Goal: Task Accomplishment & Management: Manage account settings

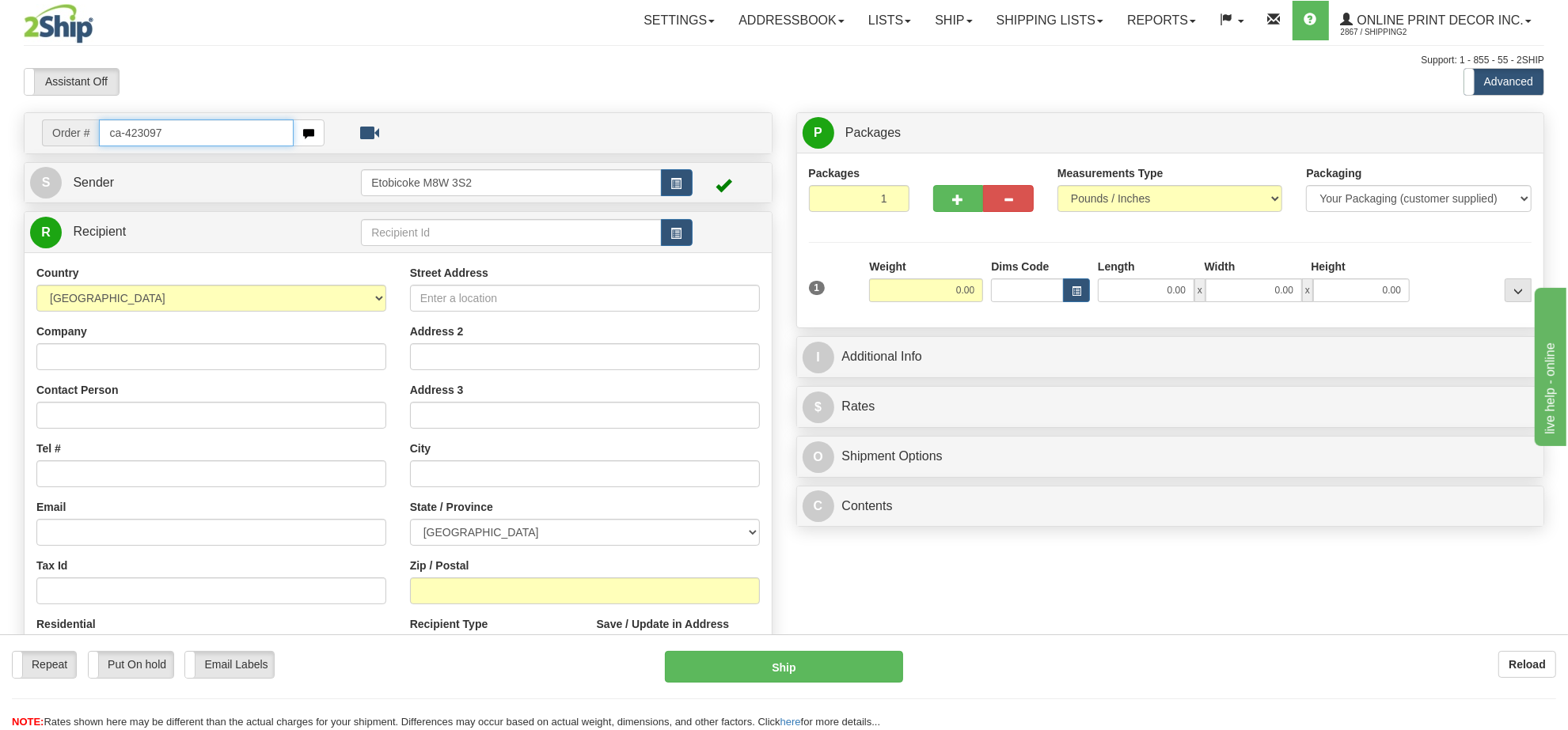
type input "ca-423097"
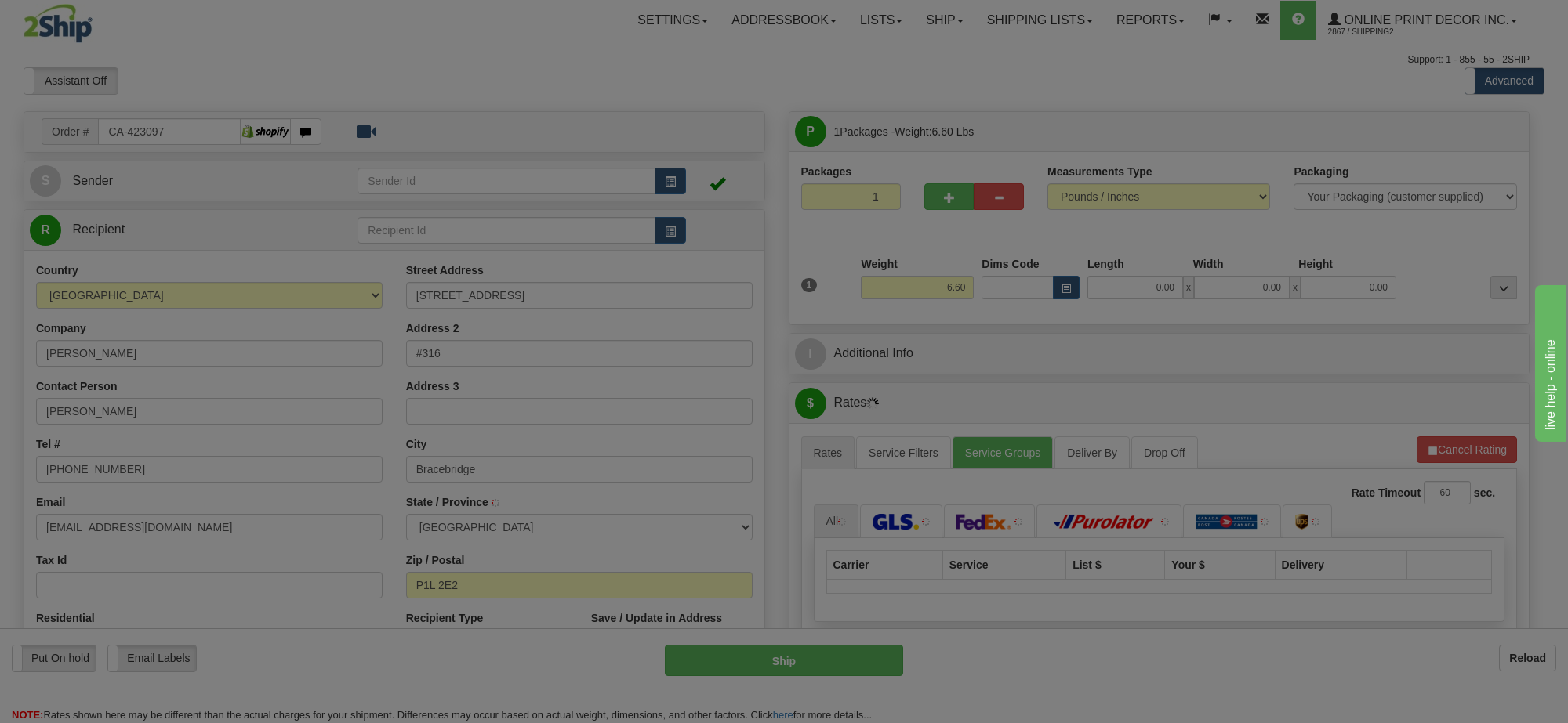
type input "BRACEBRIDGE"
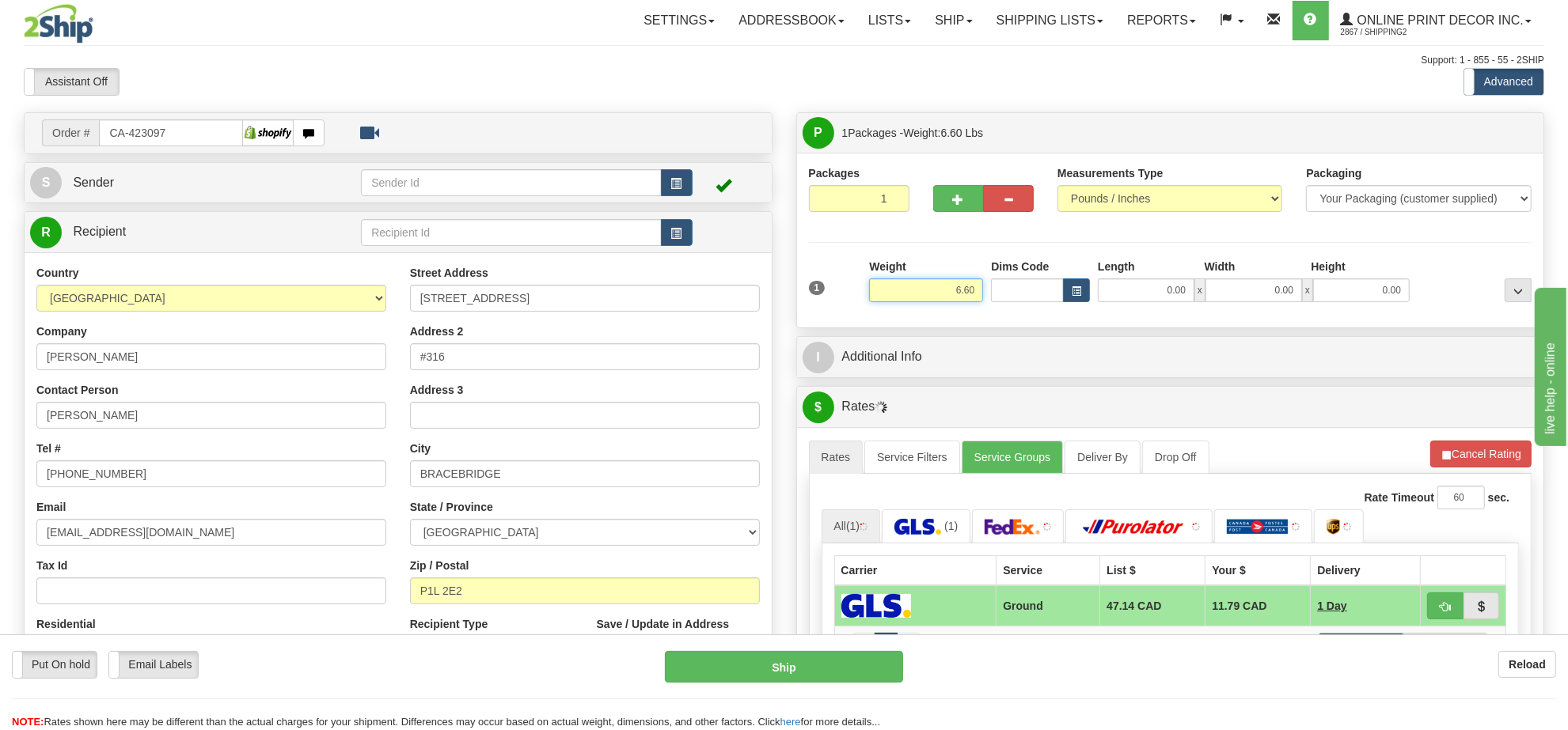
click at [944, 286] on input "6.60" at bounding box center [926, 290] width 114 height 24
click at [946, 286] on input "6.60" at bounding box center [926, 290] width 114 height 24
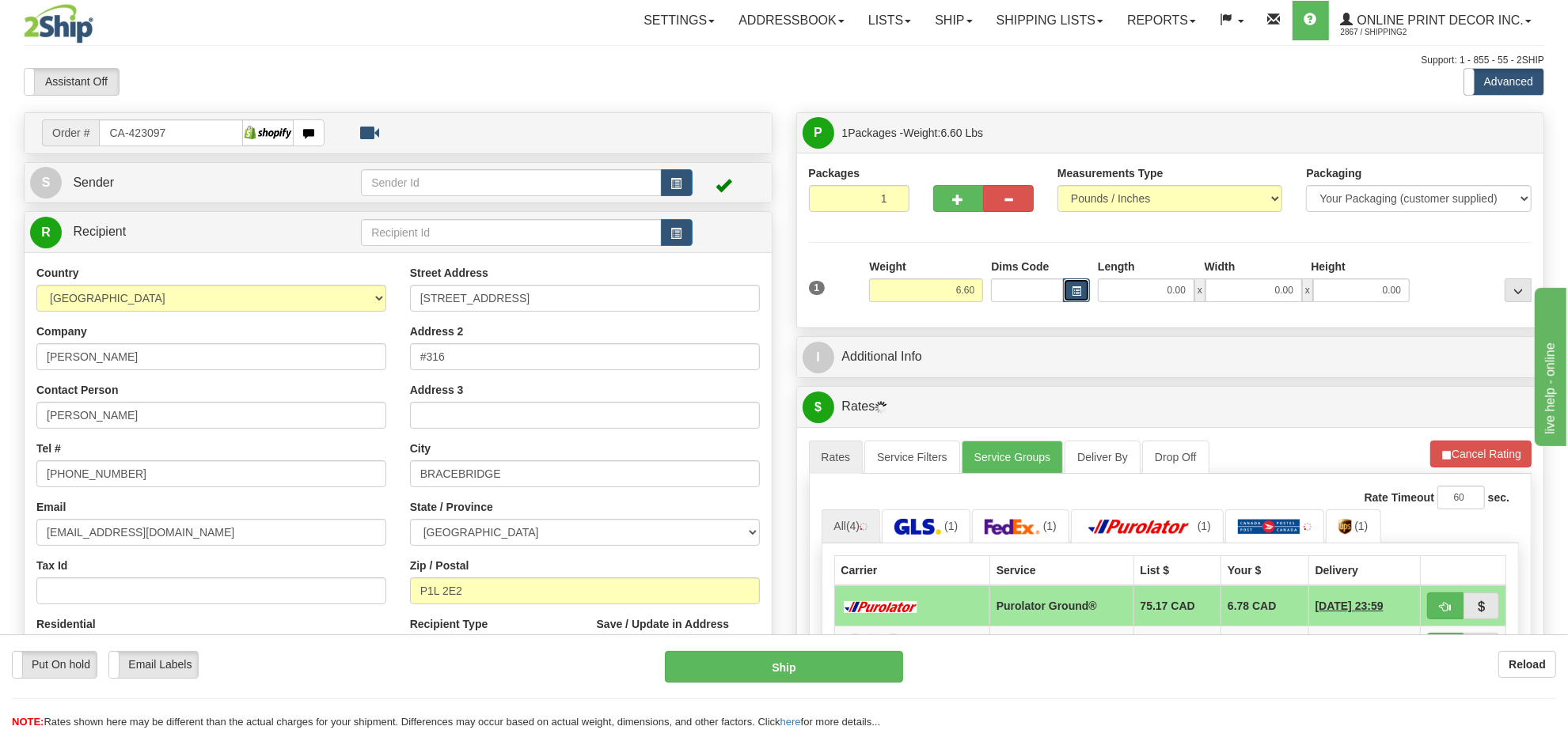
click at [1081, 290] on span "button" at bounding box center [1077, 291] width 10 height 9
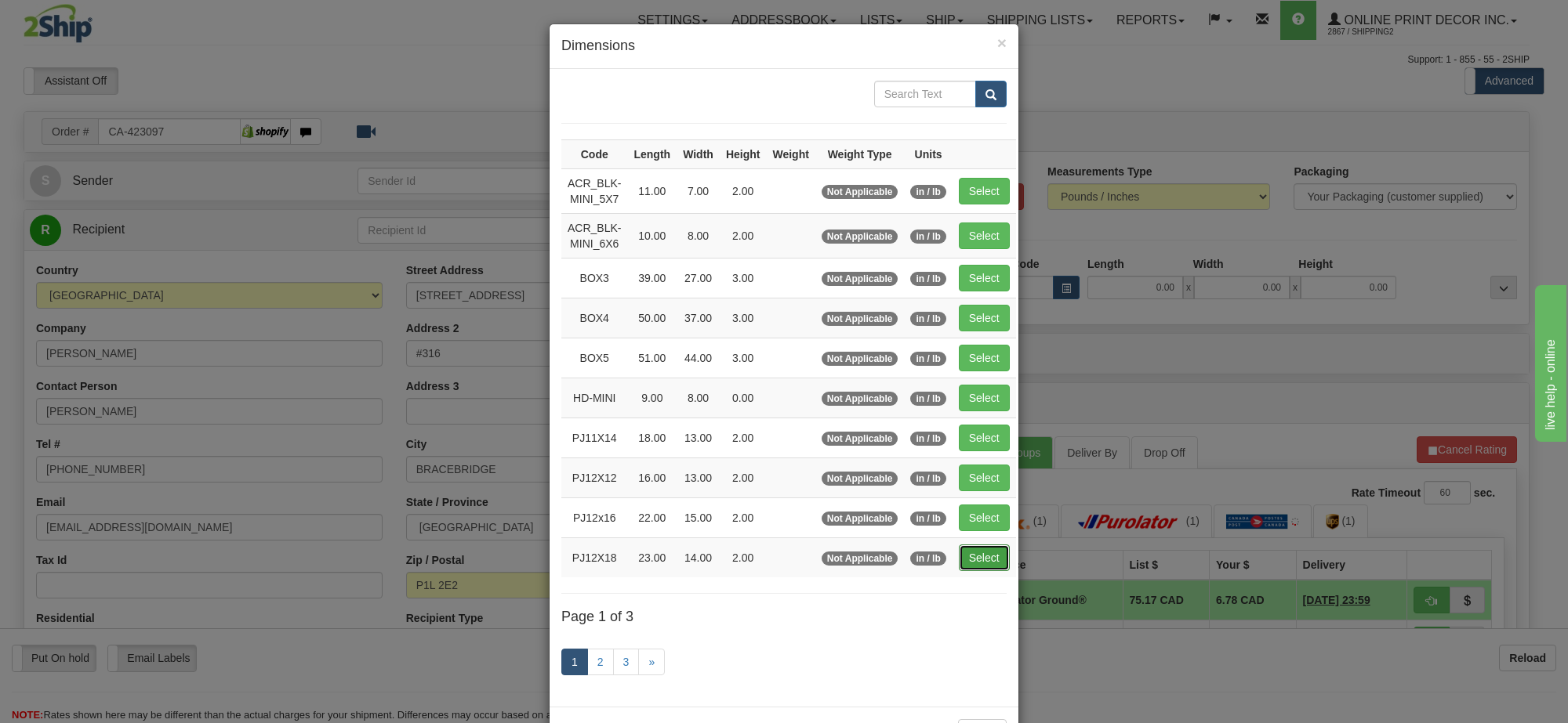
click at [1005, 555] on button "Select" at bounding box center [984, 557] width 51 height 27
type input "PJ12X18"
type input "23.00"
type input "14.00"
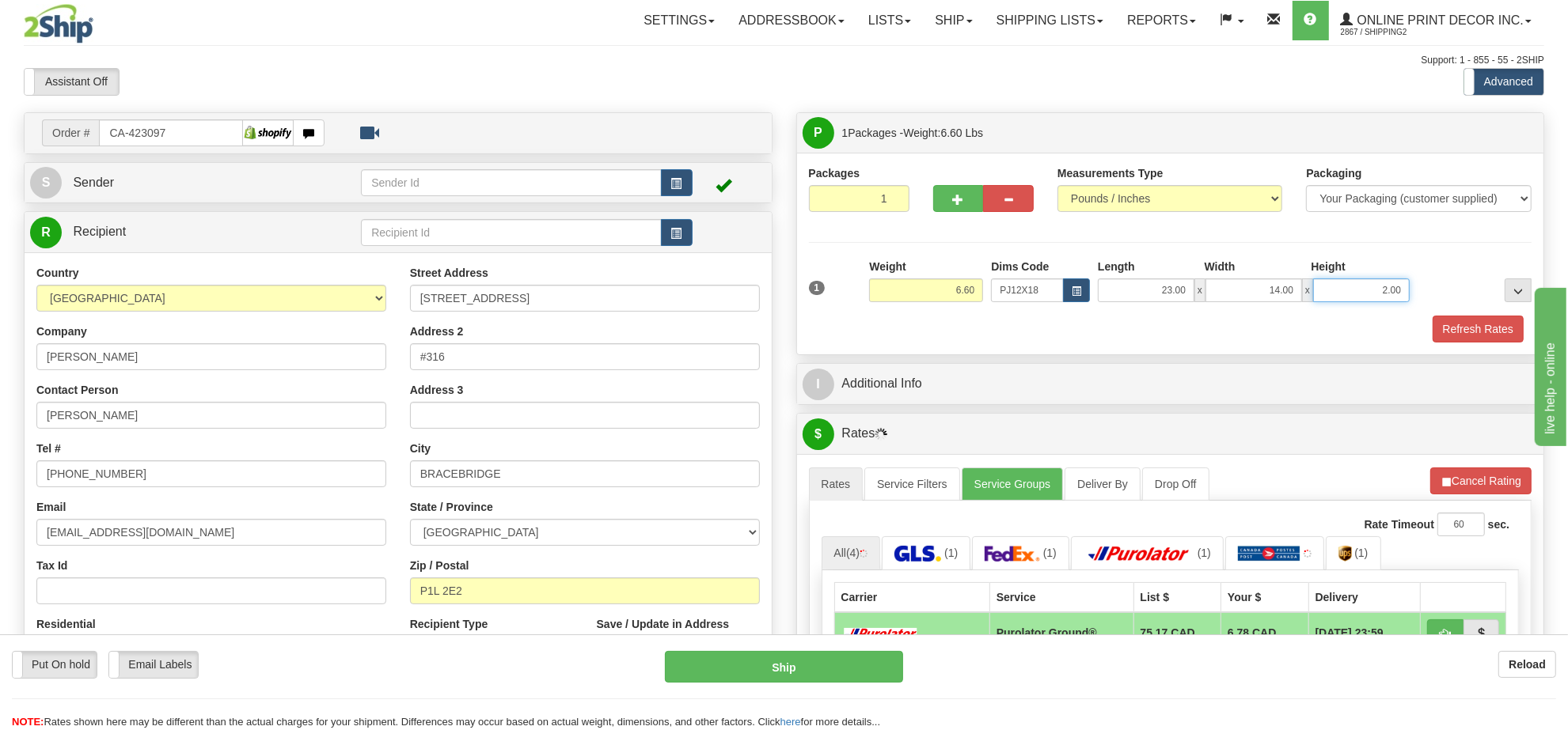
click at [1393, 287] on input "2.00" at bounding box center [1361, 290] width 97 height 24
type input "4.00"
click at [1474, 495] on button "Refresh Rates" at bounding box center [1480, 481] width 102 height 27
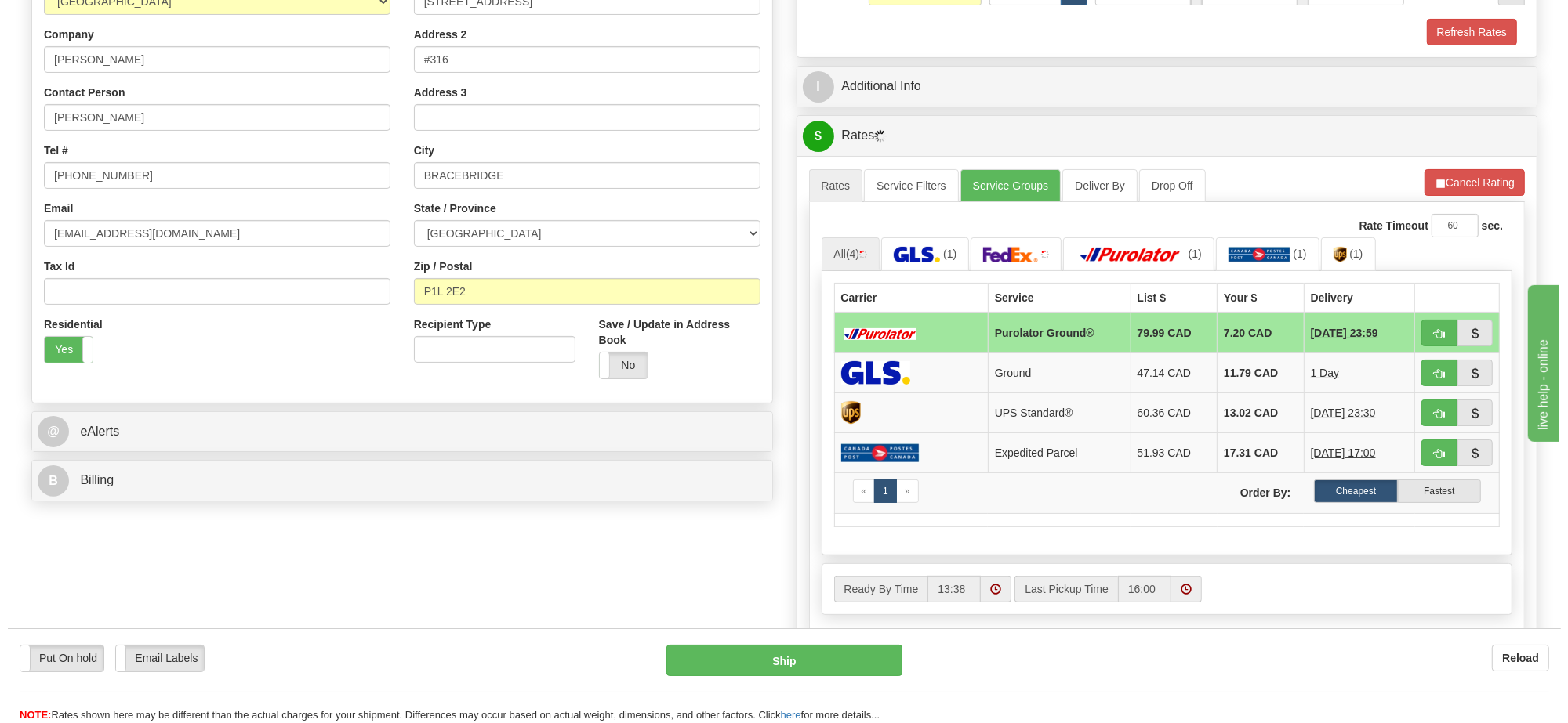
scroll to position [392, 0]
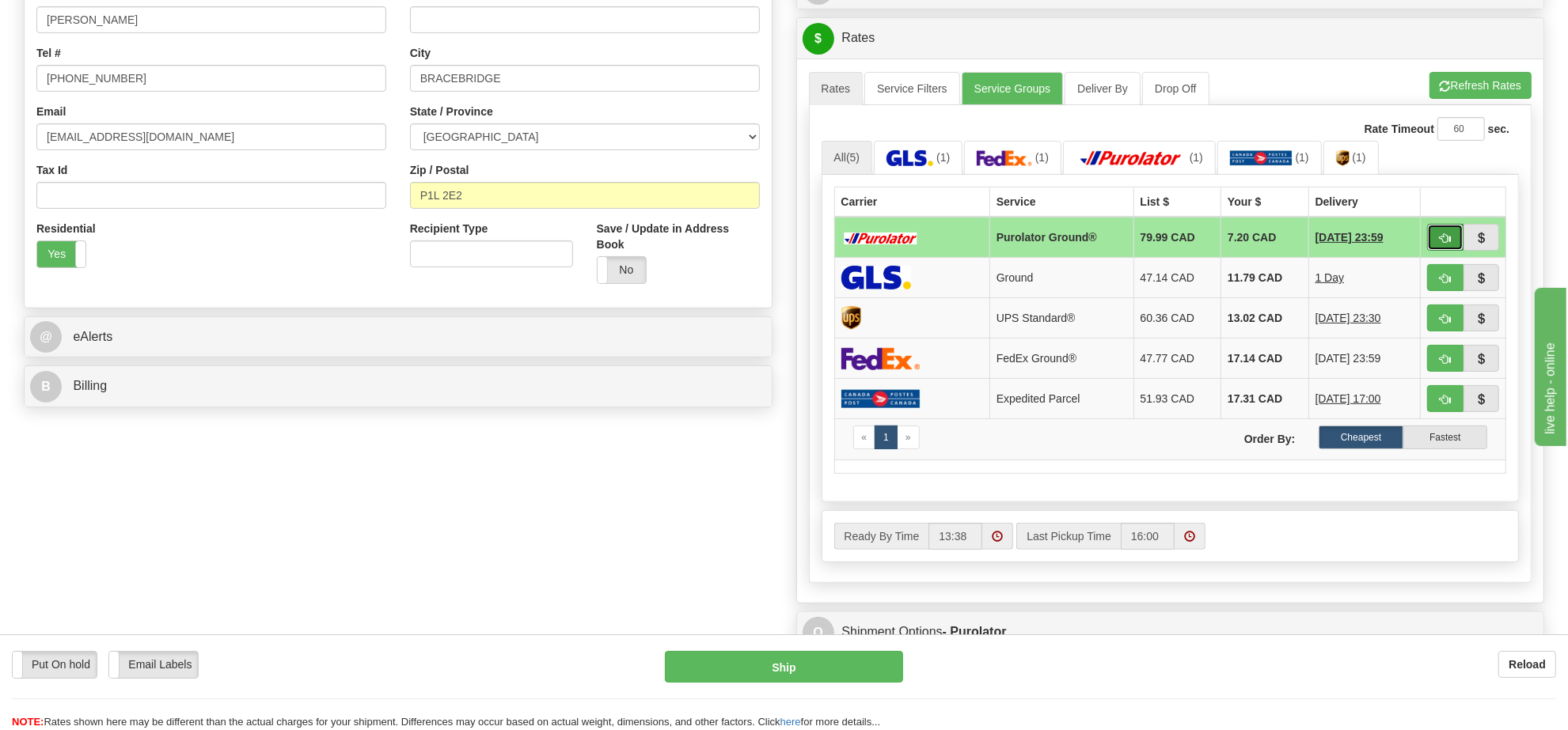
click at [1449, 251] on button "button" at bounding box center [1445, 237] width 36 height 27
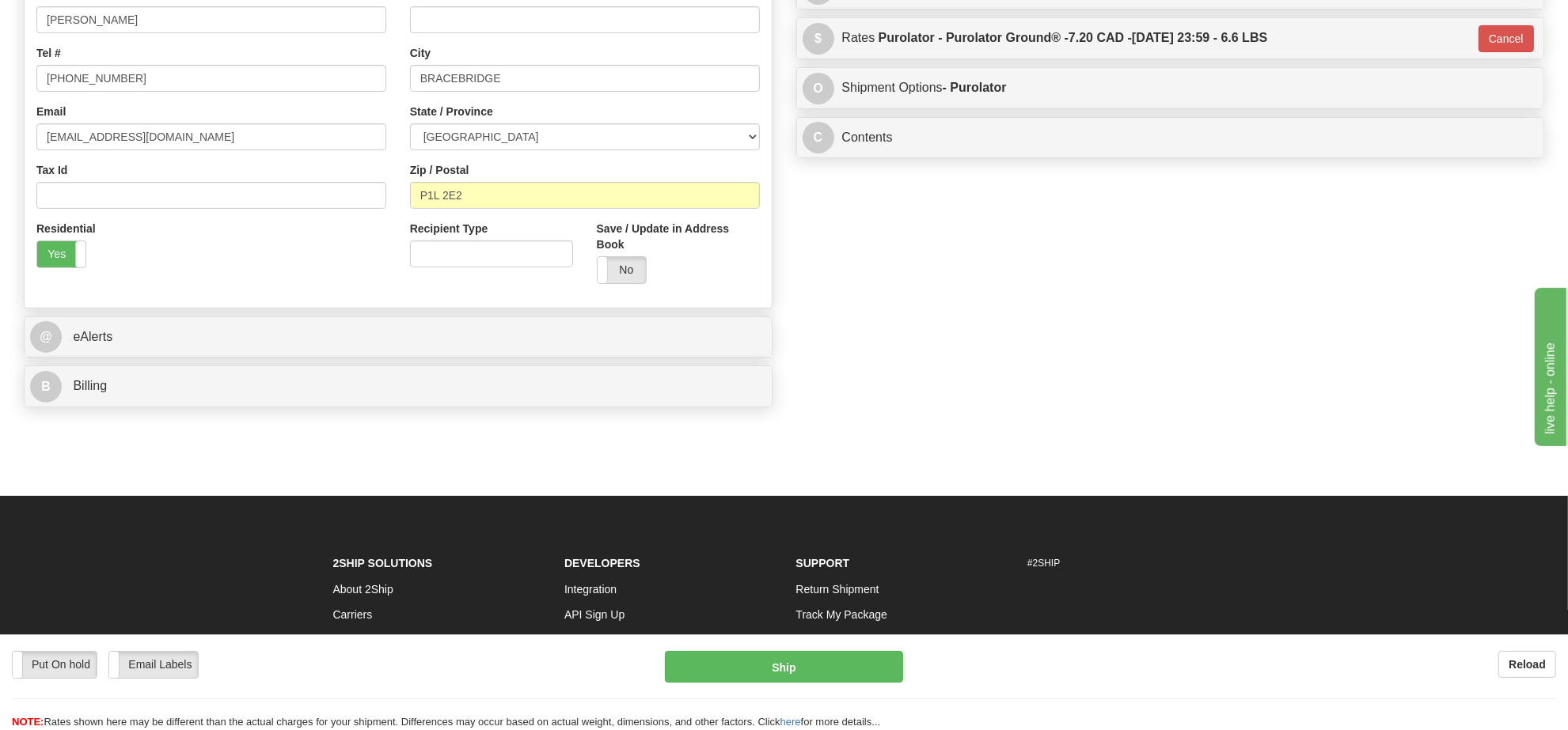
type input "260"
click at [880, 663] on button "Ship" at bounding box center [783, 667] width 237 height 32
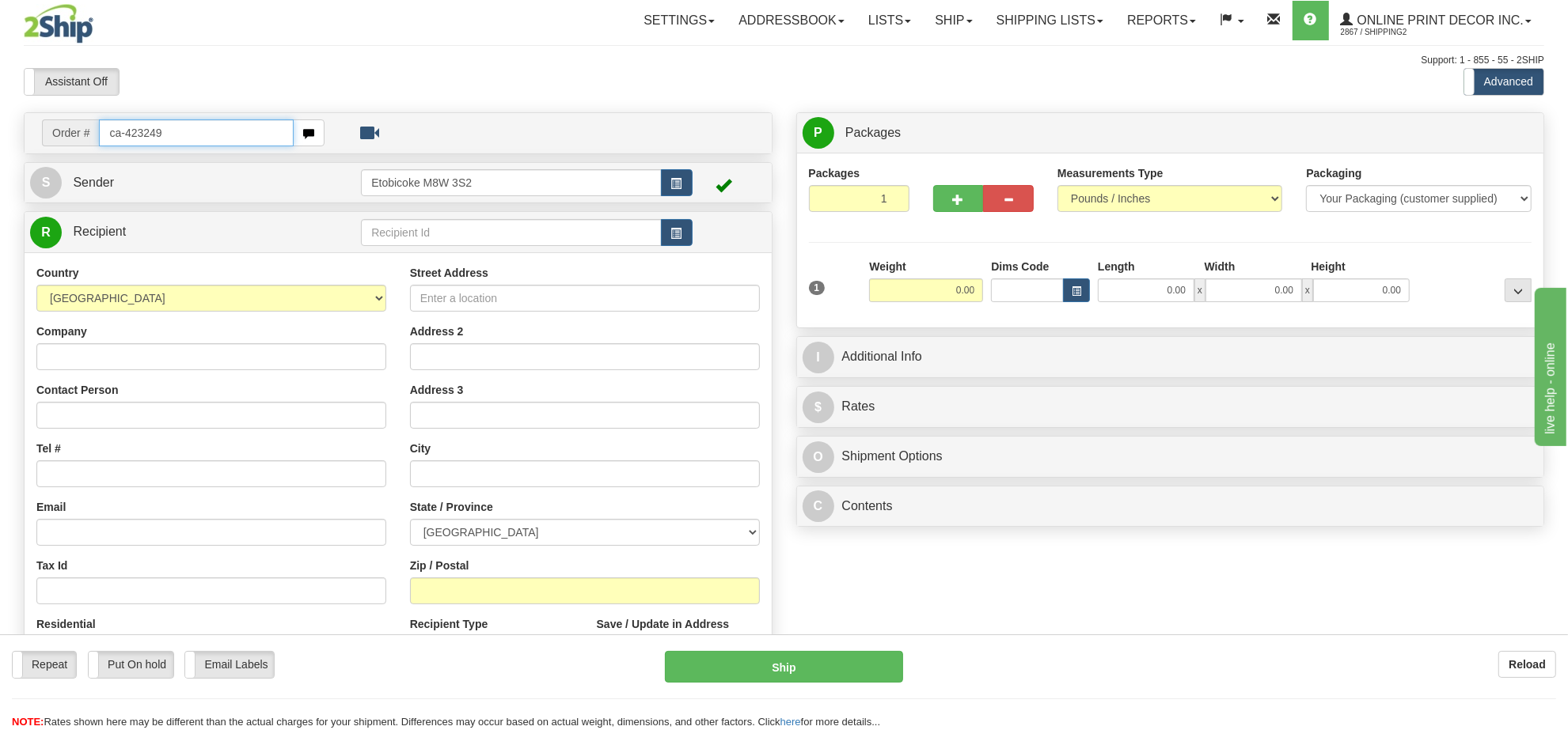
type input "ca-423249"
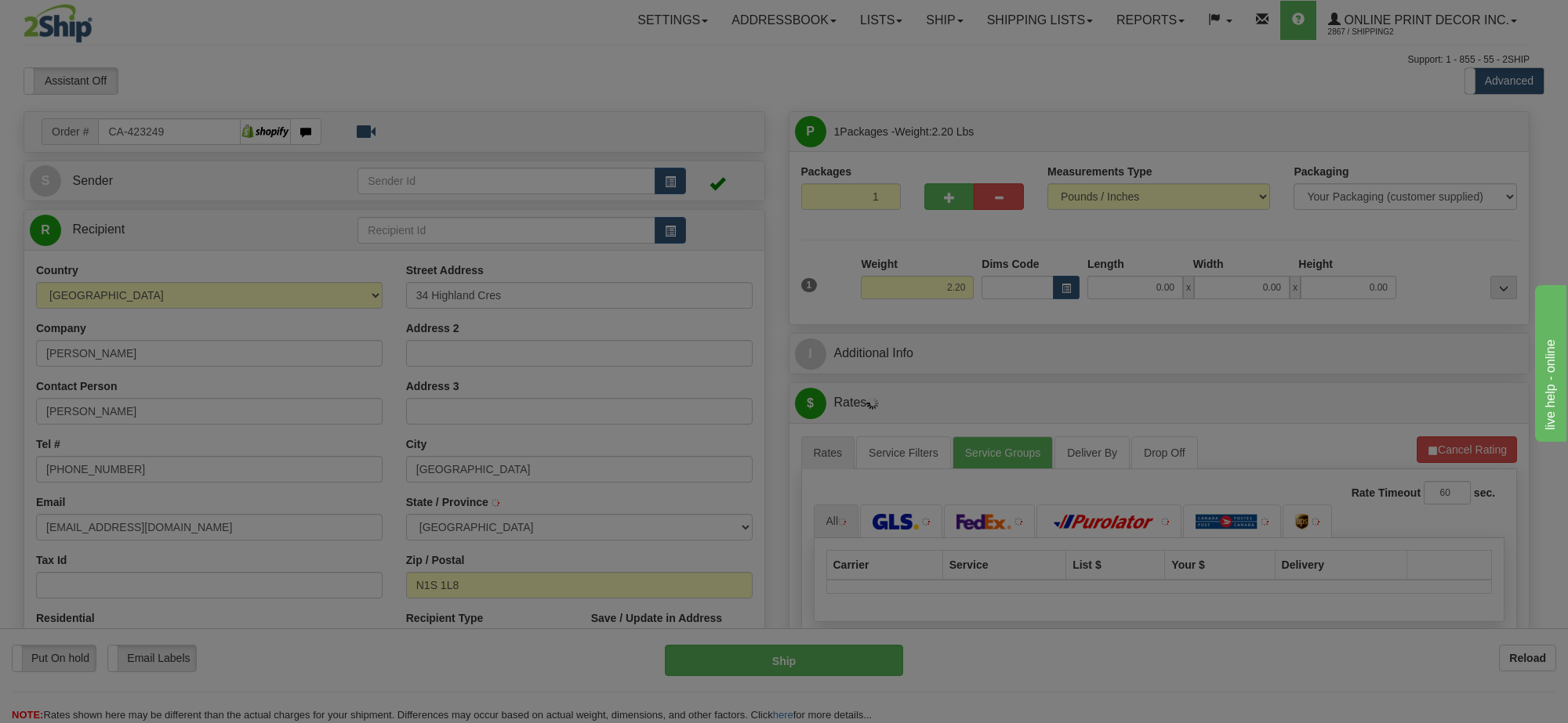
type input "CAMBRIDGE"
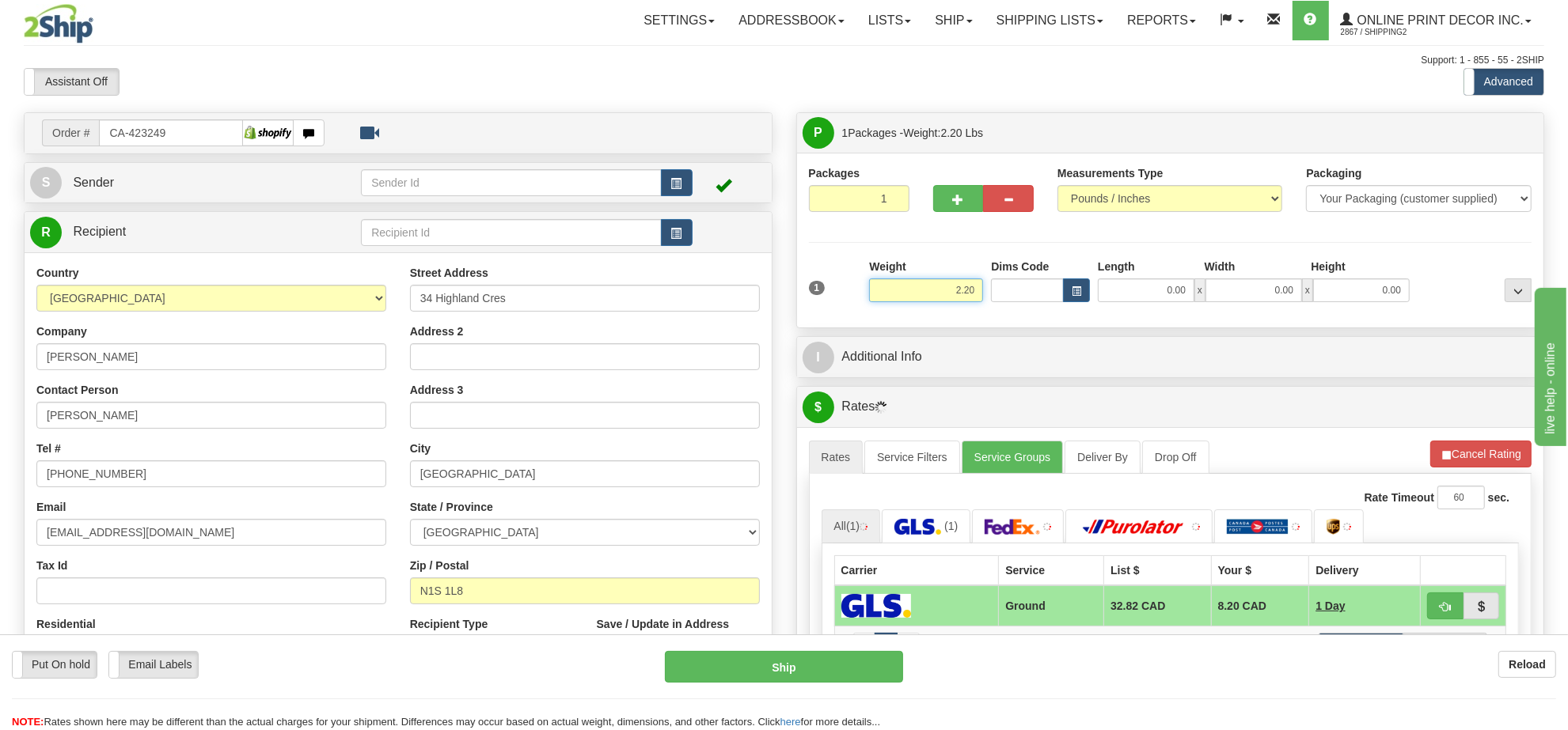
click at [964, 294] on input "2.20" at bounding box center [926, 290] width 114 height 24
click at [962, 297] on input "2.20" at bounding box center [926, 290] width 114 height 24
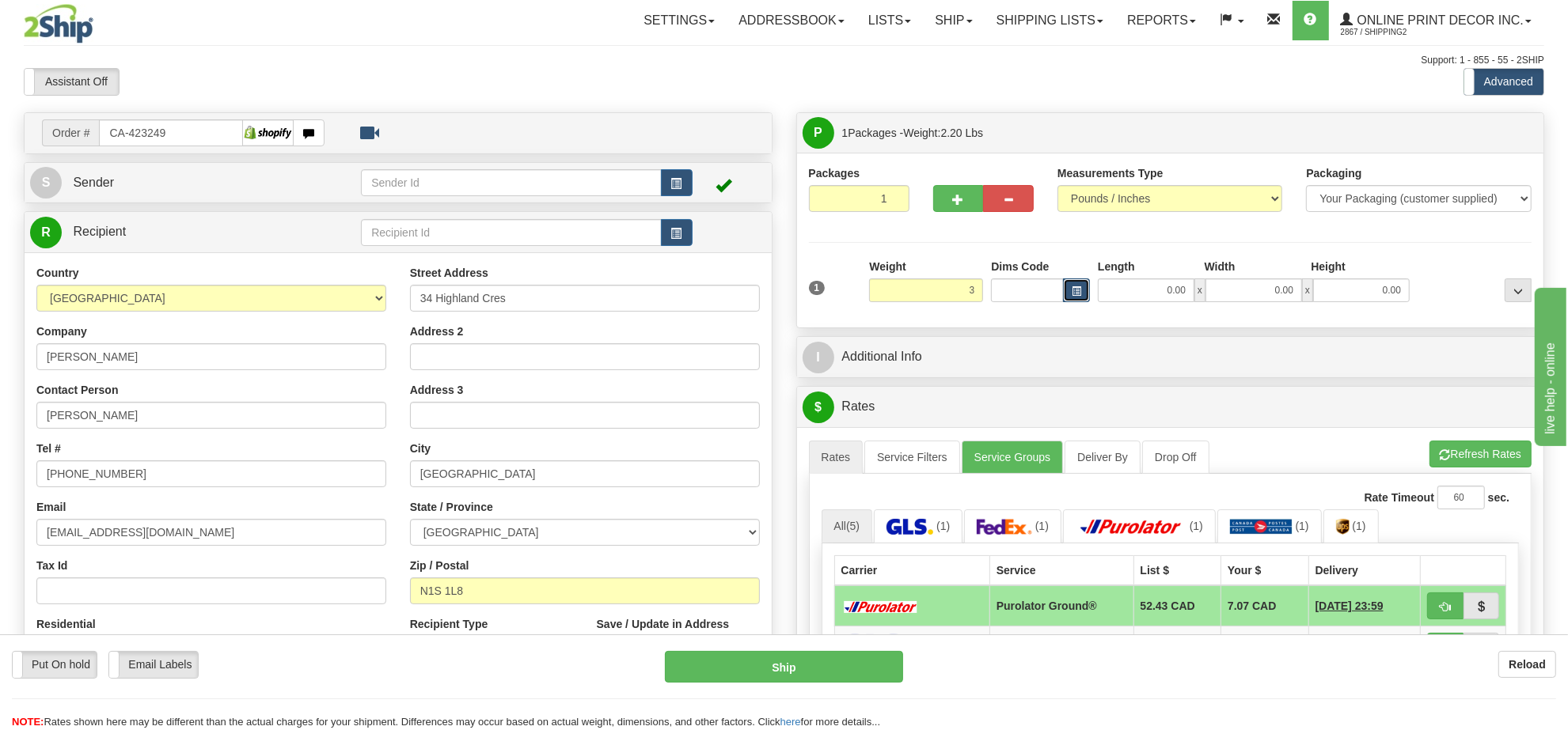
type input "3.00"
click at [1083, 291] on button "button" at bounding box center [1076, 290] width 27 height 24
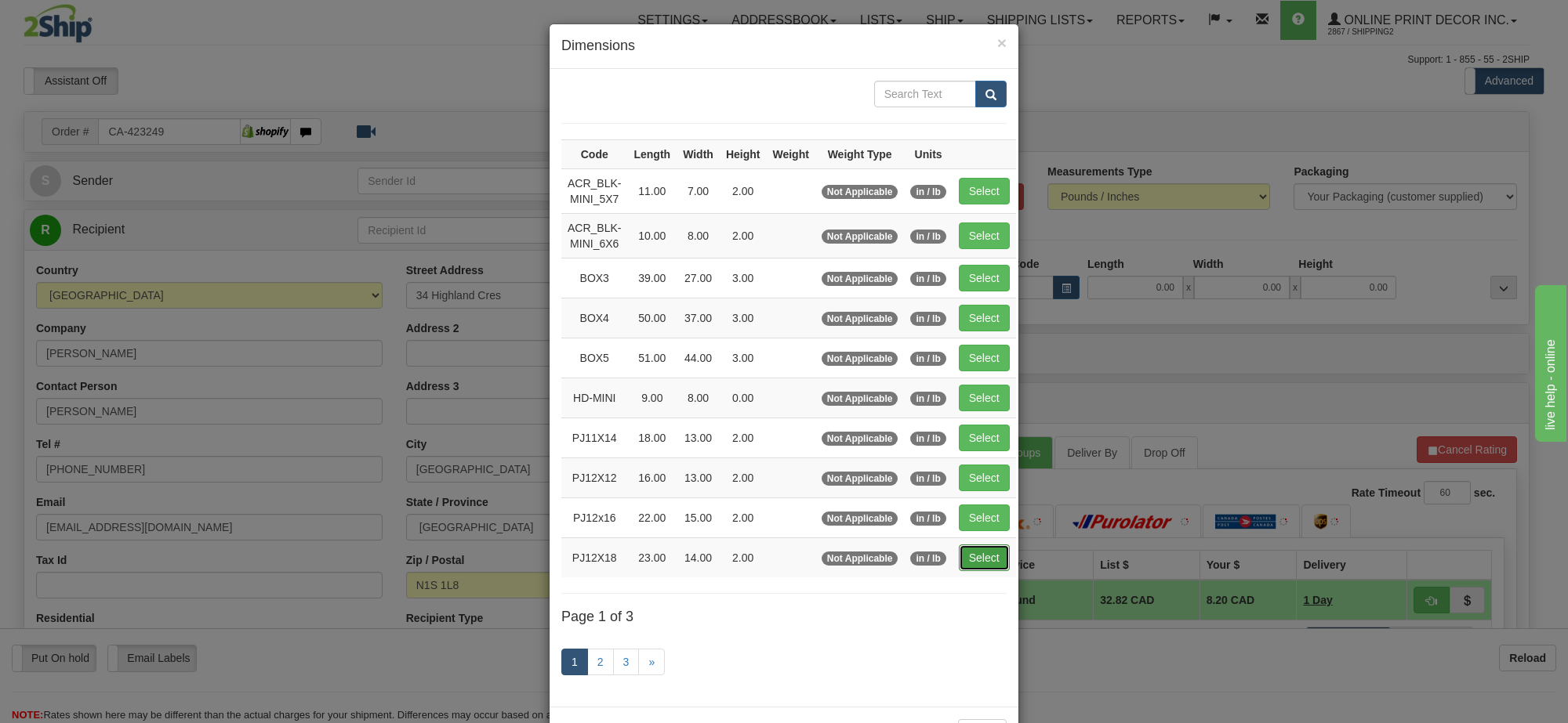
click at [988, 549] on button "Select" at bounding box center [984, 557] width 51 height 27
type input "PJ12X18"
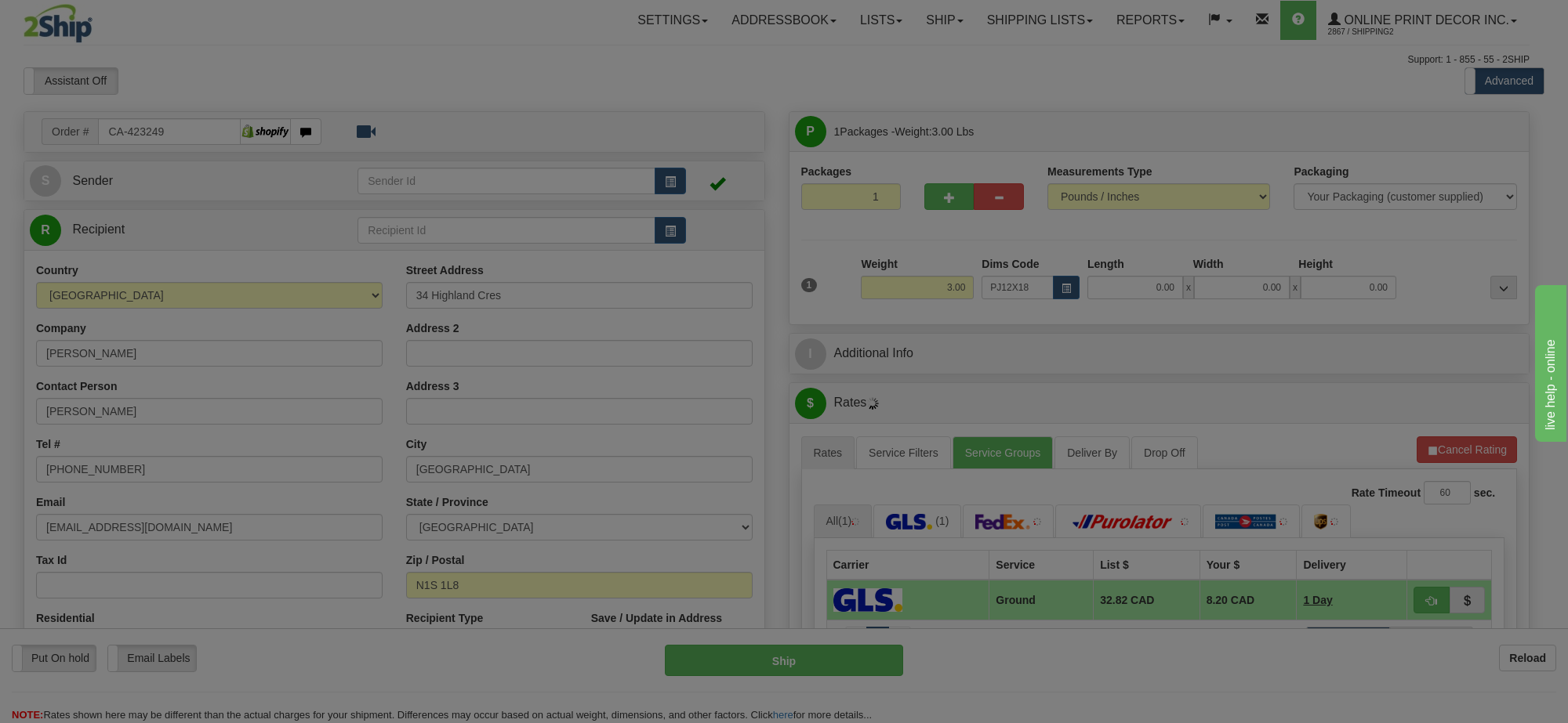
type input "23.00"
type input "14.00"
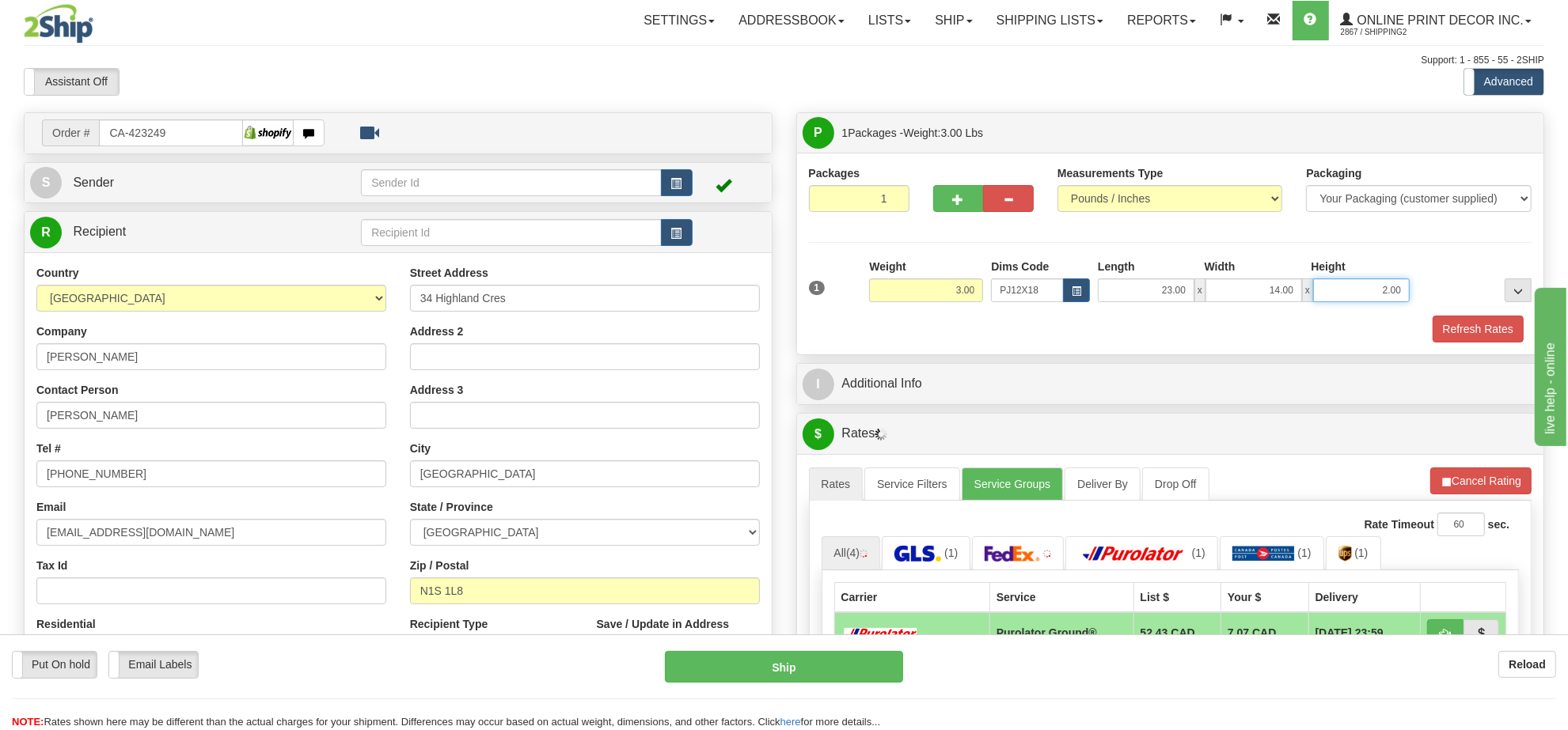
click at [1364, 298] on input "2.00" at bounding box center [1361, 290] width 97 height 24
click at [1364, 297] on input "2.00" at bounding box center [1361, 290] width 97 height 24
type input "4.00"
drag, startPoint x: 1496, startPoint y: 483, endPoint x: 1487, endPoint y: 480, distance: 9.5
click at [1496, 483] on button "Refresh Rates" at bounding box center [1480, 481] width 102 height 27
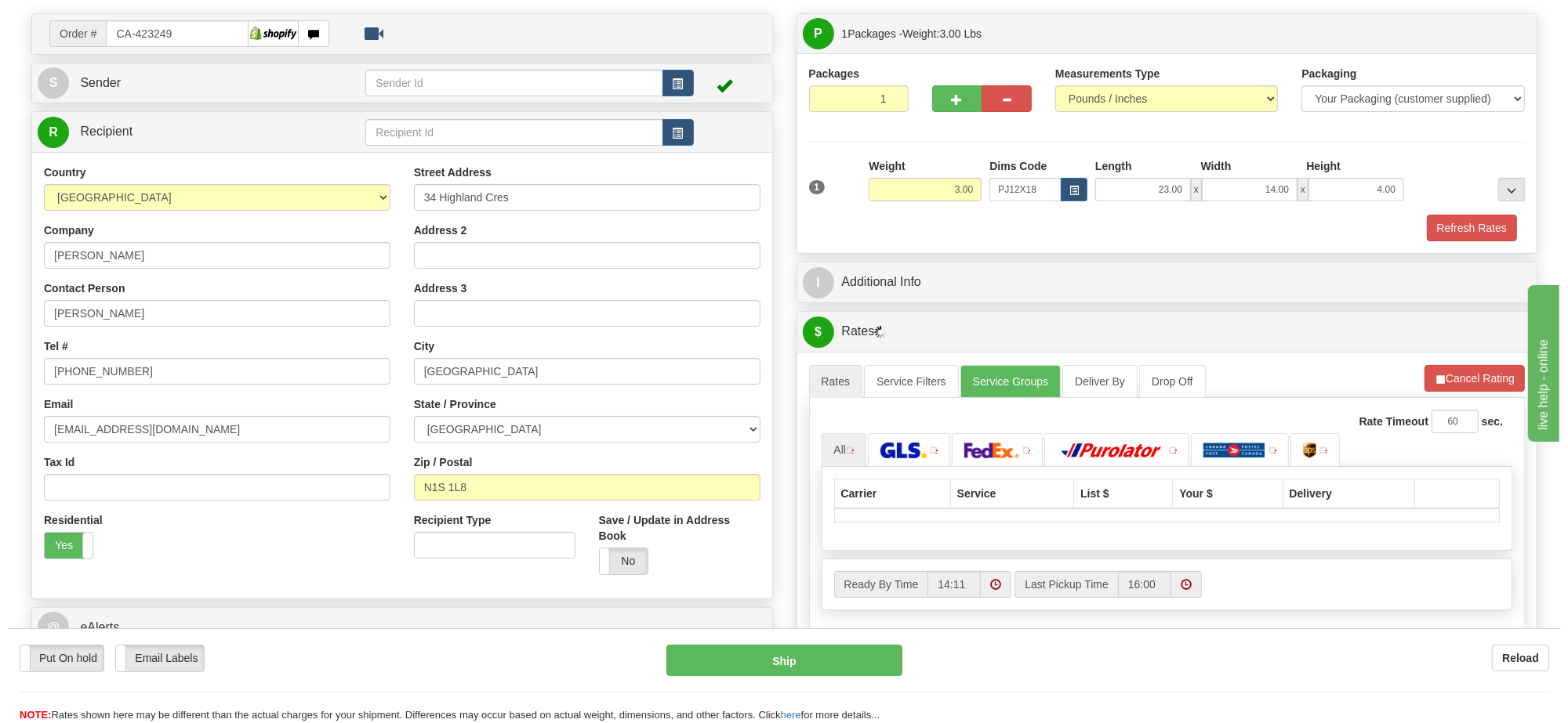
scroll to position [196, 0]
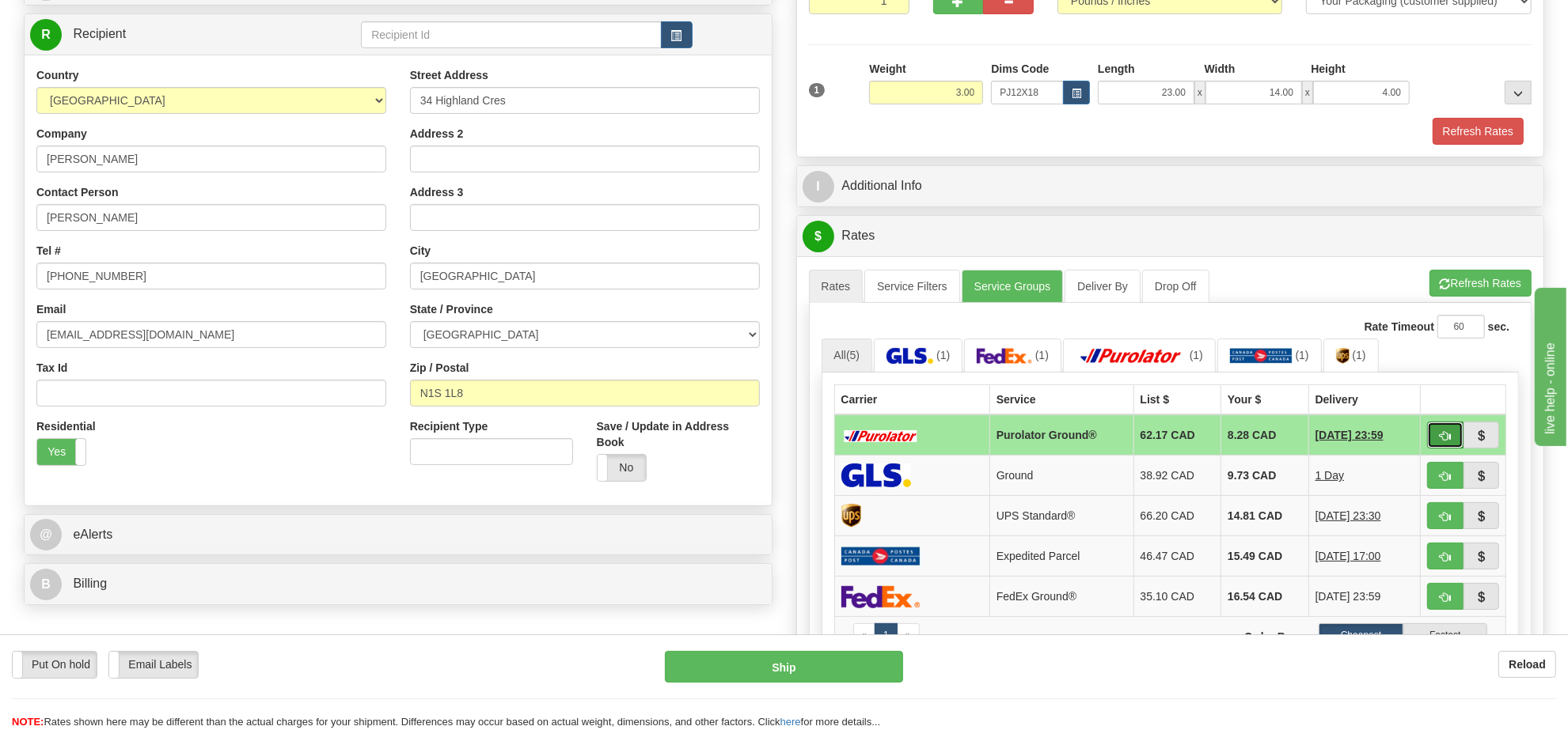
click at [1437, 441] on button "button" at bounding box center [1445, 435] width 36 height 27
type input "260"
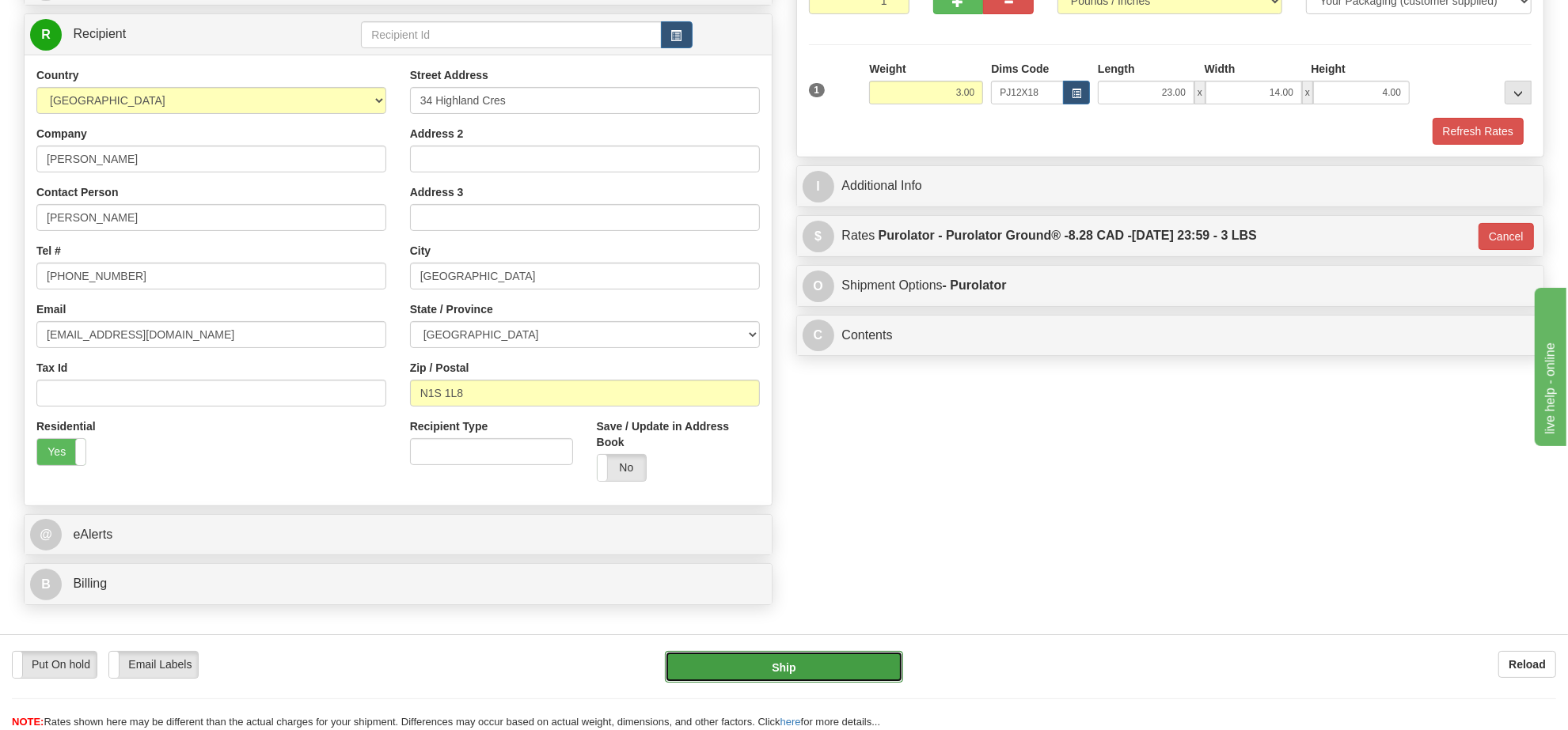
click at [794, 651] on button "Ship" at bounding box center [783, 667] width 237 height 32
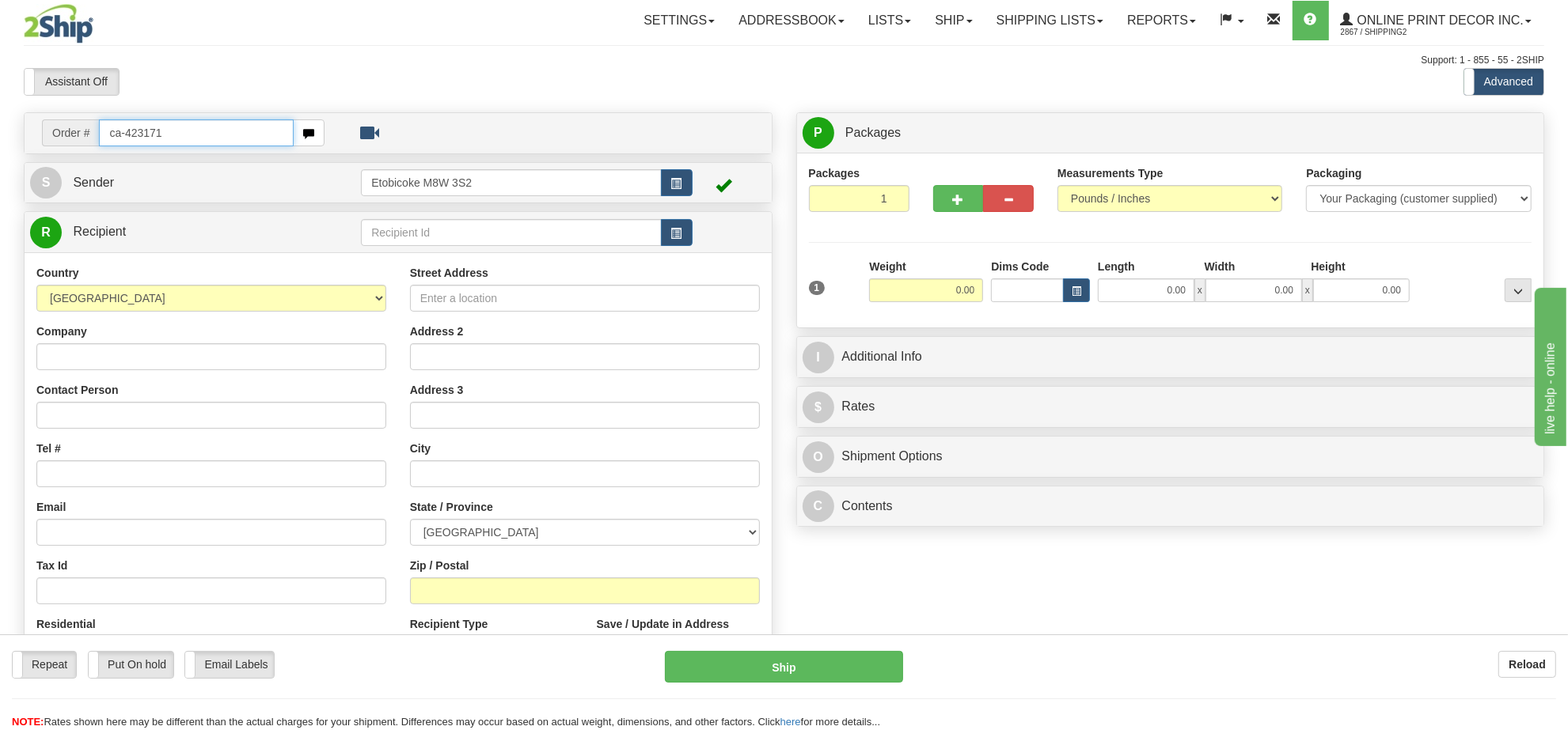
type input "ca-423171"
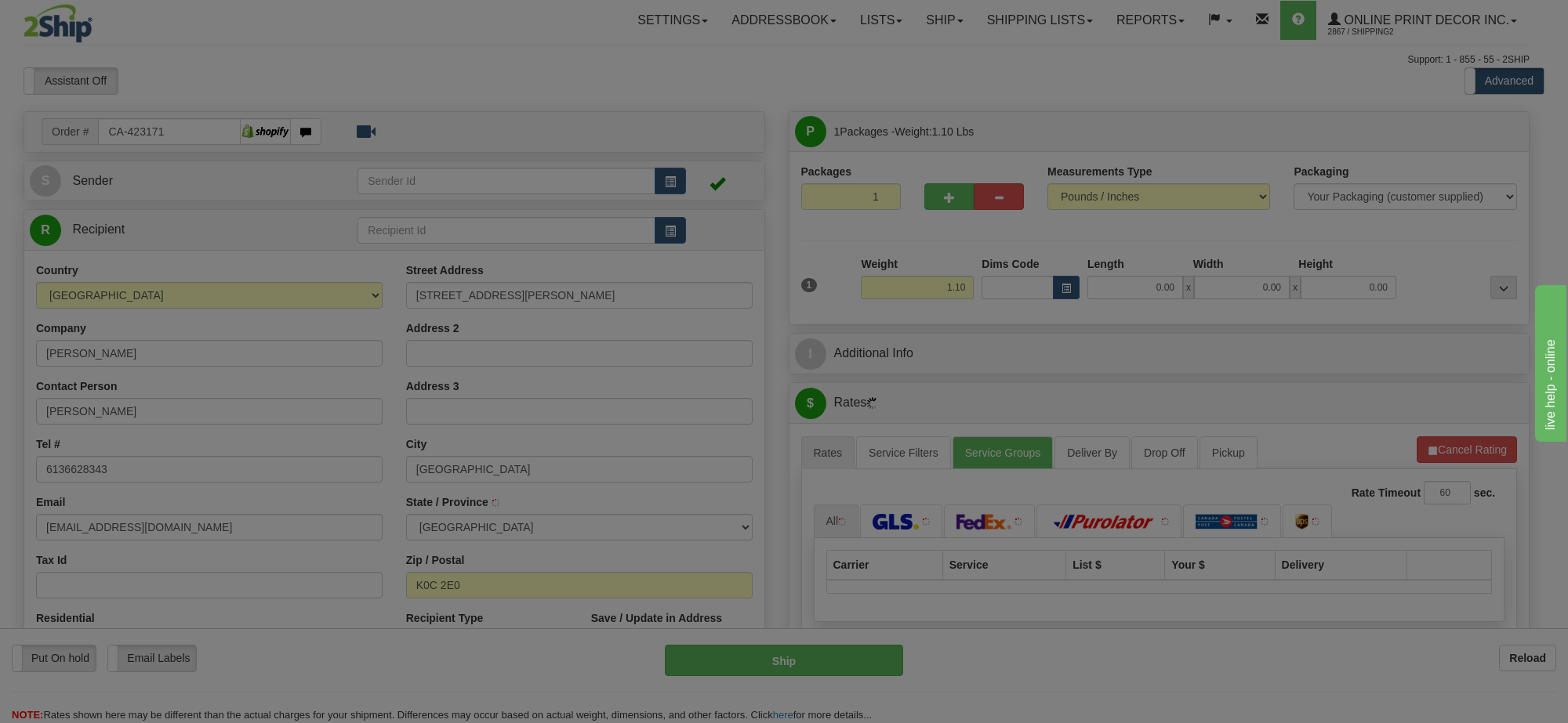
type input "SUMMERSTOWN"
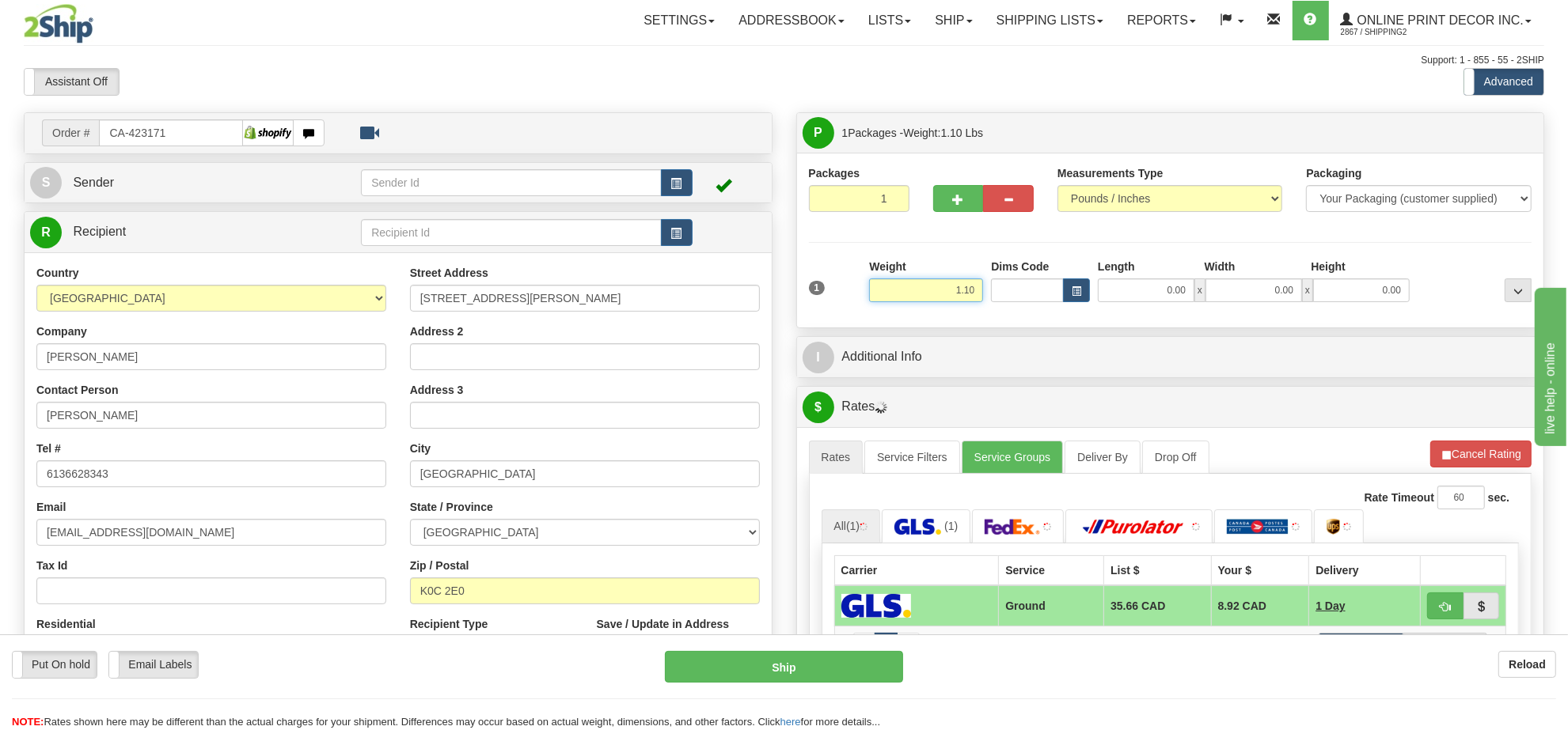
click at [956, 294] on input "1.10" at bounding box center [926, 290] width 114 height 24
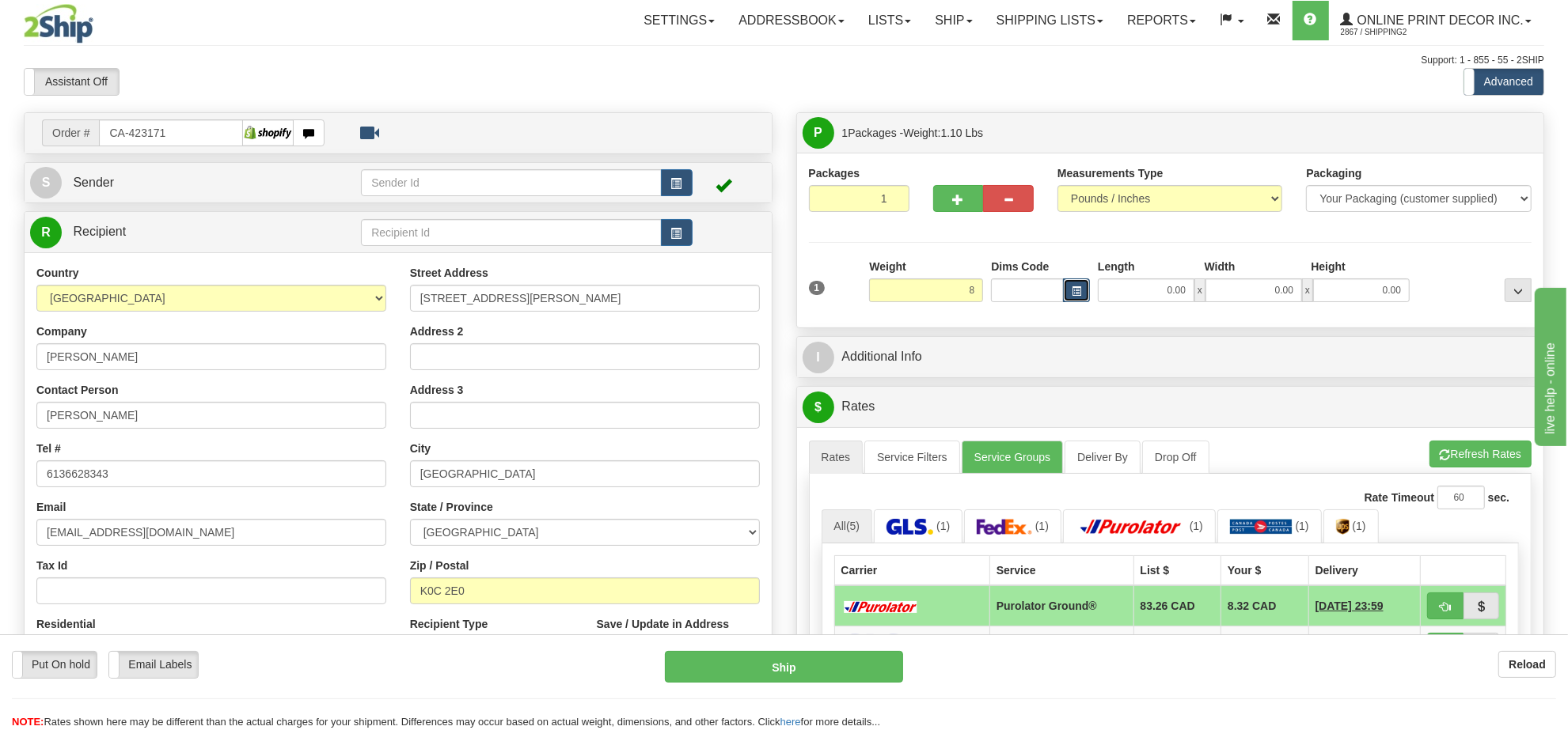
type input "8.00"
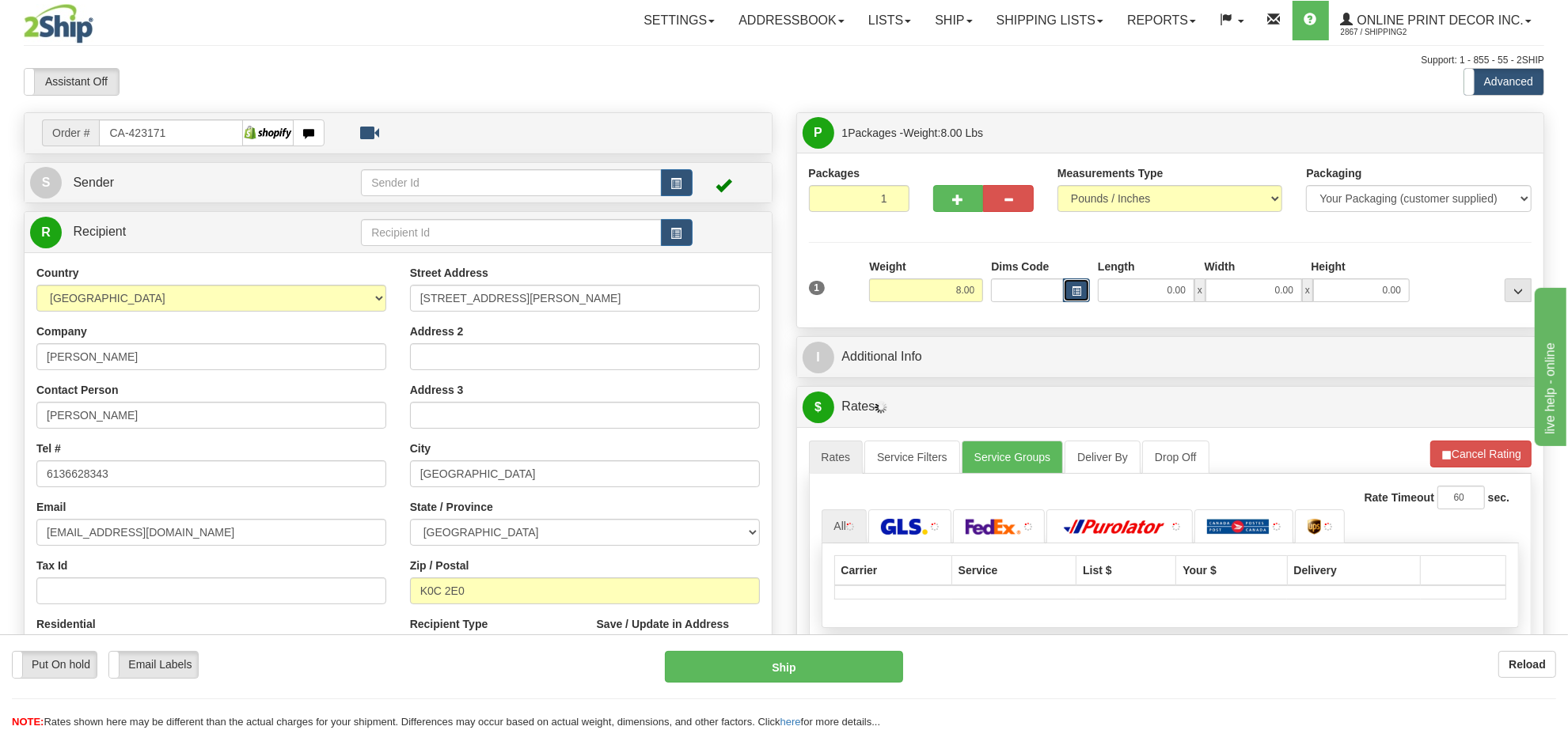
click at [1079, 290] on span "button" at bounding box center [1077, 291] width 10 height 9
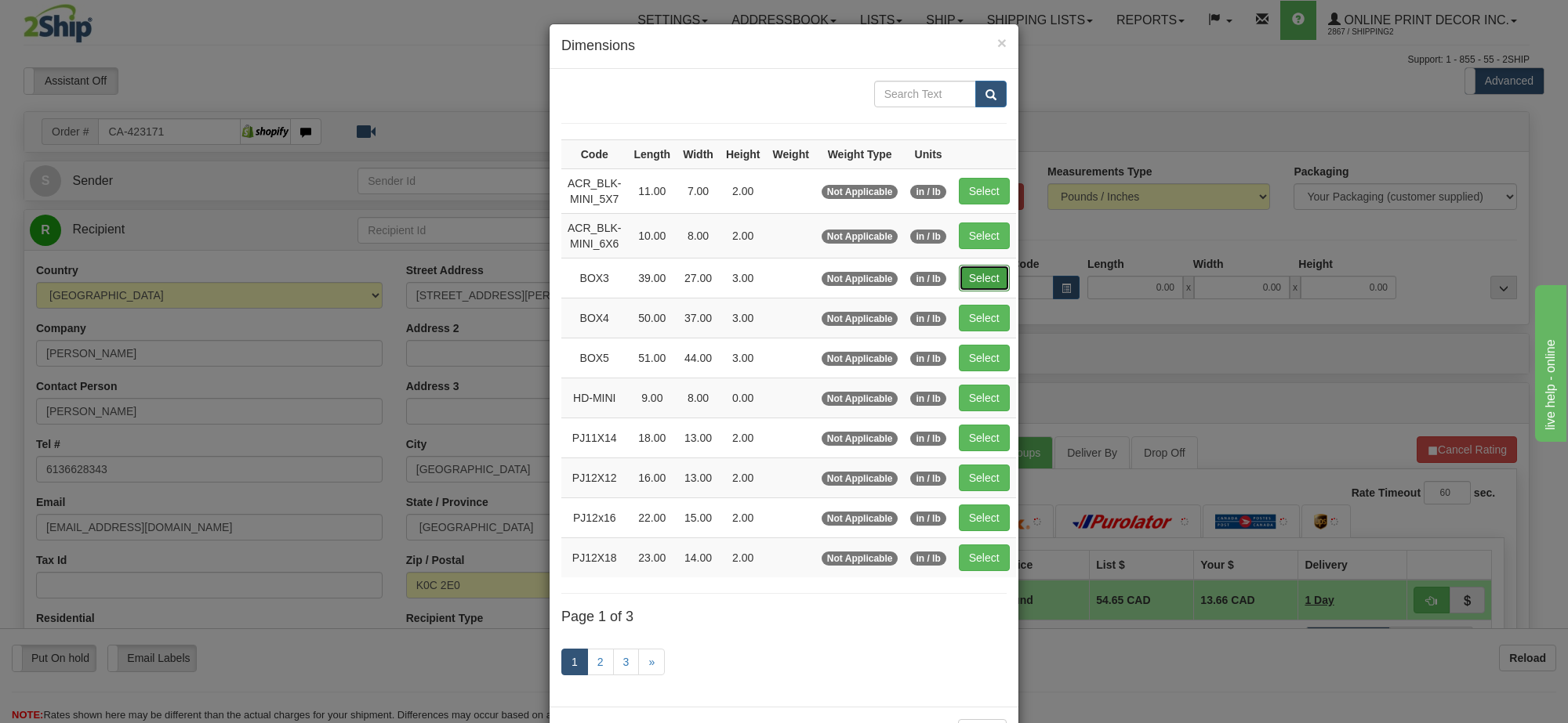
click at [973, 284] on button "Select" at bounding box center [984, 278] width 51 height 27
type input "BOX3"
type input "39.00"
type input "27.00"
type input "3.00"
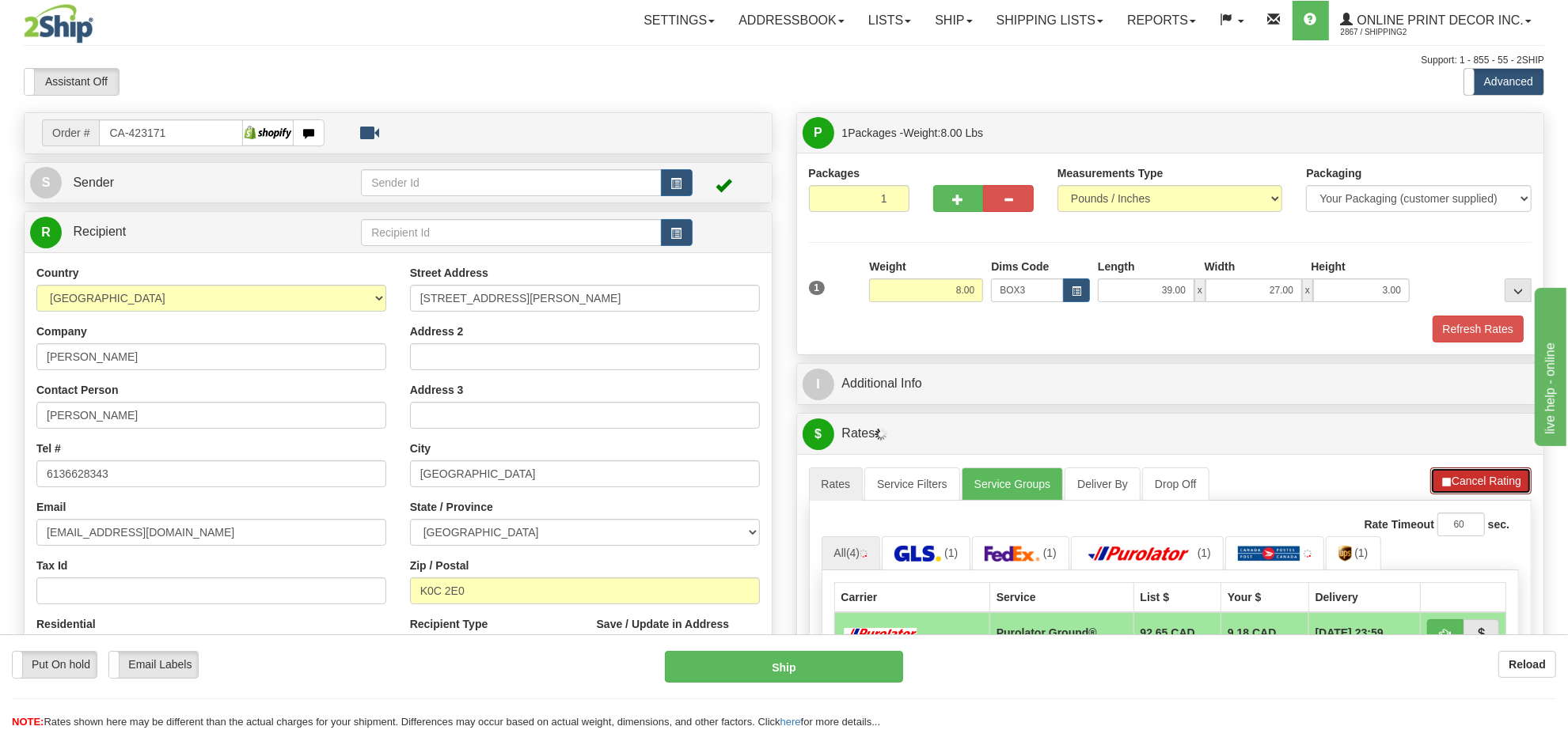
click at [1487, 483] on button "Cancel Rating" at bounding box center [1480, 481] width 101 height 27
click at [1487, 483] on button "Refresh Rates" at bounding box center [1480, 481] width 102 height 27
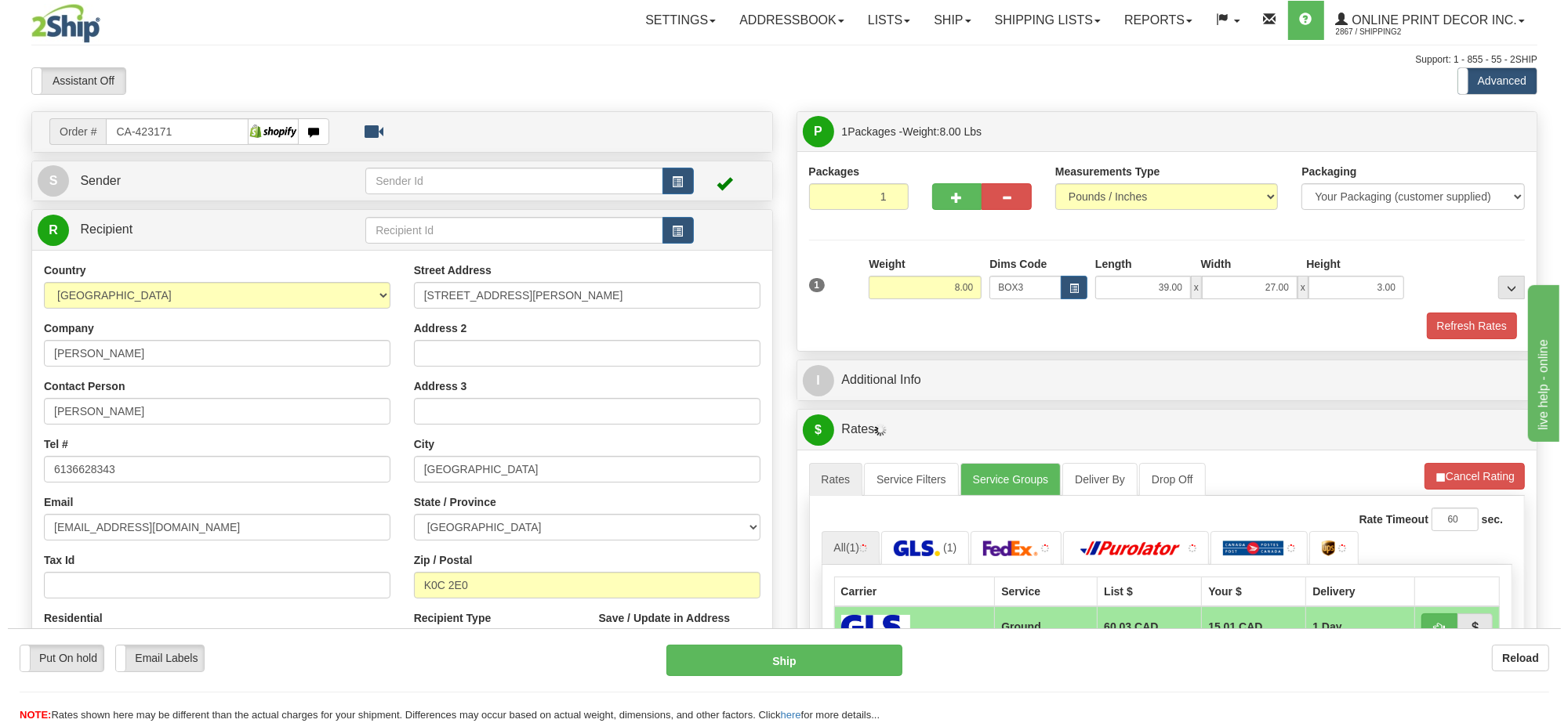
scroll to position [196, 0]
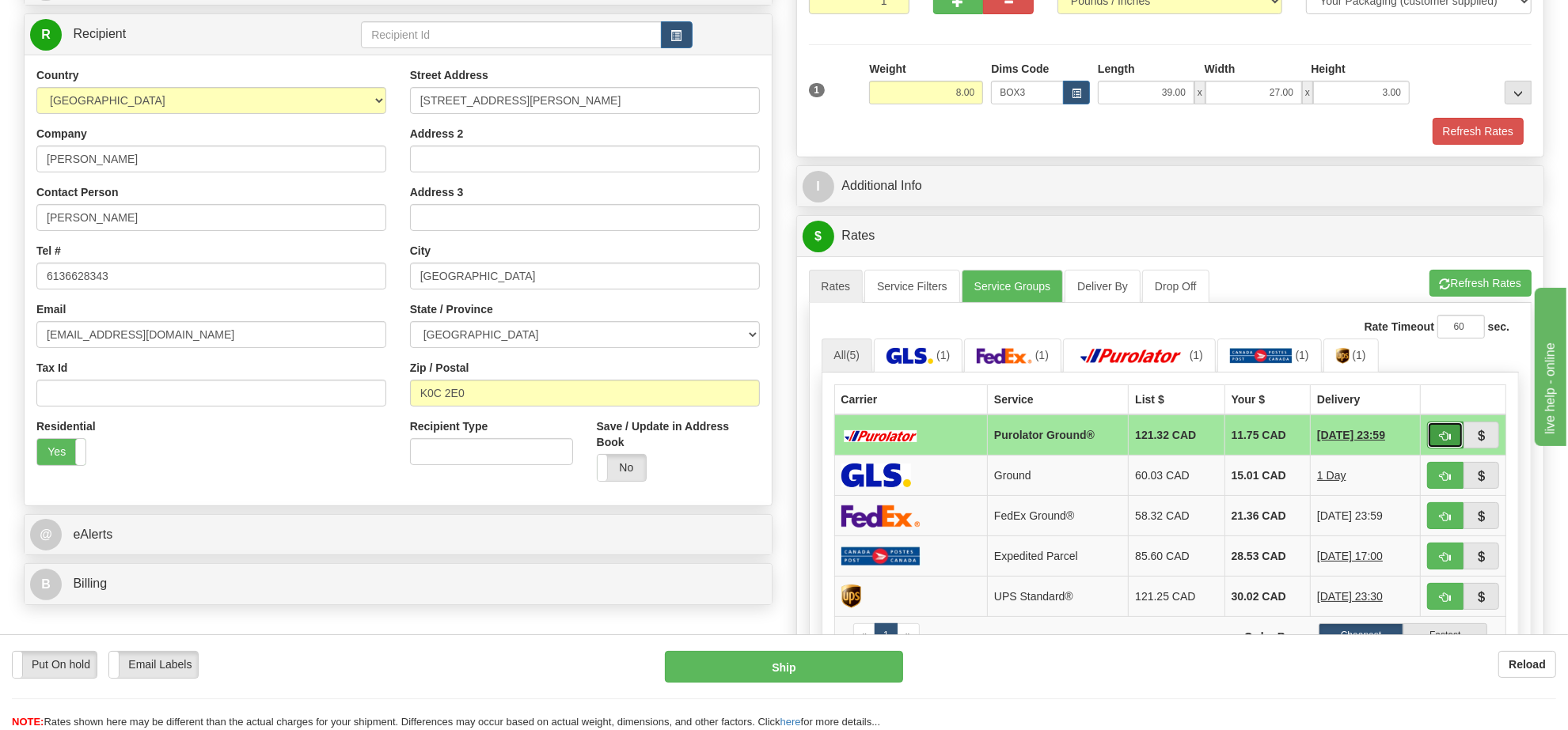
drag, startPoint x: 1442, startPoint y: 440, endPoint x: 1427, endPoint y: 439, distance: 15.0
click at [1442, 440] on span "button" at bounding box center [1446, 436] width 11 height 11
type input "260"
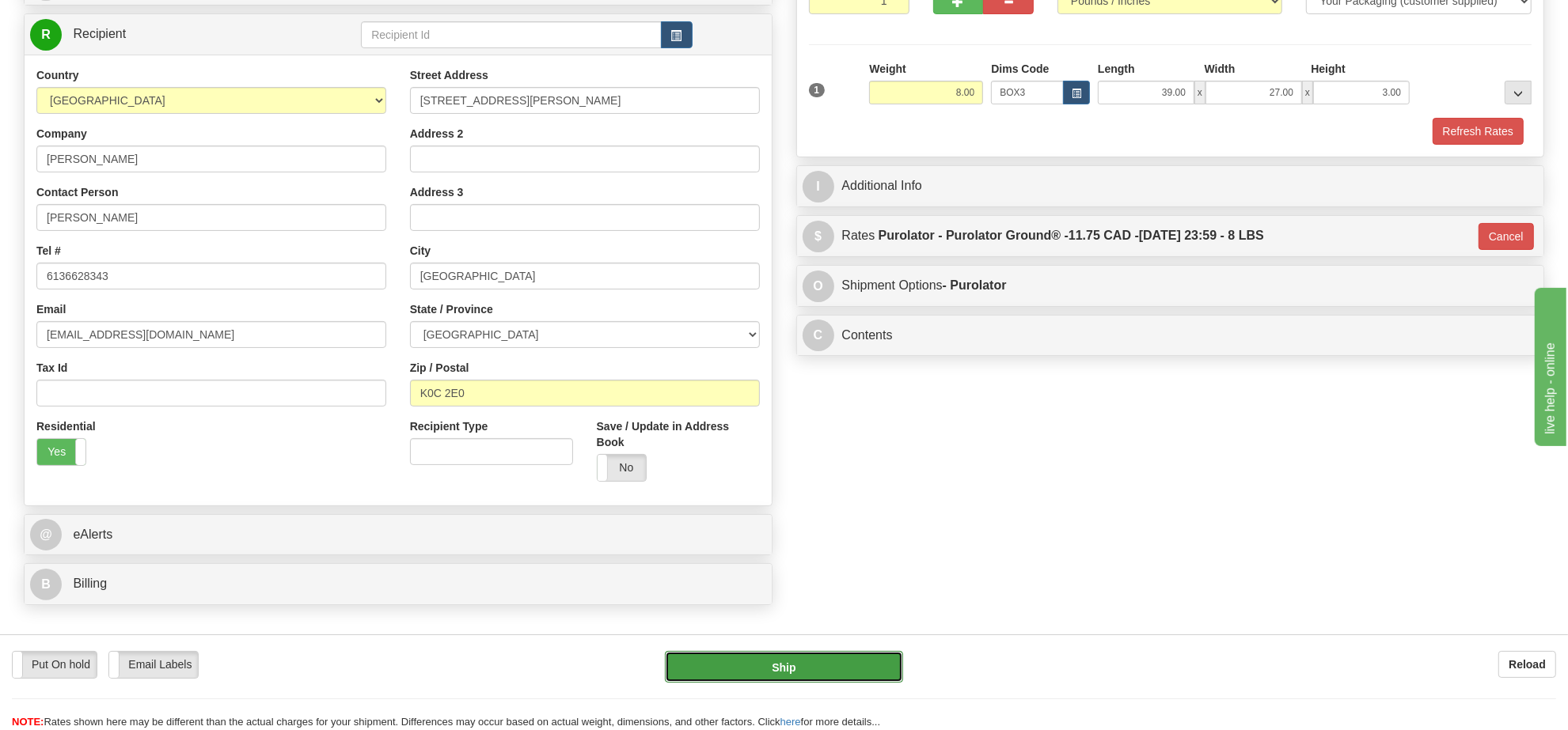
click at [881, 671] on button "Ship" at bounding box center [783, 667] width 237 height 32
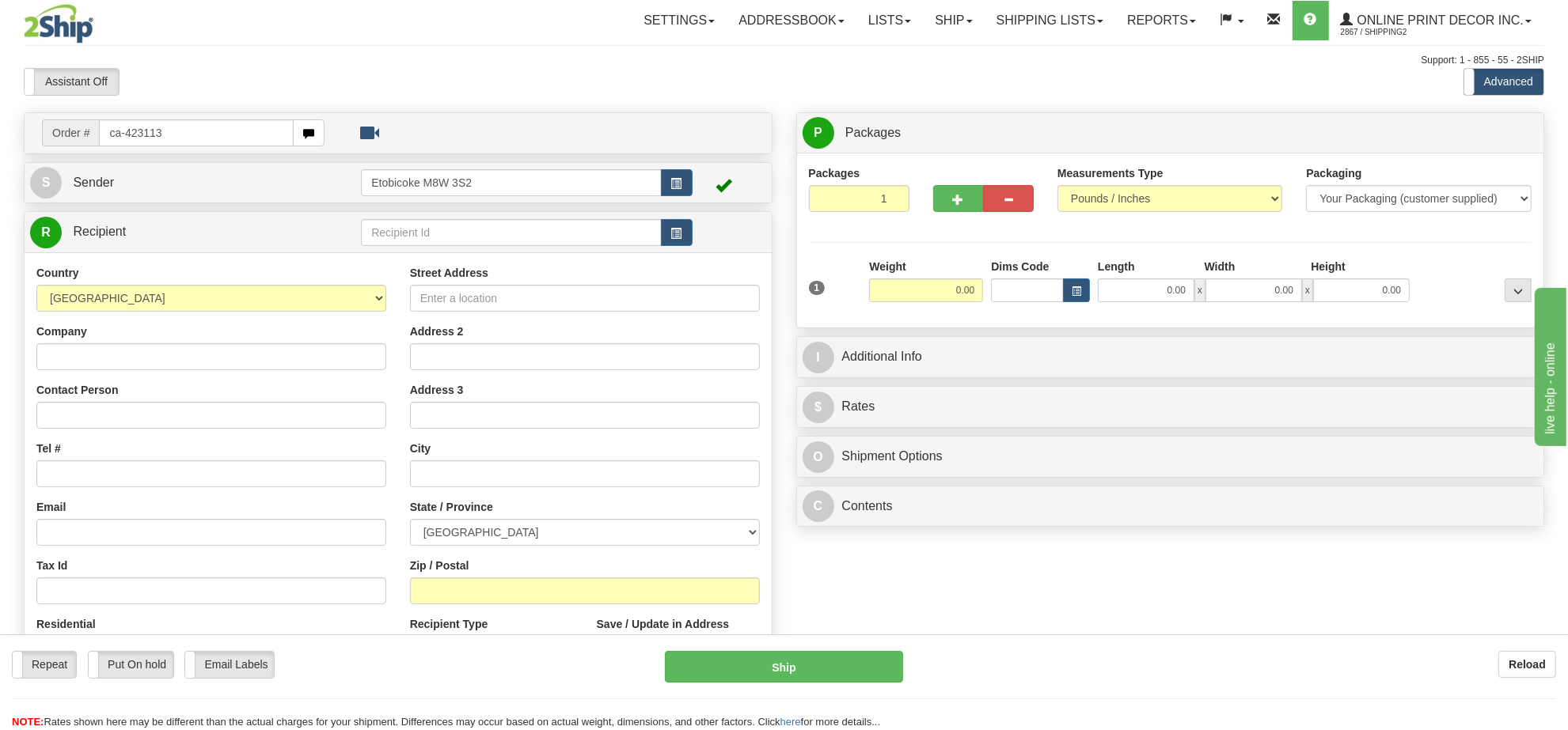
type input "ca-423113"
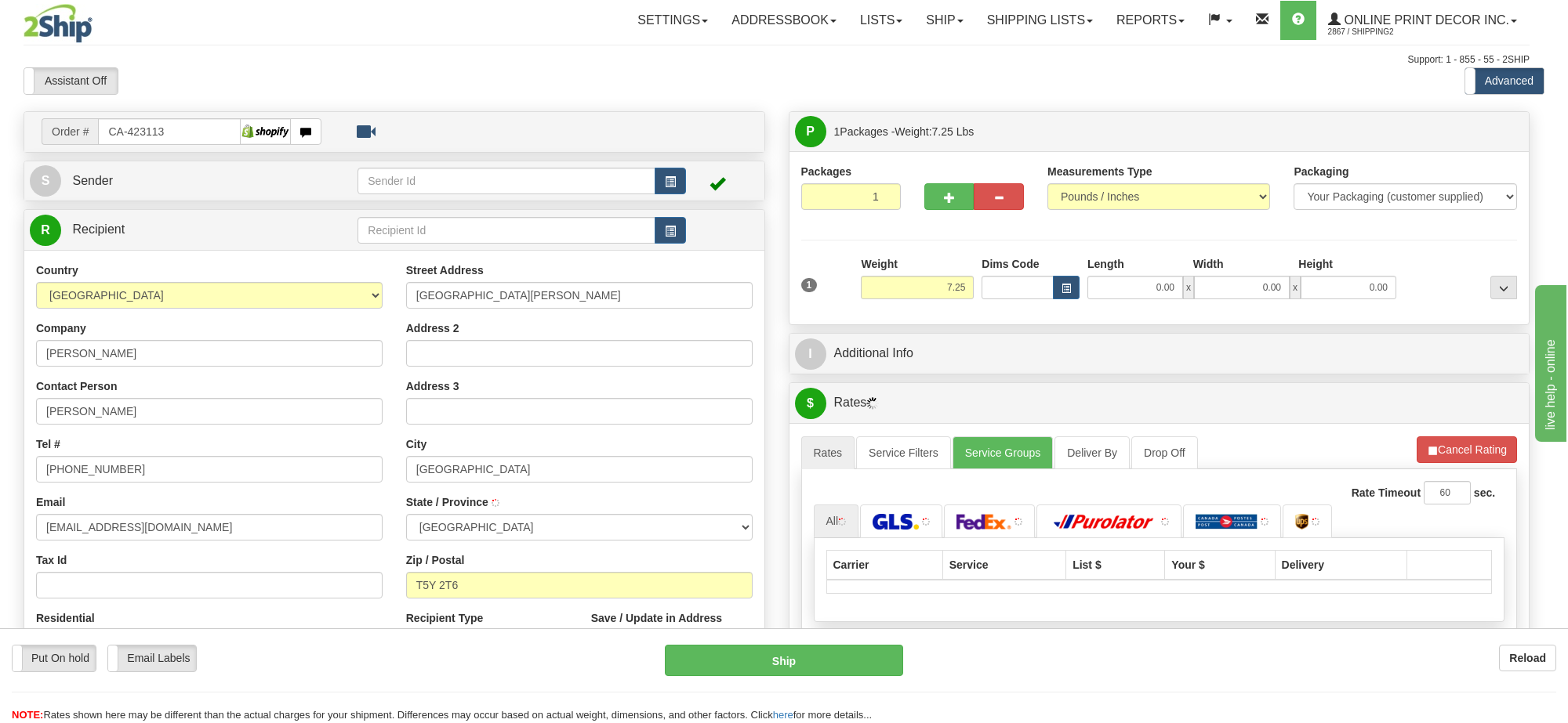
type input "[GEOGRAPHIC_DATA]"
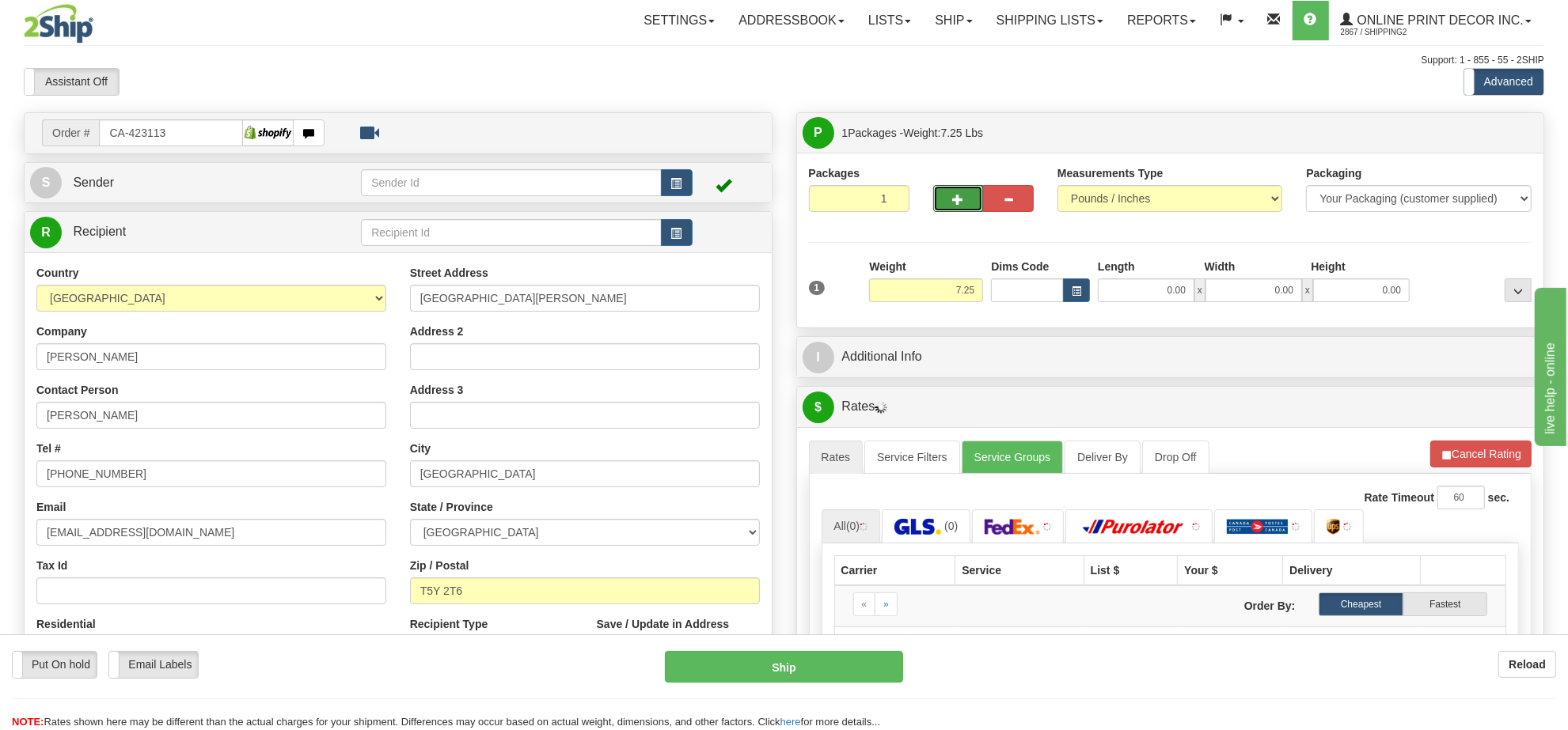
click at [956, 208] on button "button" at bounding box center [958, 198] width 51 height 27
radio input "true"
type input "2"
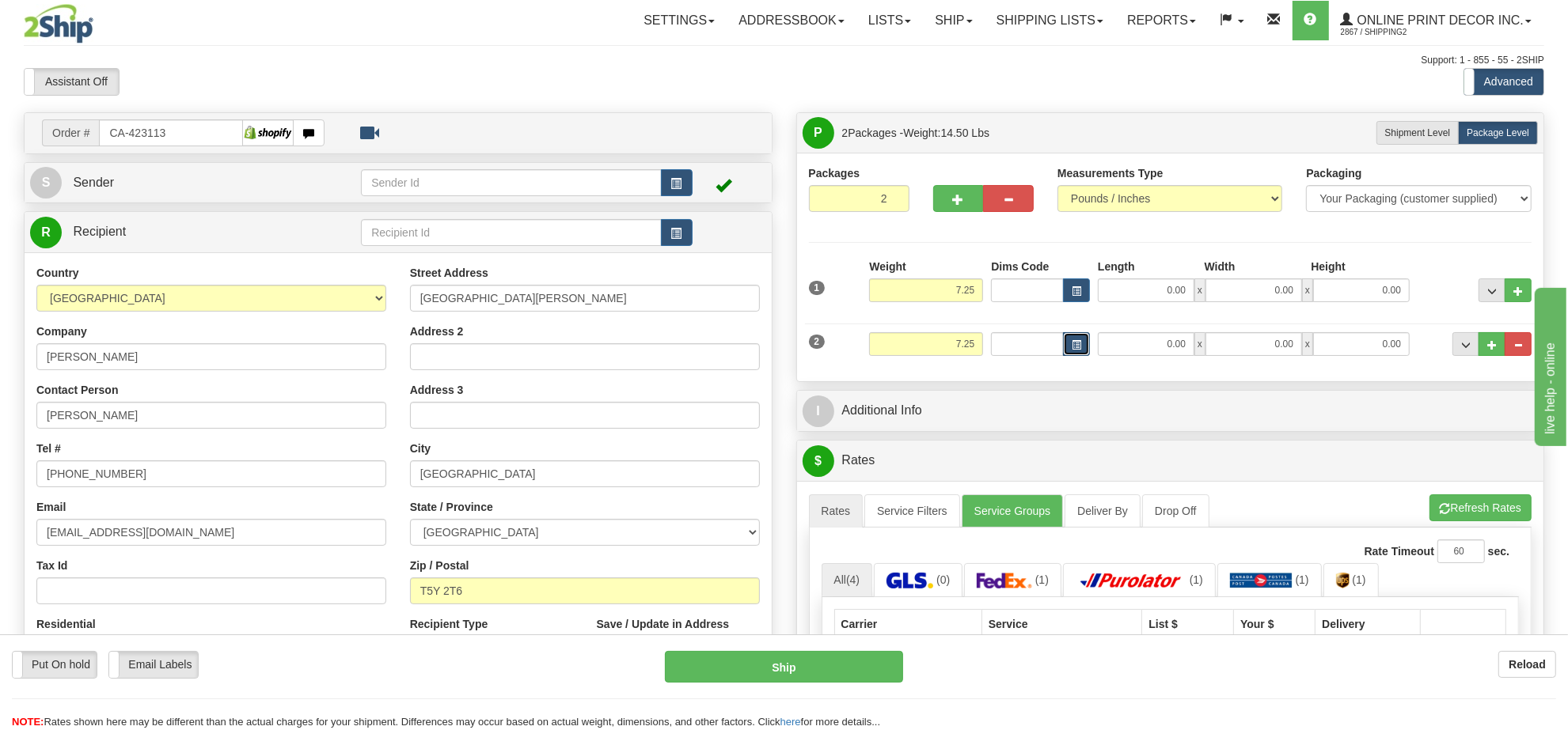
click at [1081, 350] on button "button" at bounding box center [1076, 344] width 27 height 24
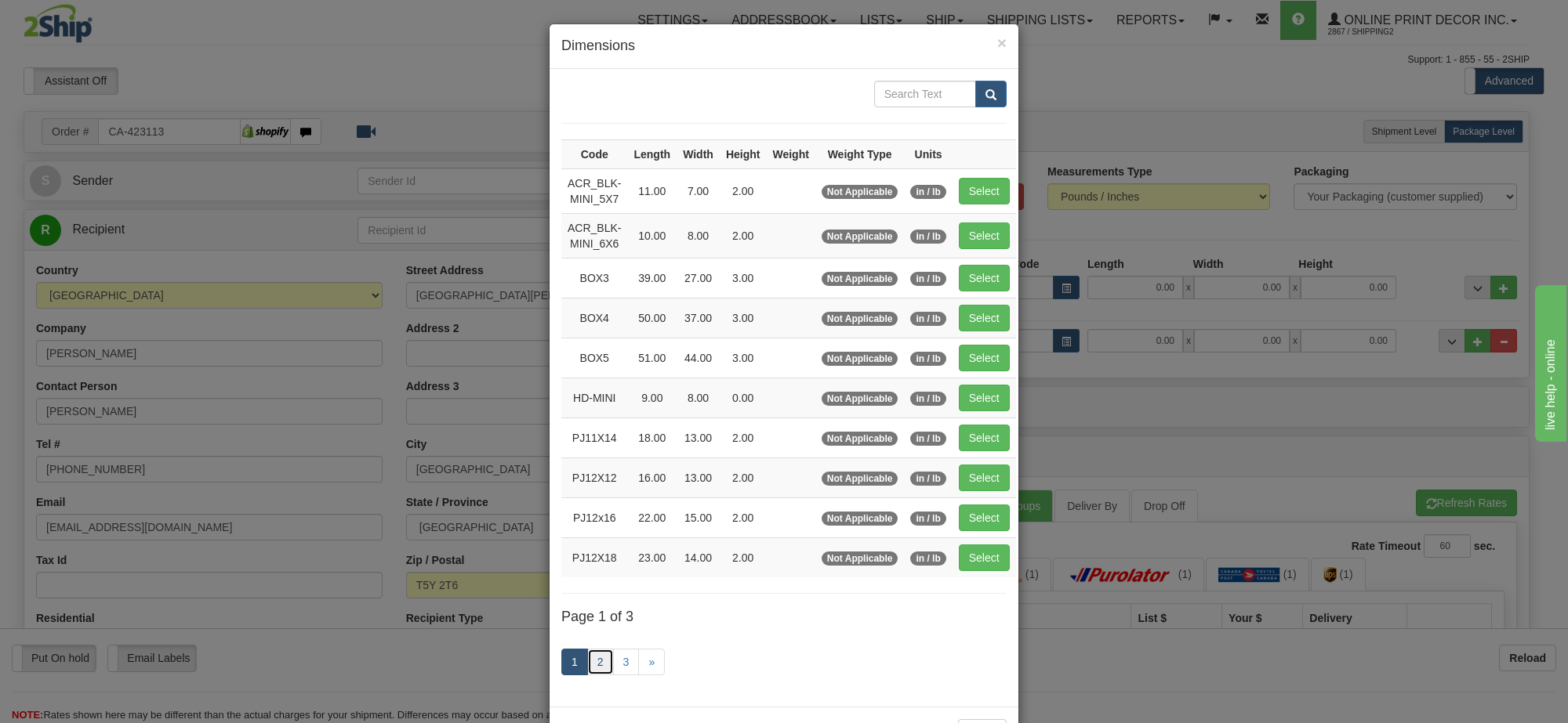
click at [593, 670] on link "2" at bounding box center [601, 662] width 27 height 27
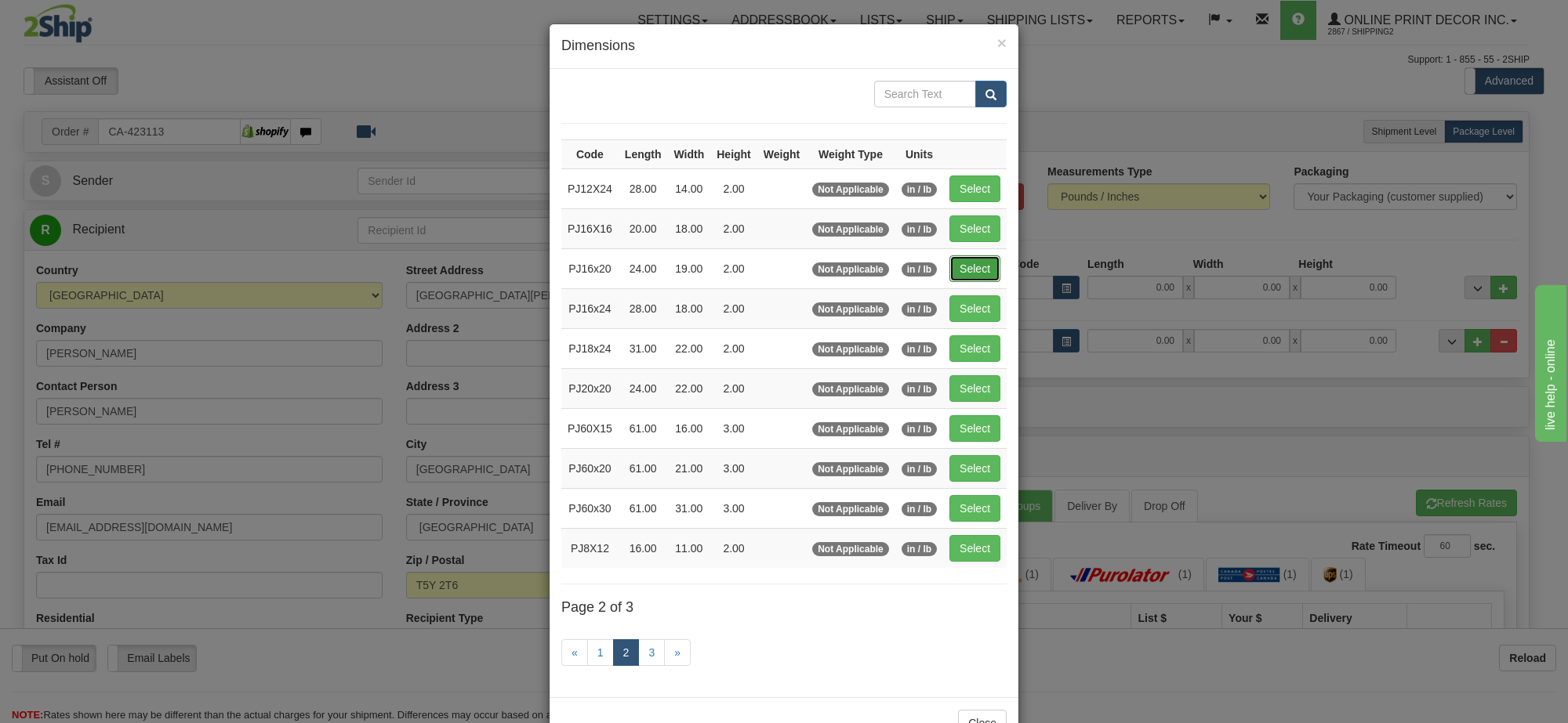
drag, startPoint x: 961, startPoint y: 275, endPoint x: 1010, endPoint y: 323, distance: 68.6
click at [964, 275] on button "Select" at bounding box center [975, 268] width 51 height 27
type input "PJ16x20"
type input "24.00"
type input "19.00"
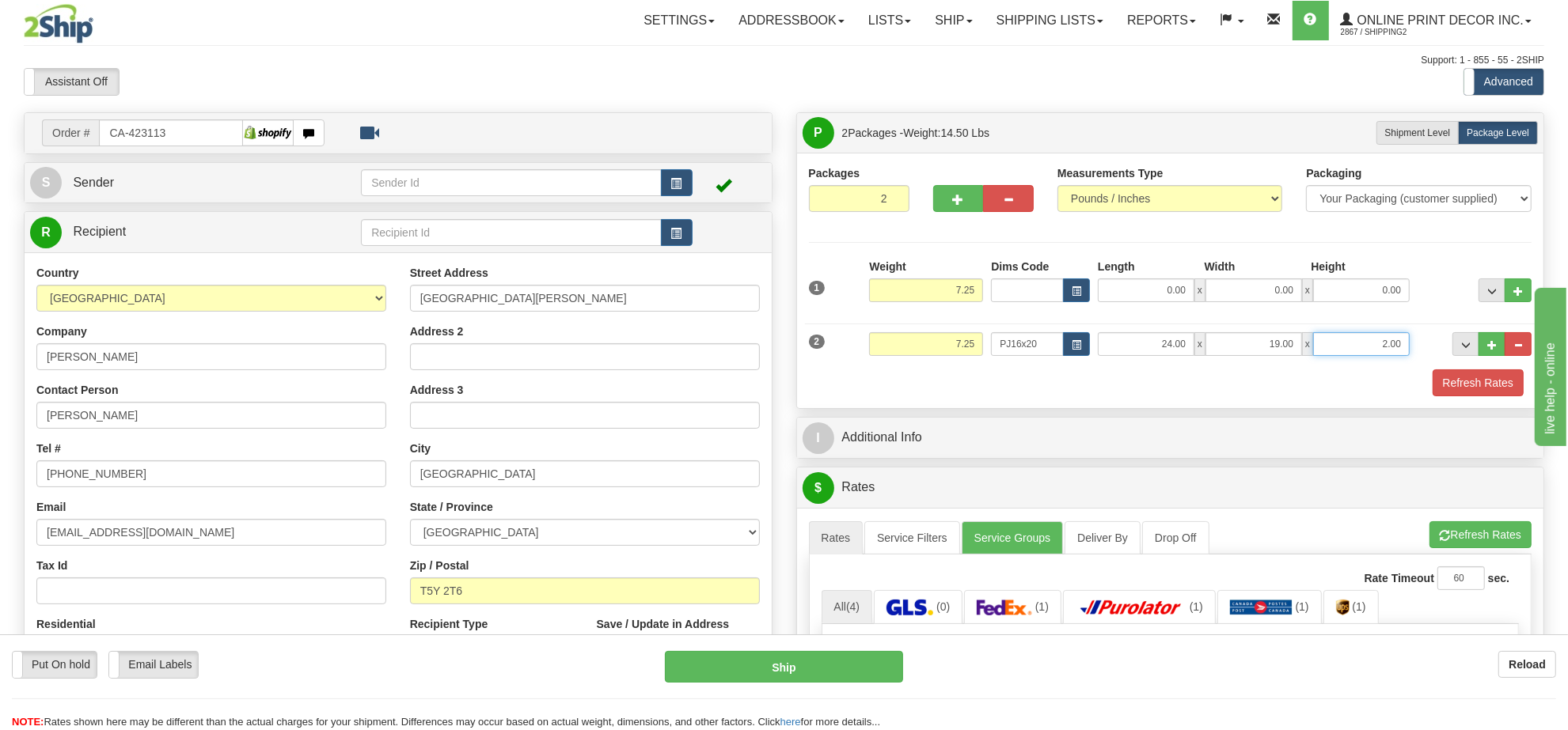
click at [1397, 354] on input "2.00" at bounding box center [1361, 344] width 97 height 24
type input "3.00"
click at [1154, 346] on input "24.00" at bounding box center [1146, 344] width 97 height 24
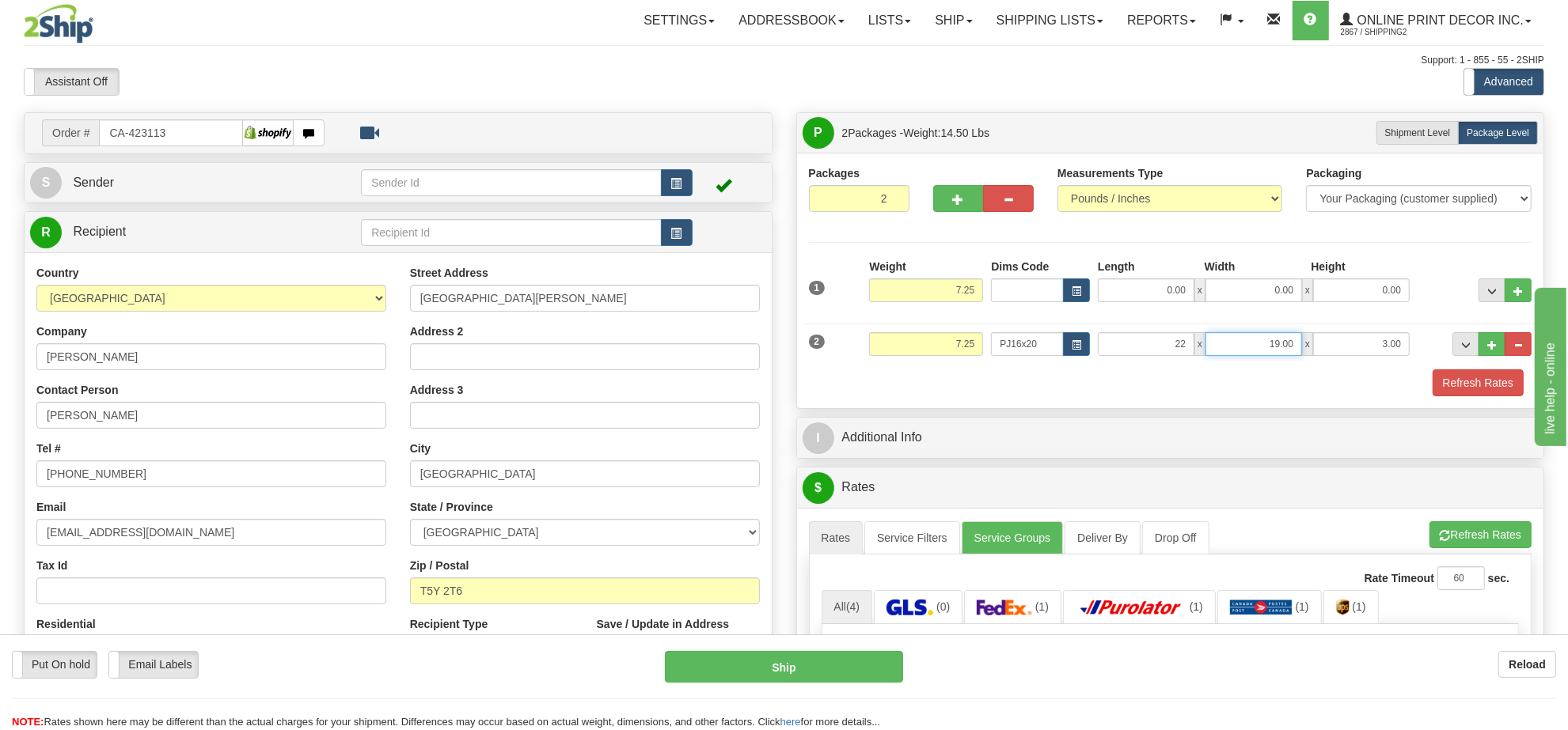
type input "22.00"
click at [1241, 348] on input "19.00" at bounding box center [1254, 344] width 97 height 24
type input "10.00"
click at [954, 350] on input "7.25" at bounding box center [926, 344] width 114 height 24
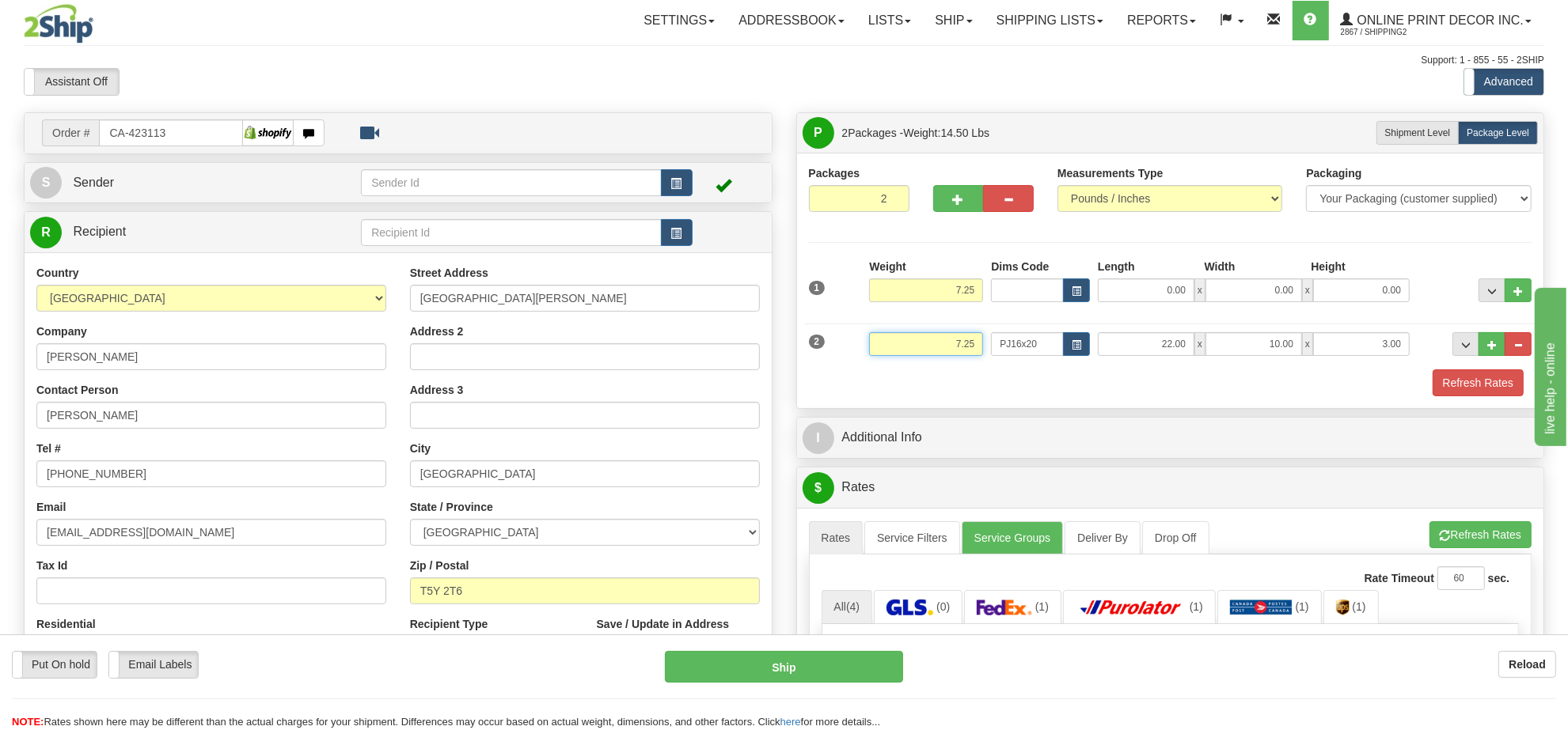
click at [954, 350] on input "7.25" at bounding box center [926, 344] width 114 height 24
type input "7.00"
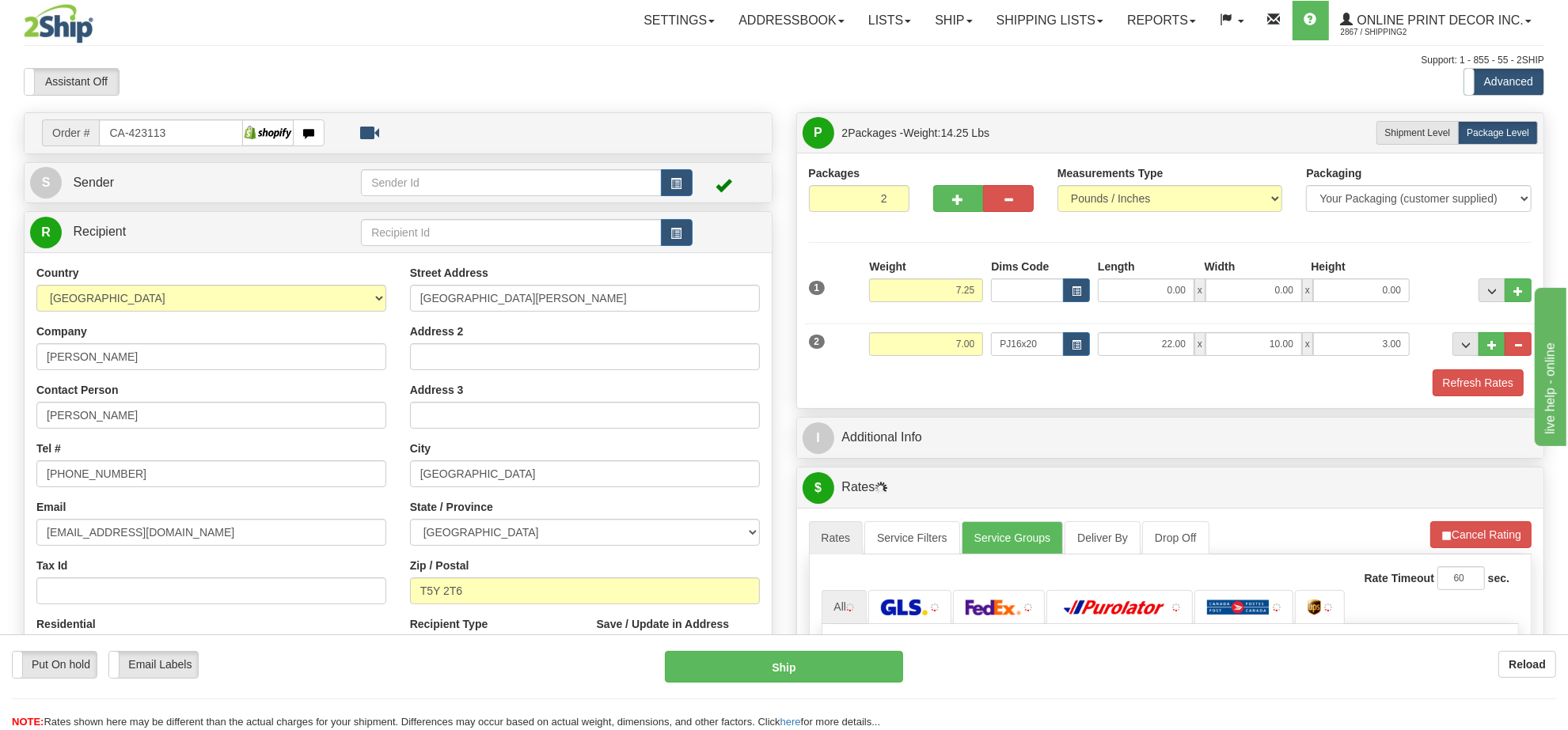
click at [948, 277] on div "Weight 7.25" at bounding box center [926, 280] width 114 height 43
drag, startPoint x: 948, startPoint y: 277, endPoint x: 948, endPoint y: 302, distance: 25.0
click at [948, 279] on div "Weight 7.25" at bounding box center [926, 280] width 114 height 43
click at [948, 302] on input "7.25" at bounding box center [926, 290] width 114 height 24
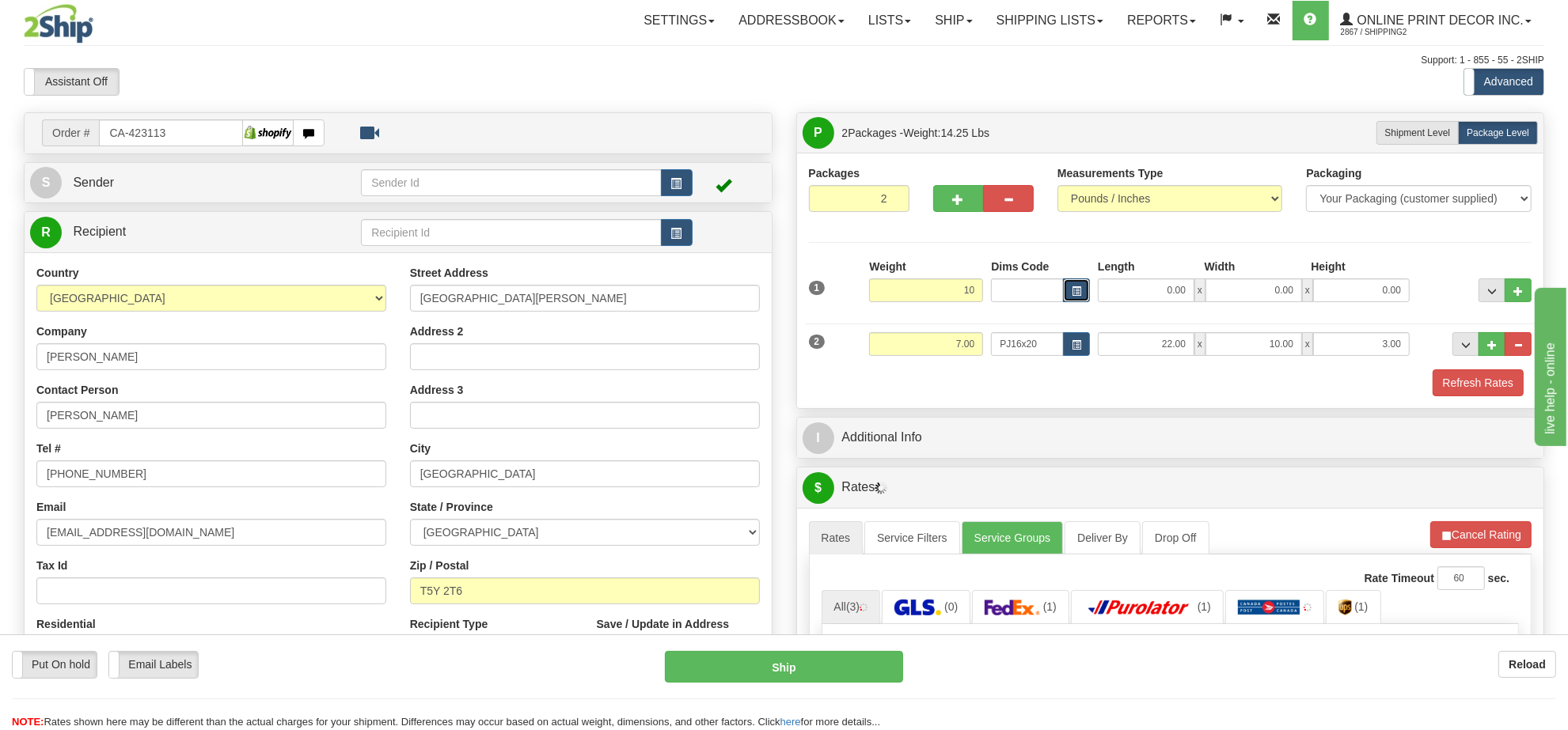
type input "10.00"
click at [1067, 289] on button "button" at bounding box center [1076, 290] width 27 height 24
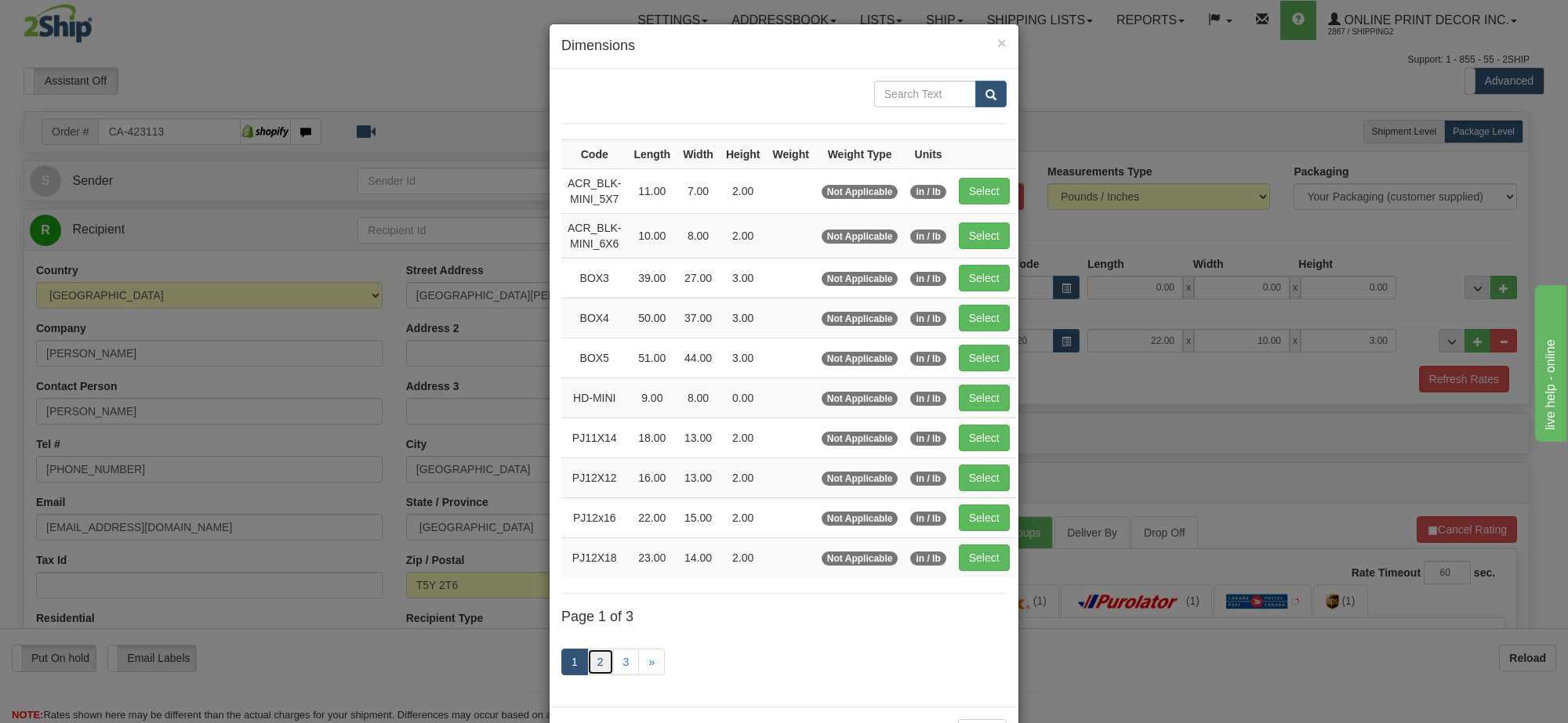
click at [601, 660] on link "2" at bounding box center [601, 662] width 27 height 27
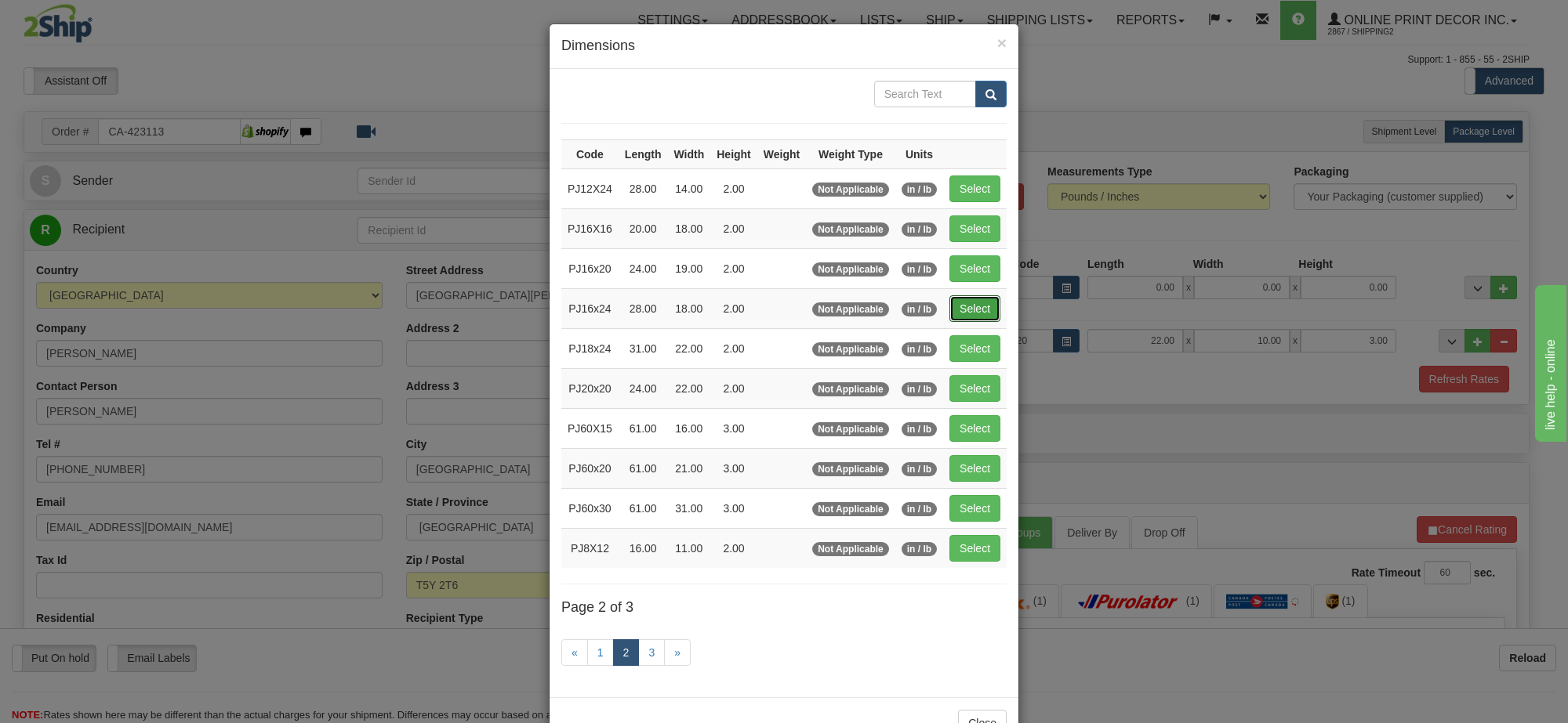
drag, startPoint x: 957, startPoint y: 310, endPoint x: 1388, endPoint y: 252, distance: 434.9
click at [959, 310] on button "Select" at bounding box center [975, 309] width 51 height 27
type input "PJ16x24"
type input "28.00"
type input "18.00"
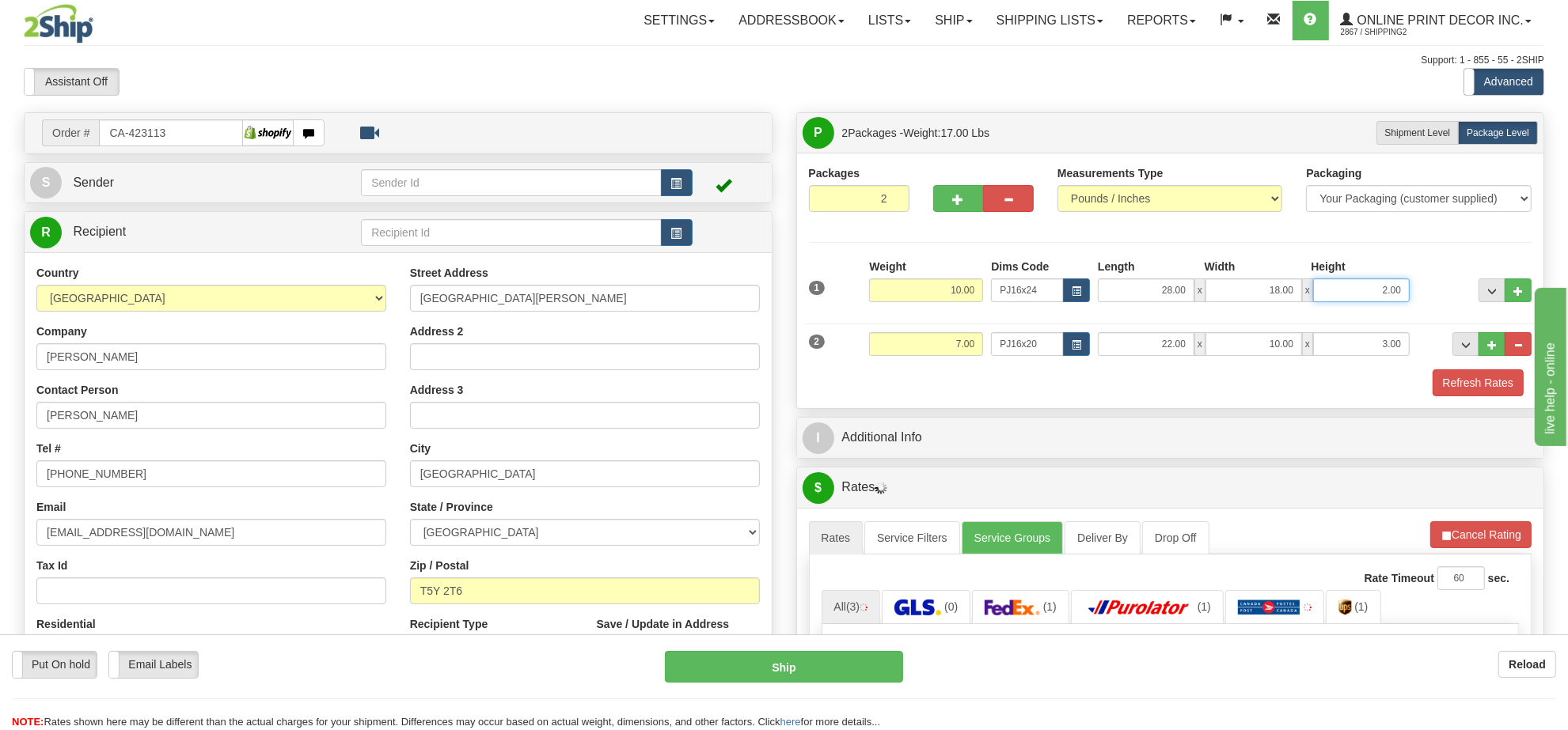
click at [1393, 297] on input "2.00" at bounding box center [1361, 290] width 97 height 24
type input "6.00"
click at [0, 0] on button "Refresh Rates" at bounding box center [0, 0] width 0 height 0
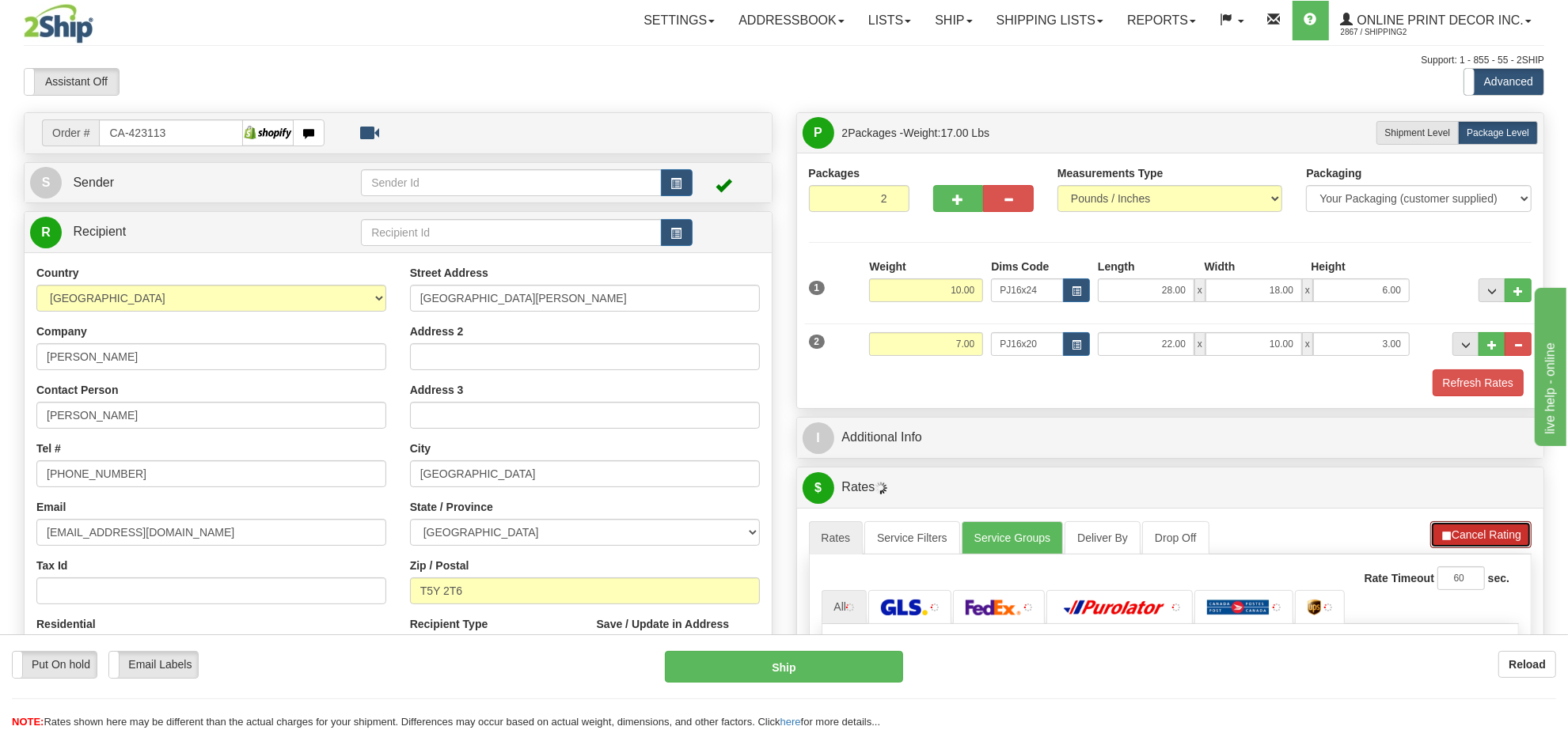
click at [1466, 539] on button "Cancel Rating" at bounding box center [1480, 535] width 101 height 27
click at [1465, 539] on button "Refresh Rates" at bounding box center [1480, 535] width 102 height 27
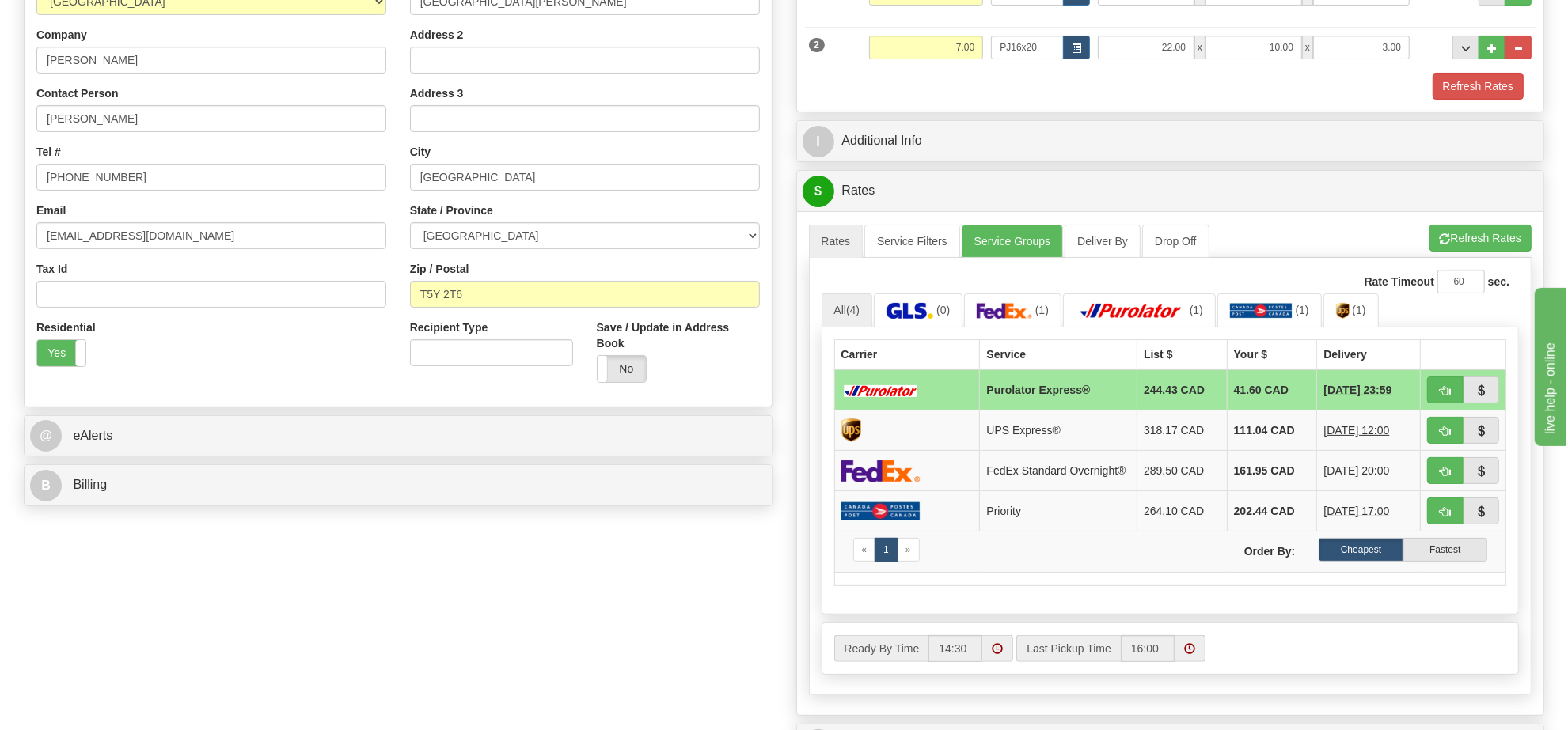
scroll to position [395, 0]
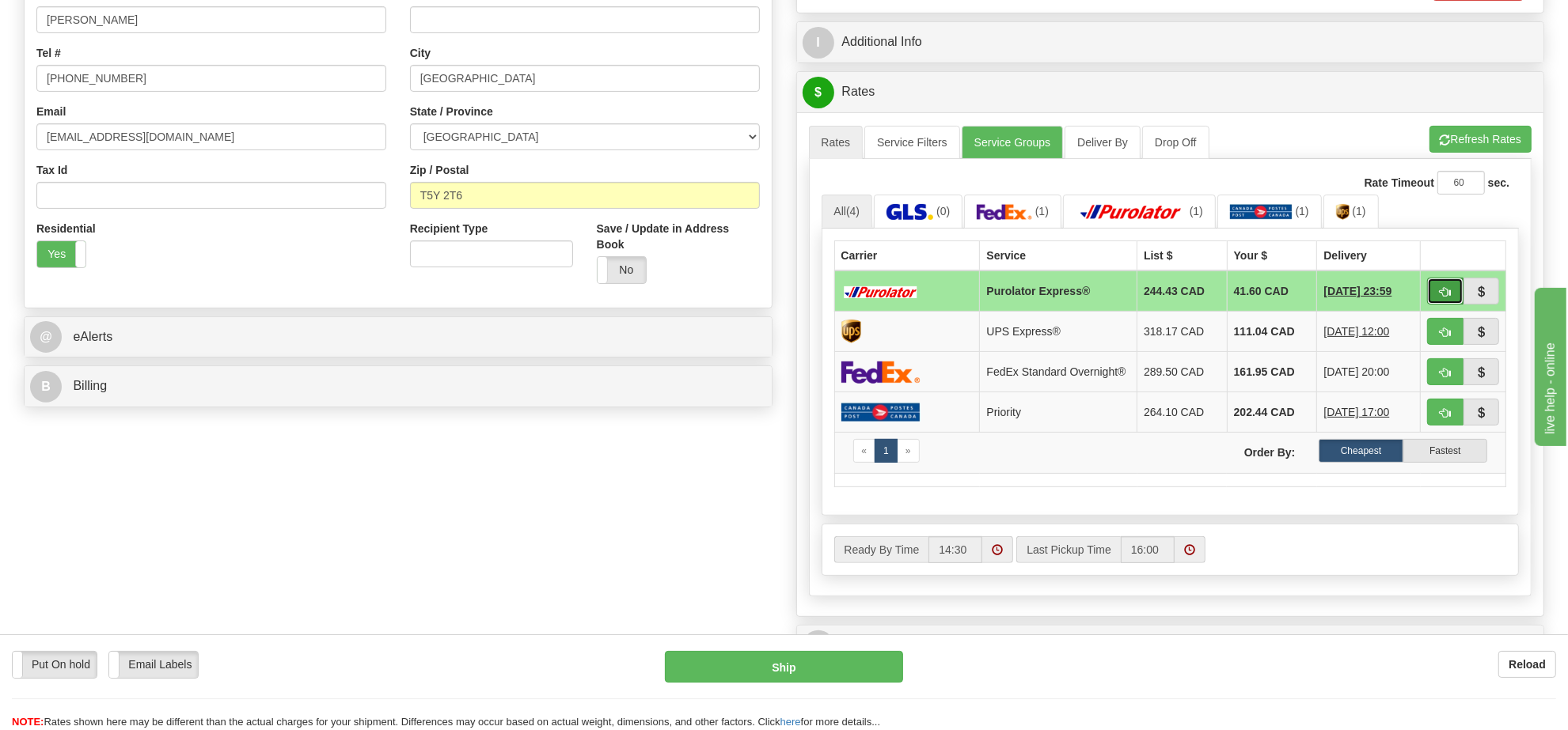
click at [1437, 294] on button "button" at bounding box center [1445, 291] width 36 height 27
type input "202"
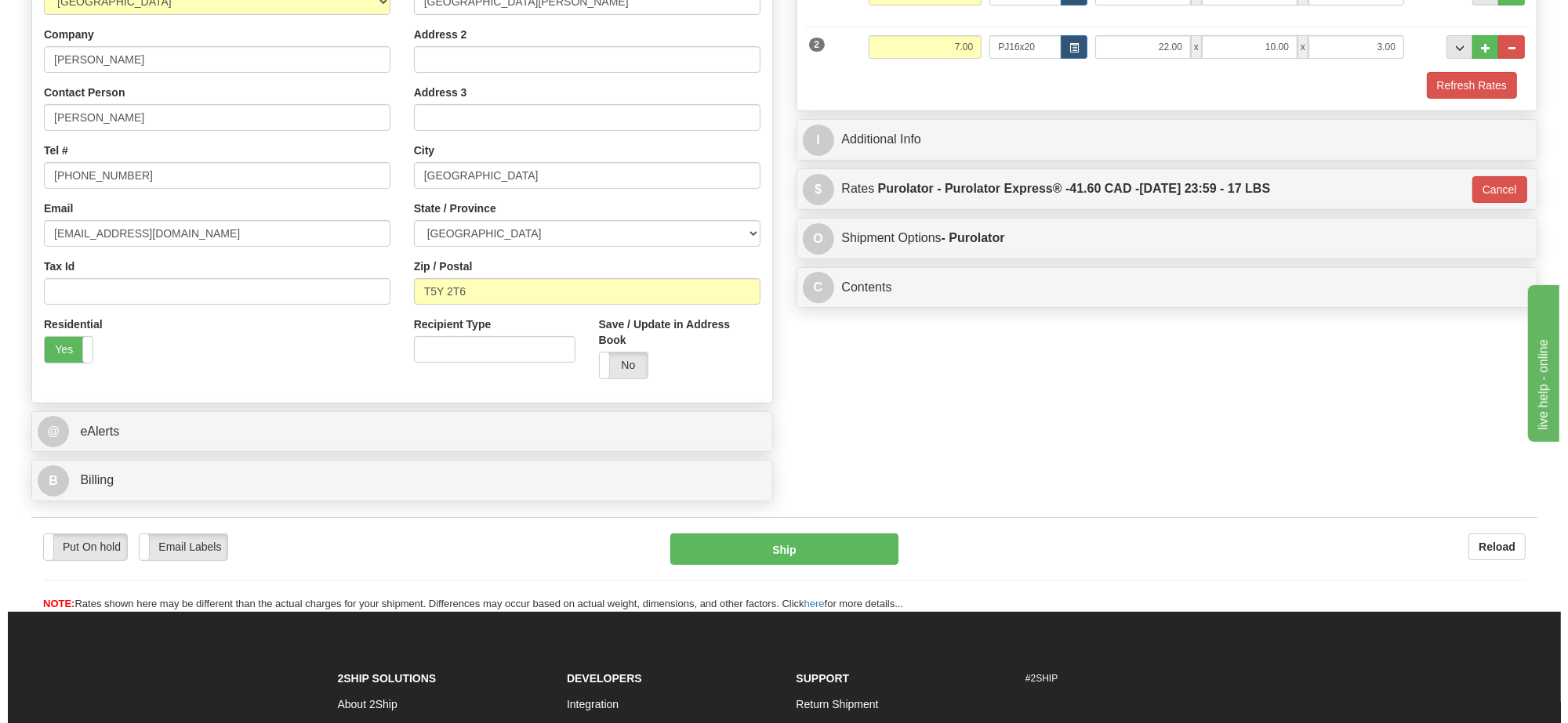
scroll to position [196, 0]
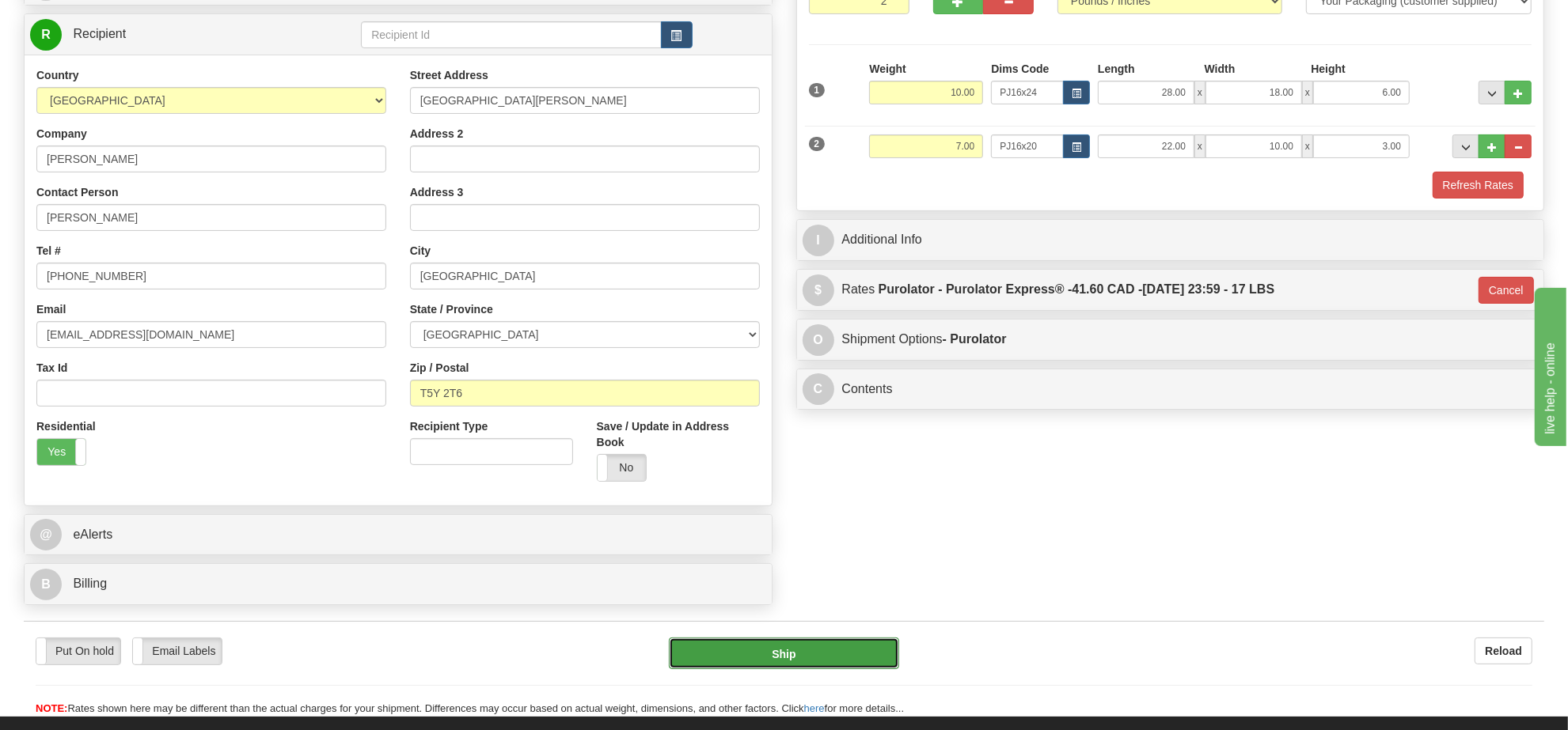
click at [847, 660] on button "Ship" at bounding box center [784, 653] width 230 height 32
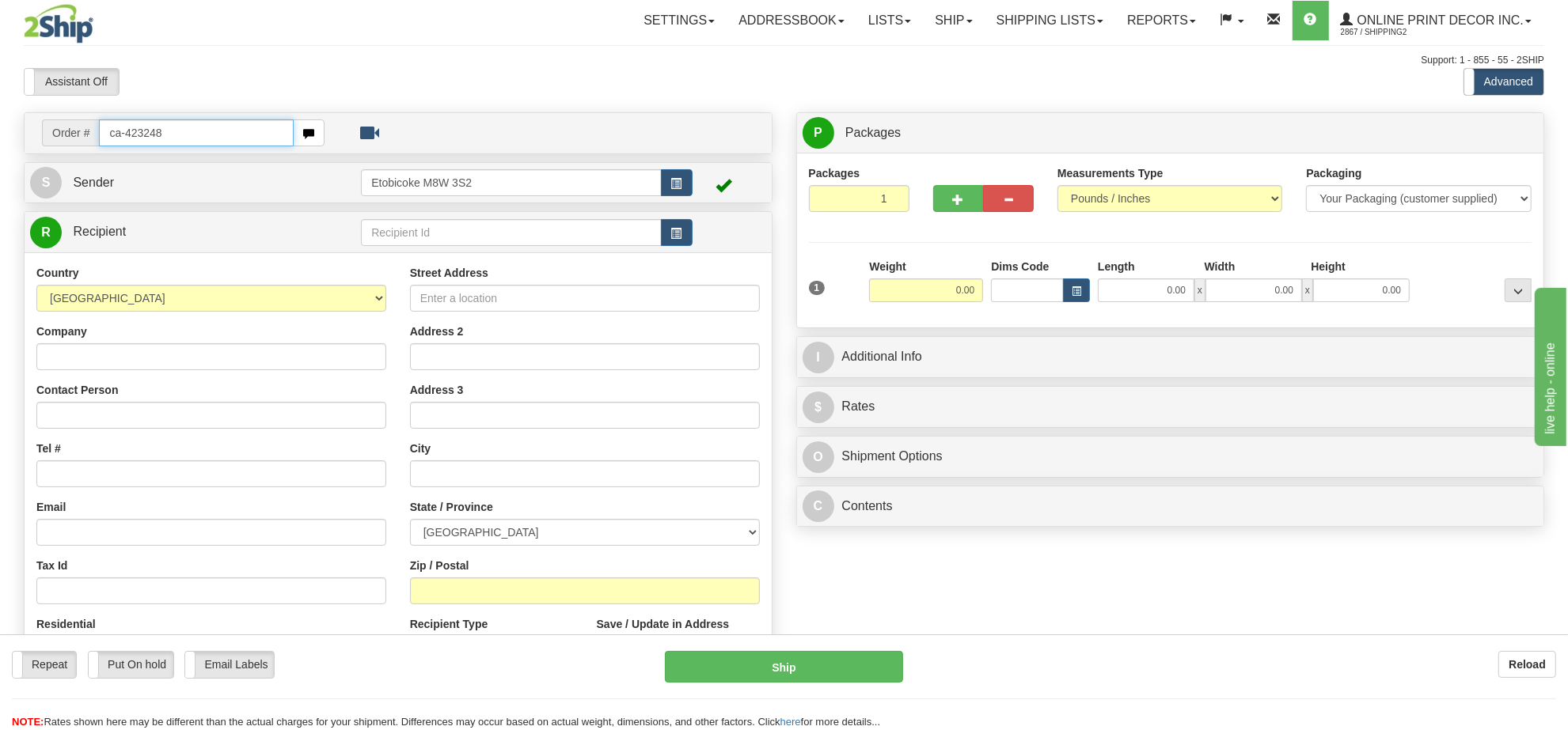
type input "ca-423248"
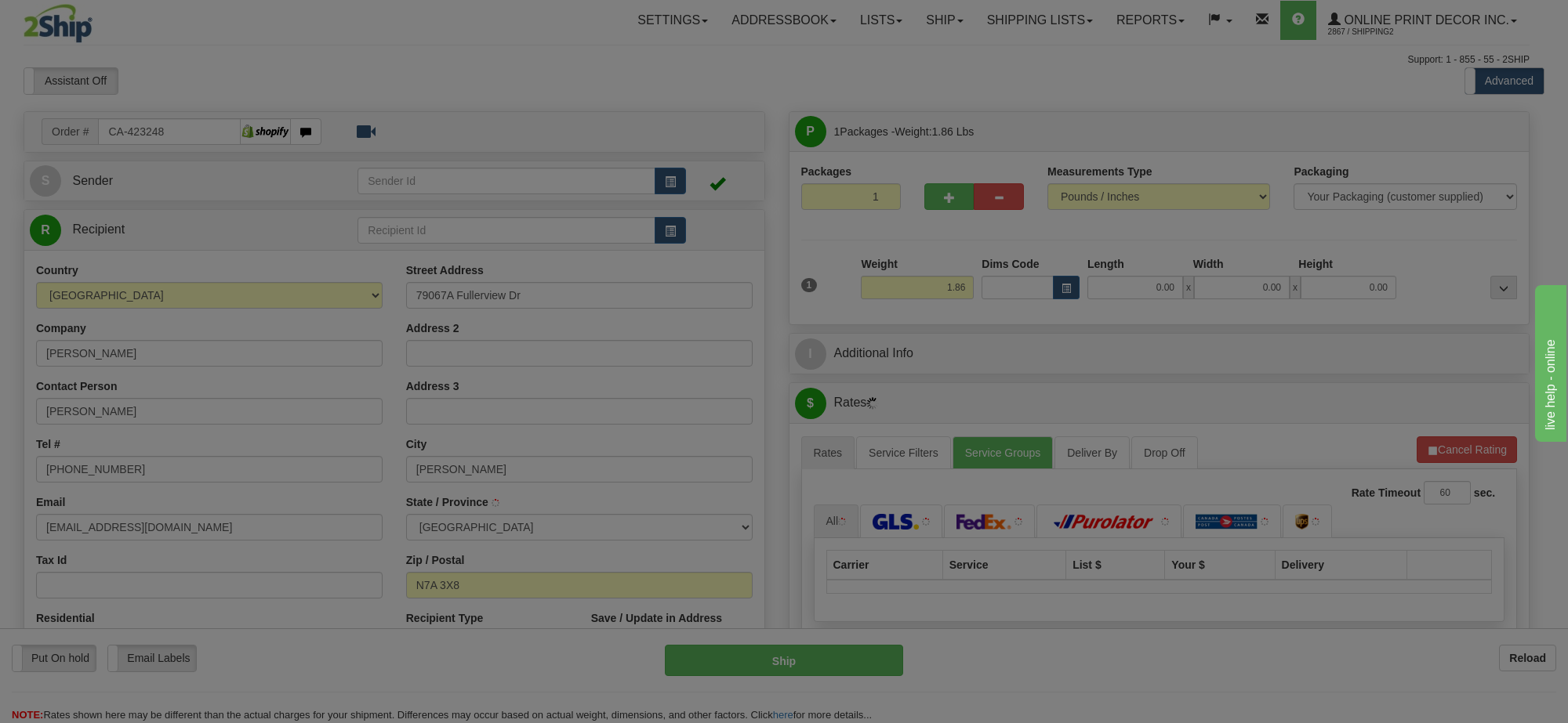
type input "GODERICH"
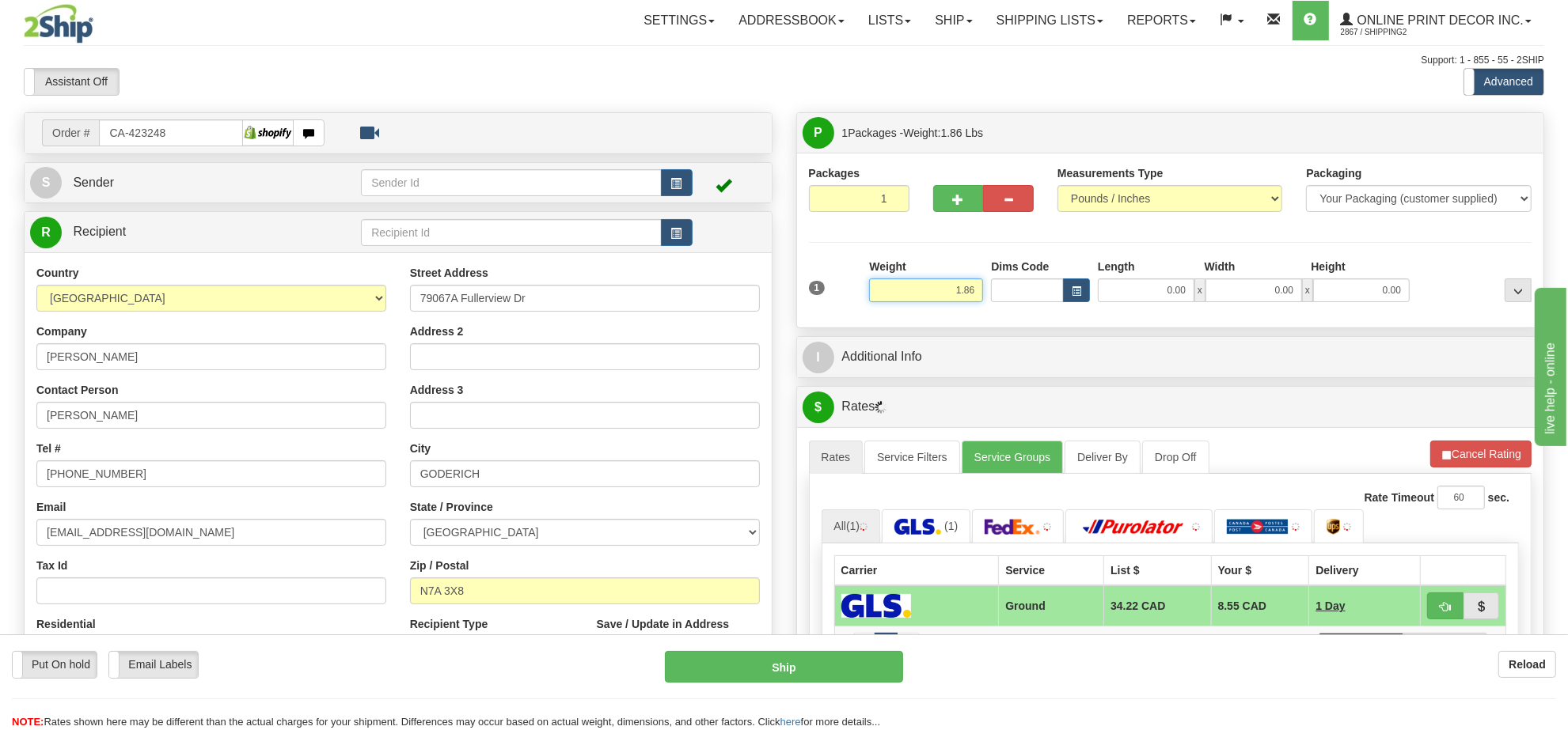
click at [968, 297] on input "1.86" at bounding box center [926, 290] width 114 height 24
type input "7"
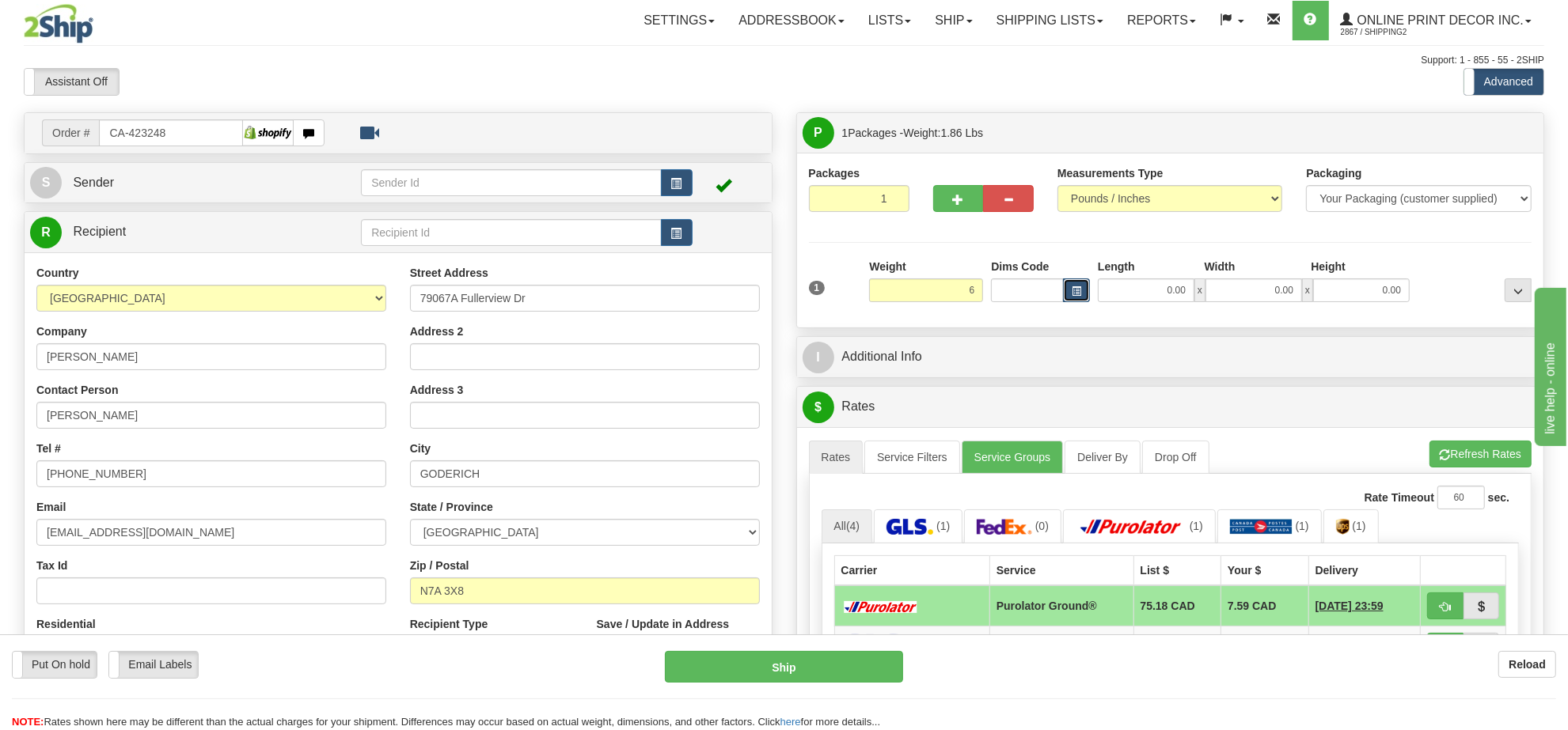
type input "6.00"
click at [1069, 293] on button "button" at bounding box center [1076, 290] width 27 height 24
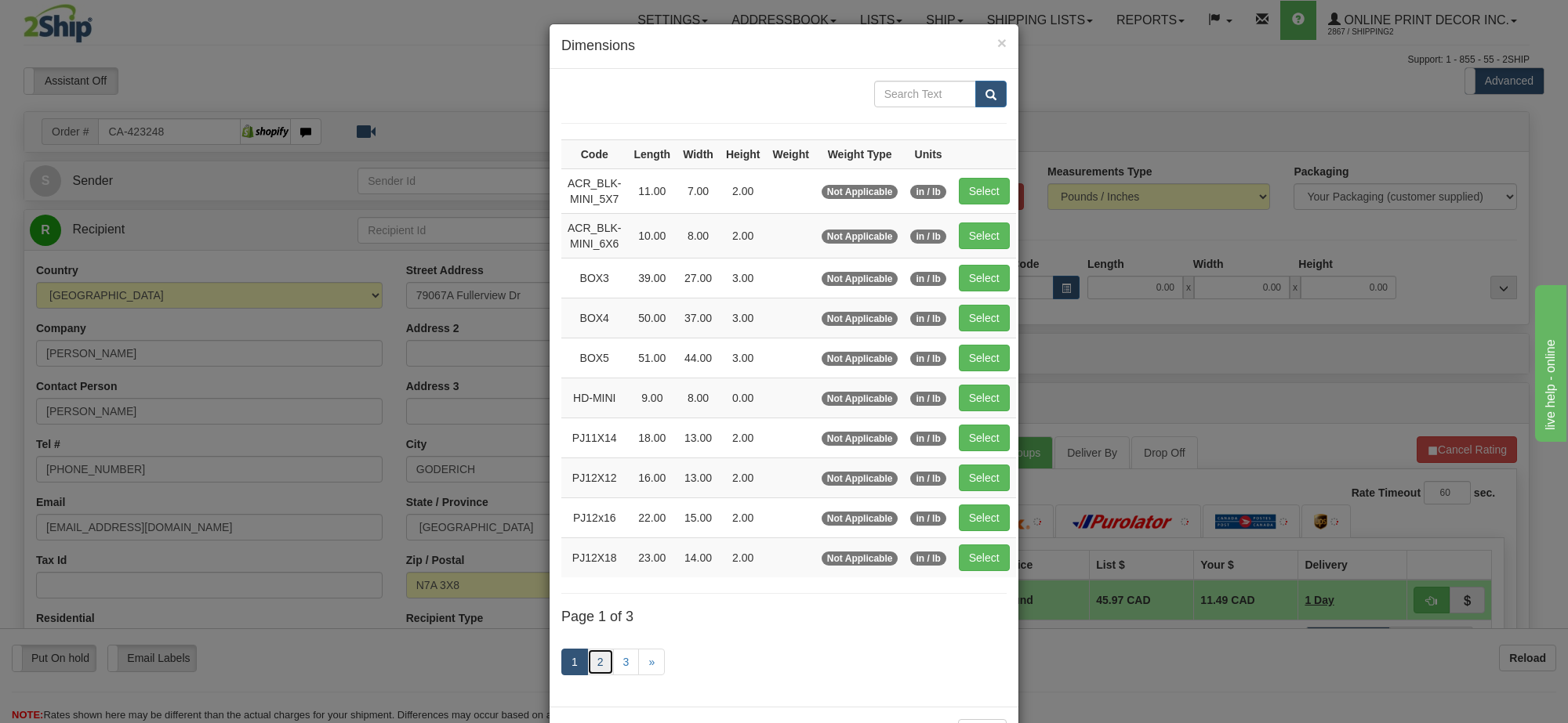
click at [593, 660] on link "2" at bounding box center [601, 662] width 27 height 27
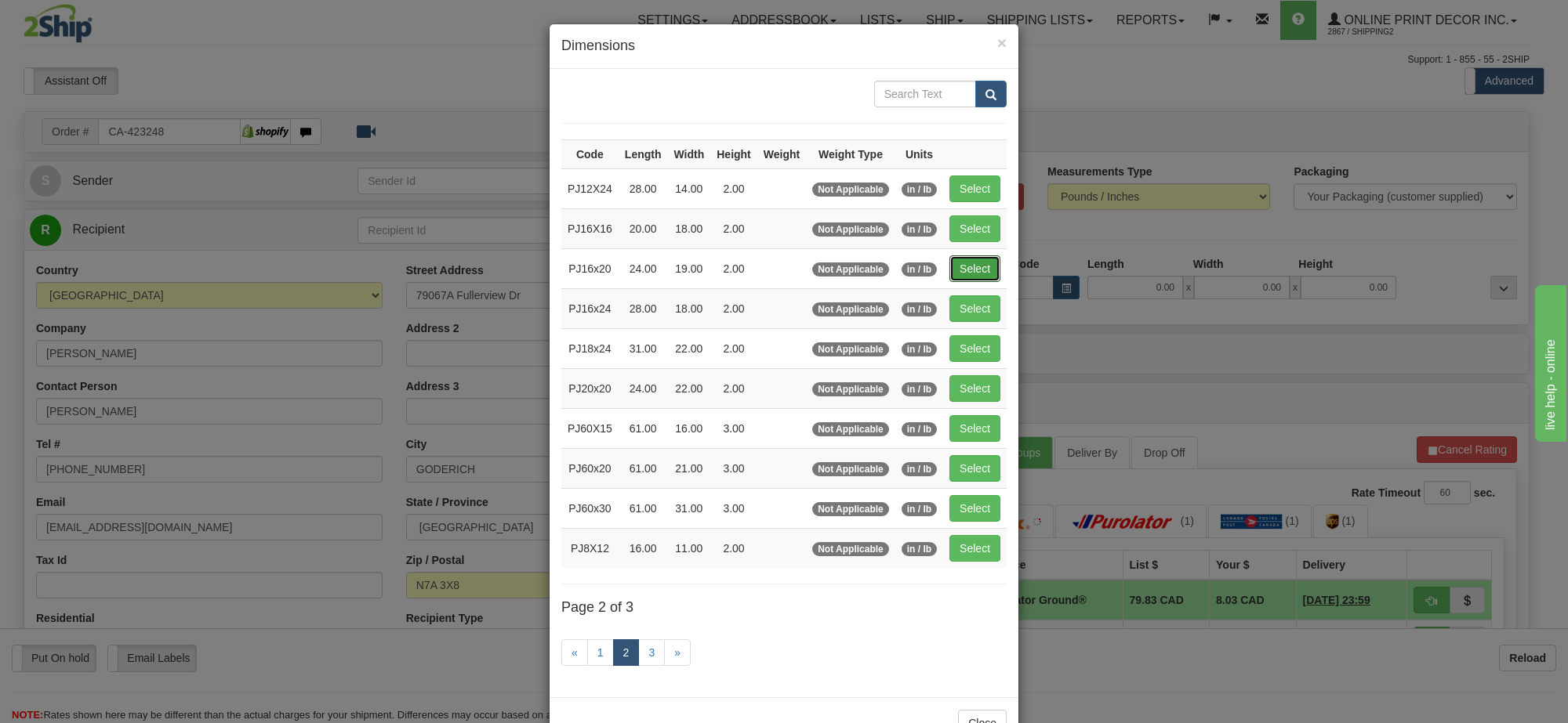
click at [966, 272] on button "Select" at bounding box center [975, 268] width 51 height 27
type input "PJ16x20"
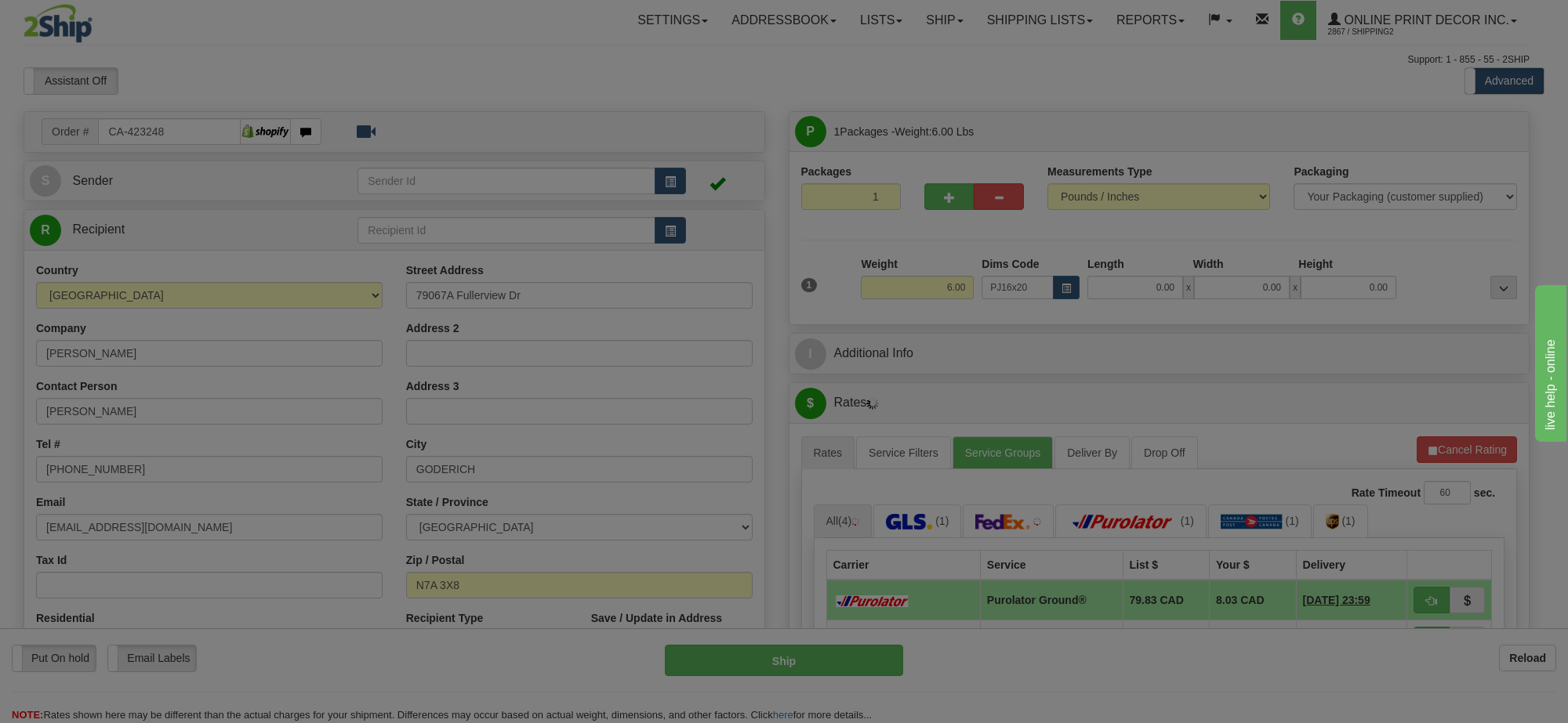
type input "24.00"
type input "19.00"
type input "2.00"
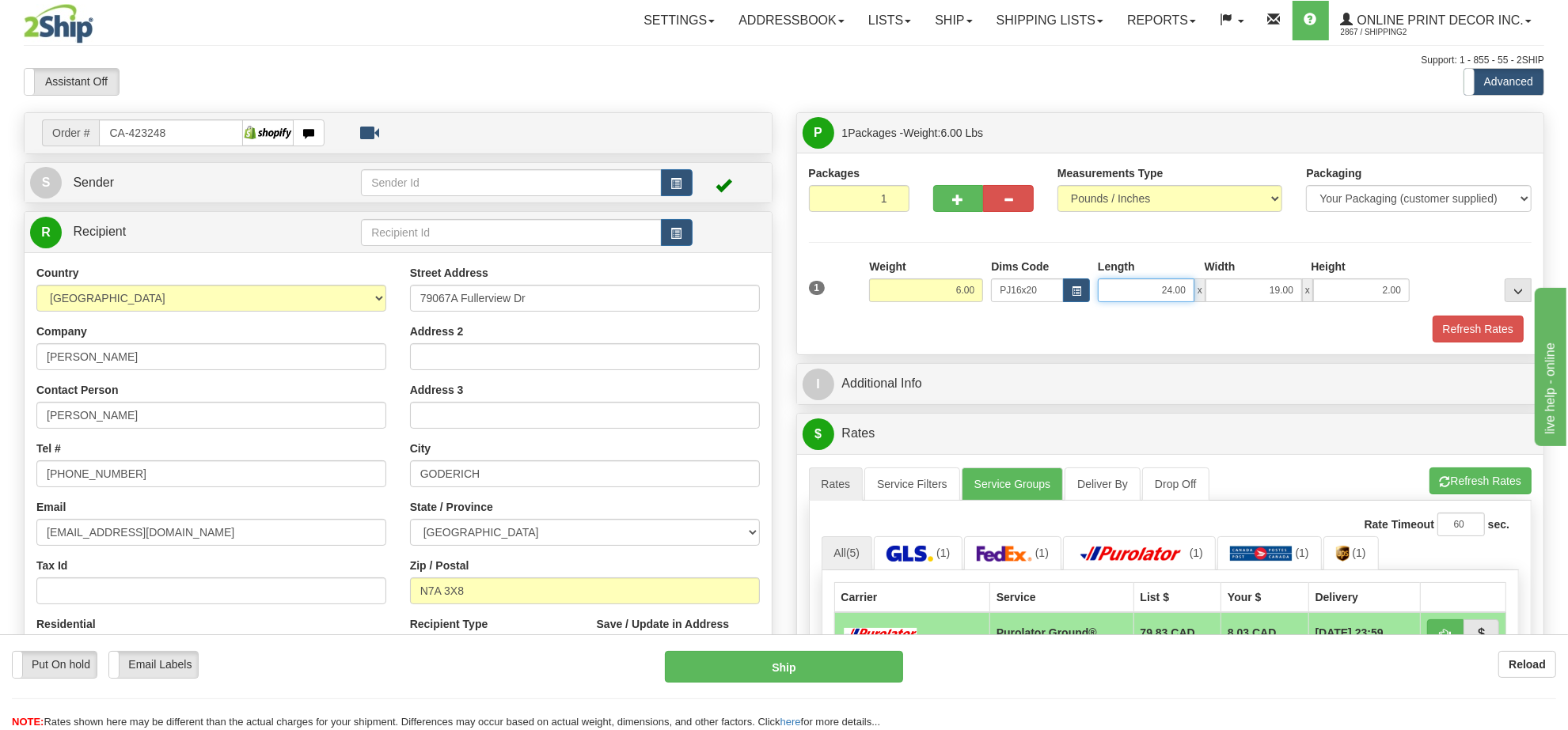
click at [1160, 297] on input "24.00" at bounding box center [1146, 290] width 97 height 24
type input "22.00"
click at [1263, 294] on input "19.00" at bounding box center [1254, 290] width 97 height 24
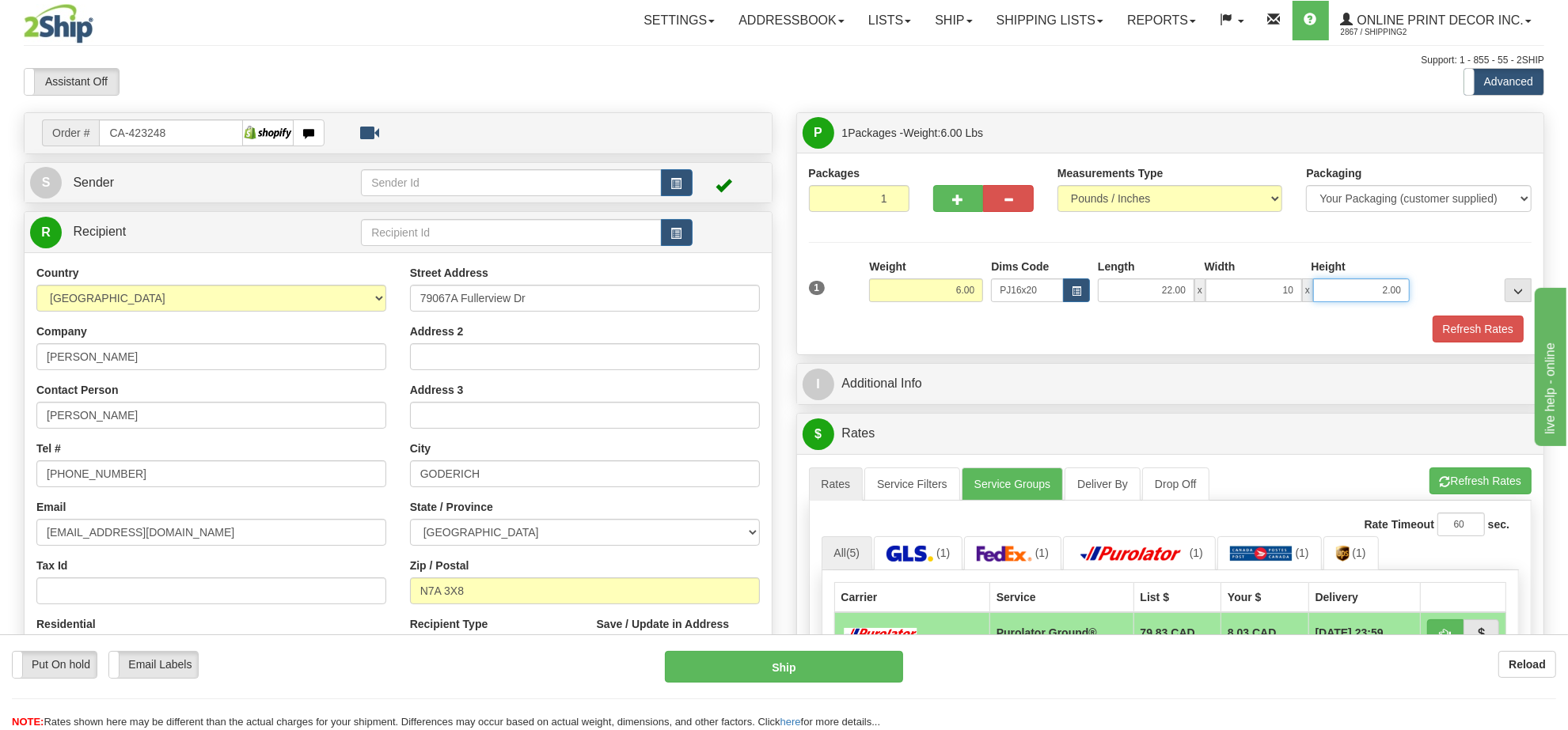
type input "10.00"
click at [1383, 286] on input "2.00" at bounding box center [1361, 290] width 97 height 24
type input "5.00"
click at [1470, 492] on button "Refresh Rates" at bounding box center [1480, 481] width 102 height 27
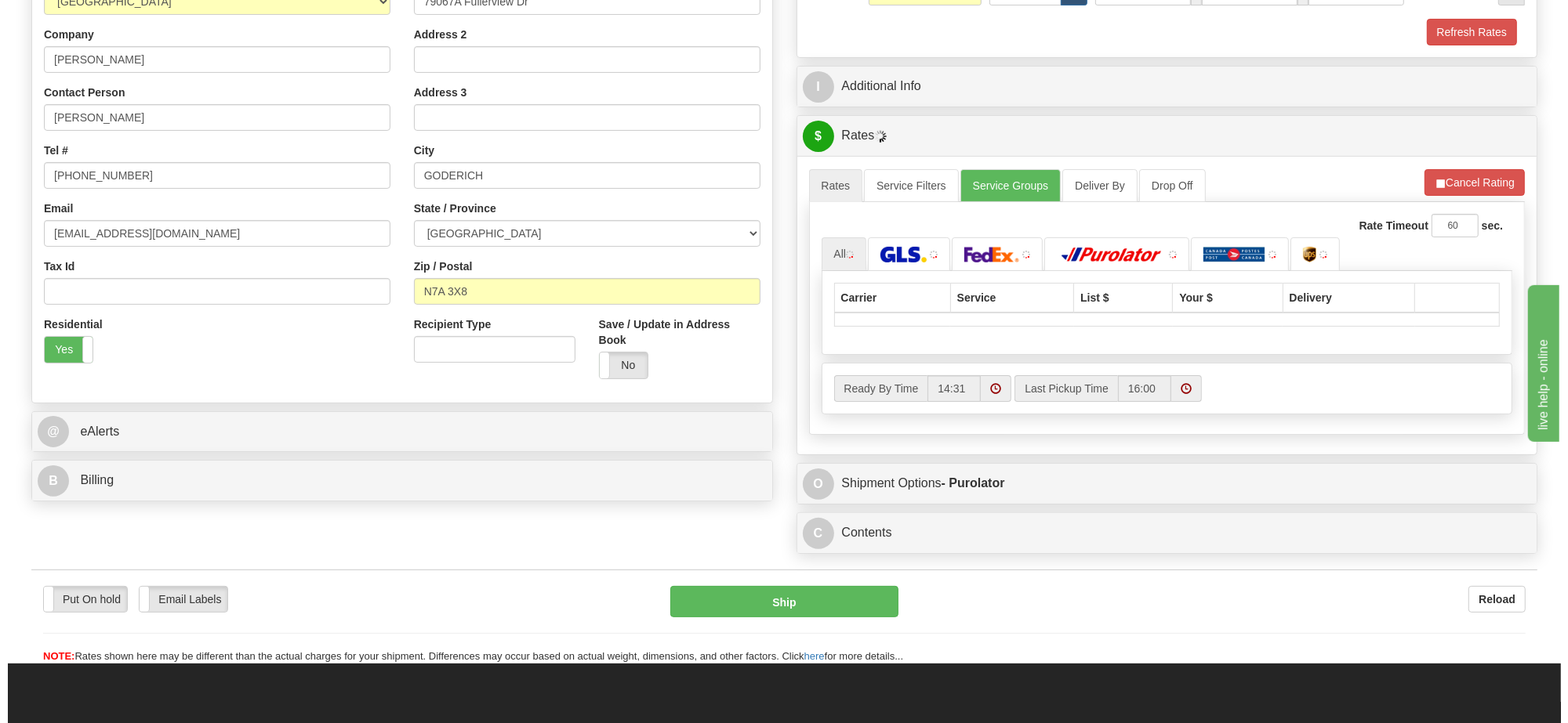
scroll to position [196, 0]
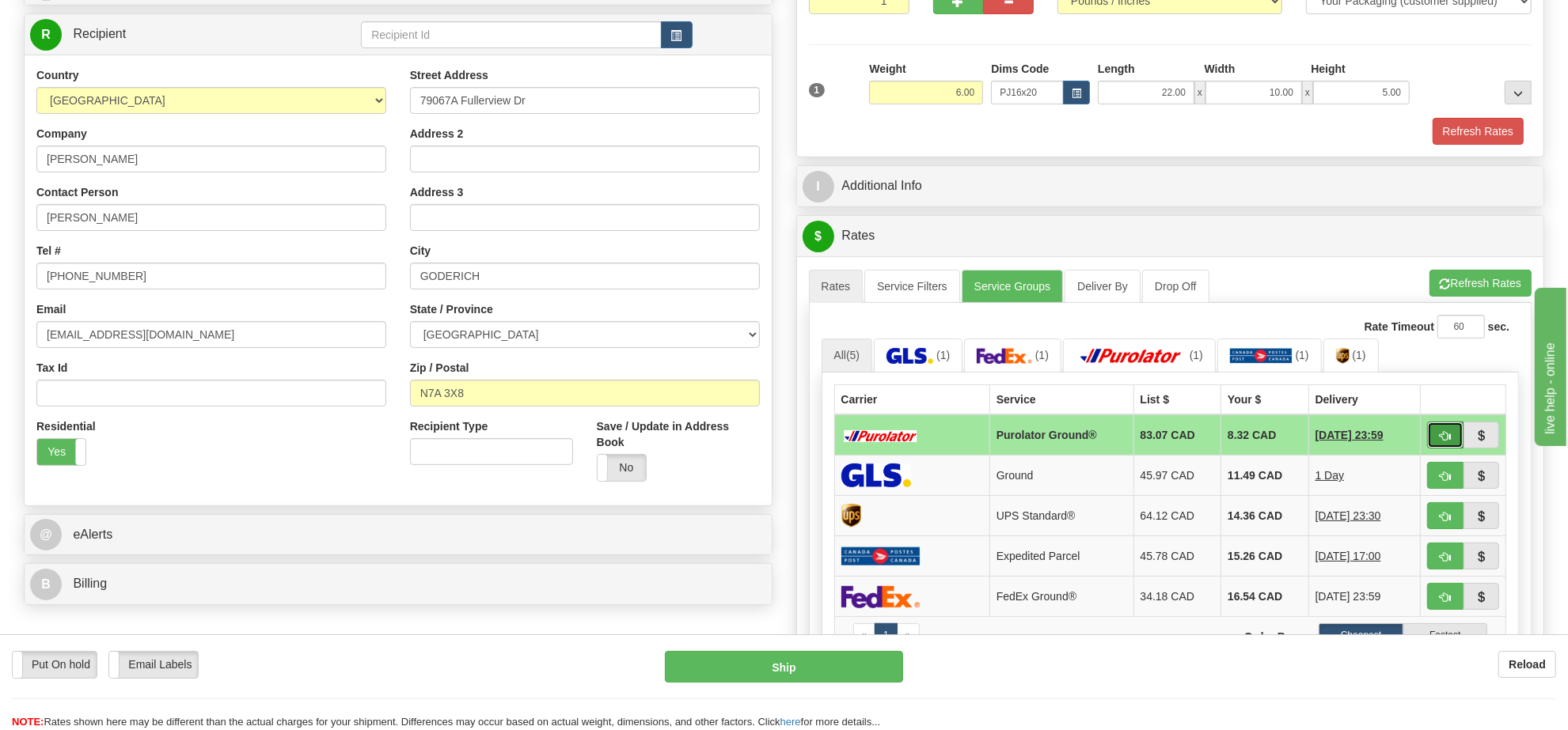
click at [1435, 436] on button "button" at bounding box center [1445, 435] width 36 height 27
type input "260"
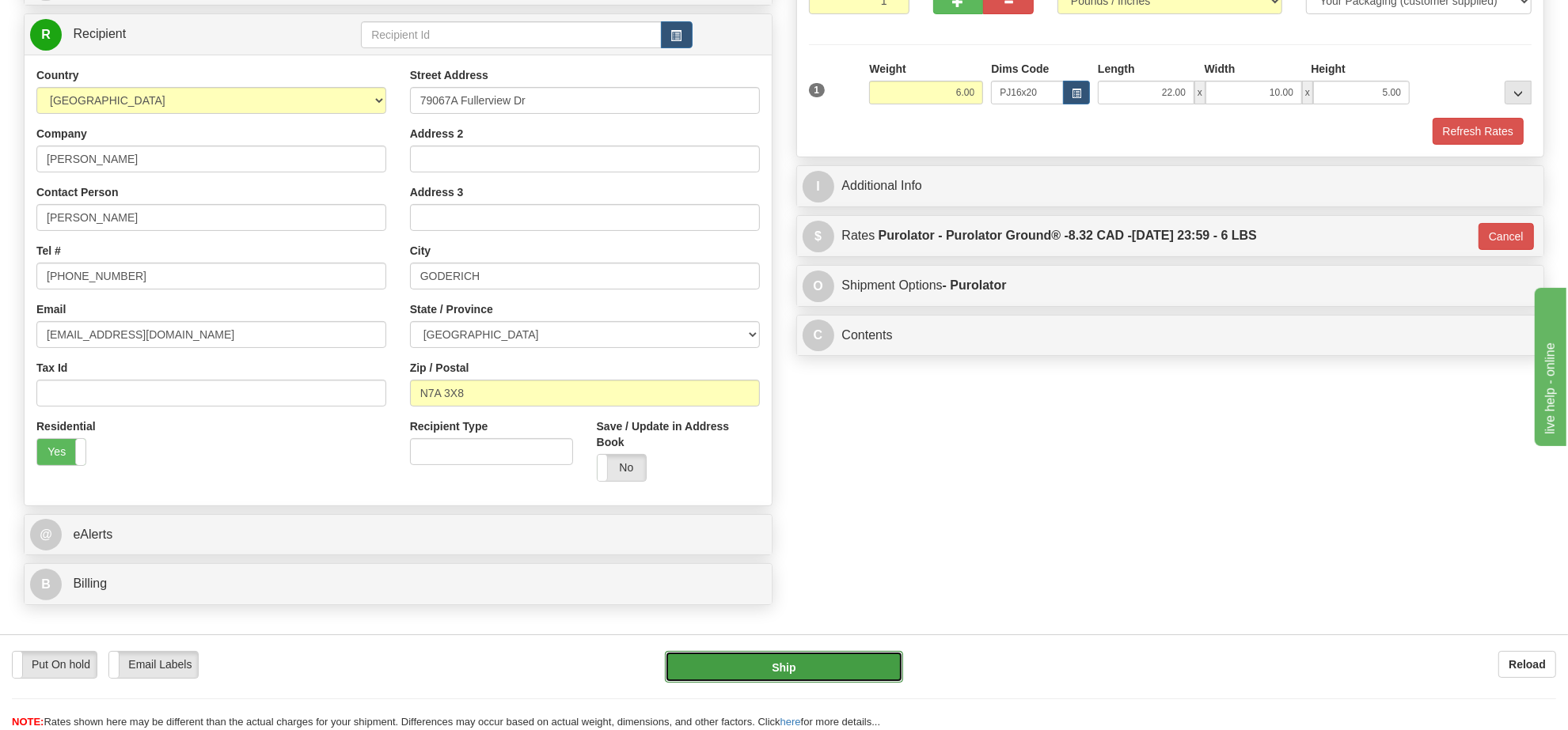
click at [806, 665] on button "Ship" at bounding box center [783, 667] width 237 height 32
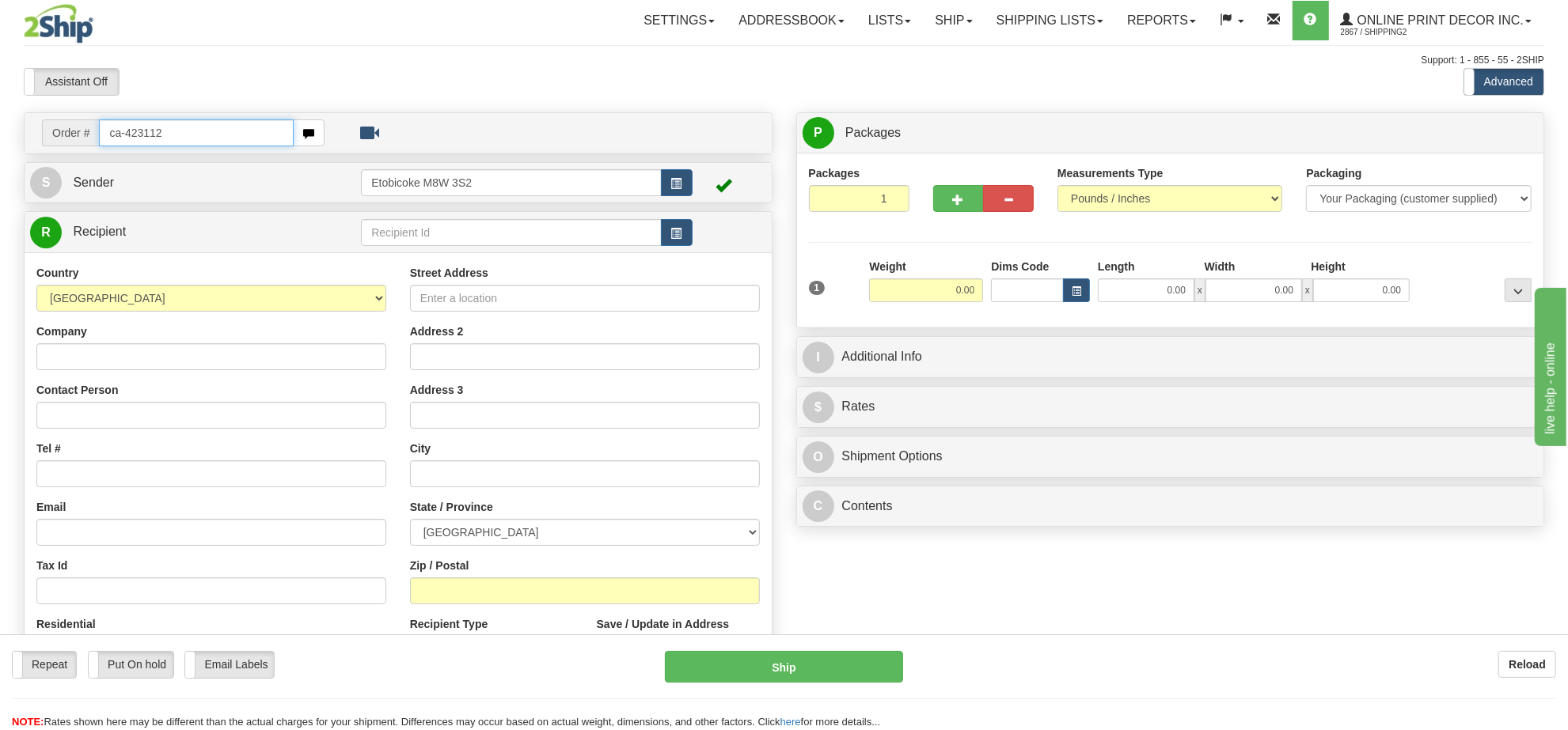
type input "ca-423112"
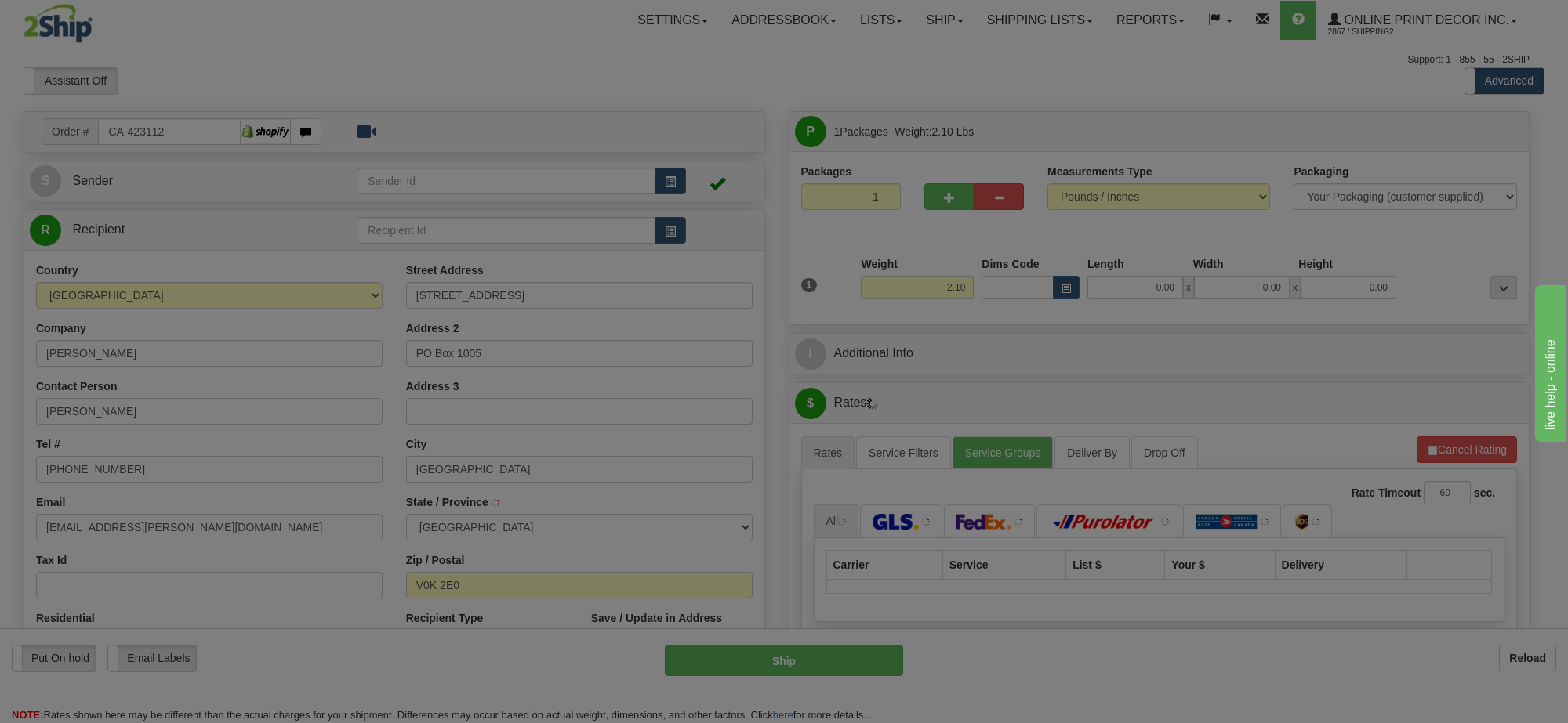
type input "100 MILE HOUSE"
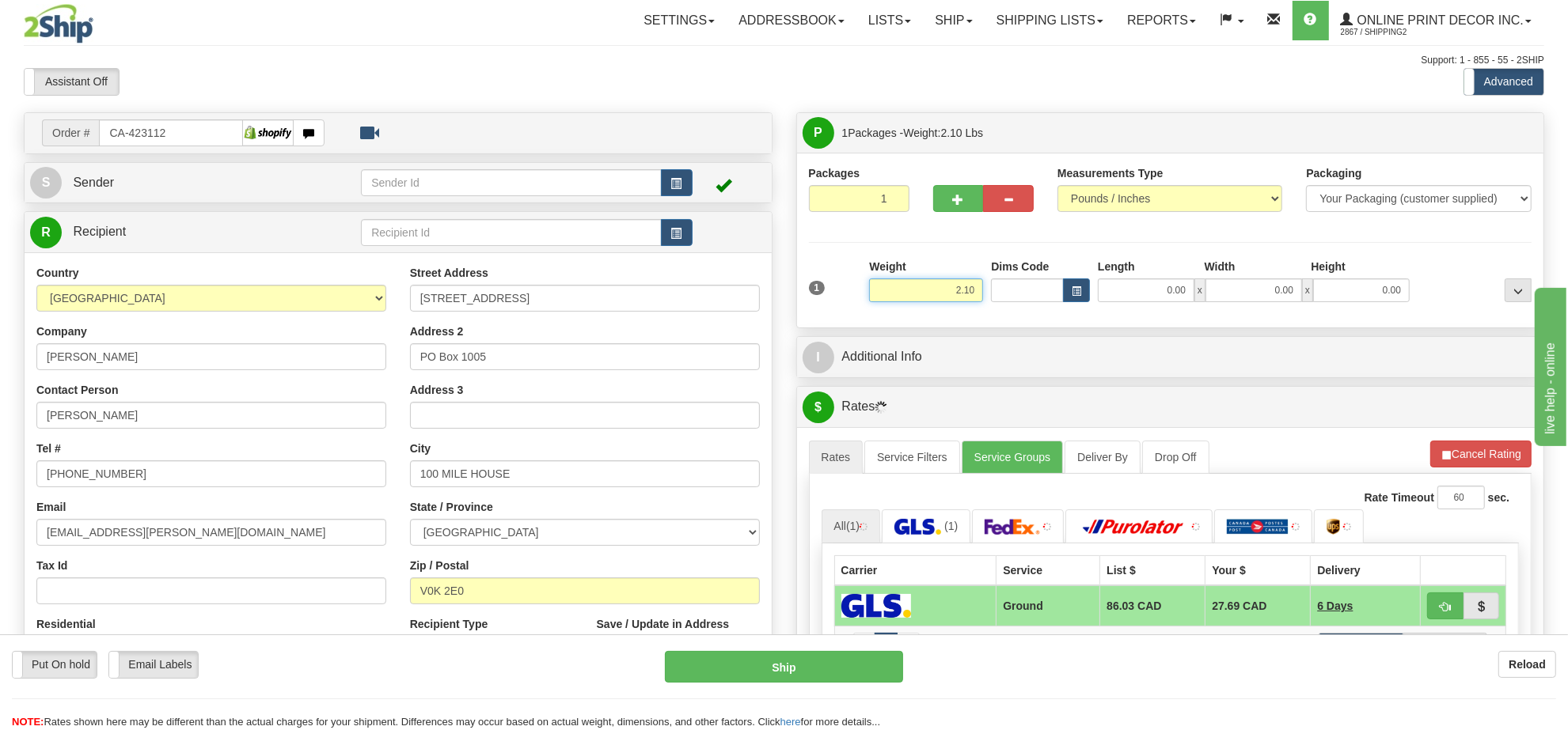
click at [962, 302] on input "2.10" at bounding box center [926, 290] width 114 height 24
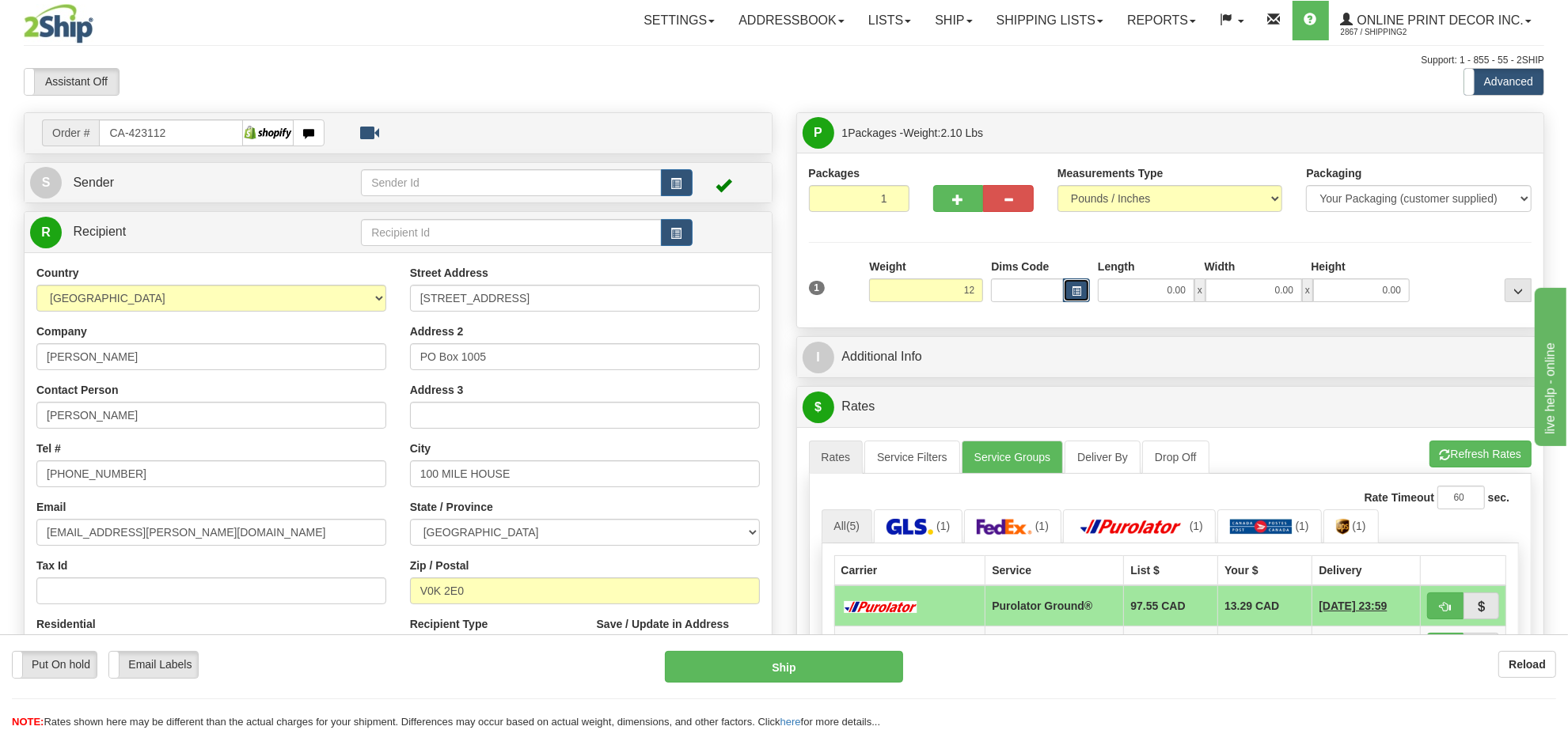
type input "12.00"
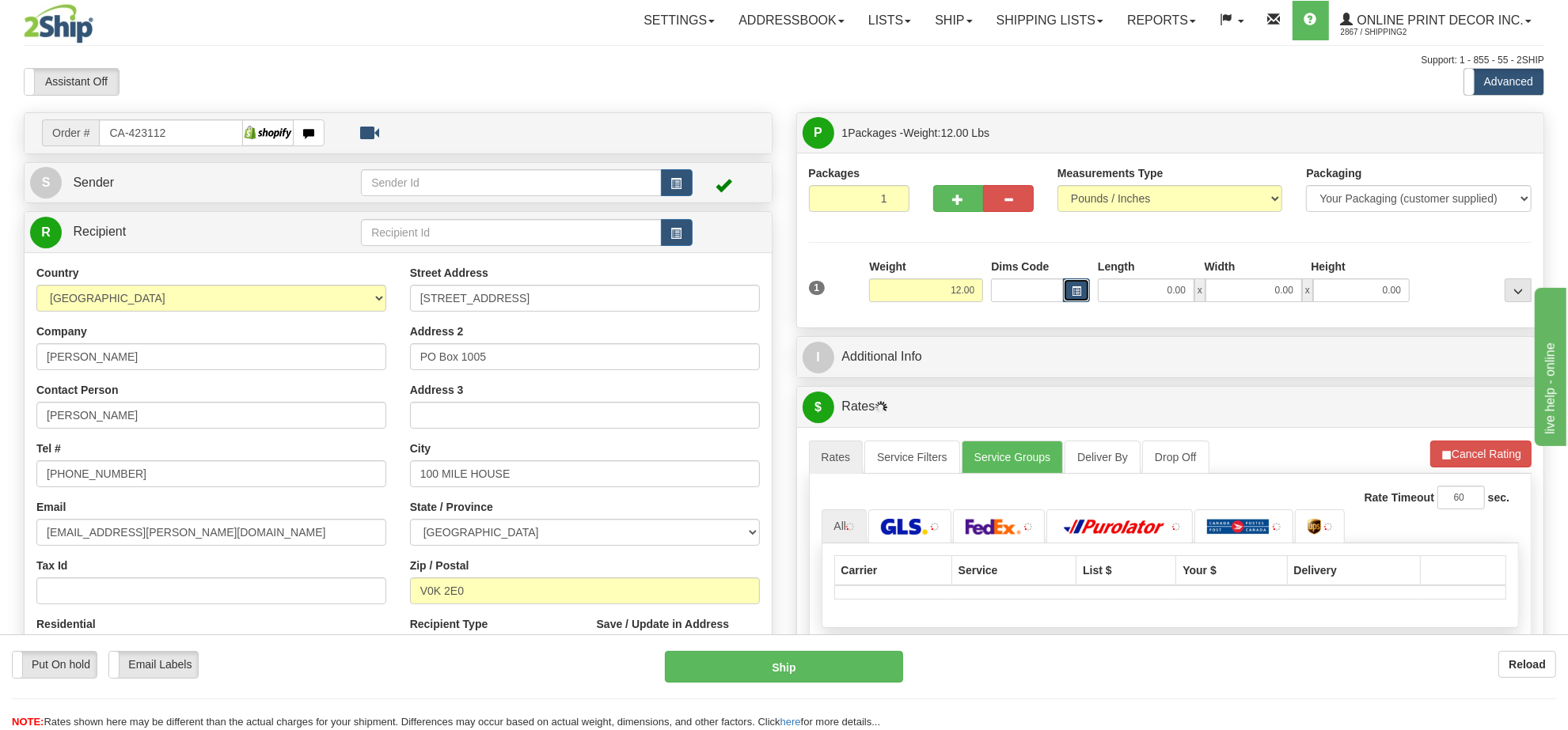
click at [1079, 296] on span "button" at bounding box center [1077, 291] width 10 height 9
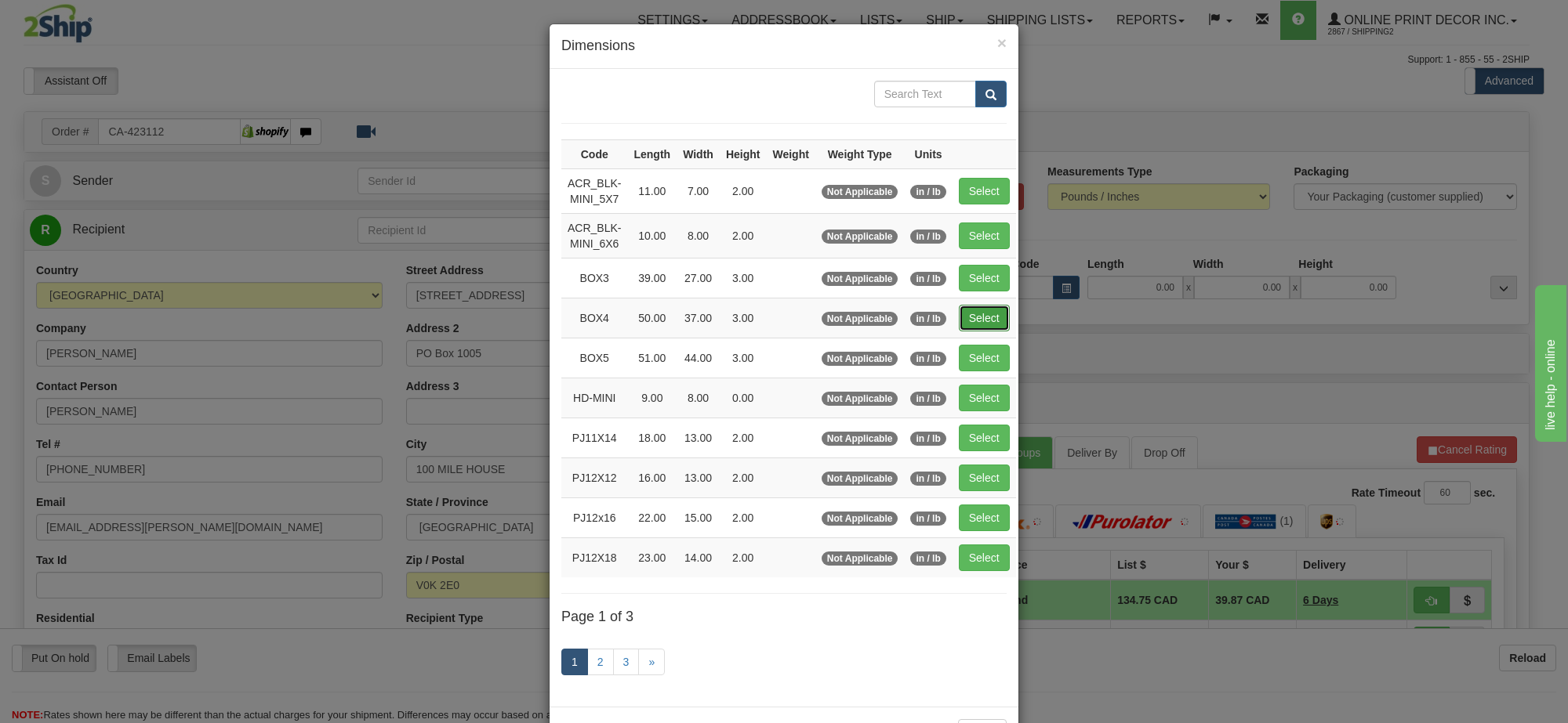
click at [979, 327] on button "Select" at bounding box center [984, 318] width 51 height 27
type input "BOX4"
type input "50.00"
type input "37.00"
type input "3.00"
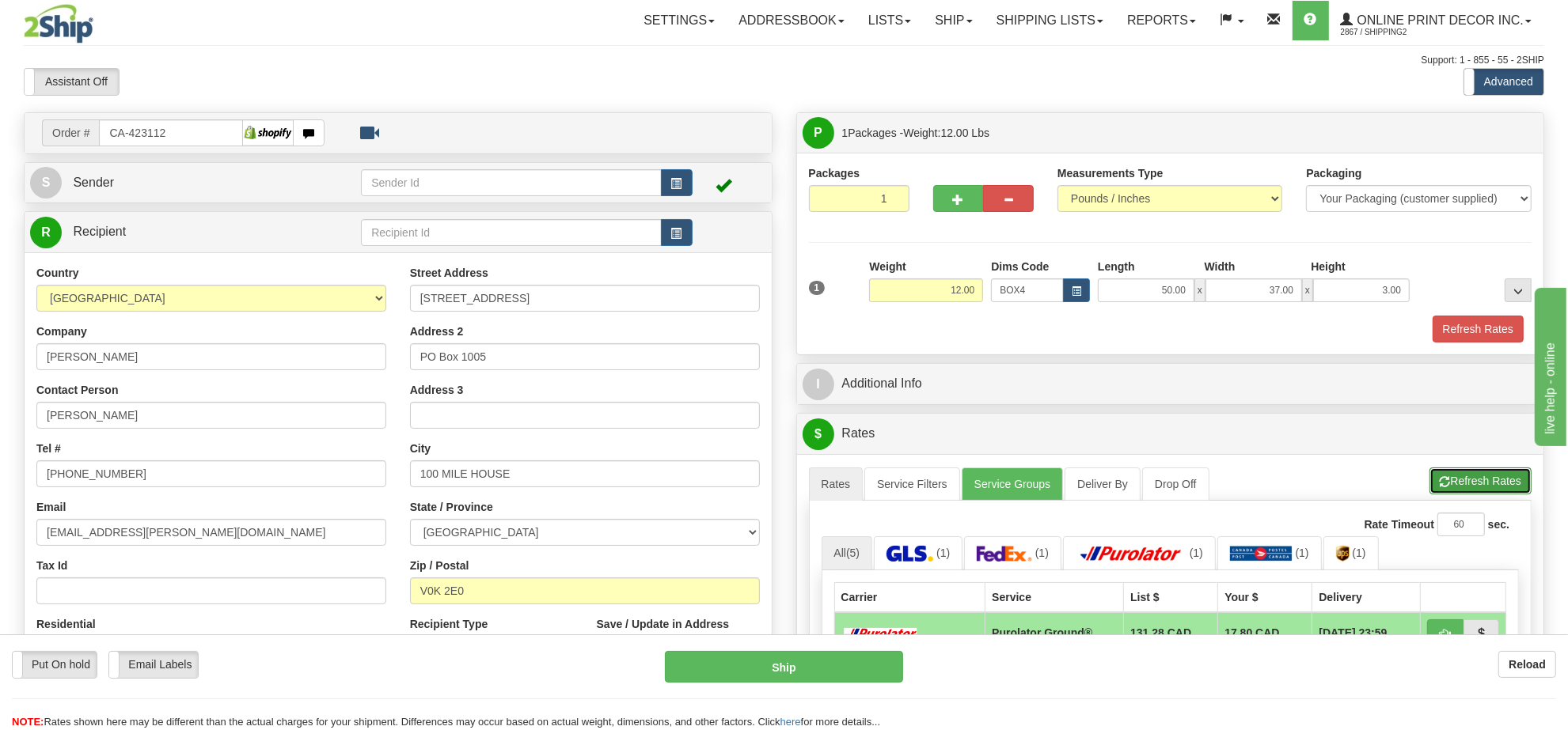
click at [1500, 477] on button "Refresh Rates" at bounding box center [1480, 481] width 102 height 27
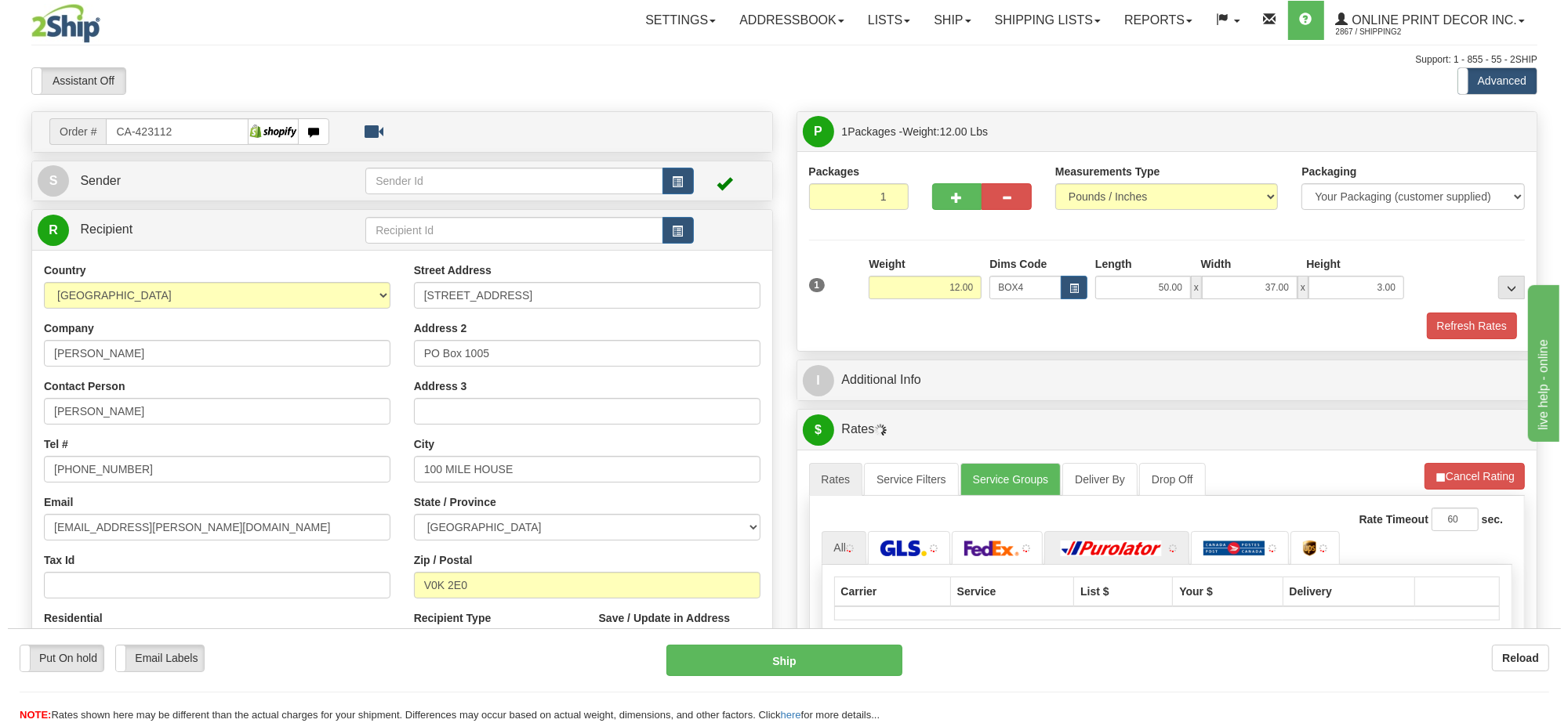
scroll to position [196, 0]
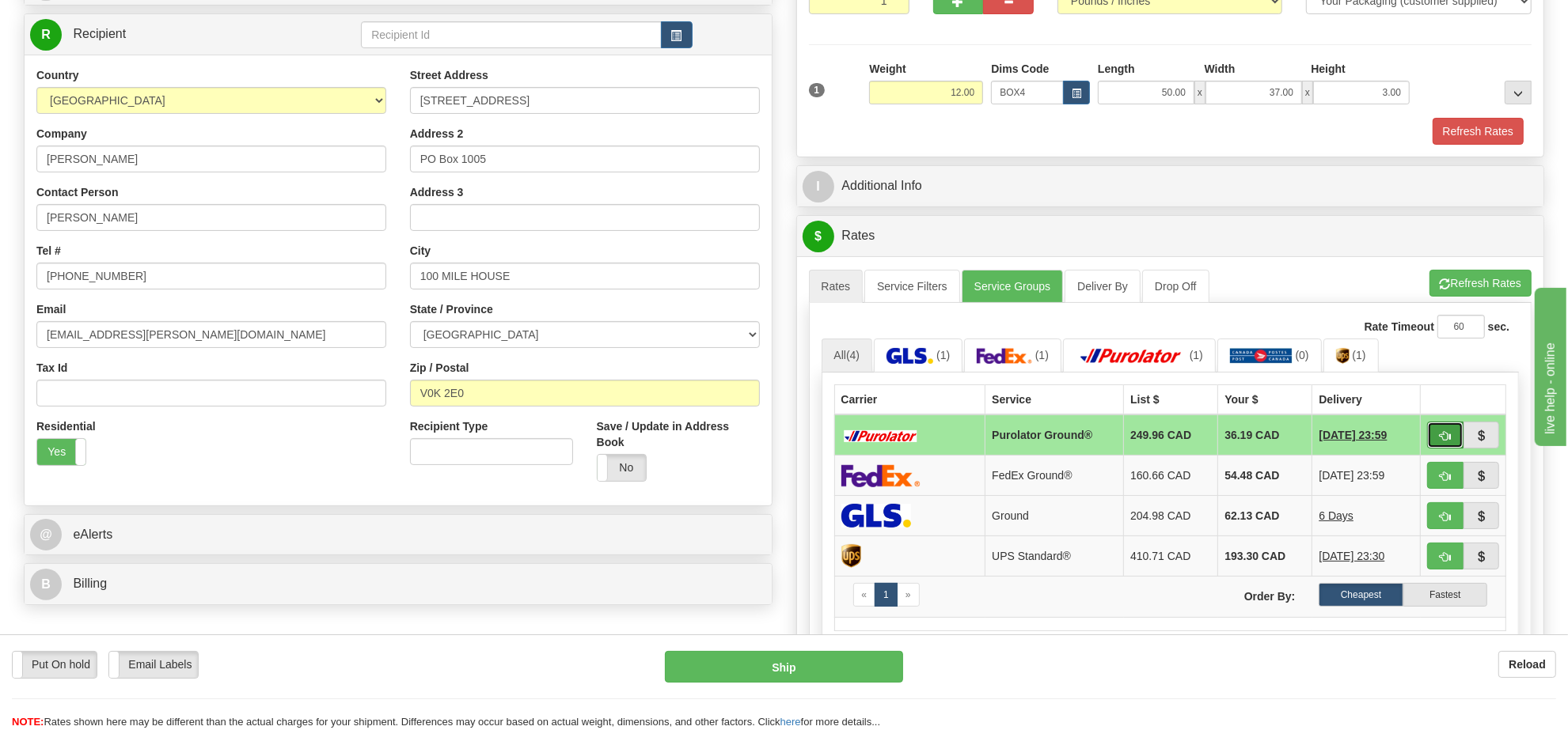
click at [1438, 445] on button "button" at bounding box center [1445, 435] width 36 height 27
type input "260"
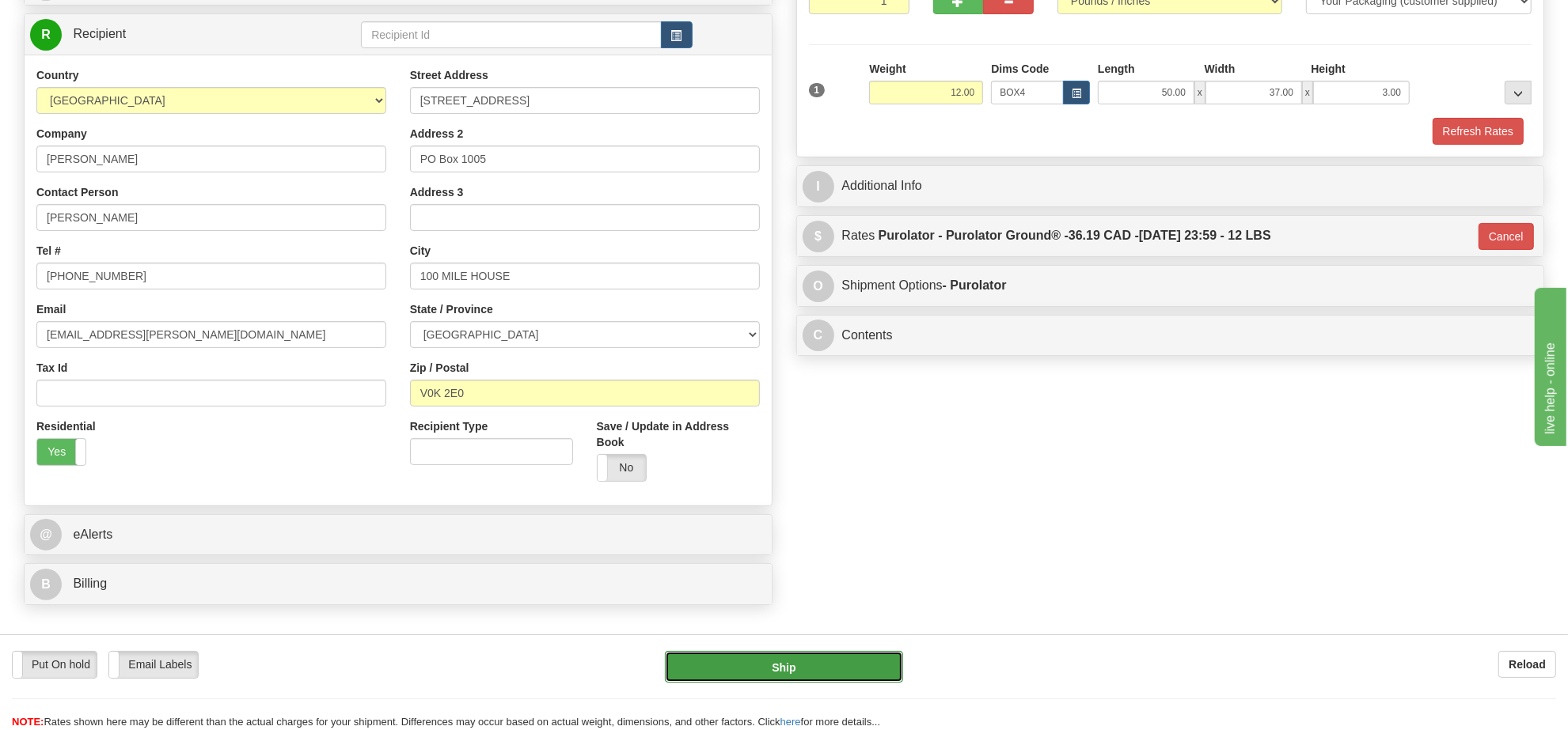
click at [875, 678] on button "Ship" at bounding box center [783, 667] width 237 height 32
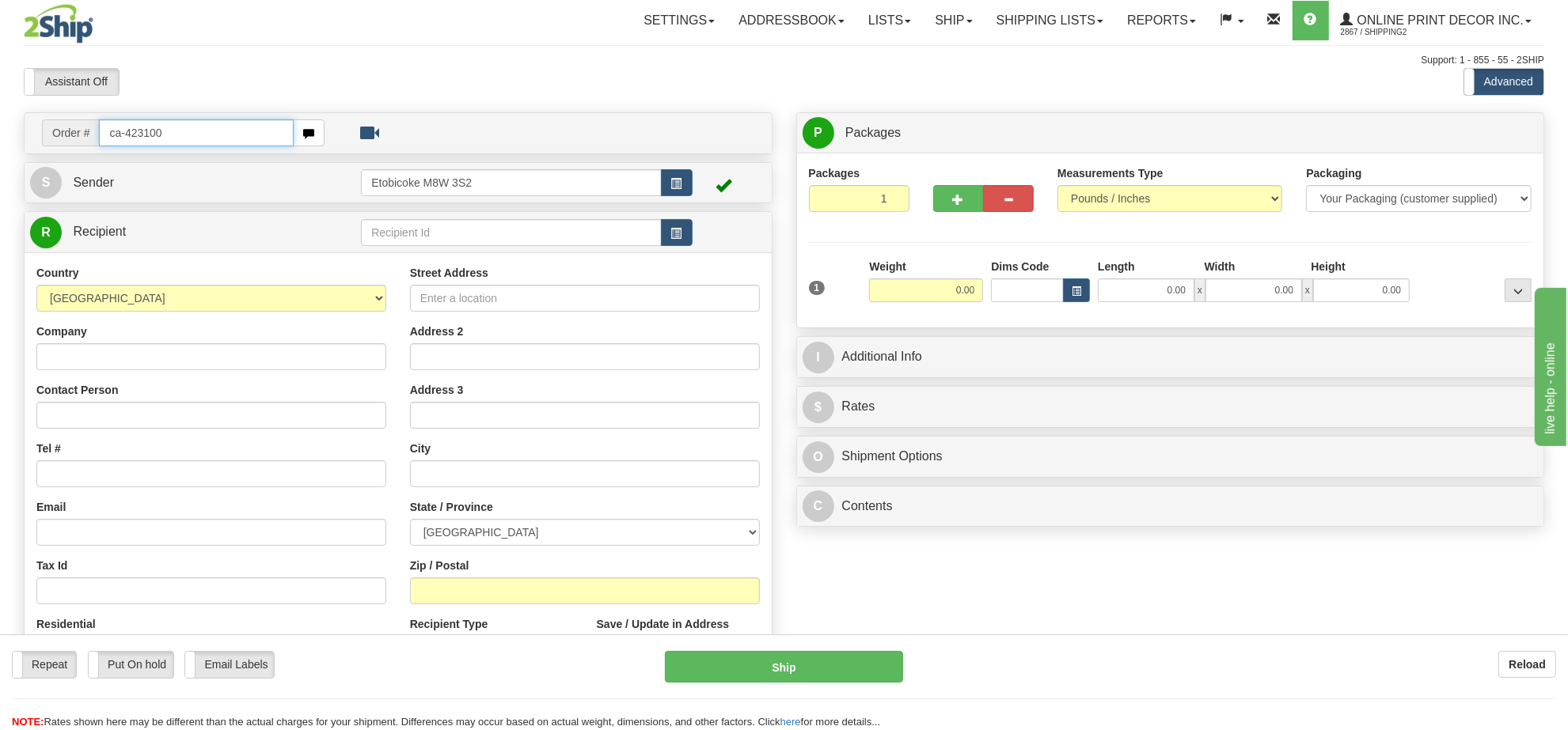
type input "ca-423100"
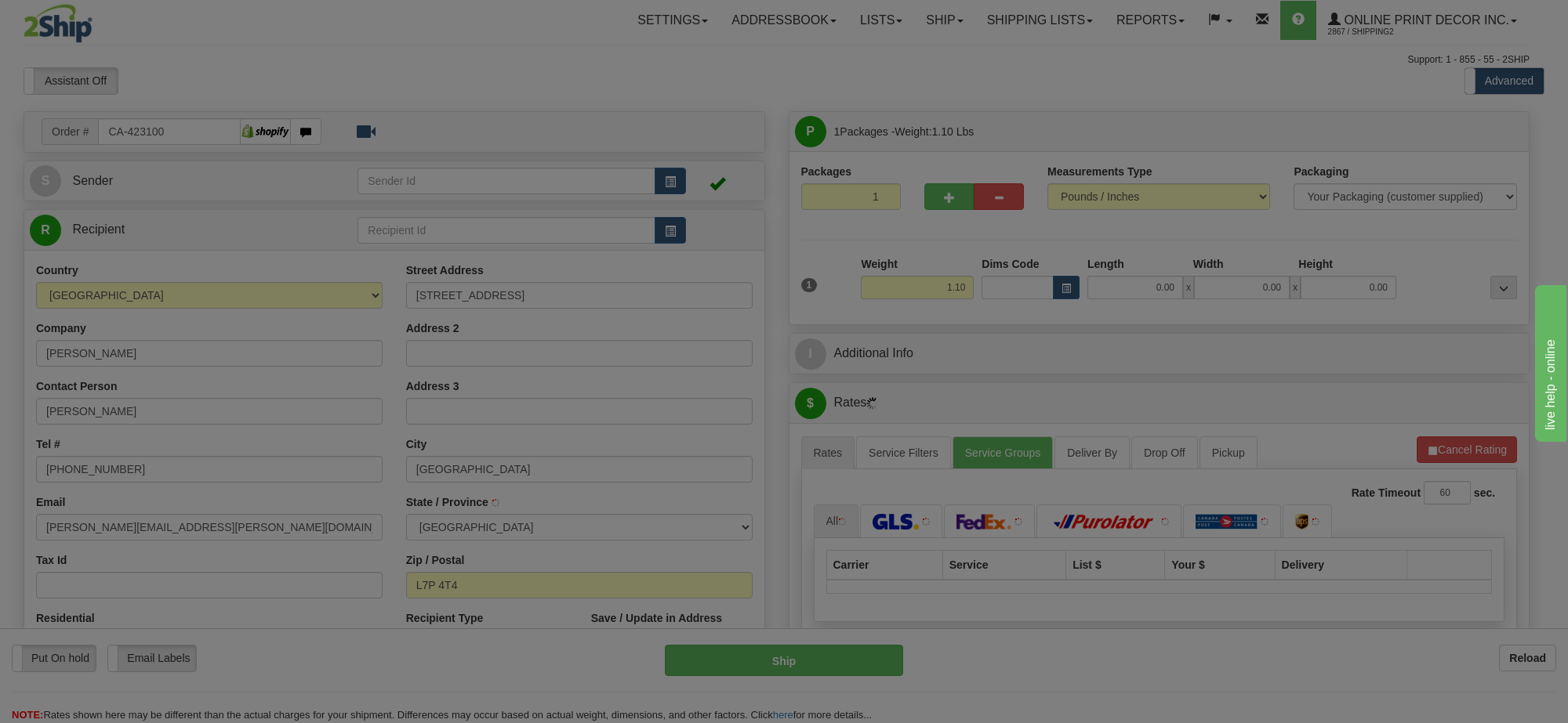
type input "BURLINGTON"
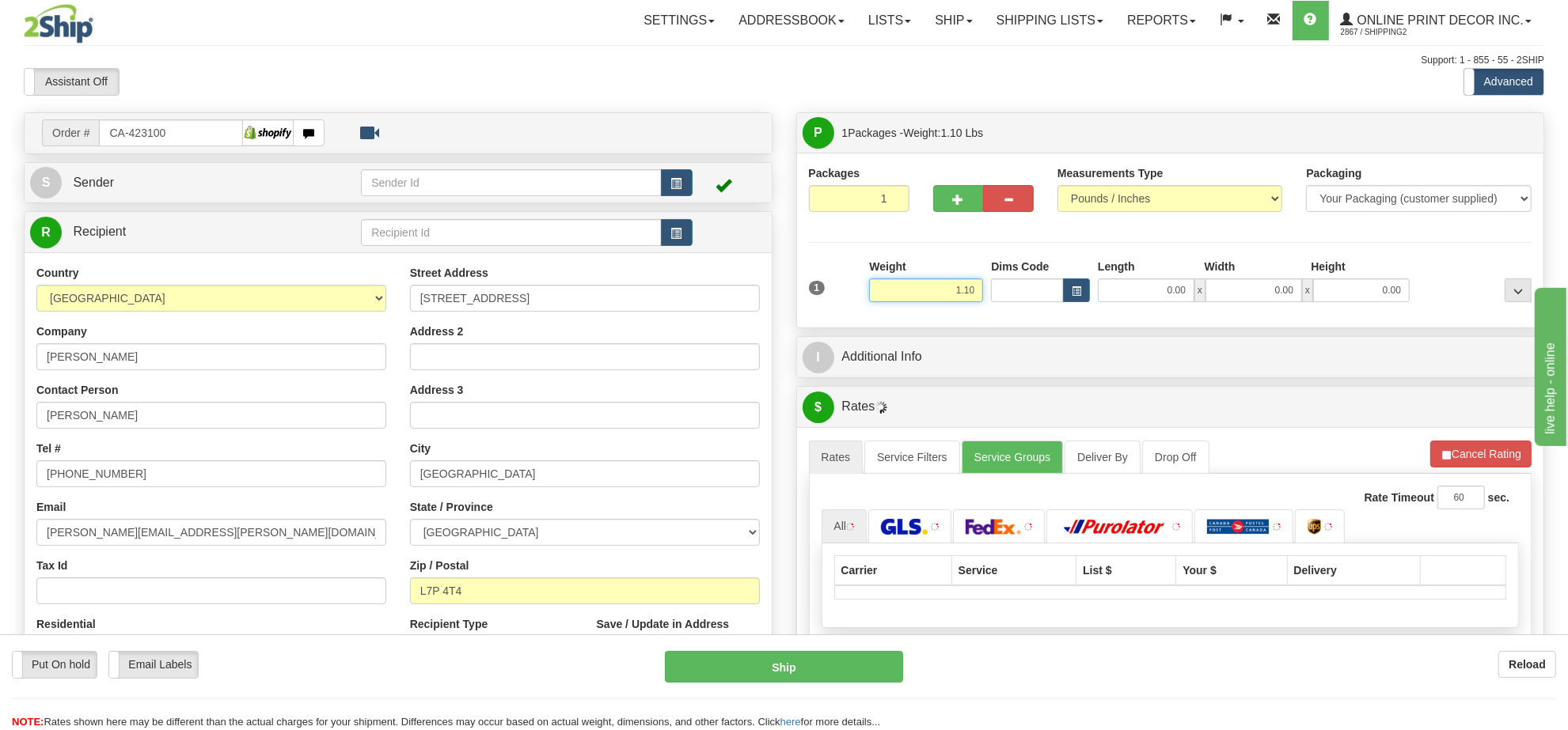
click at [966, 301] on input "1.10" at bounding box center [926, 290] width 114 height 24
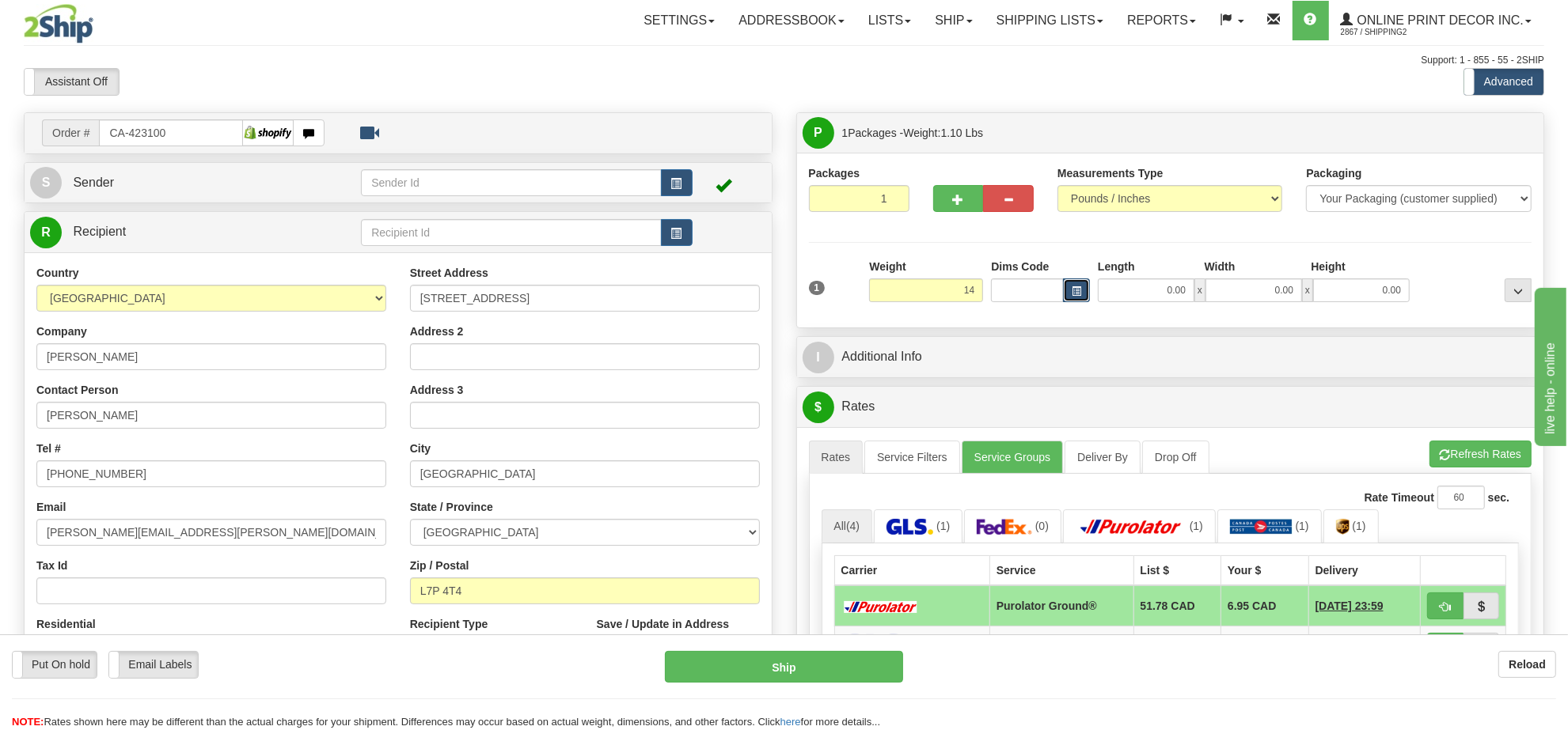
type input "14.00"
click at [1073, 287] on span "button" at bounding box center [1077, 291] width 10 height 9
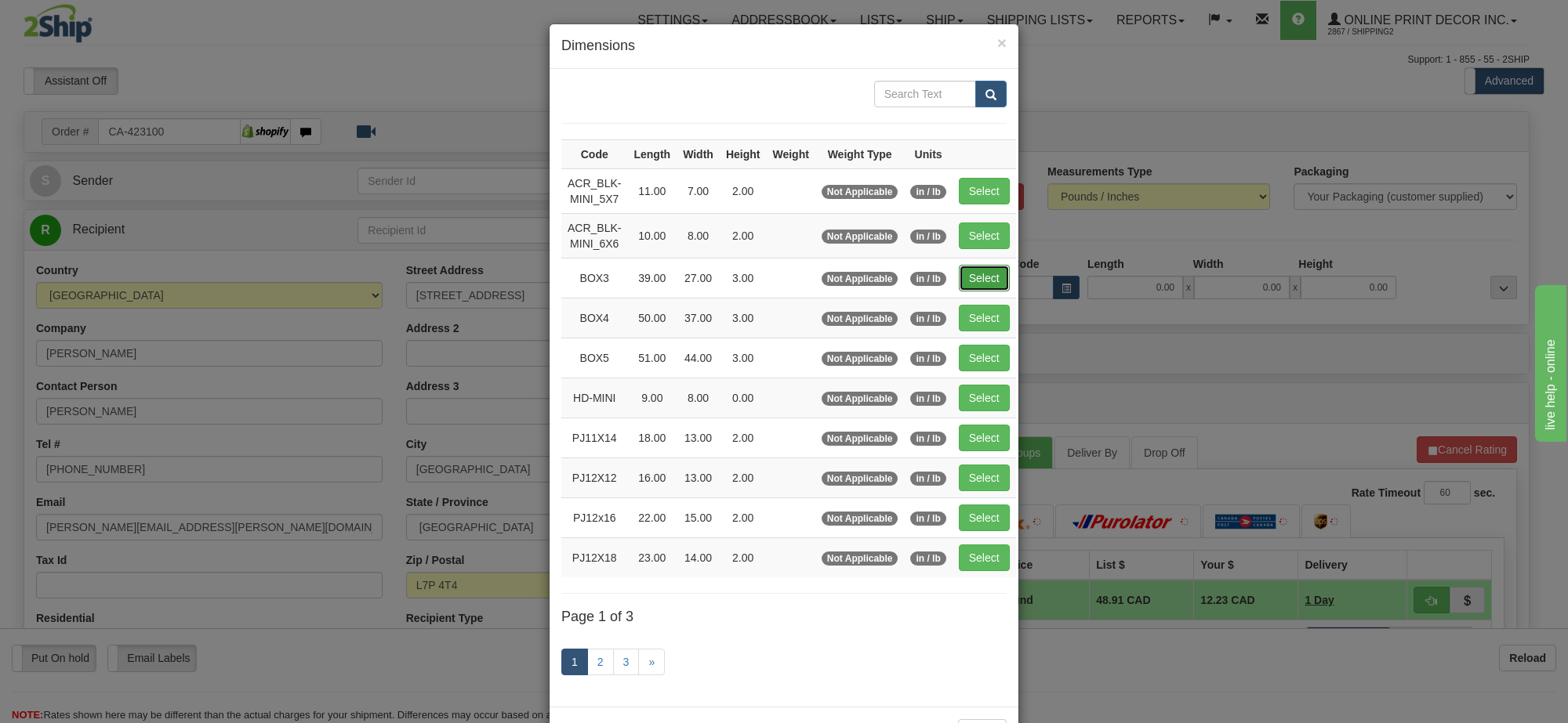
click at [994, 277] on button "Select" at bounding box center [984, 278] width 51 height 27
type input "BOX3"
type input "39.00"
type input "27.00"
type input "3.00"
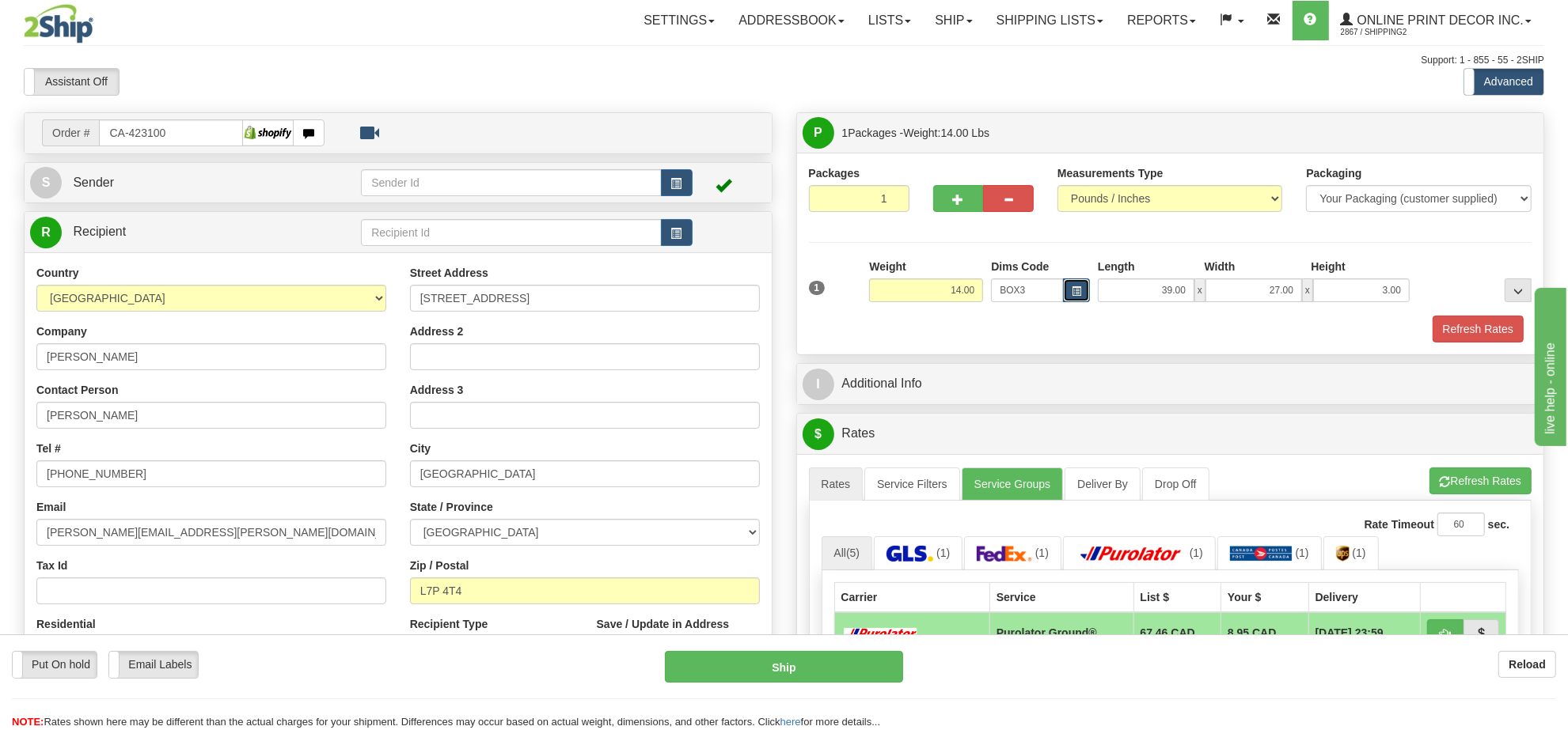
click at [1072, 294] on span "button" at bounding box center [1077, 291] width 10 height 9
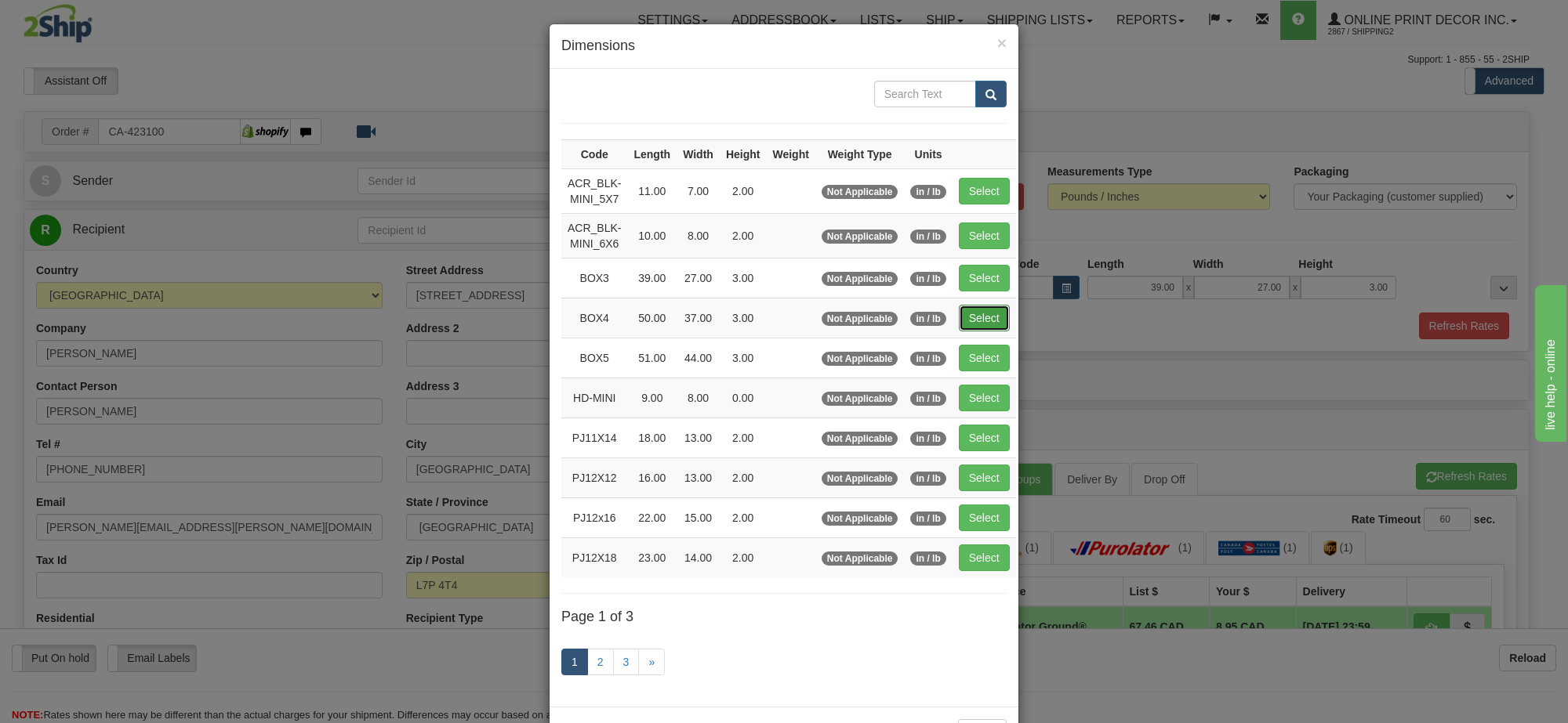
click at [996, 330] on button "Select" at bounding box center [984, 318] width 51 height 27
type input "BOX4"
type input "50.00"
type input "37.00"
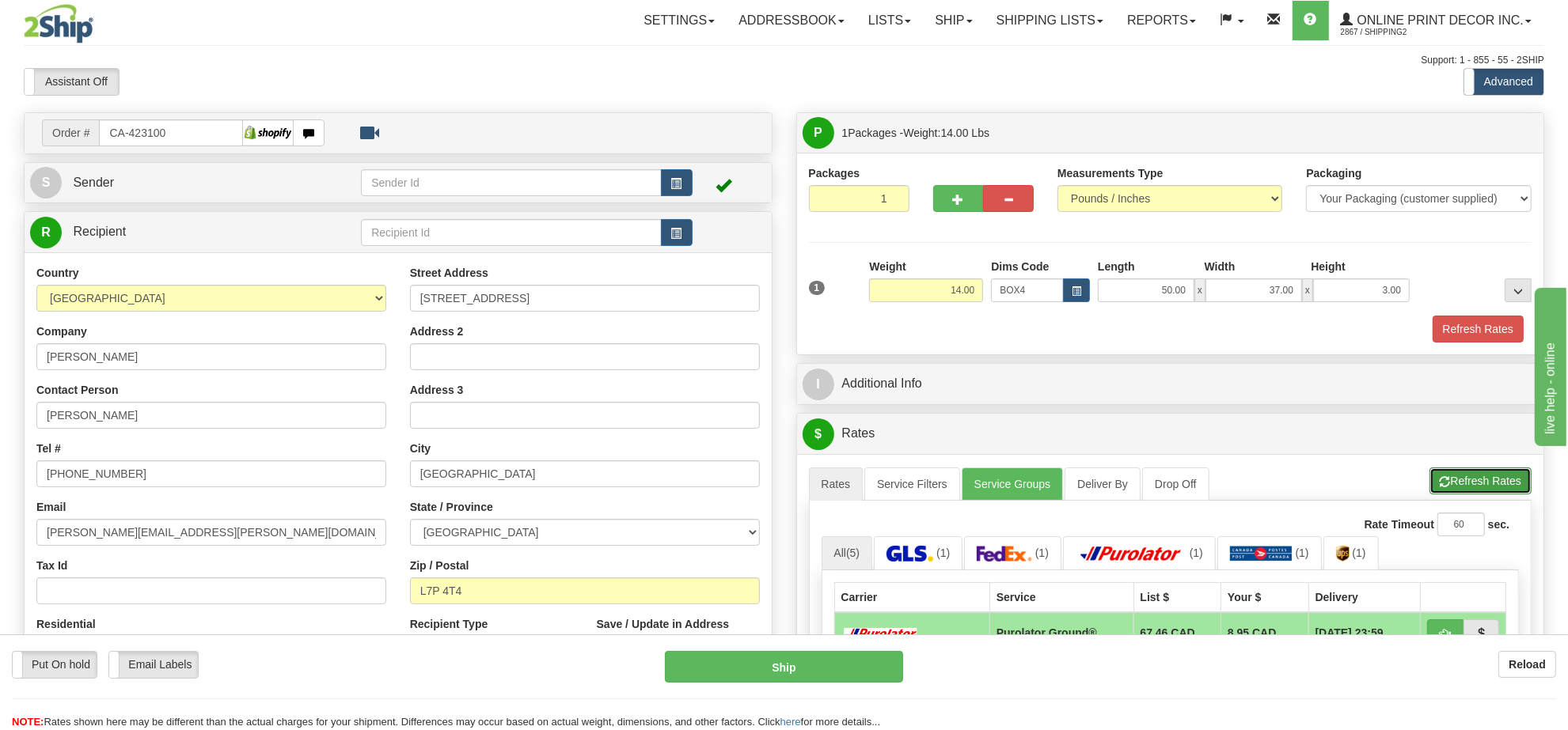
click at [1494, 493] on button "Refresh Rates" at bounding box center [1480, 481] width 102 height 27
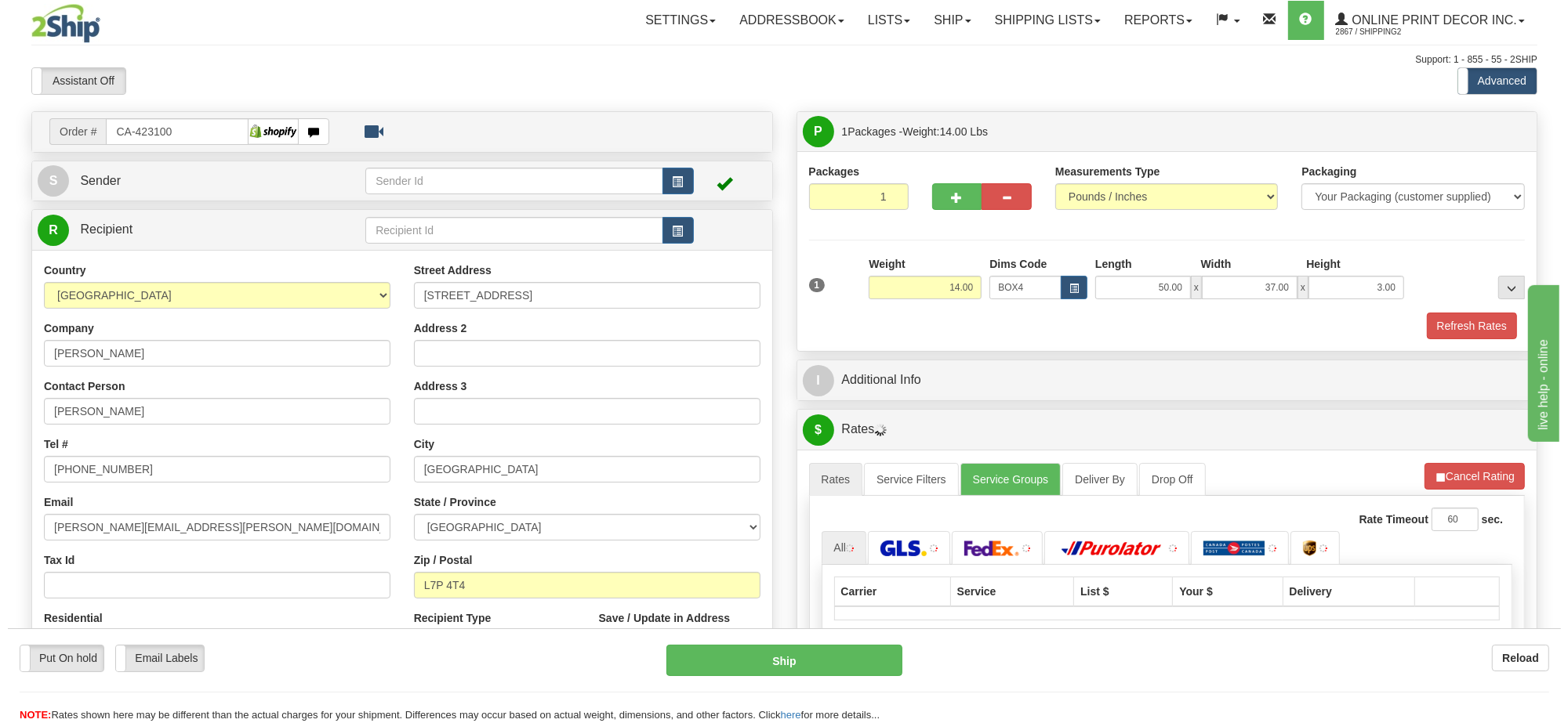
scroll to position [196, 0]
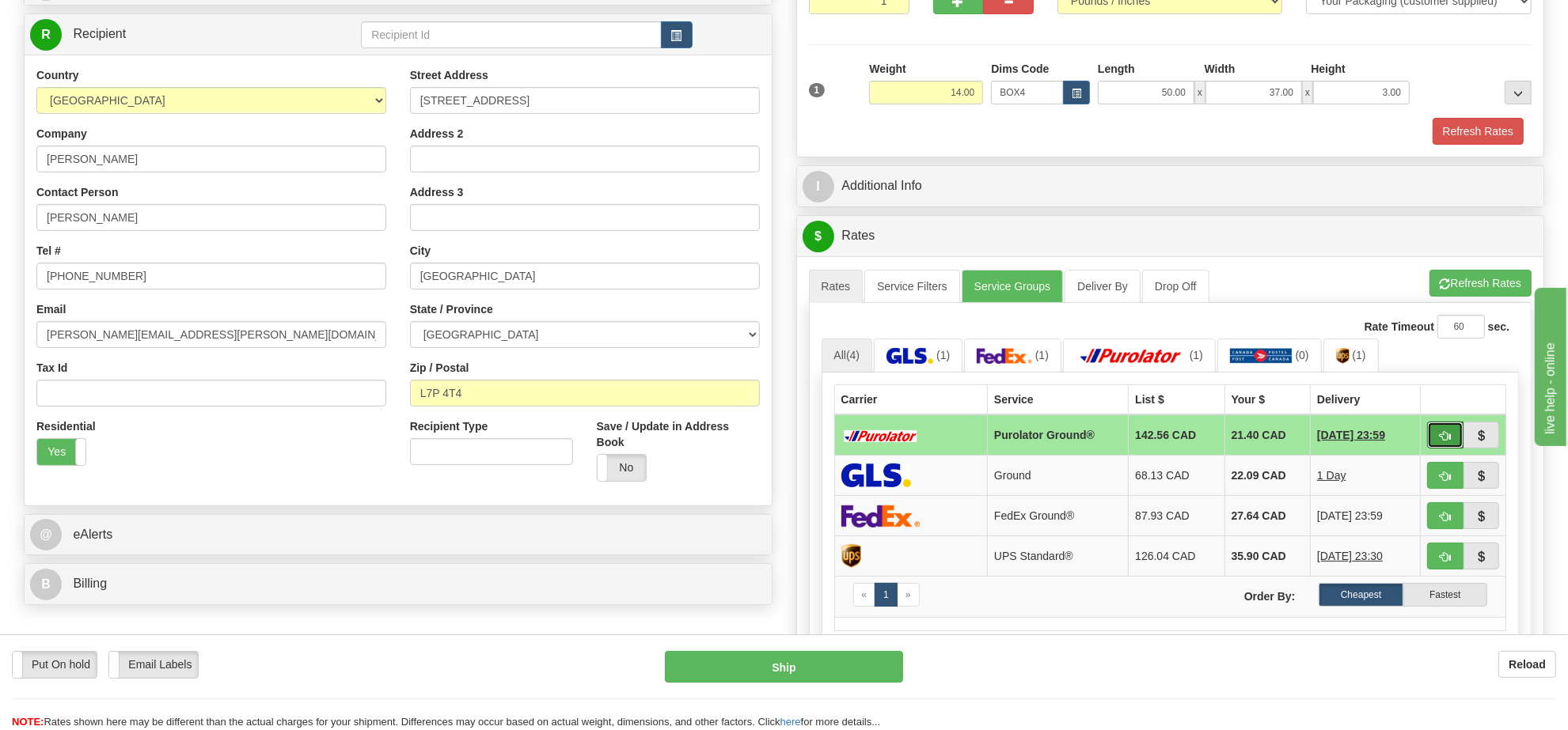
drag, startPoint x: 1445, startPoint y: 445, endPoint x: 1419, endPoint y: 451, distance: 26.7
click at [1445, 441] on span "button" at bounding box center [1446, 436] width 11 height 11
type input "260"
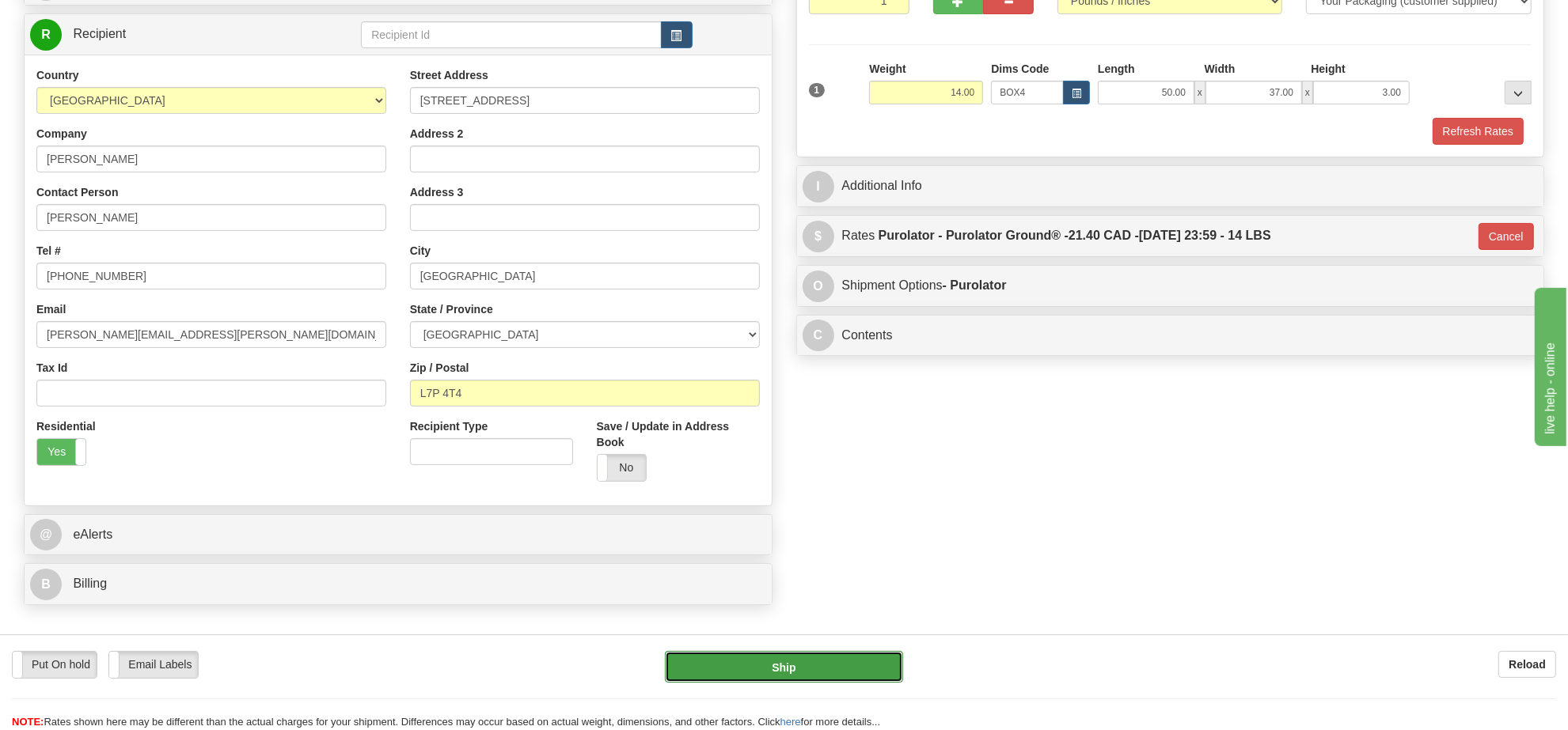
click at [887, 665] on button "Ship" at bounding box center [783, 667] width 237 height 32
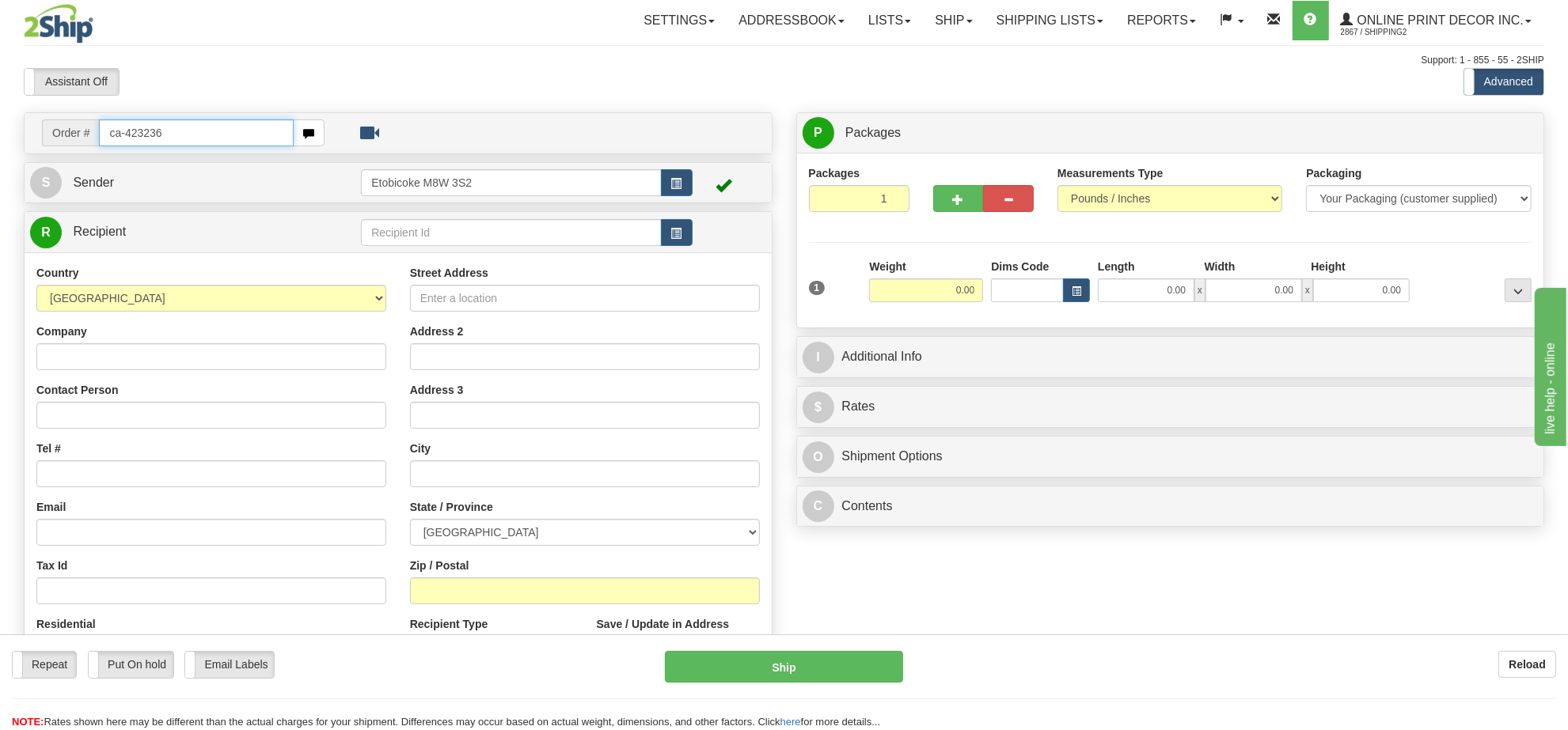
type input "ca-423236"
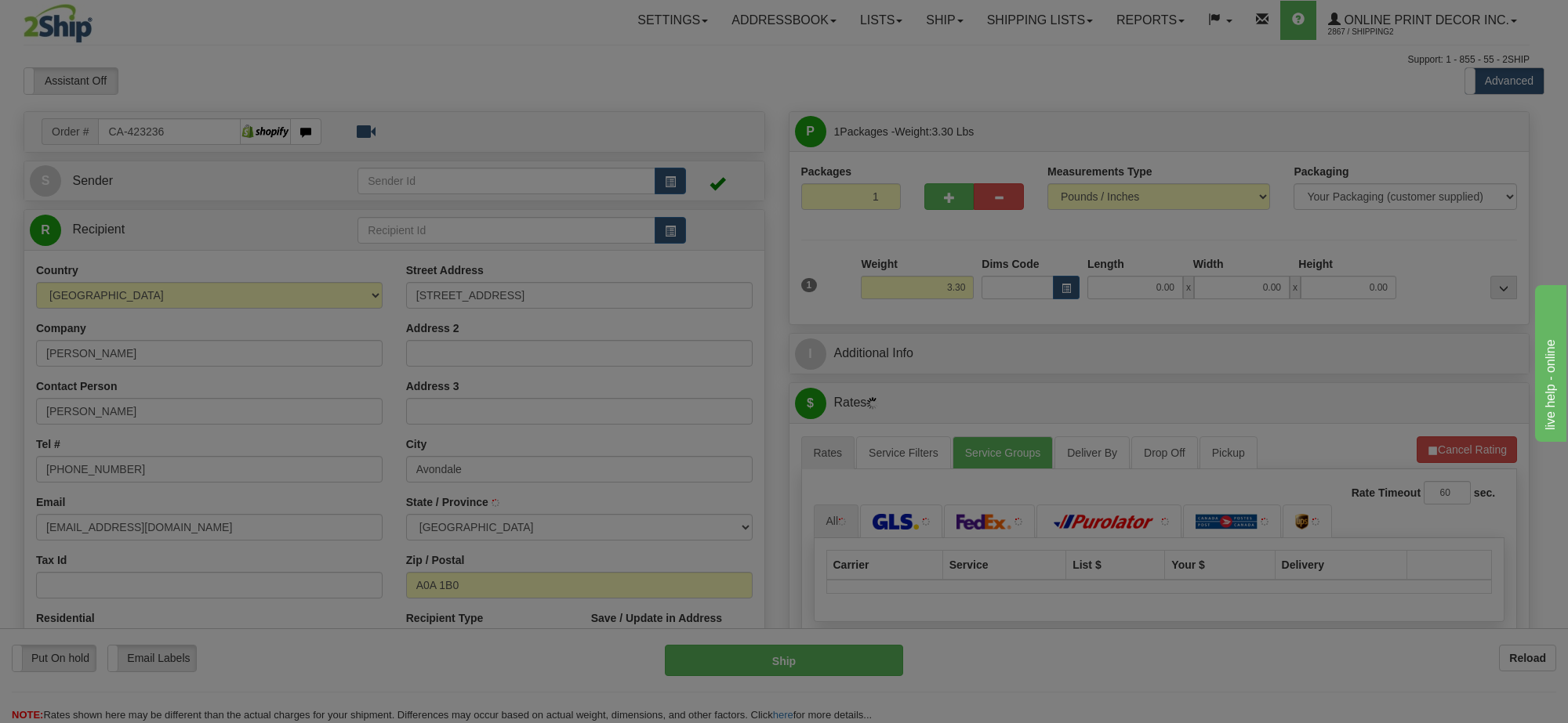
type input "AVONDALE"
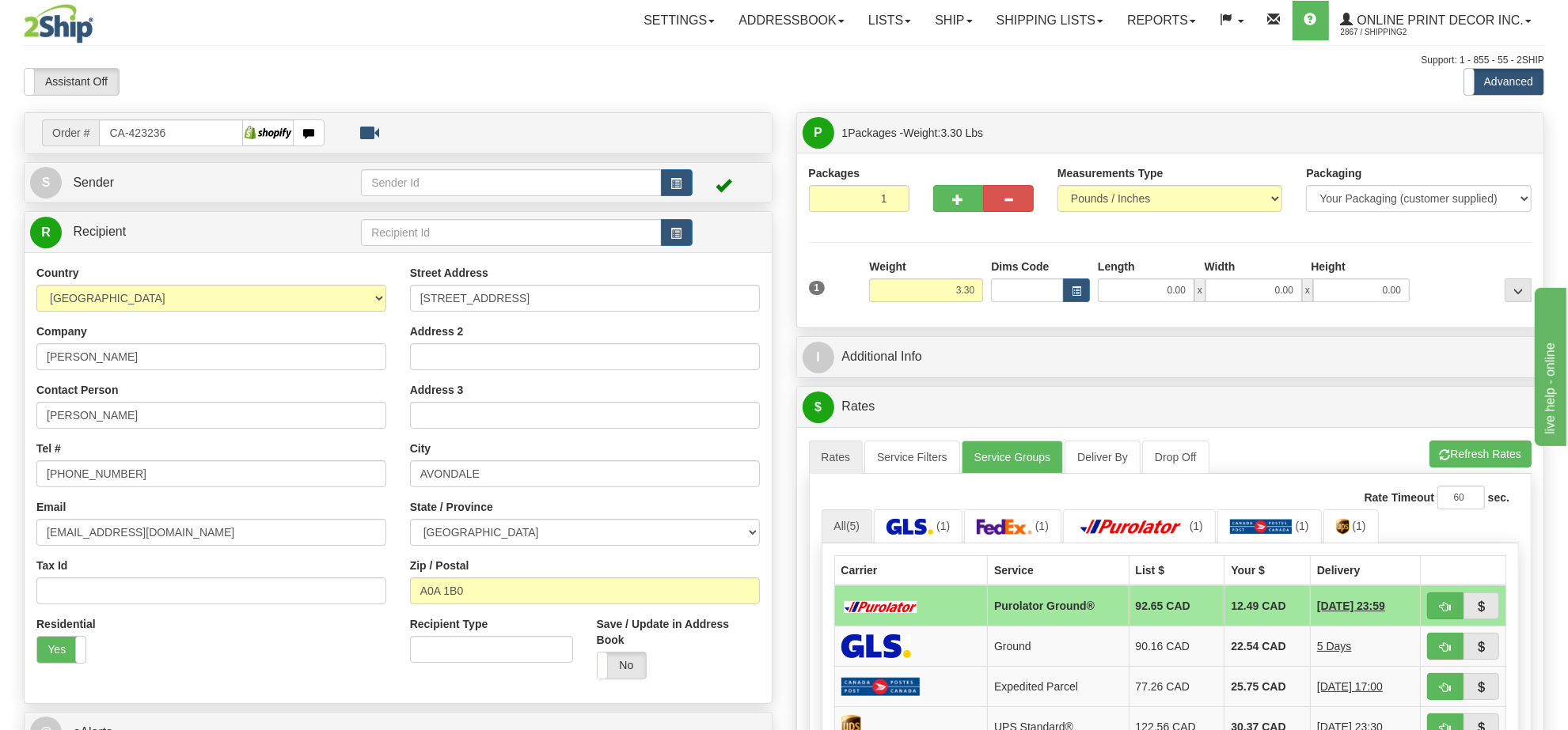
scroll to position [638, 0]
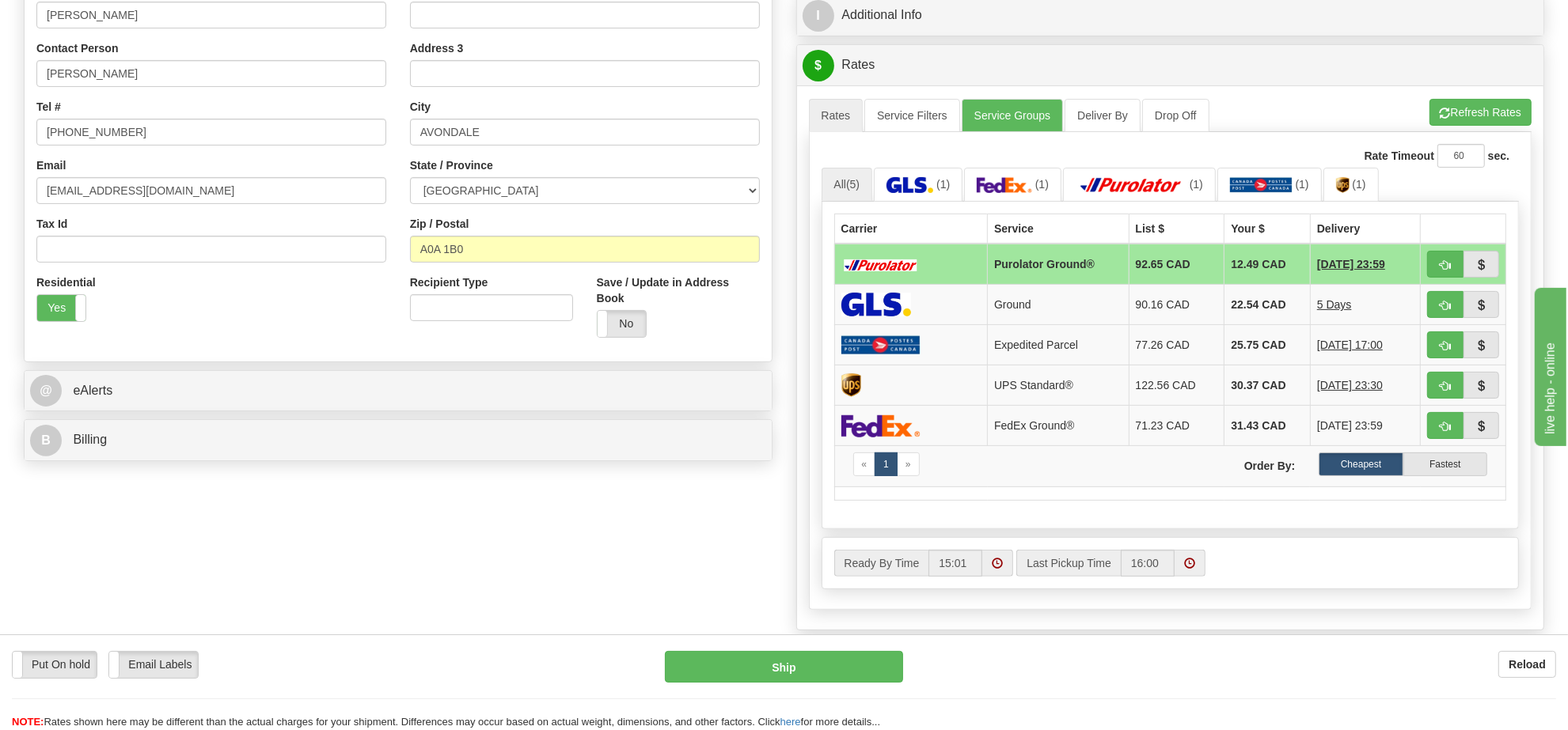
scroll to position [45, 0]
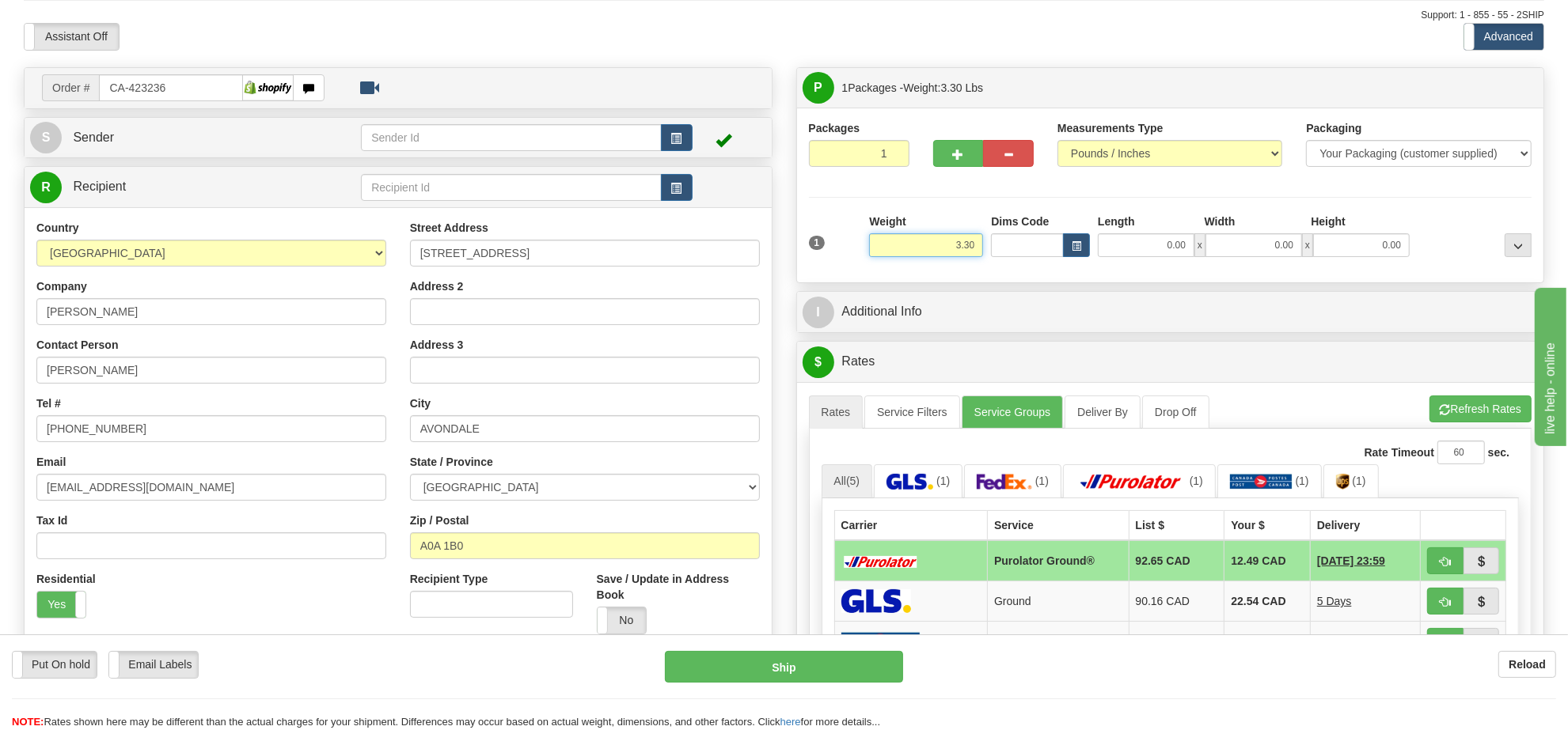
click at [939, 255] on input "3.30" at bounding box center [926, 245] width 114 height 24
type input "7.00"
click at [1074, 245] on span "button" at bounding box center [1077, 246] width 10 height 9
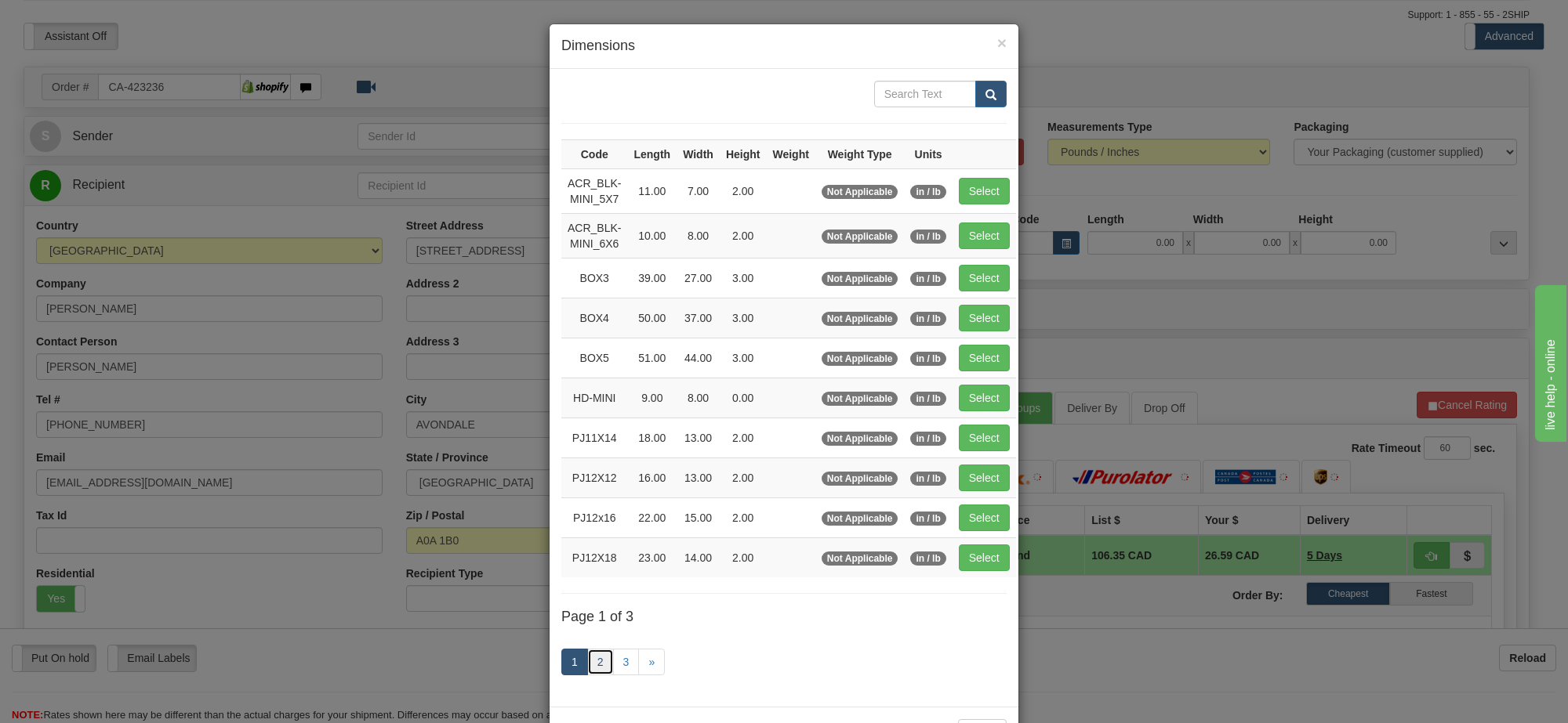
click at [597, 676] on link "2" at bounding box center [601, 662] width 27 height 27
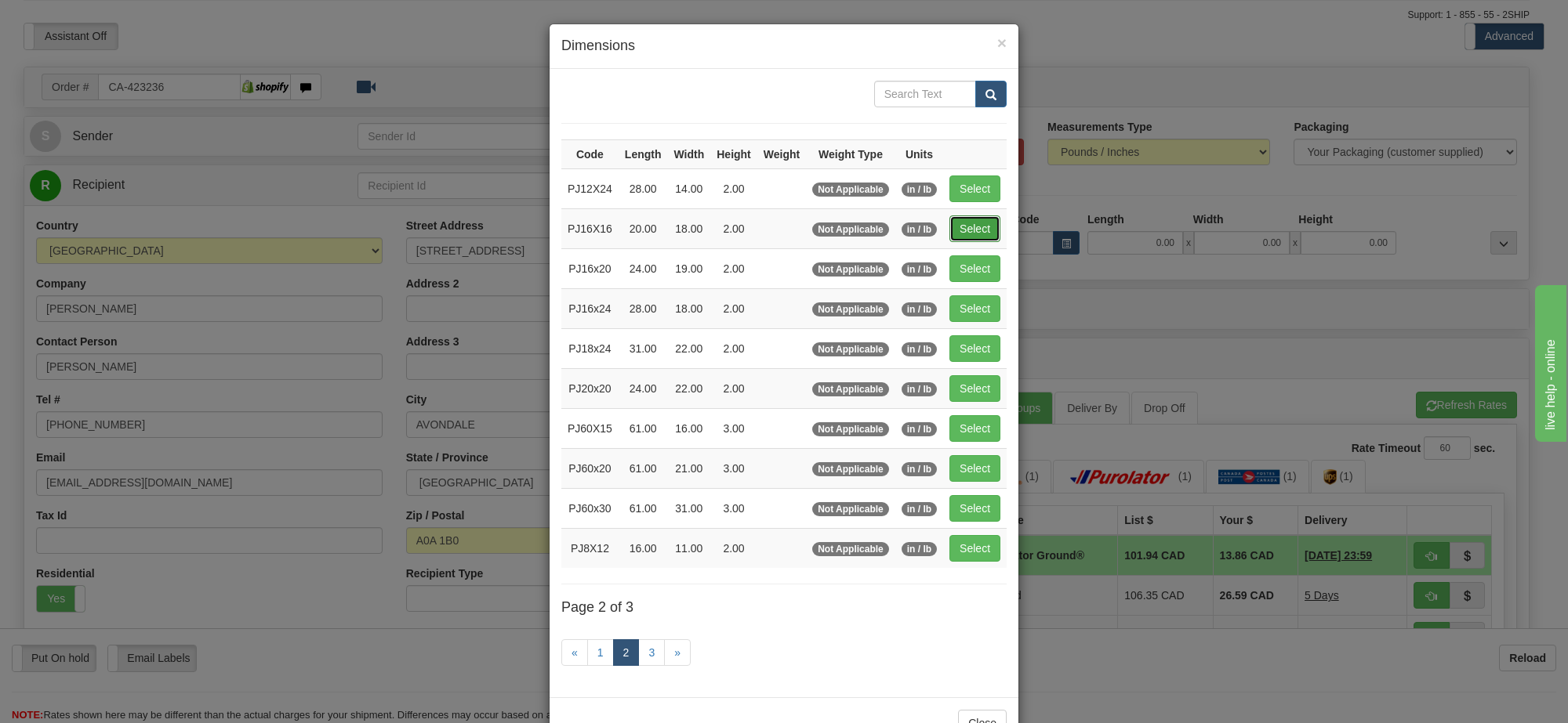
click at [964, 232] on button "Select" at bounding box center [975, 228] width 51 height 27
type input "PJ16X16"
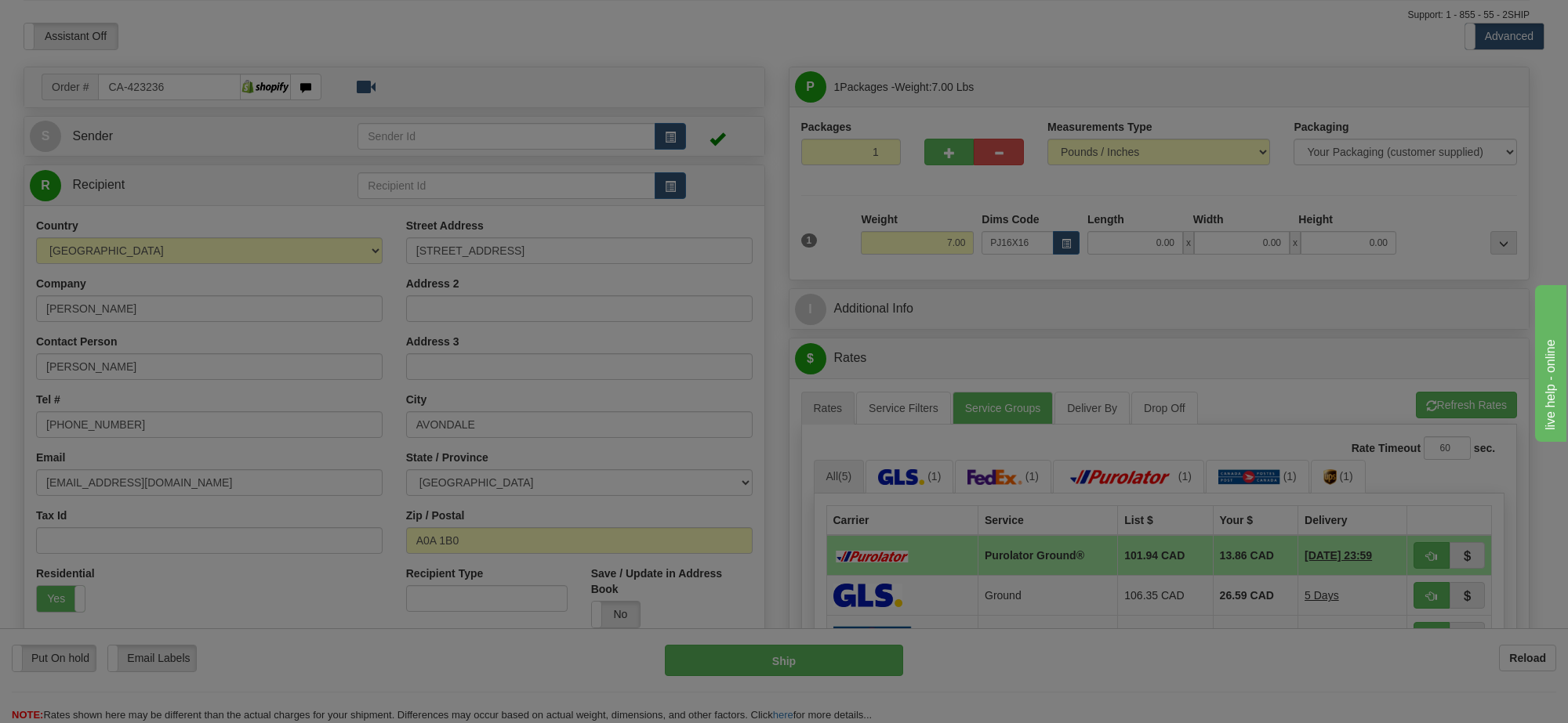
type input "20.00"
type input "18.00"
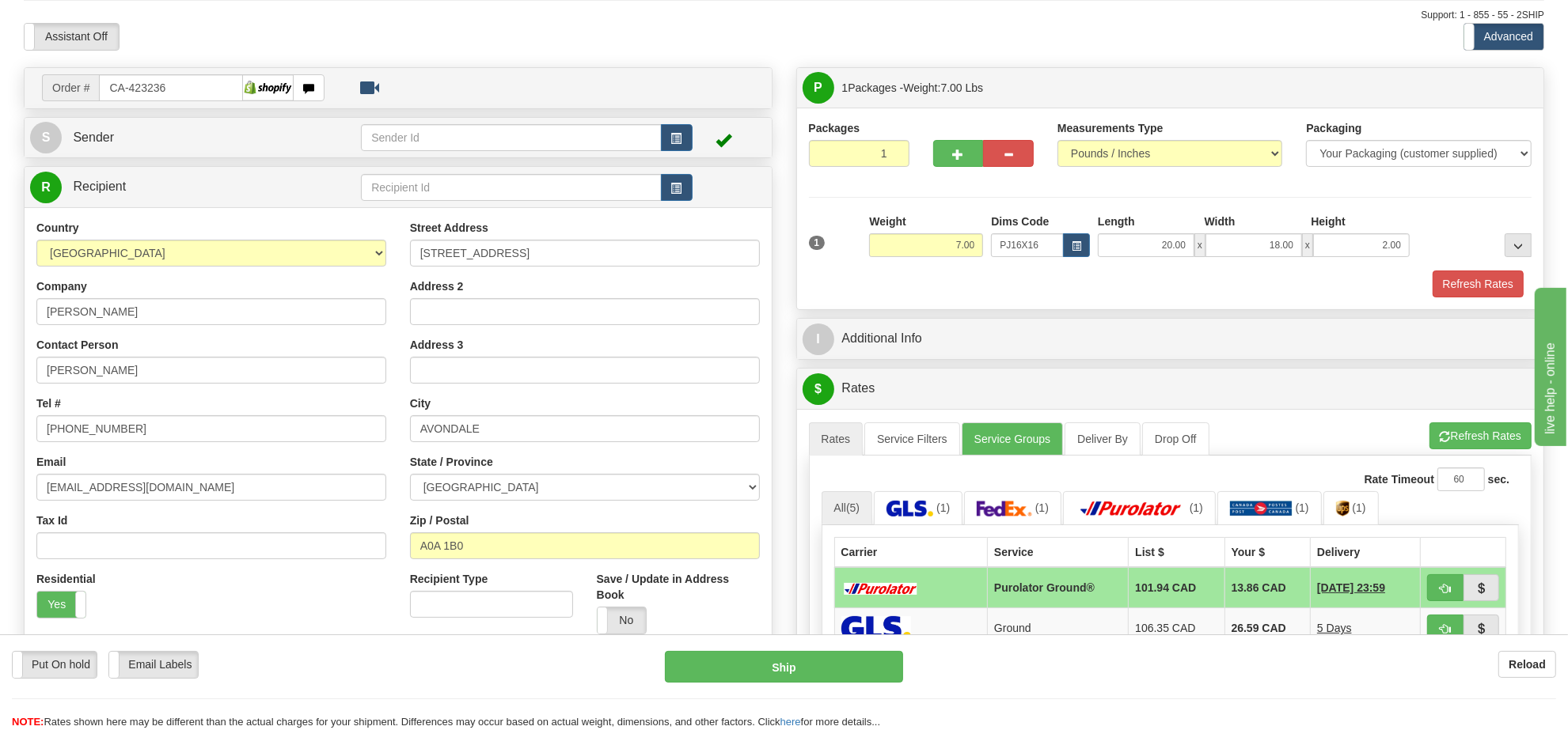
click at [1354, 234] on div "Height" at bounding box center [1360, 223] width 107 height 20
click at [1354, 245] on input "2.00" at bounding box center [1361, 245] width 97 height 24
type input "6.00"
click at [1479, 445] on button "Refresh Rates" at bounding box center [1480, 436] width 102 height 27
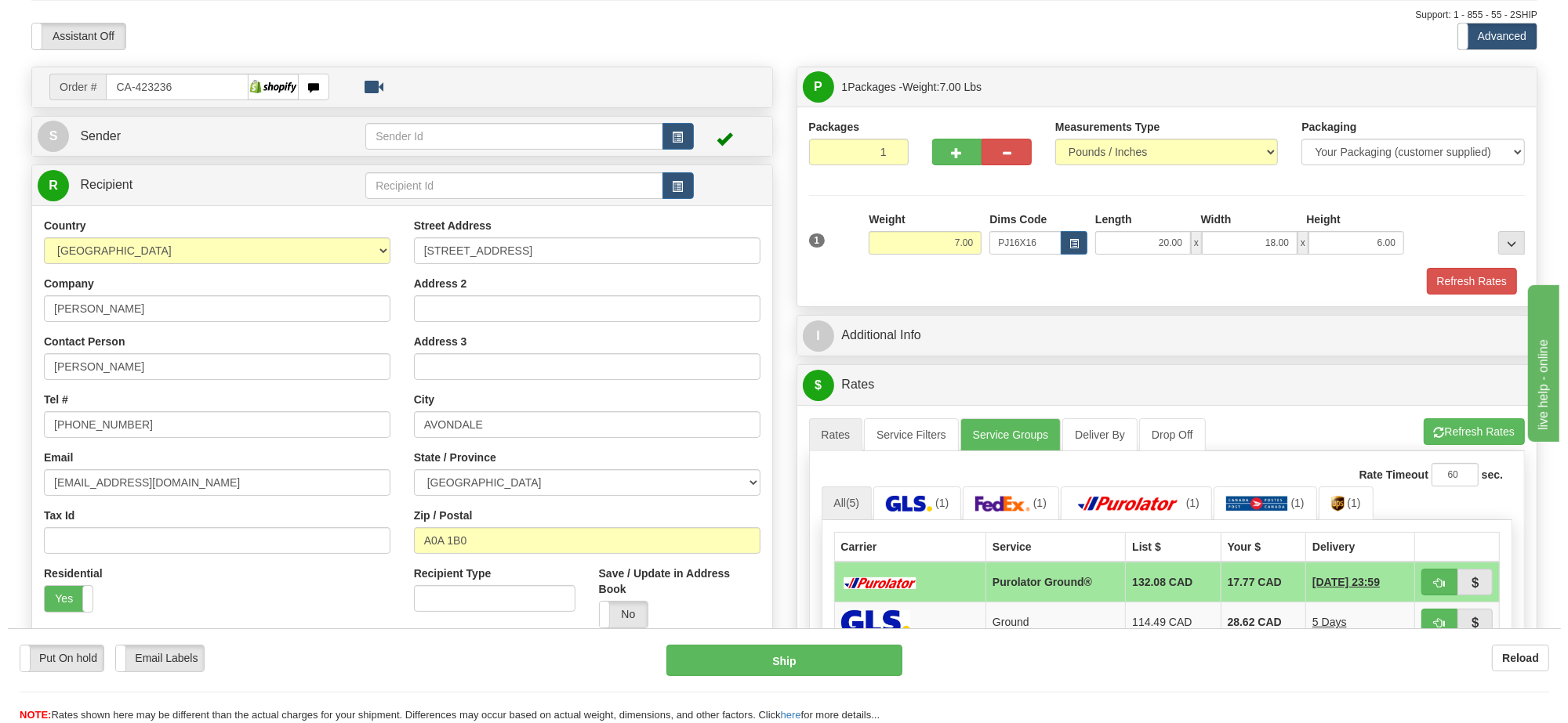
scroll to position [143, 0]
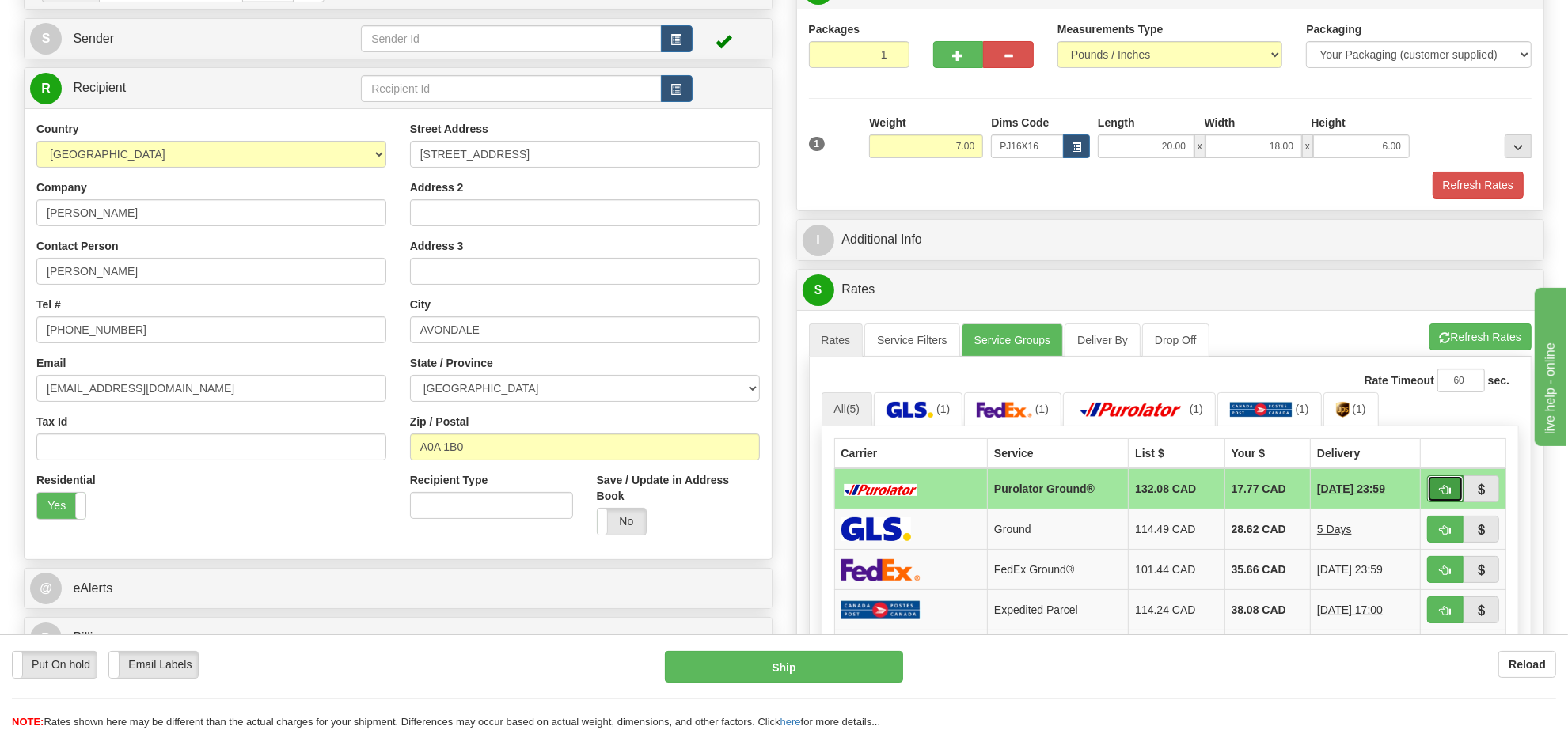
click at [1458, 500] on button "button" at bounding box center [1445, 489] width 36 height 27
type input "260"
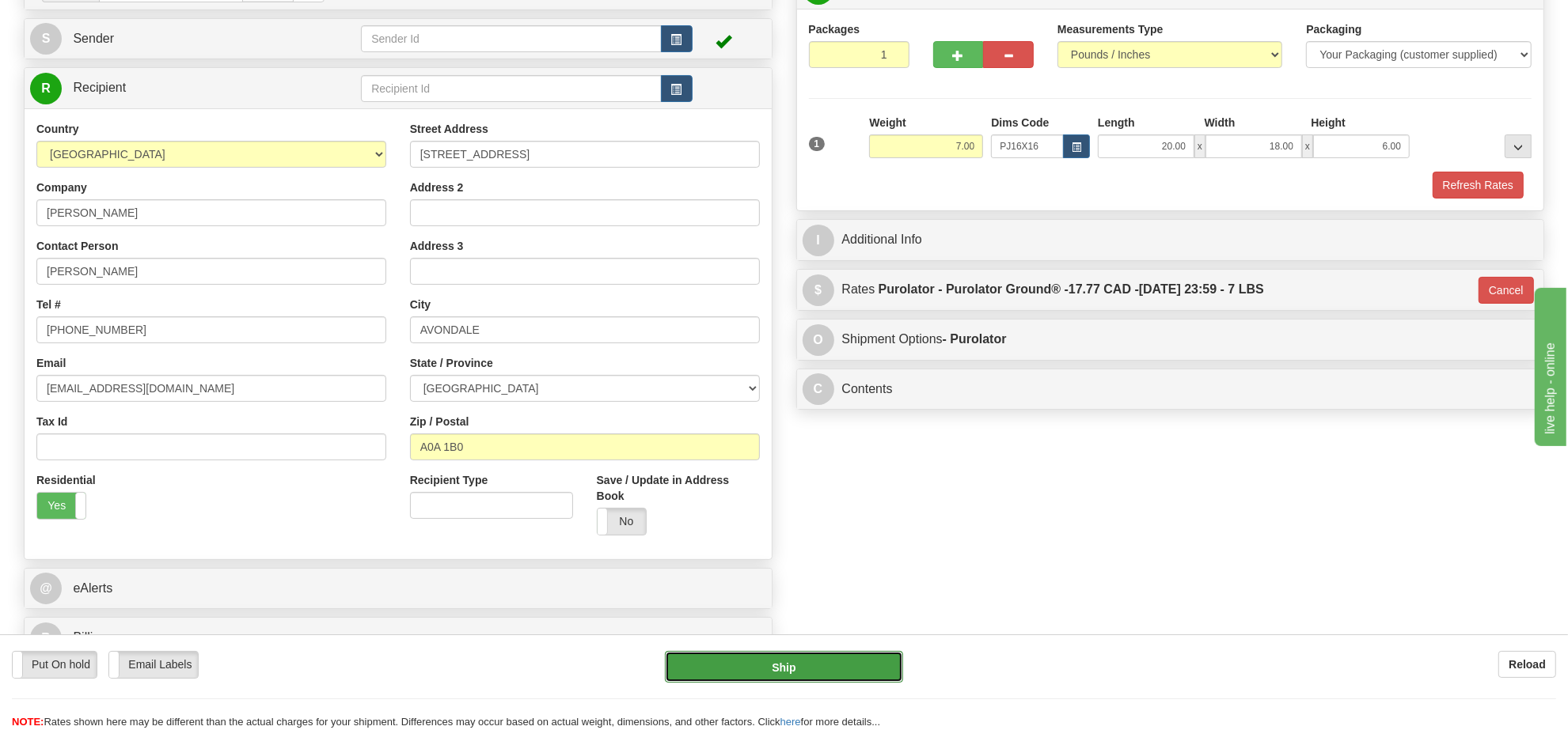
click at [848, 655] on button "Ship" at bounding box center [783, 667] width 237 height 32
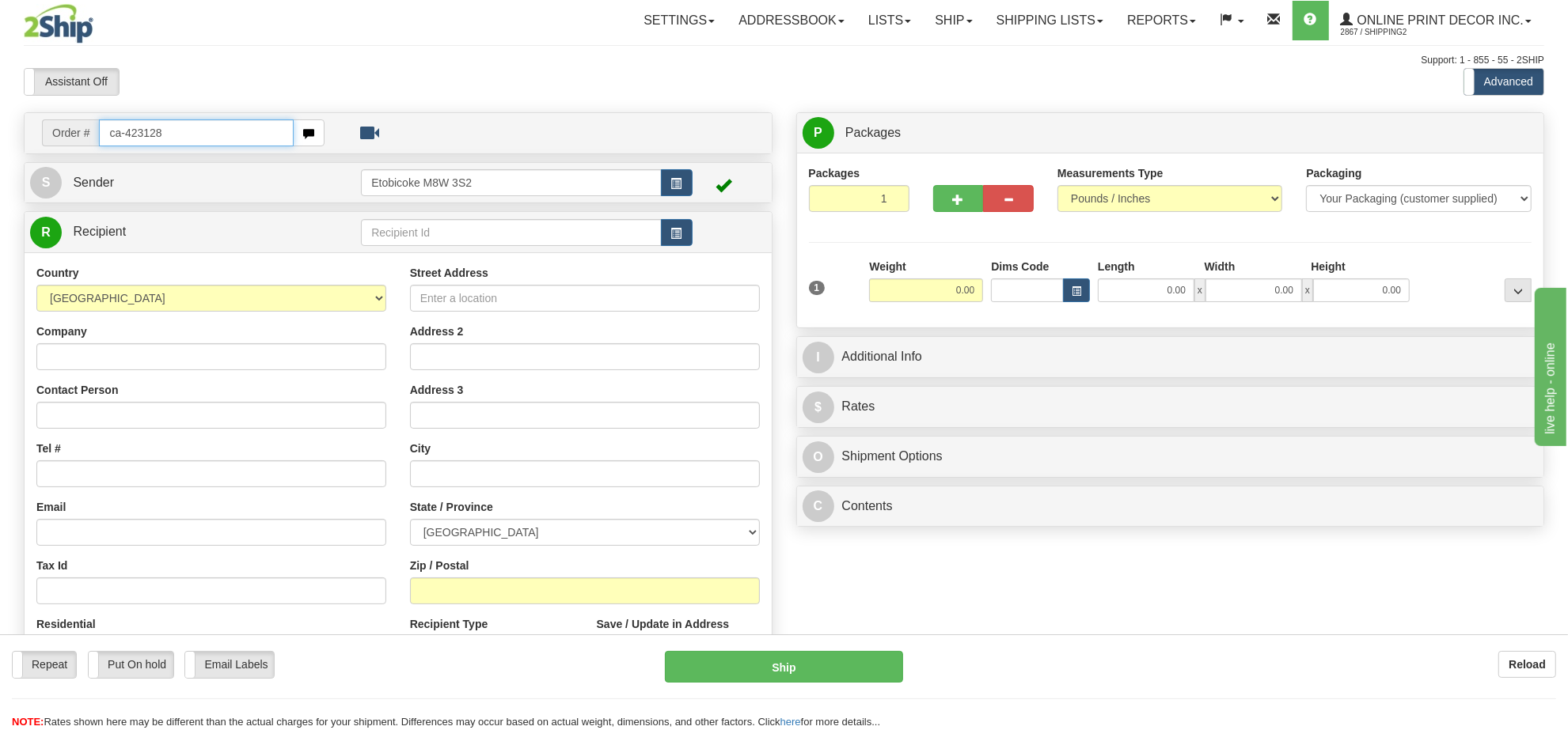
type input "ca-423128"
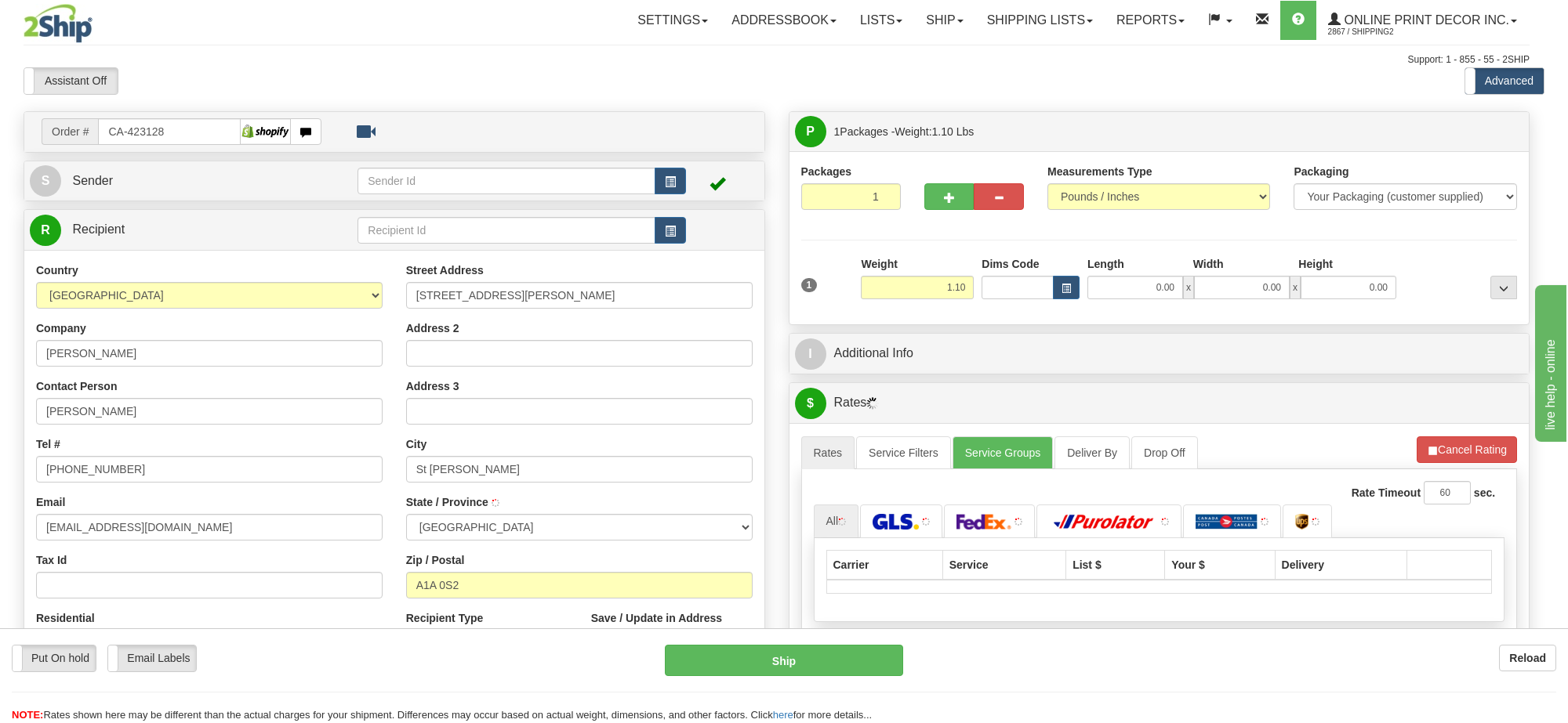
type input "ST. [PERSON_NAME]'S"
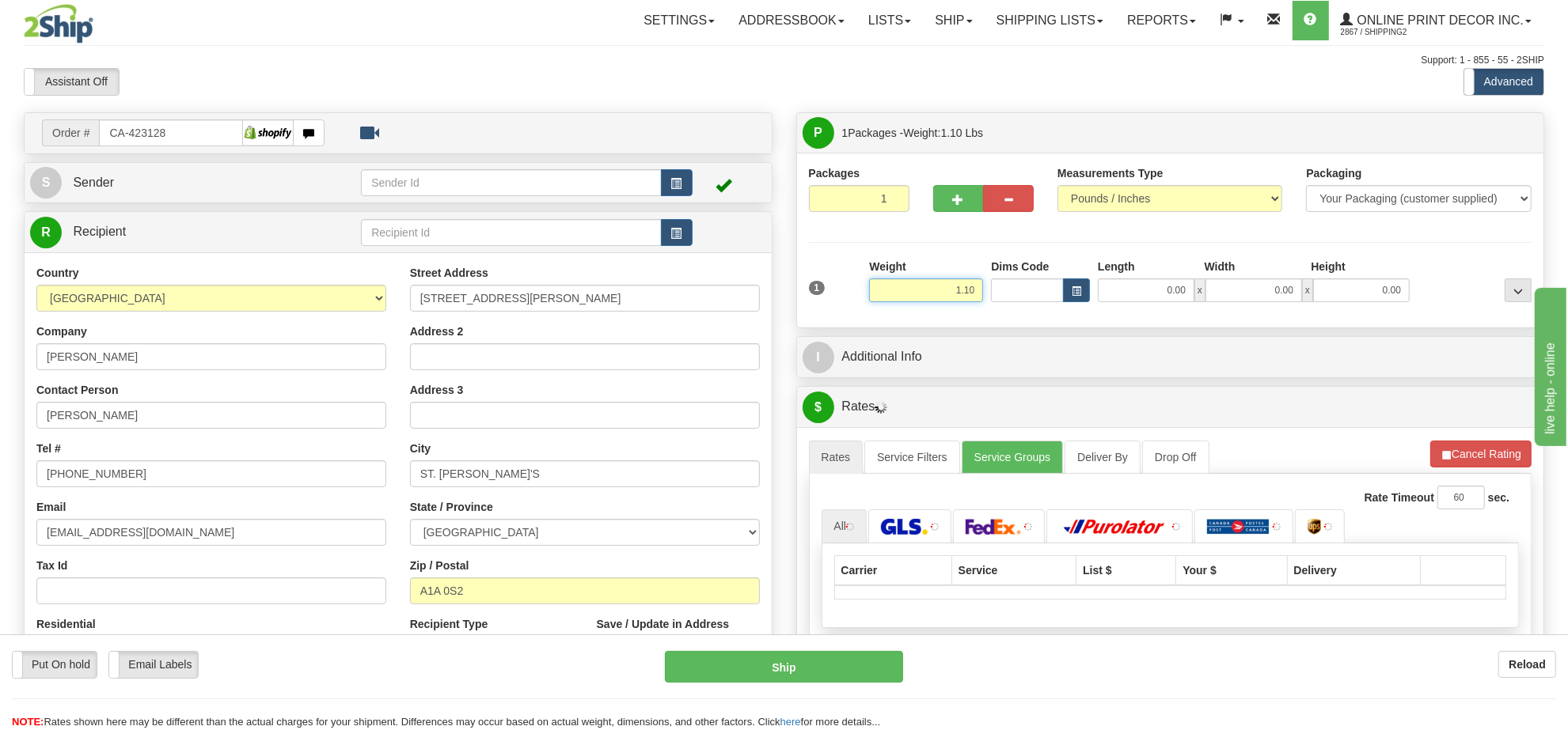
click at [942, 295] on input "1.10" at bounding box center [926, 290] width 114 height 24
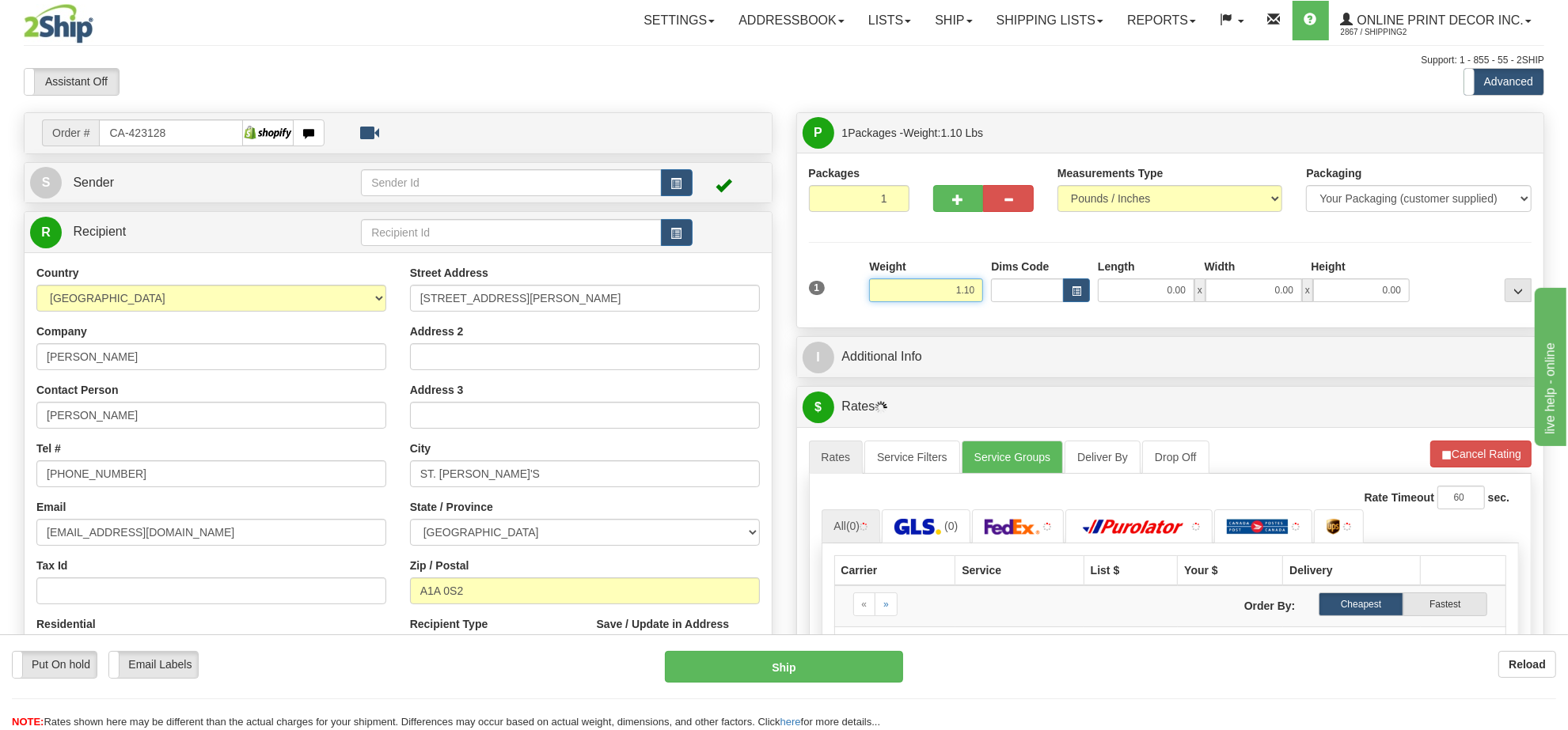
click at [942, 295] on input "1.10" at bounding box center [926, 290] width 114 height 24
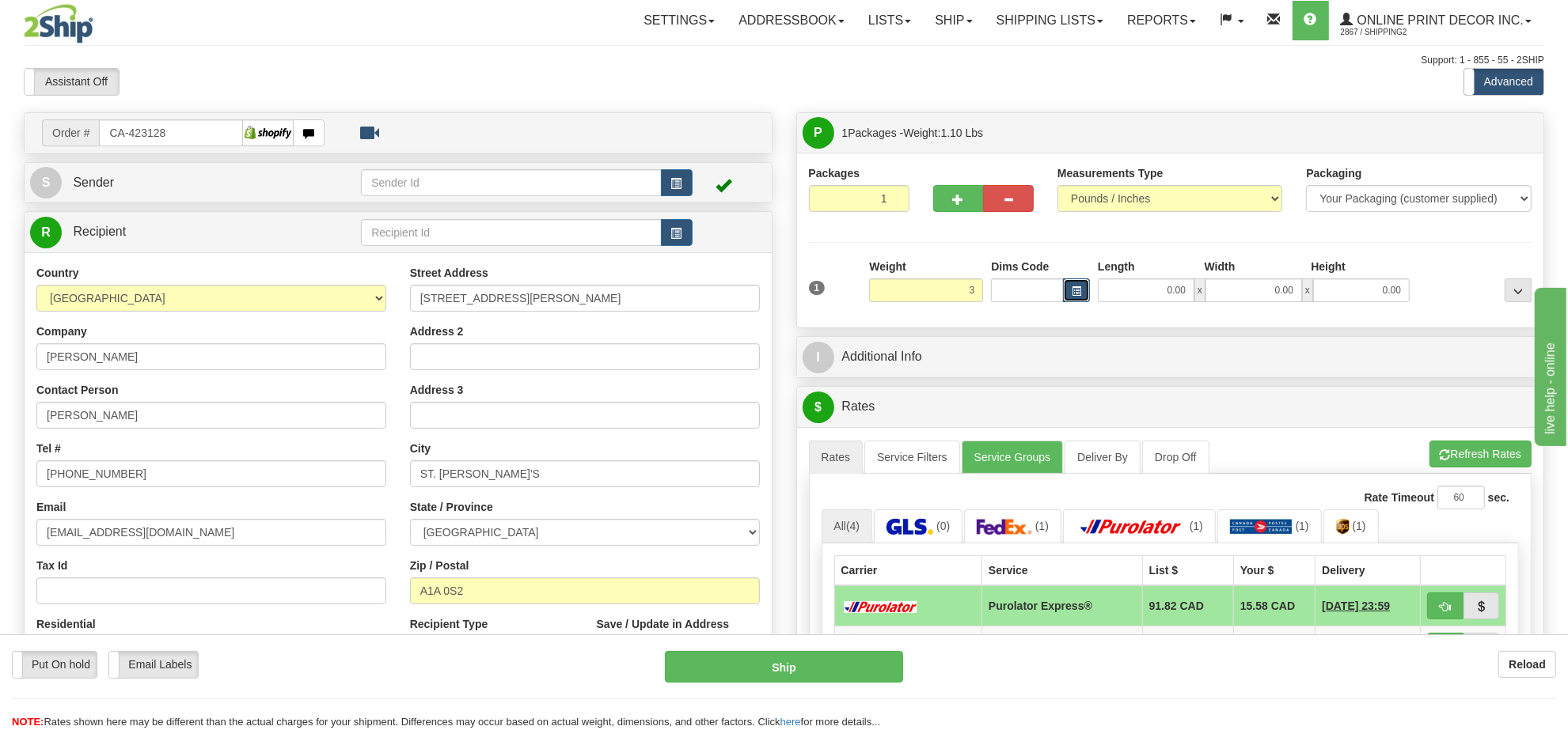
type input "3.00"
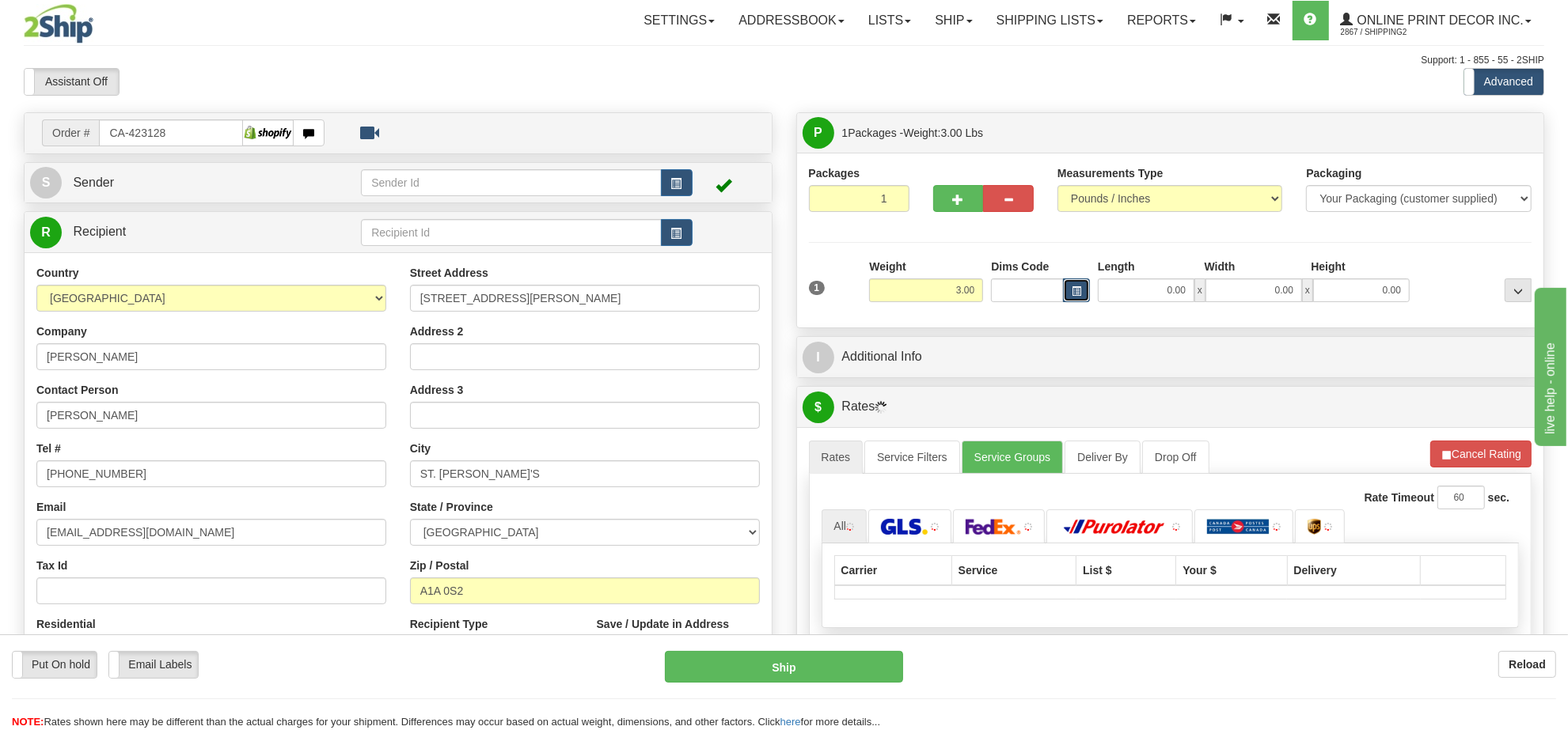
click at [1078, 293] on span "button" at bounding box center [1077, 291] width 10 height 9
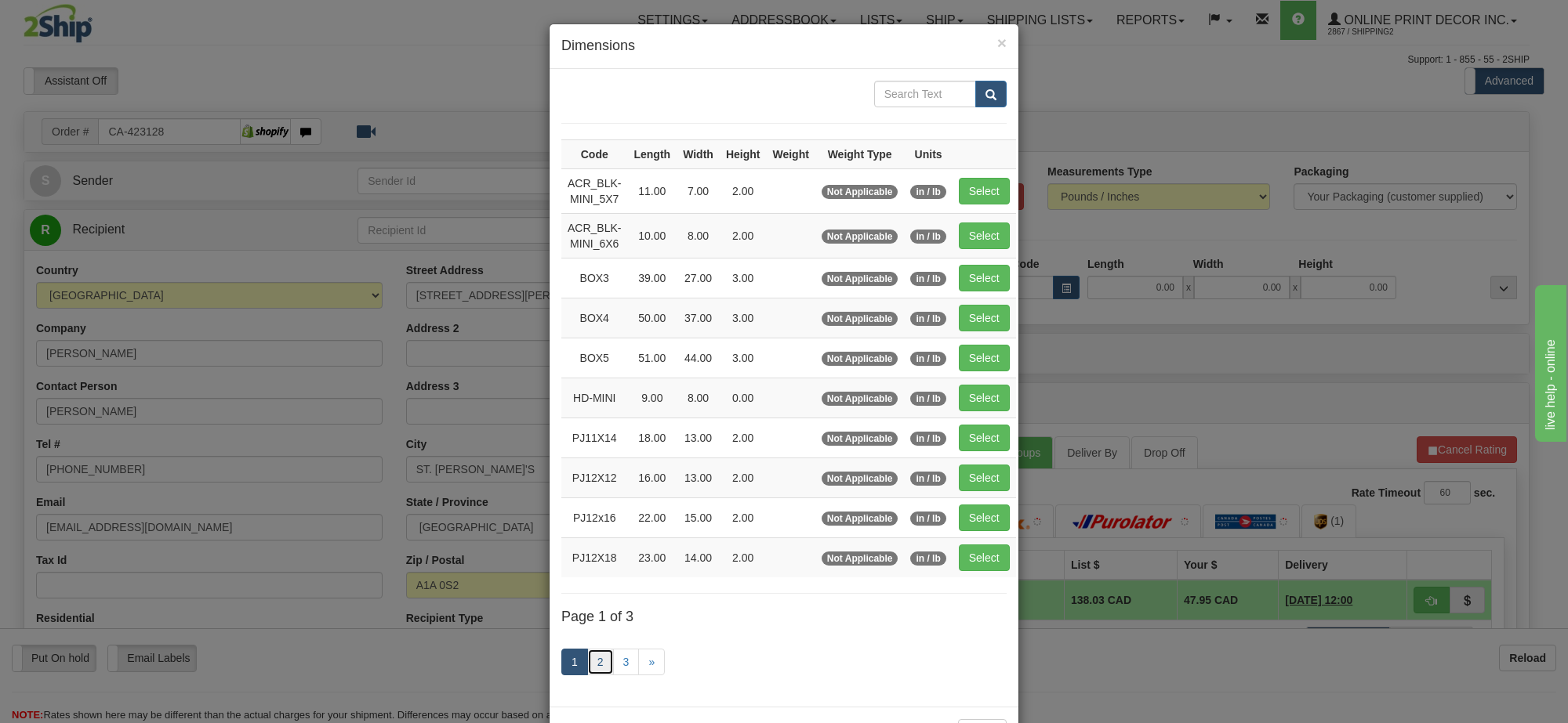
click at [594, 670] on link "2" at bounding box center [601, 662] width 27 height 27
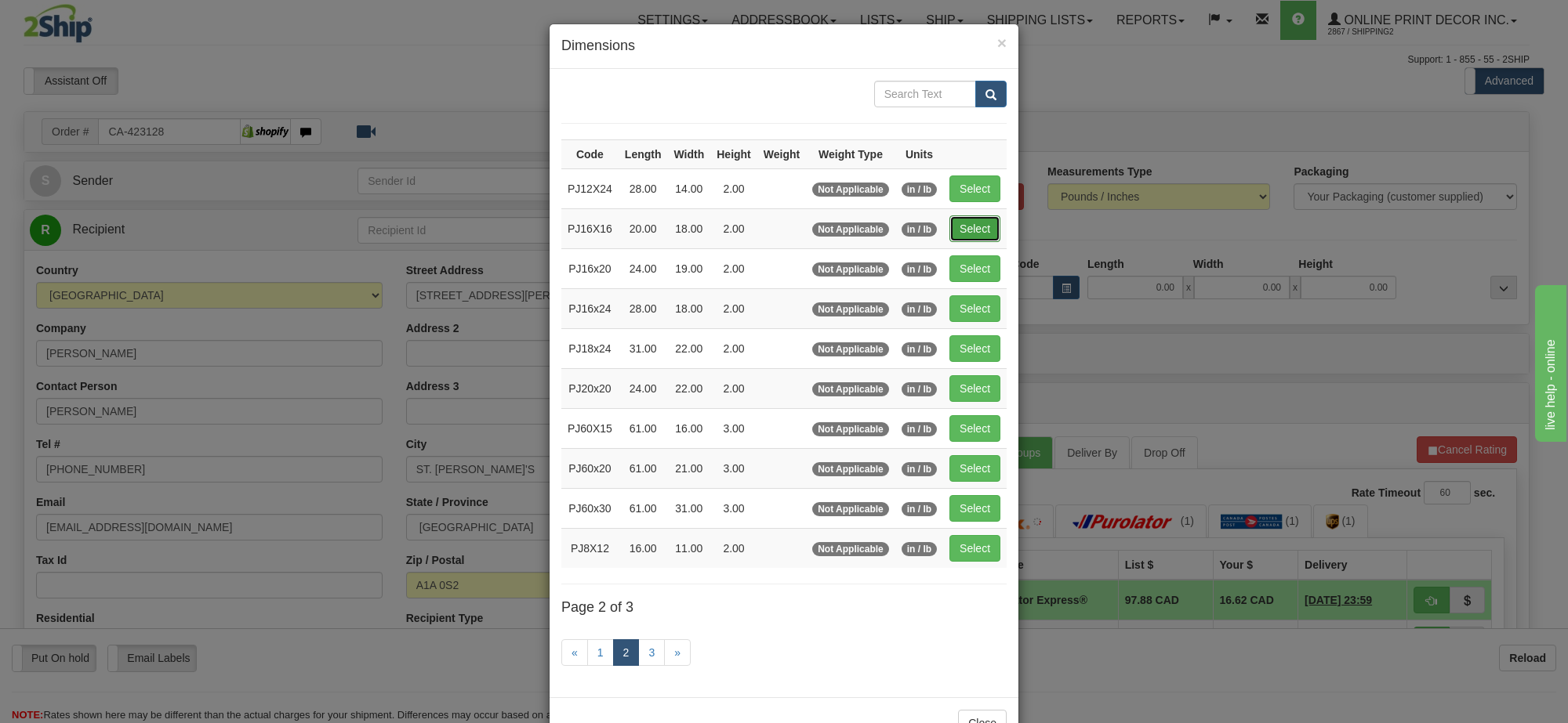
click at [985, 240] on button "Select" at bounding box center [975, 228] width 51 height 27
type input "PJ16X16"
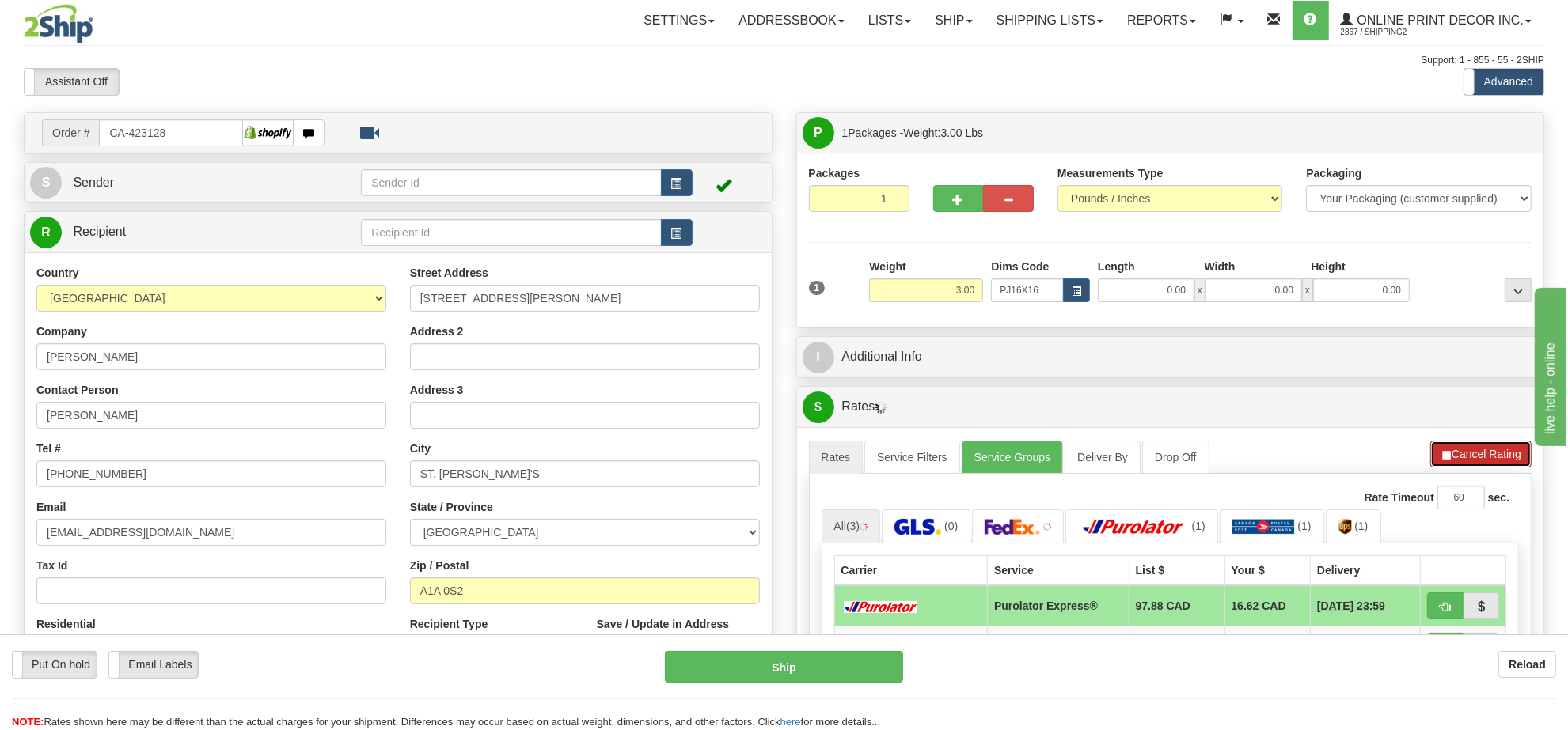
click at [1486, 464] on button "Cancel Rating" at bounding box center [1480, 454] width 101 height 27
click at [1486, 464] on button "Refresh Rates" at bounding box center [1480, 454] width 102 height 27
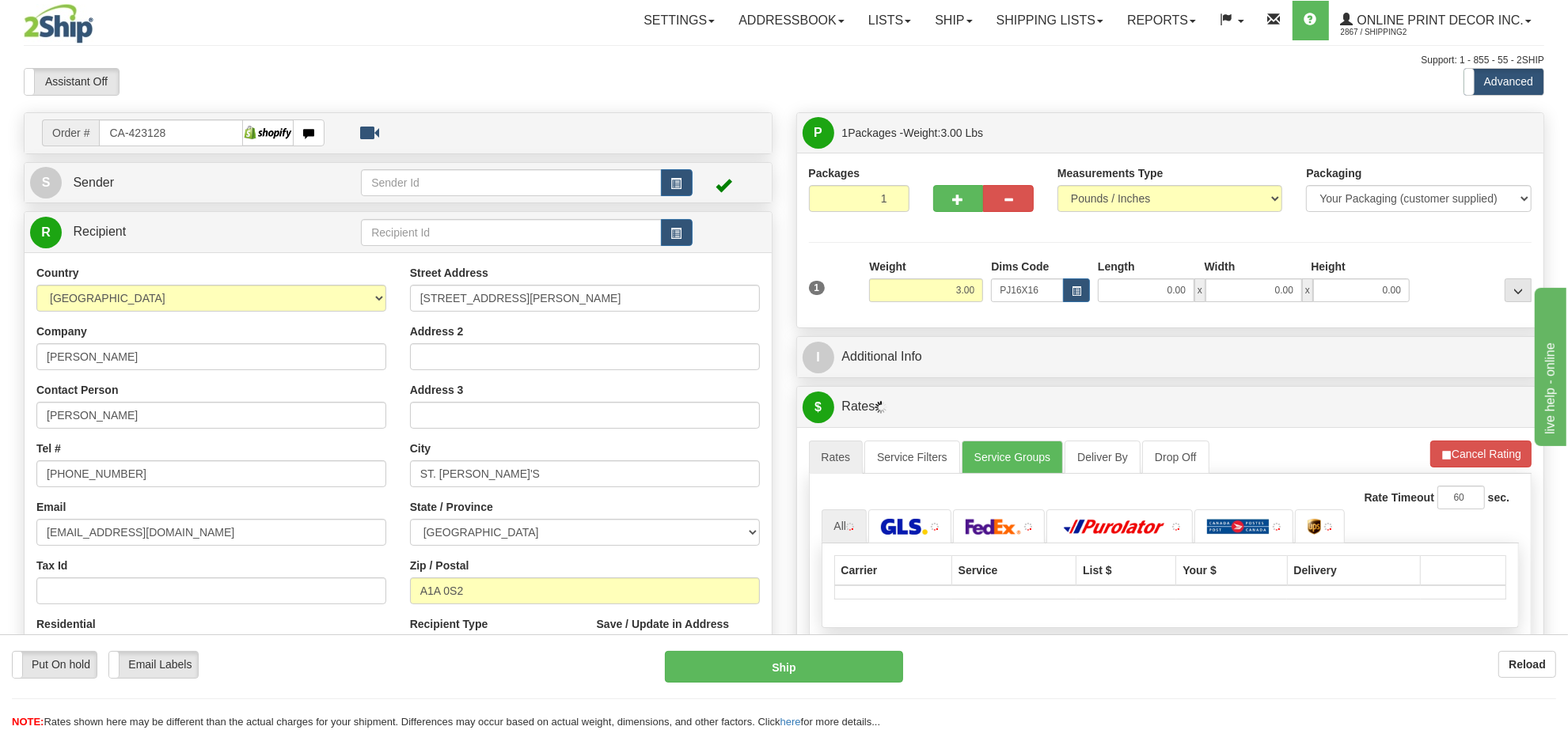
scroll to position [99, 0]
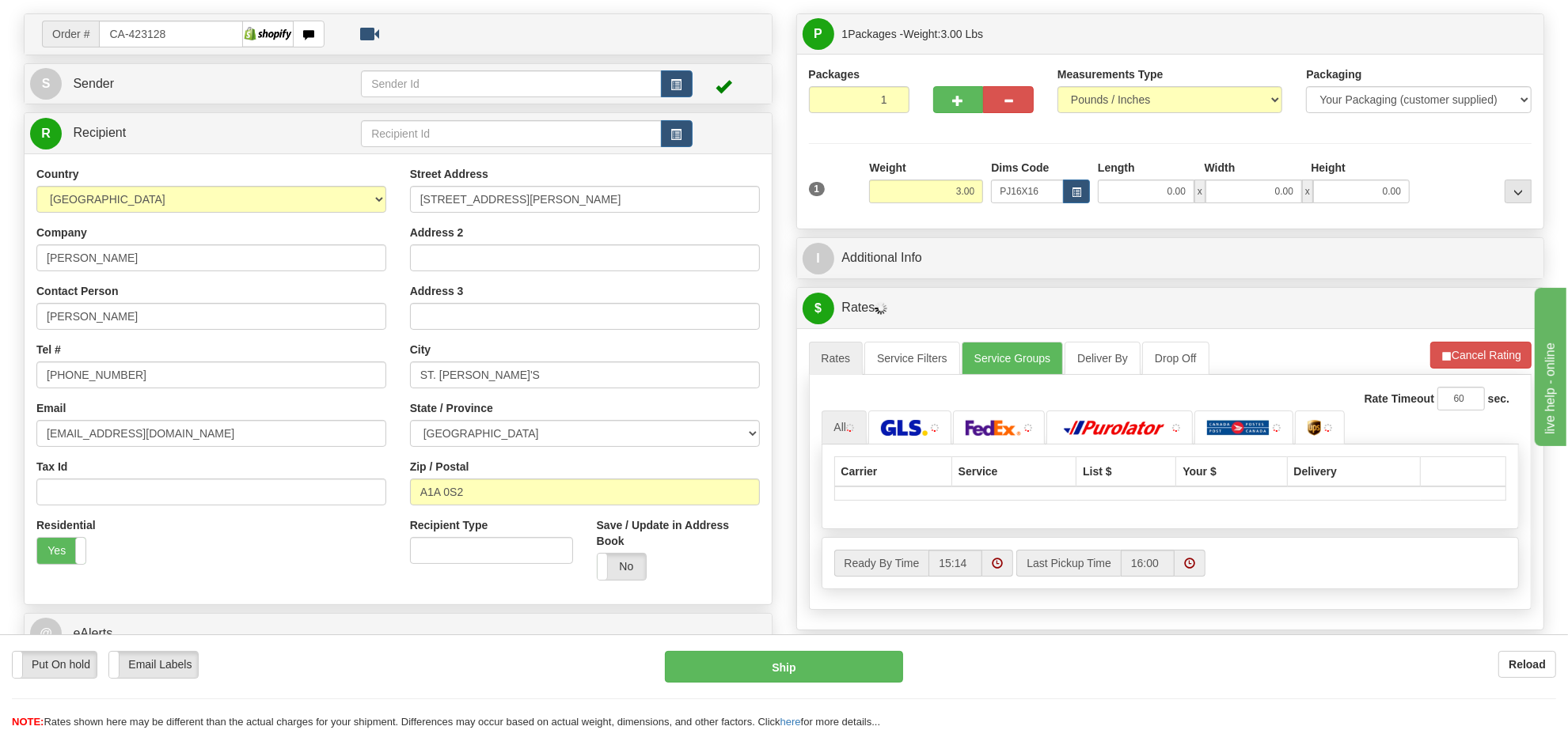
type input "20.00"
type input "18.00"
type input "2.00"
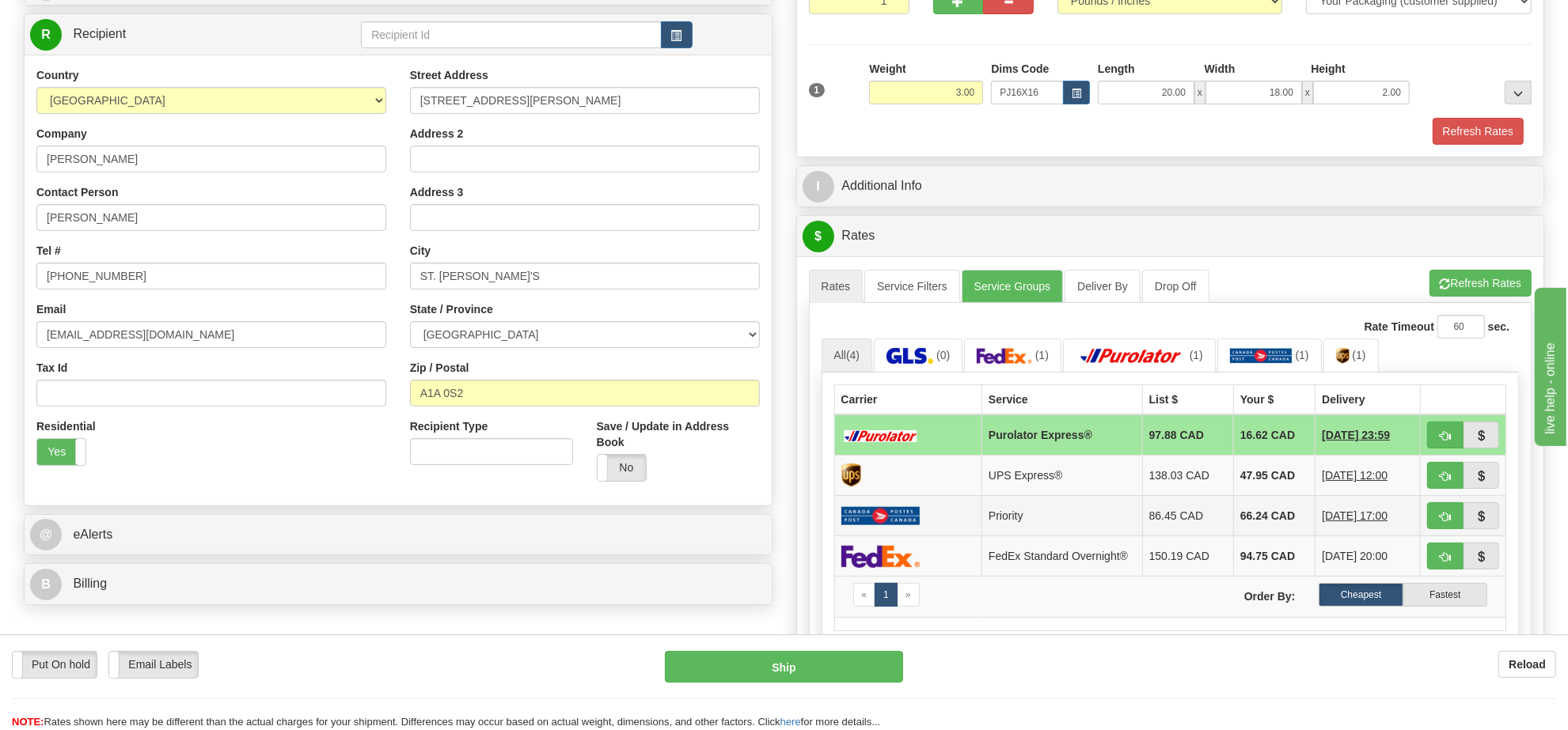
scroll to position [297, 0]
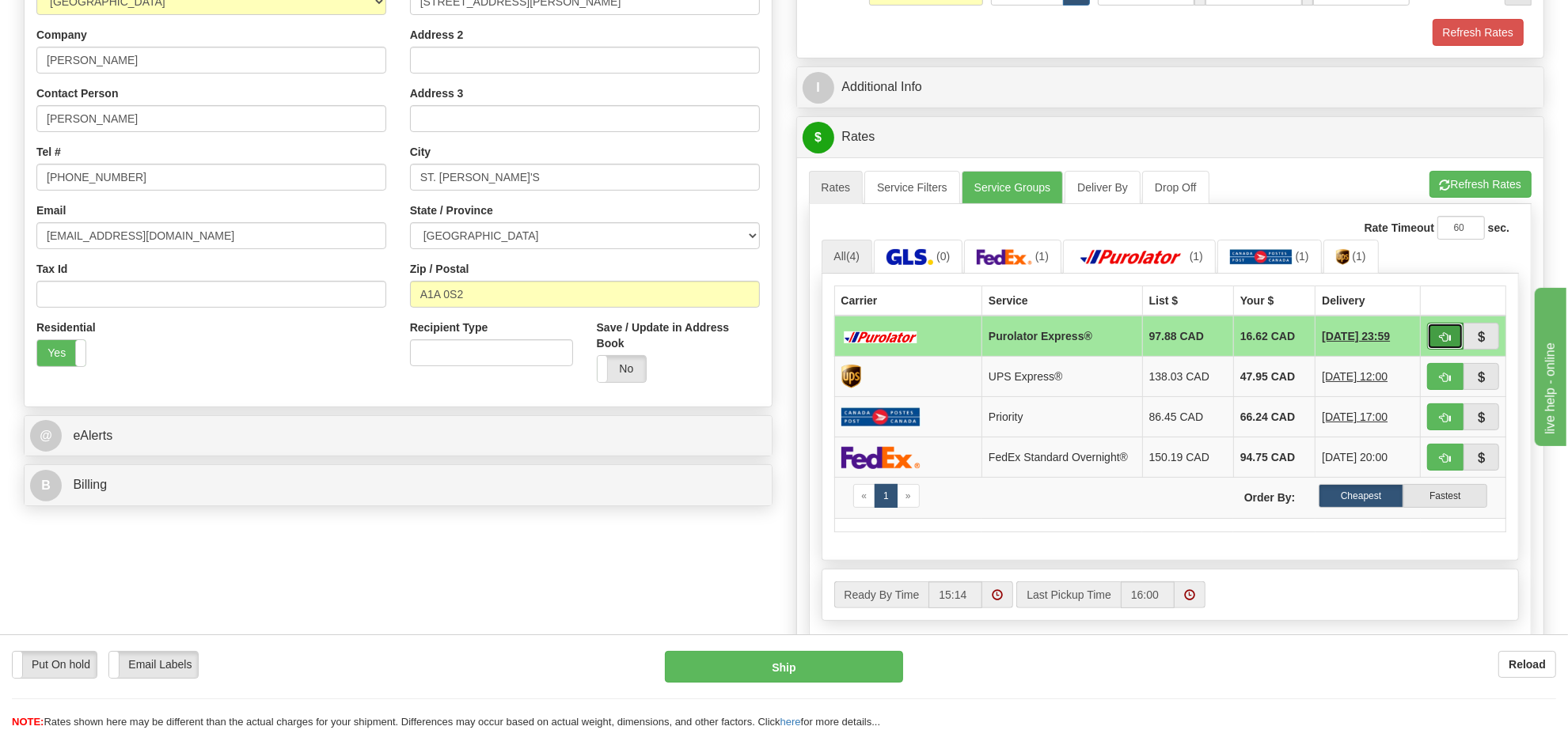
click at [1435, 340] on button "button" at bounding box center [1445, 336] width 36 height 27
type input "202"
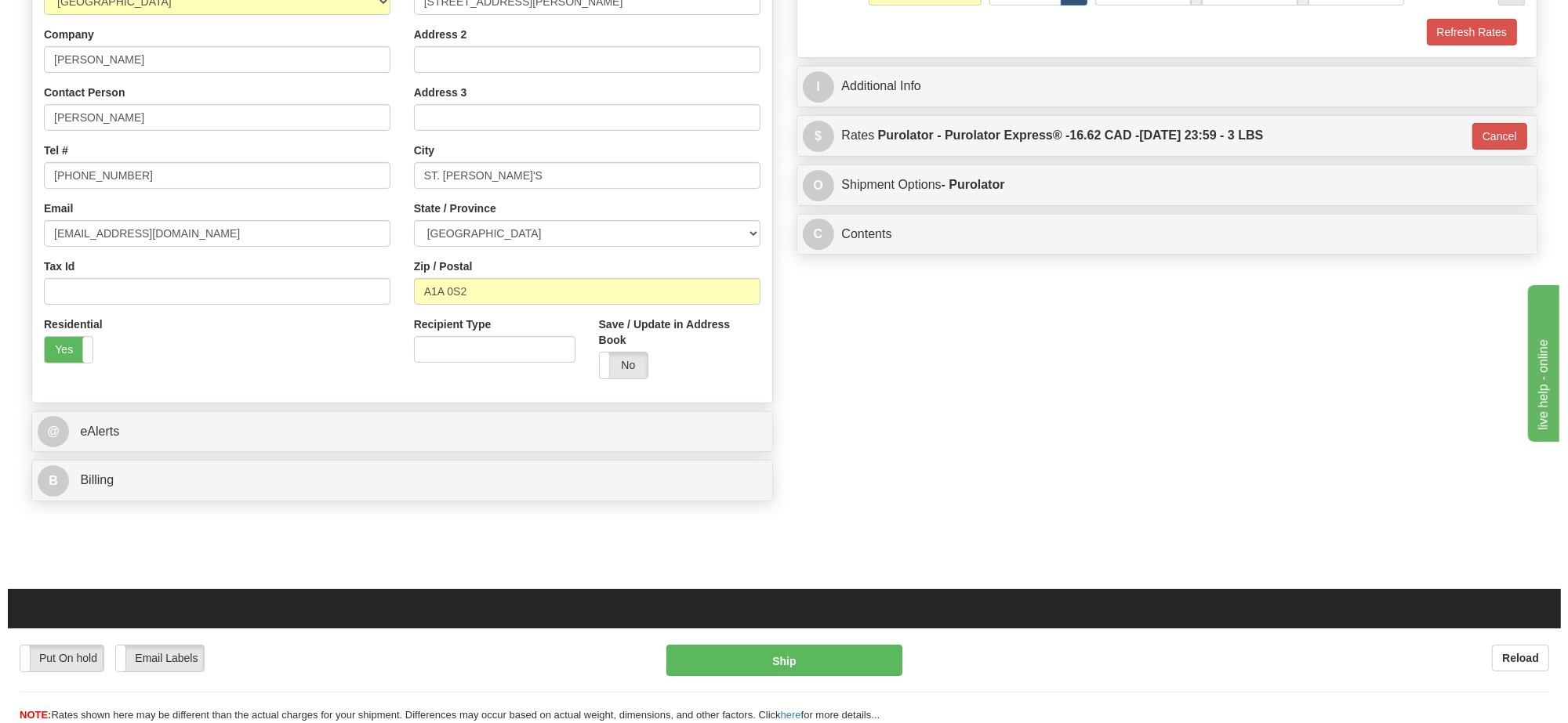
scroll to position [98, 0]
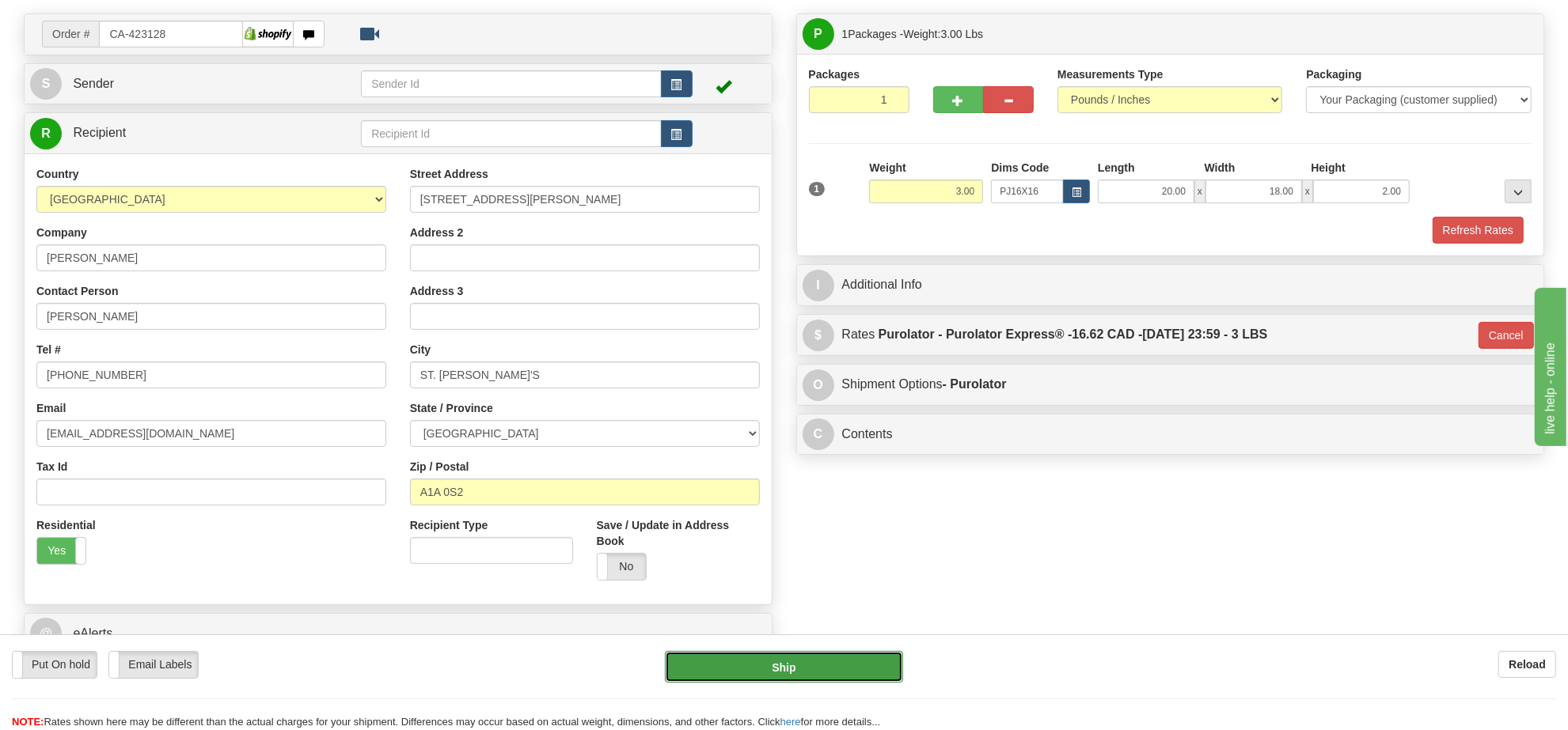
click at [836, 673] on button "Ship" at bounding box center [783, 667] width 237 height 32
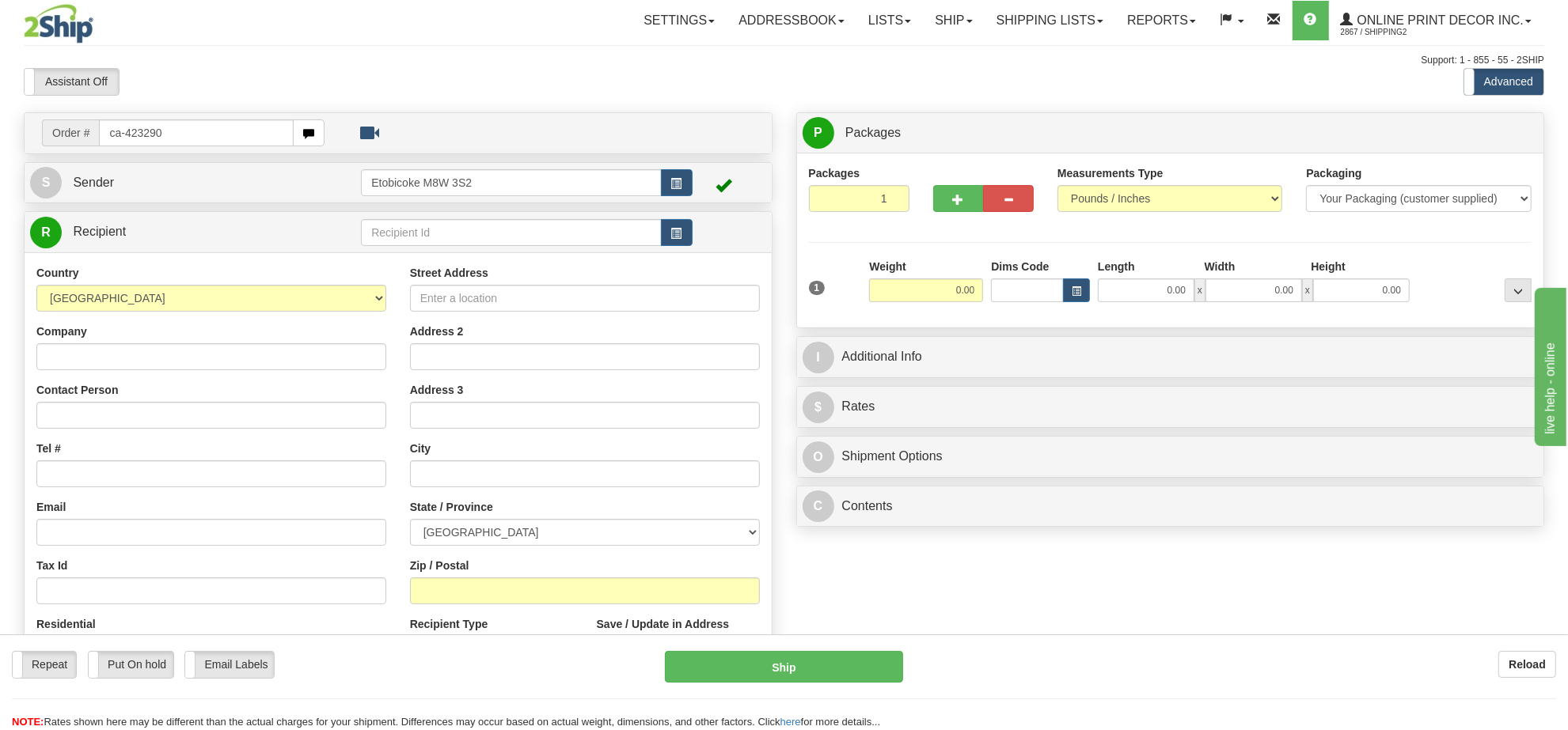
type input "ca-423290"
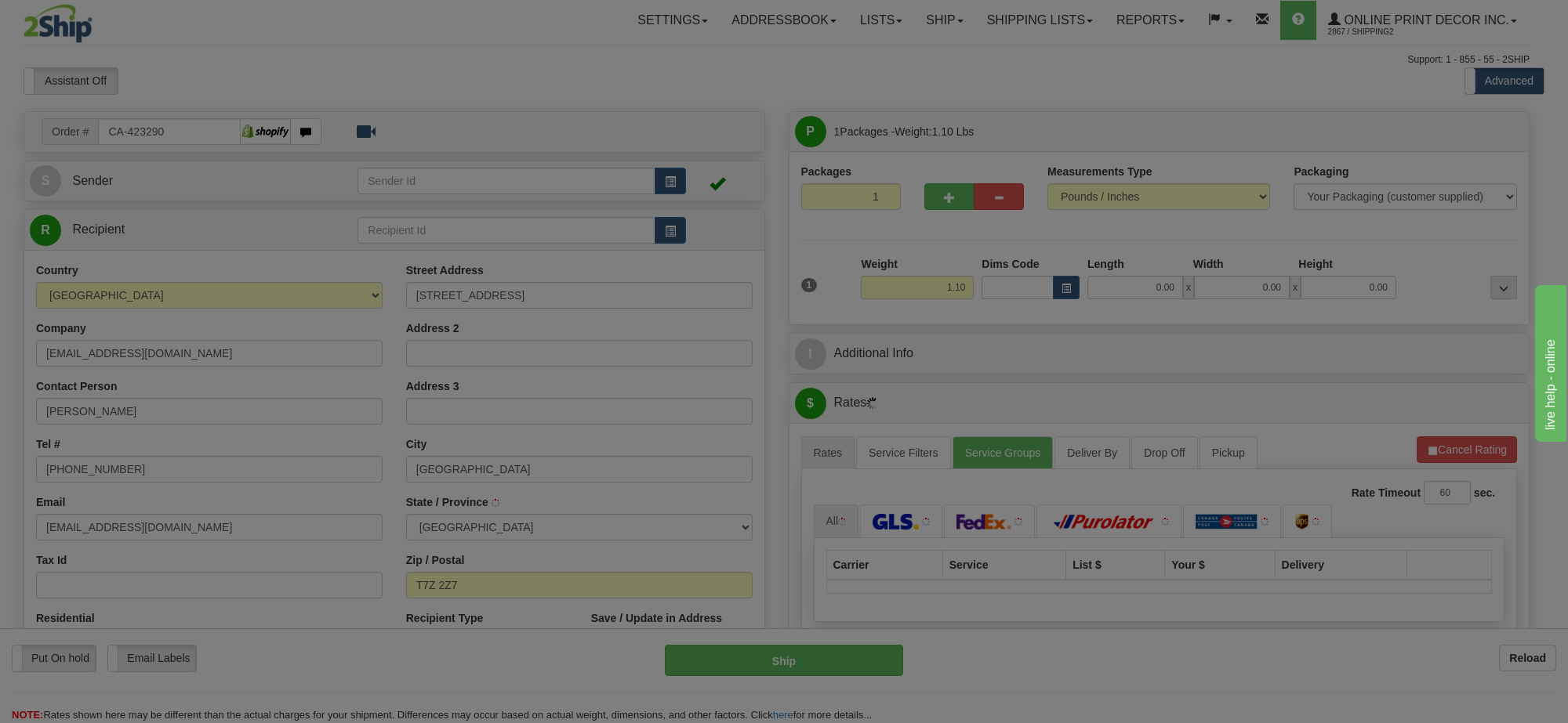
type input "STONY PLAIN"
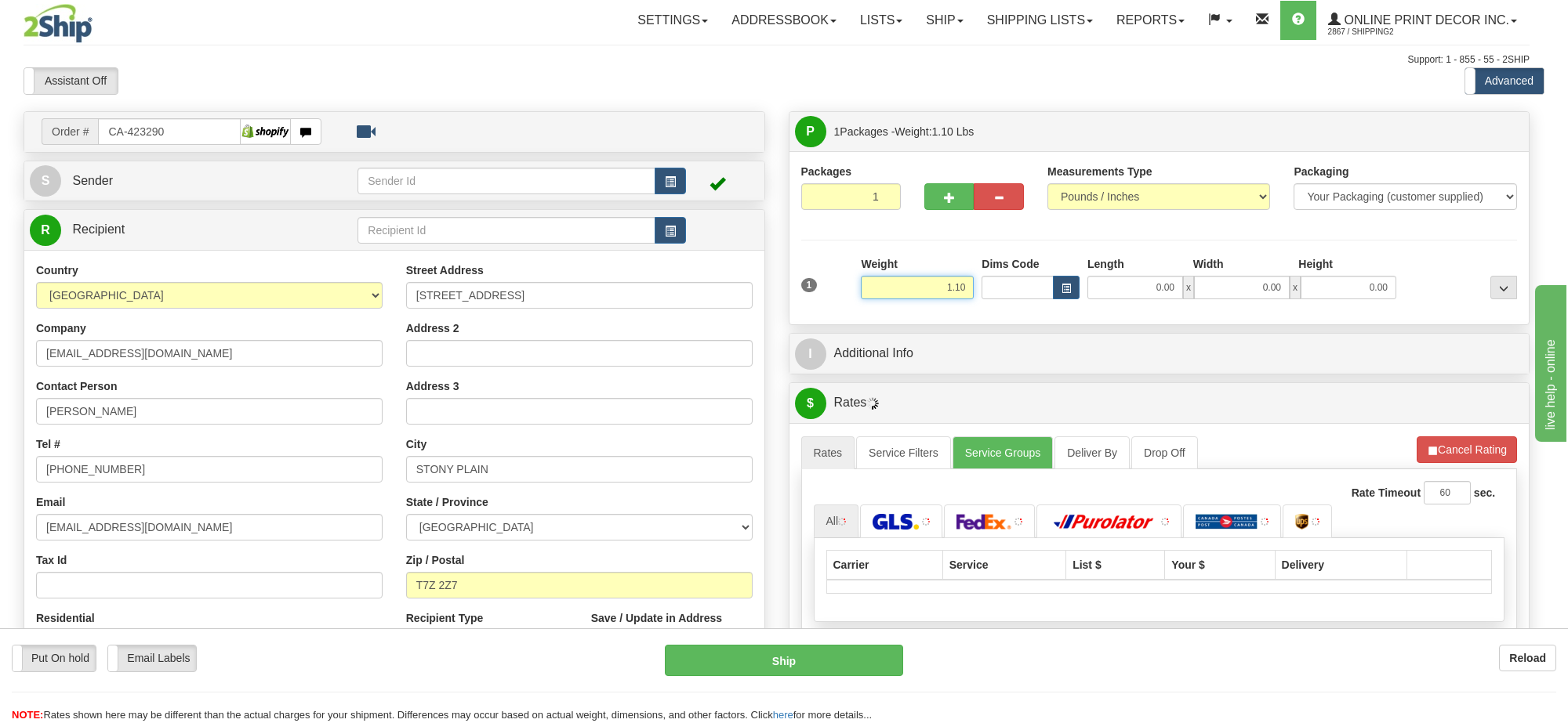
click at [915, 286] on input "1.10" at bounding box center [917, 288] width 113 height 24
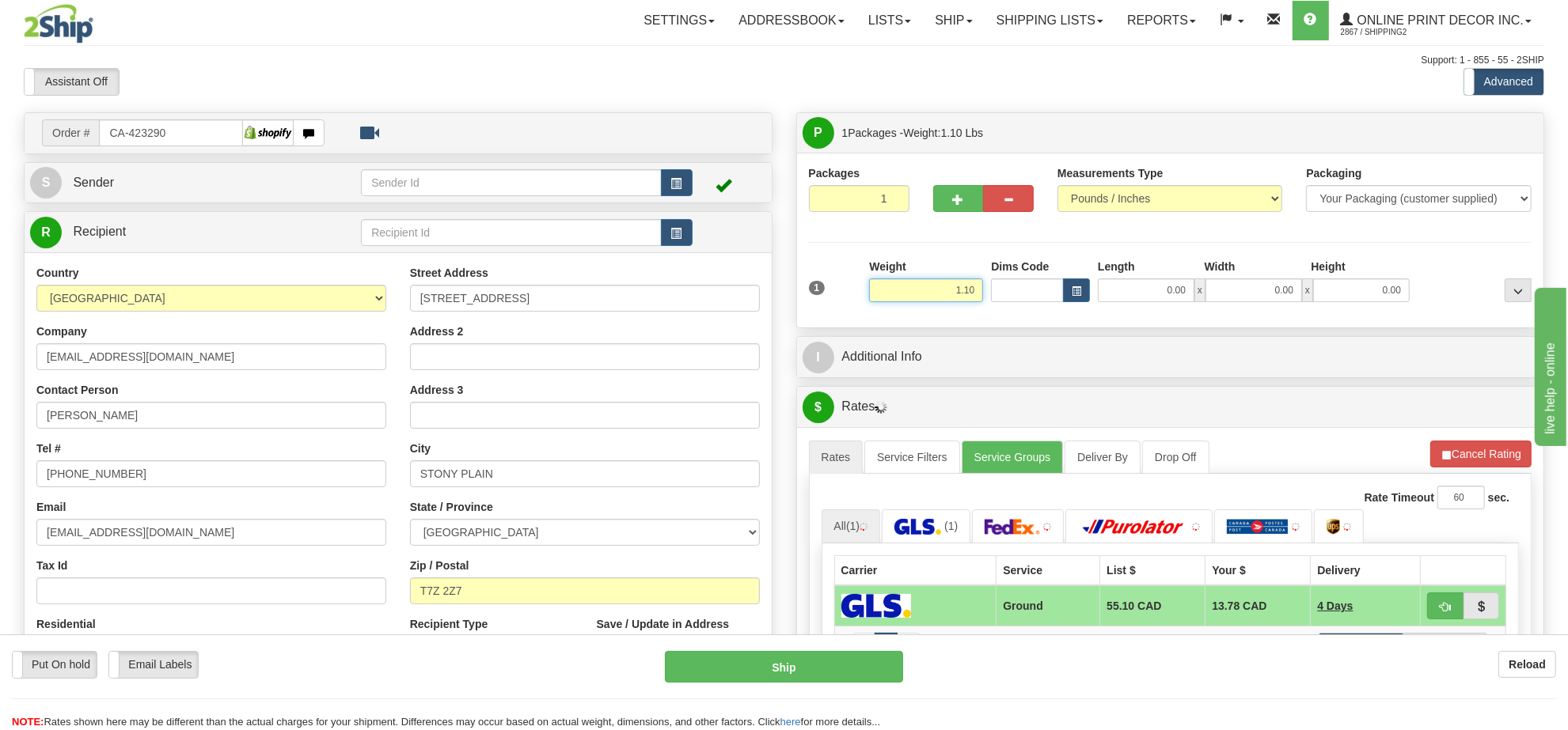
click at [924, 289] on input "1.10" at bounding box center [926, 290] width 114 height 24
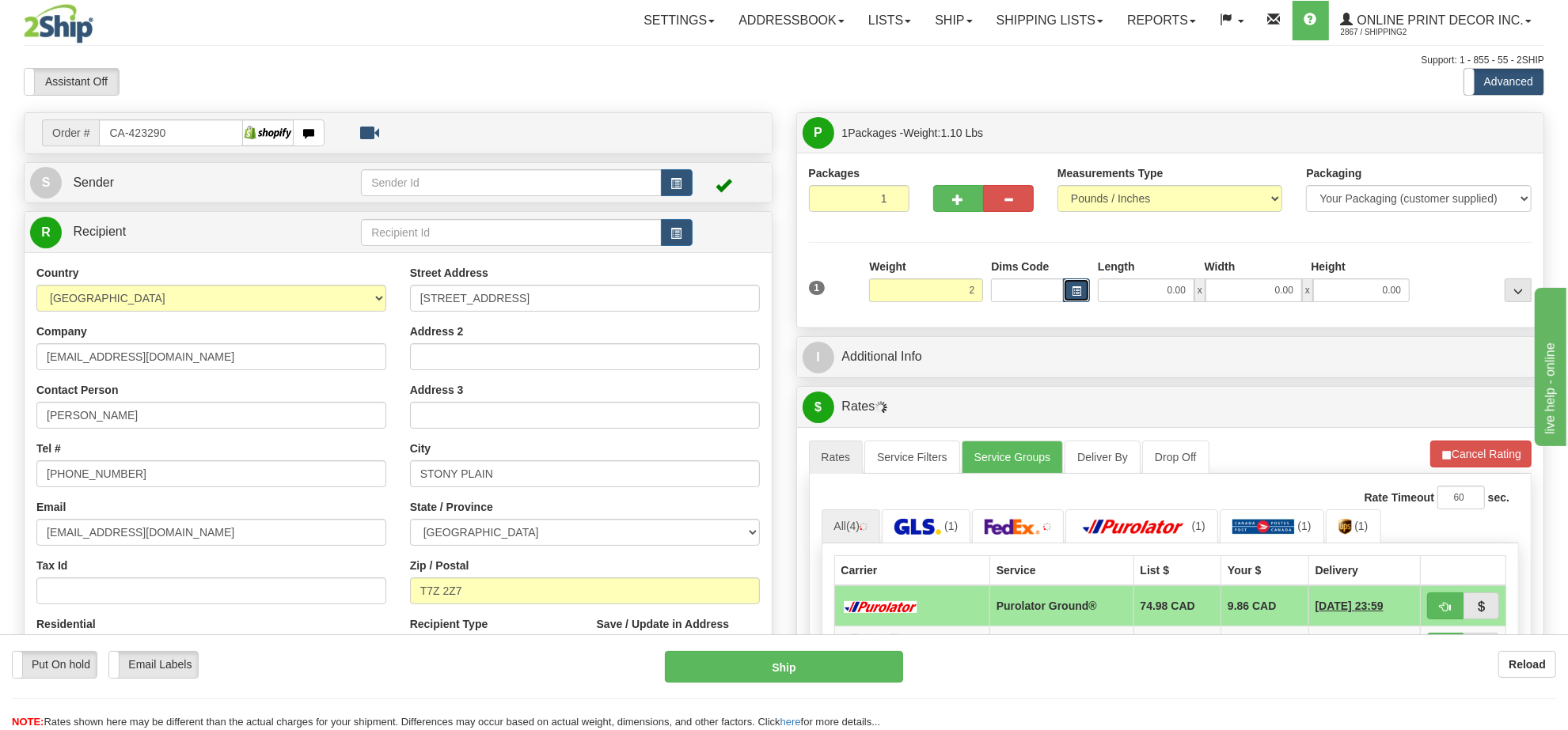
type input "2.00"
click at [1077, 294] on span "button" at bounding box center [1077, 291] width 10 height 9
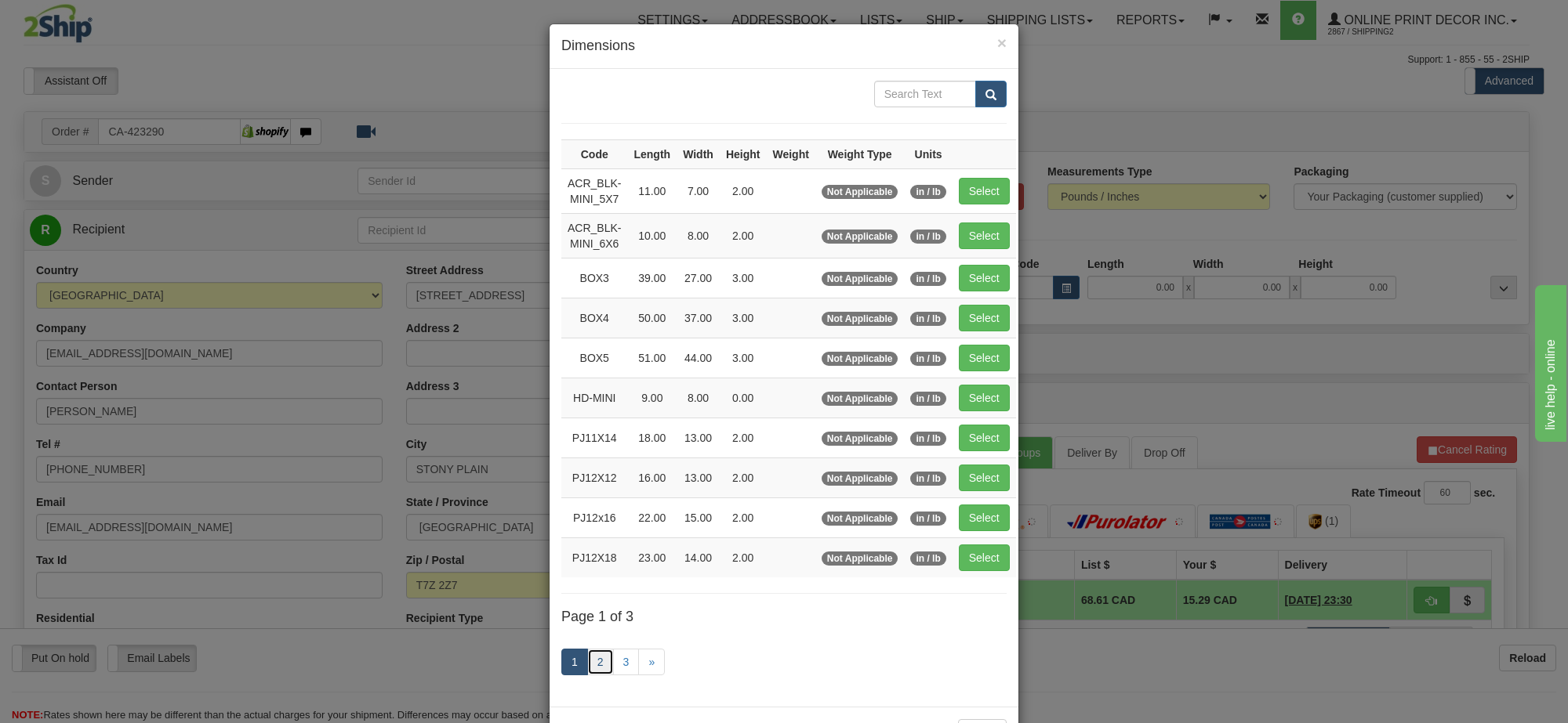
click at [589, 665] on link "2" at bounding box center [601, 662] width 27 height 27
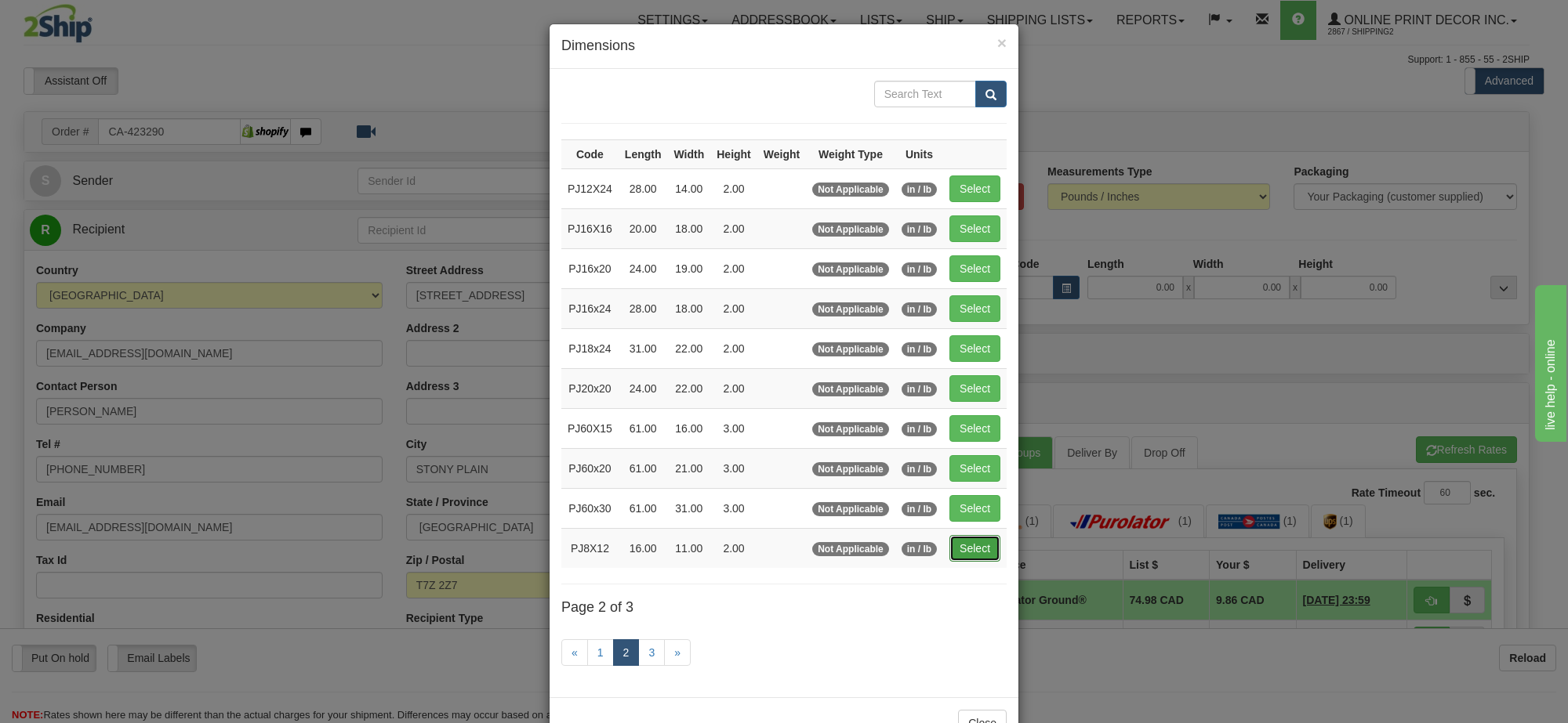
click at [979, 546] on button "Select" at bounding box center [975, 548] width 51 height 27
type input "PJ8X12"
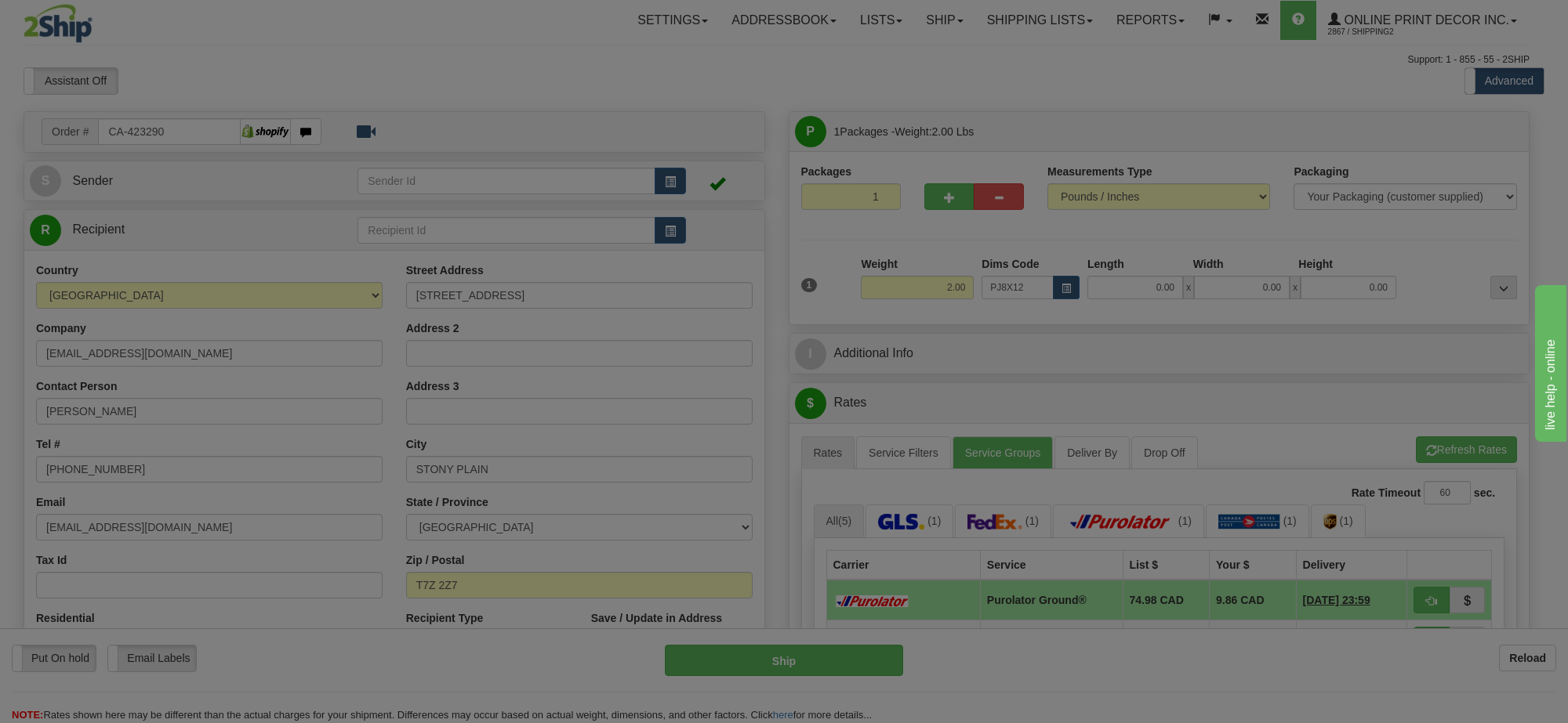
type input "16.00"
type input "11.00"
type input "2.00"
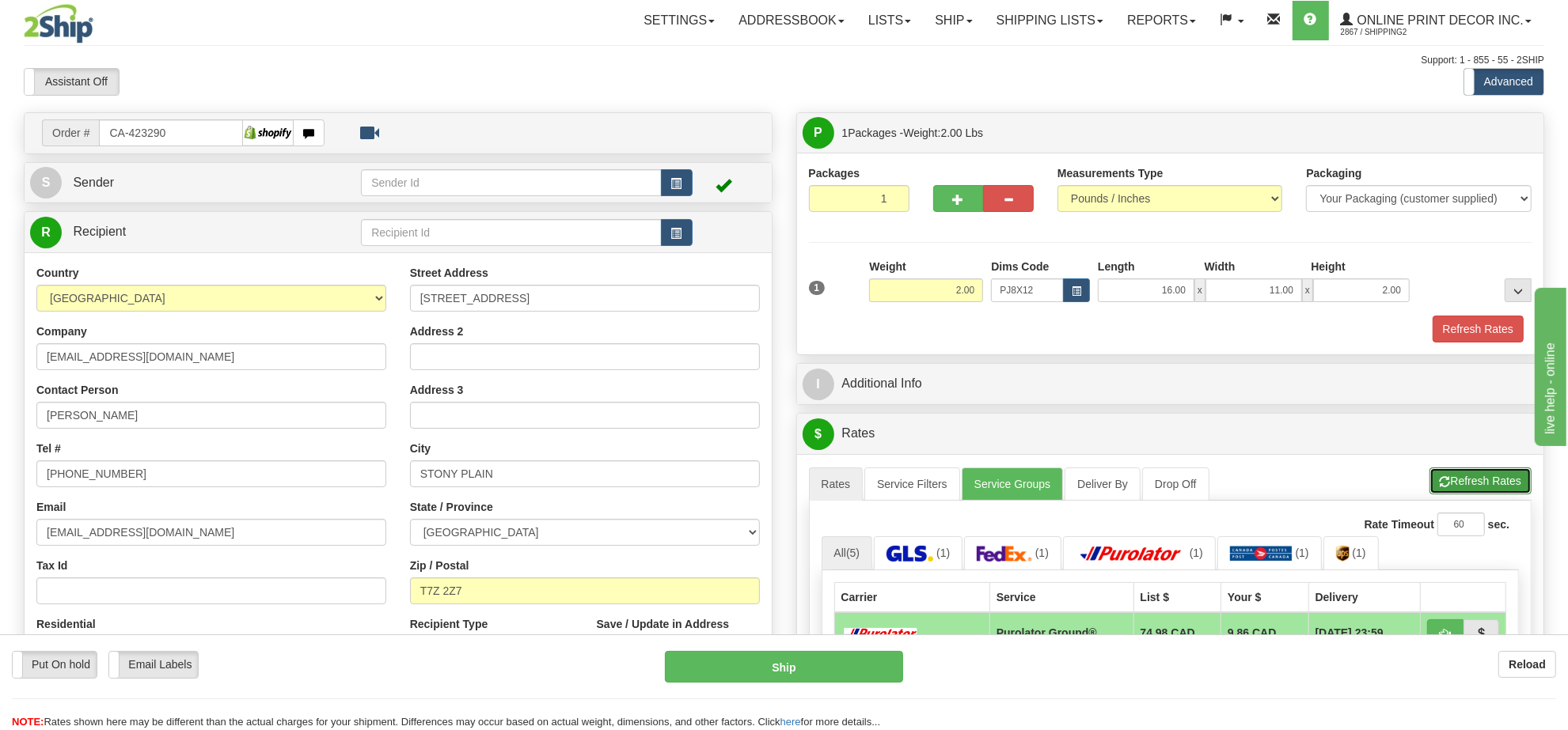
click at [1488, 489] on button "Refresh Rates" at bounding box center [1480, 481] width 102 height 27
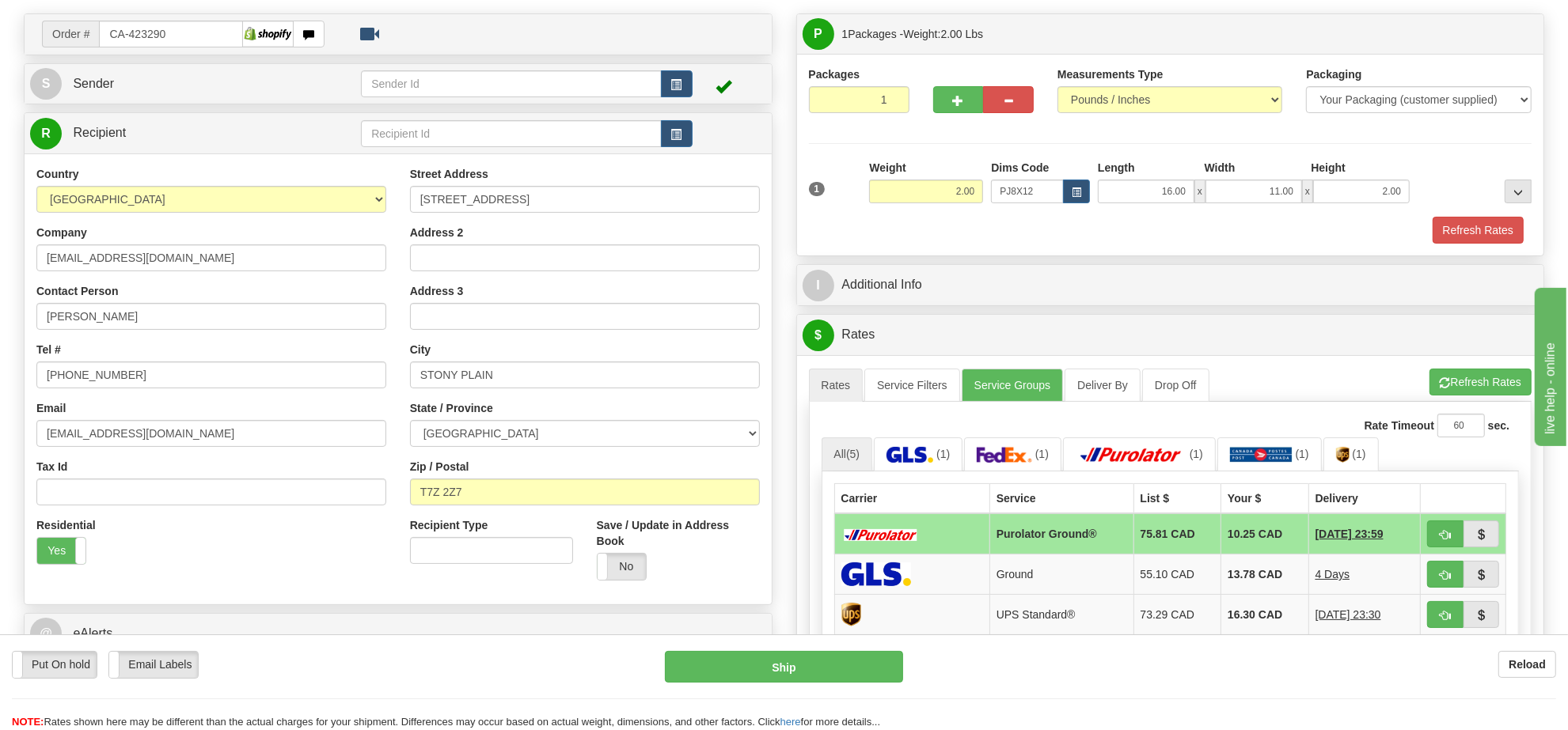
scroll to position [297, 0]
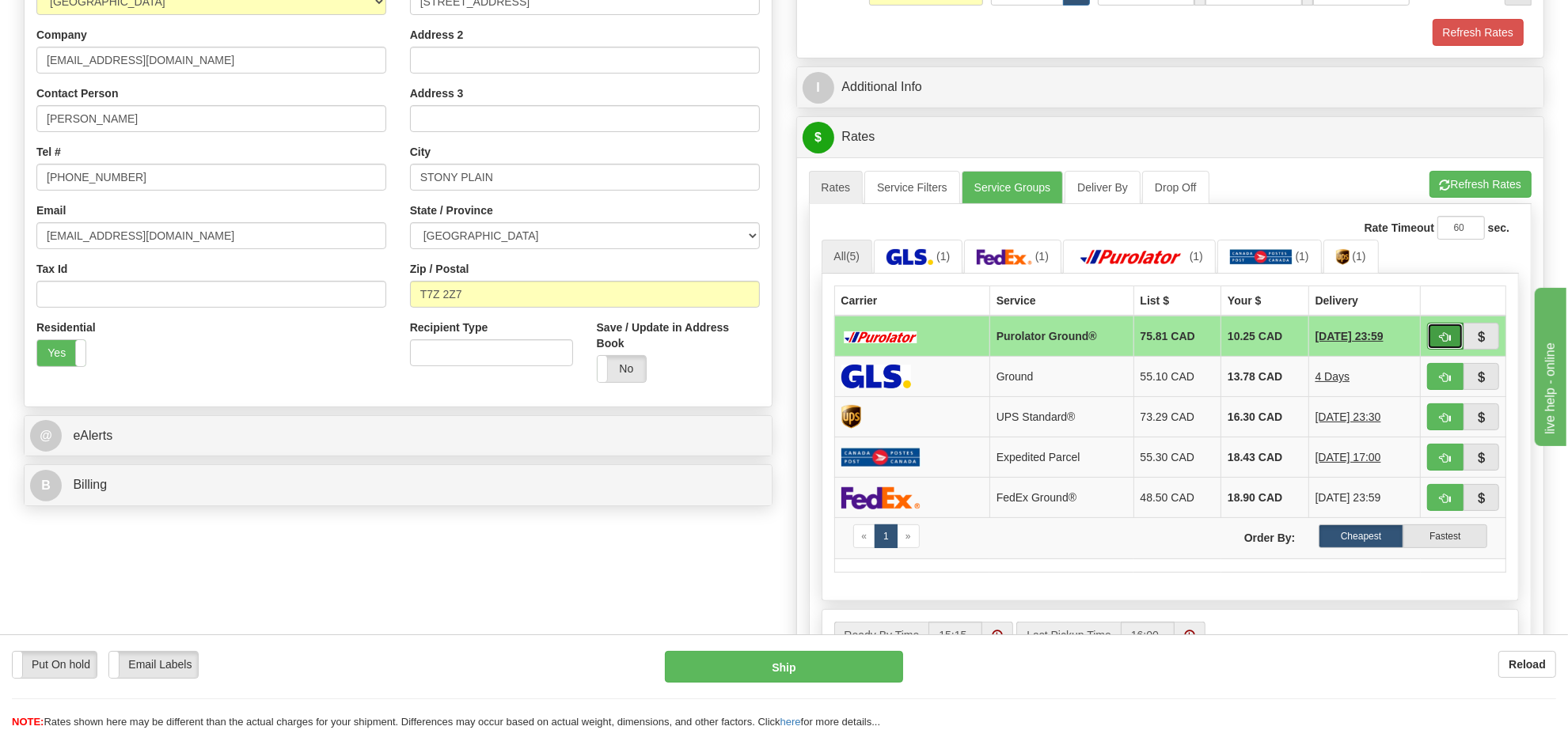
click at [1449, 339] on span "button" at bounding box center [1446, 337] width 11 height 11
type input "260"
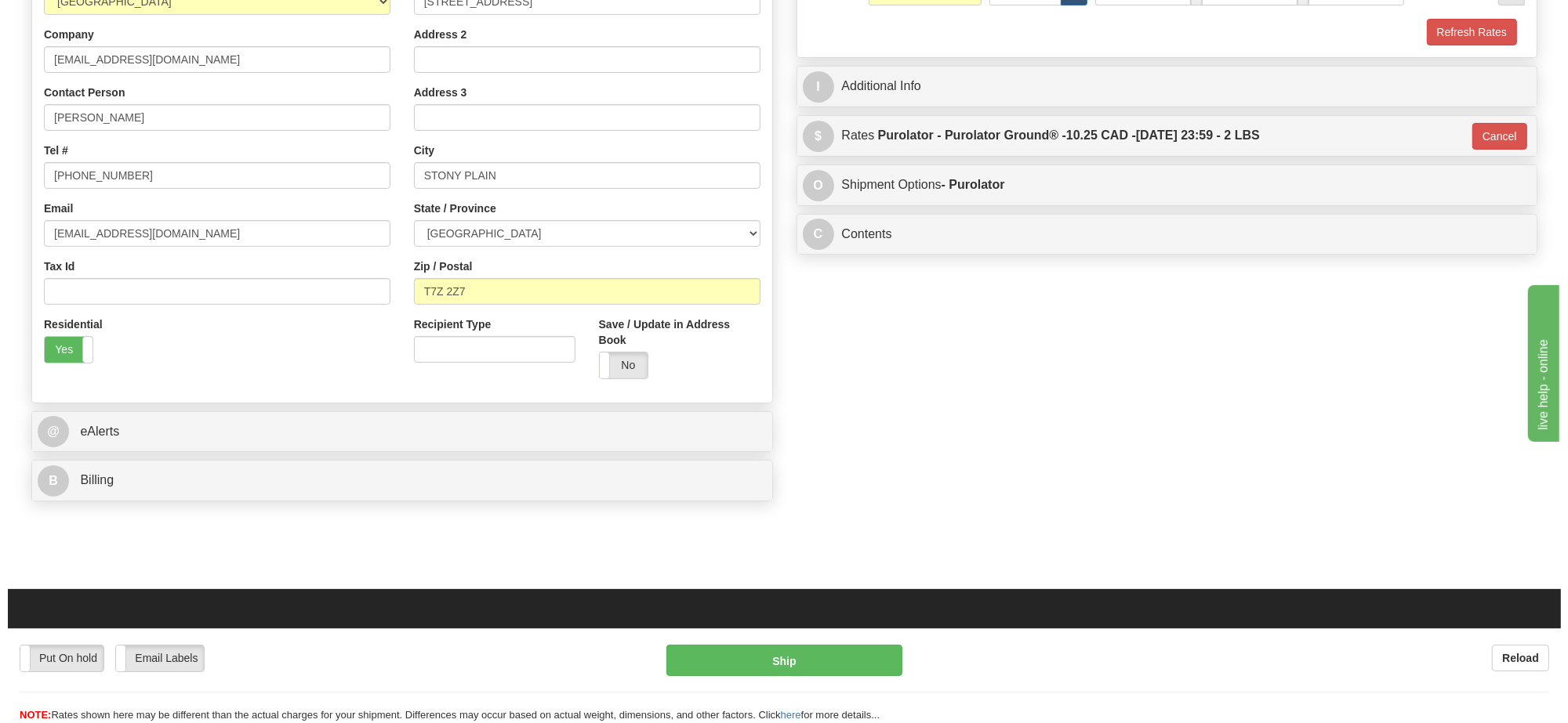
scroll to position [0, 0]
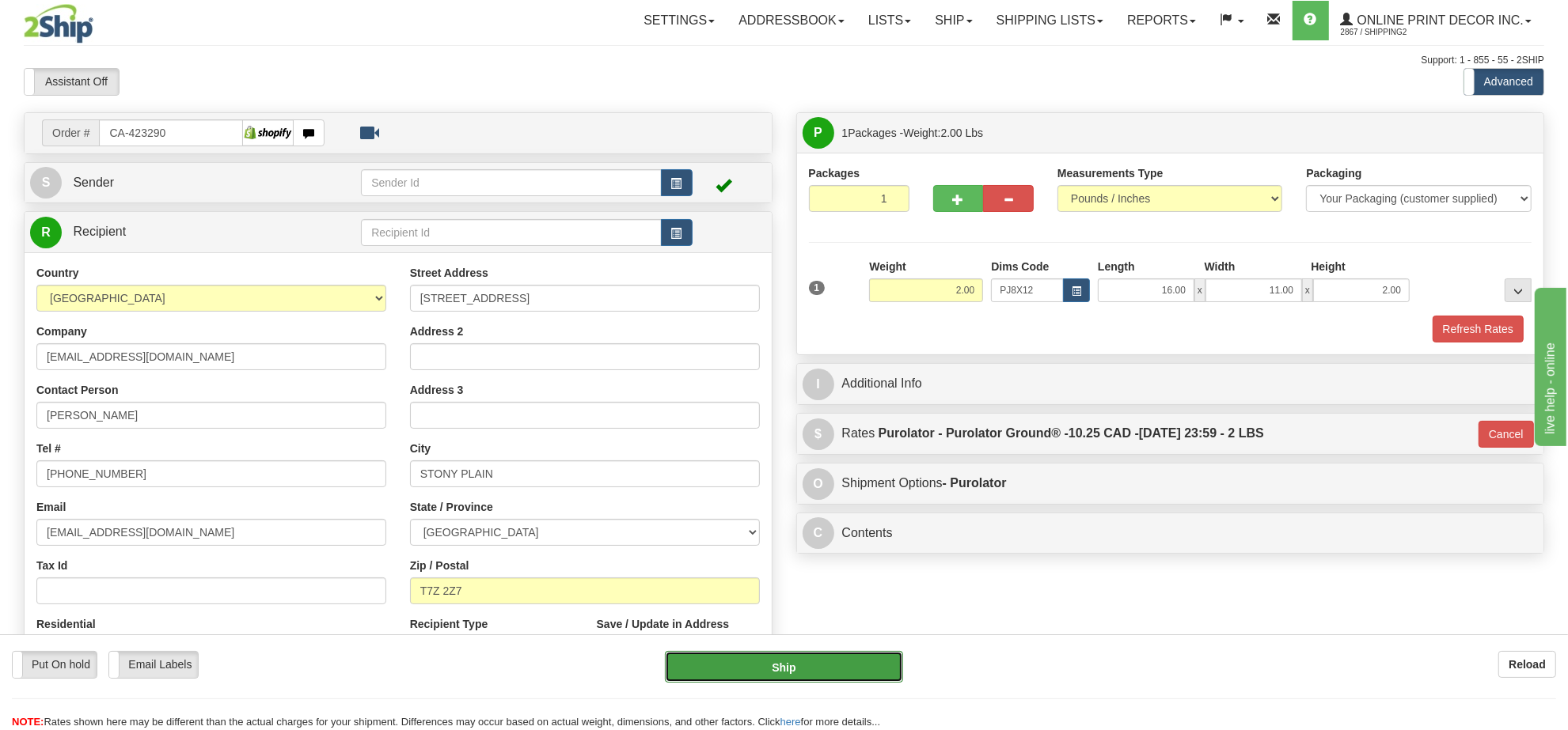
click at [812, 678] on button "Ship" at bounding box center [783, 667] width 237 height 32
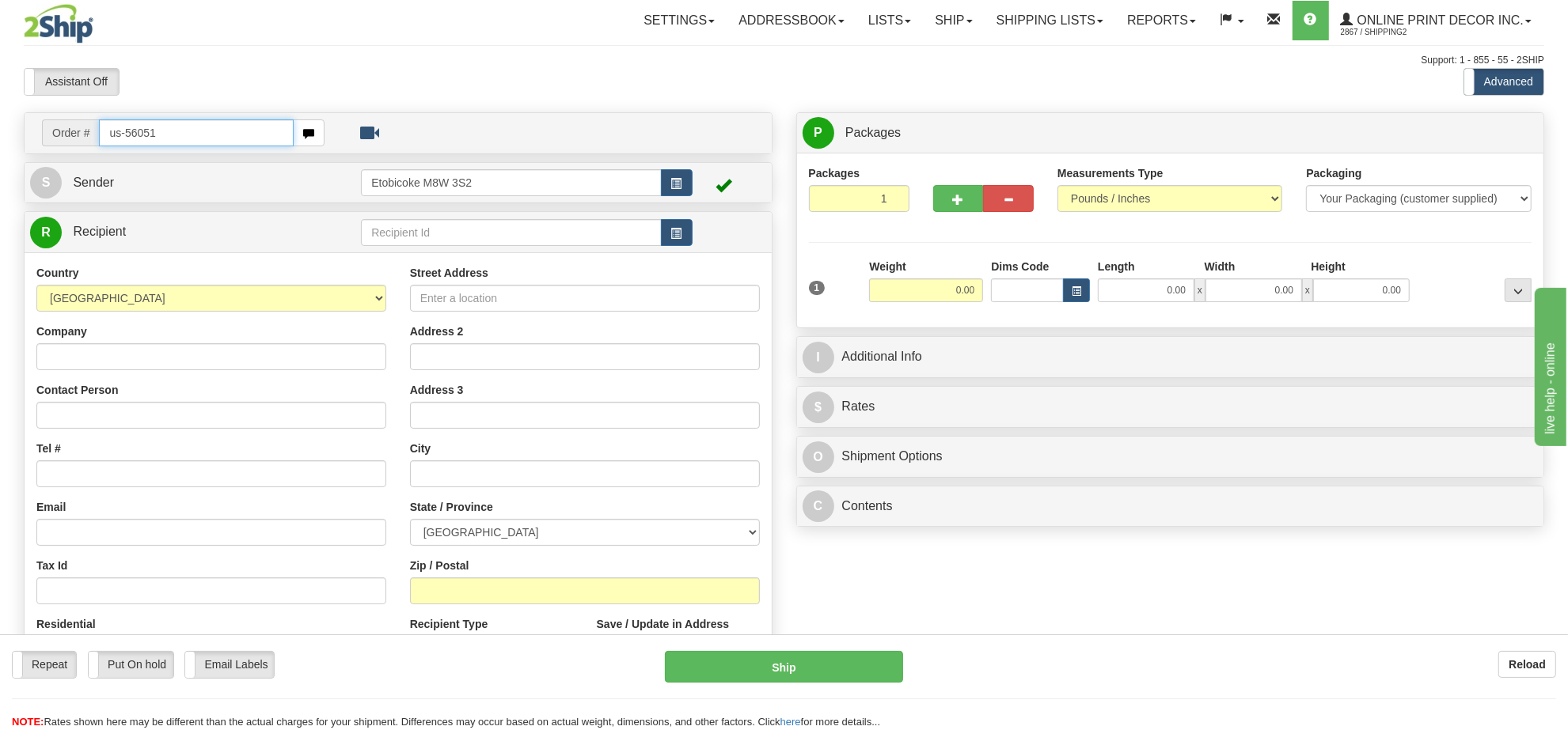
type input "us-56051"
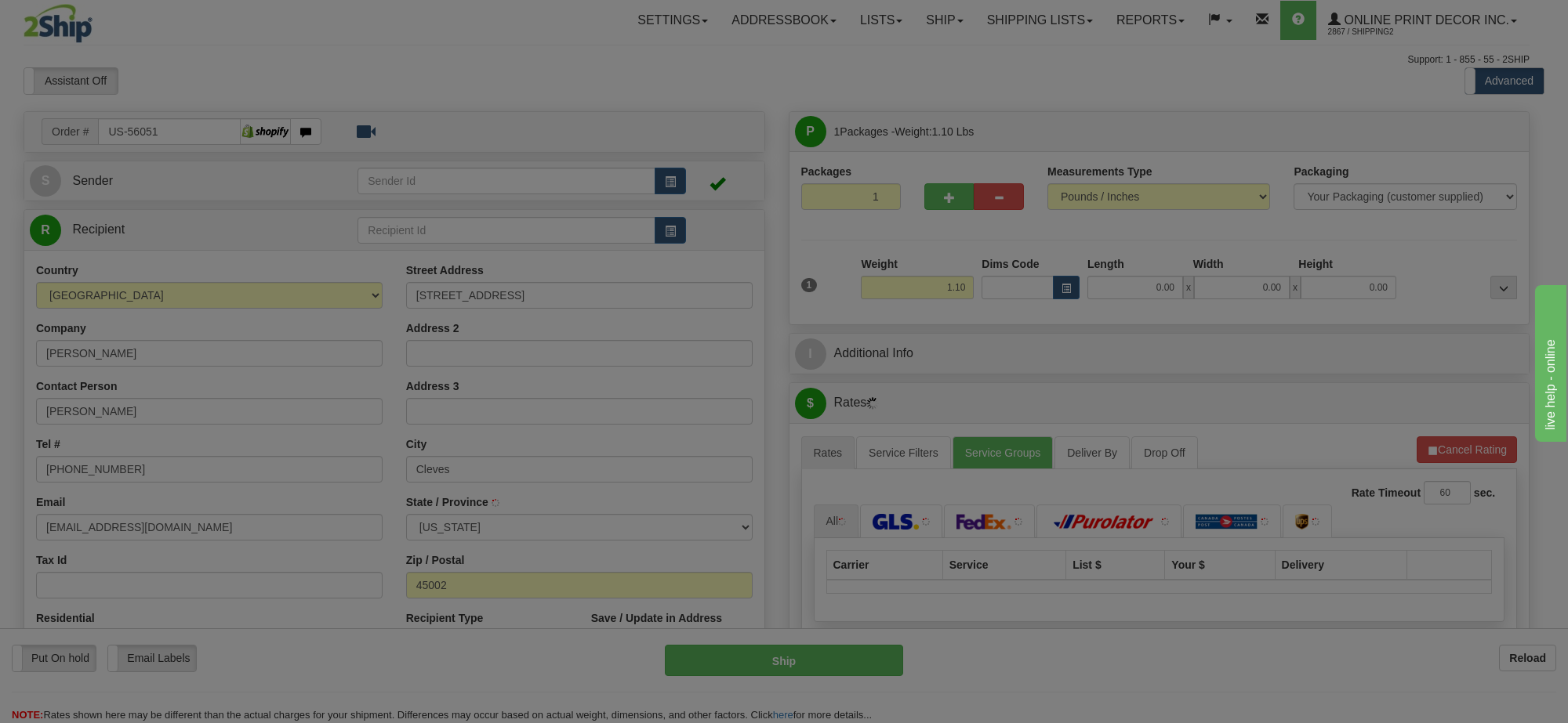
type input "CLEVES"
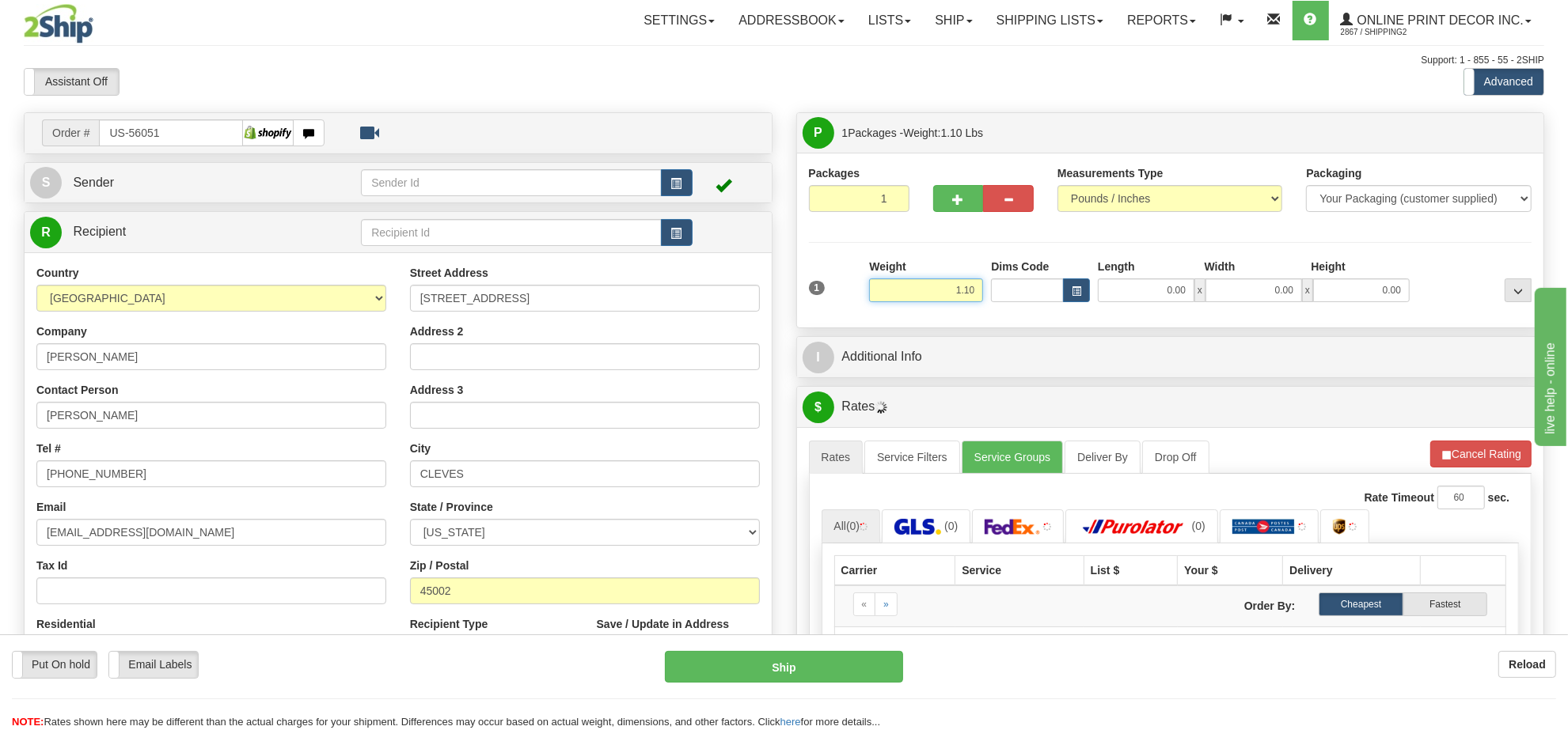
click at [942, 299] on input "1.10" at bounding box center [926, 290] width 114 height 24
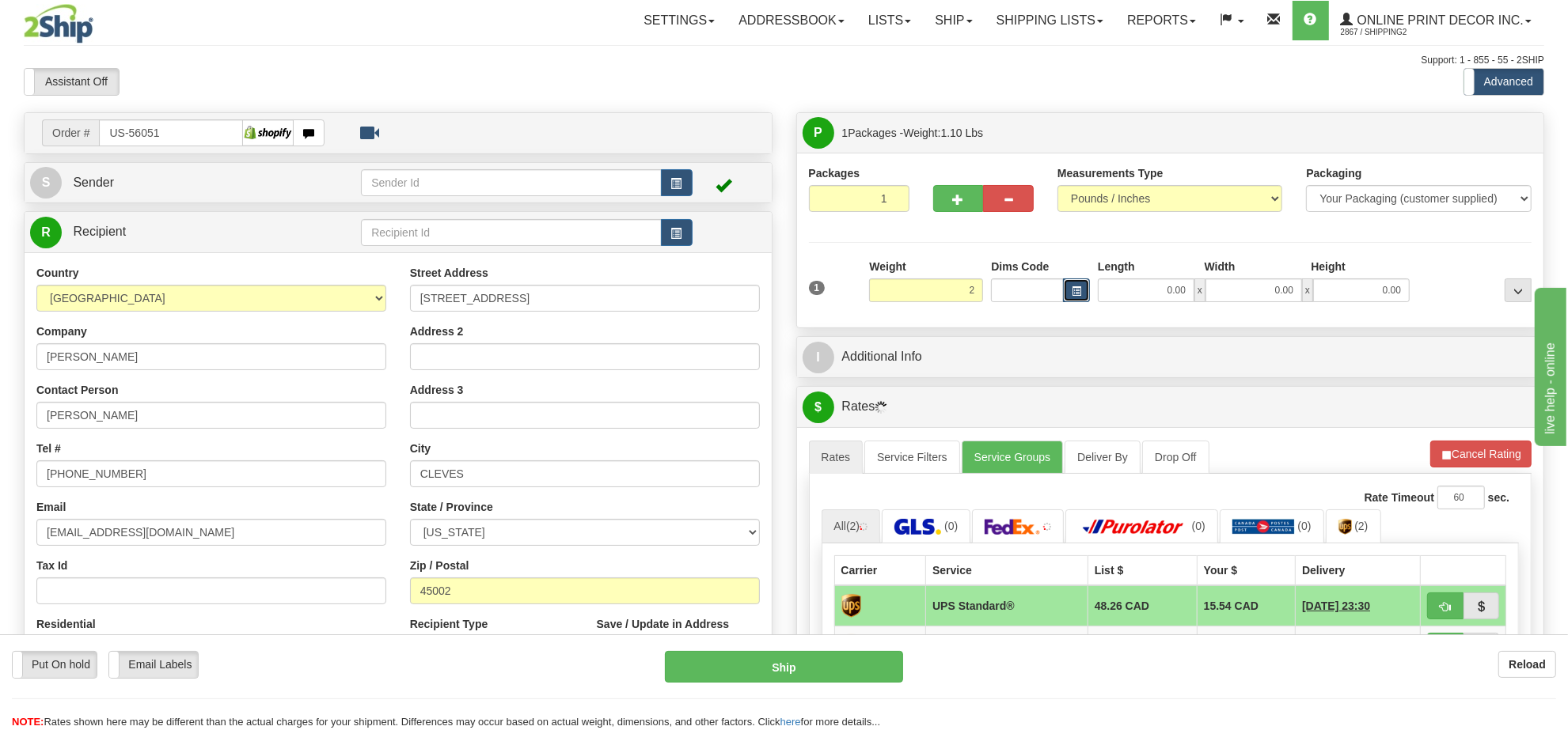
type input "2.00"
click at [1072, 294] on span "button" at bounding box center [1077, 291] width 10 height 9
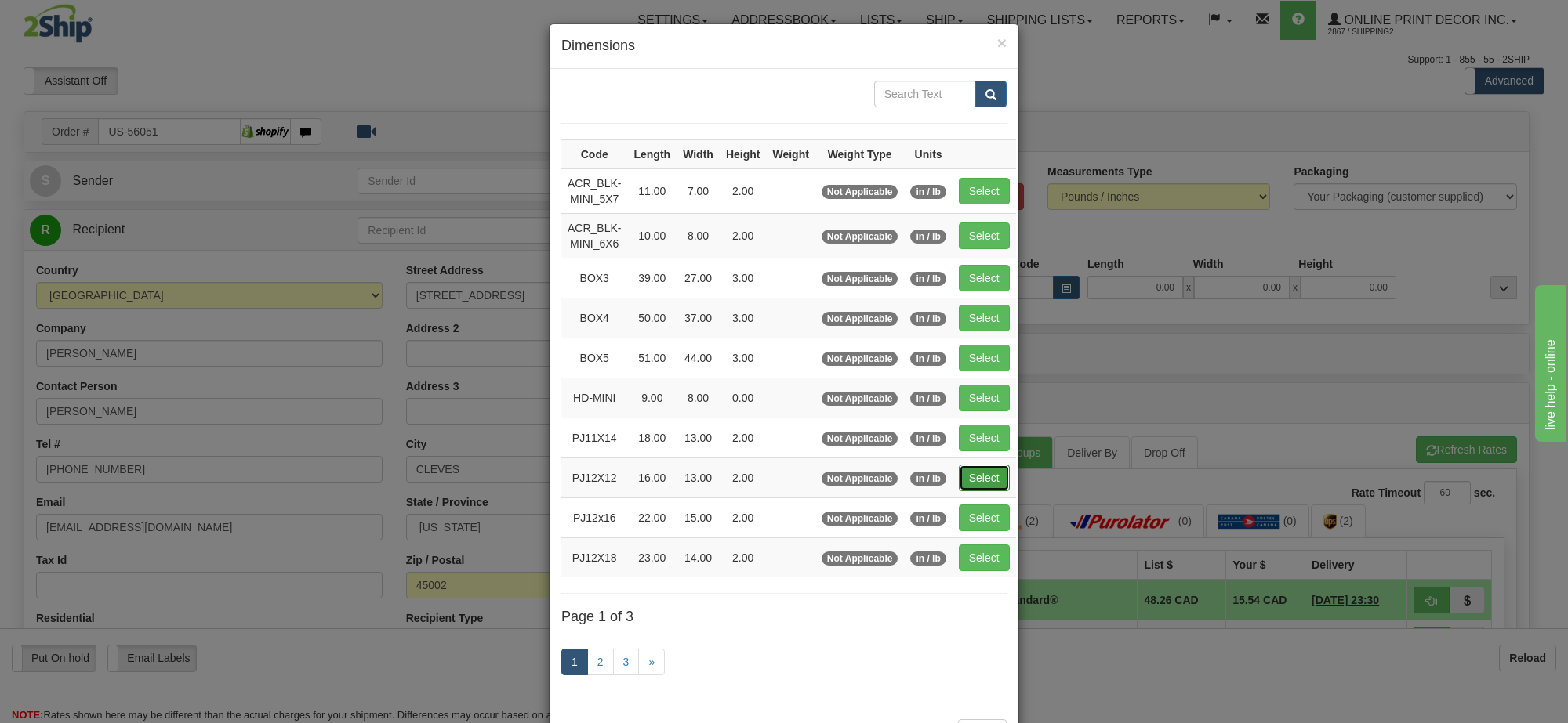
click at [988, 482] on button "Select" at bounding box center [984, 478] width 51 height 27
type input "PJ12X12"
type input "16.00"
type input "13.00"
type input "2.00"
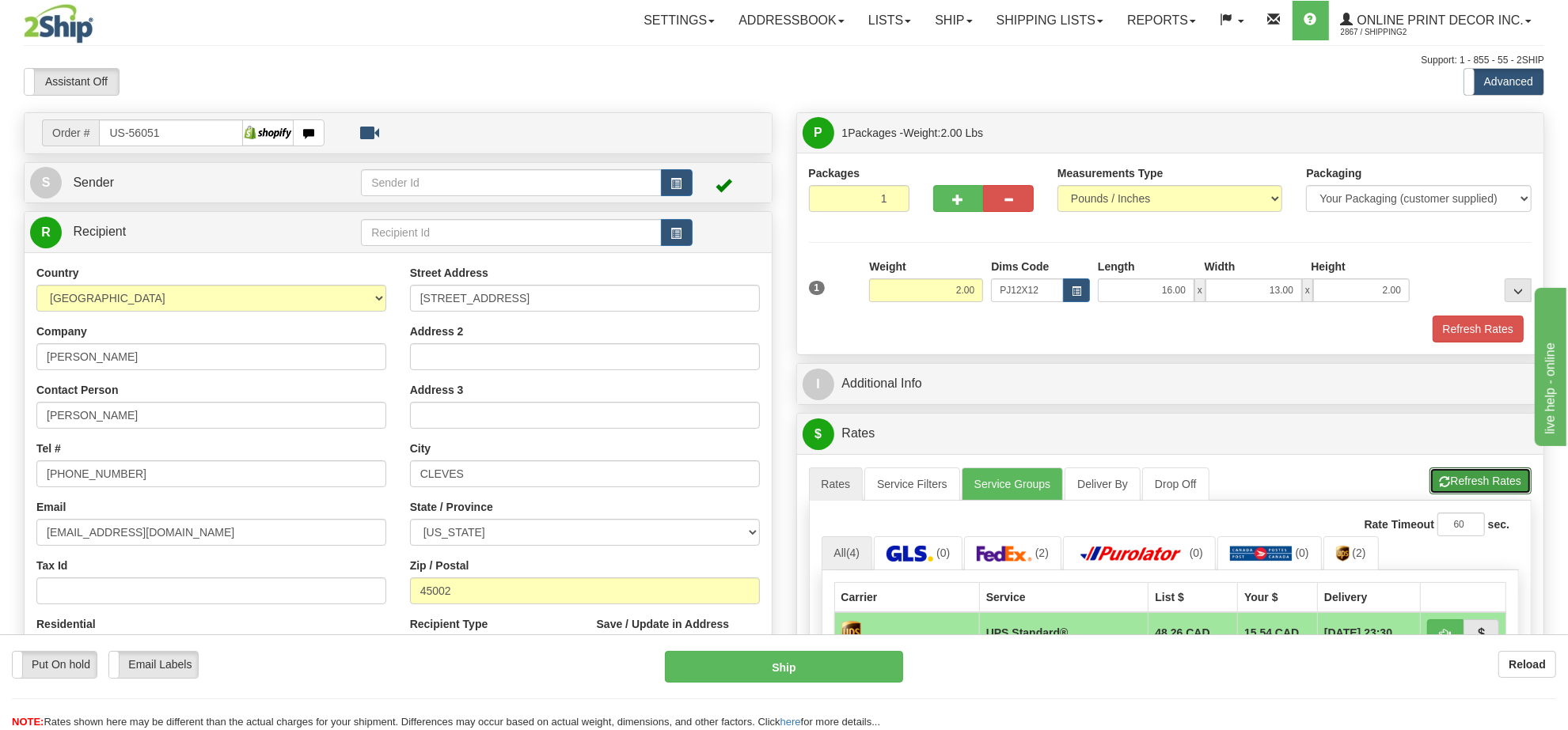
click at [1430, 492] on button "Refresh Rates" at bounding box center [1480, 481] width 102 height 27
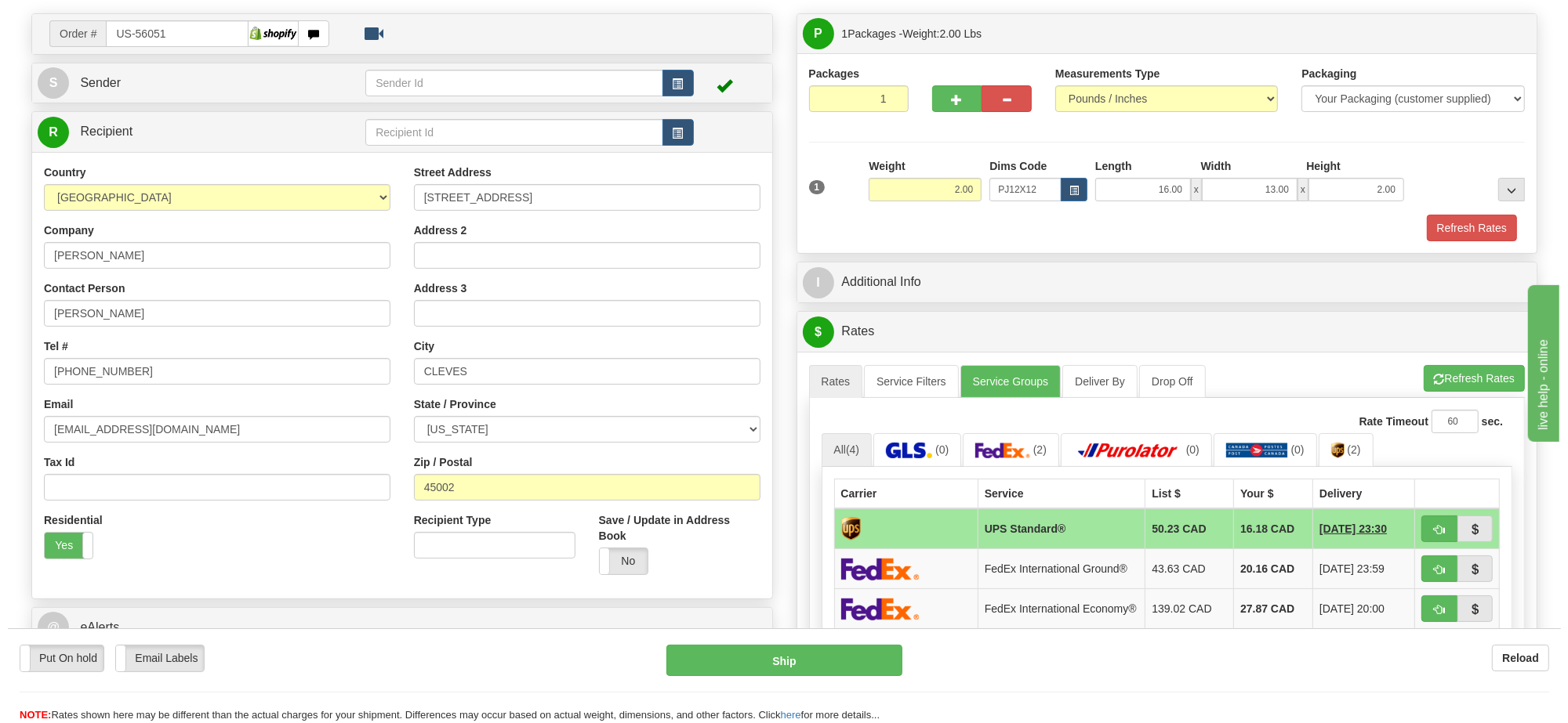
scroll to position [196, 0]
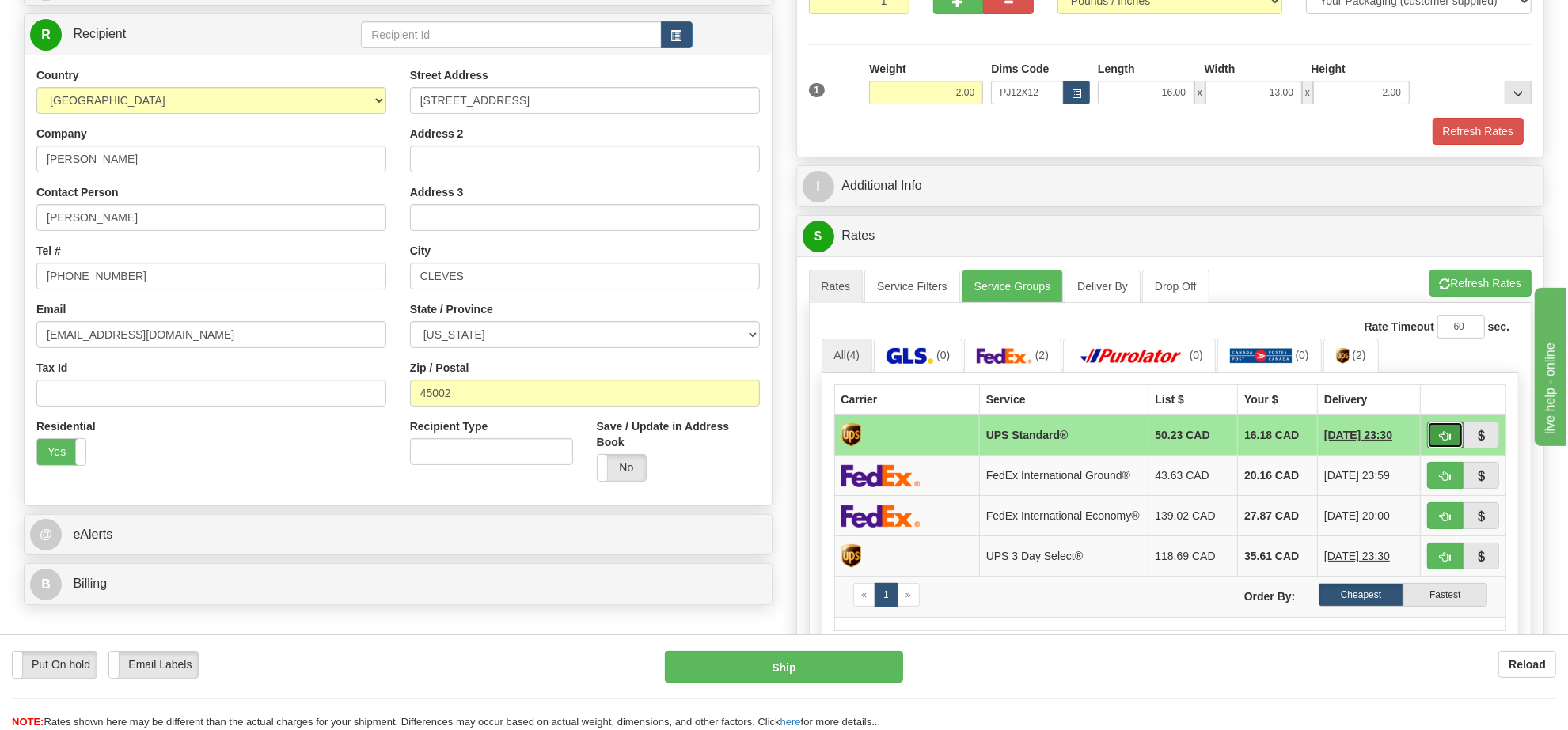
click at [1444, 439] on span "button" at bounding box center [1446, 436] width 11 height 11
type input "11"
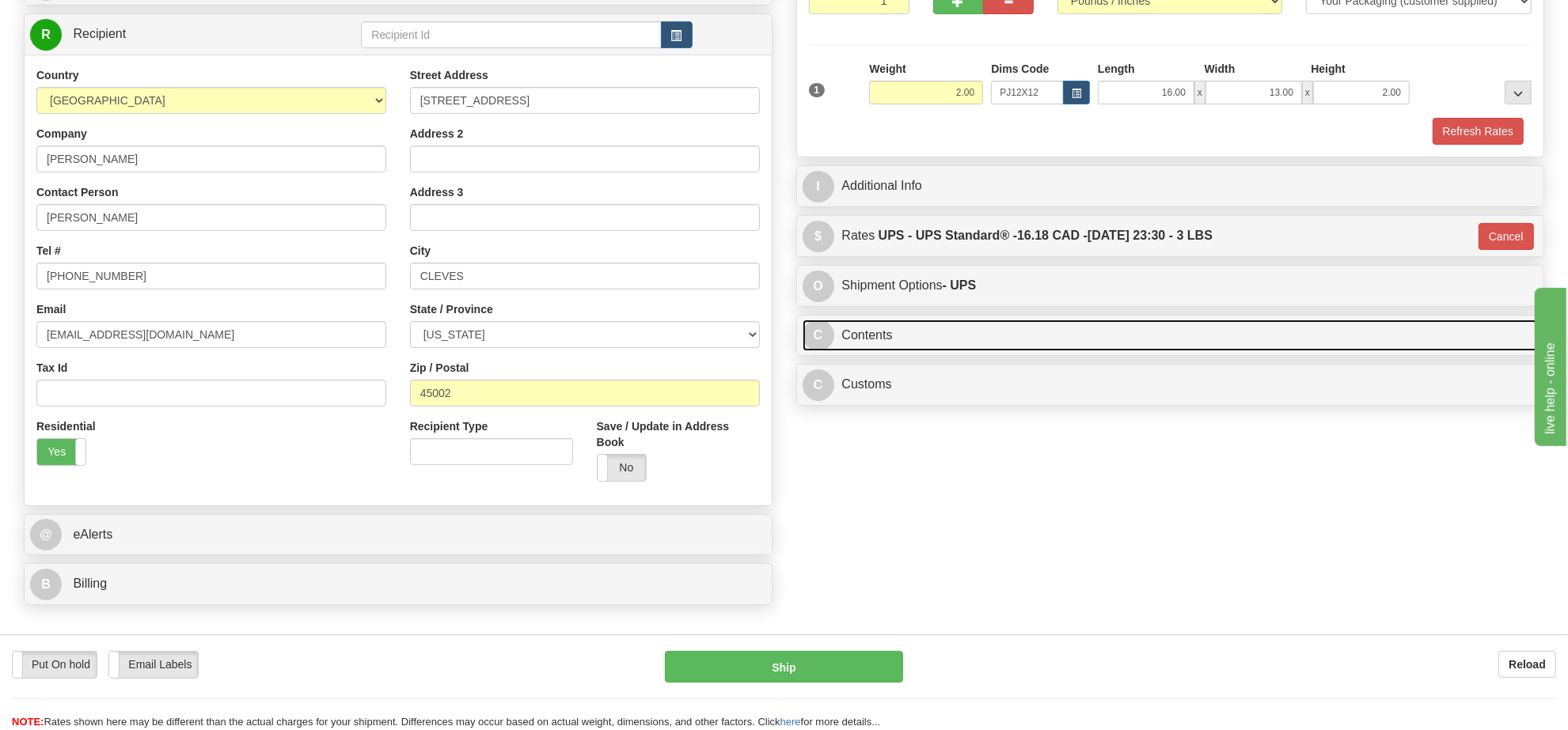
click at [999, 346] on link "C Contents" at bounding box center [1170, 336] width 736 height 33
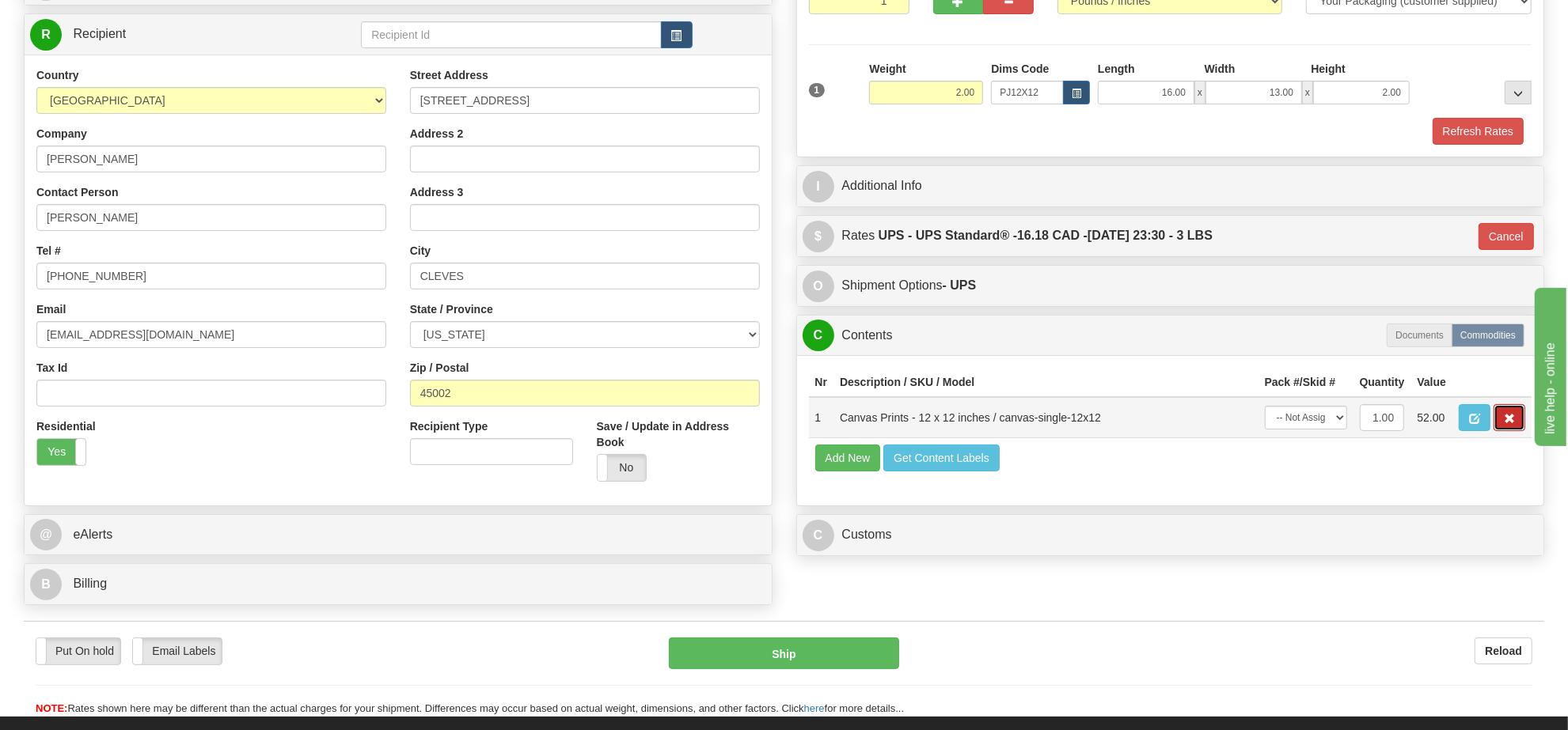
click at [1509, 424] on span "button" at bounding box center [1510, 418] width 11 height 11
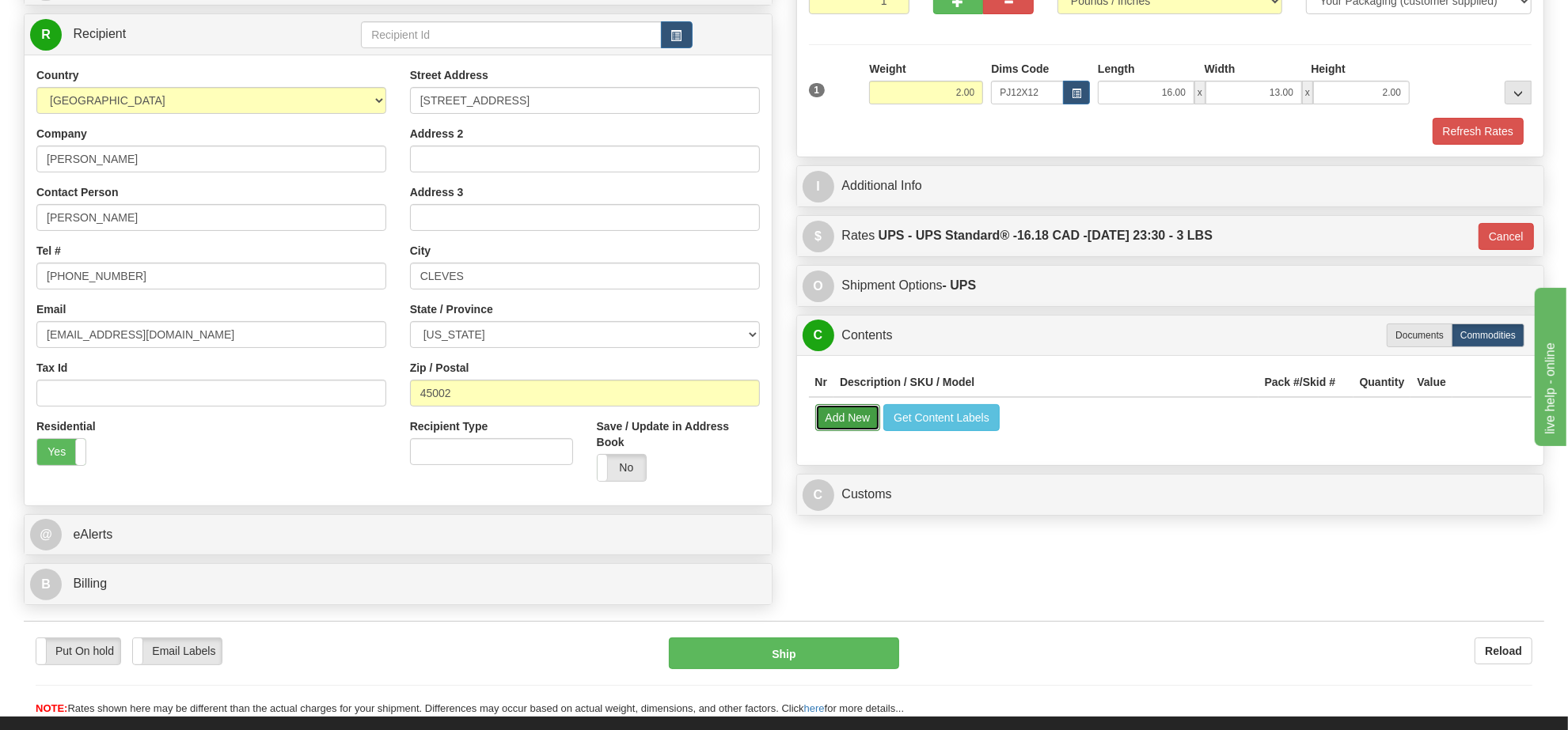
click at [863, 431] on button "Add New" at bounding box center [848, 417] width 66 height 27
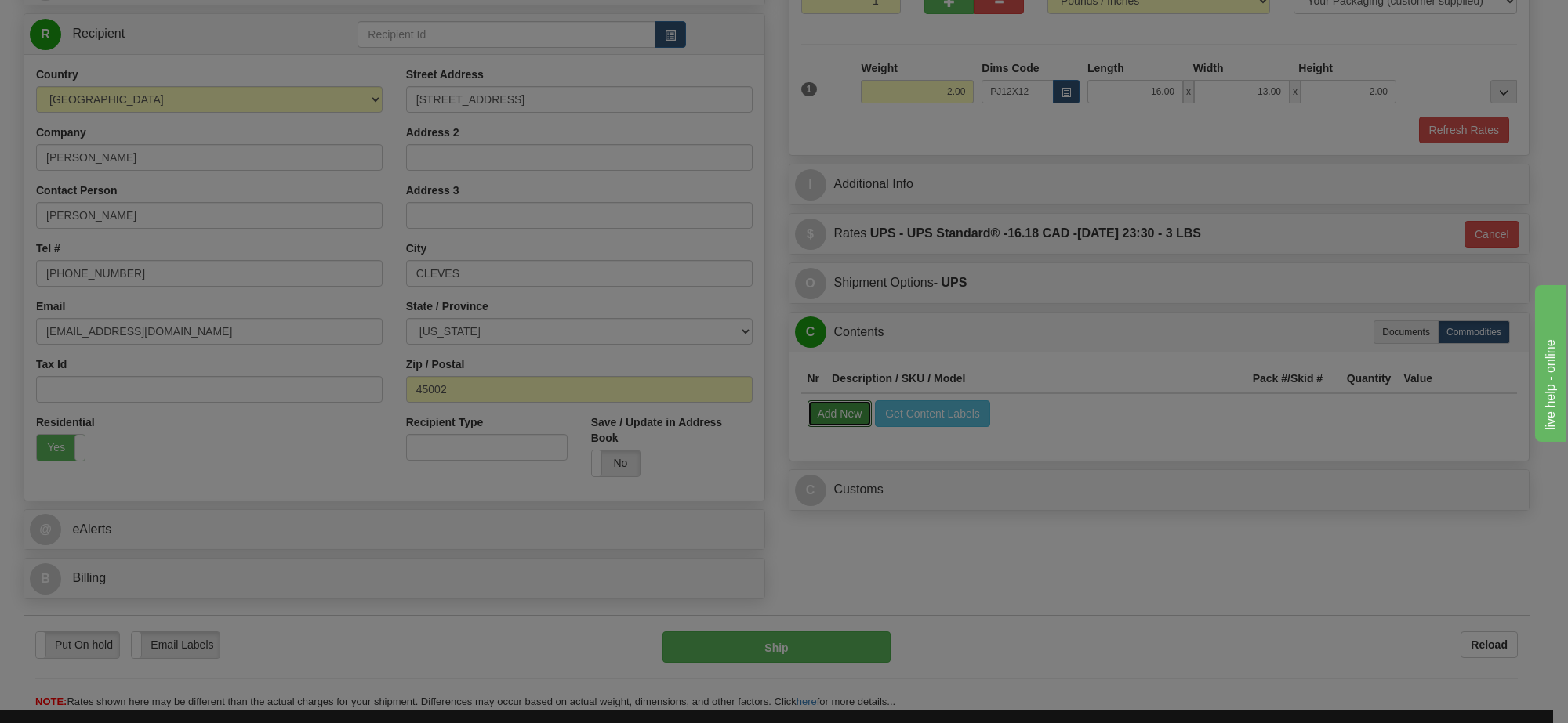
select select
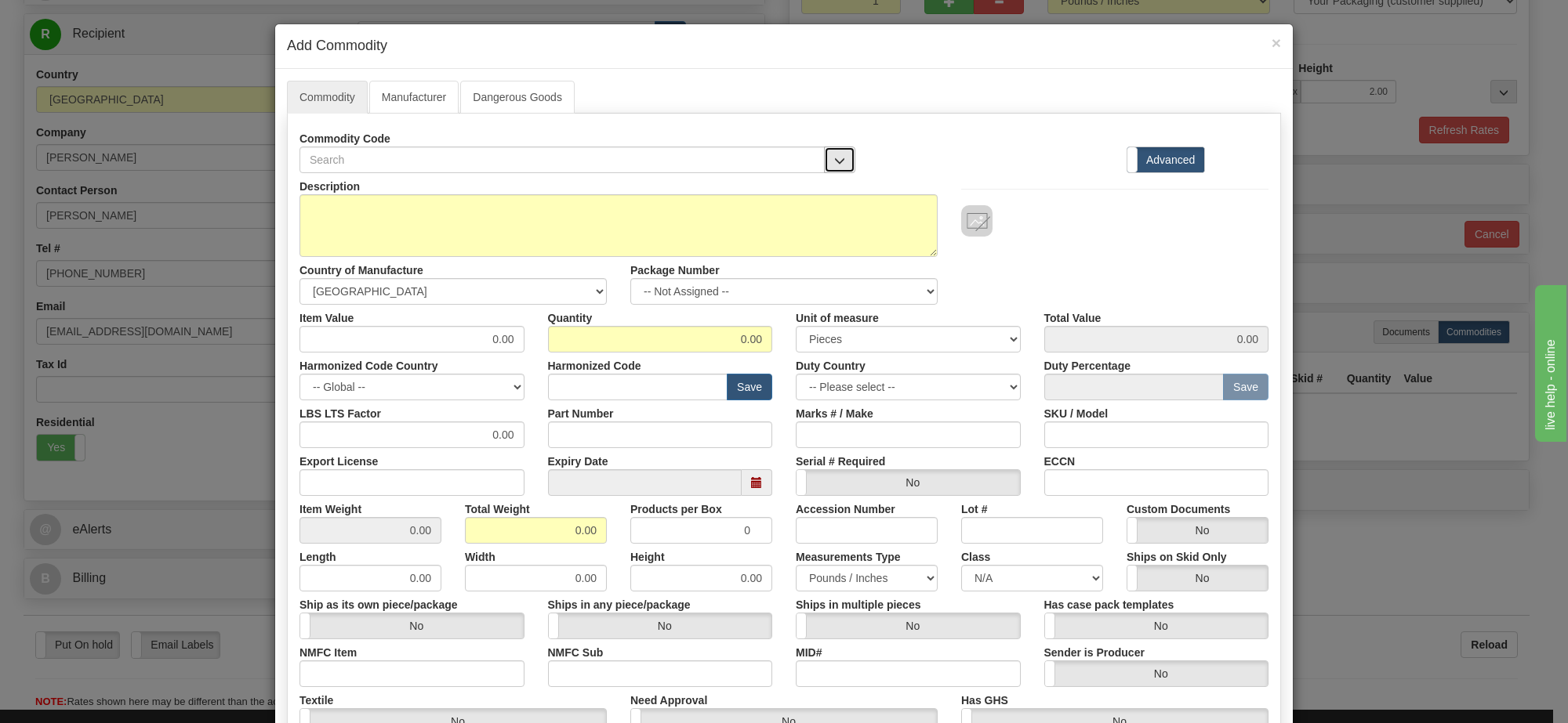
click at [834, 159] on span "button" at bounding box center [840, 161] width 11 height 11
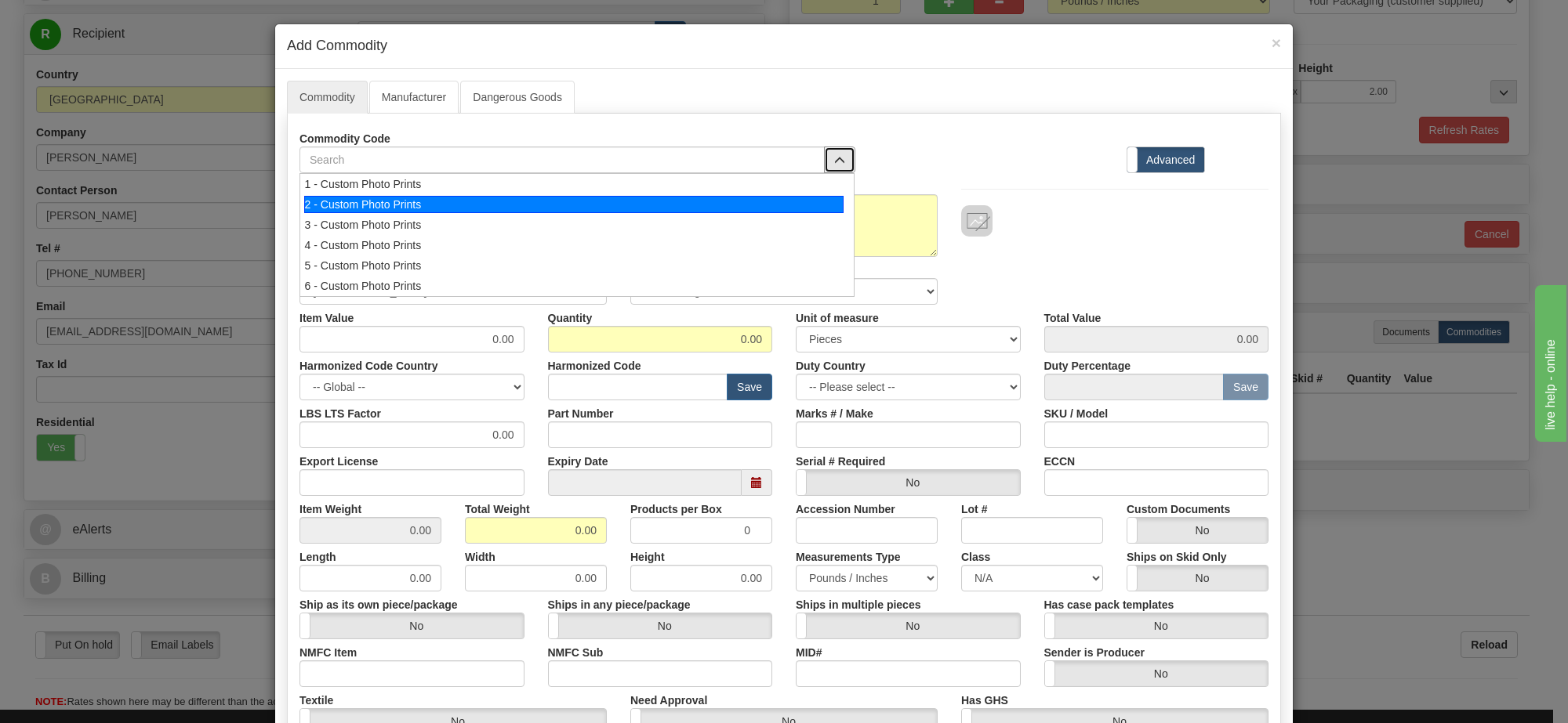
click at [770, 210] on div "2 - Custom Photo Prints" at bounding box center [574, 204] width 541 height 17
select select "1"
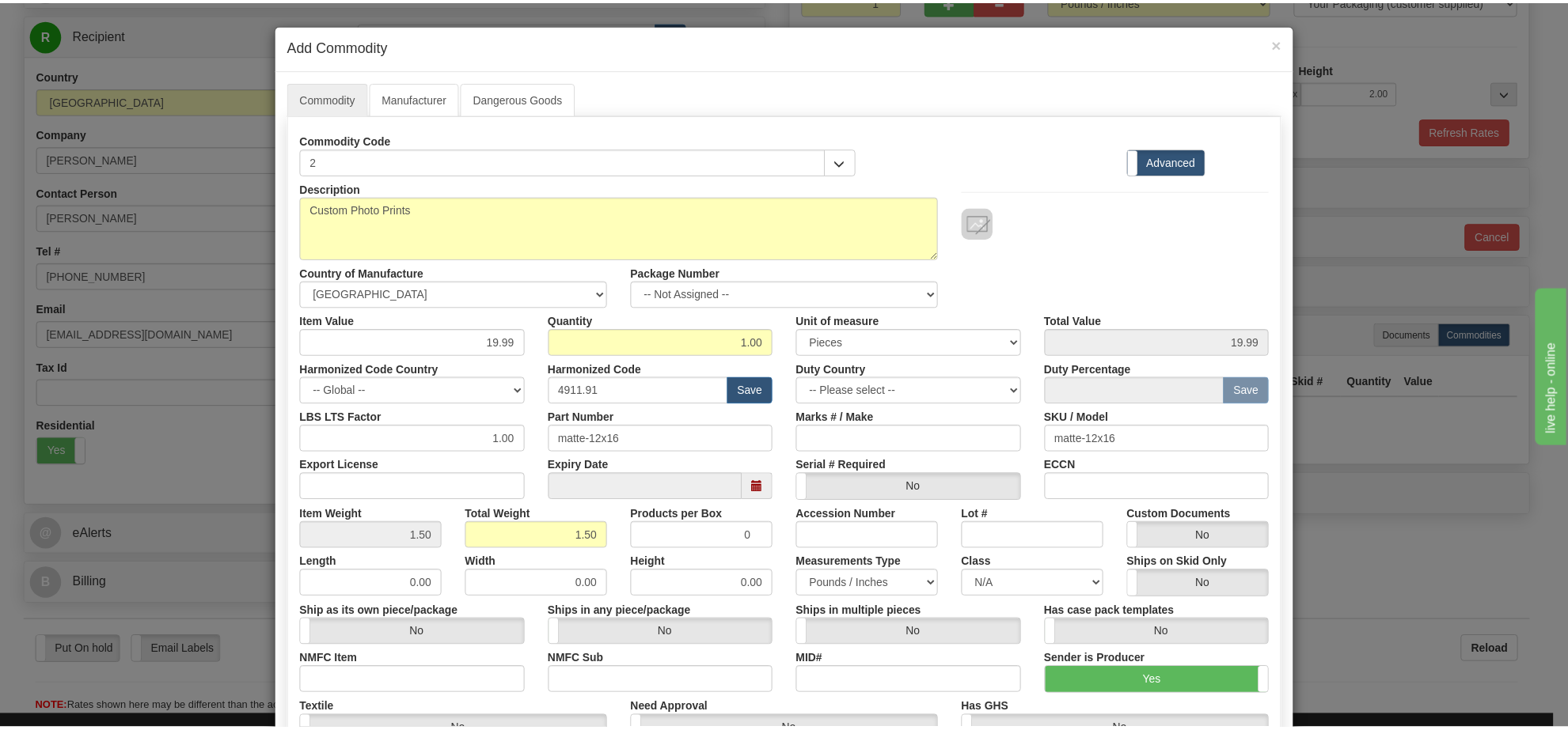
scroll to position [2, 0]
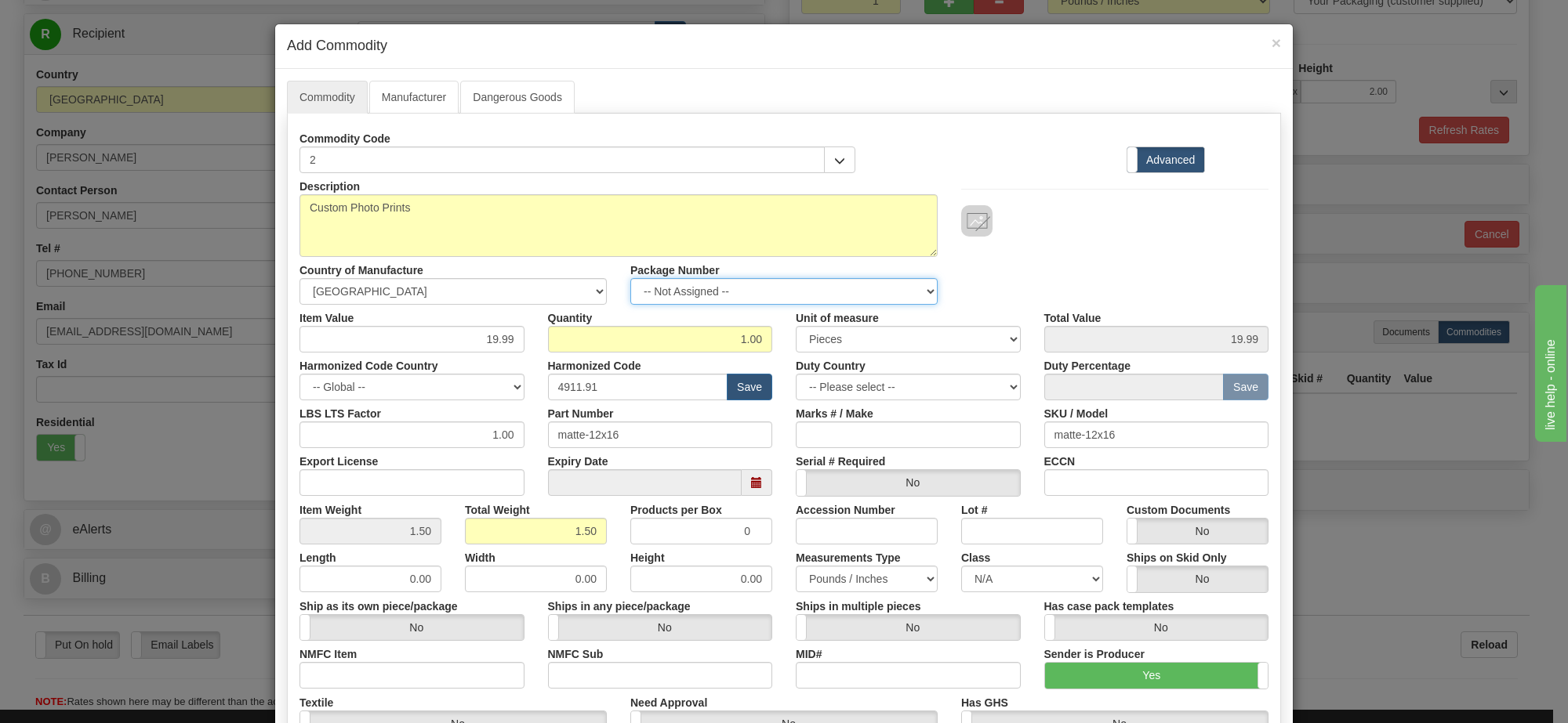
click at [861, 287] on select "-- Not Assigned -- Item 1" at bounding box center [784, 291] width 307 height 27
select select "0"
click at [631, 279] on select "-- Not Assigned -- Item 1" at bounding box center [784, 291] width 307 height 27
click at [422, 88] on link "Manufacturer" at bounding box center [414, 97] width 89 height 33
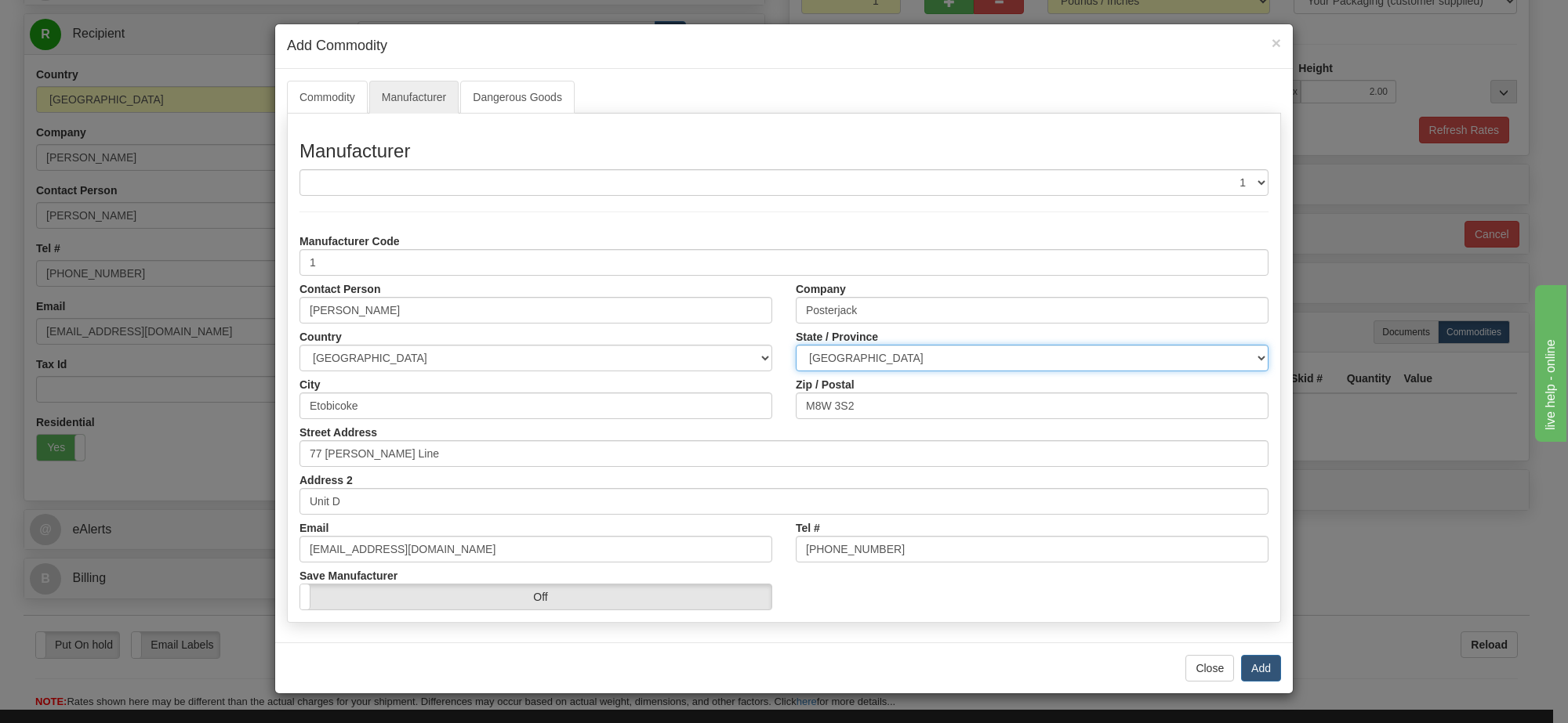
click at [886, 357] on select "ALBERTA BRITISH COLUMBIA MANITOBA NEW BRUNSWICK NEWFOUNDLAND NOVA SCOTIA NUNAVU…" at bounding box center [1032, 357] width 473 height 27
select select "ON"
click at [796, 345] on select "ALBERTA BRITISH COLUMBIA MANITOBA NEW BRUNSWICK NEWFOUNDLAND NOVA SCOTIA NUNAVU…" at bounding box center [1032, 357] width 473 height 27
click at [1262, 670] on button "Add" at bounding box center [1261, 668] width 40 height 27
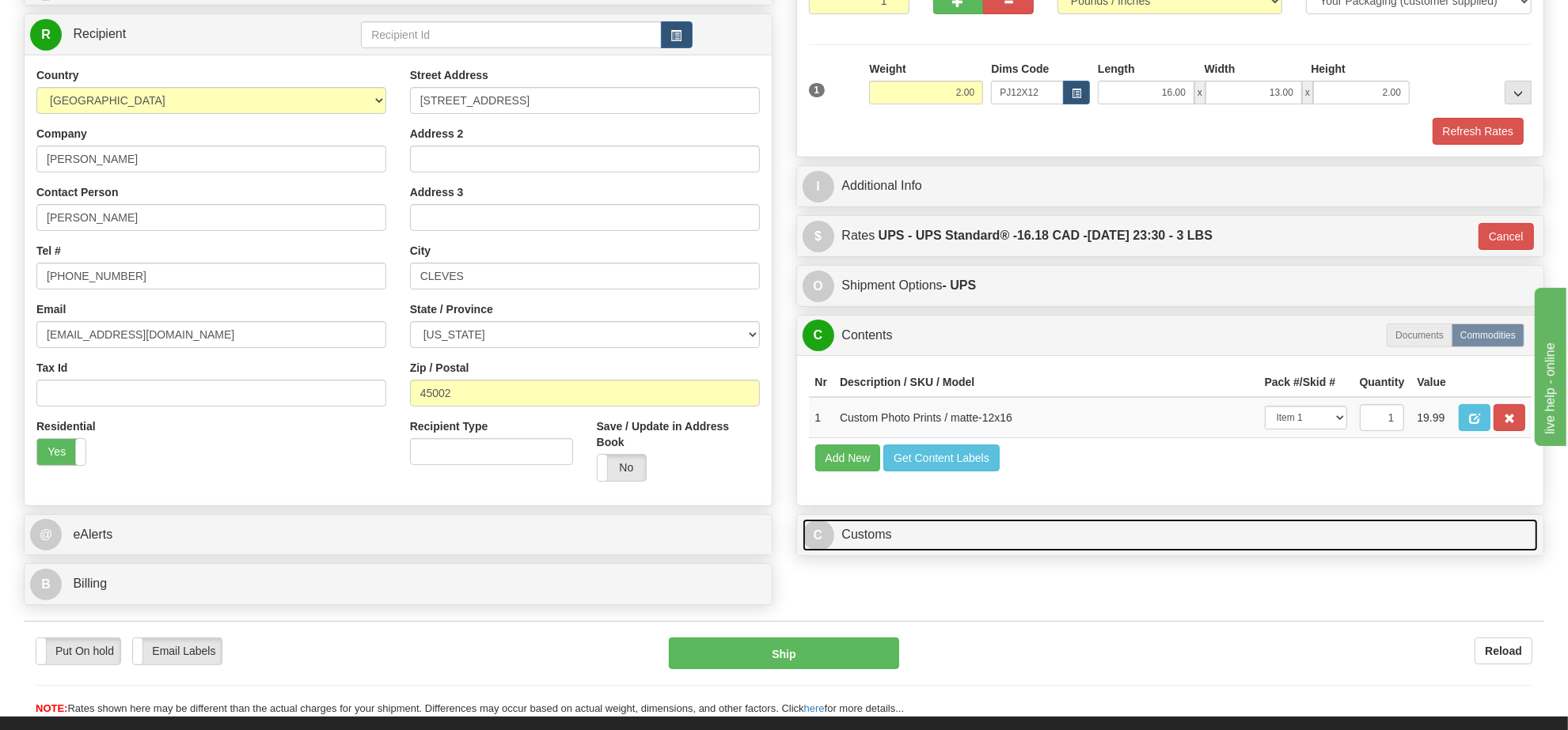
click at [1005, 551] on link "C Customs" at bounding box center [1170, 536] width 736 height 33
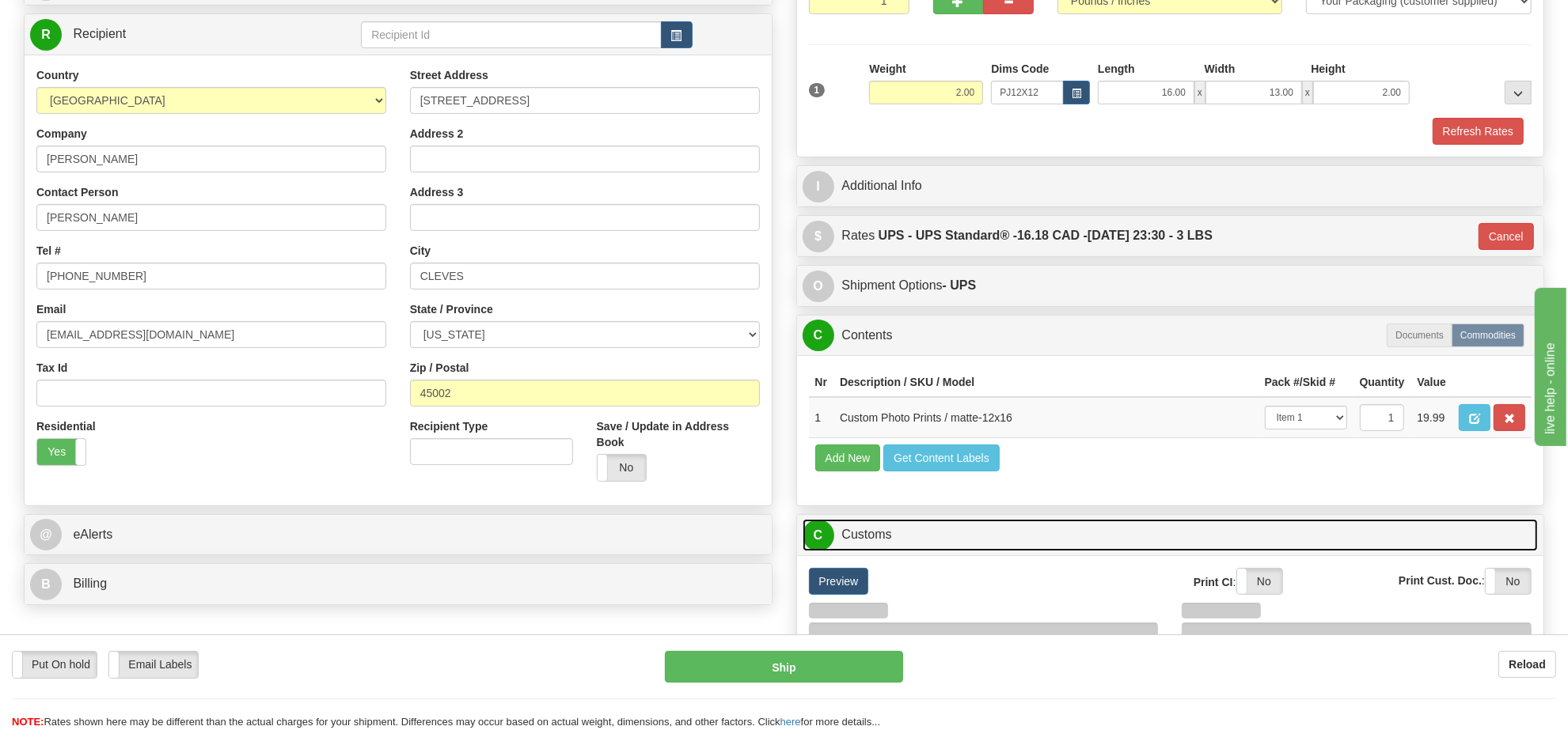
scroll to position [395, 0]
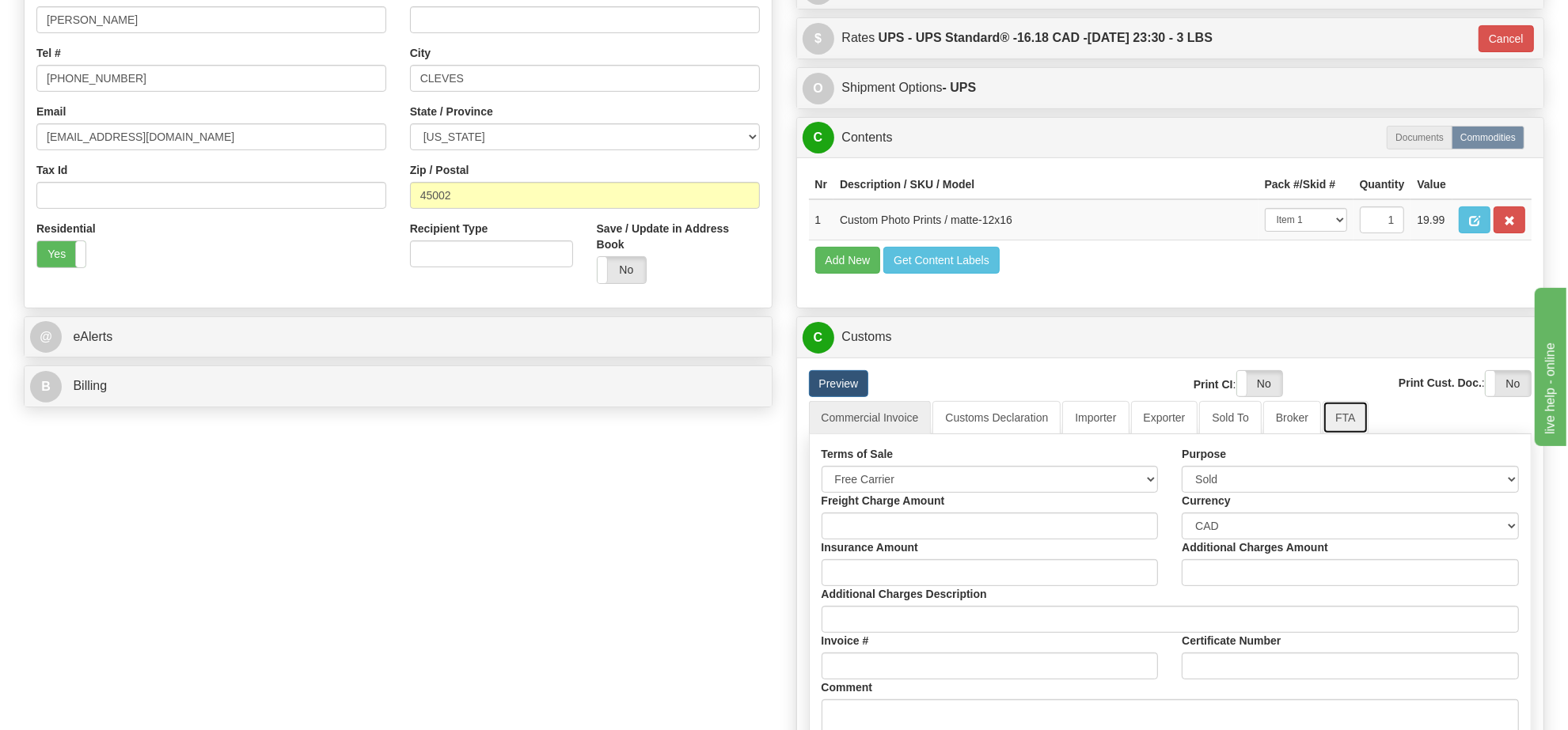
click at [1342, 435] on link "FTA" at bounding box center [1345, 417] width 45 height 34
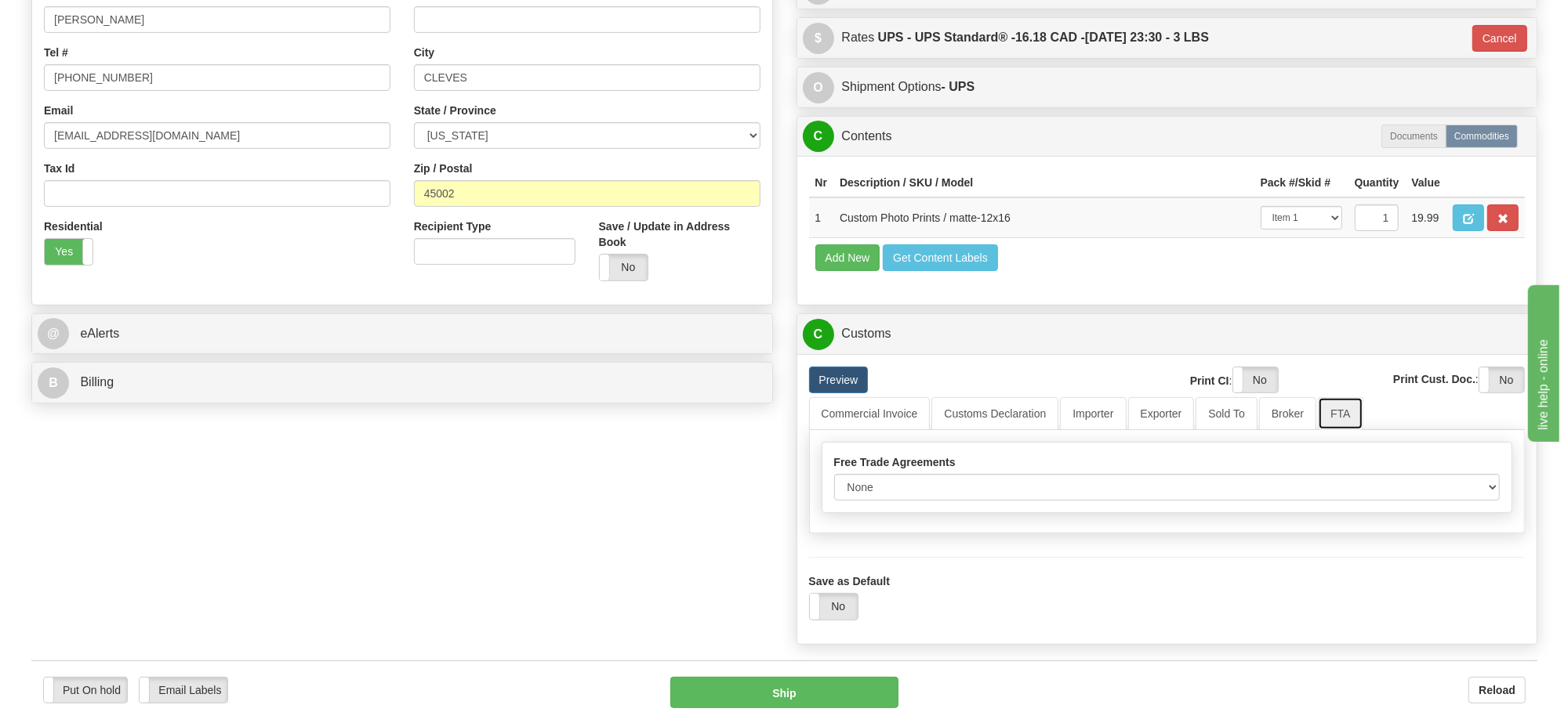
scroll to position [587, 0]
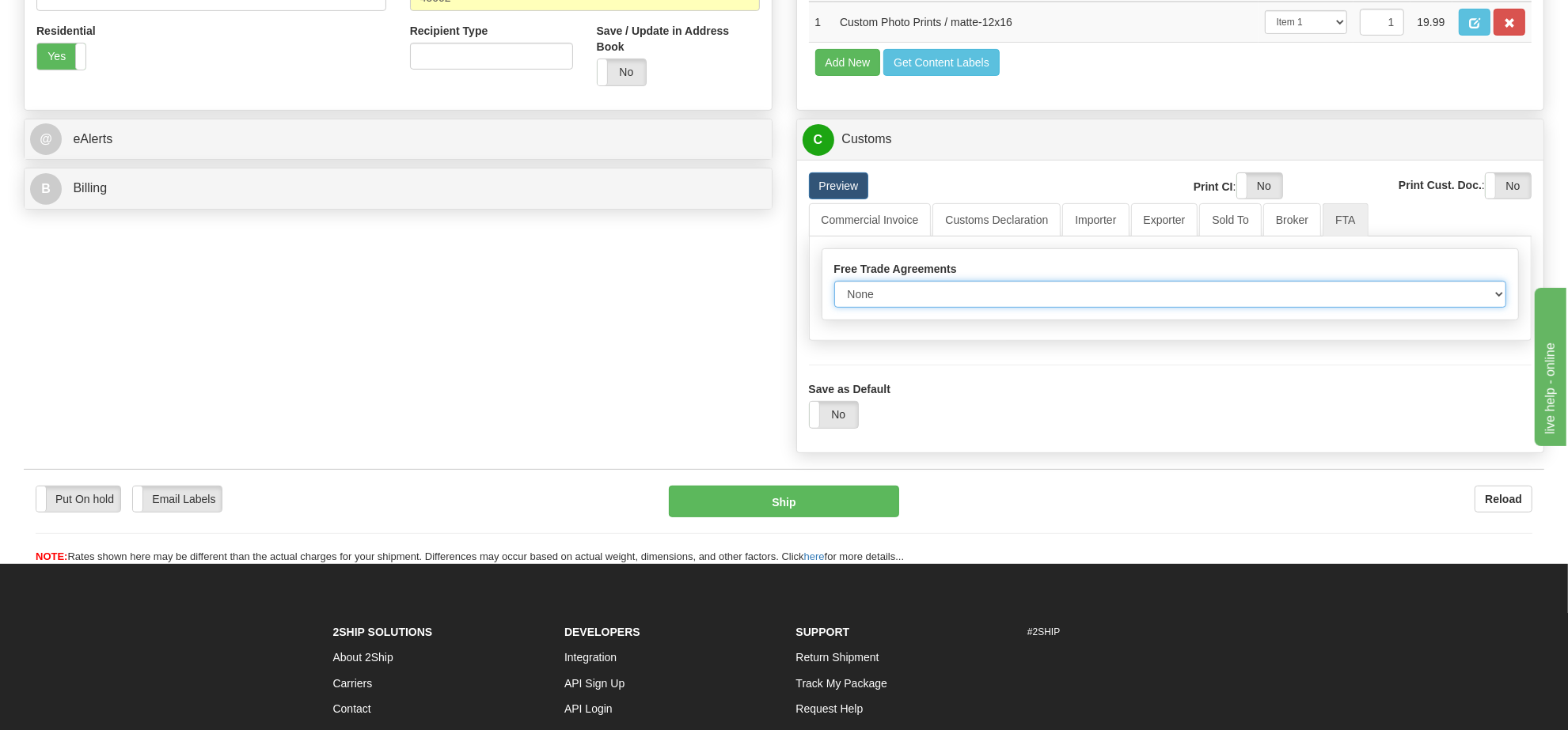
click at [912, 308] on select "None Other USMCA CETA CUKTCA" at bounding box center [1171, 294] width 673 height 27
select select "1"
click at [834, 308] on select "None Other USMCA CETA CUKTCA" at bounding box center [1171, 294] width 673 height 27
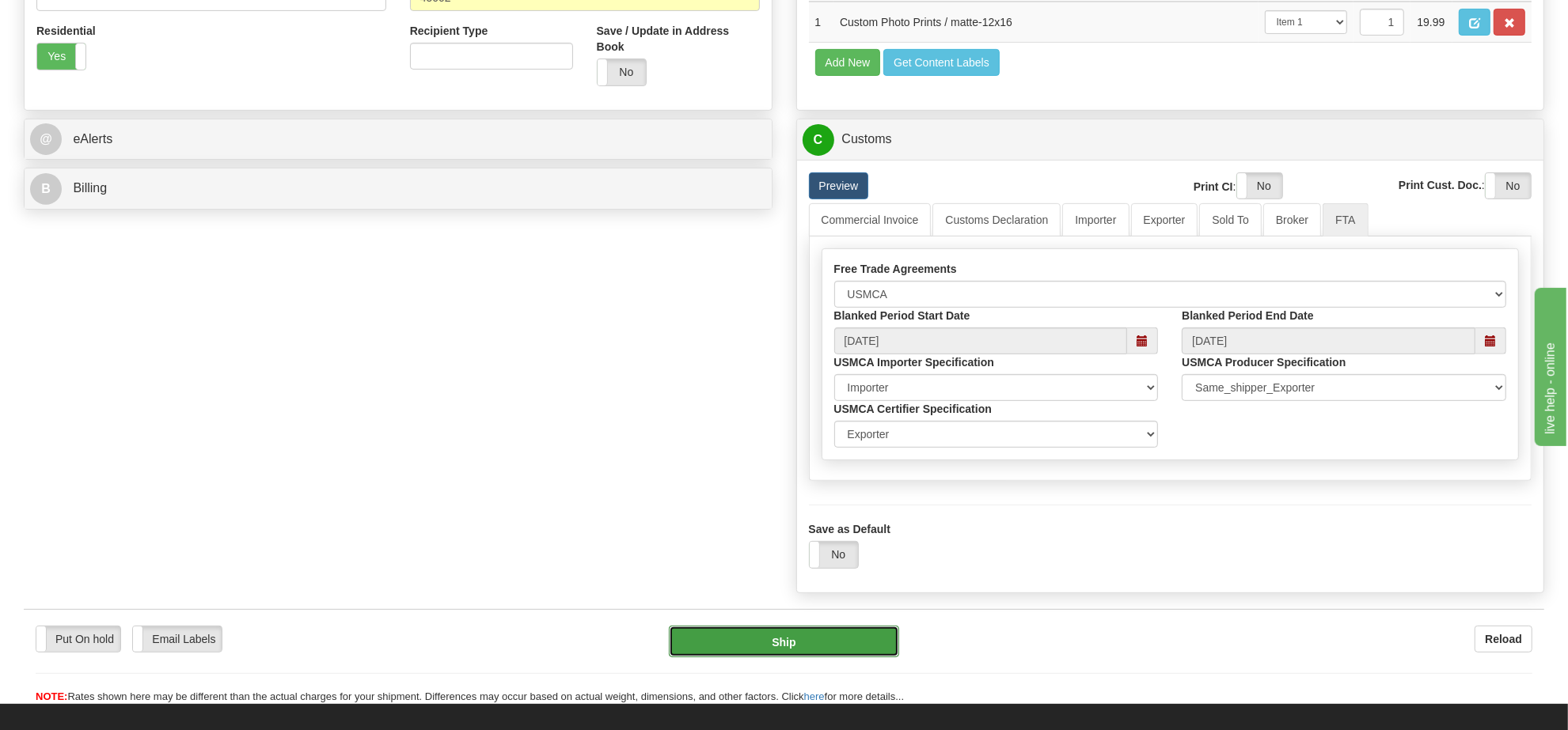
click at [851, 658] on button "Ship" at bounding box center [784, 641] width 230 height 32
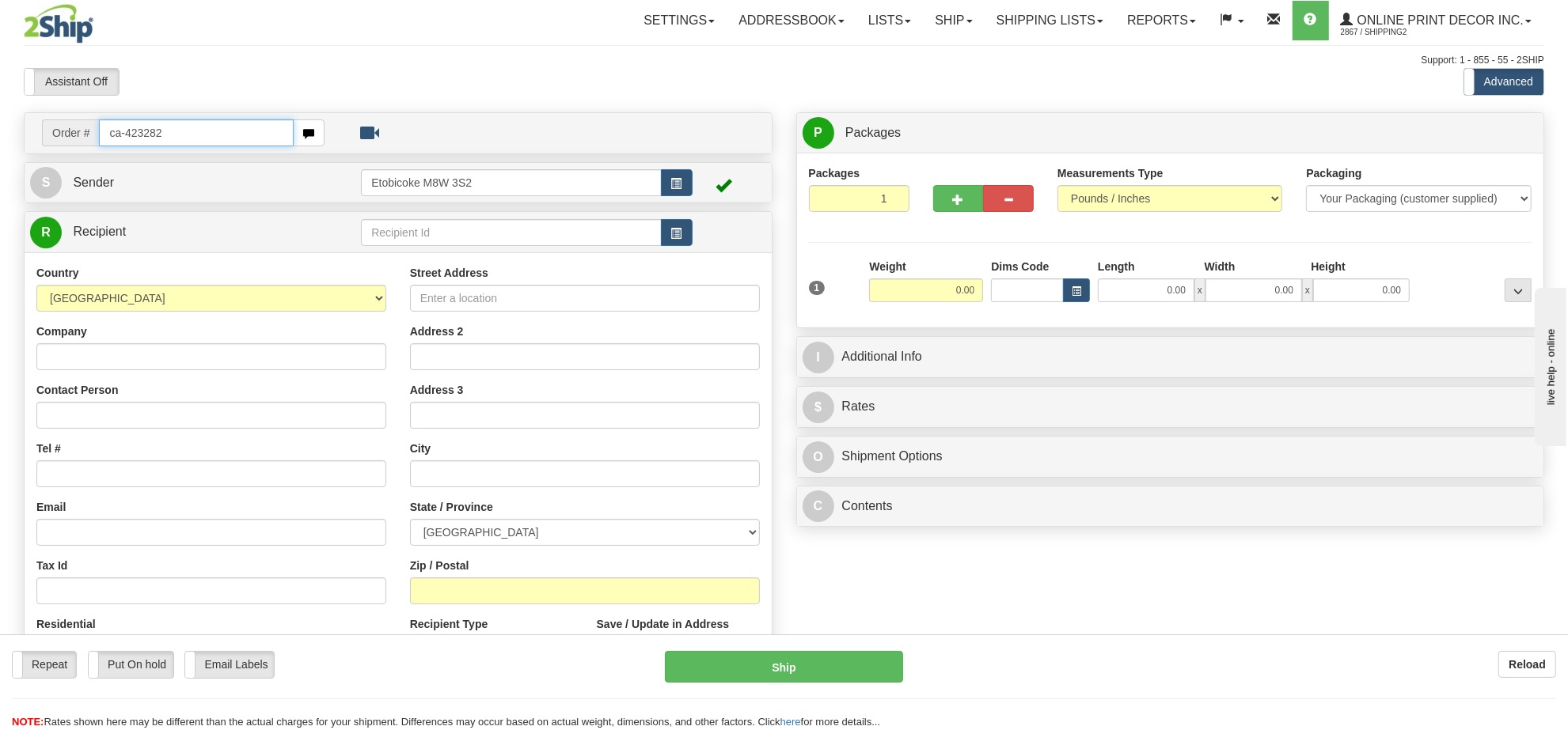
type input "ca-423282"
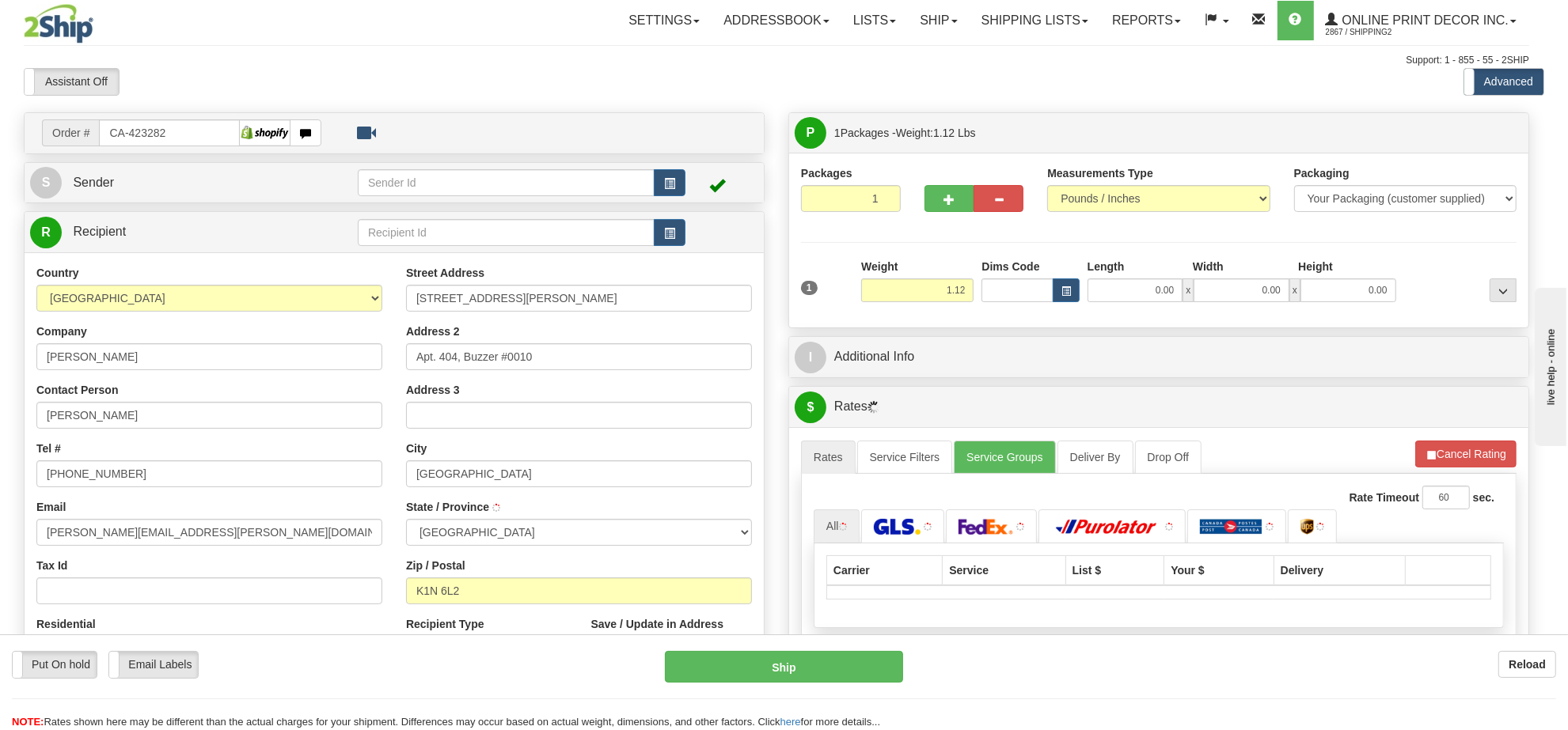
type input "[GEOGRAPHIC_DATA]"
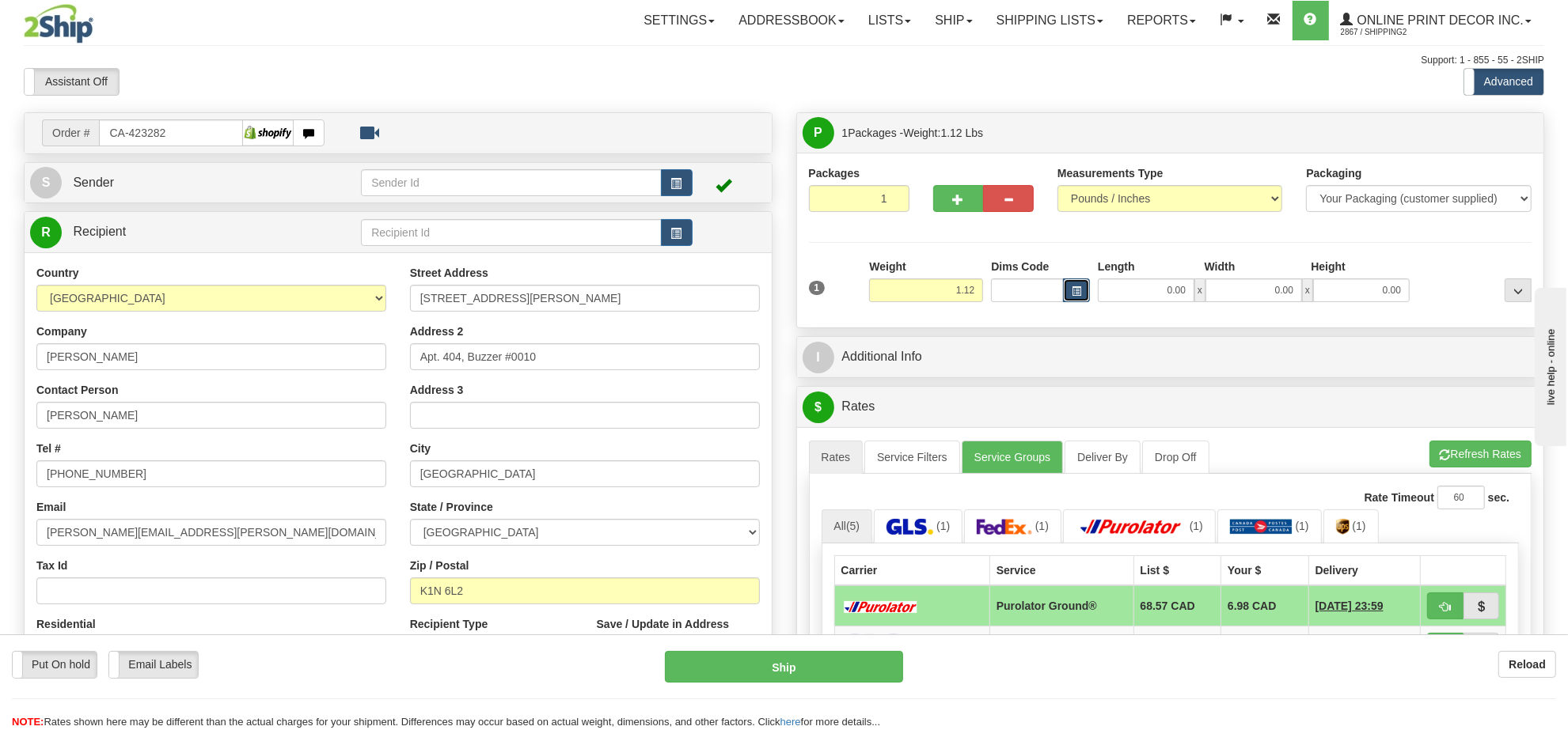
click at [1082, 280] on button "button" at bounding box center [1076, 290] width 27 height 24
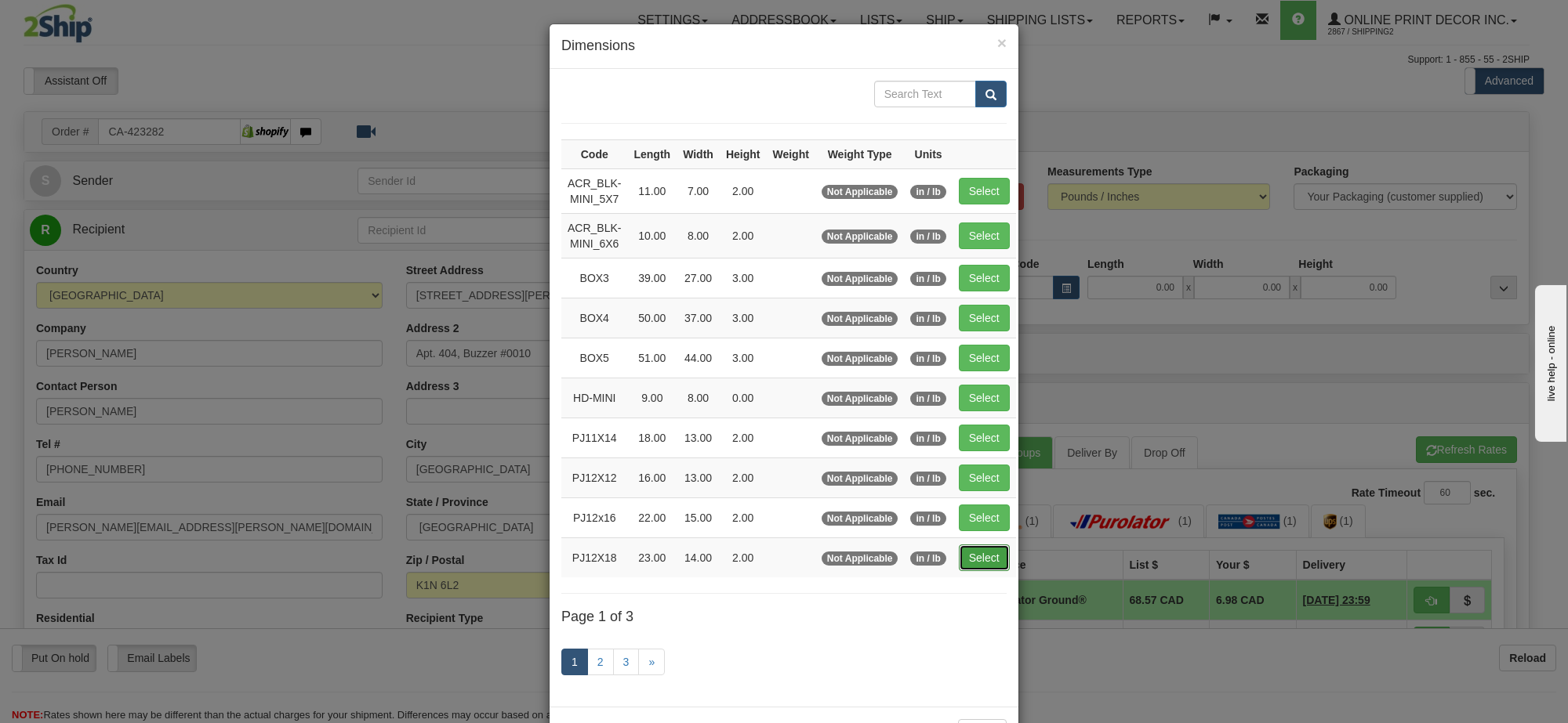
click at [966, 558] on button "Select" at bounding box center [984, 557] width 51 height 27
type input "PJ12X18"
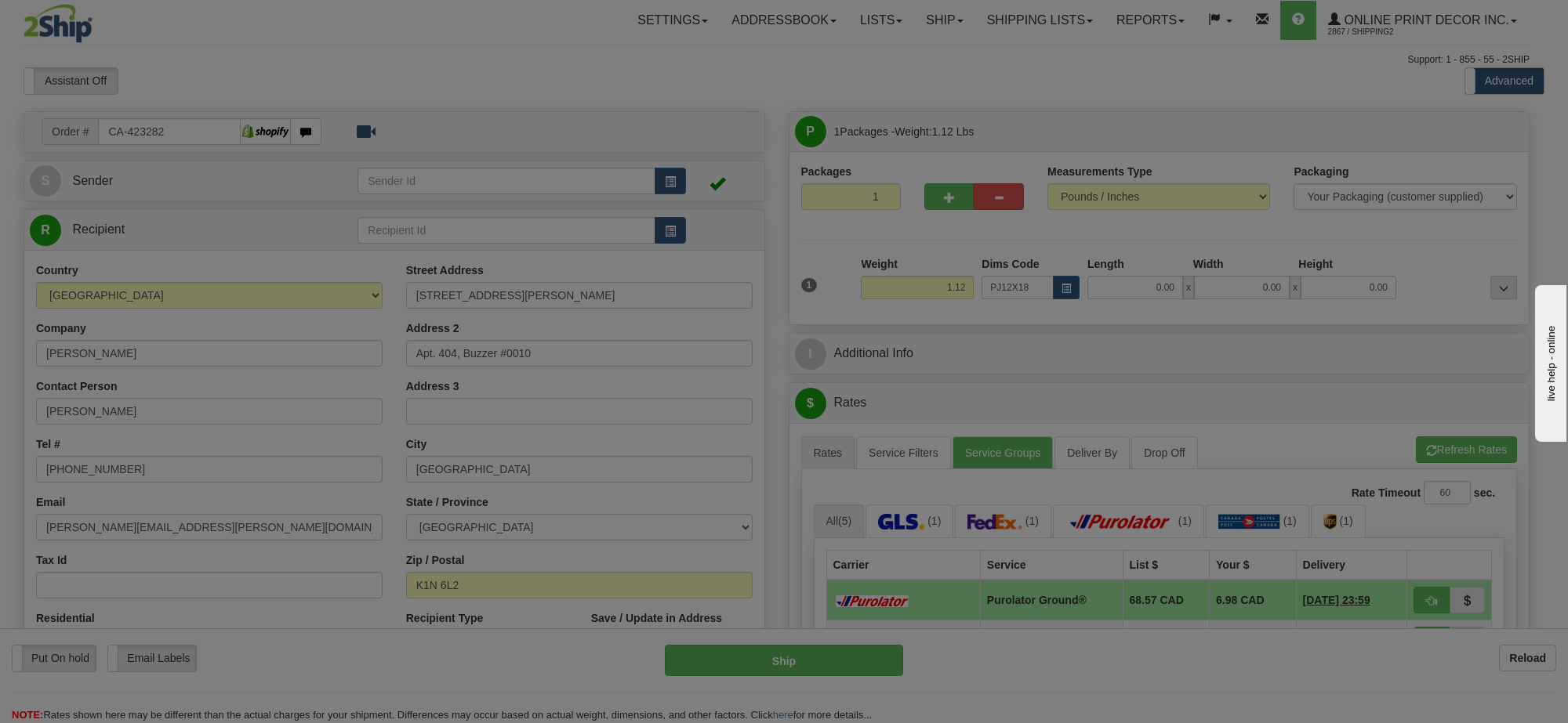
type input "23.00"
type input "14.00"
type input "2.00"
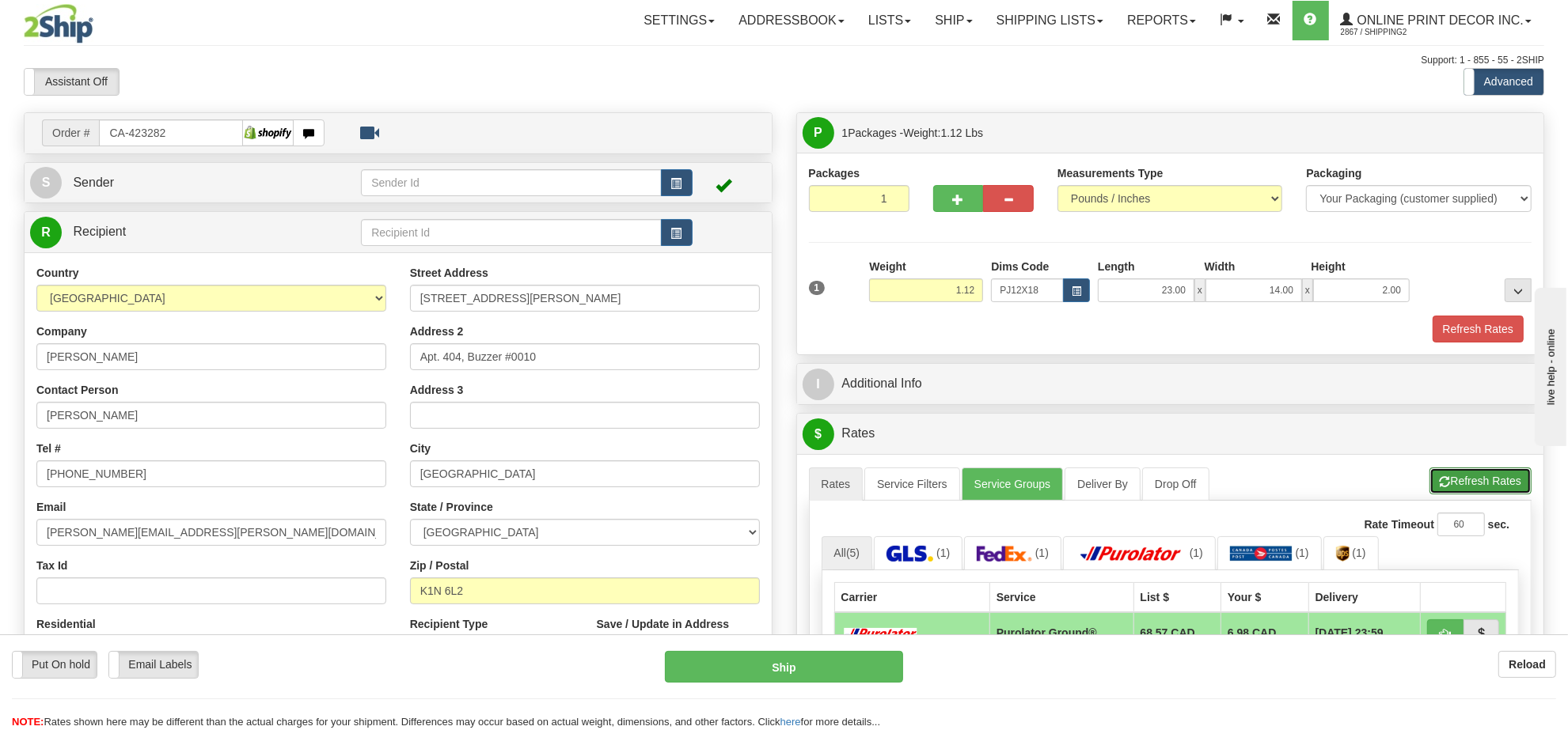
click at [1479, 480] on button "Refresh Rates" at bounding box center [1480, 481] width 102 height 27
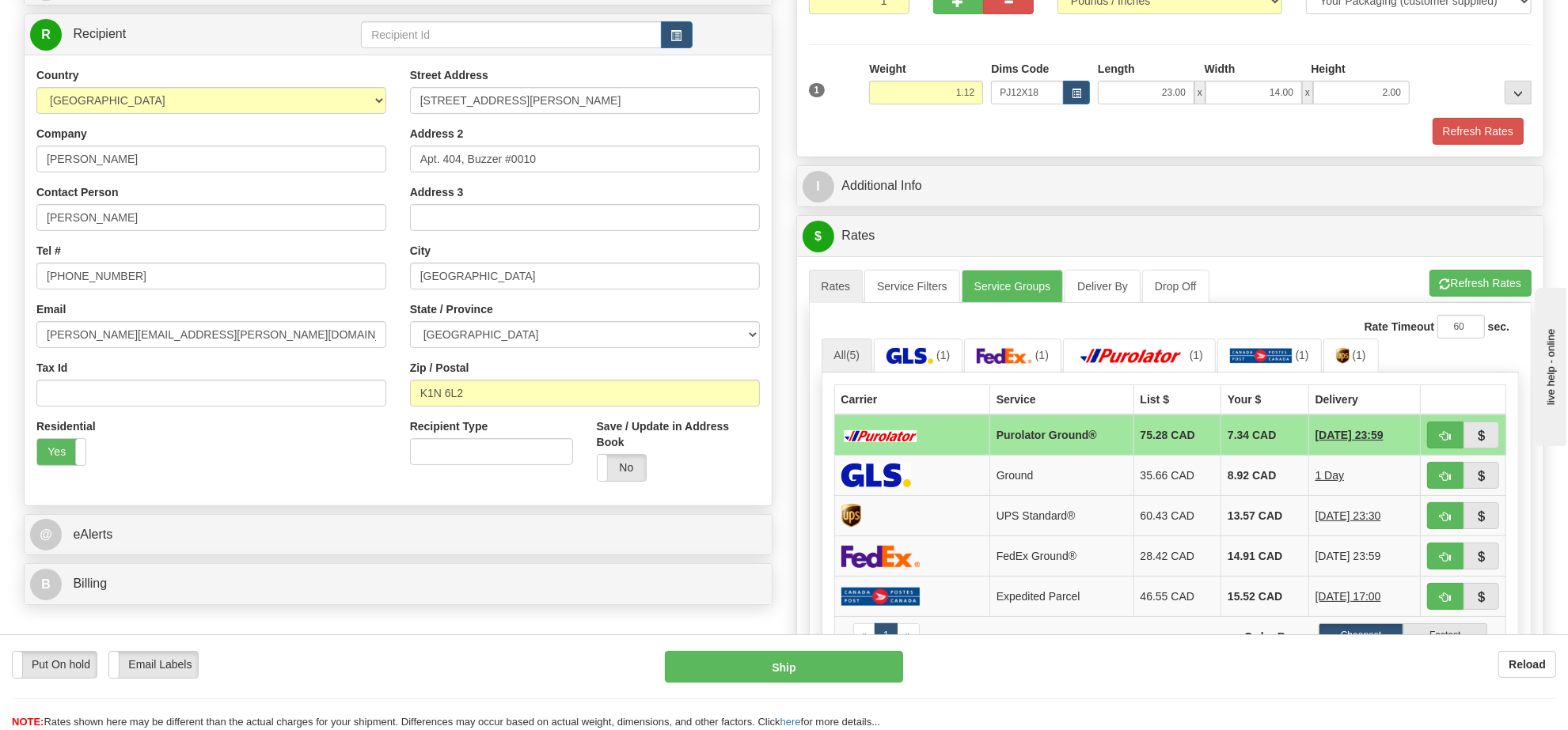
scroll to position [297, 0]
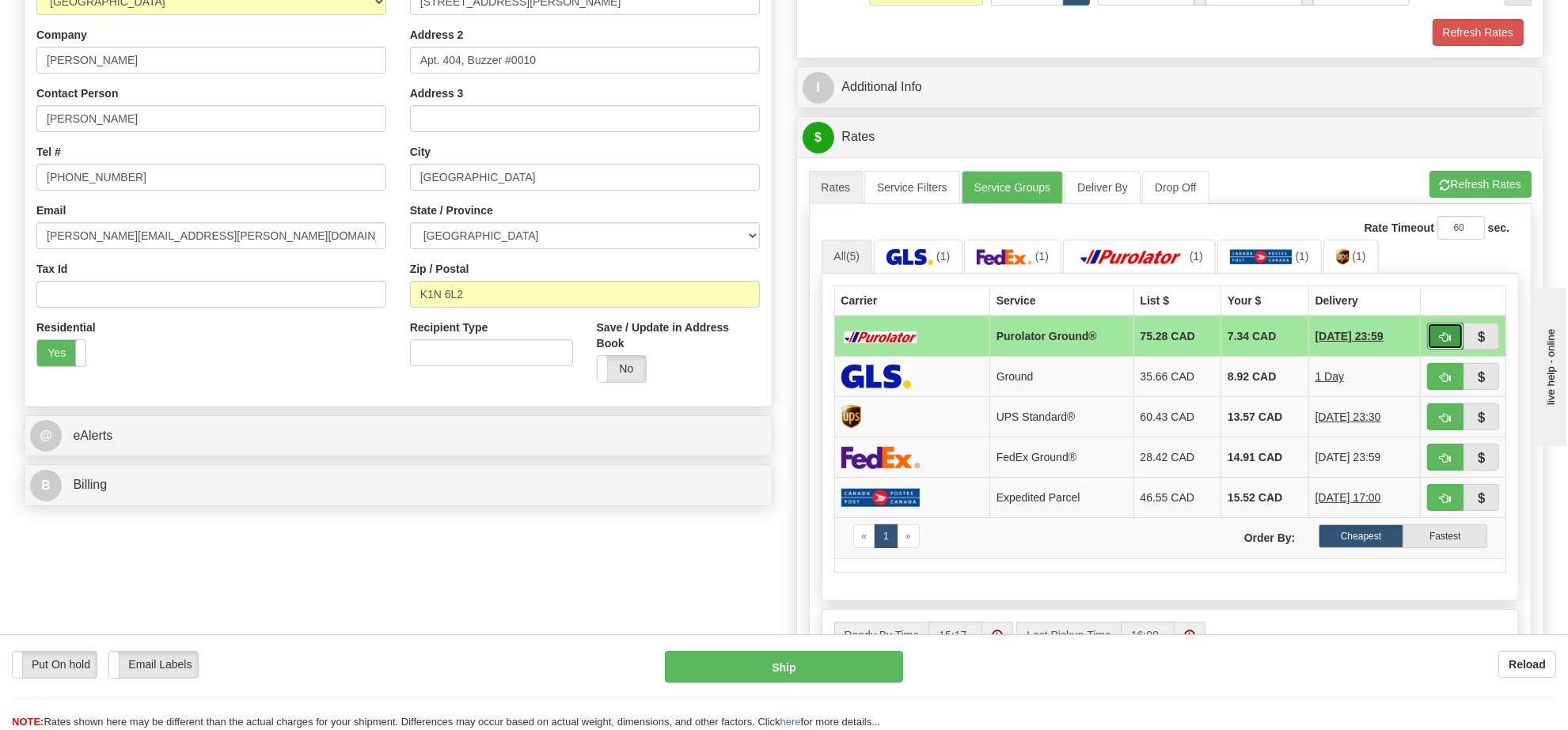
click at [1444, 340] on span "button" at bounding box center [1446, 337] width 11 height 11
type input "260"
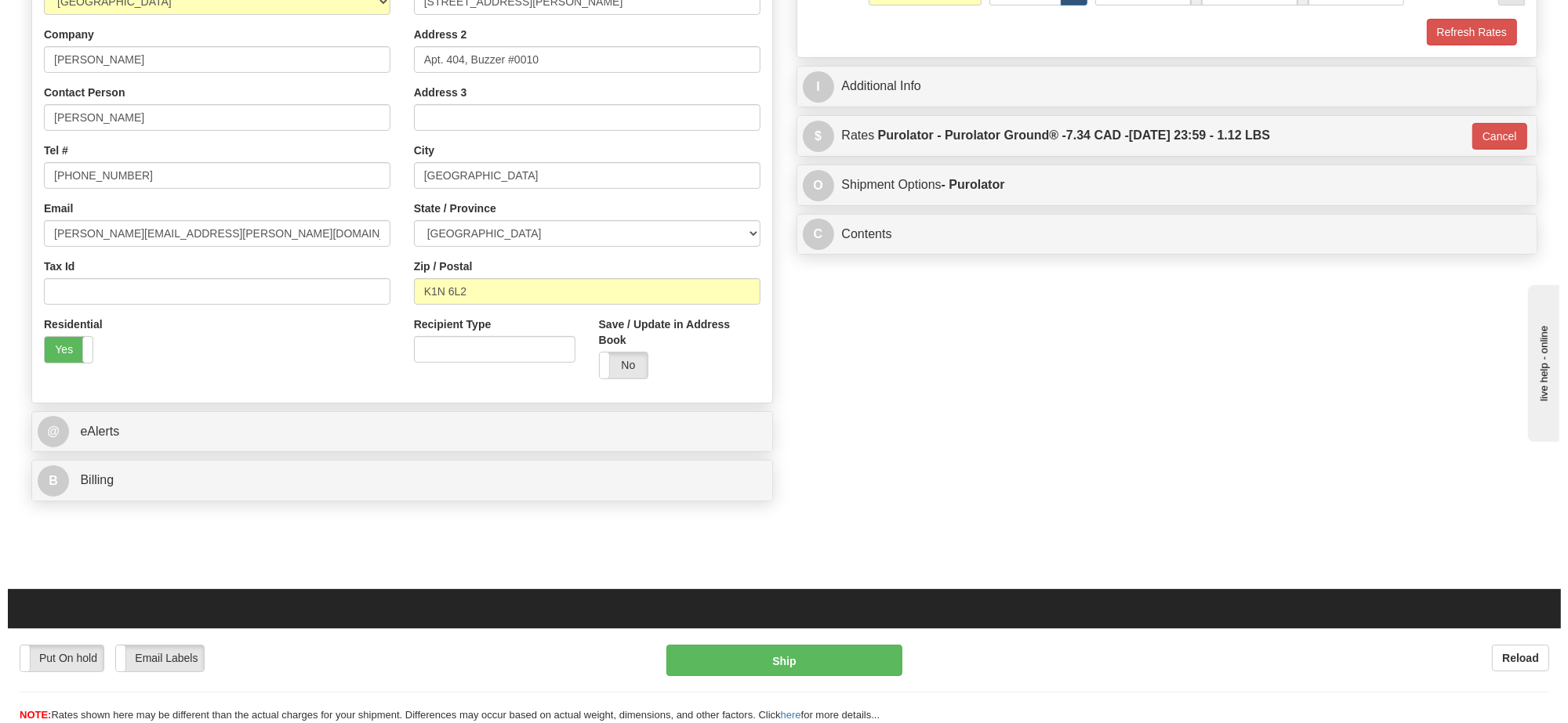
scroll to position [98, 0]
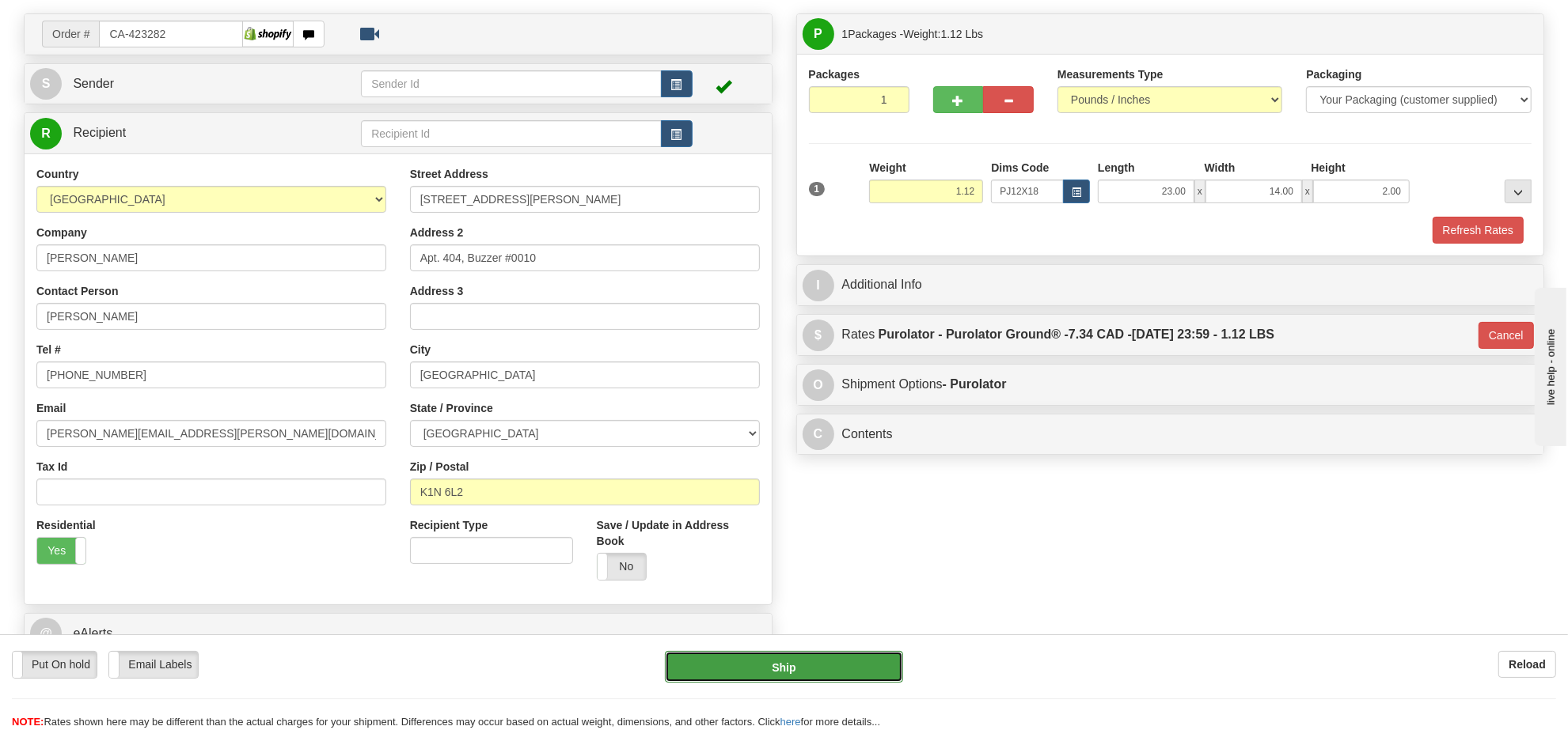
click at [834, 670] on button "Ship" at bounding box center [783, 667] width 237 height 32
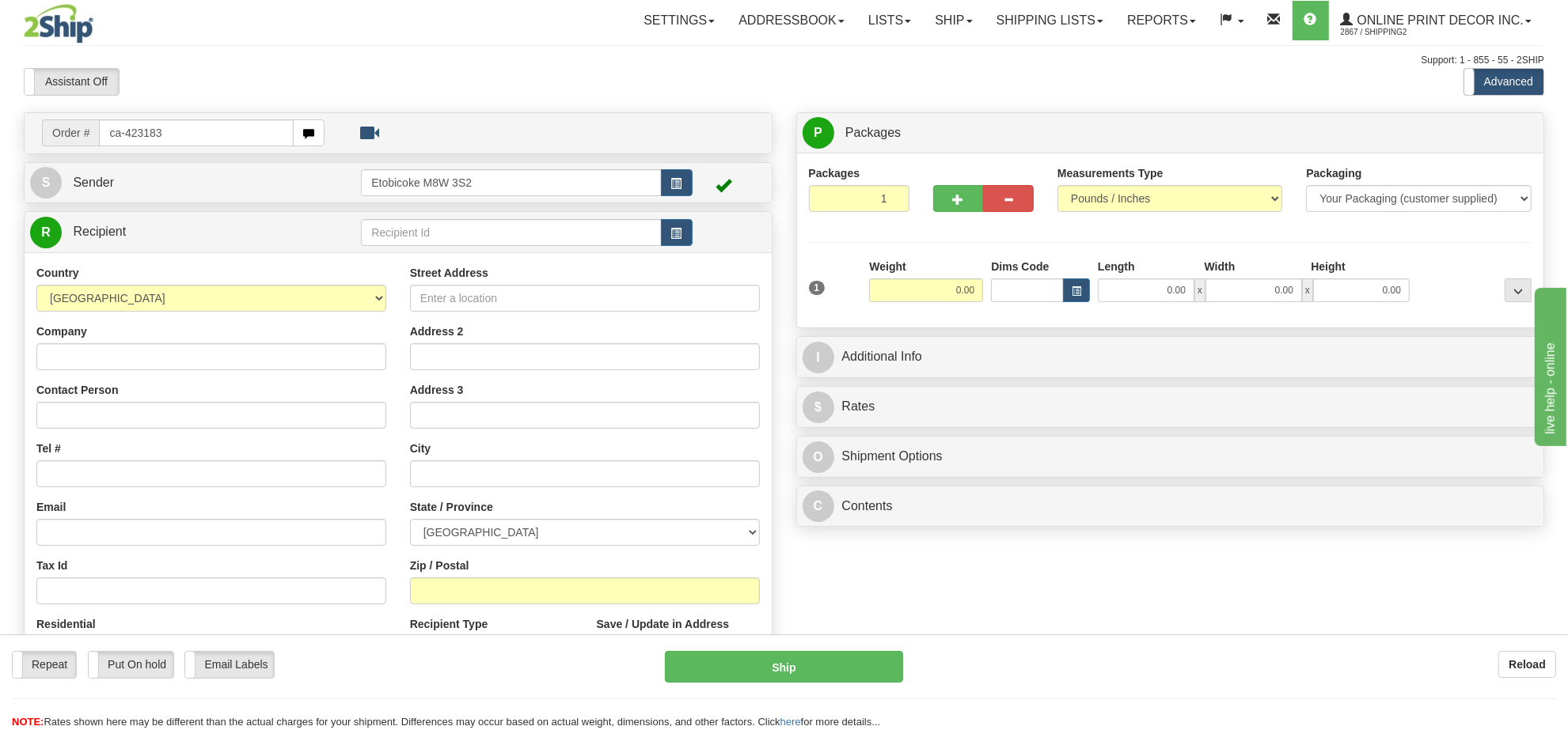
type input "ca-423183"
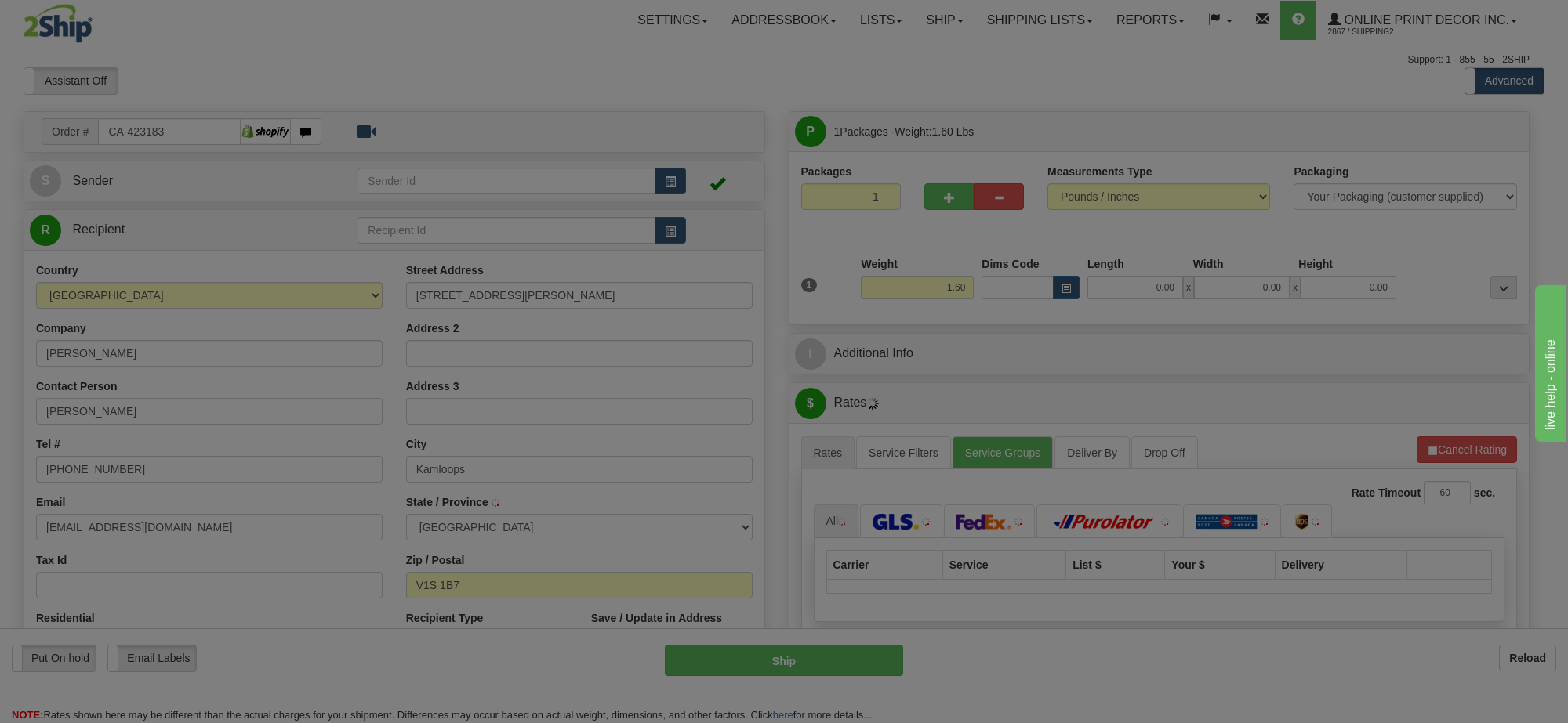
type input "KAMLOOPS"
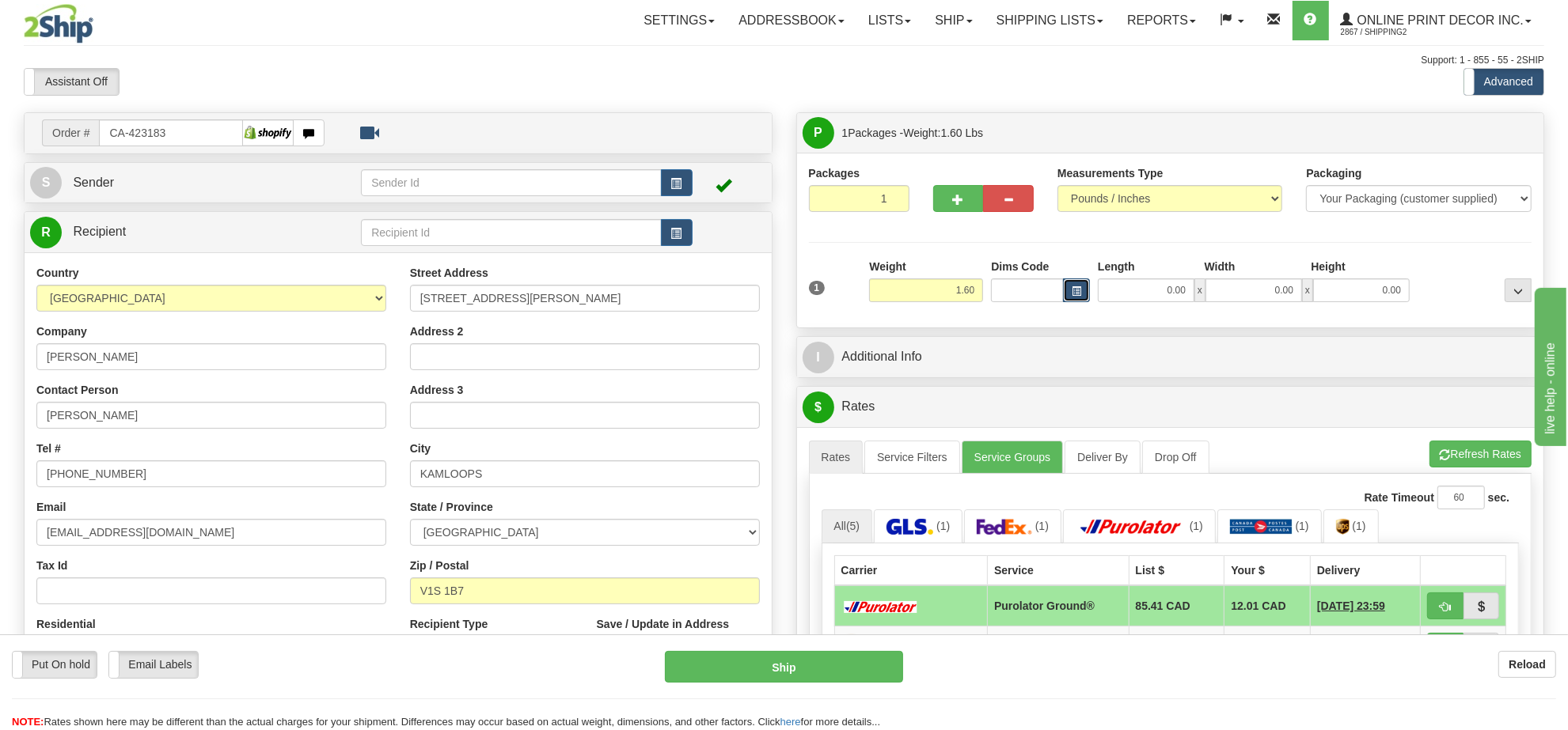
click at [1064, 293] on button "button" at bounding box center [1076, 290] width 27 height 24
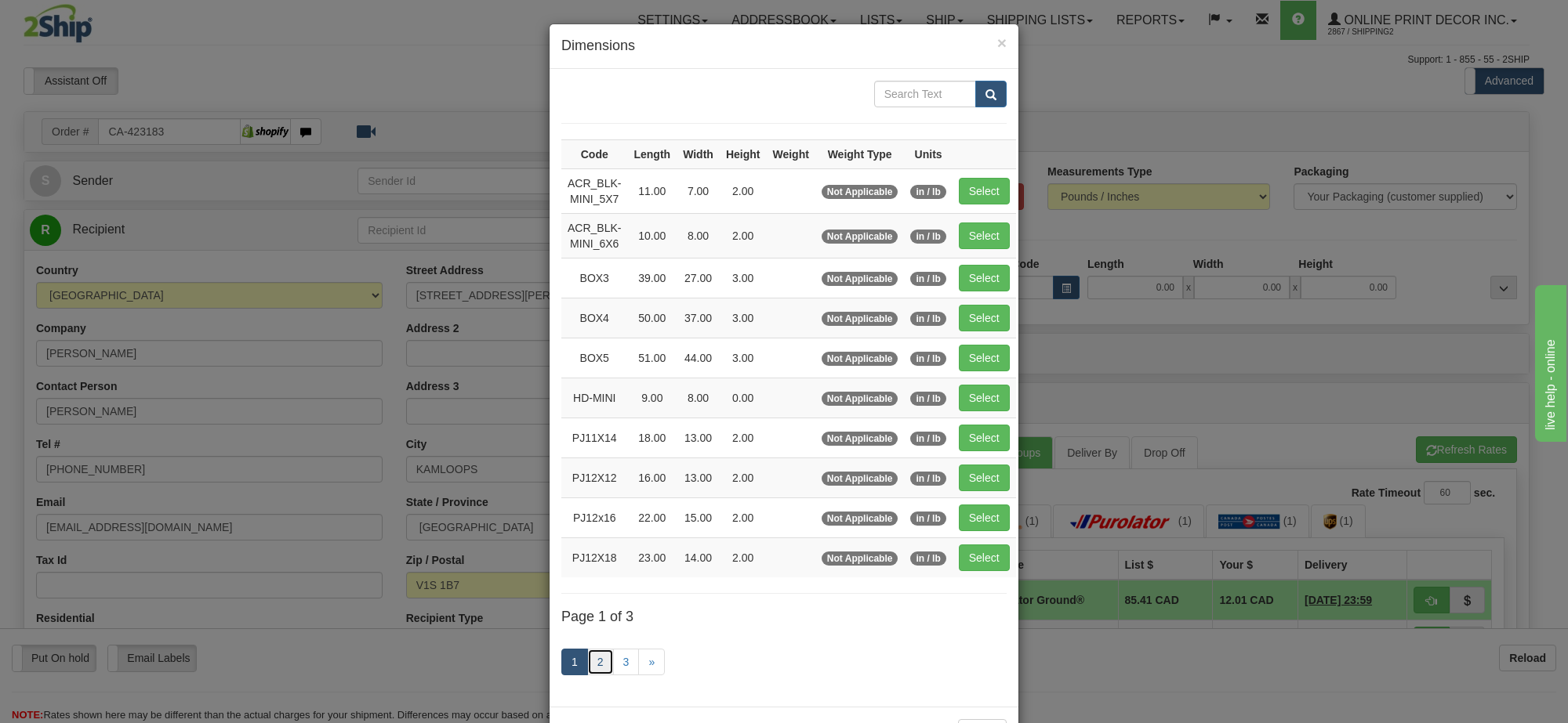
click at [590, 675] on link "2" at bounding box center [601, 662] width 27 height 27
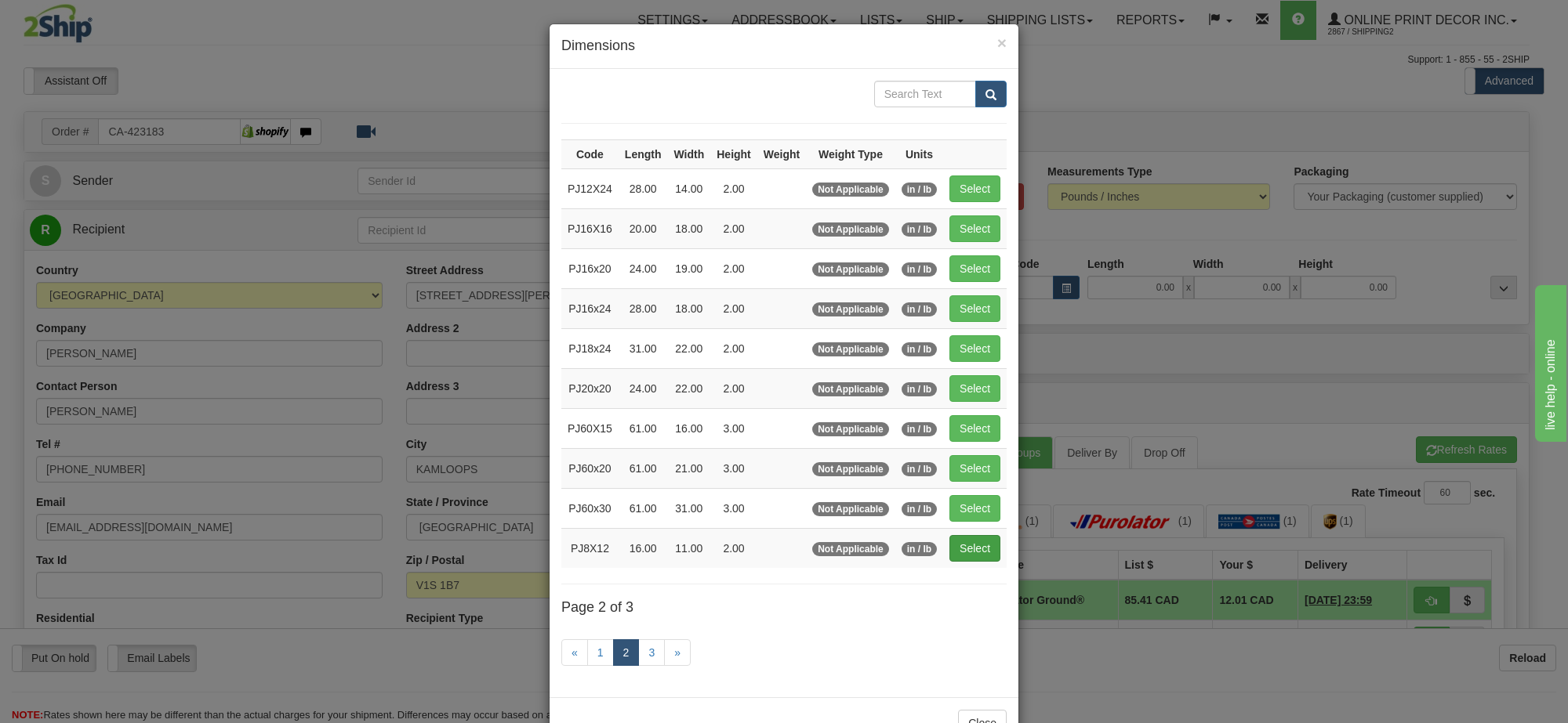
drag, startPoint x: 984, startPoint y: 539, endPoint x: 980, endPoint y: 551, distance: 12.6
click at [983, 543] on td "Select" at bounding box center [975, 548] width 63 height 40
click at [974, 556] on button "Select" at bounding box center [975, 548] width 51 height 27
type input "PJ8X12"
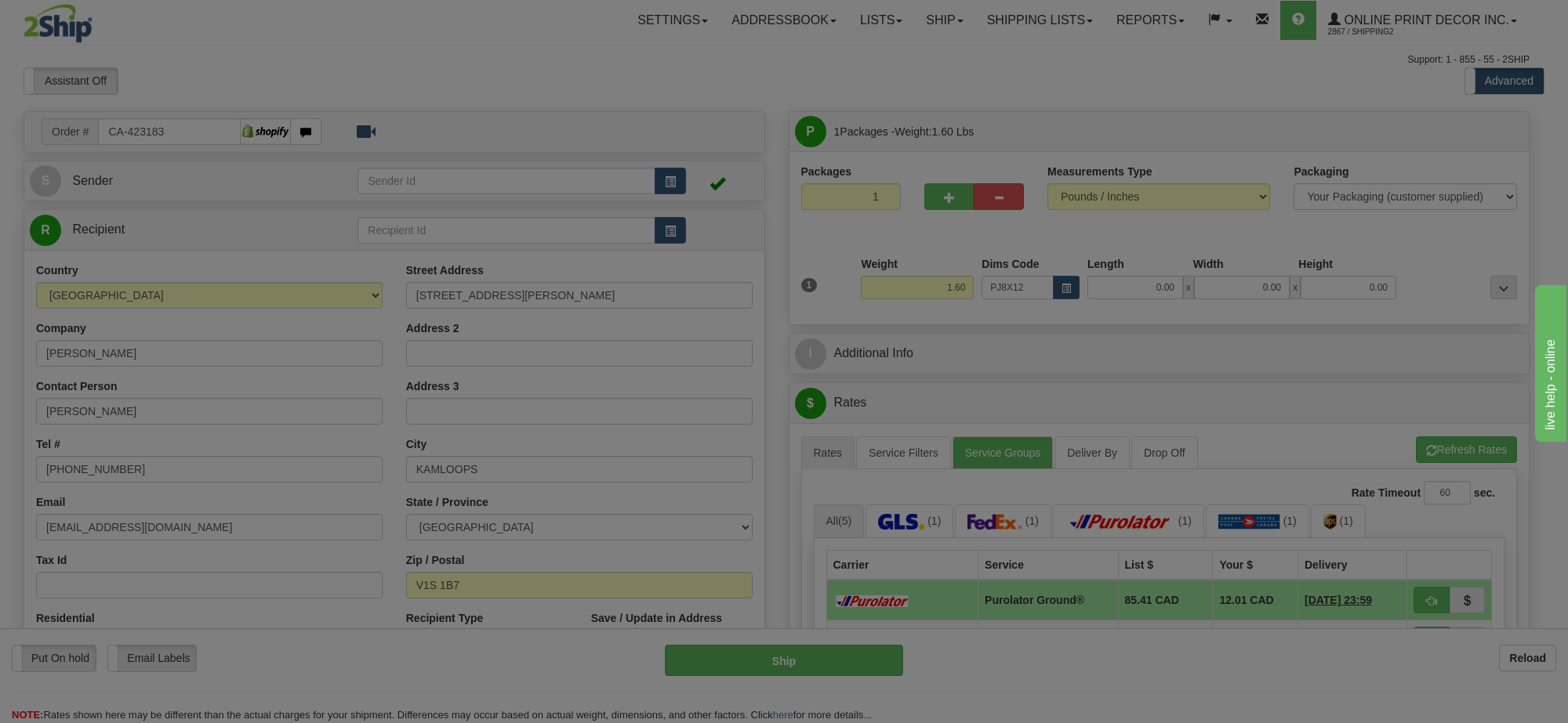
type input "16.00"
type input "11.00"
type input "2.00"
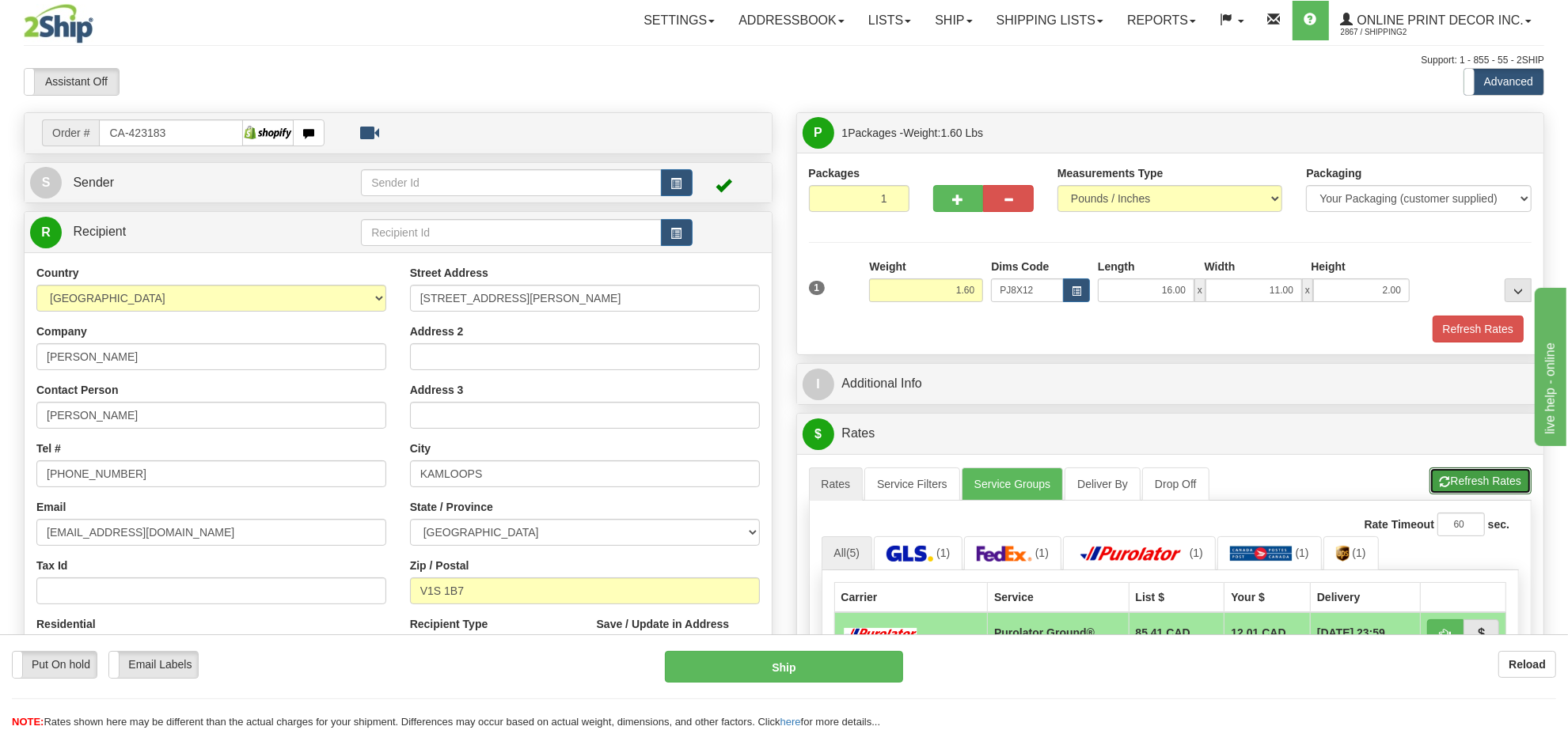
drag, startPoint x: 1505, startPoint y: 486, endPoint x: 1438, endPoint y: 475, distance: 67.9
click at [1504, 485] on button "Refresh Rates" at bounding box center [1480, 481] width 102 height 27
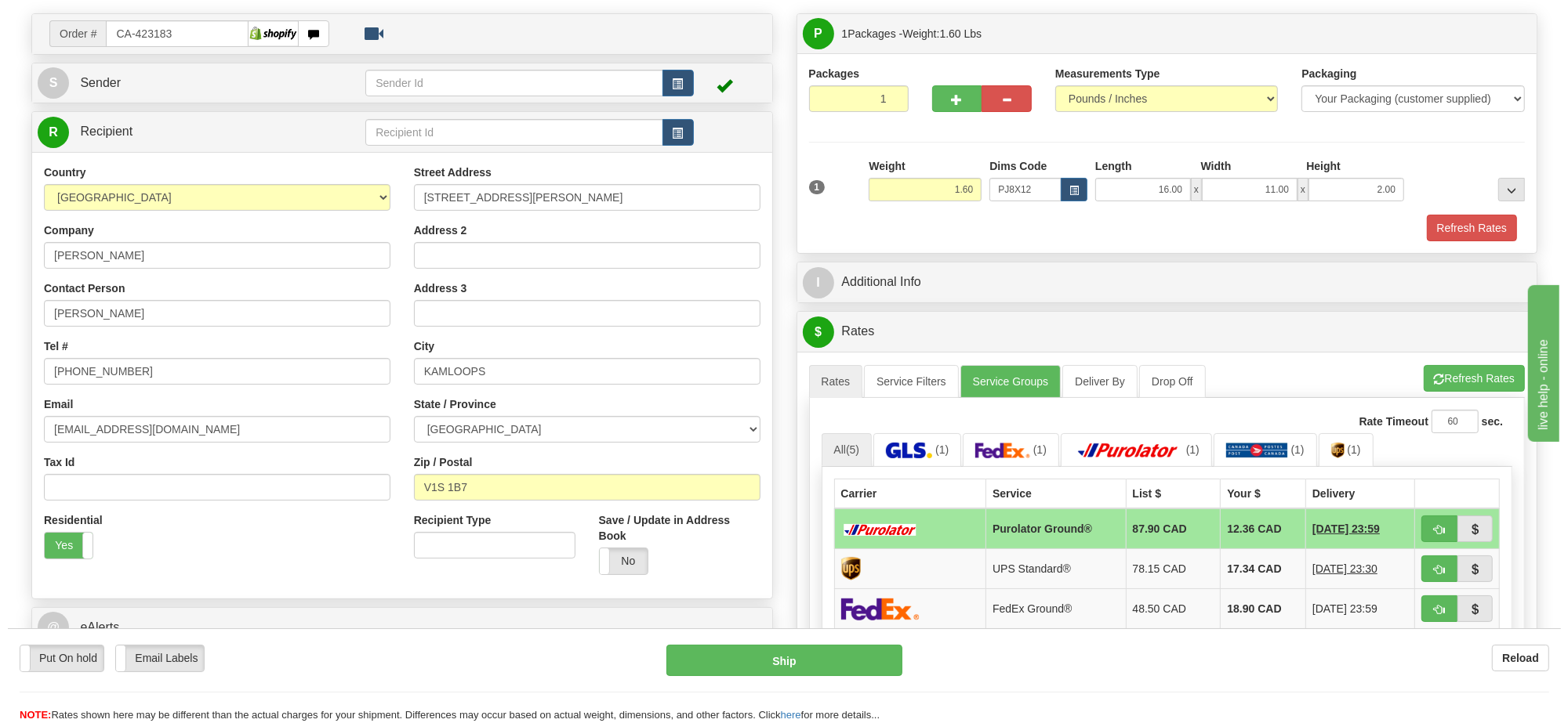
scroll to position [196, 0]
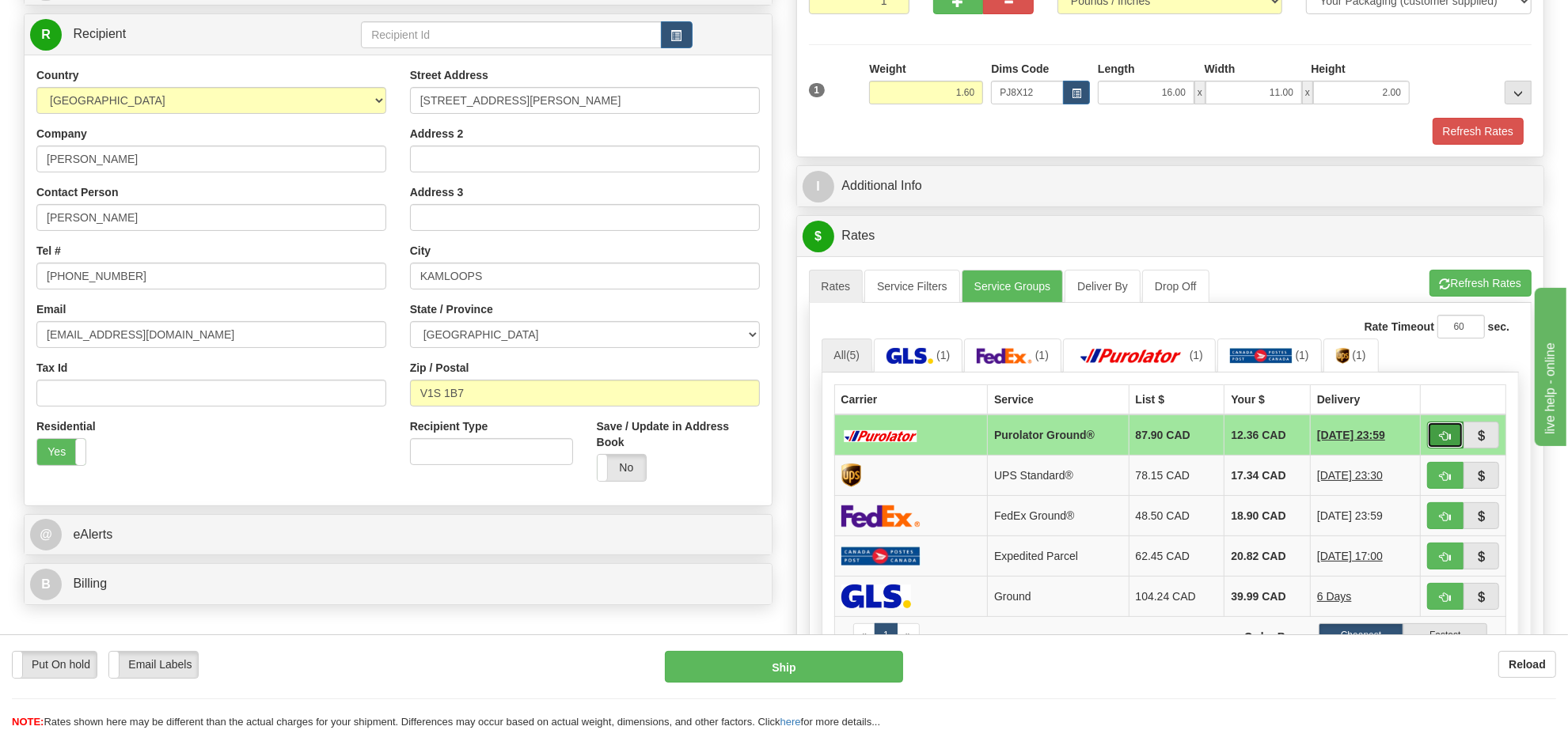
click at [1441, 441] on span "button" at bounding box center [1446, 436] width 11 height 11
type input "260"
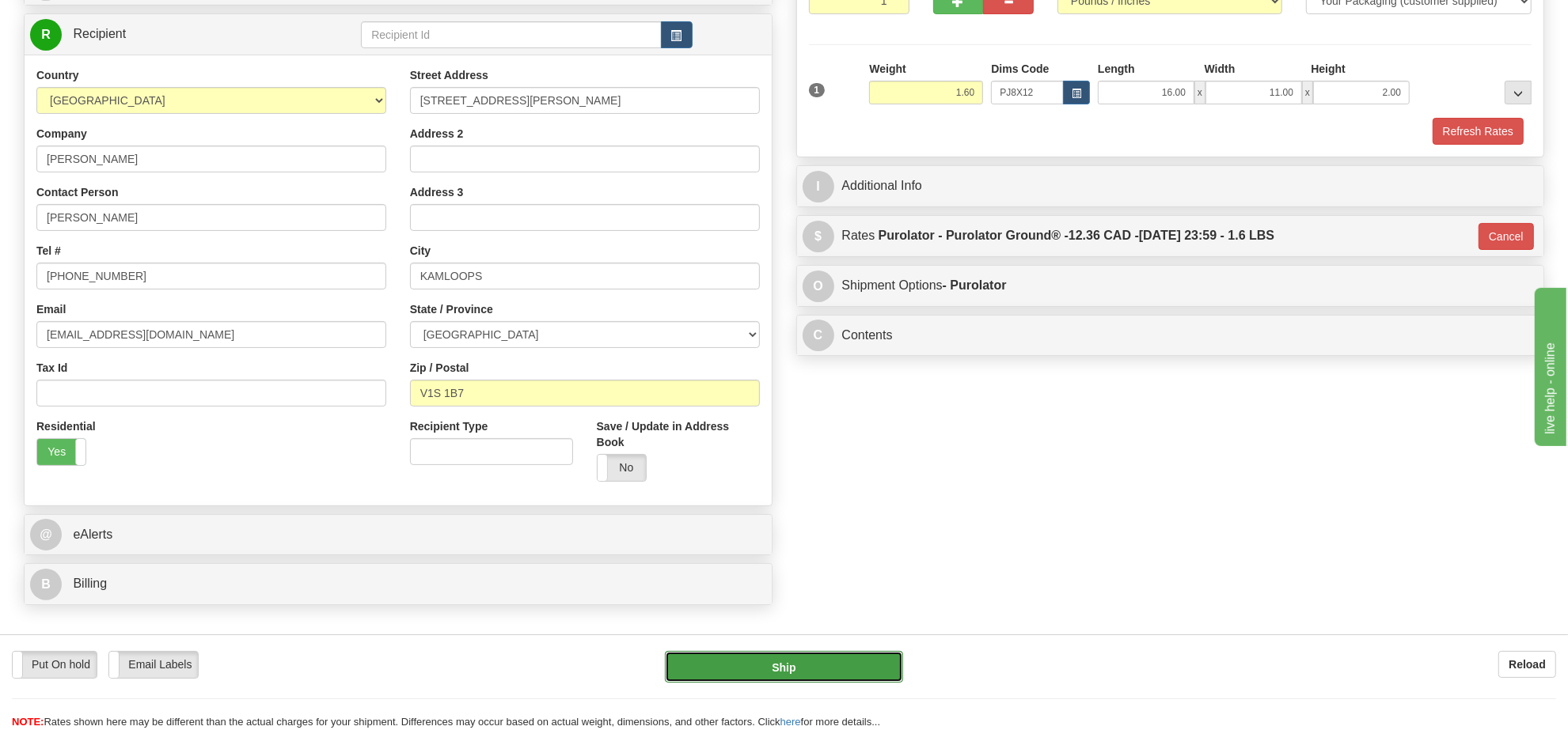
click at [876, 660] on button "Ship" at bounding box center [783, 667] width 237 height 32
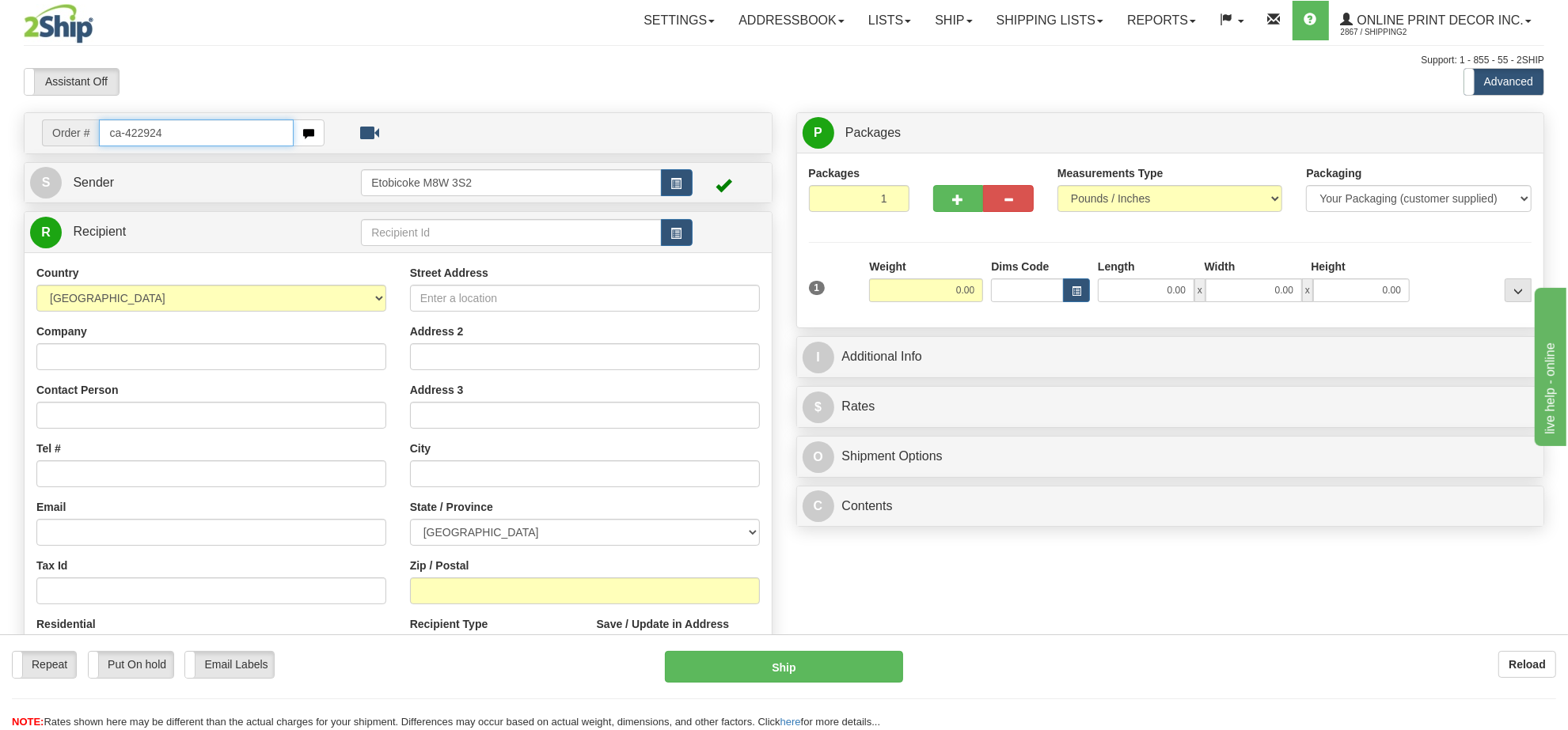
type input "ca-422924"
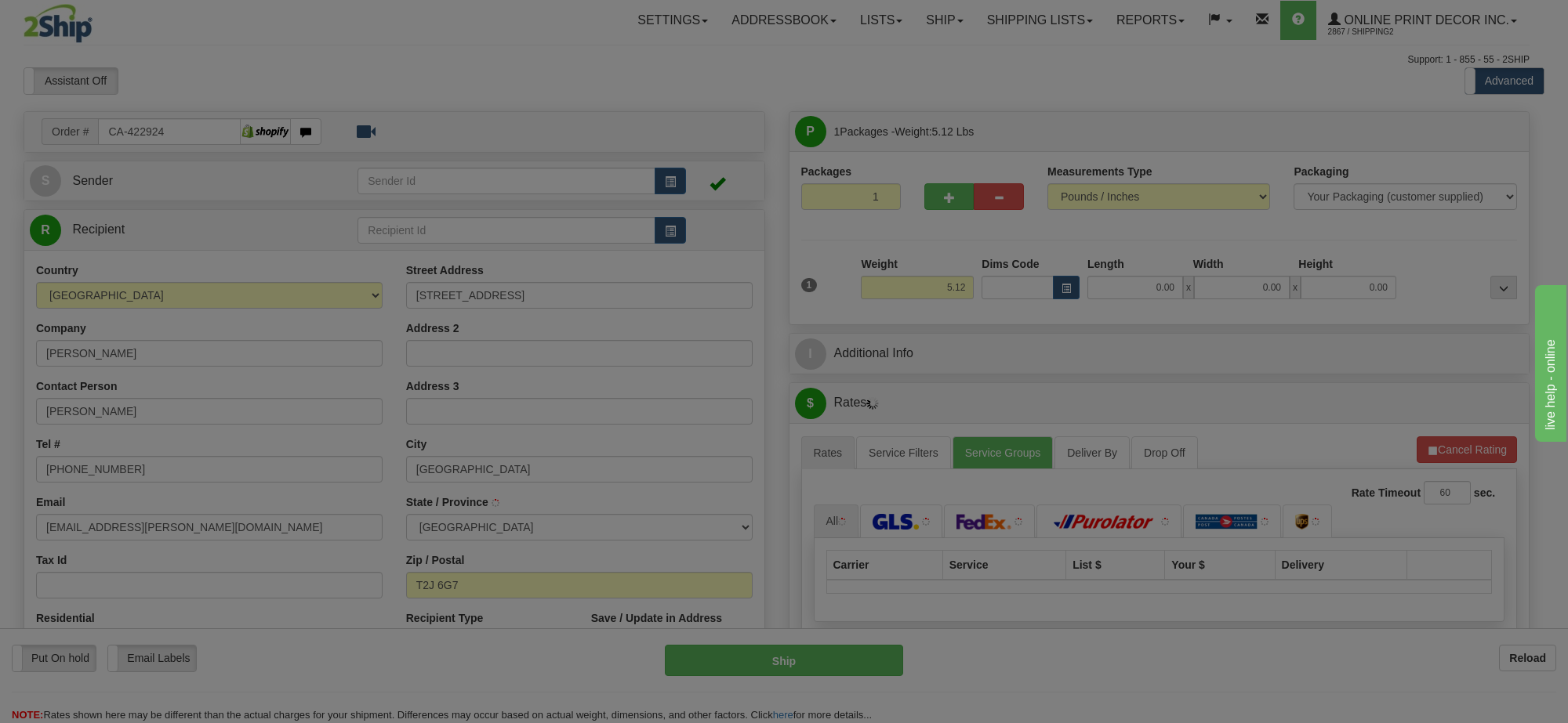
type input "CALGARY"
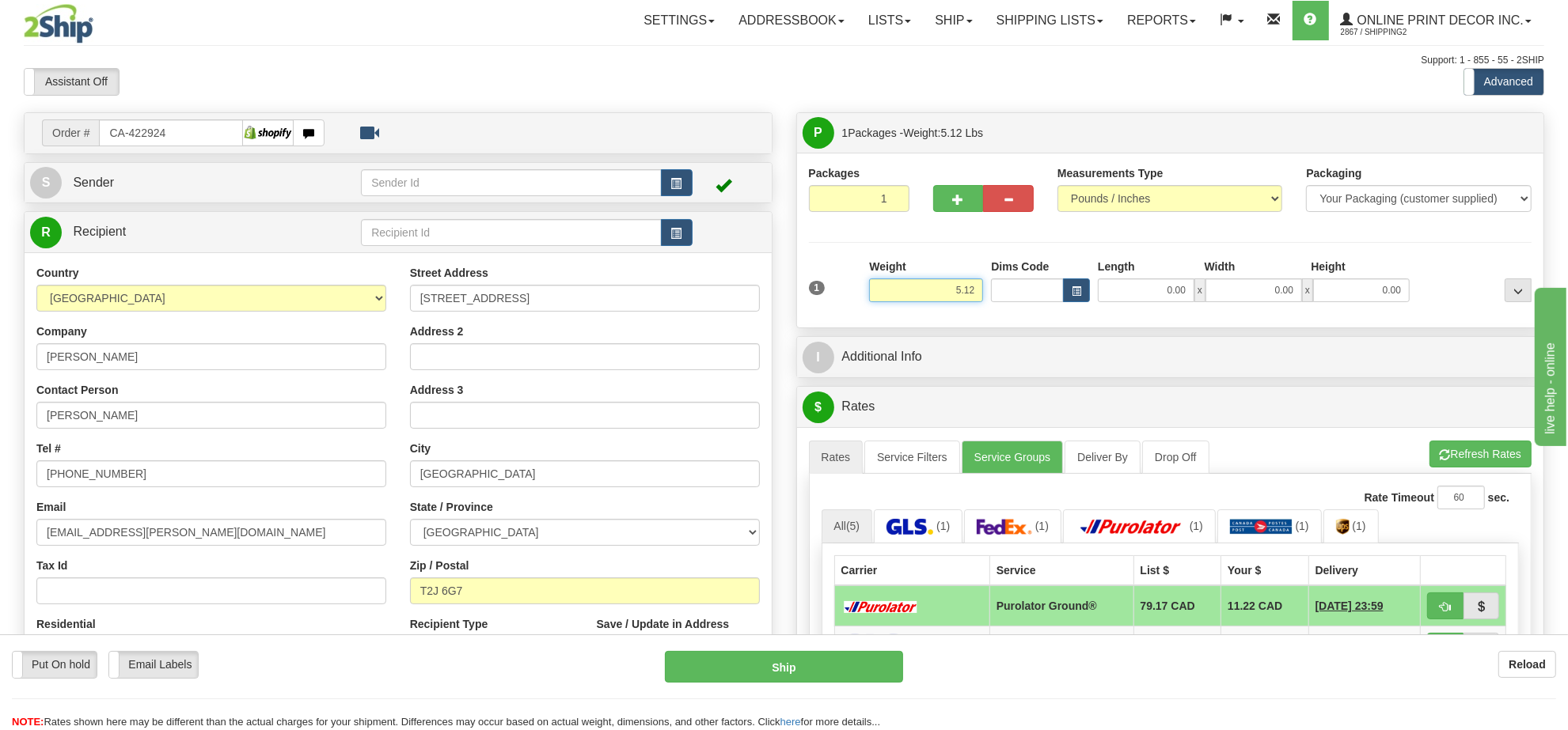
click at [951, 298] on input "5.12" at bounding box center [926, 290] width 114 height 24
type input "5.00"
click at [1071, 299] on button "button" at bounding box center [1076, 290] width 27 height 24
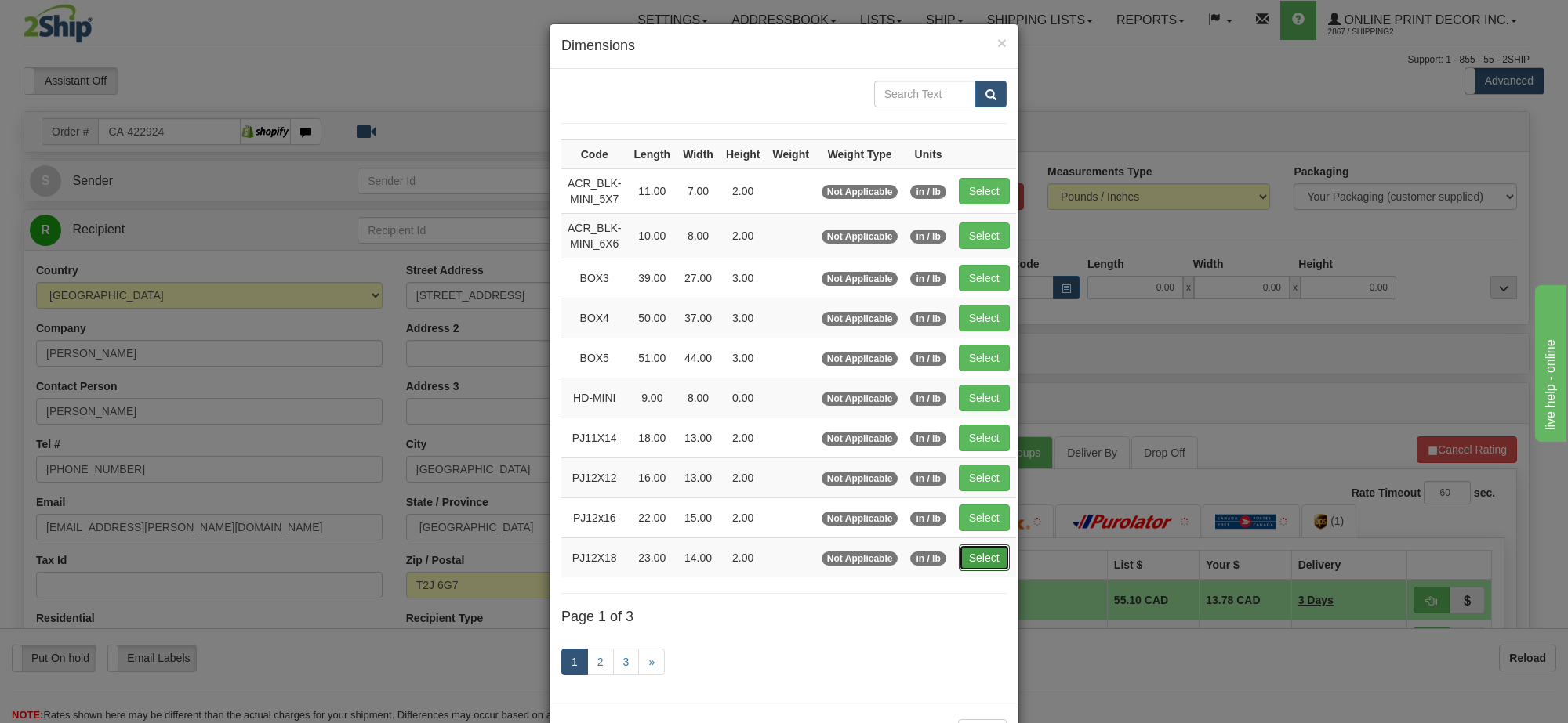
drag, startPoint x: 978, startPoint y: 565, endPoint x: 1010, endPoint y: 557, distance: 33.0
click at [981, 565] on button "Select" at bounding box center [984, 557] width 51 height 27
type input "PJ12X18"
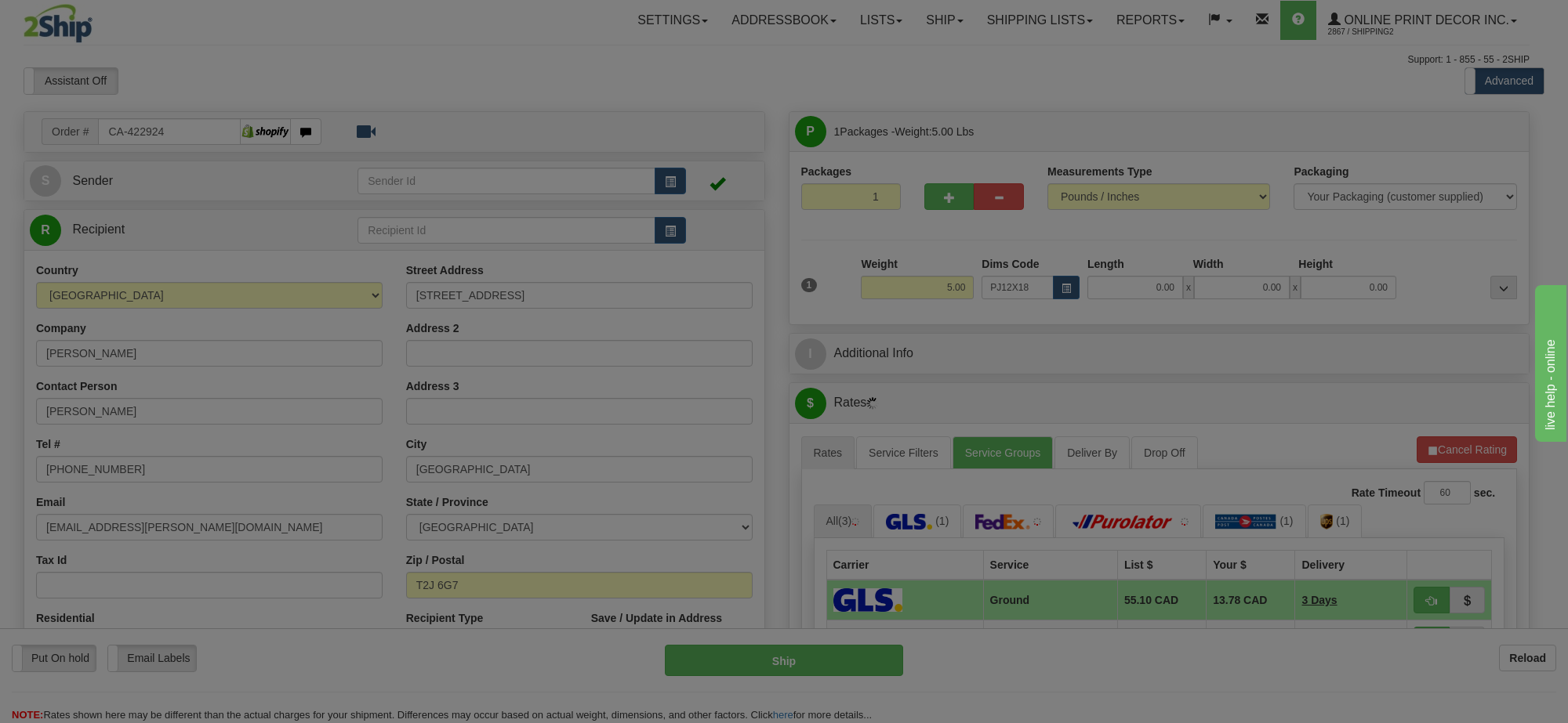
type input "23.00"
type input "14.00"
type input "2.00"
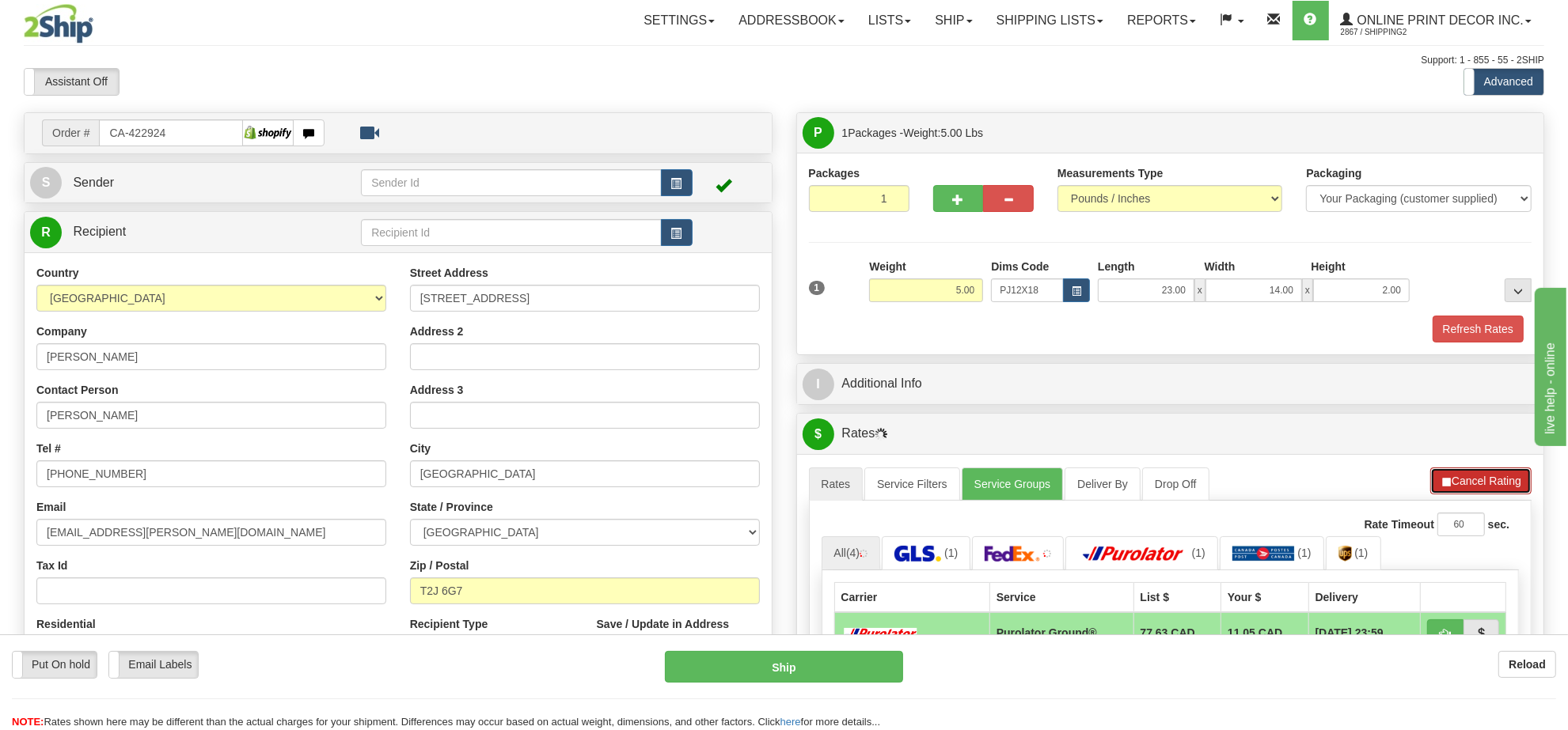
click at [1493, 487] on button "Cancel Rating" at bounding box center [1480, 481] width 101 height 27
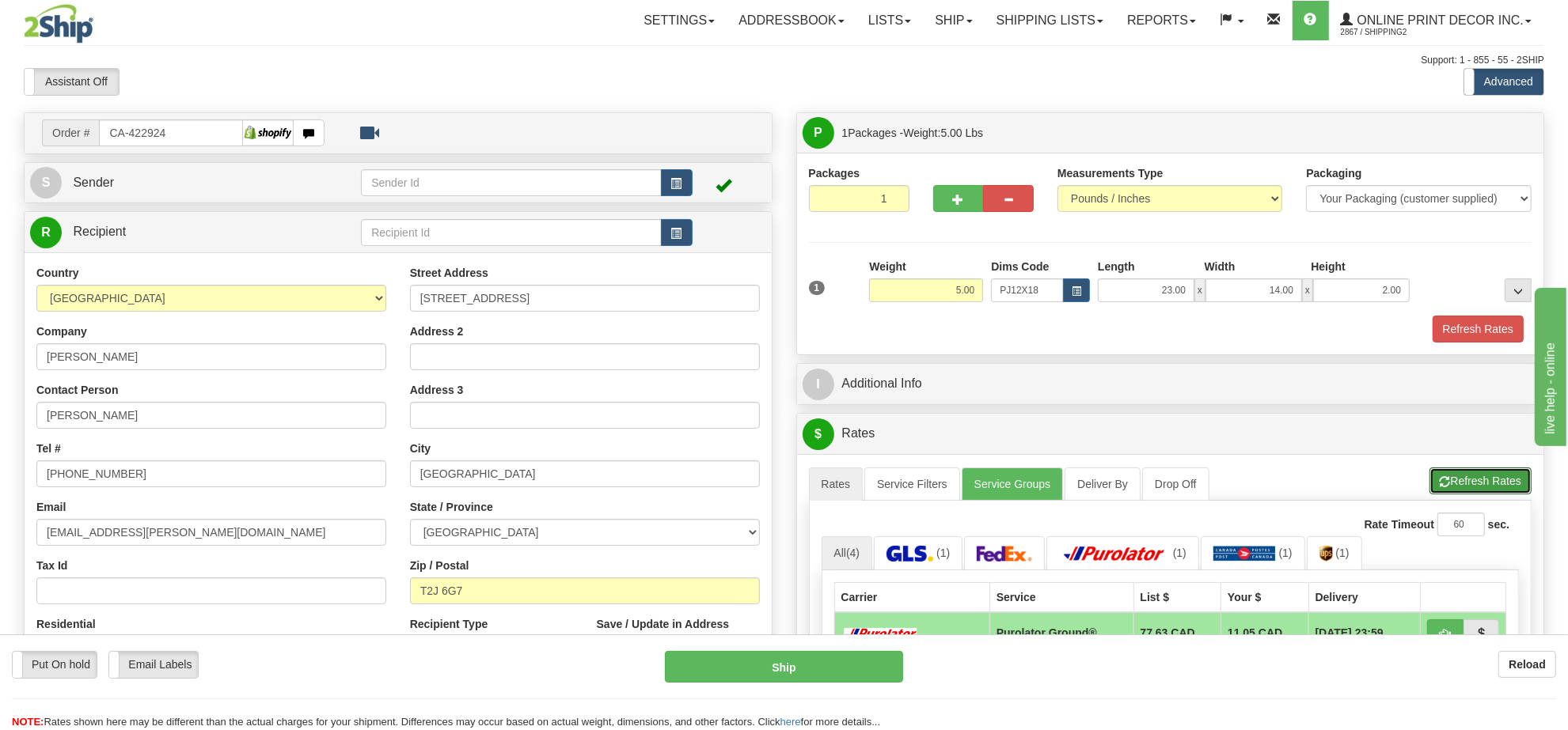
click at [1493, 487] on button "Refresh Rates" at bounding box center [1480, 481] width 102 height 27
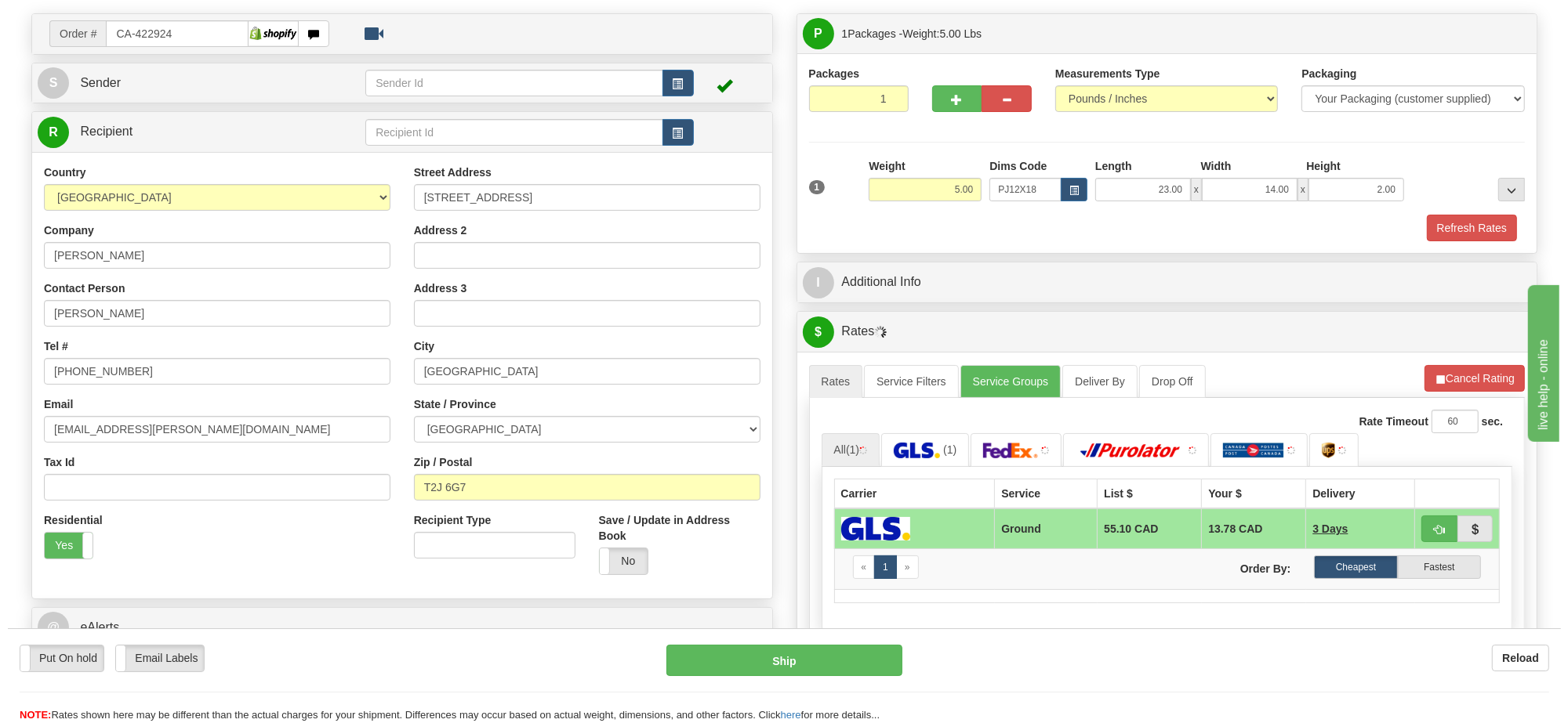
scroll to position [196, 0]
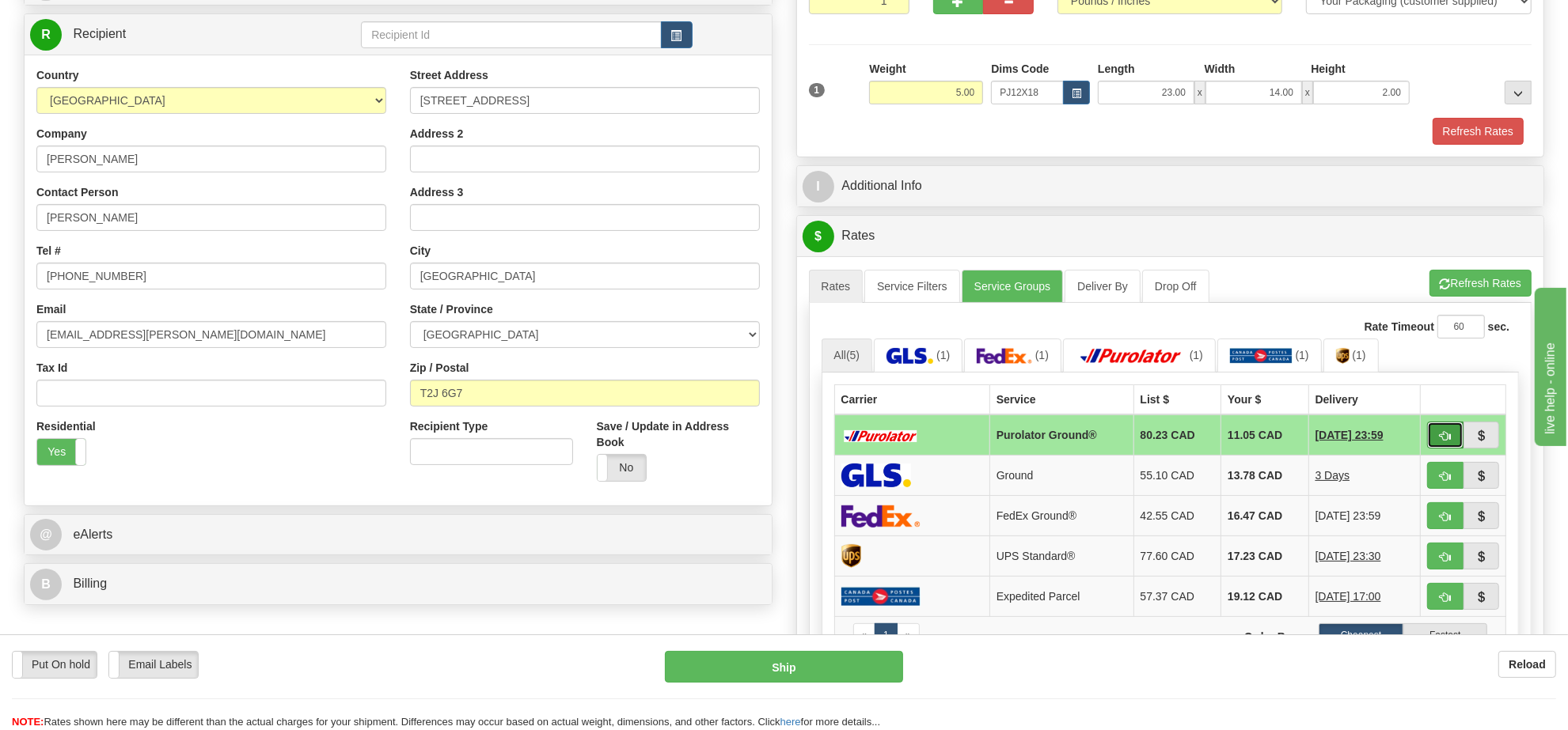
click at [1441, 441] on span "button" at bounding box center [1446, 436] width 11 height 11
type input "260"
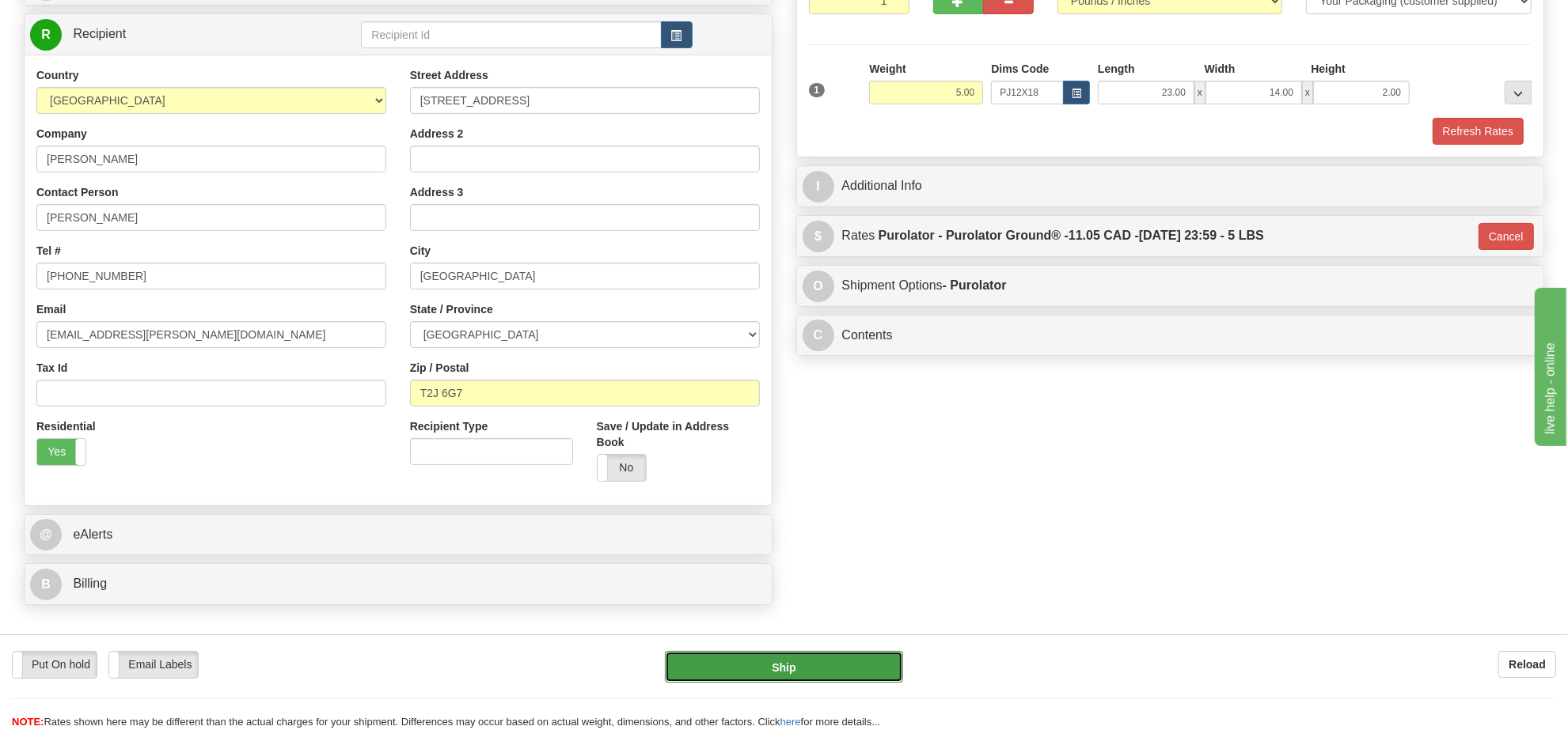
click at [849, 677] on button "Ship" at bounding box center [783, 667] width 237 height 32
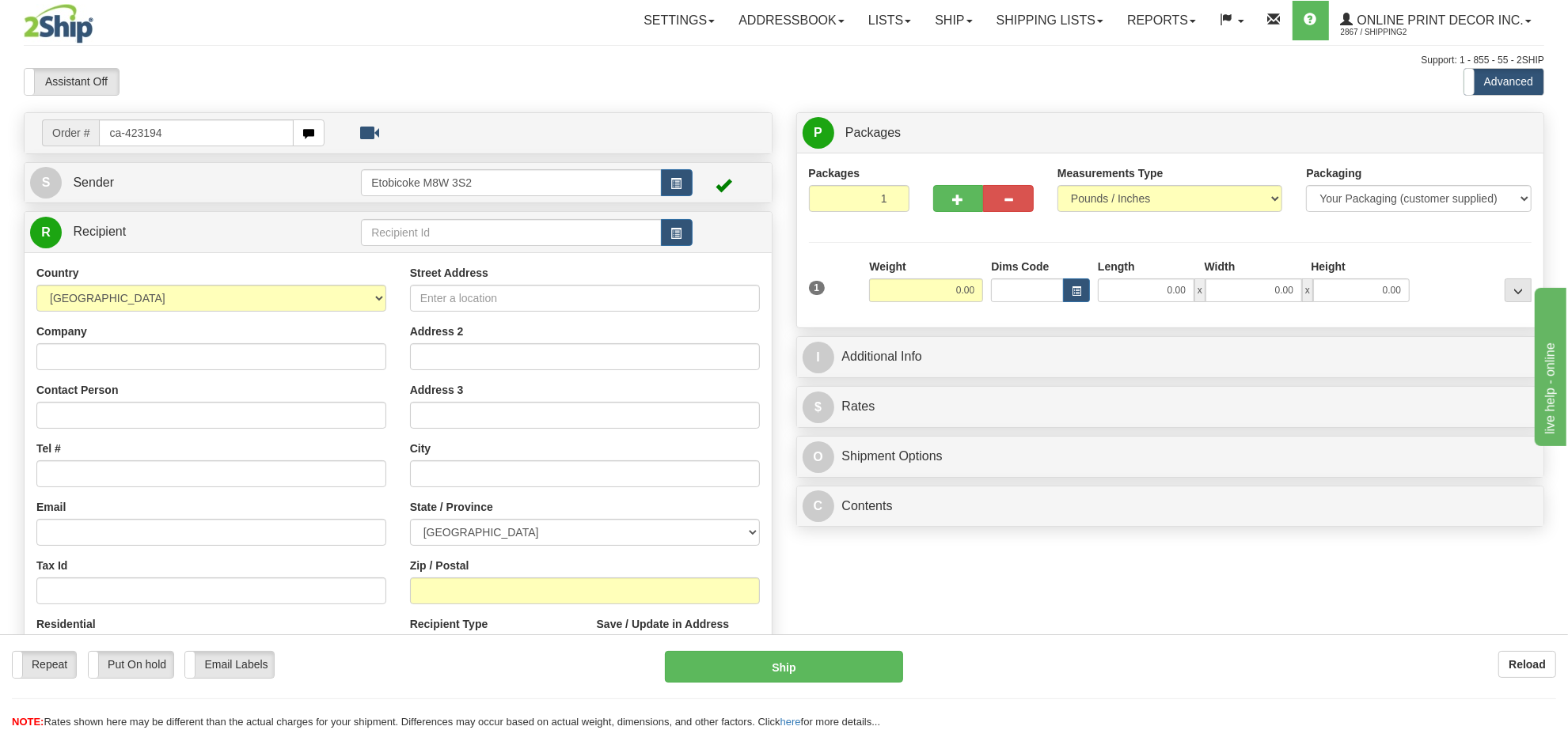
type input "ca-423194"
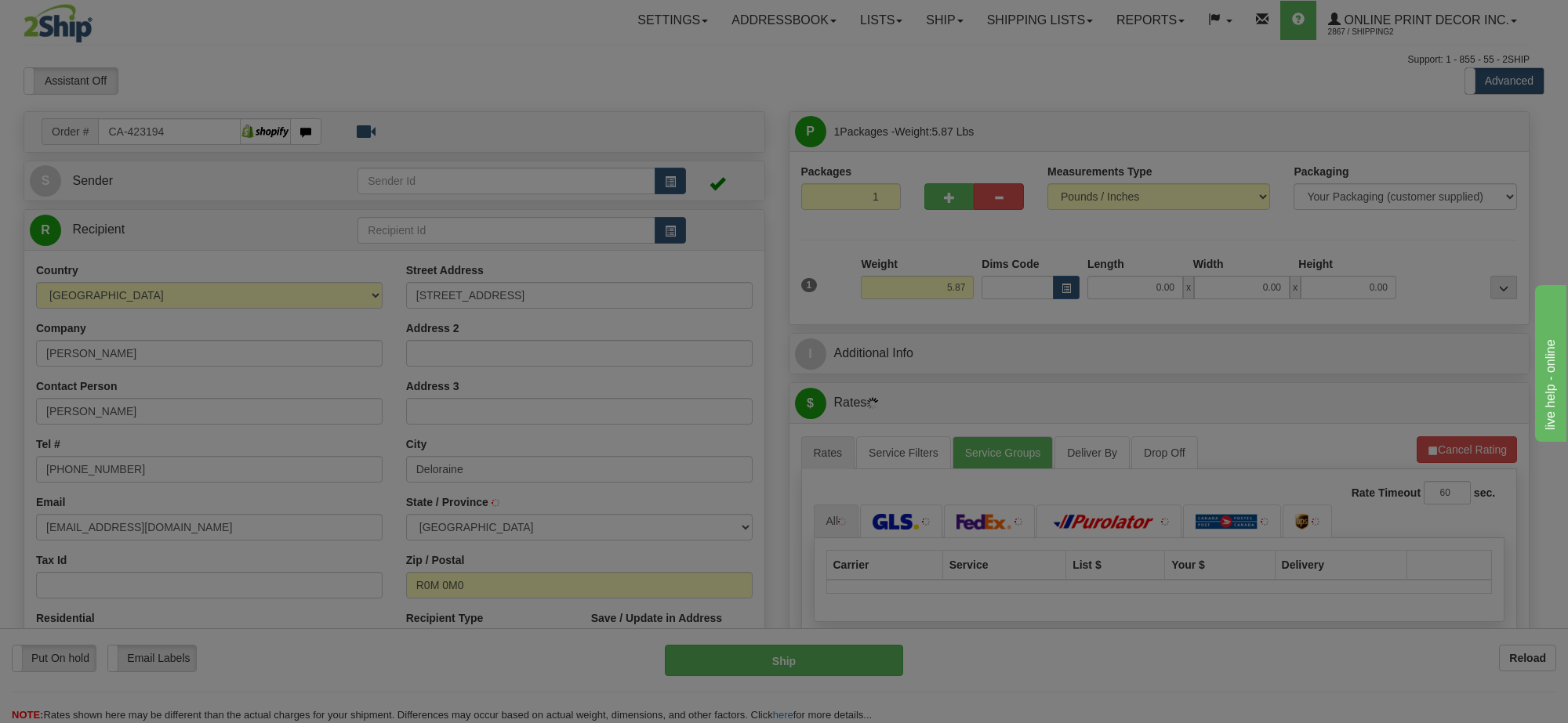
type input "DELORAINE"
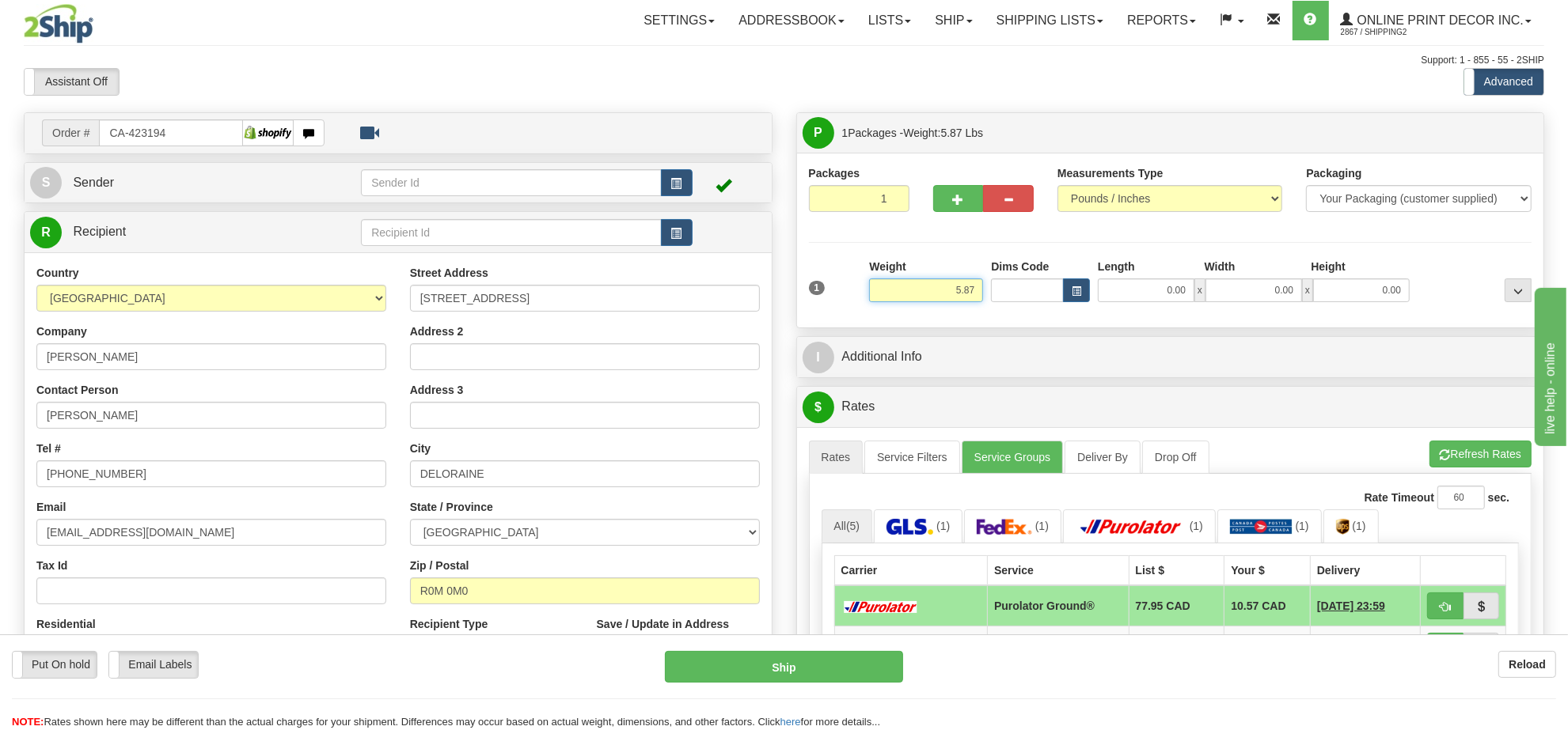
click at [942, 290] on input "5.87" at bounding box center [926, 290] width 114 height 24
click at [1082, 282] on button "button" at bounding box center [1076, 290] width 27 height 24
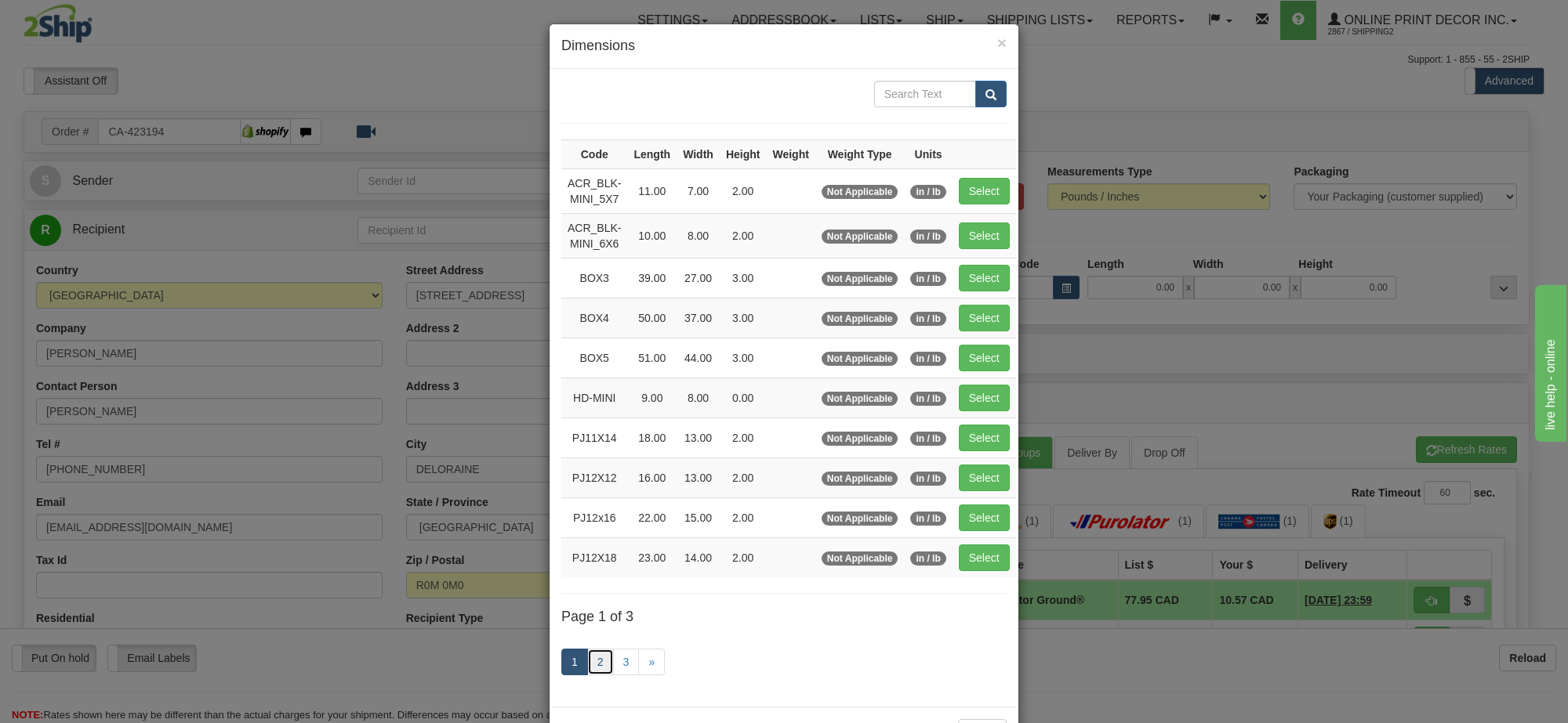
click at [589, 666] on link "2" at bounding box center [601, 662] width 27 height 27
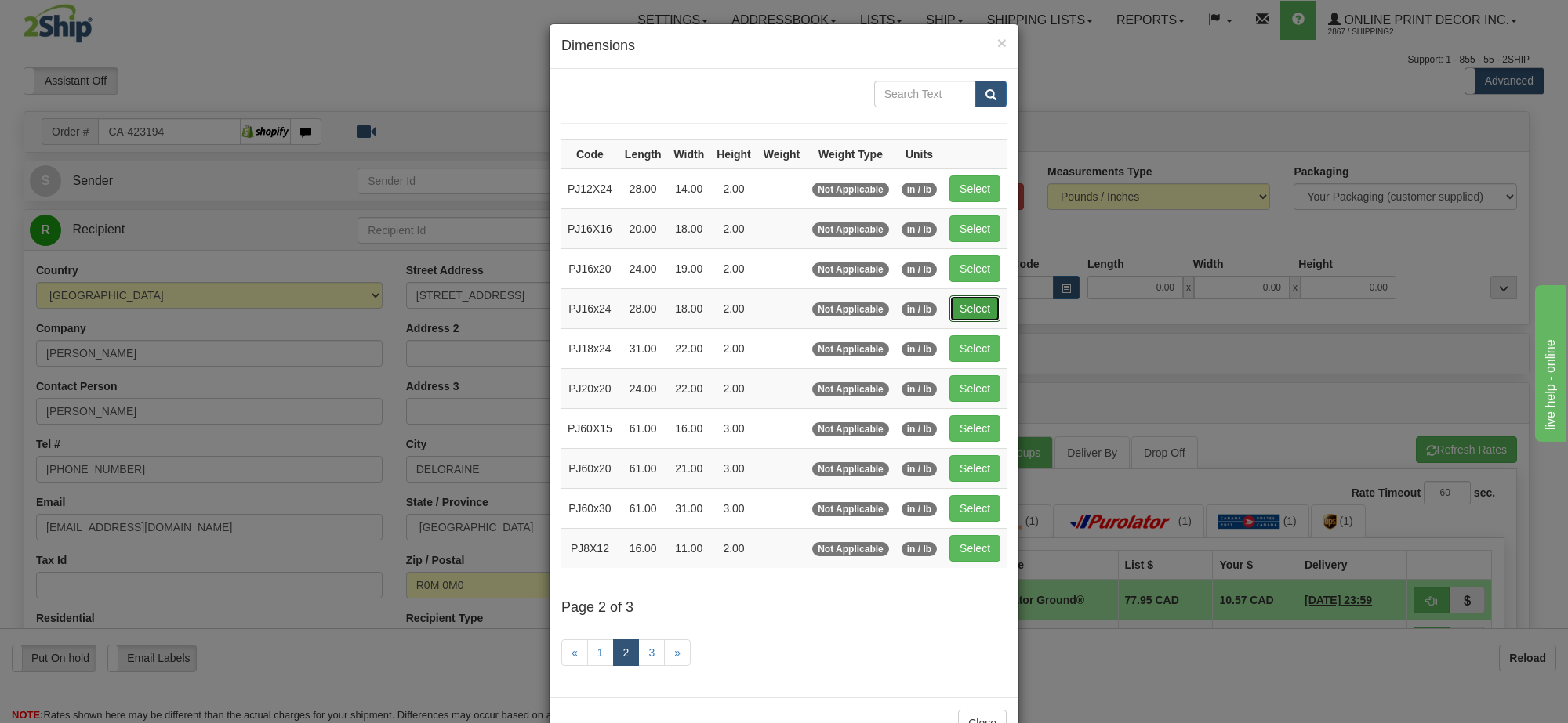
click at [982, 312] on button "Select" at bounding box center [975, 309] width 51 height 27
type input "PJ16x24"
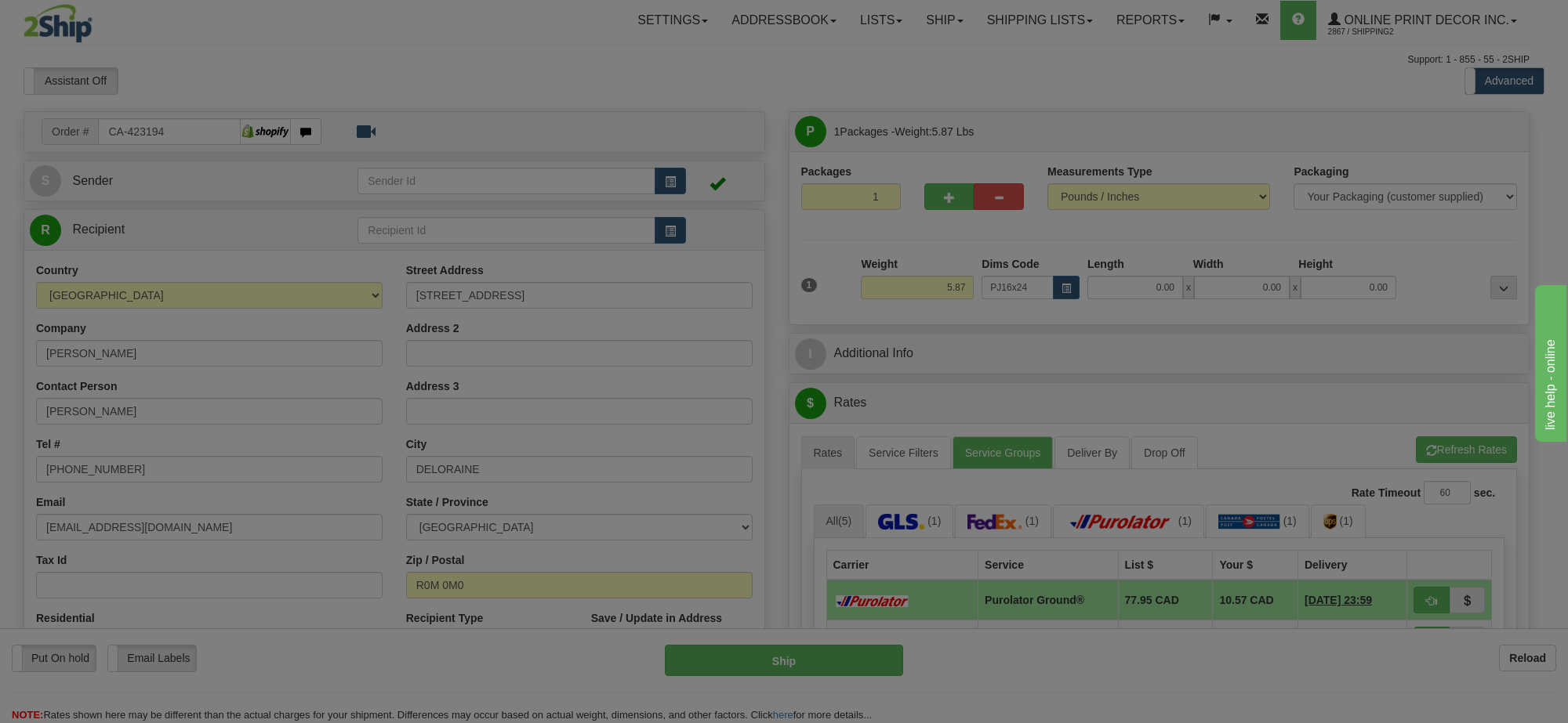
type input "28.00"
type input "18.00"
type input "2.00"
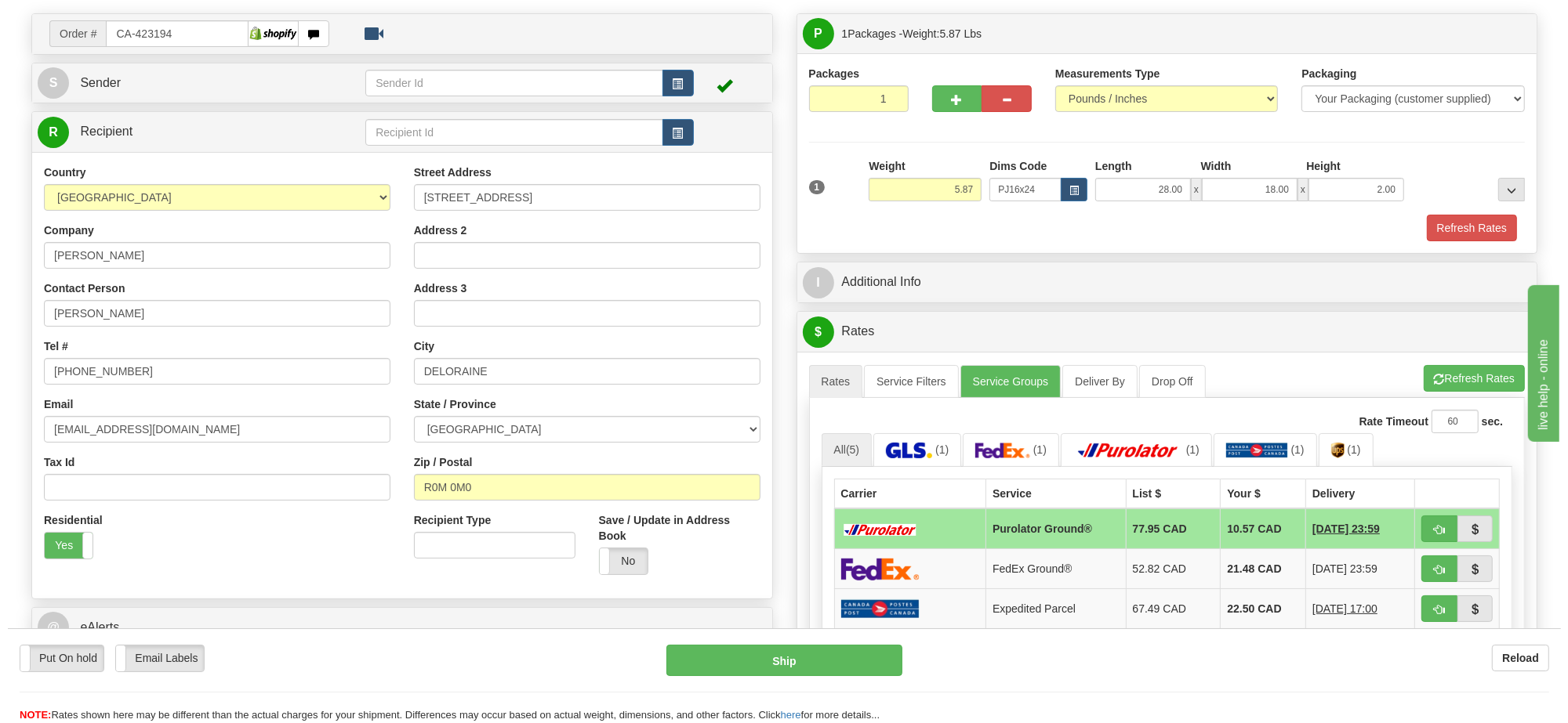
scroll to position [196, 0]
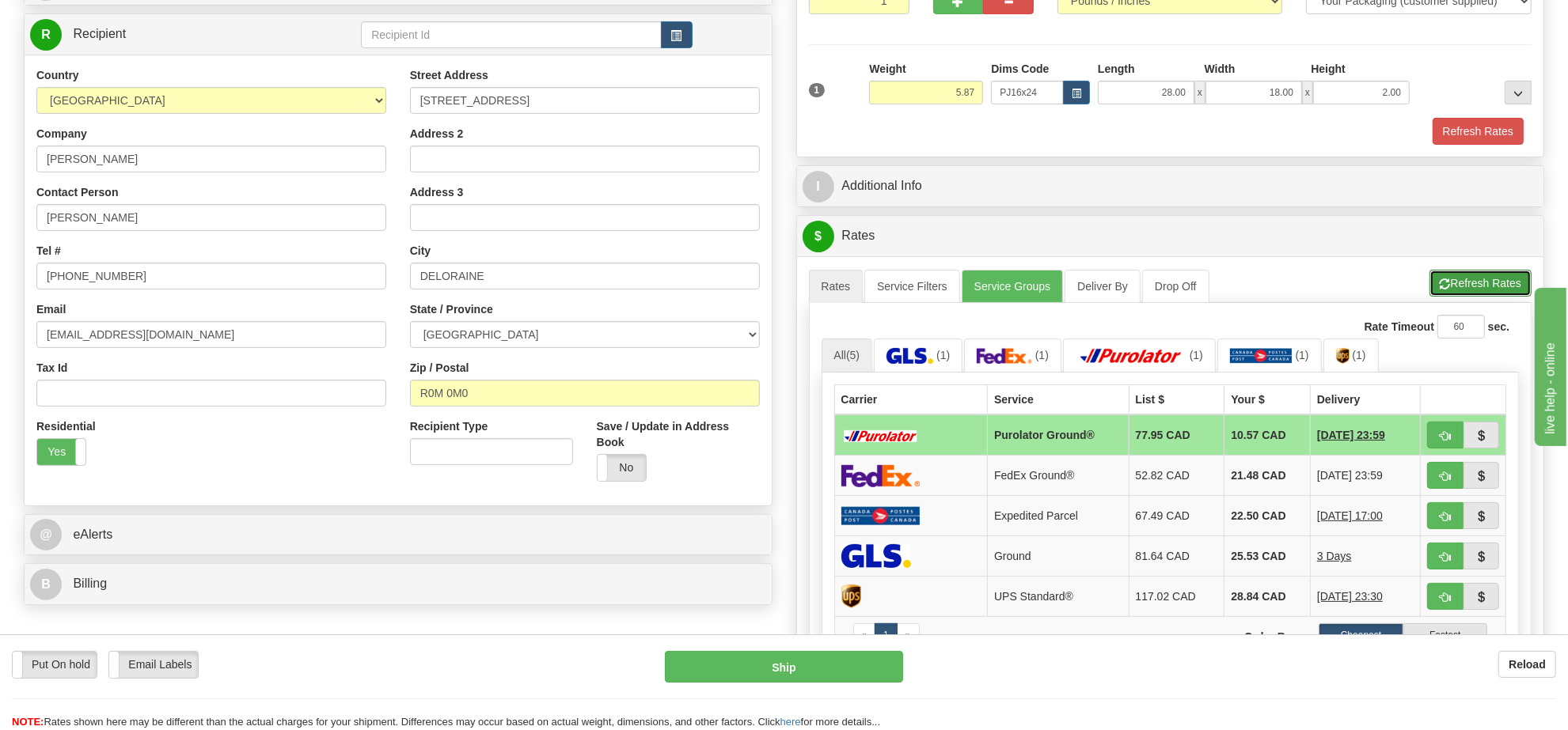
click at [1449, 281] on button "Refresh Rates" at bounding box center [1480, 283] width 102 height 27
click at [1433, 448] on button "button" at bounding box center [1445, 435] width 36 height 27
type input "260"
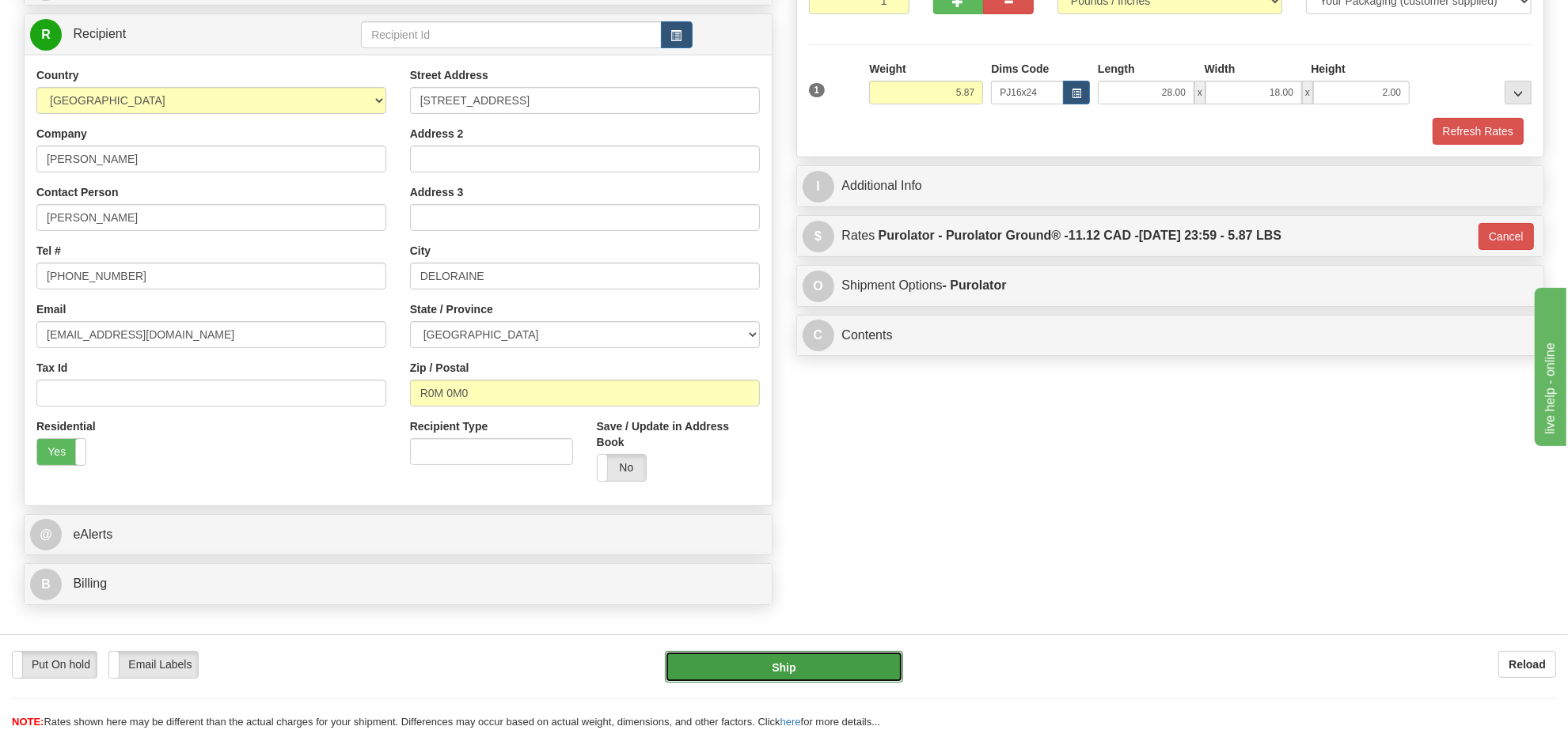
click at [883, 659] on button "Ship" at bounding box center [783, 667] width 237 height 32
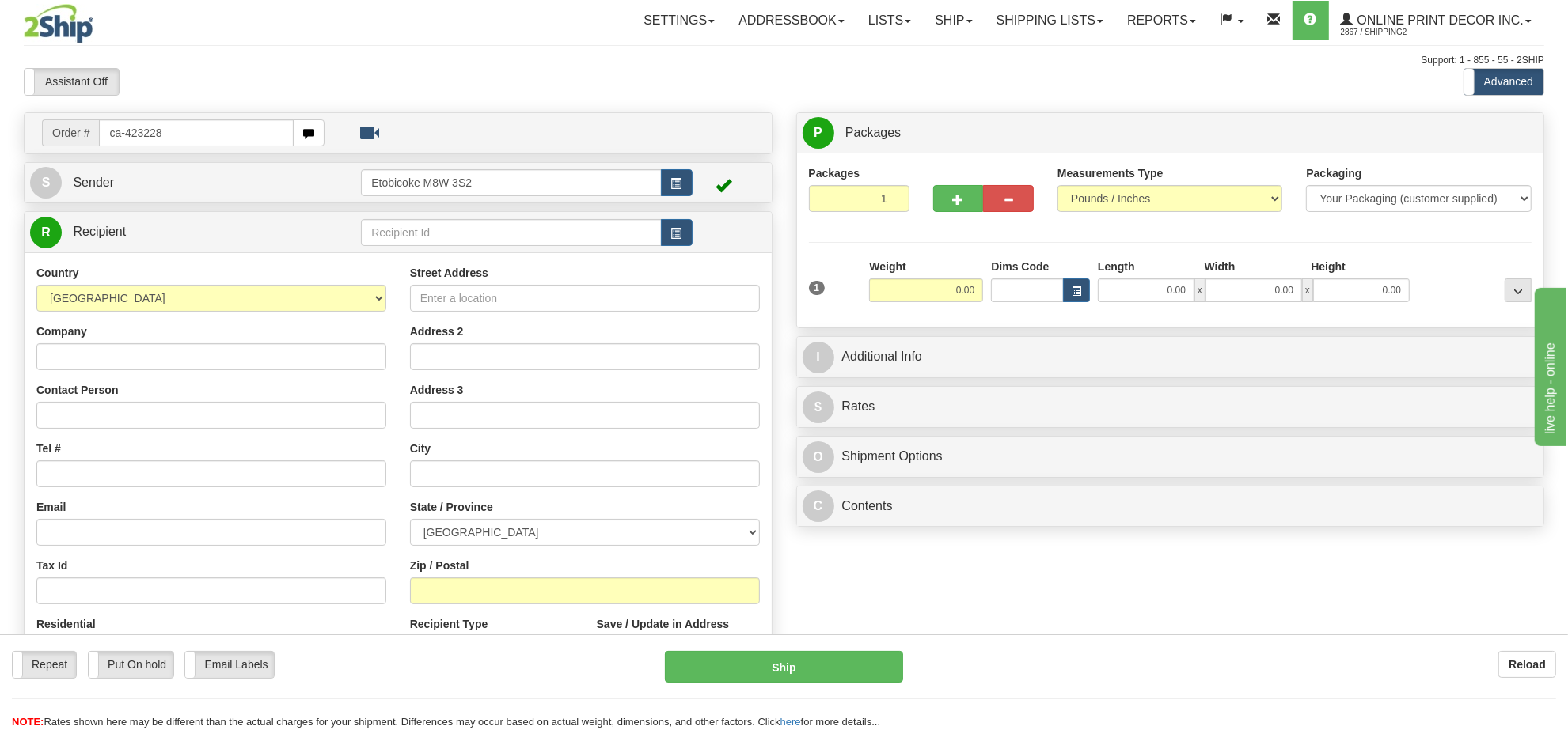
type input "ca-423228"
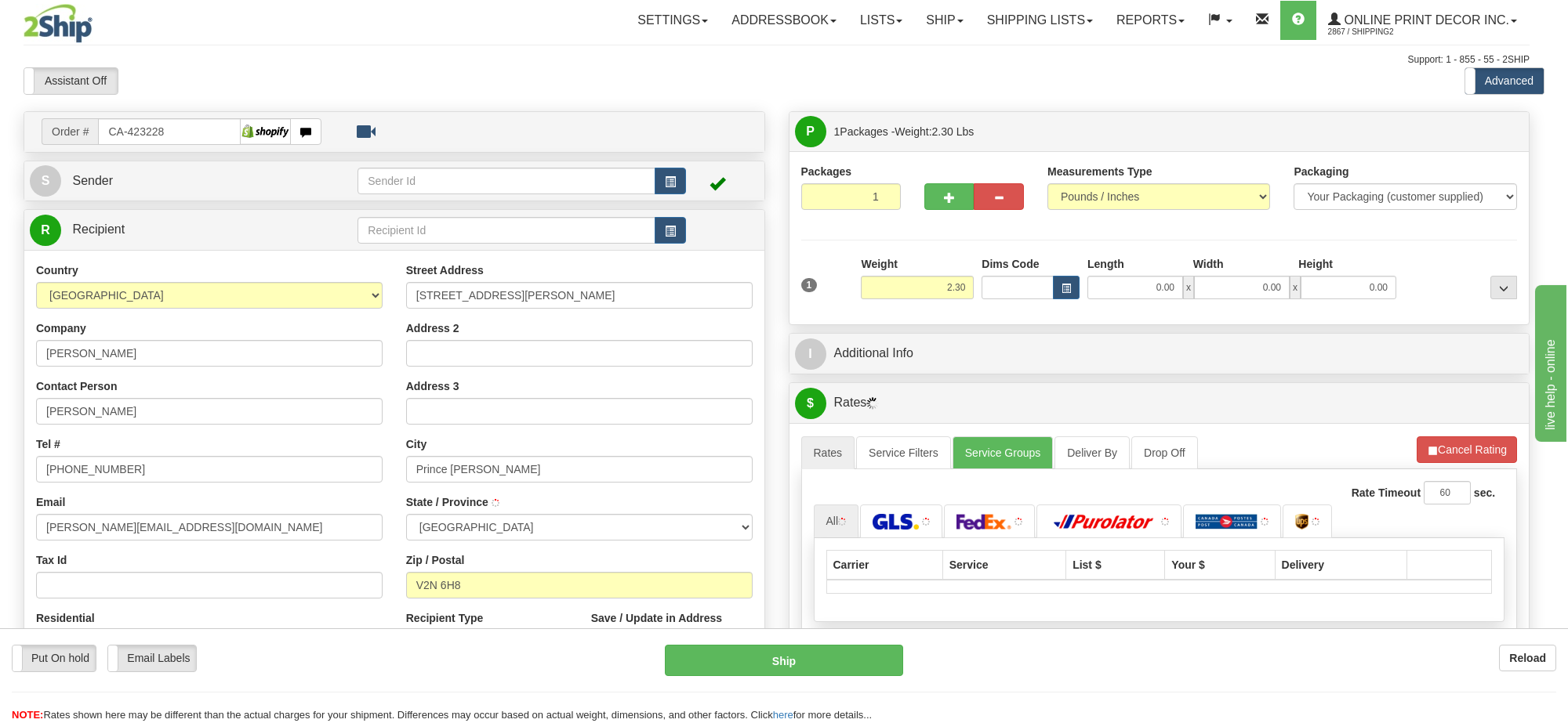
type input "PRINCE [PERSON_NAME]"
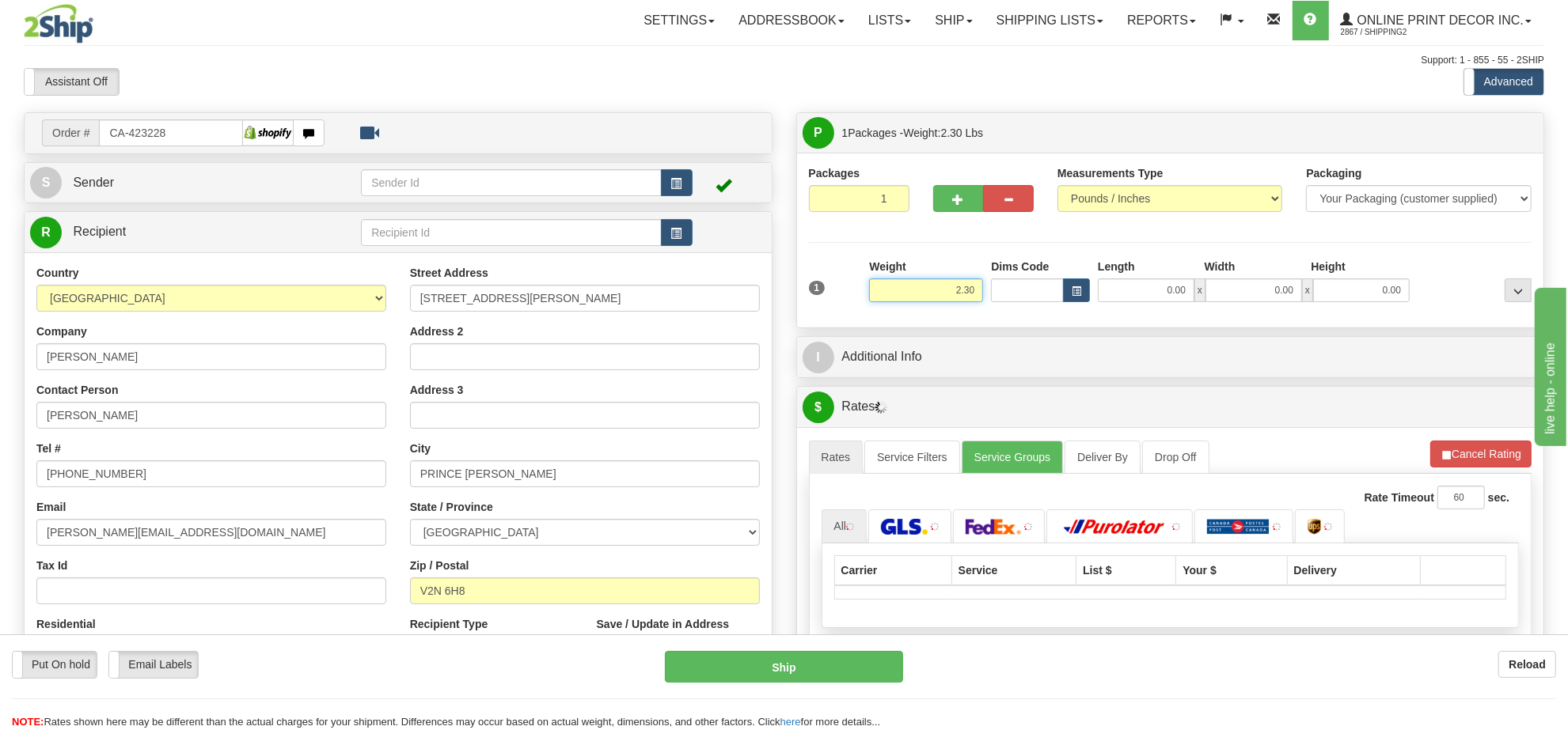
click at [950, 297] on input "2.30" at bounding box center [926, 290] width 114 height 24
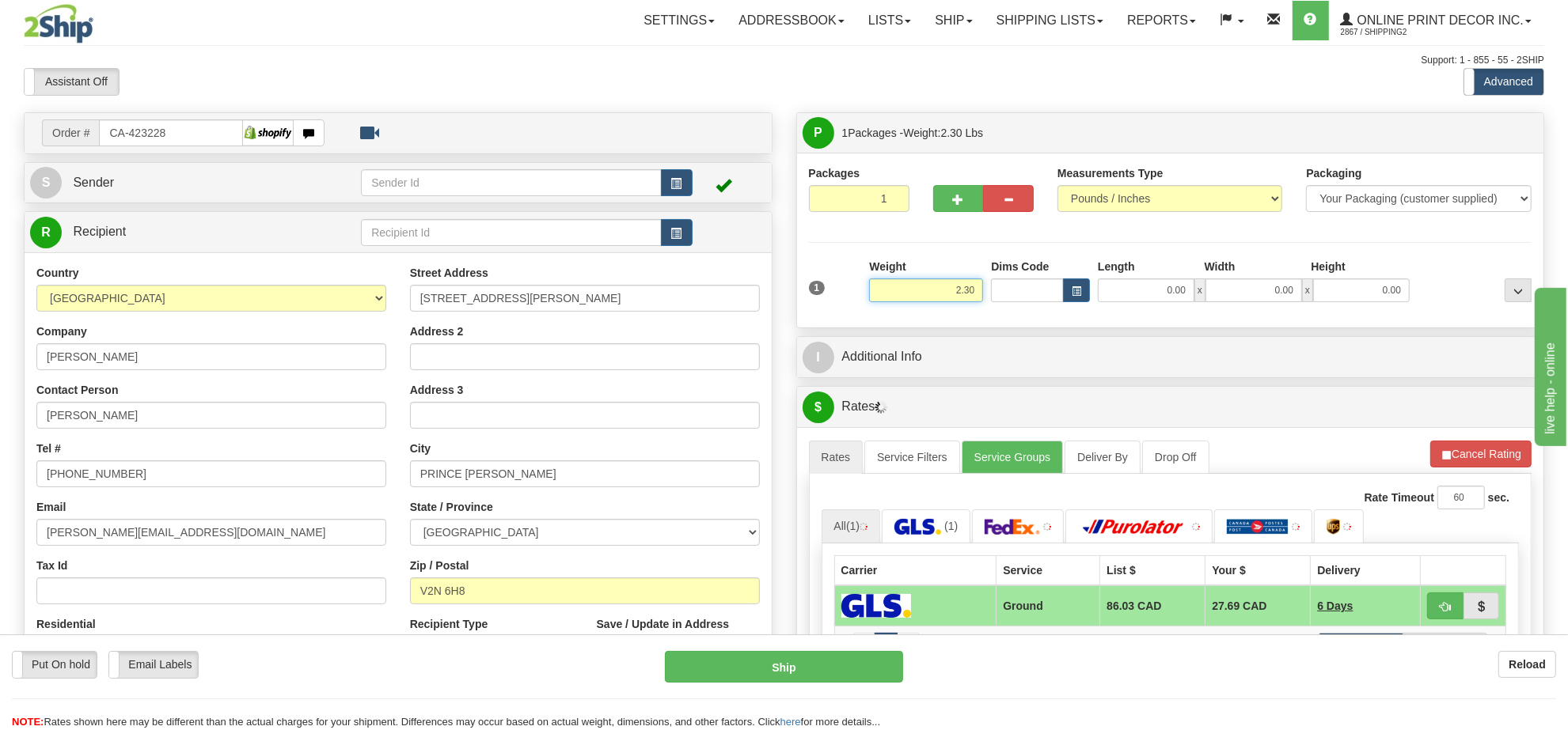
click at [950, 297] on input "2.30" at bounding box center [926, 290] width 114 height 24
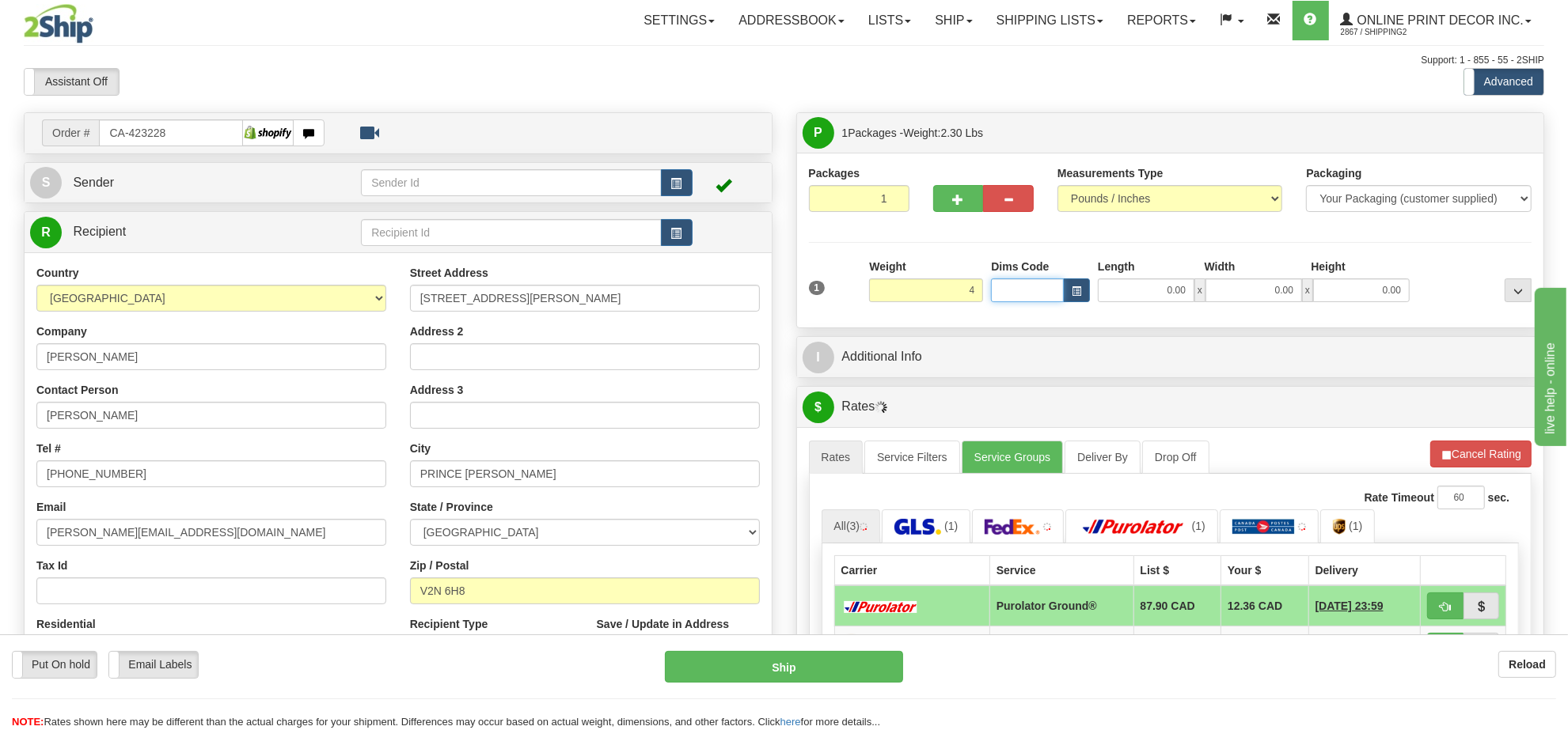
type input "4.00"
click at [1046, 291] on input "Dims Code" at bounding box center [1027, 290] width 73 height 24
click at [1075, 296] on span "button" at bounding box center [1077, 291] width 10 height 9
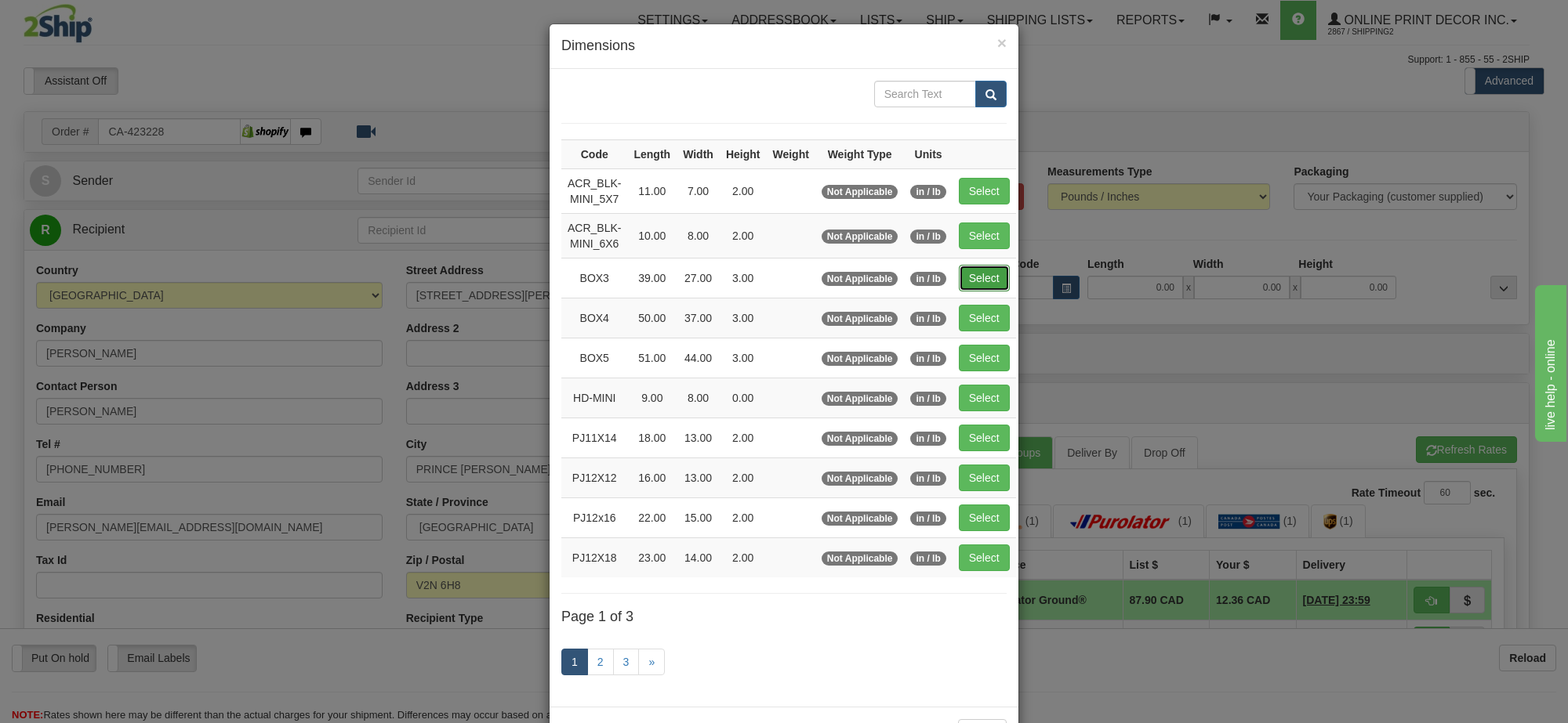
click at [1000, 275] on button "Select" at bounding box center [984, 278] width 51 height 27
type input "BOX3"
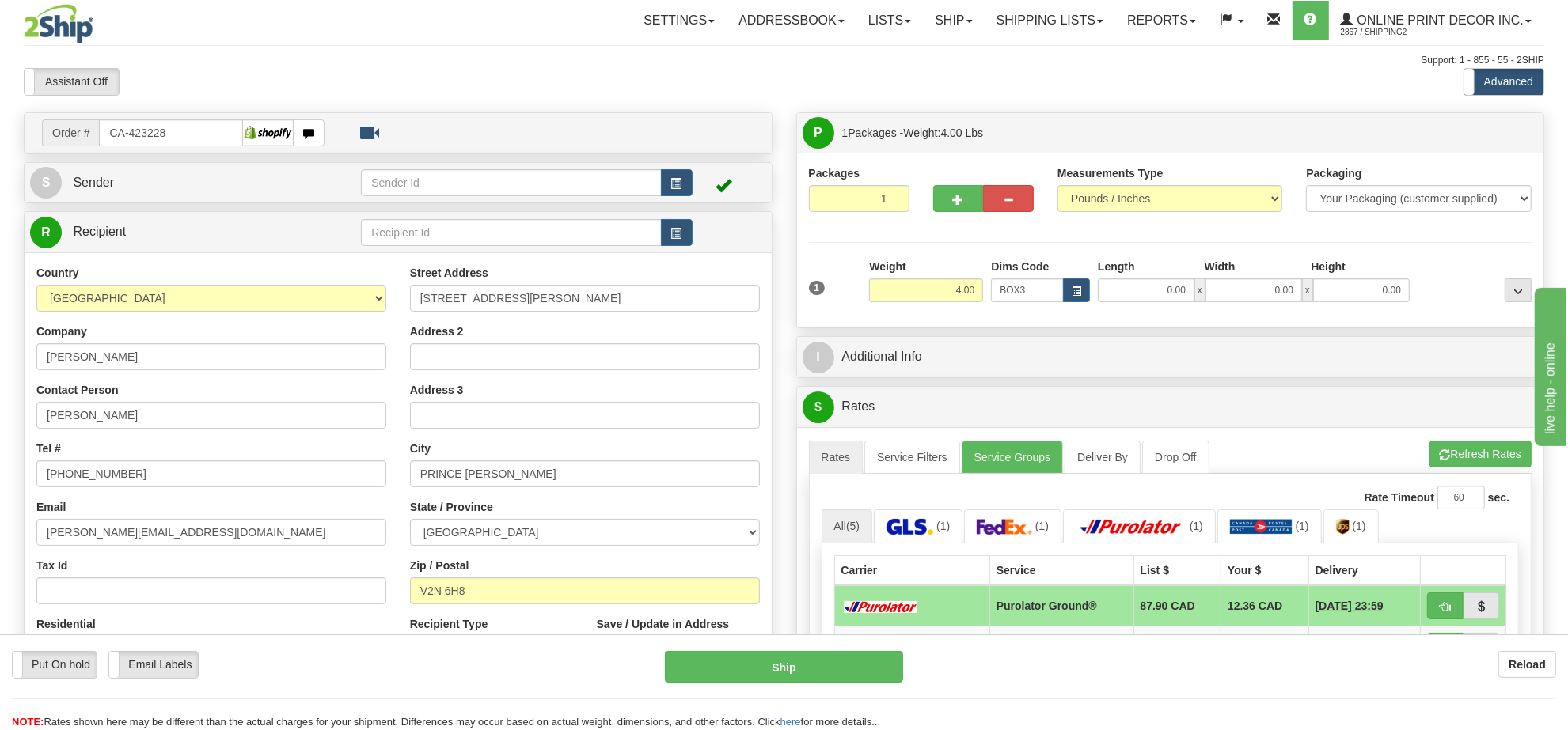
type input "39.00"
type input "27.00"
type input "3.00"
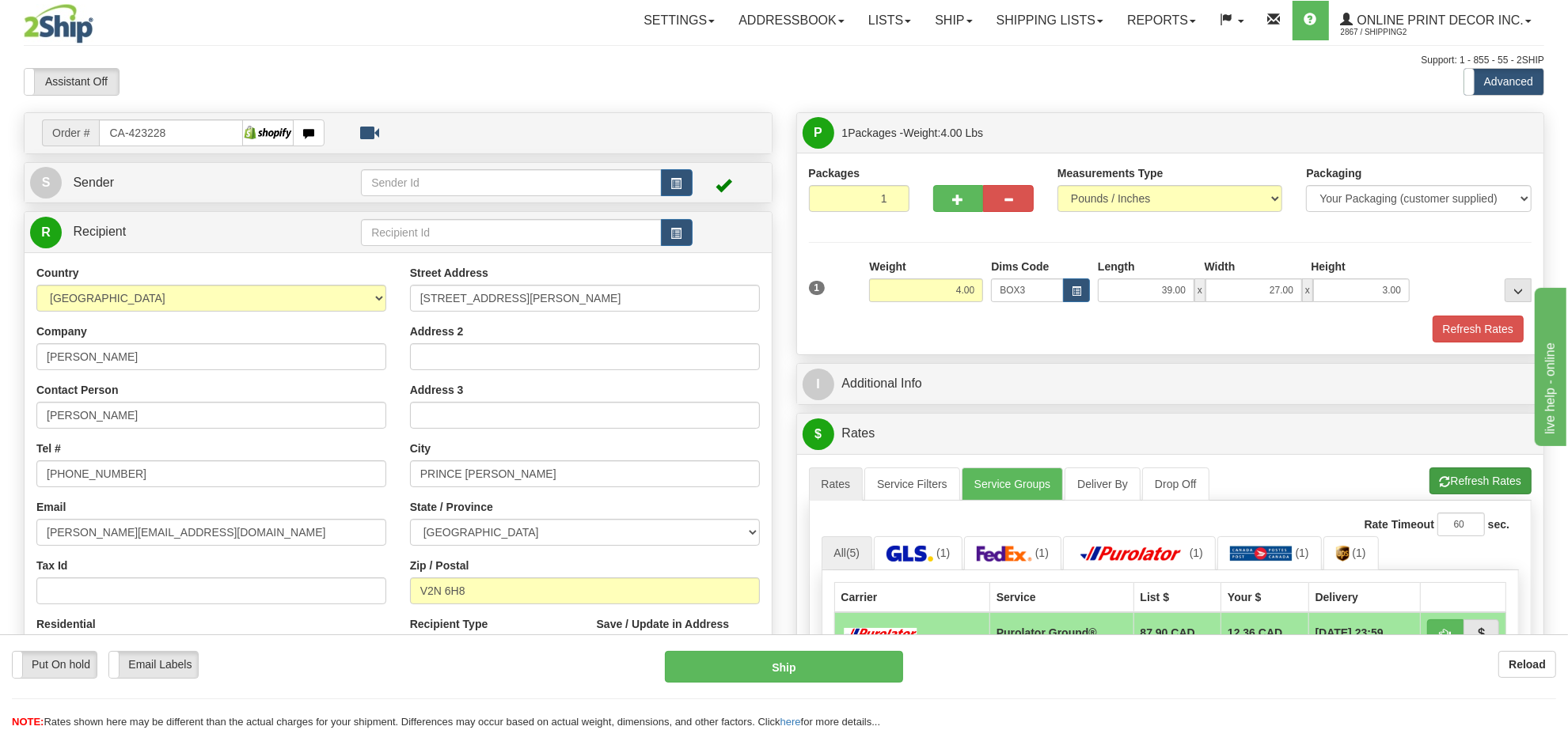
click at [1493, 468] on div "A change has been made which could impact your rate estimate. To ensure the est…" at bounding box center [1170, 727] width 747 height 545
click at [1472, 489] on button "Refresh Rates" at bounding box center [1480, 481] width 102 height 27
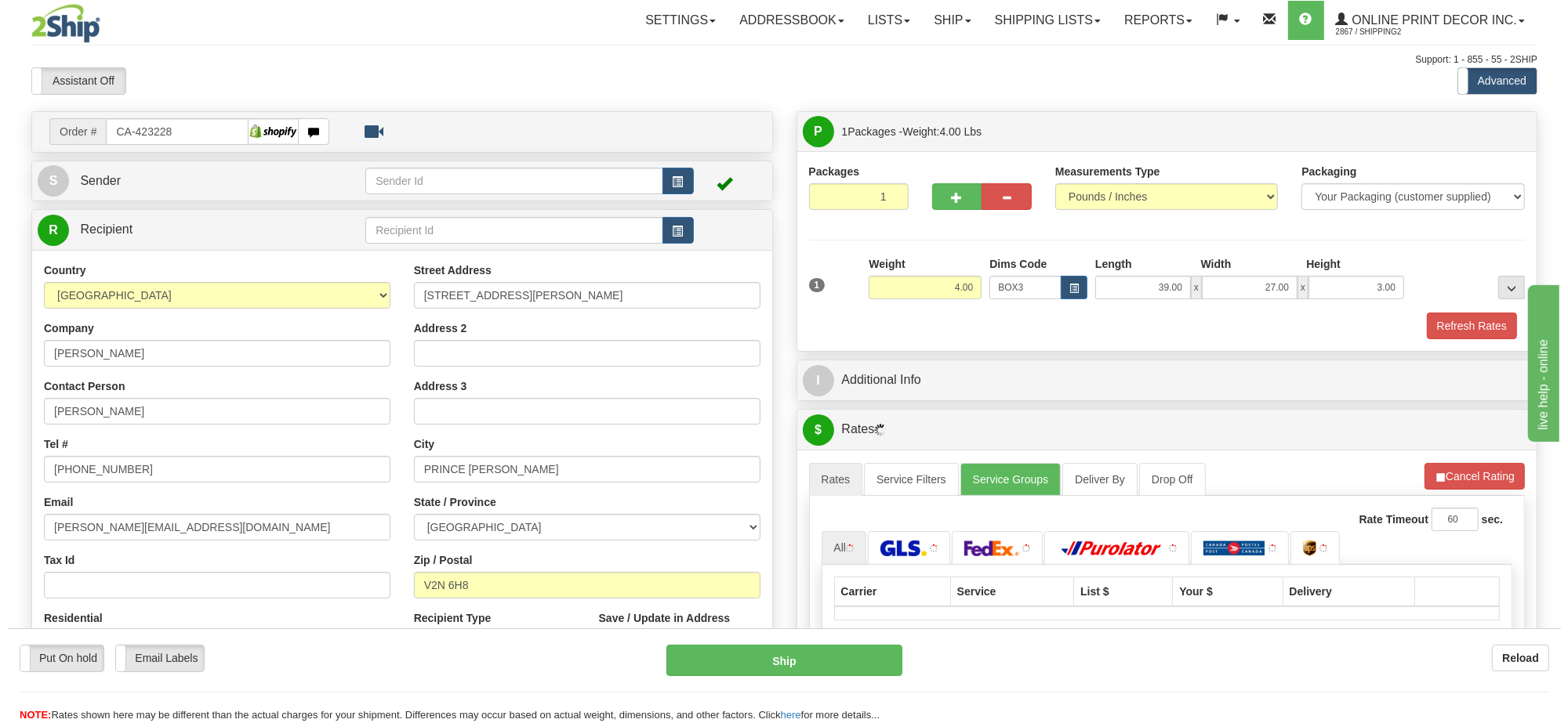
scroll to position [98, 0]
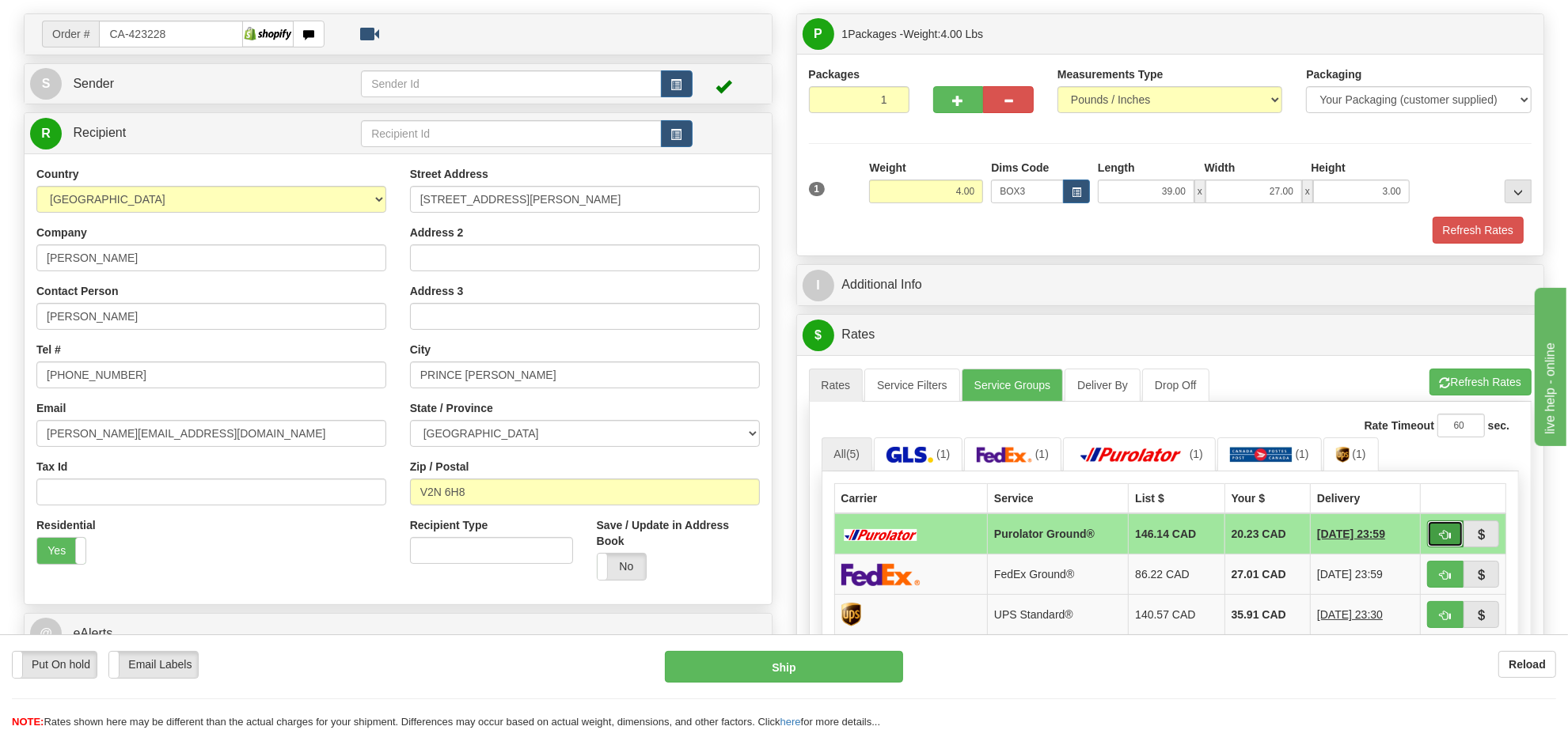
click at [1447, 541] on span "button" at bounding box center [1446, 535] width 11 height 11
type input "260"
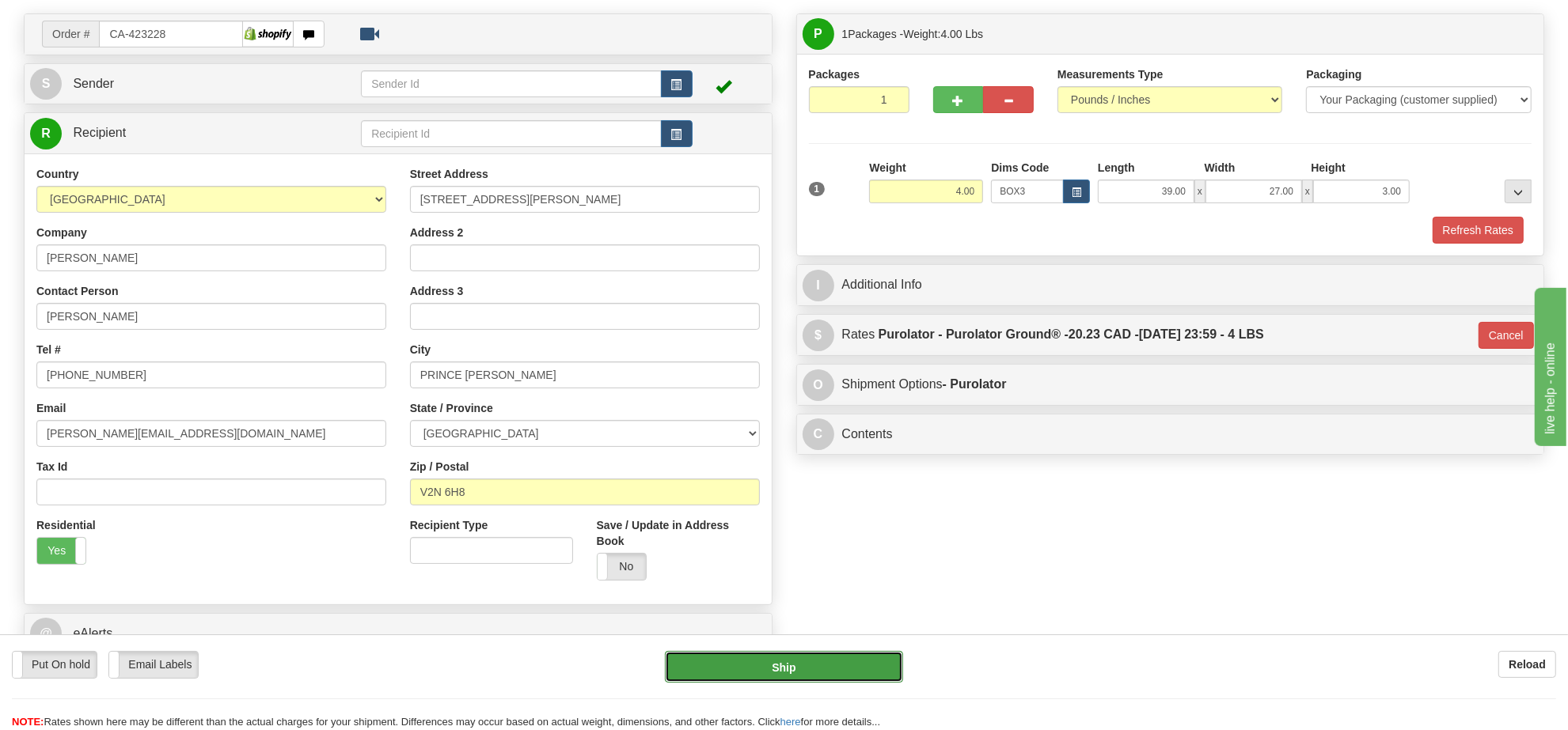
click at [863, 666] on button "Ship" at bounding box center [783, 667] width 237 height 32
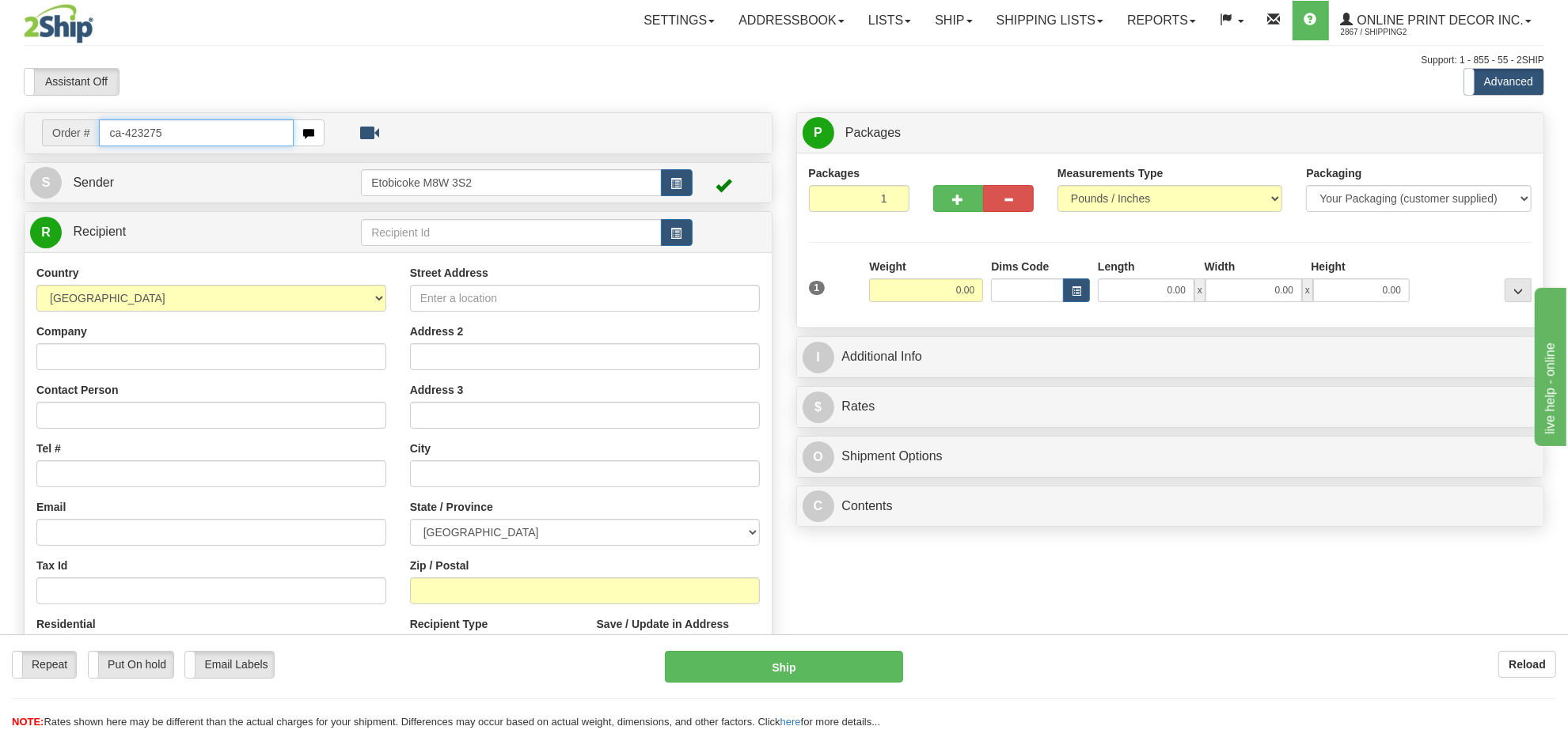
type input "ca-423275"
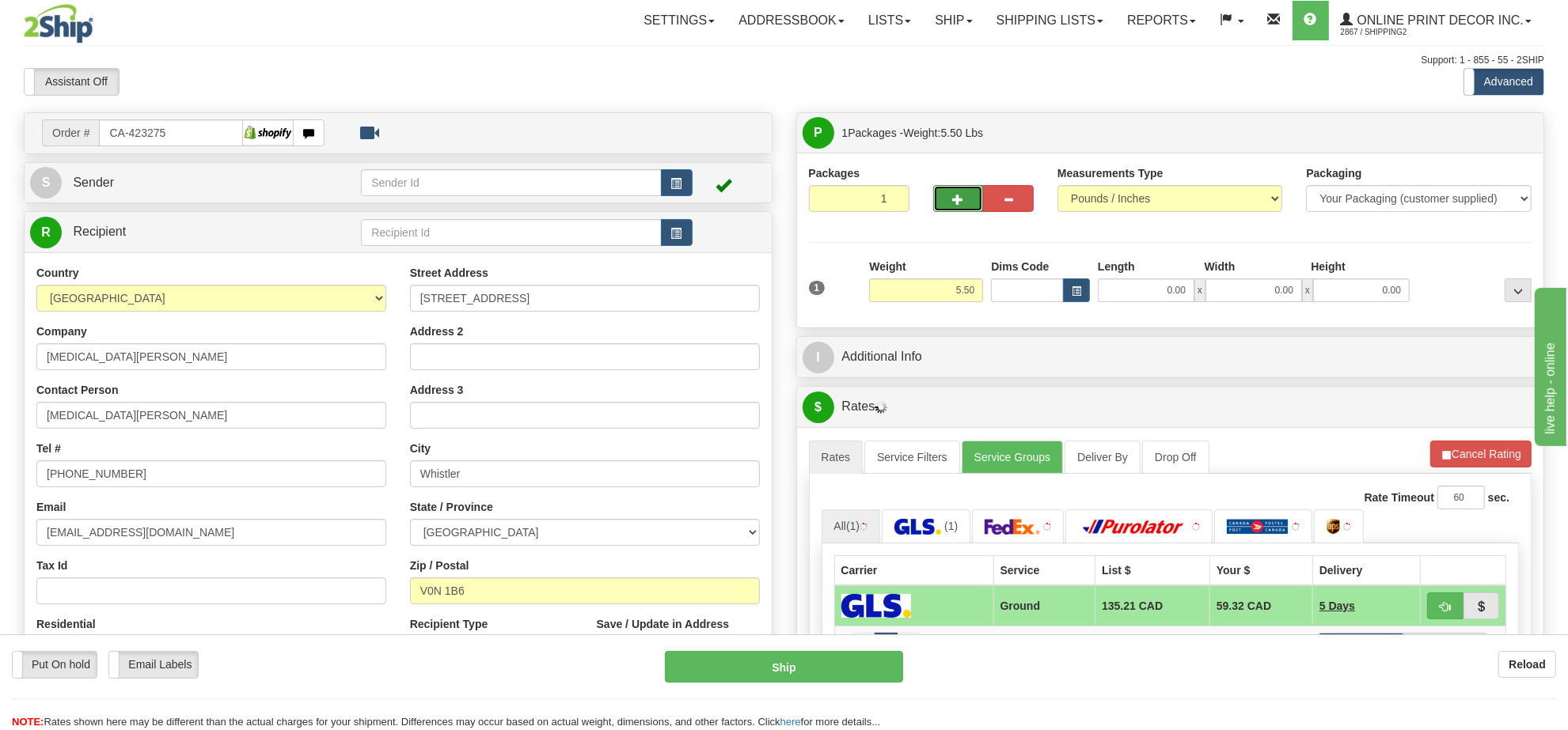
click at [958, 208] on button "button" at bounding box center [958, 198] width 51 height 27
radio input "true"
type input "2"
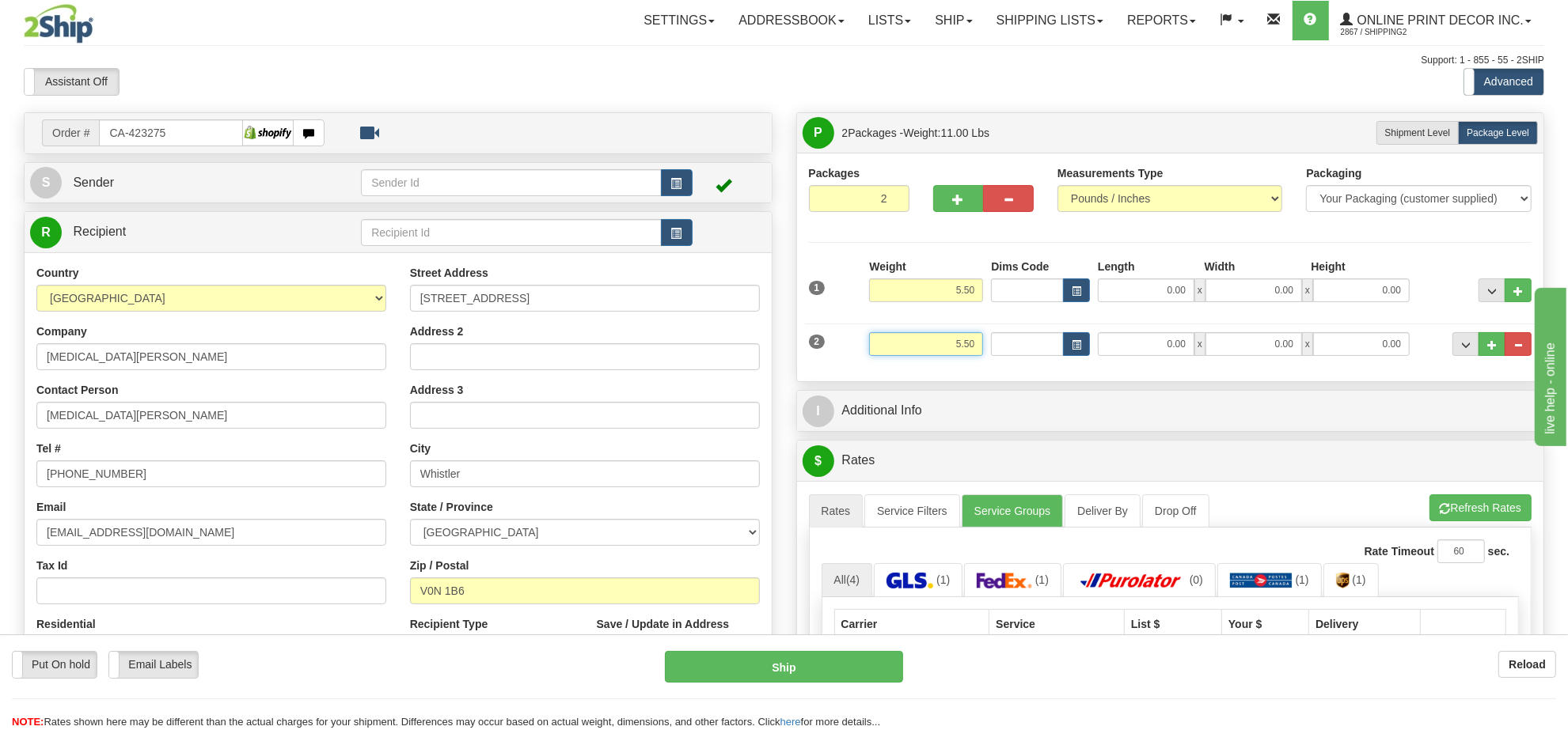
click at [966, 349] on input "5.50" at bounding box center [926, 344] width 114 height 24
click at [966, 349] on input "5.50" at bounding box center [926, 344] width 114 height 24
type input "4.00"
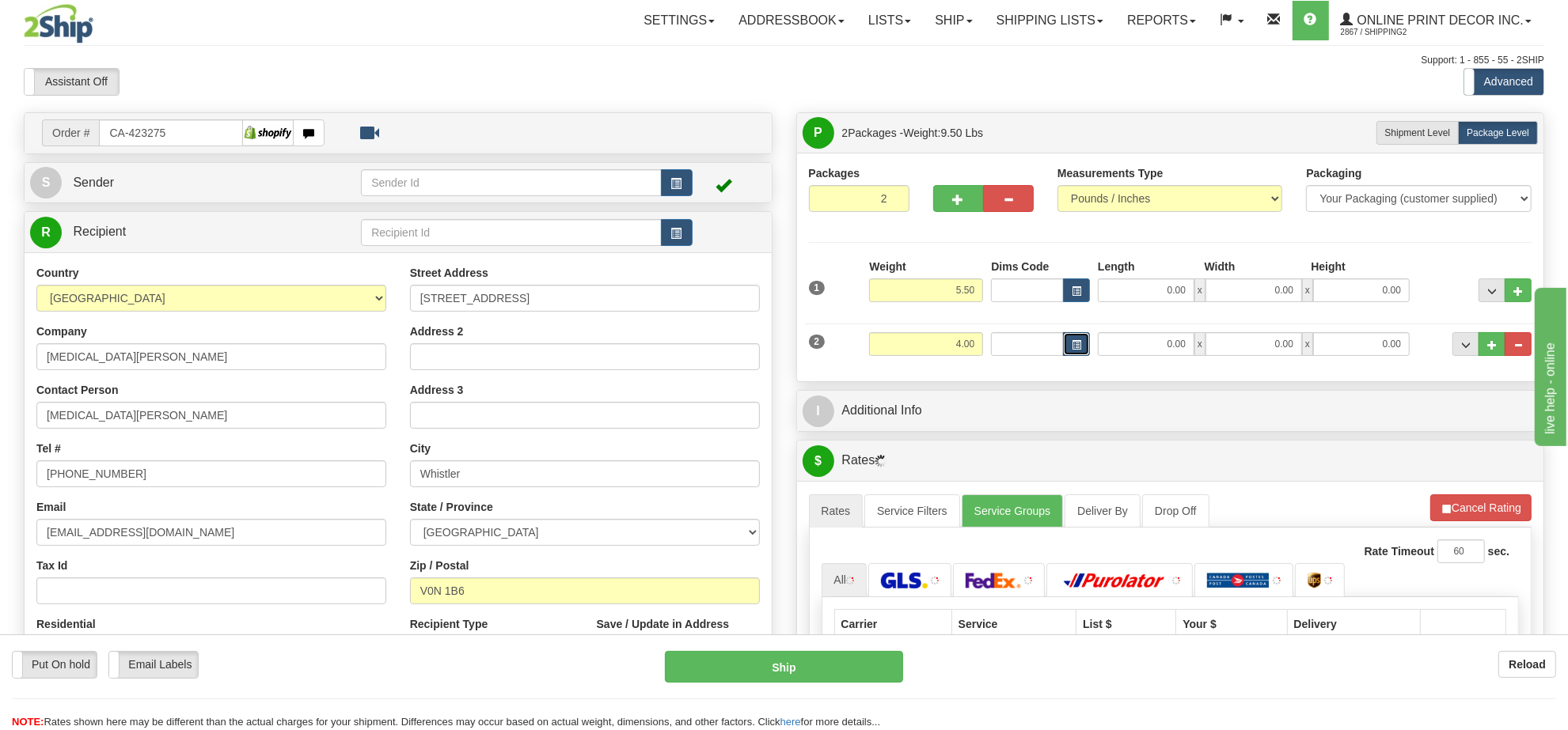
click at [1069, 347] on button "button" at bounding box center [1076, 344] width 27 height 24
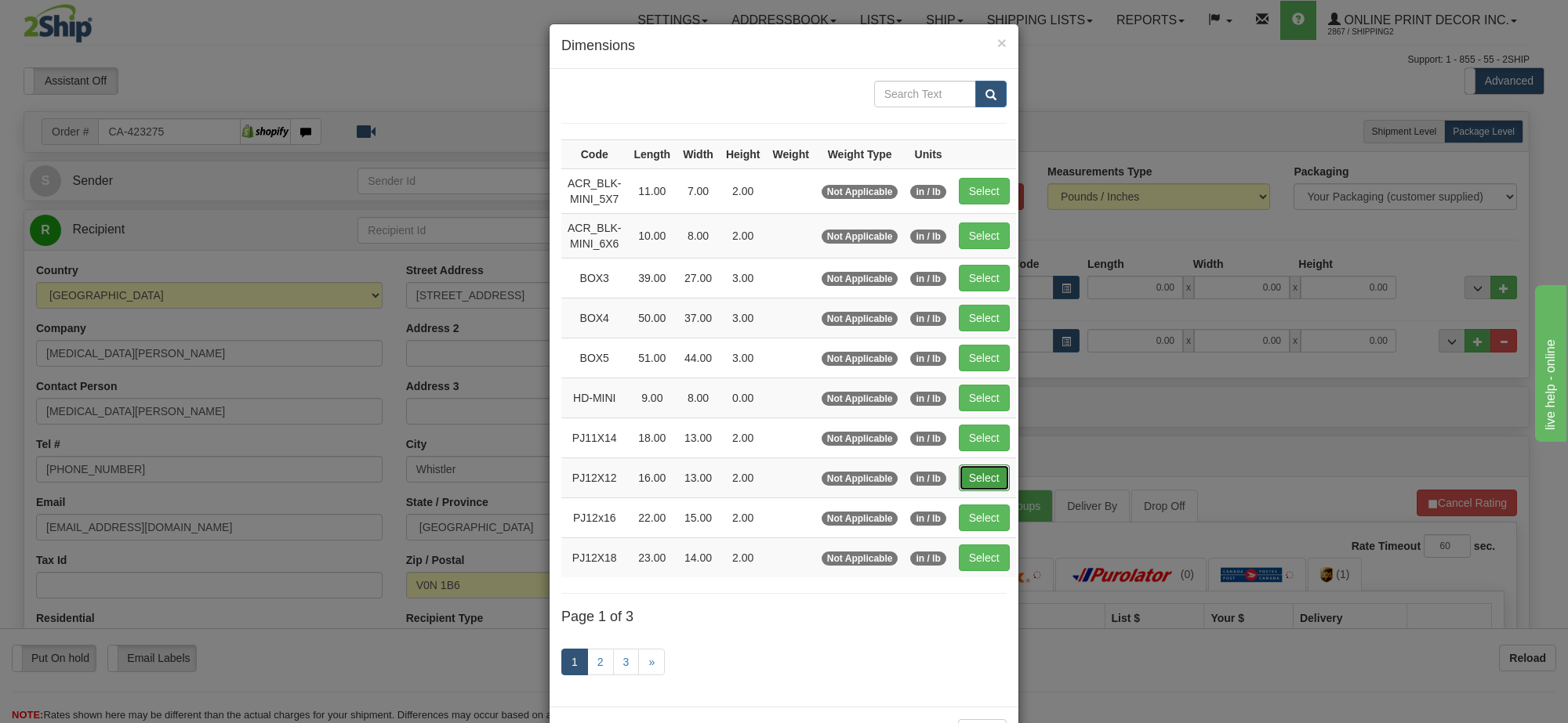
drag, startPoint x: 971, startPoint y: 486, endPoint x: 1208, endPoint y: 402, distance: 251.4
click at [973, 486] on button "Select" at bounding box center [984, 478] width 51 height 27
type input "PJ12X12"
type input "16.00"
type input "13.00"
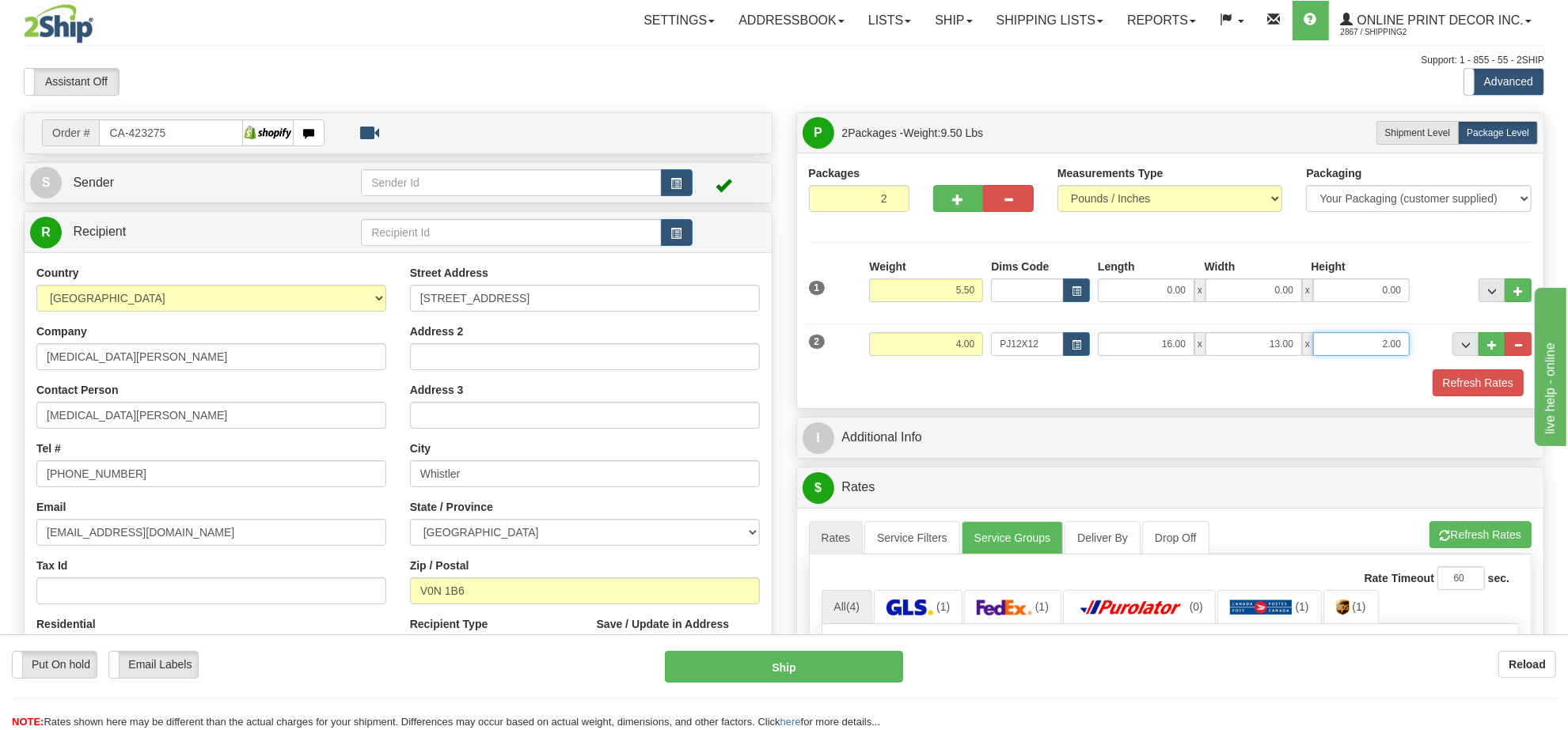
click at [1374, 350] on input "2.00" at bounding box center [1361, 344] width 97 height 24
type input "4.00"
click at [949, 285] on input "5.50" at bounding box center [926, 290] width 114 height 24
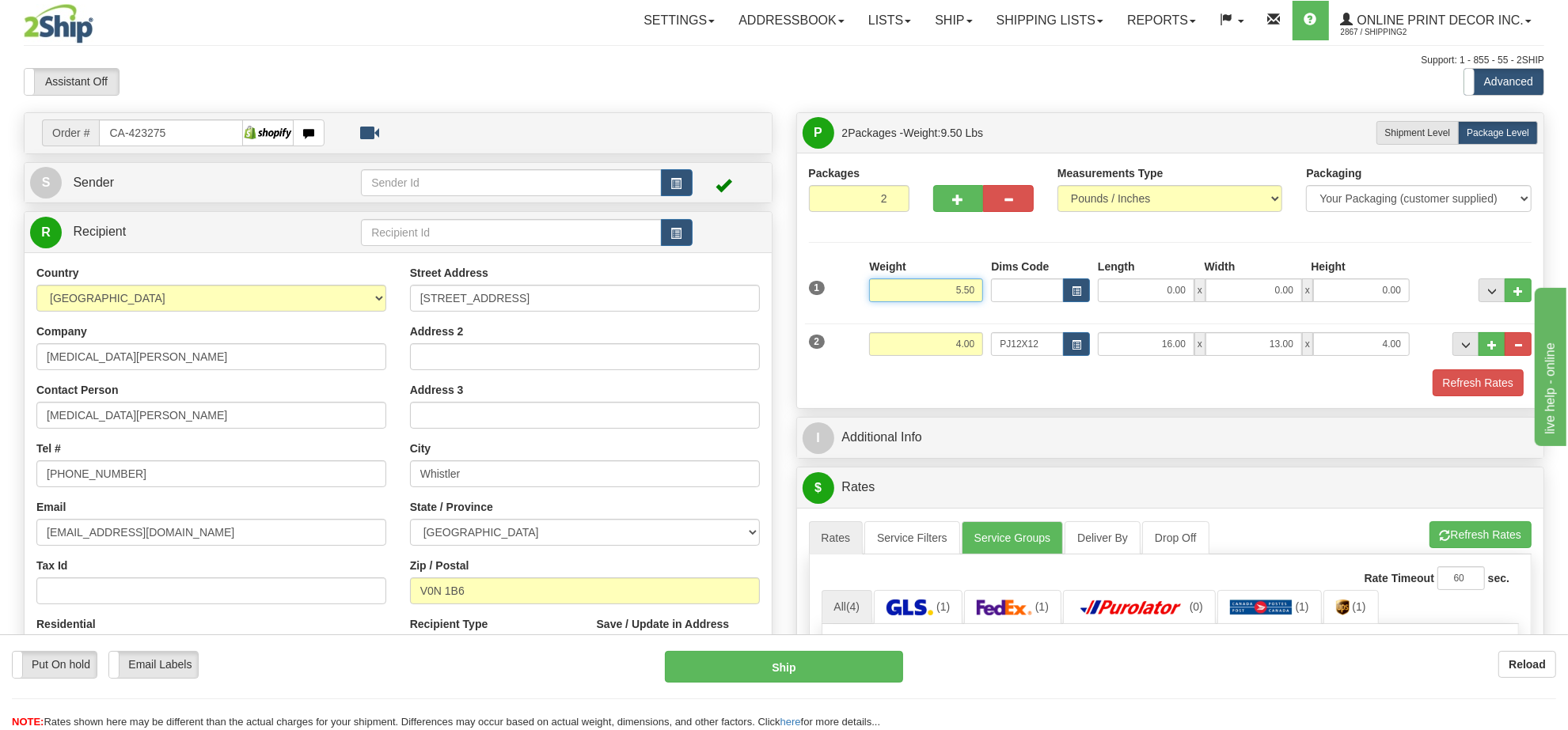
type input "8"
click at [1082, 297] on button "button" at bounding box center [1076, 290] width 27 height 24
type input "9.00"
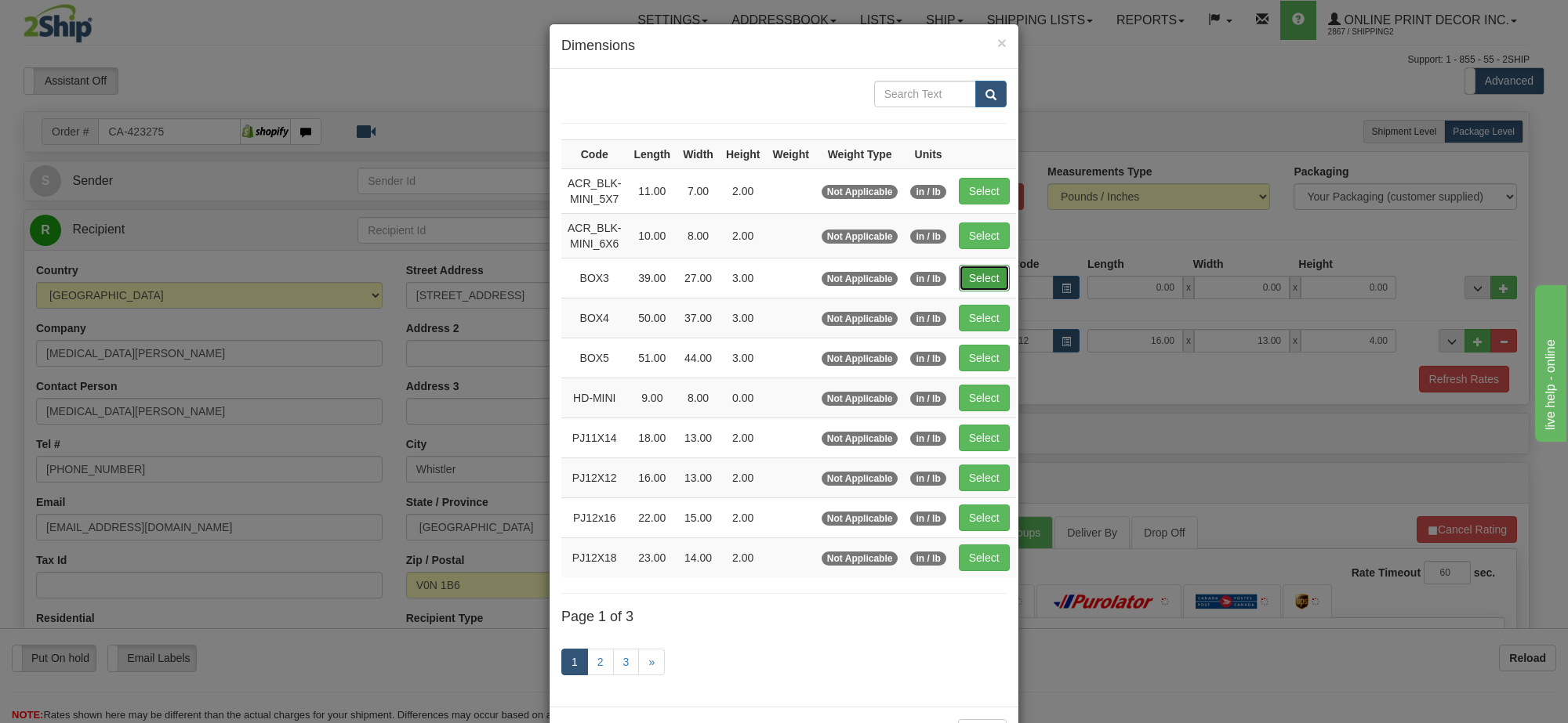
drag, startPoint x: 975, startPoint y: 279, endPoint x: 1210, endPoint y: 357, distance: 247.6
click at [976, 278] on button "Select" at bounding box center [984, 278] width 51 height 27
type input "BOX3"
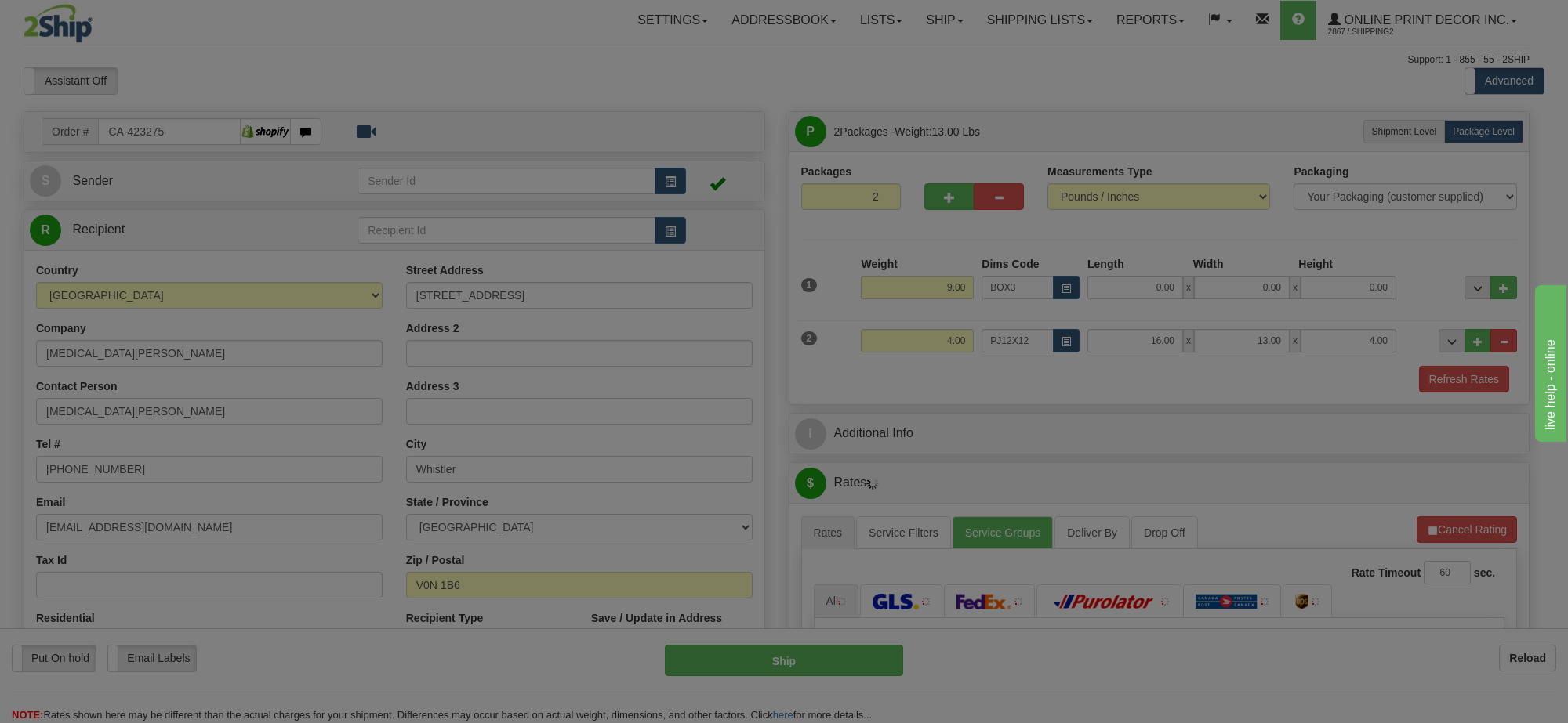
type input "39.00"
type input "27.00"
type input "3.00"
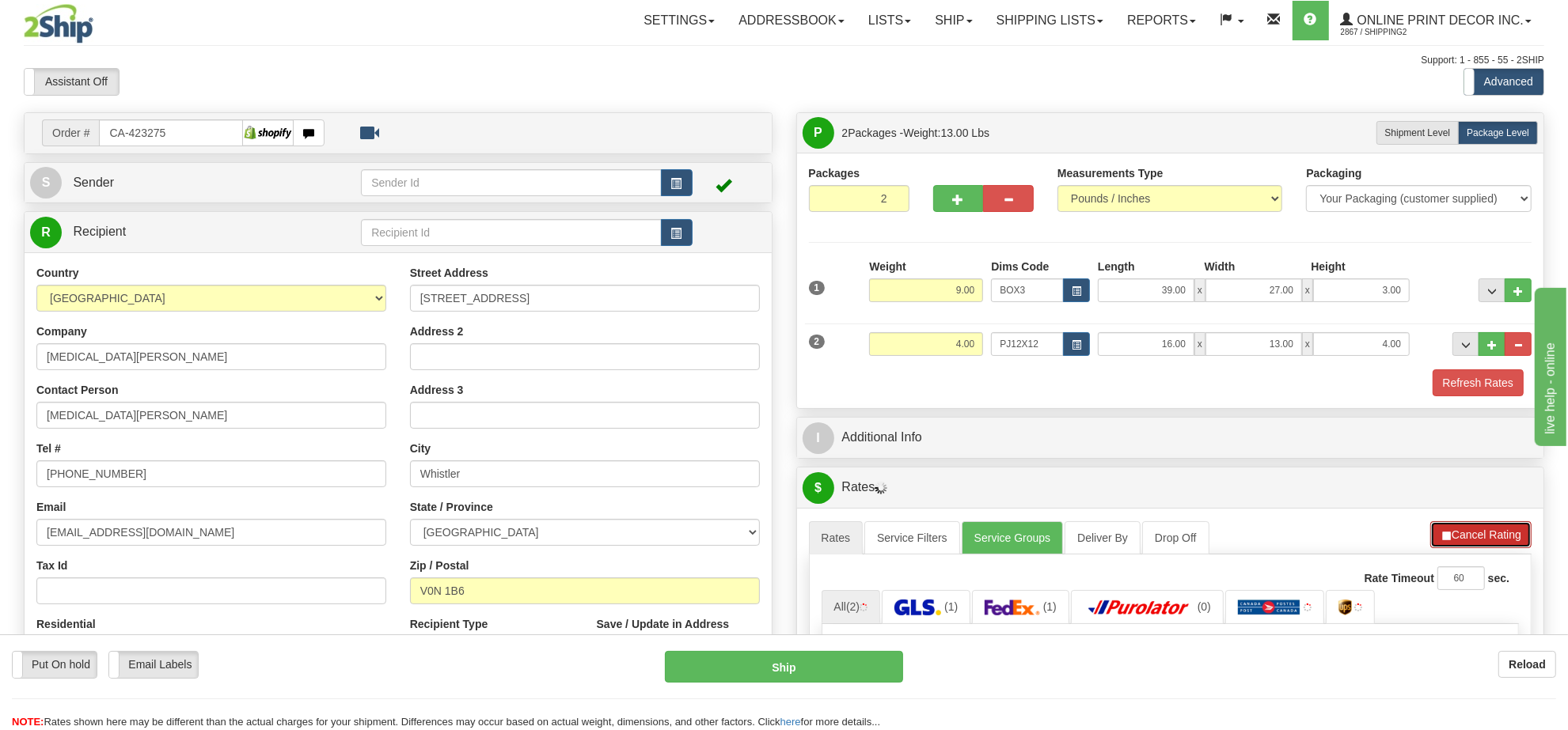
click at [1500, 535] on button "Cancel Rating" at bounding box center [1480, 535] width 101 height 27
click at [1500, 535] on button "Refresh Rates" at bounding box center [1480, 535] width 102 height 27
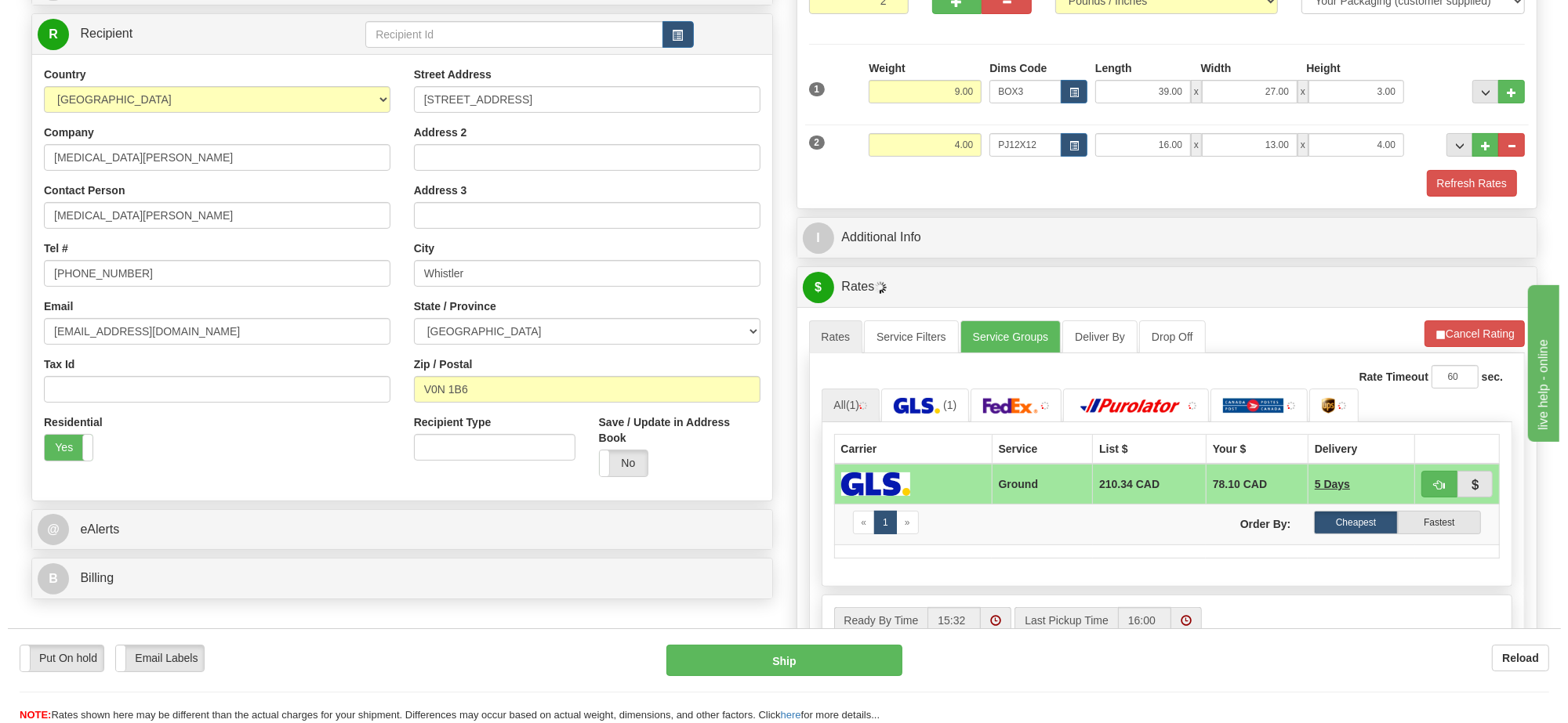
scroll to position [294, 0]
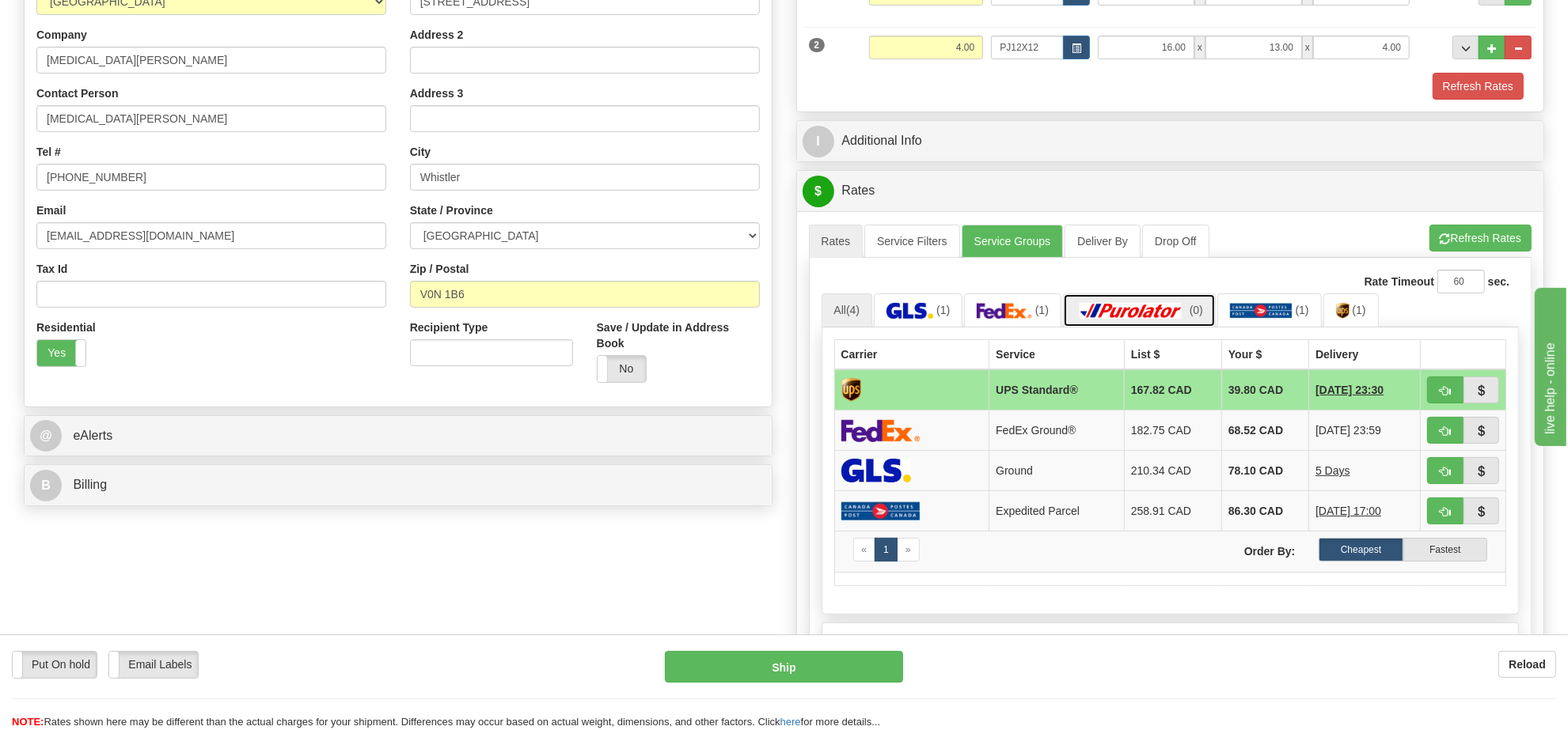
click at [1101, 317] on img at bounding box center [1131, 310] width 111 height 16
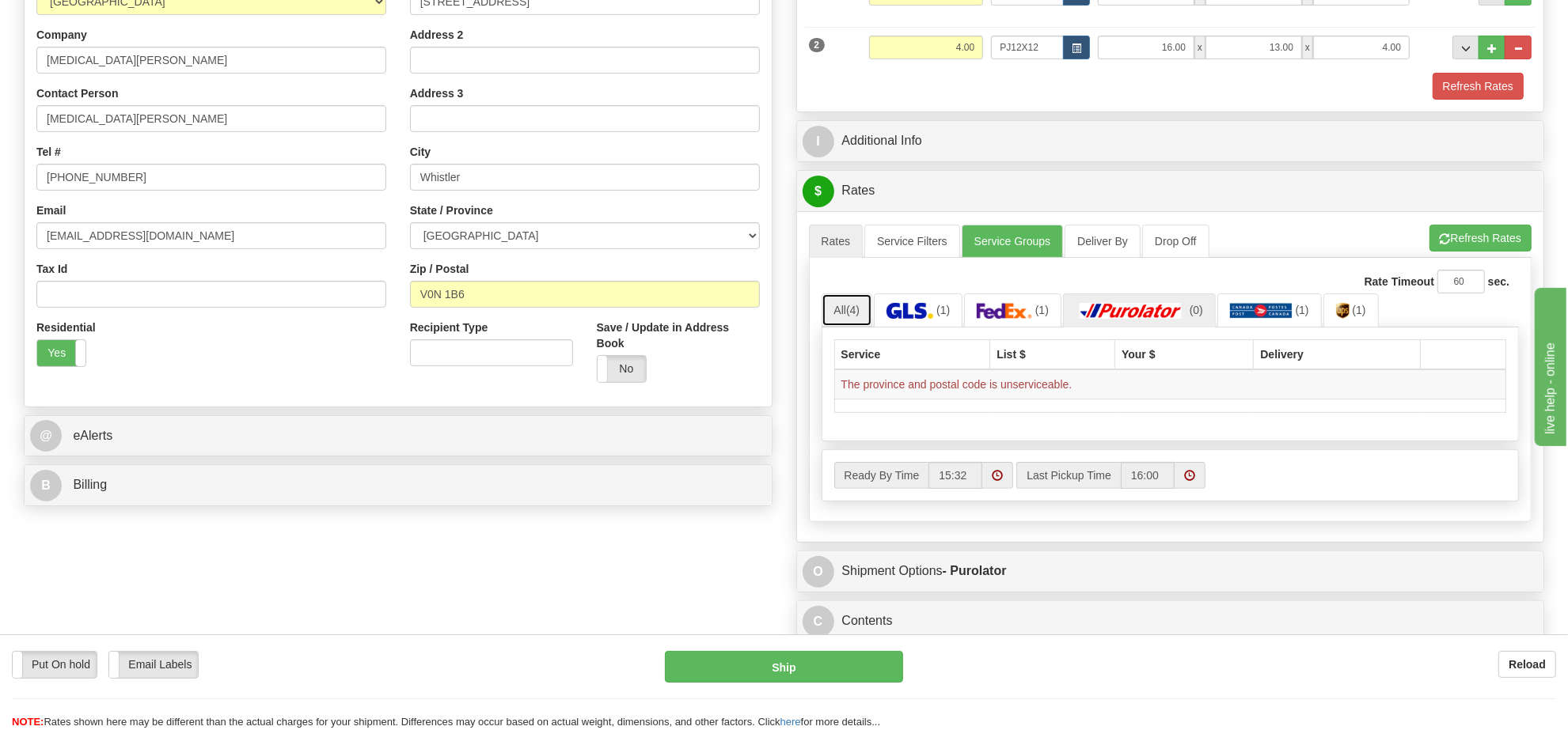
click at [856, 317] on span "(4)" at bounding box center [853, 309] width 13 height 12
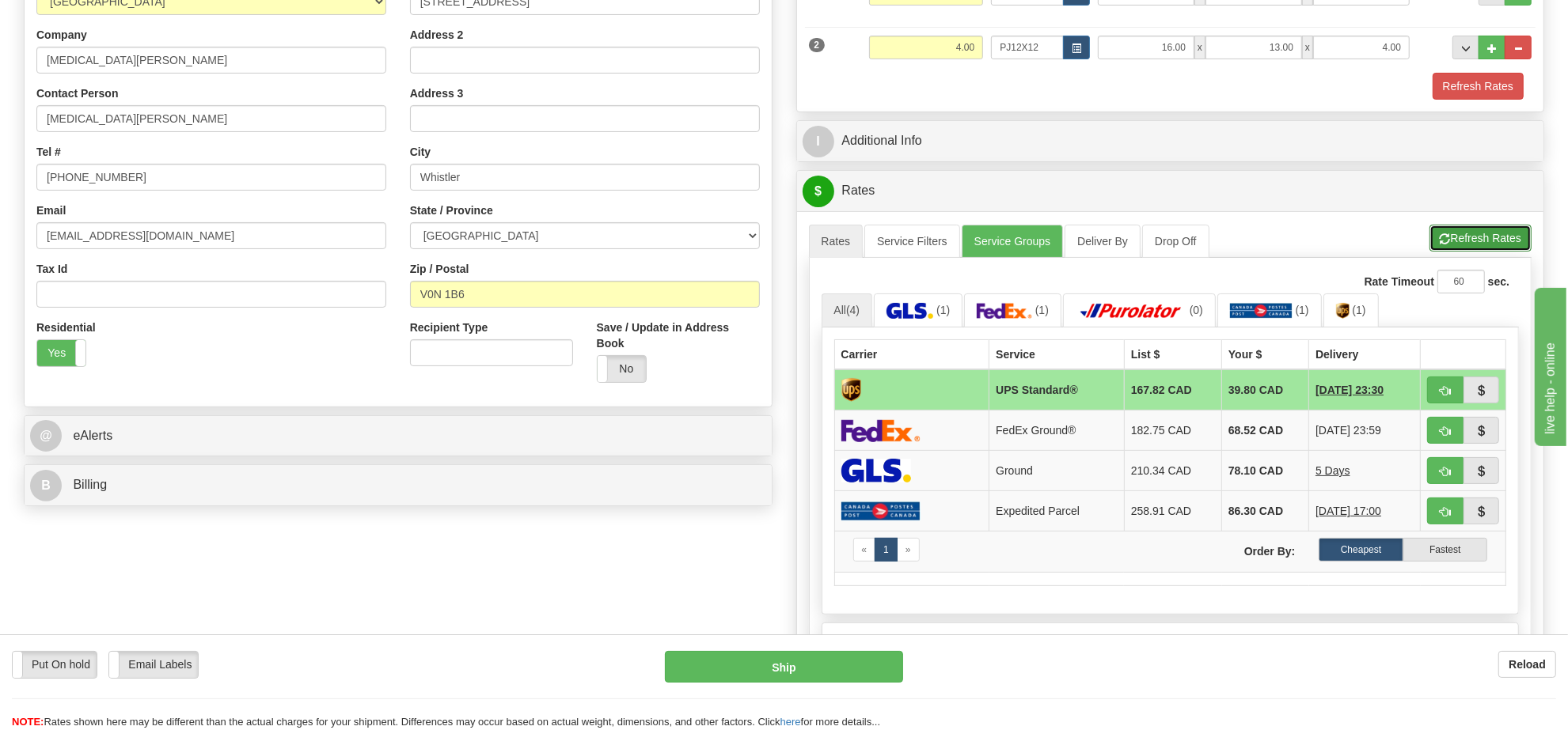
click at [1498, 230] on button "Refresh Rates" at bounding box center [1480, 238] width 102 height 27
click at [1441, 396] on span "button" at bounding box center [1446, 391] width 11 height 11
type input "11"
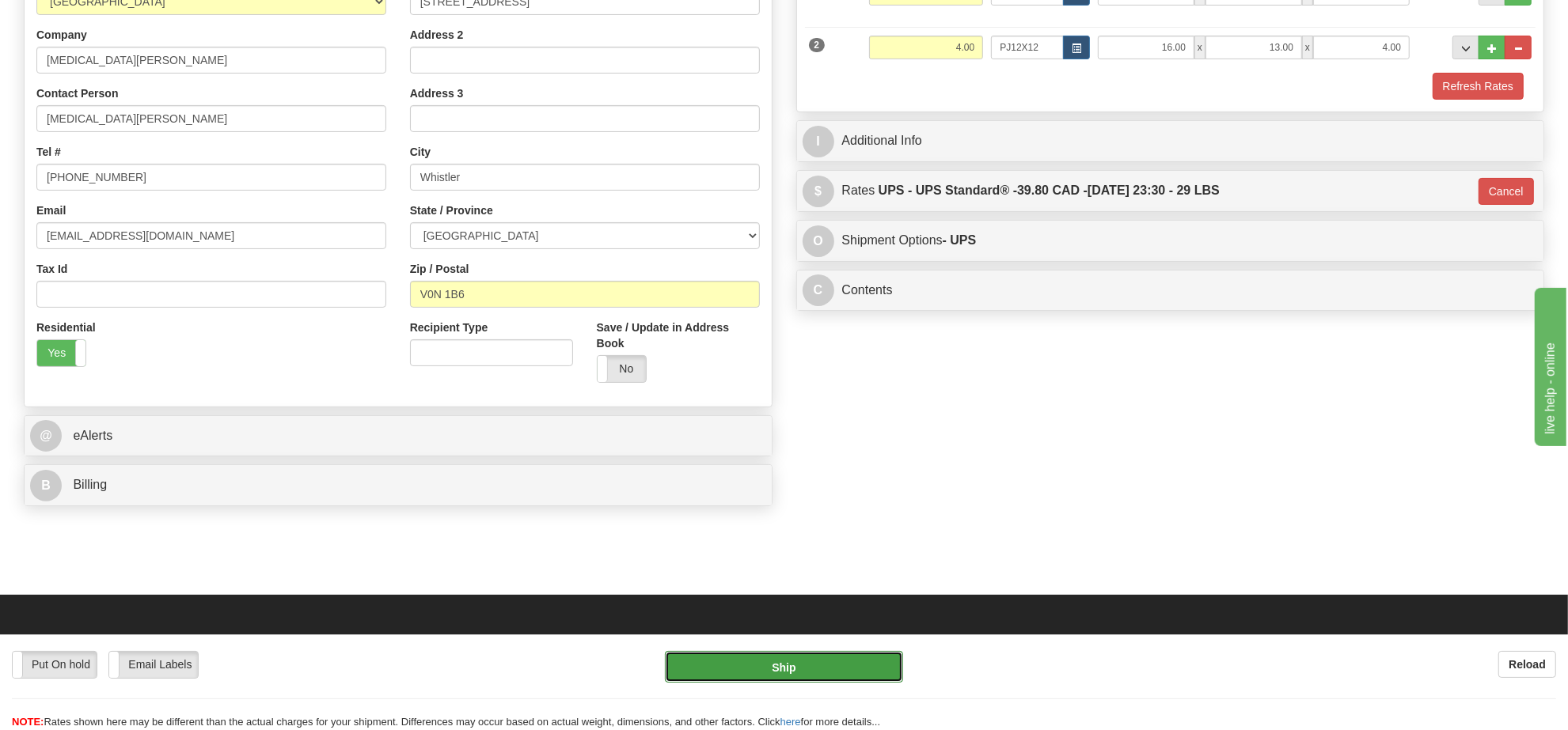
click at [843, 673] on button "Ship" at bounding box center [783, 667] width 237 height 32
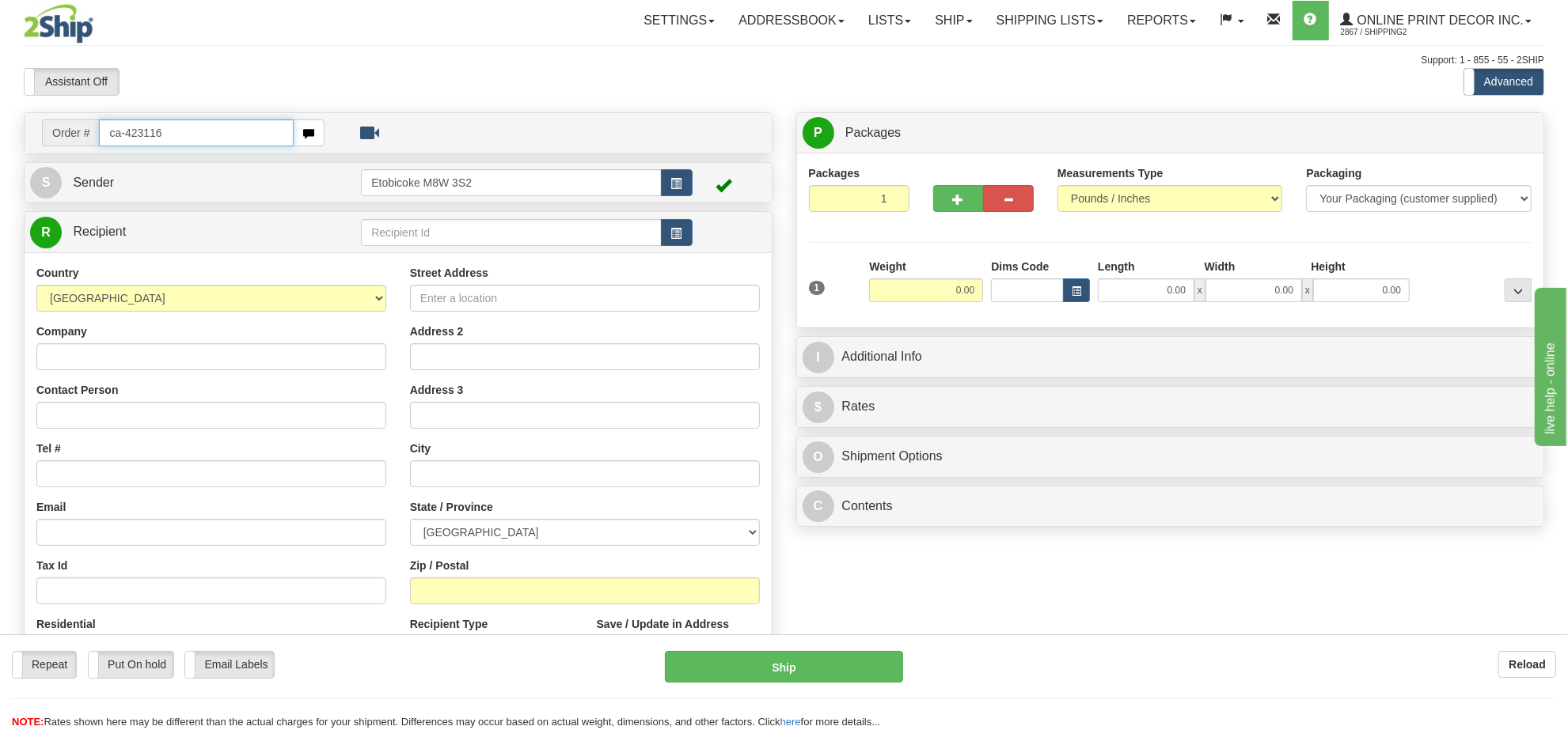
type input "ca-423116"
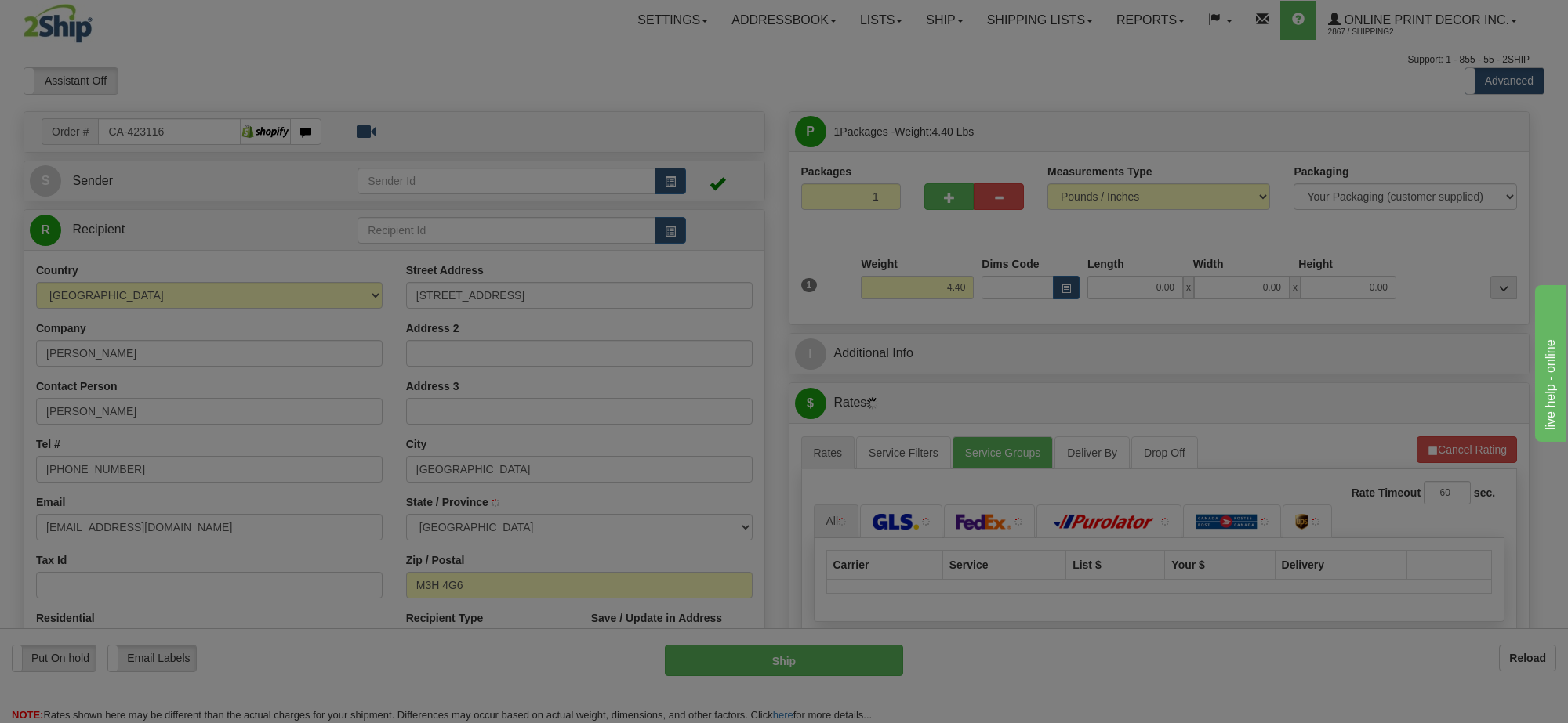
type input "[GEOGRAPHIC_DATA]"
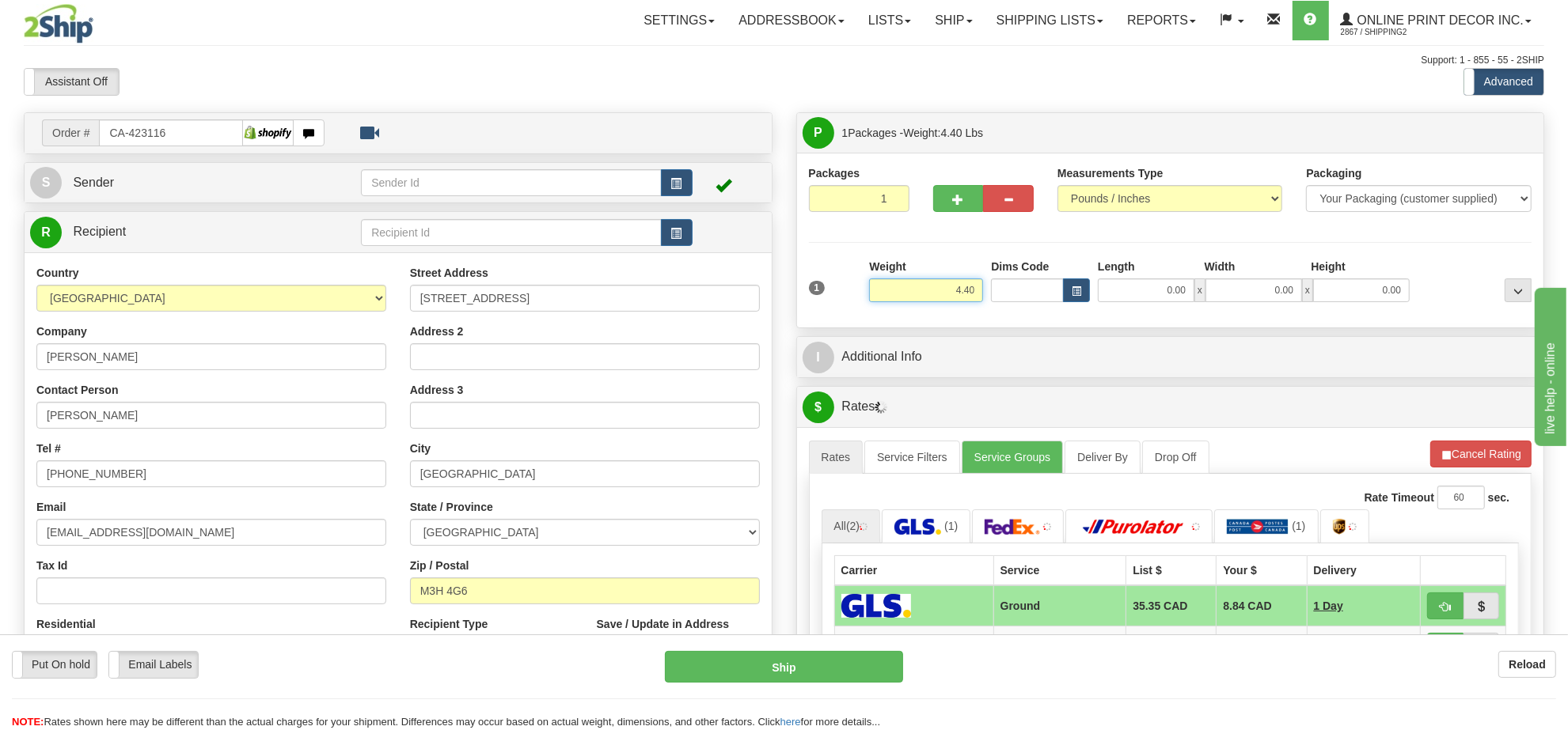
click at [955, 295] on input "4.40" at bounding box center [926, 290] width 114 height 24
click at [975, 293] on input "3" at bounding box center [926, 290] width 114 height 24
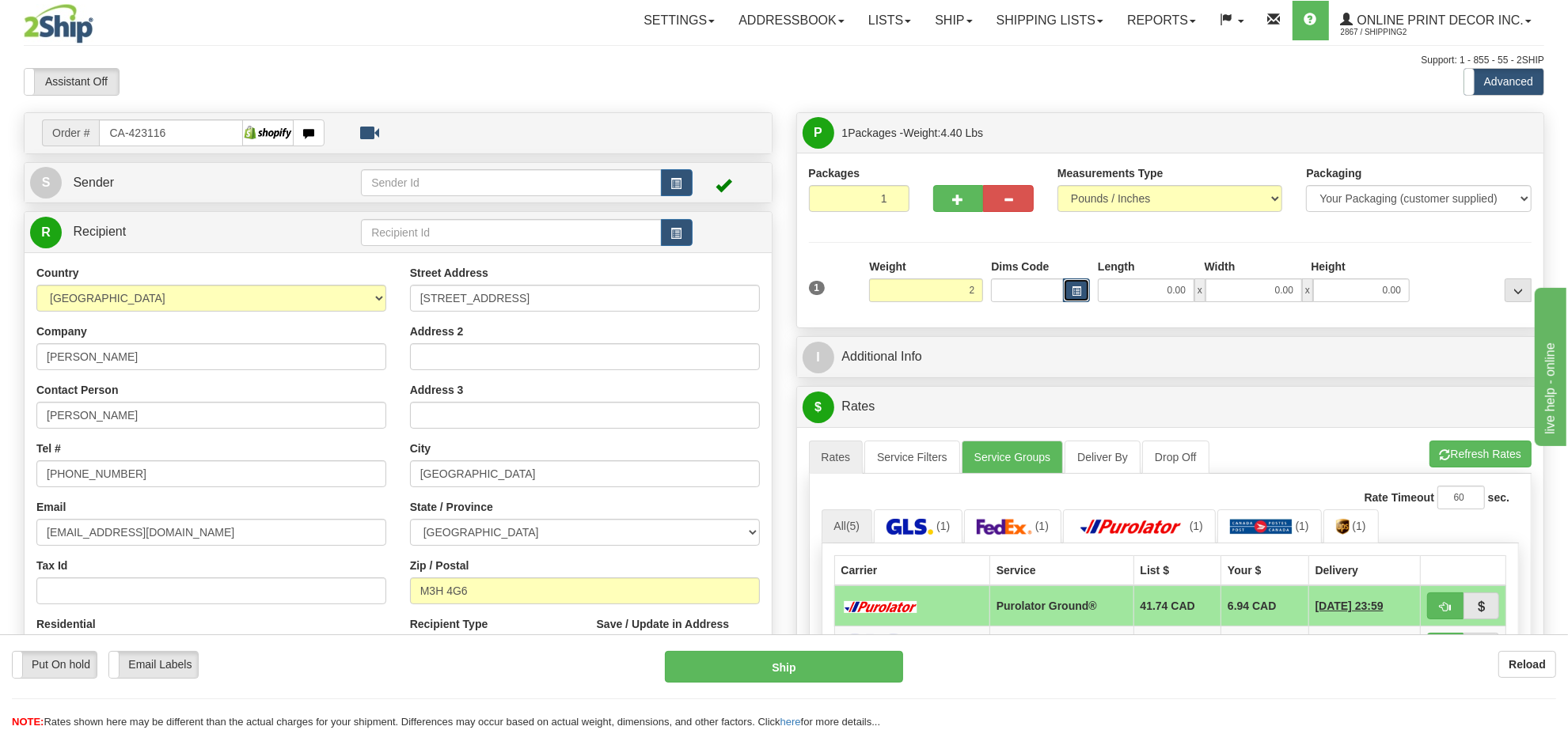
type input "2.00"
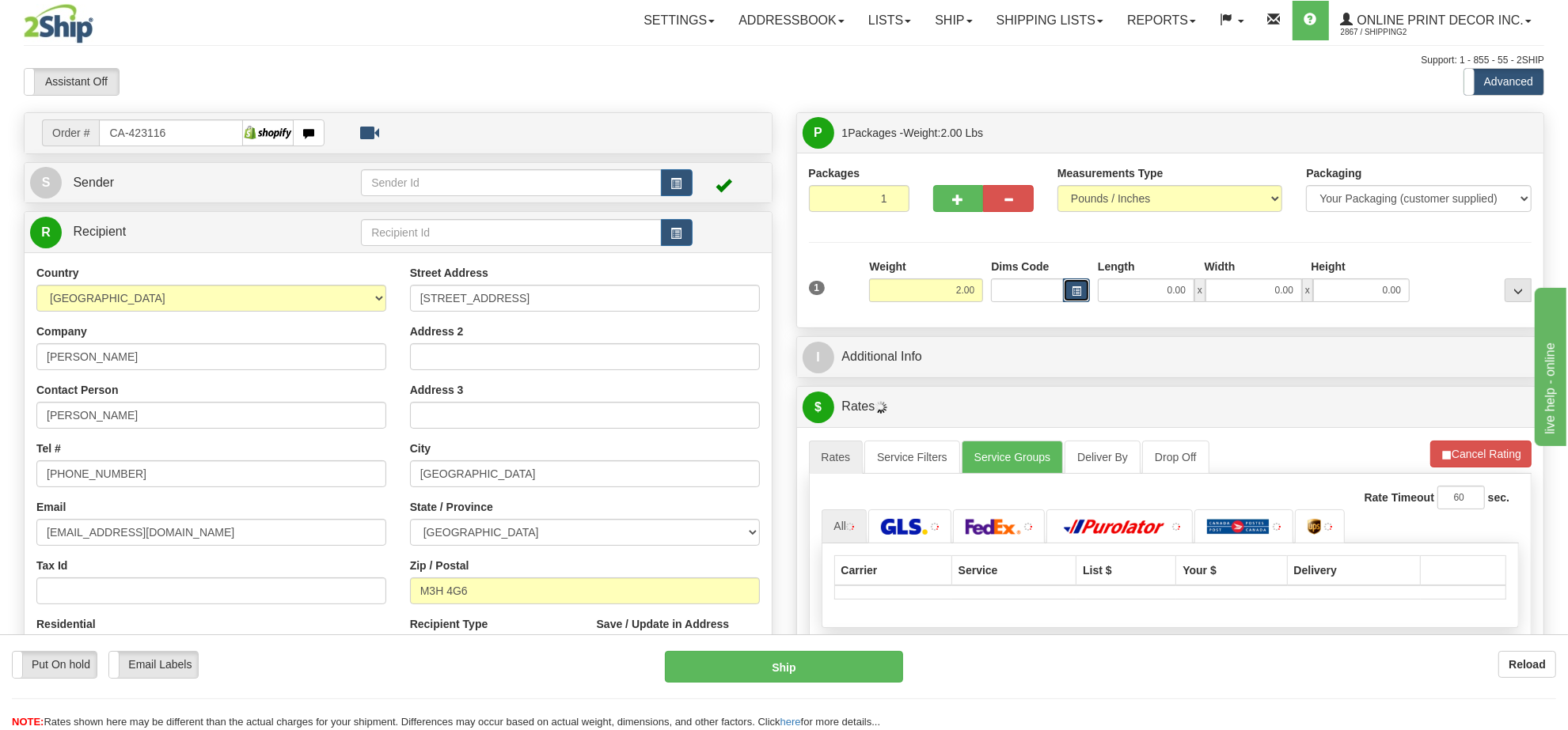
click at [1072, 299] on button "button" at bounding box center [1076, 290] width 27 height 24
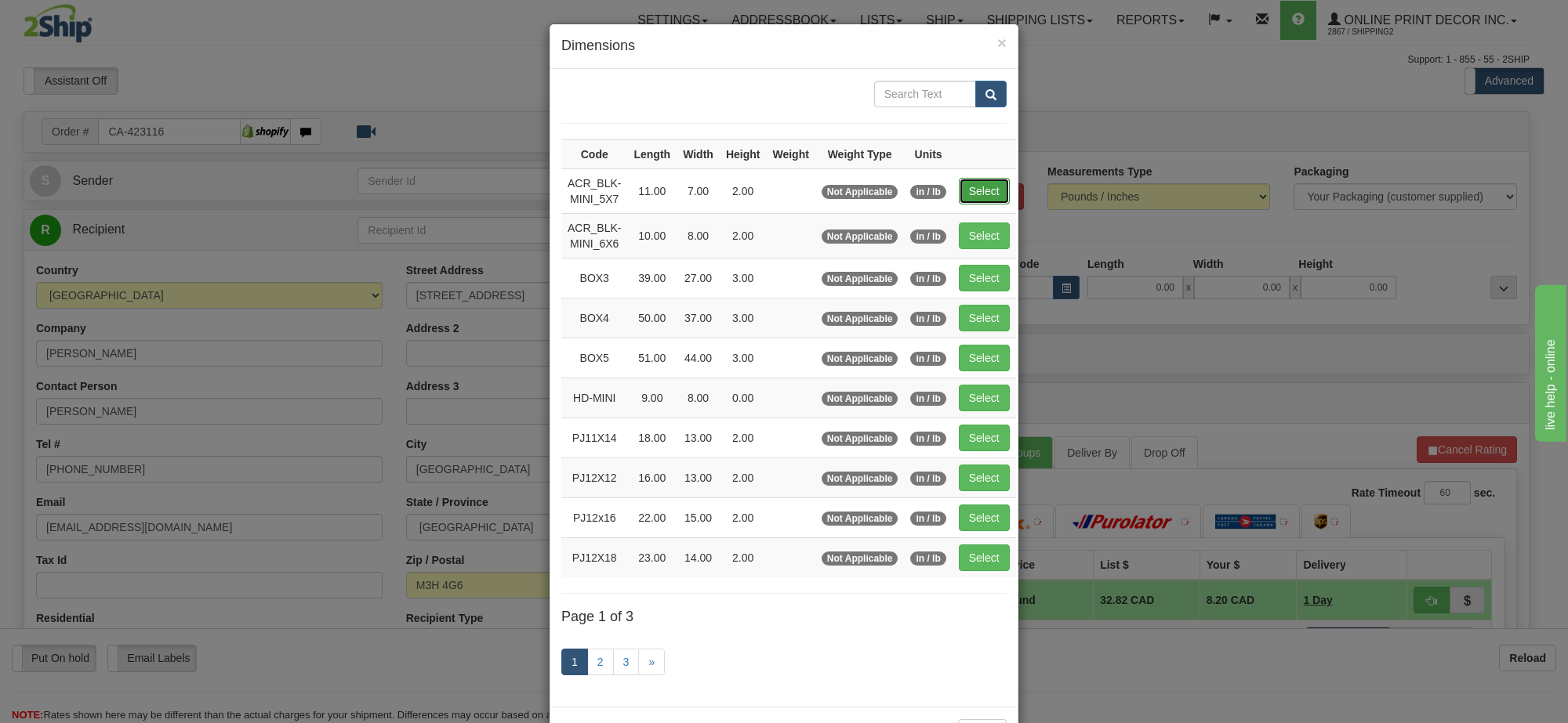
click at [992, 194] on button "Select" at bounding box center [984, 191] width 51 height 27
type input "ACR_BLK-MINI_5X7"
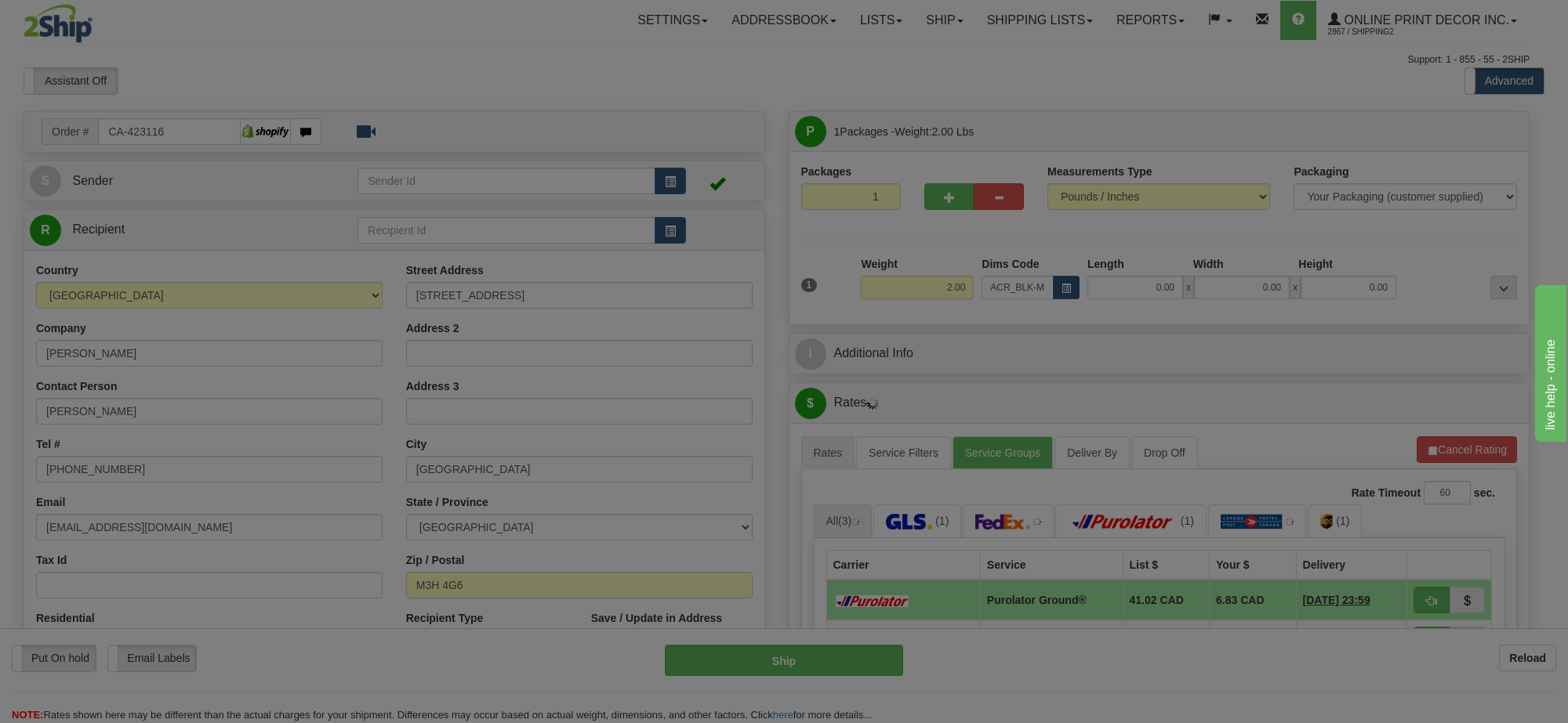
type input "11.00"
type input "7.00"
type input "2.00"
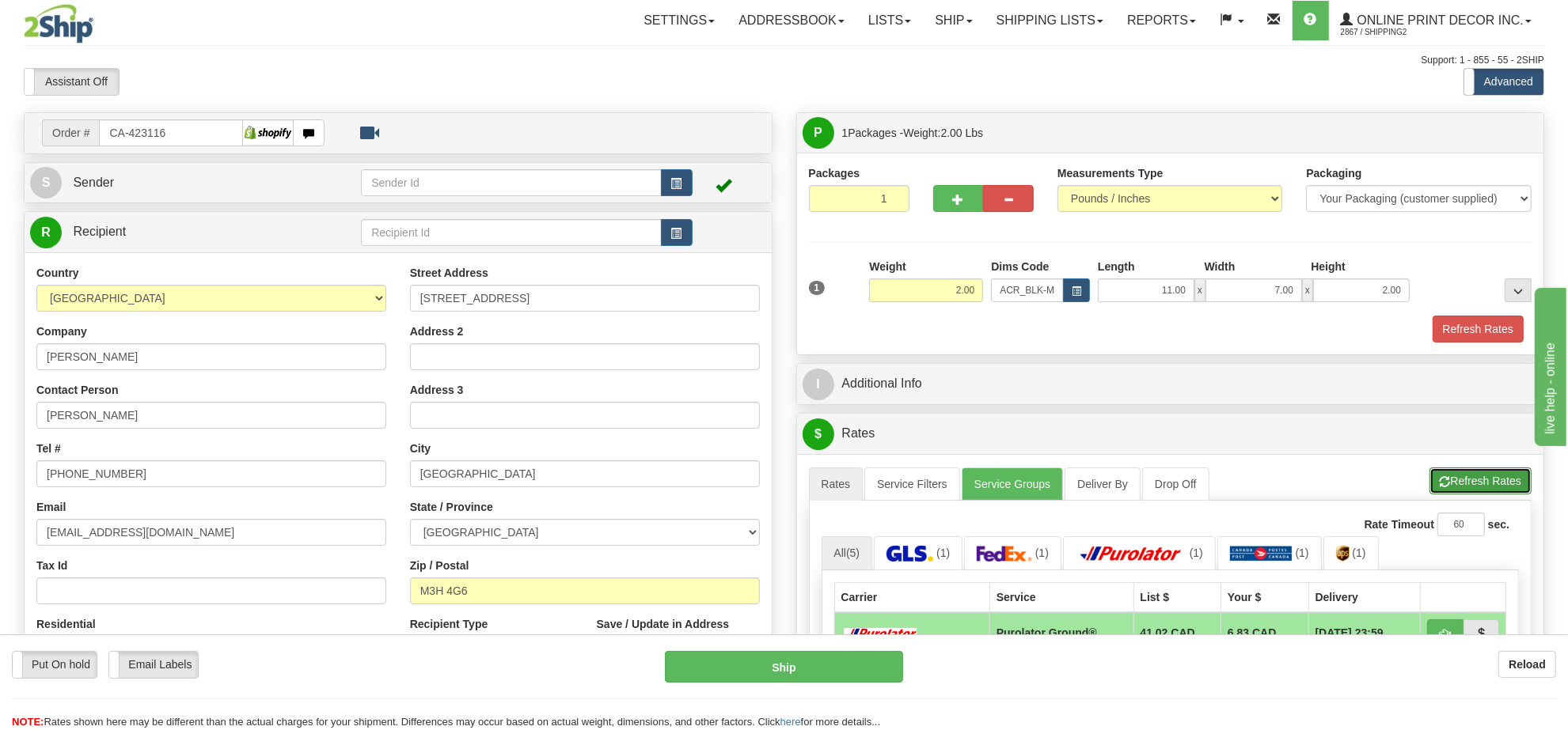
click at [1463, 484] on button "Refresh Rates" at bounding box center [1480, 481] width 102 height 27
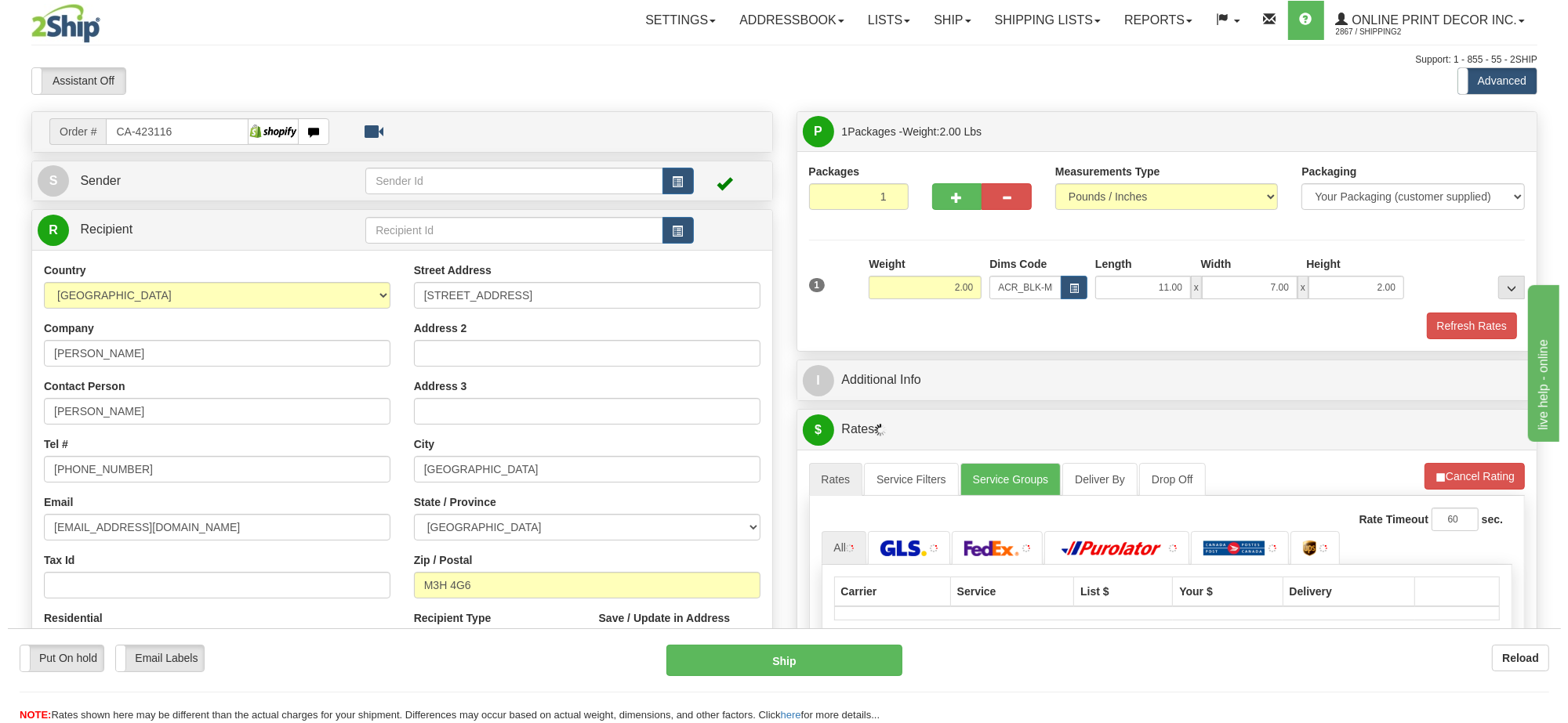
scroll to position [196, 0]
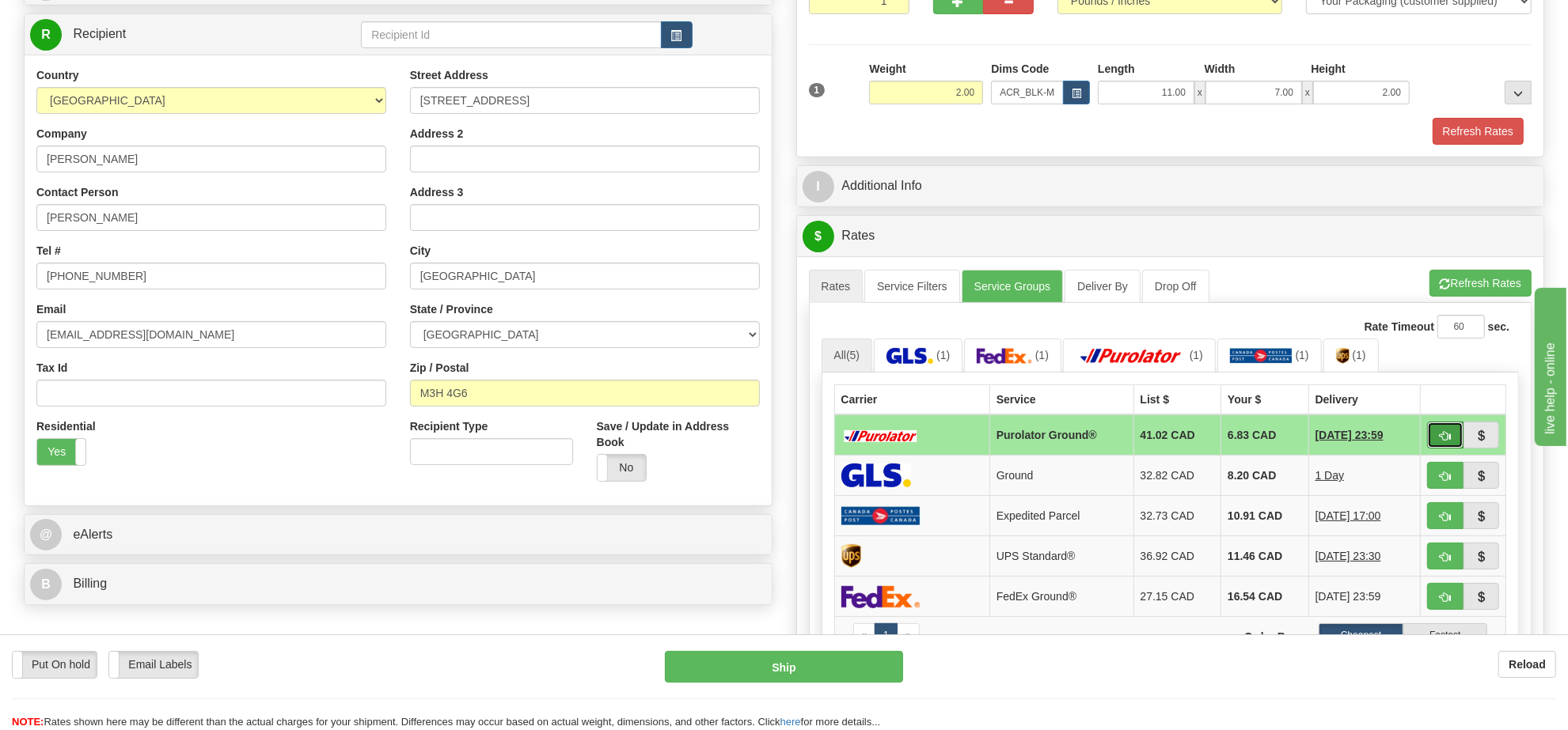
click at [1444, 441] on span "button" at bounding box center [1446, 436] width 11 height 11
type input "260"
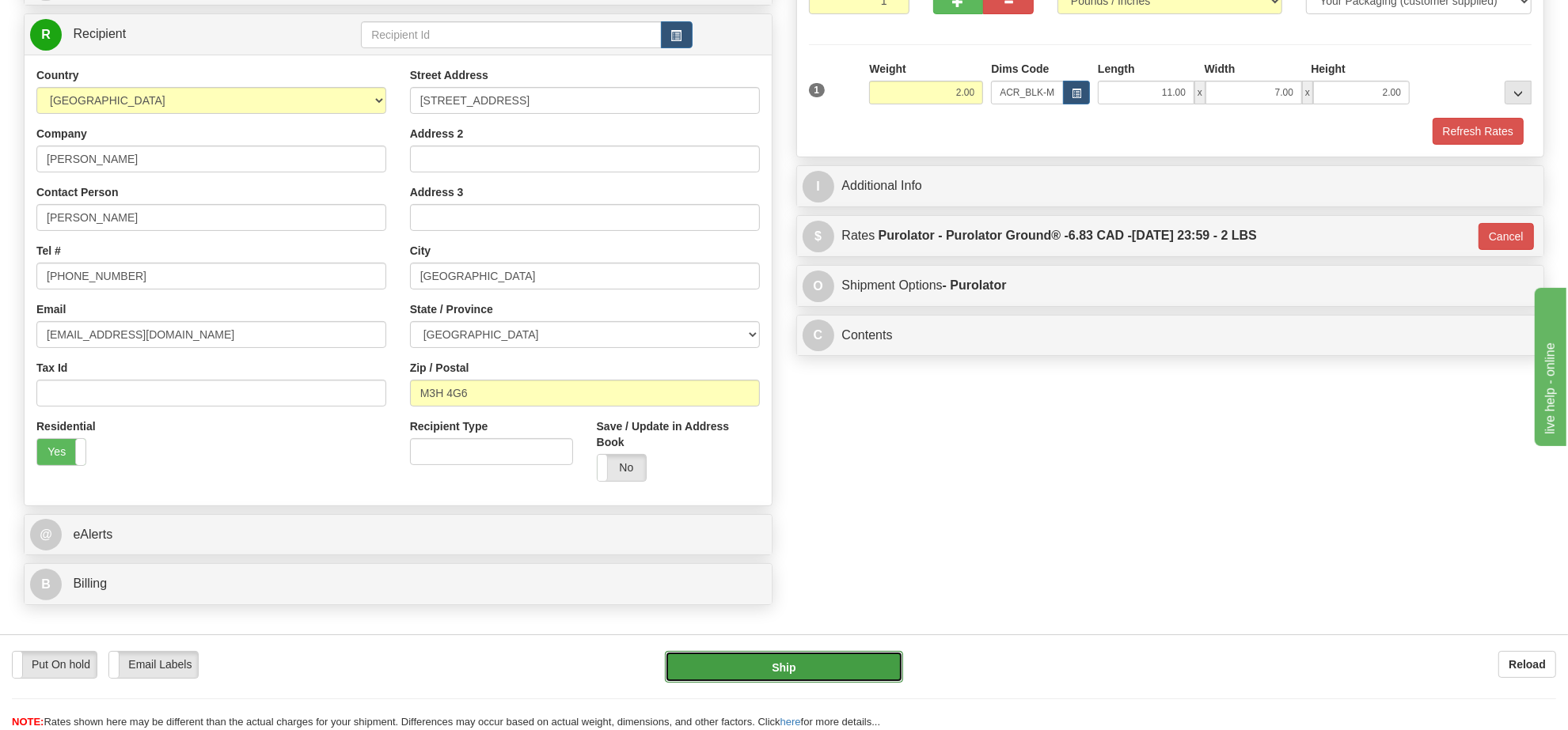
click at [872, 662] on button "Ship" at bounding box center [783, 667] width 237 height 32
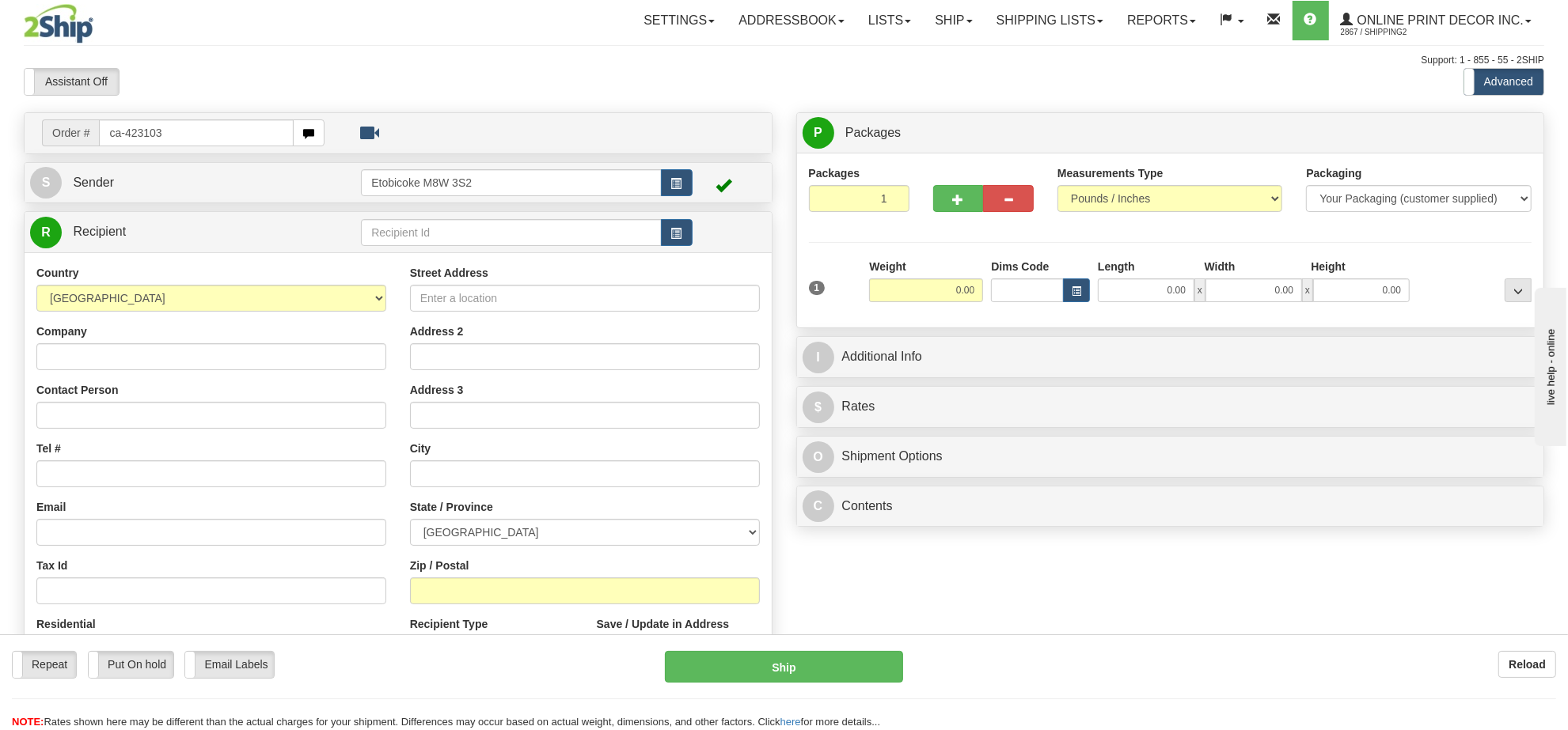
type input "ca-423103"
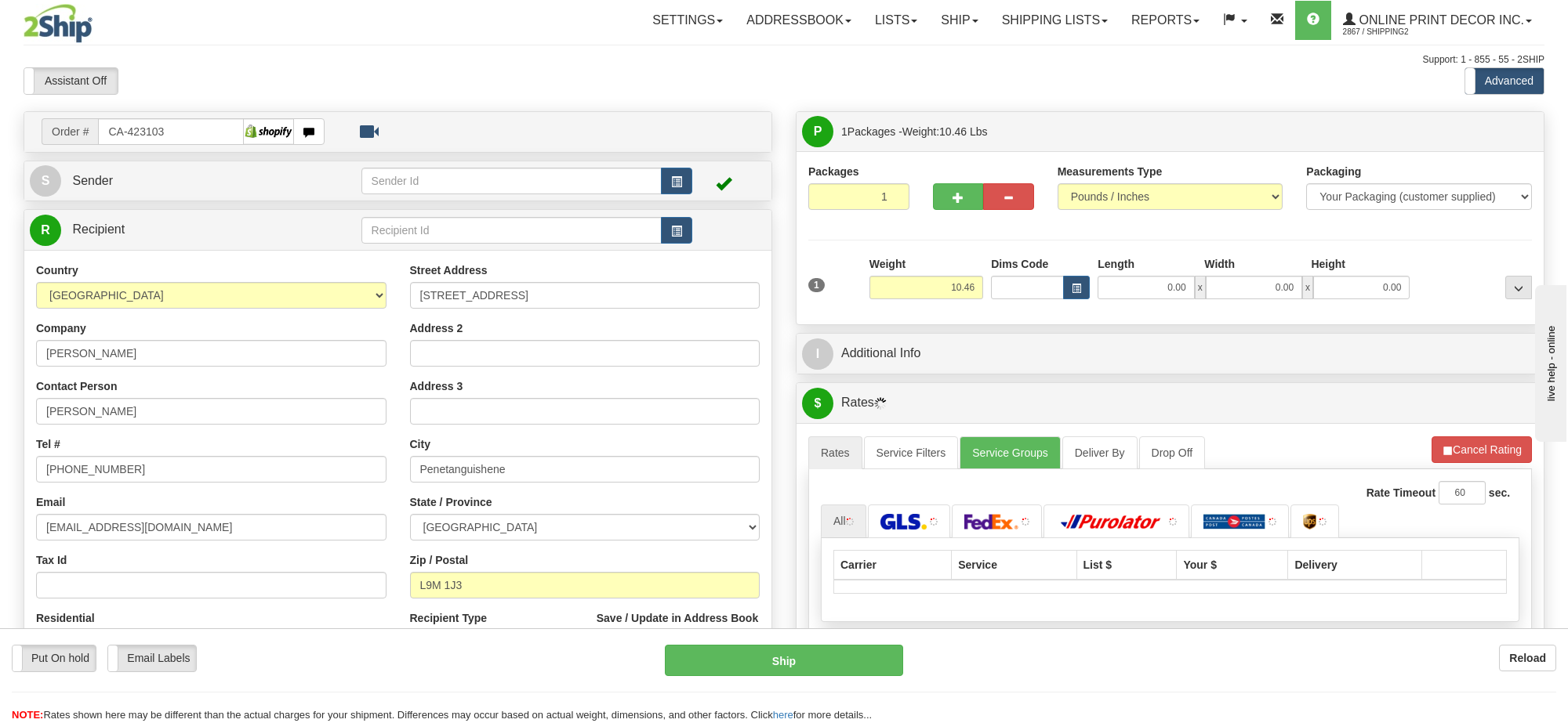
type input "PENETANGUISHENE"
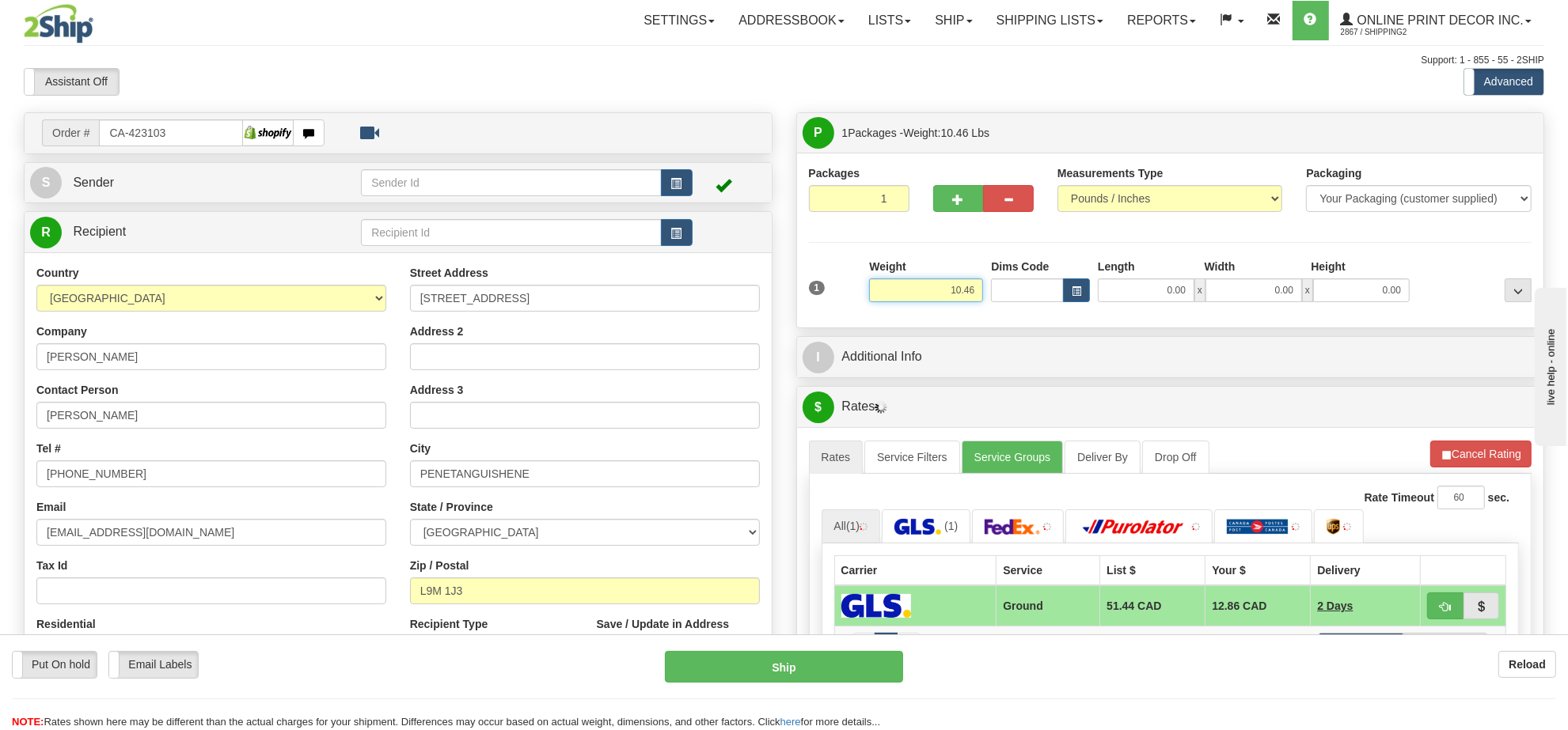
click at [947, 294] on input "10.46" at bounding box center [926, 290] width 114 height 24
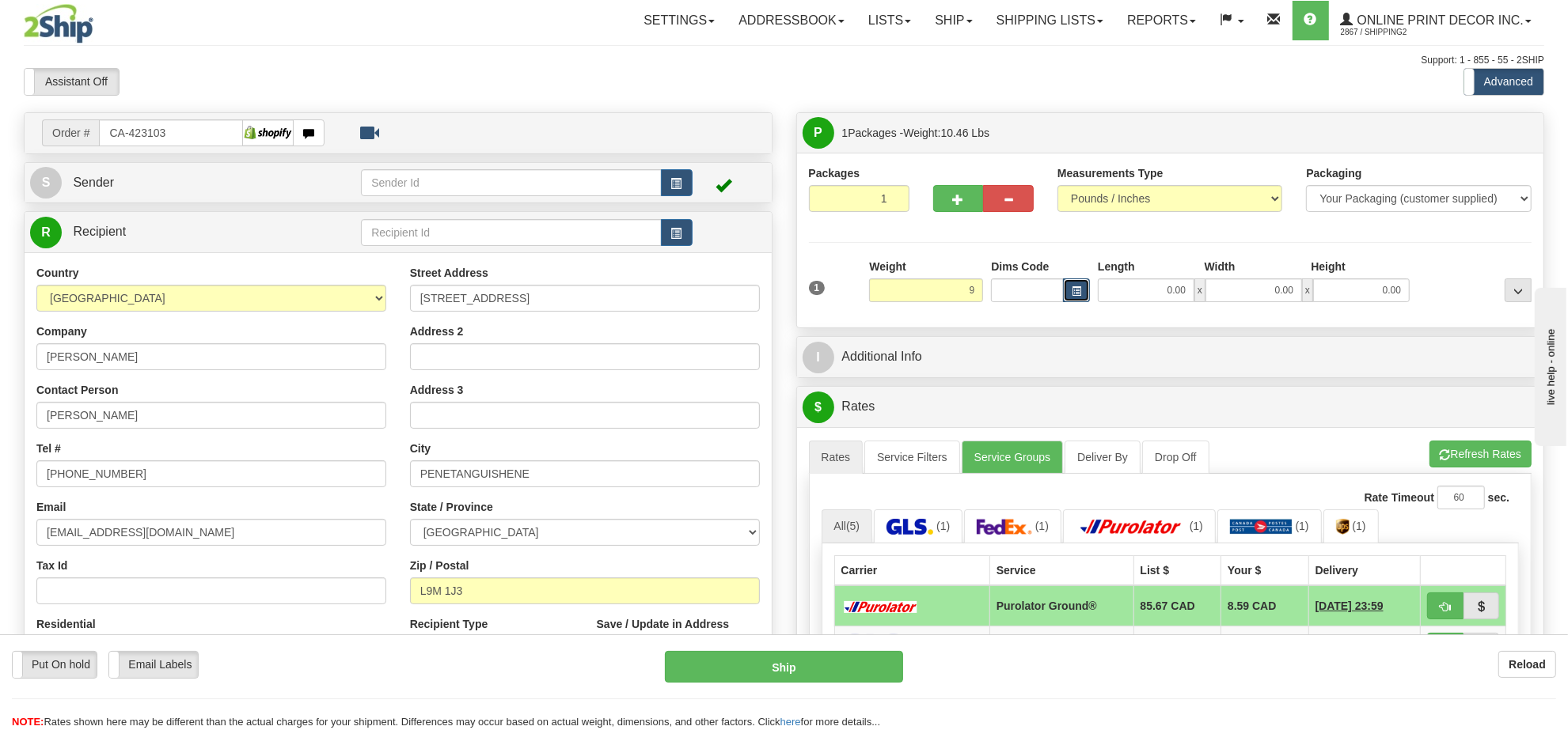
type input "9.00"
click at [1075, 294] on span "button" at bounding box center [1077, 291] width 10 height 9
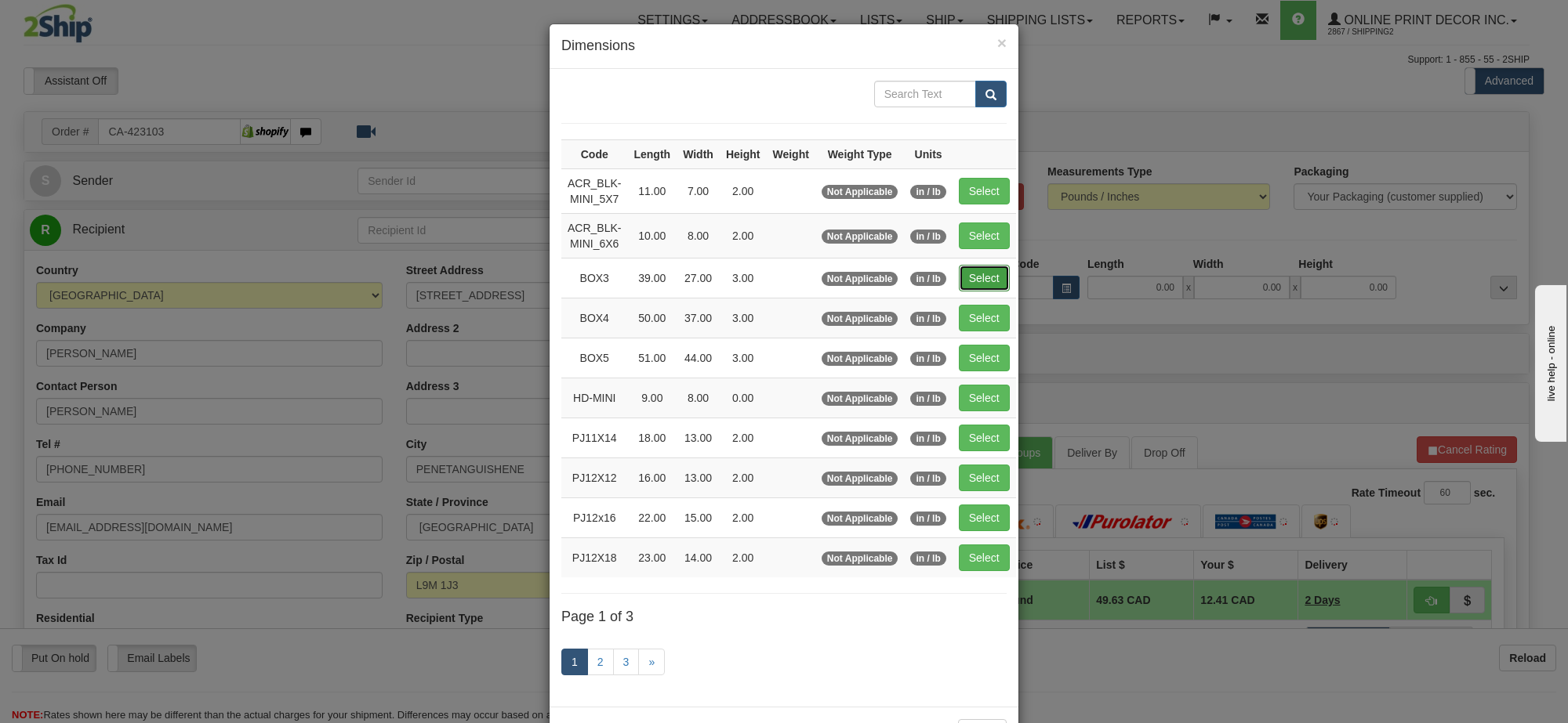
click at [971, 284] on button "Select" at bounding box center [984, 278] width 51 height 27
type input "BOX3"
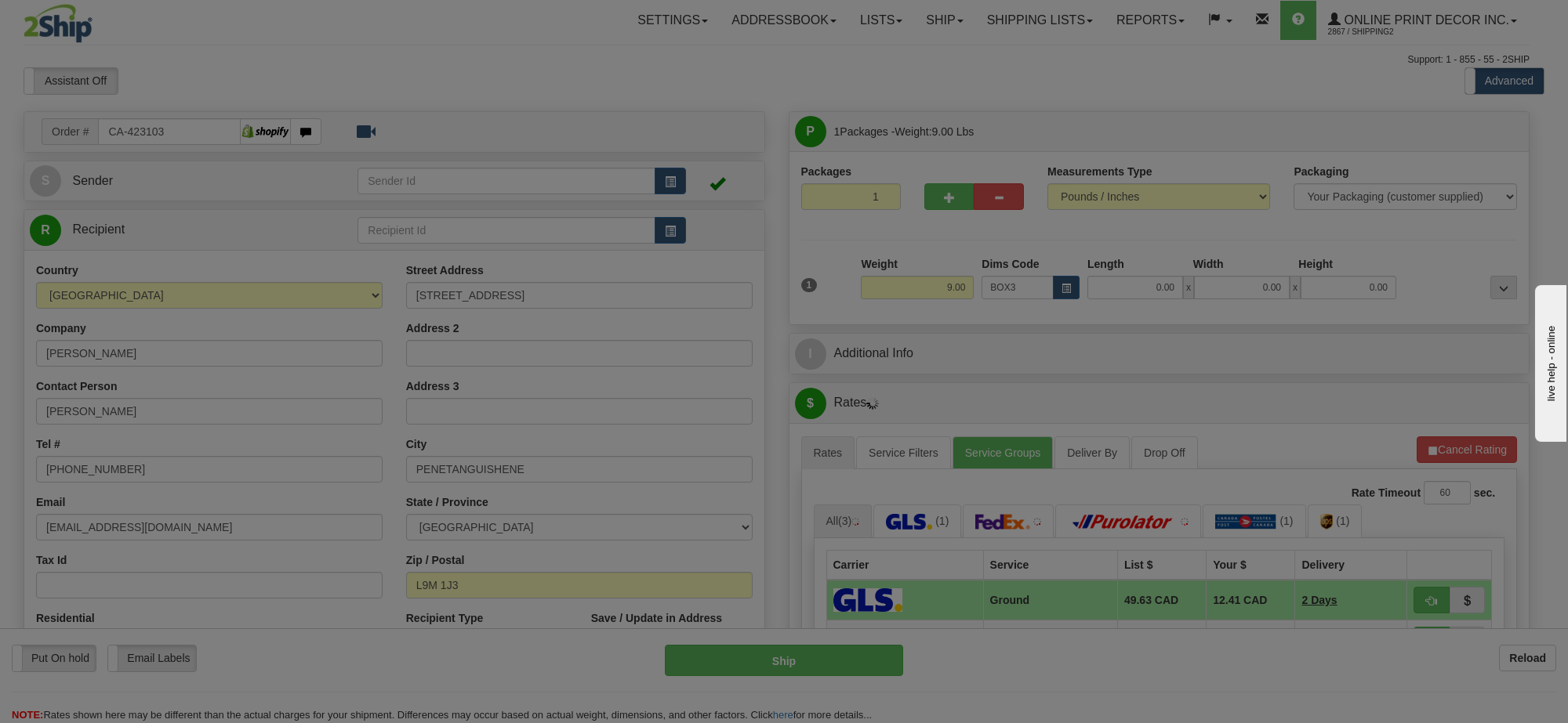
type input "39.00"
type input "27.00"
type input "3.00"
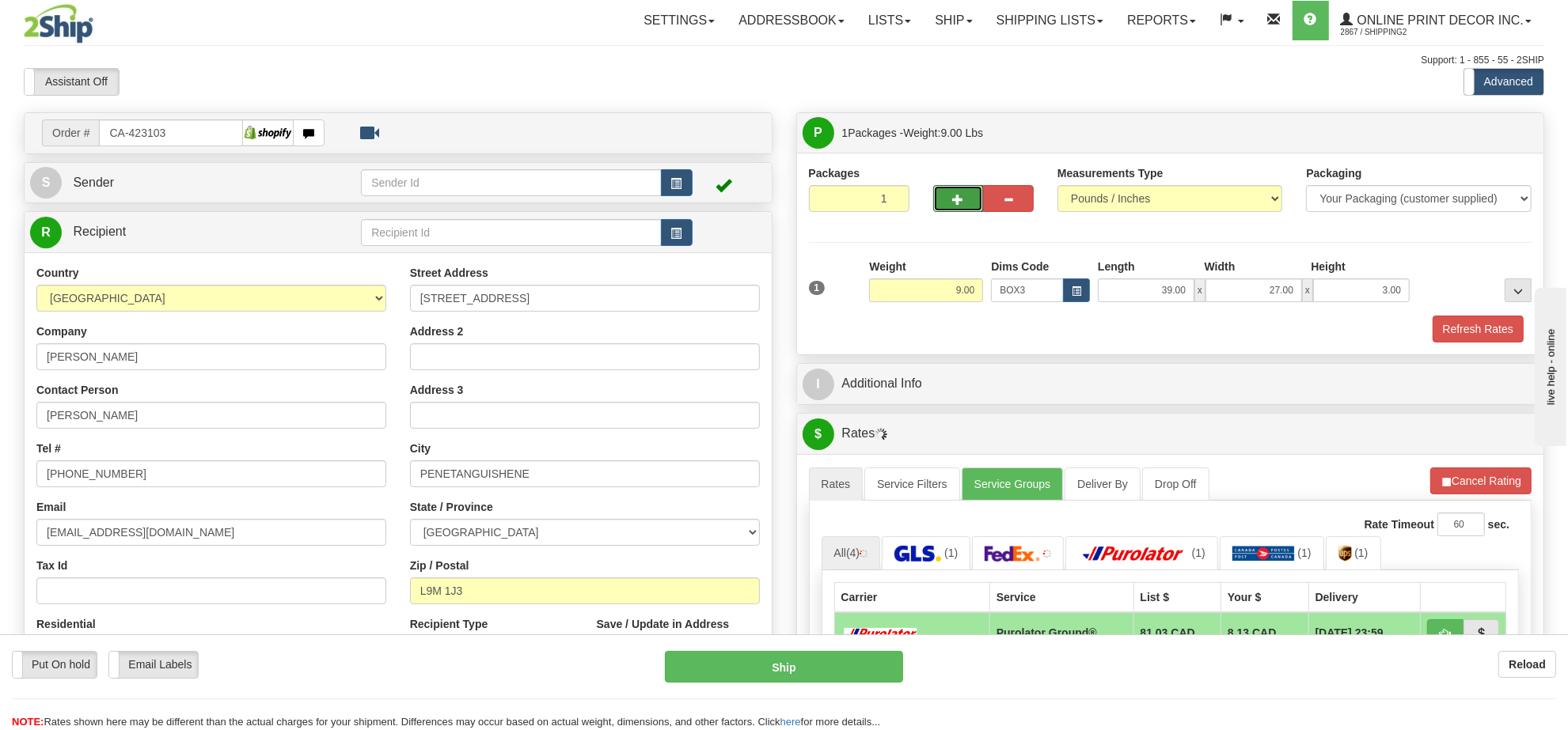
click at [942, 192] on button "button" at bounding box center [958, 198] width 51 height 27
radio input "true"
type input "2"
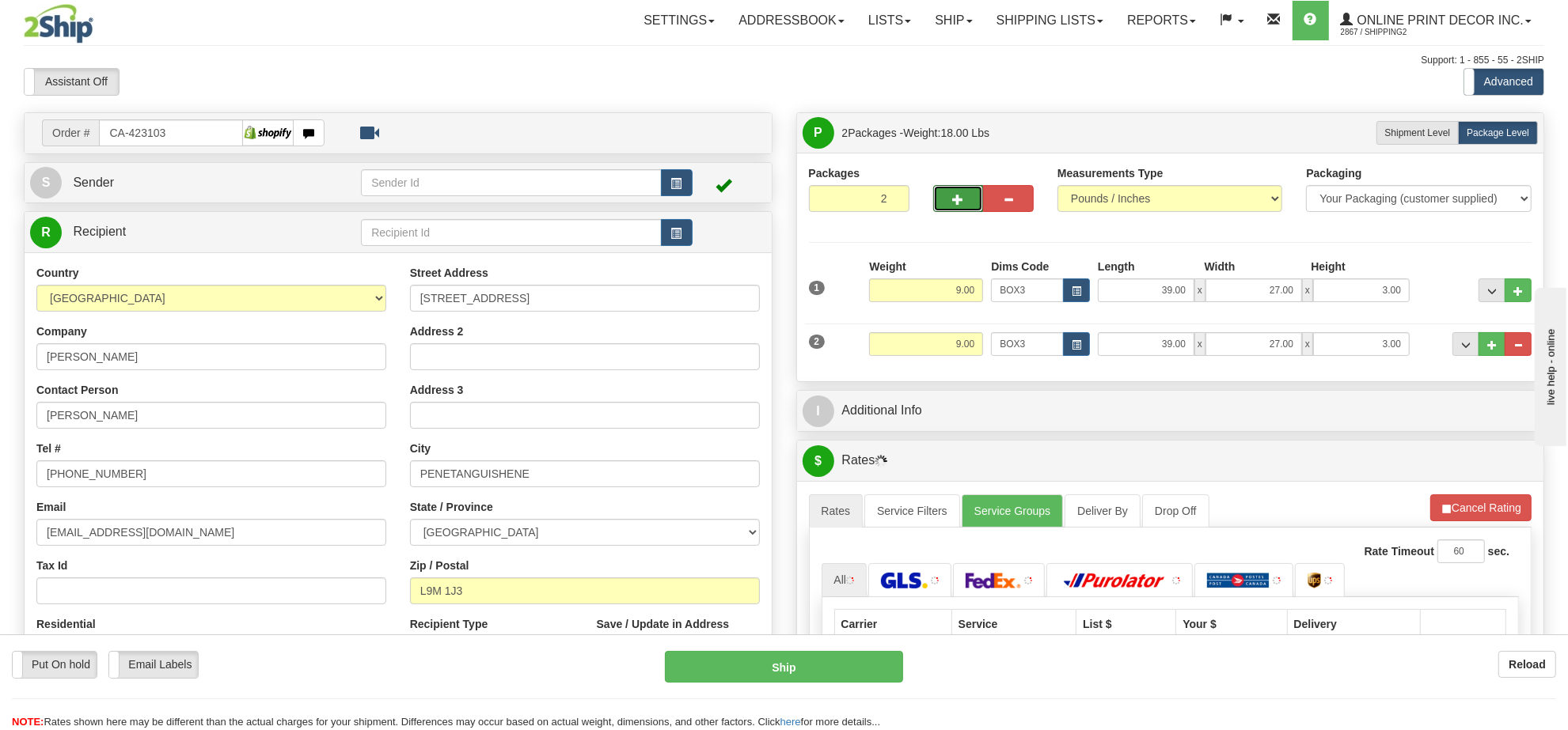
click at [944, 361] on div "Weight 9.00" at bounding box center [926, 349] width 122 height 35
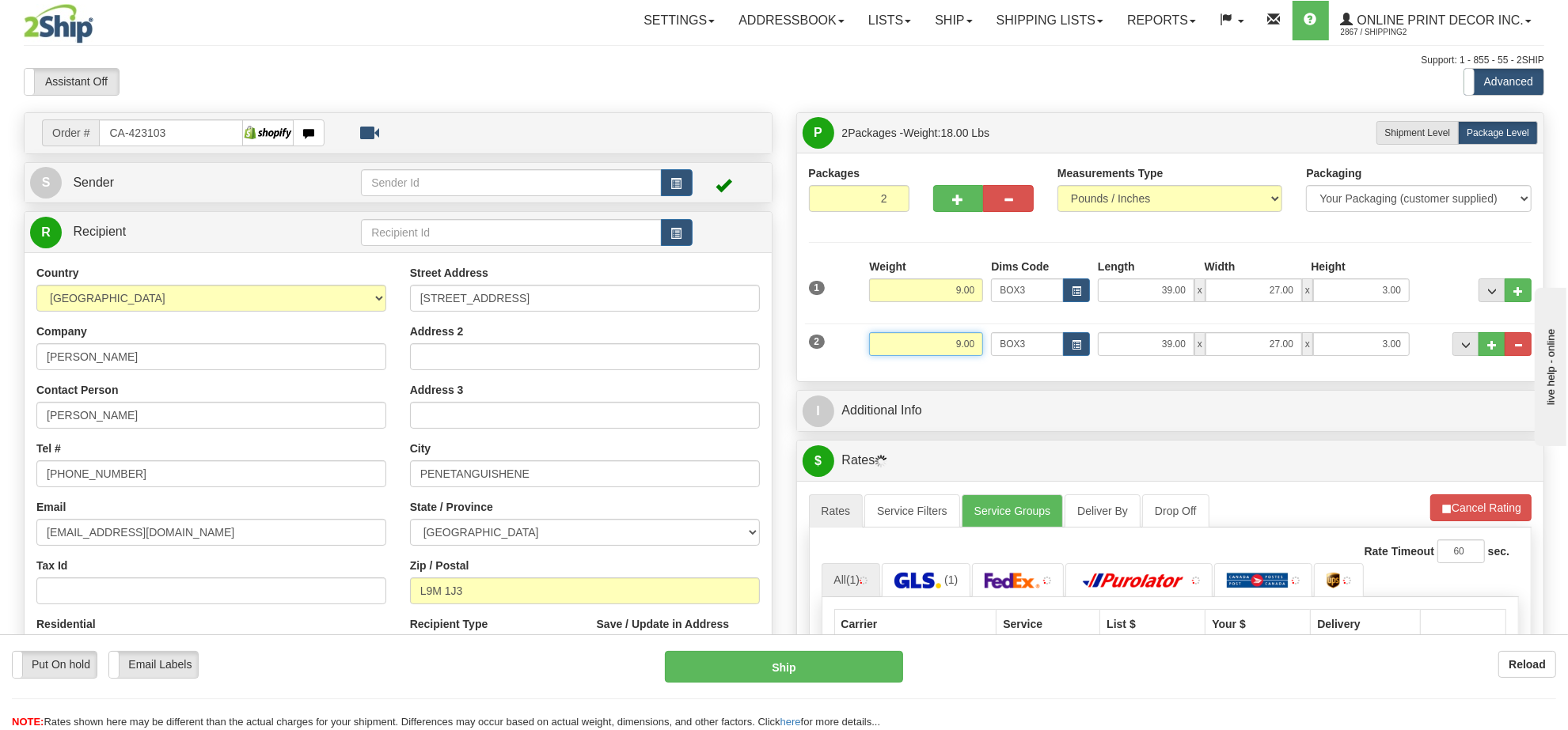
click at [946, 348] on input "9.00" at bounding box center [926, 344] width 114 height 24
click at [946, 347] on input "9.00" at bounding box center [926, 344] width 114 height 24
type input "7.00"
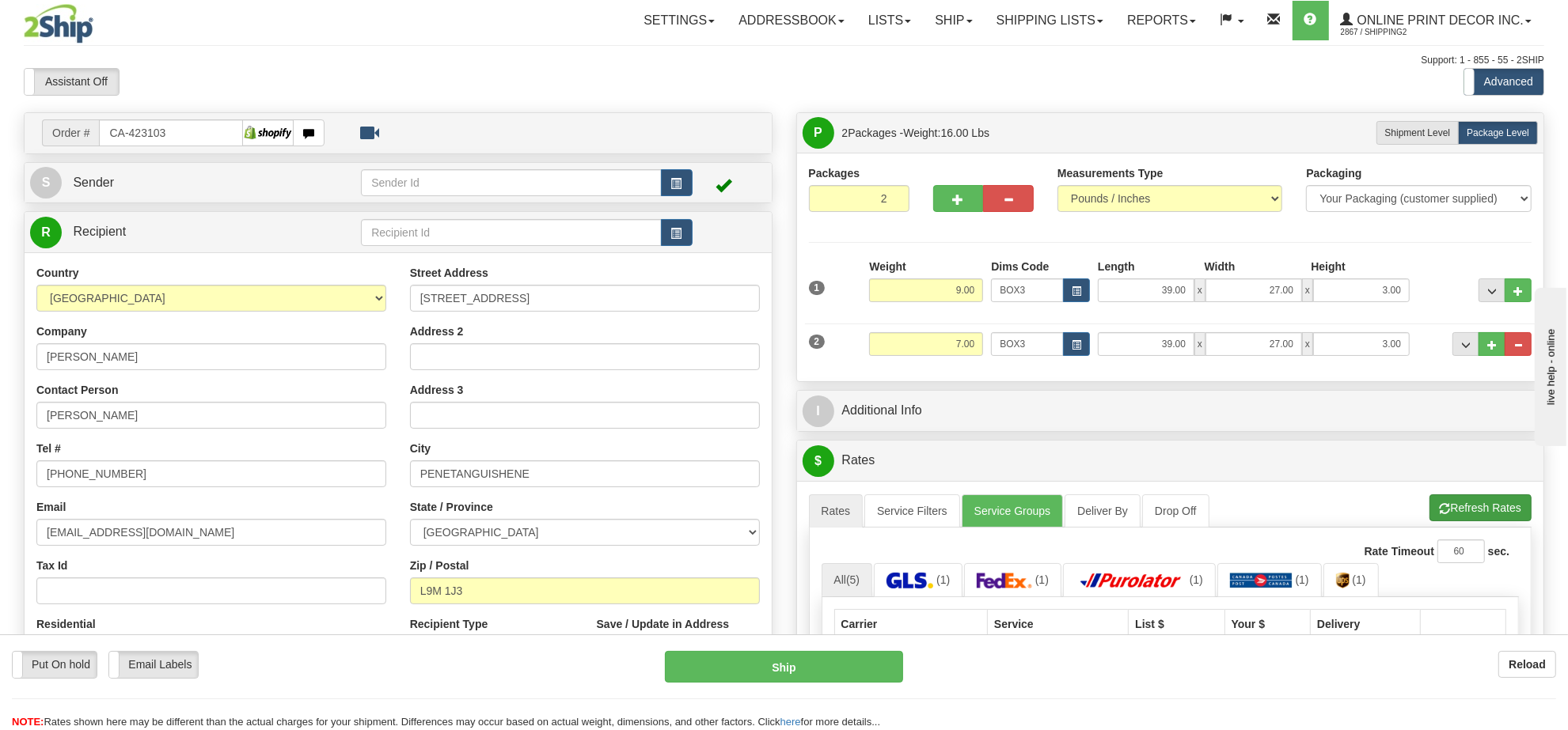
click at [1497, 521] on li "Refresh Rates Cancel Rating" at bounding box center [1480, 508] width 102 height 27
click at [1497, 521] on button "Refresh Rates" at bounding box center [1480, 508] width 102 height 27
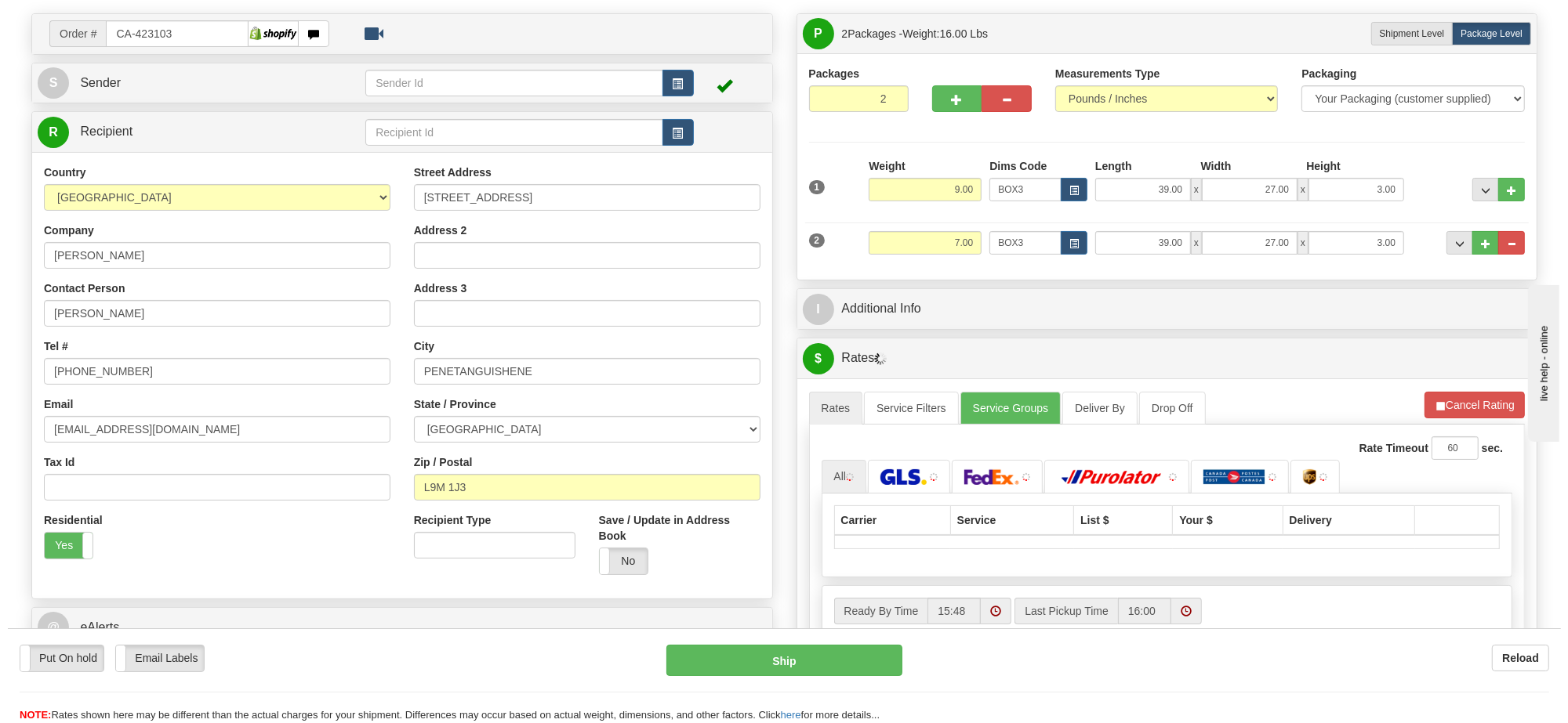
scroll to position [196, 0]
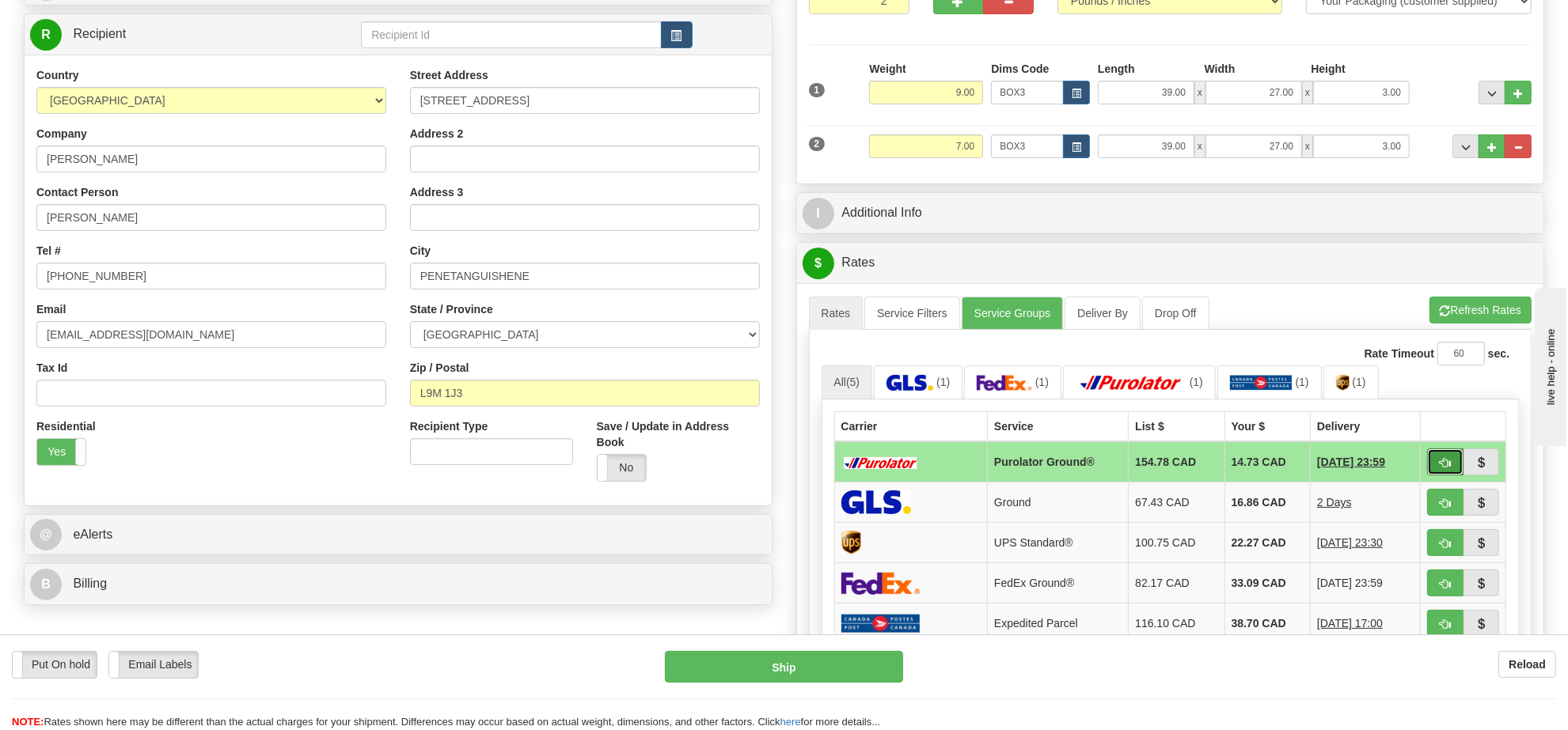
click at [1437, 472] on button "button" at bounding box center [1445, 462] width 36 height 27
type input "260"
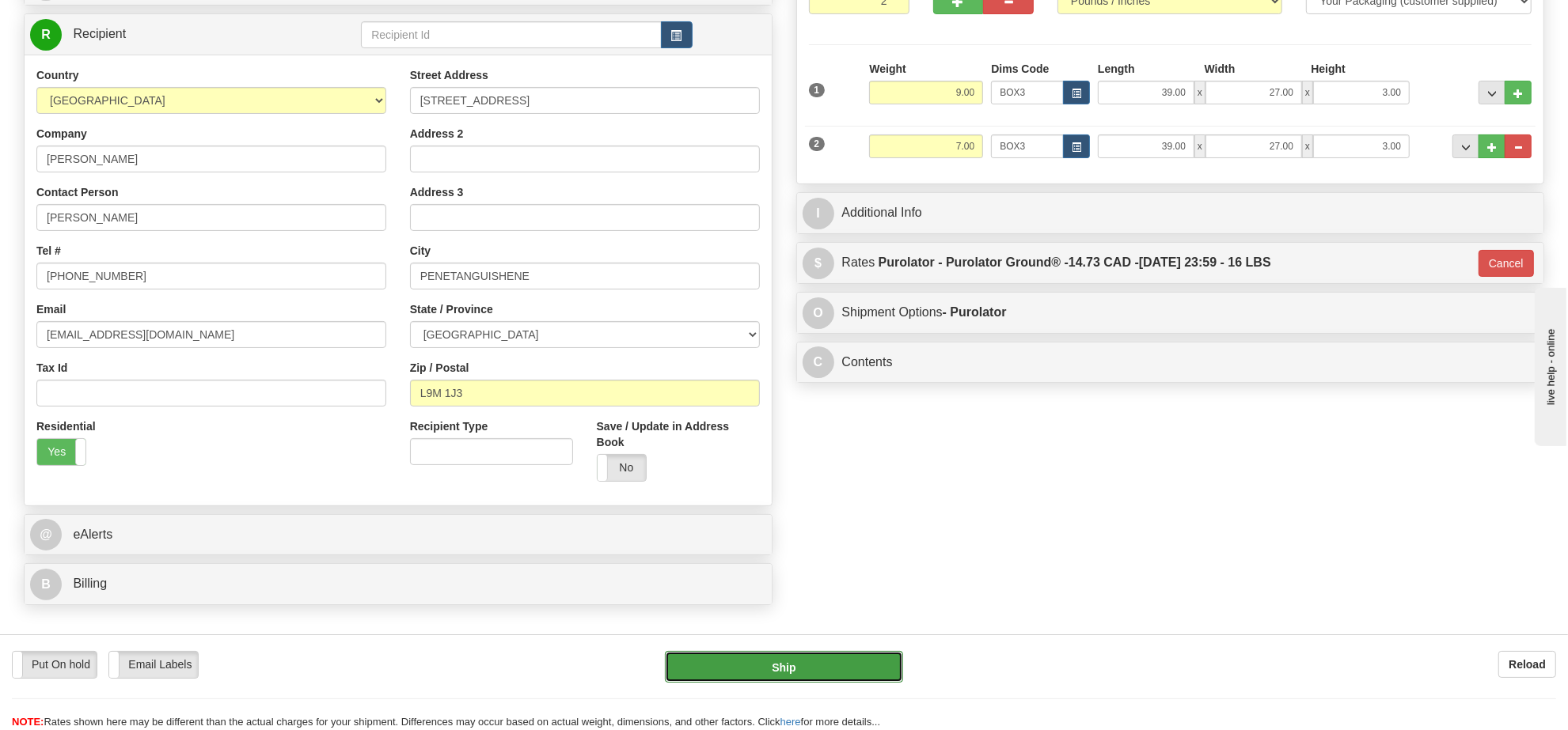
click at [845, 662] on button "Ship" at bounding box center [783, 667] width 237 height 32
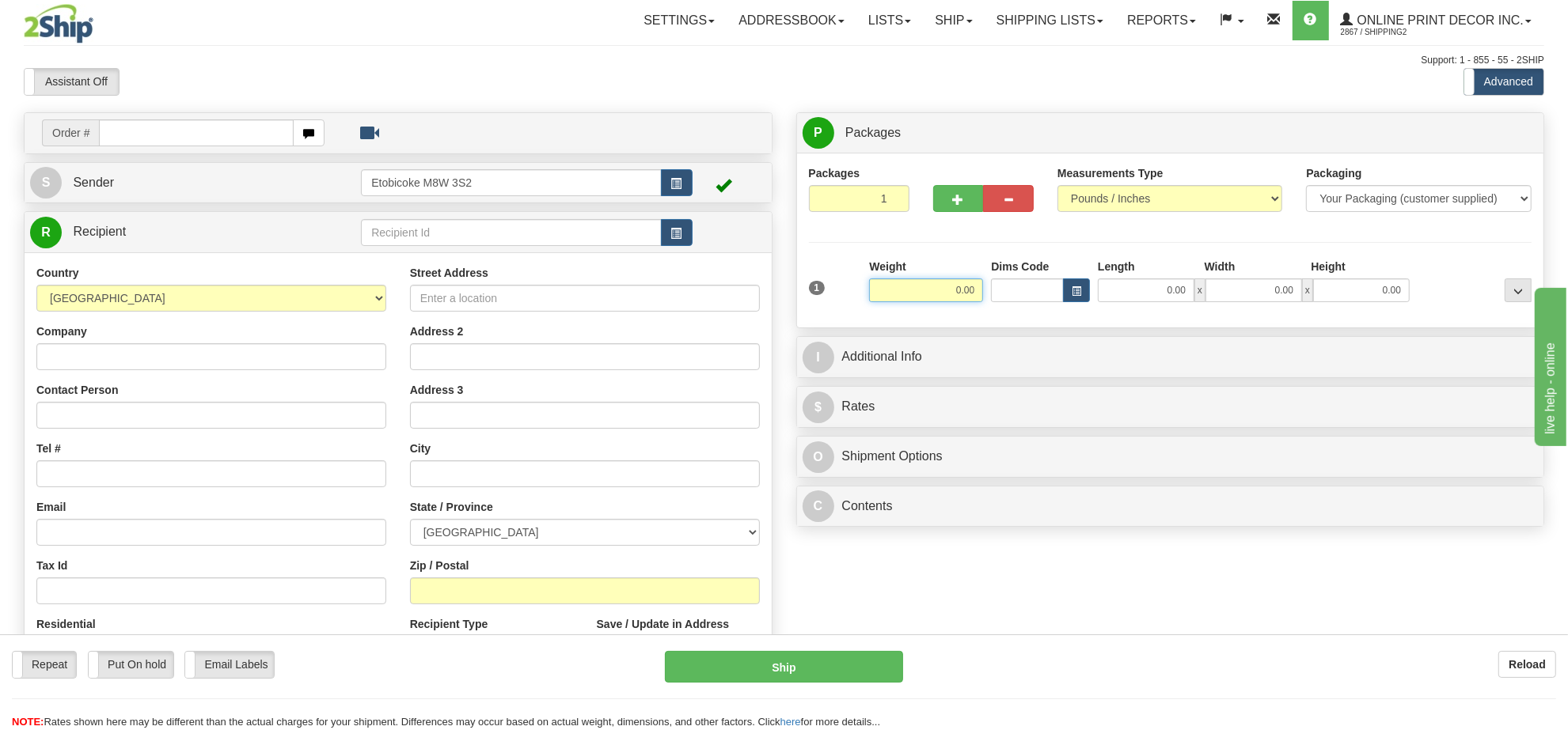
click at [951, 281] on input "0.00" at bounding box center [926, 290] width 114 height 24
click at [951, 281] on input "text" at bounding box center [926, 290] width 114 height 24
type input "2.00"
click at [1081, 298] on button "button" at bounding box center [1076, 290] width 27 height 24
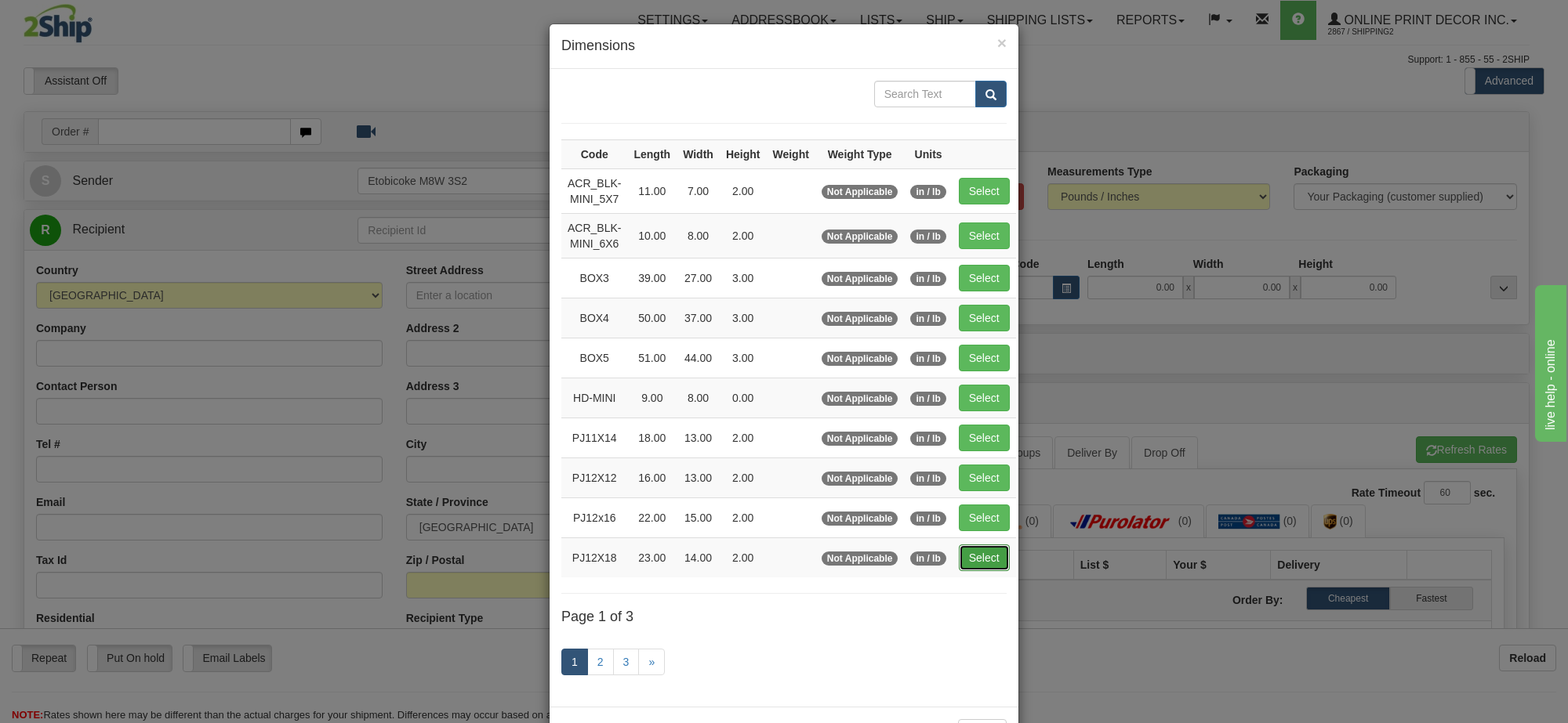
drag, startPoint x: 969, startPoint y: 558, endPoint x: 1345, endPoint y: 490, distance: 382.1
click at [970, 558] on button "Select" at bounding box center [984, 557] width 51 height 27
type input "PJ12X18"
type input "23.00"
type input "14.00"
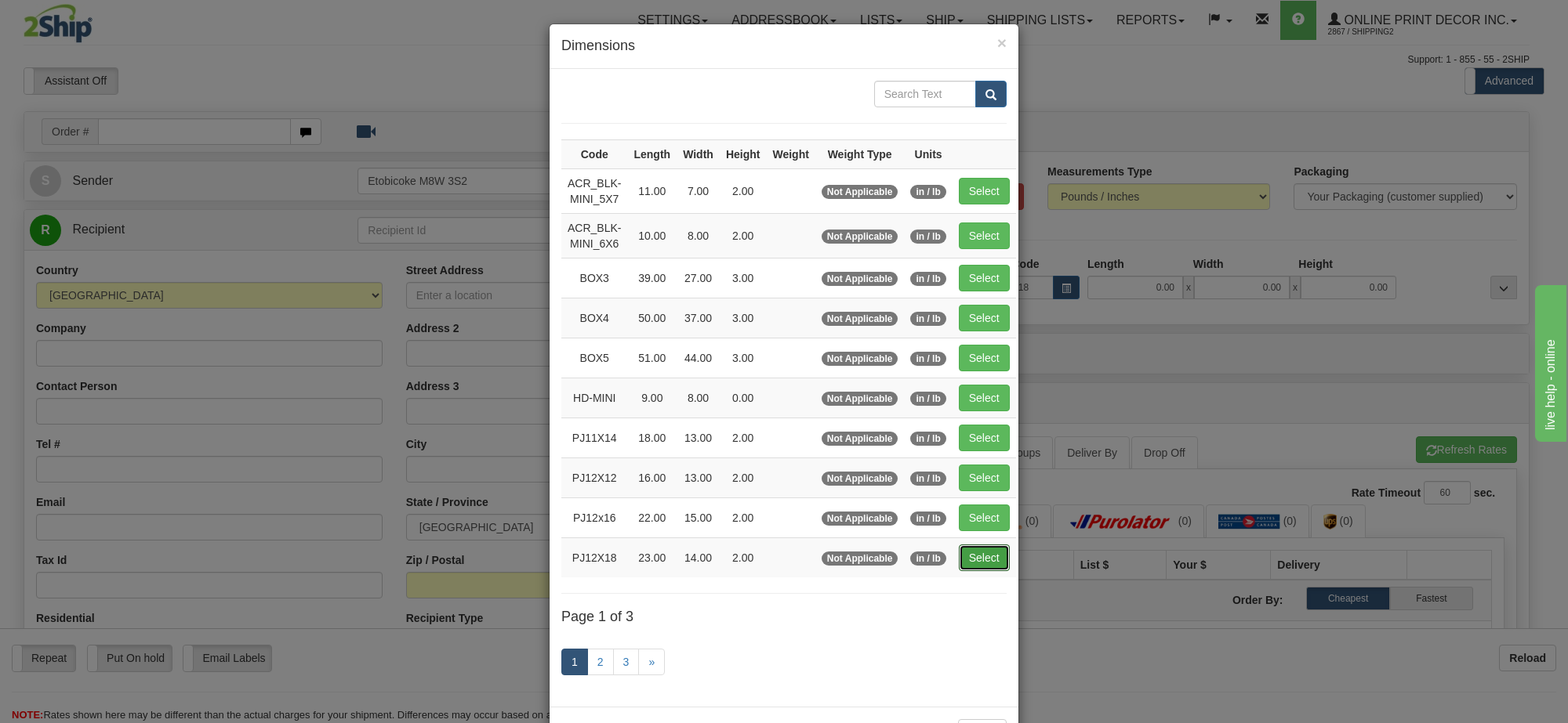
type input "2.00"
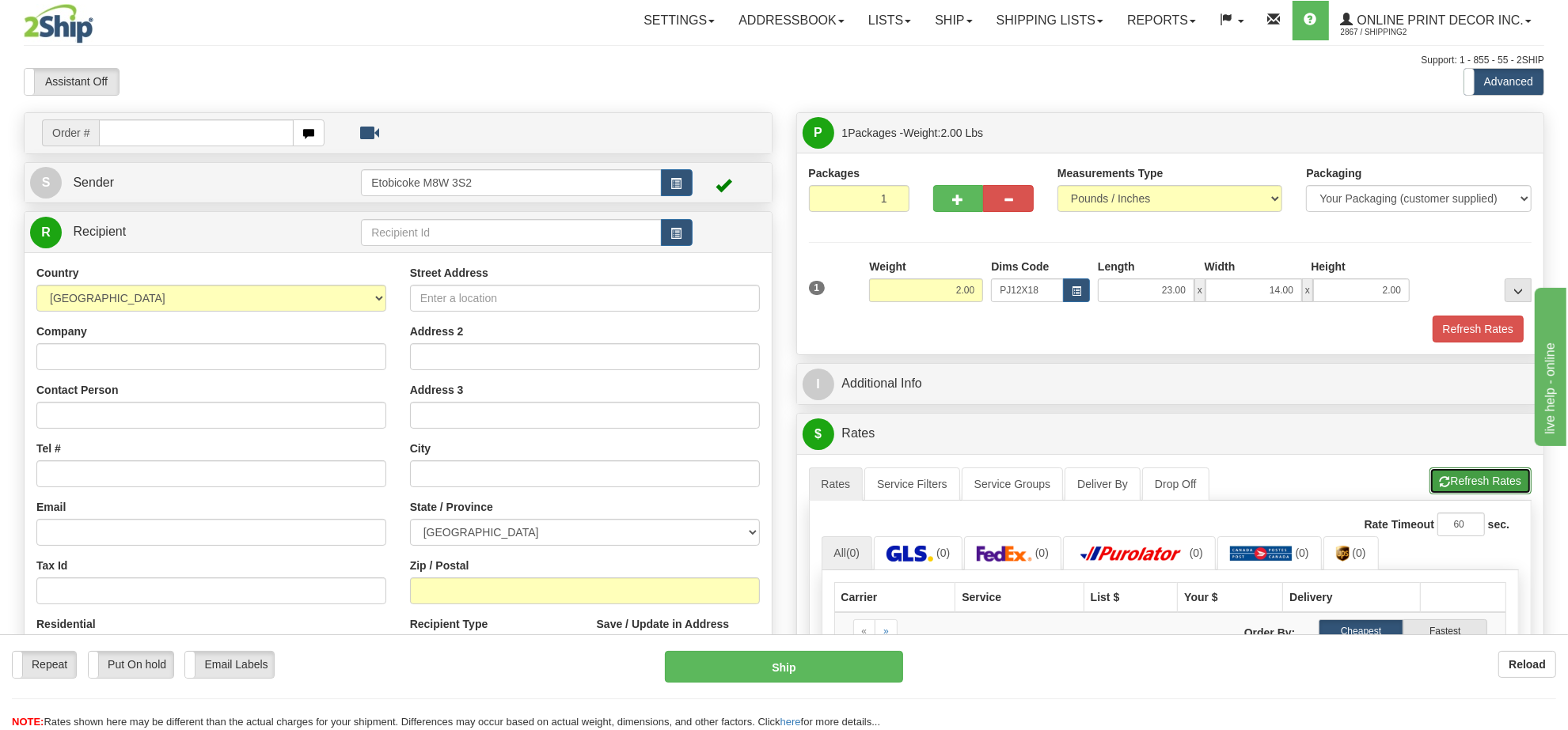
click at [1442, 487] on span "button" at bounding box center [1446, 482] width 11 height 11
click at [164, 144] on input "text" at bounding box center [196, 133] width 194 height 27
type input "ca-423156"
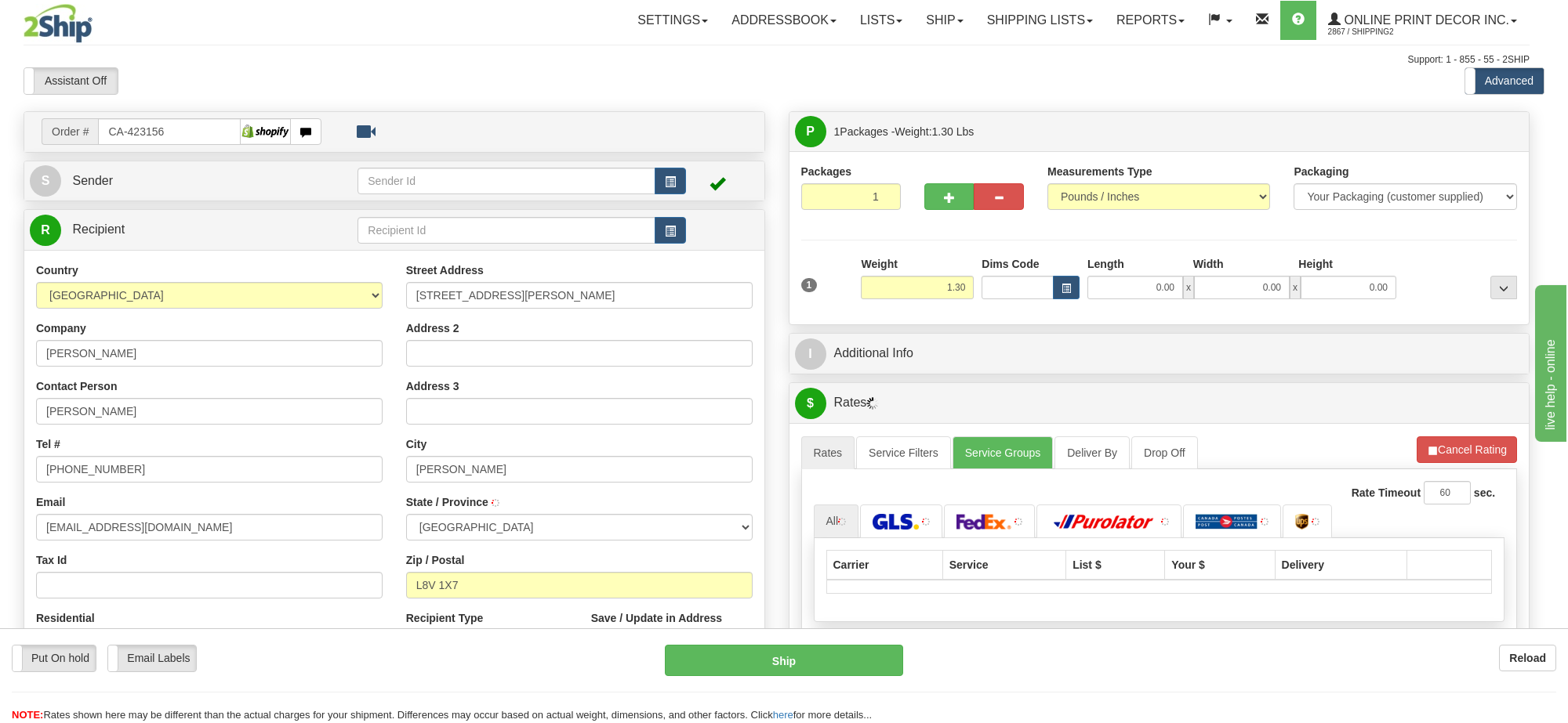
type input "HAMILTON"
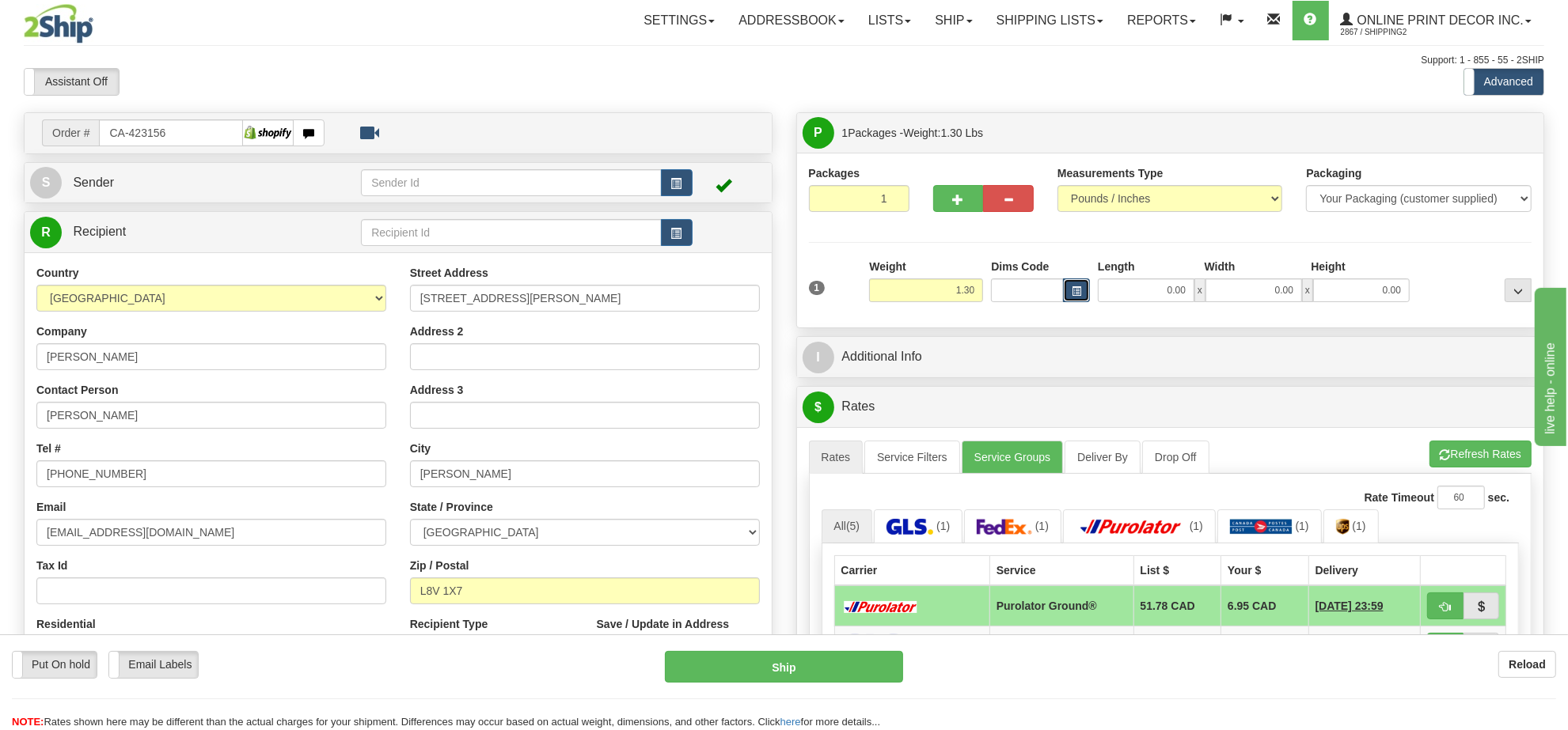
click at [1086, 290] on button "button" at bounding box center [1076, 290] width 27 height 24
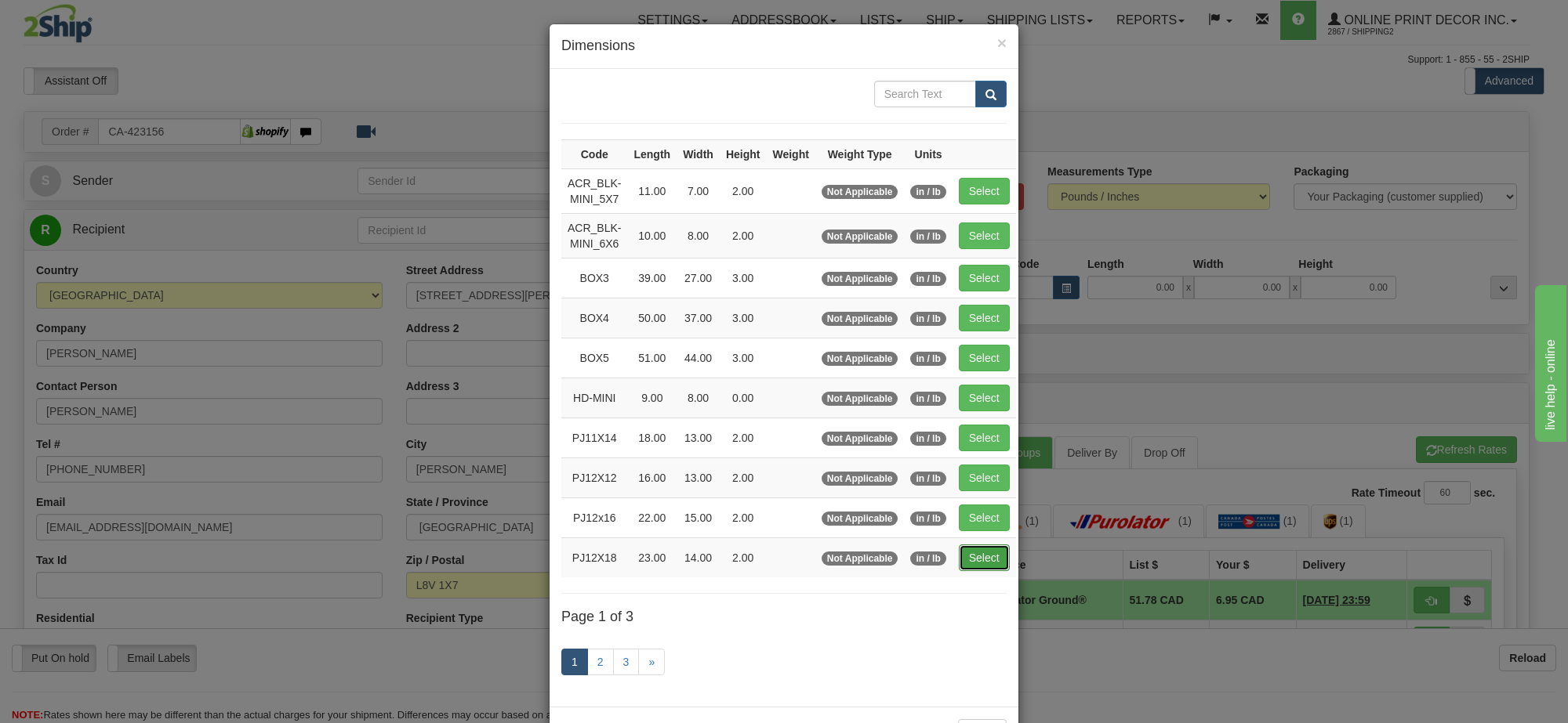
click at [977, 557] on button "Select" at bounding box center [984, 557] width 51 height 27
type input "PJ12X18"
type input "23.00"
type input "14.00"
type input "2.00"
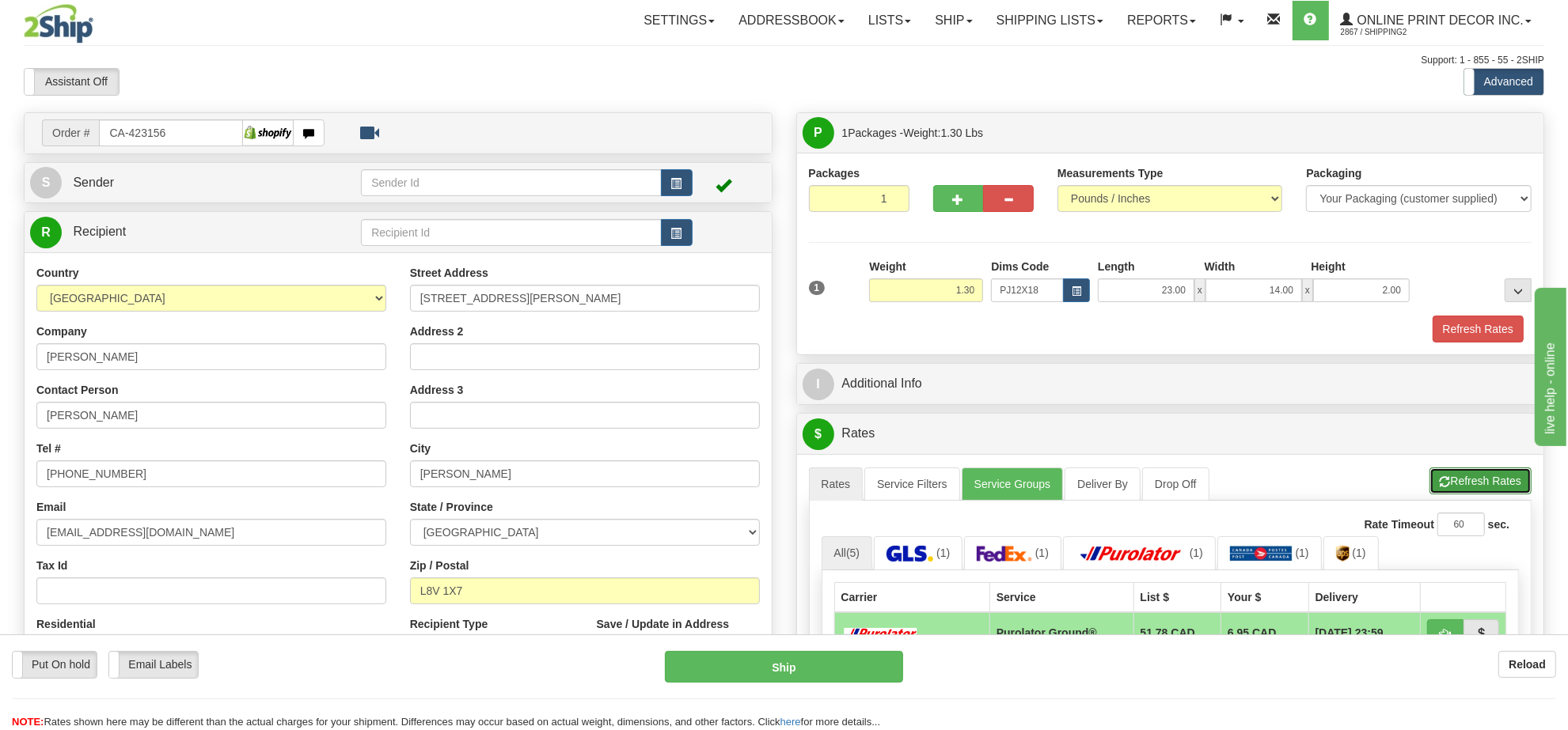
click at [1500, 482] on button "Refresh Rates" at bounding box center [1480, 481] width 102 height 27
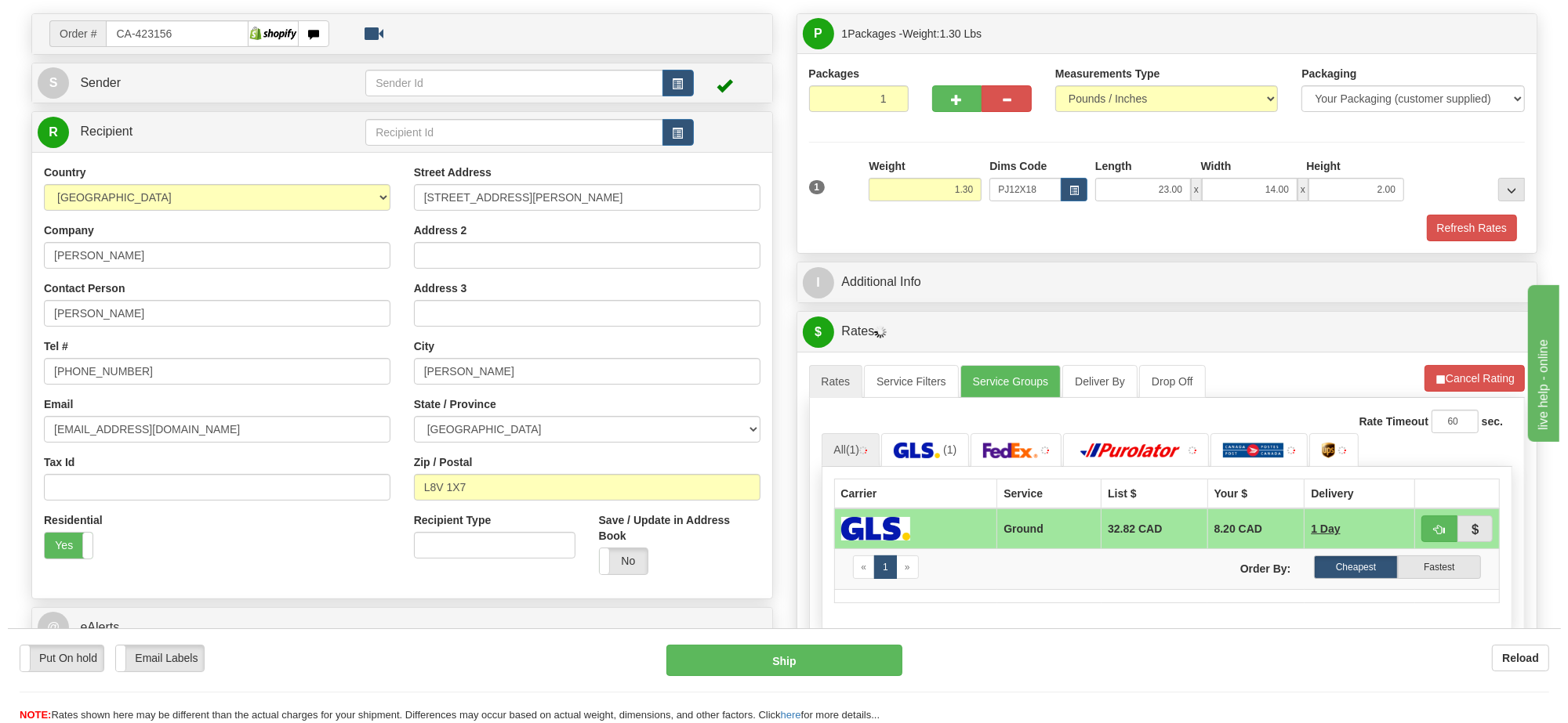
scroll to position [196, 0]
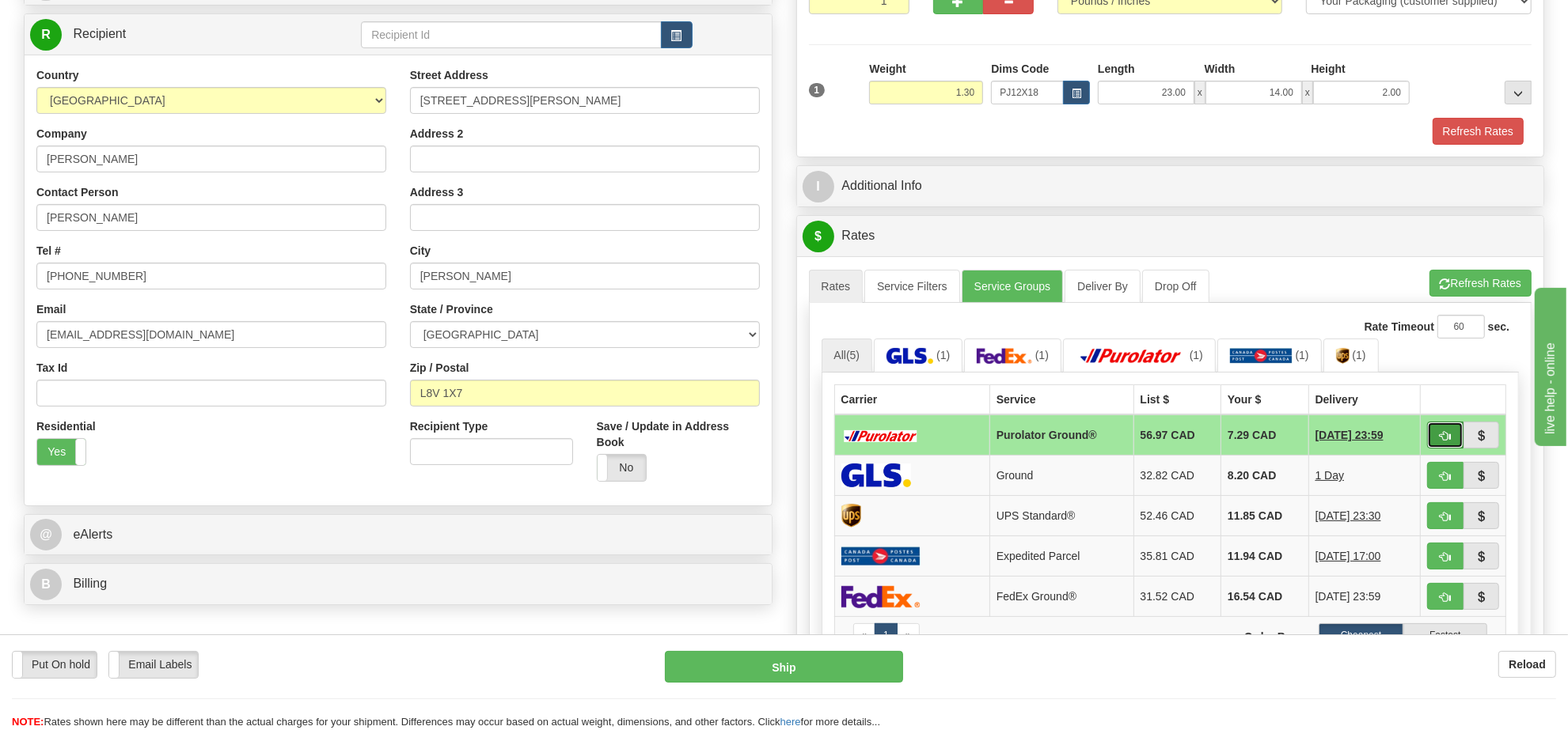
click at [1452, 445] on button "button" at bounding box center [1445, 435] width 36 height 27
type input "260"
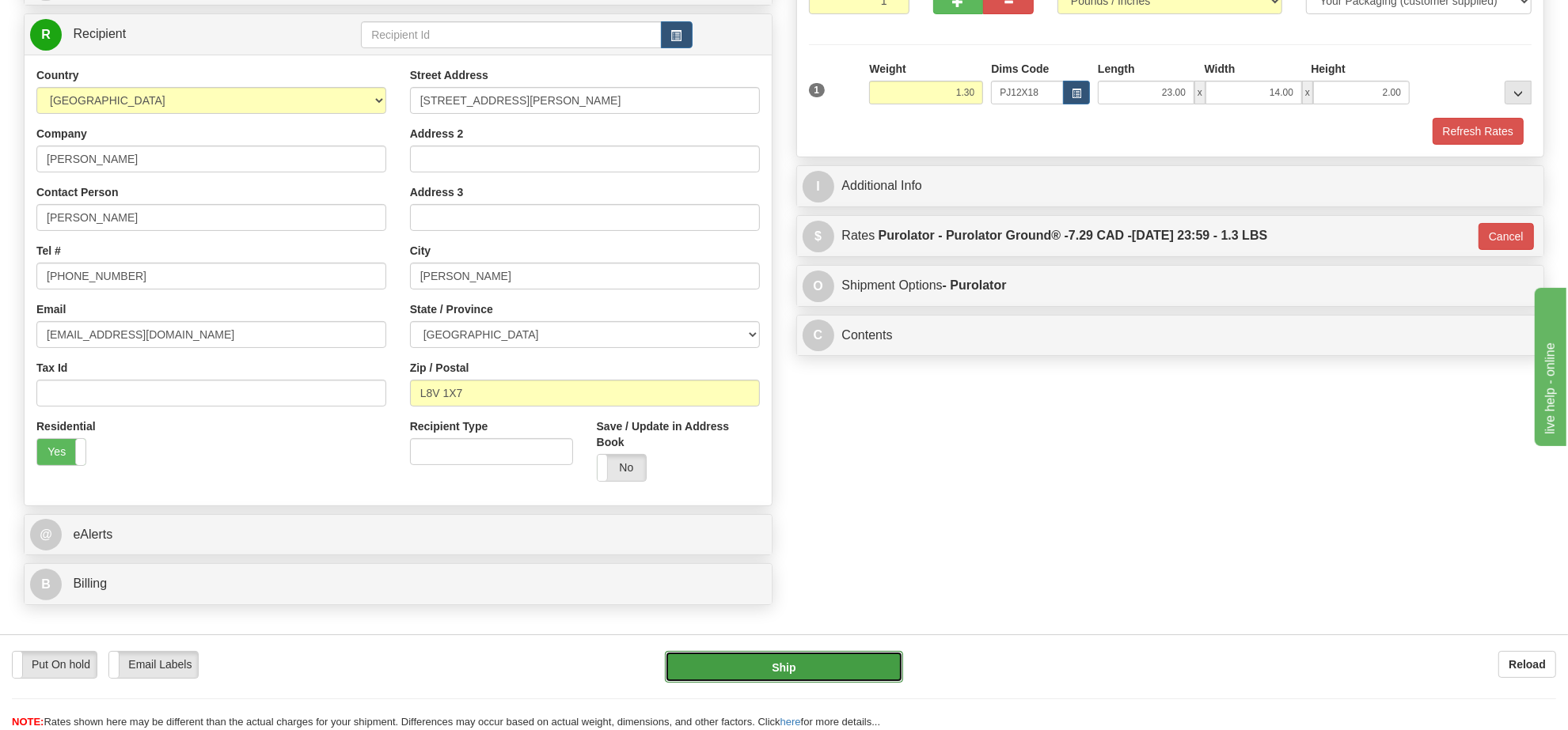
click at [838, 664] on button "Ship" at bounding box center [783, 667] width 237 height 32
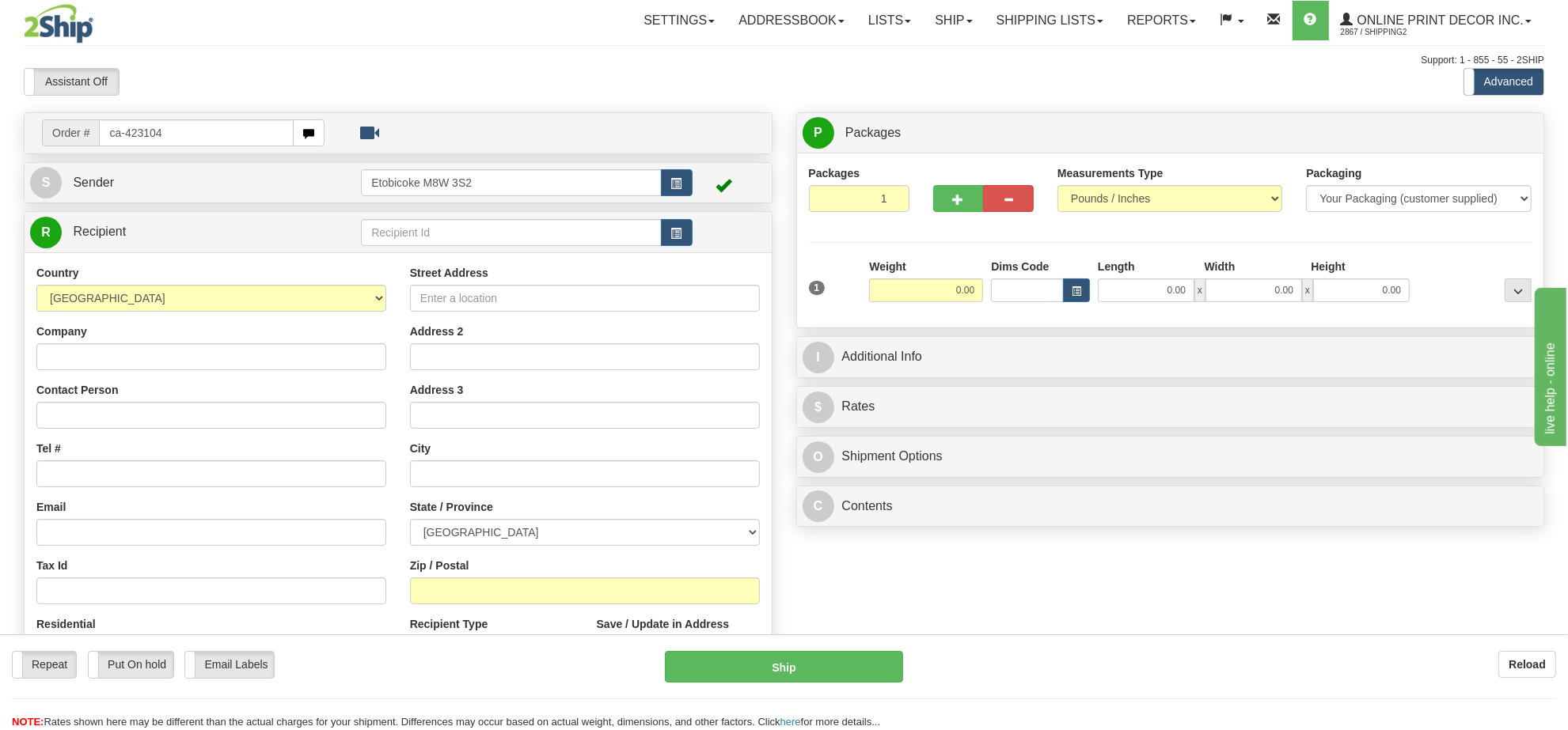
type input "ca-423104"
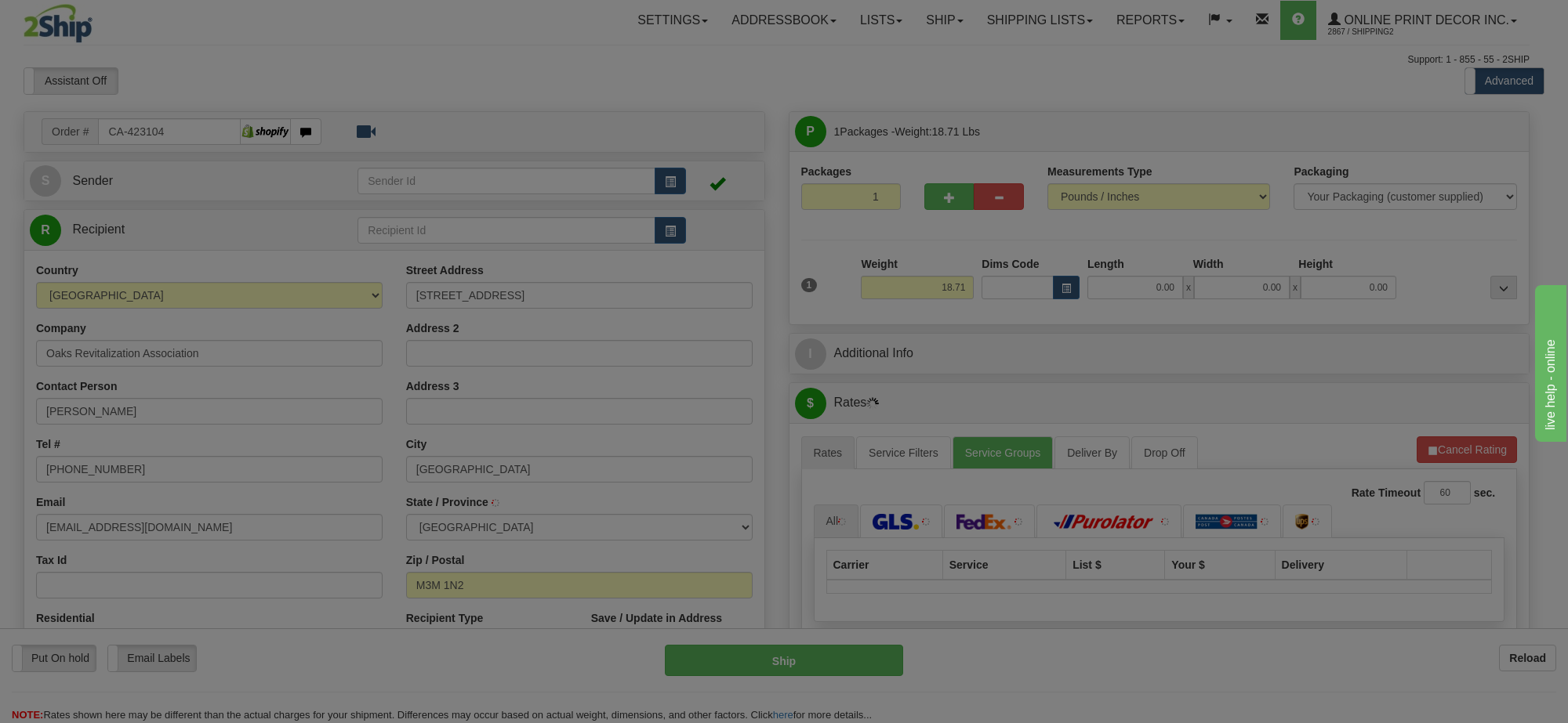
type input "[GEOGRAPHIC_DATA]"
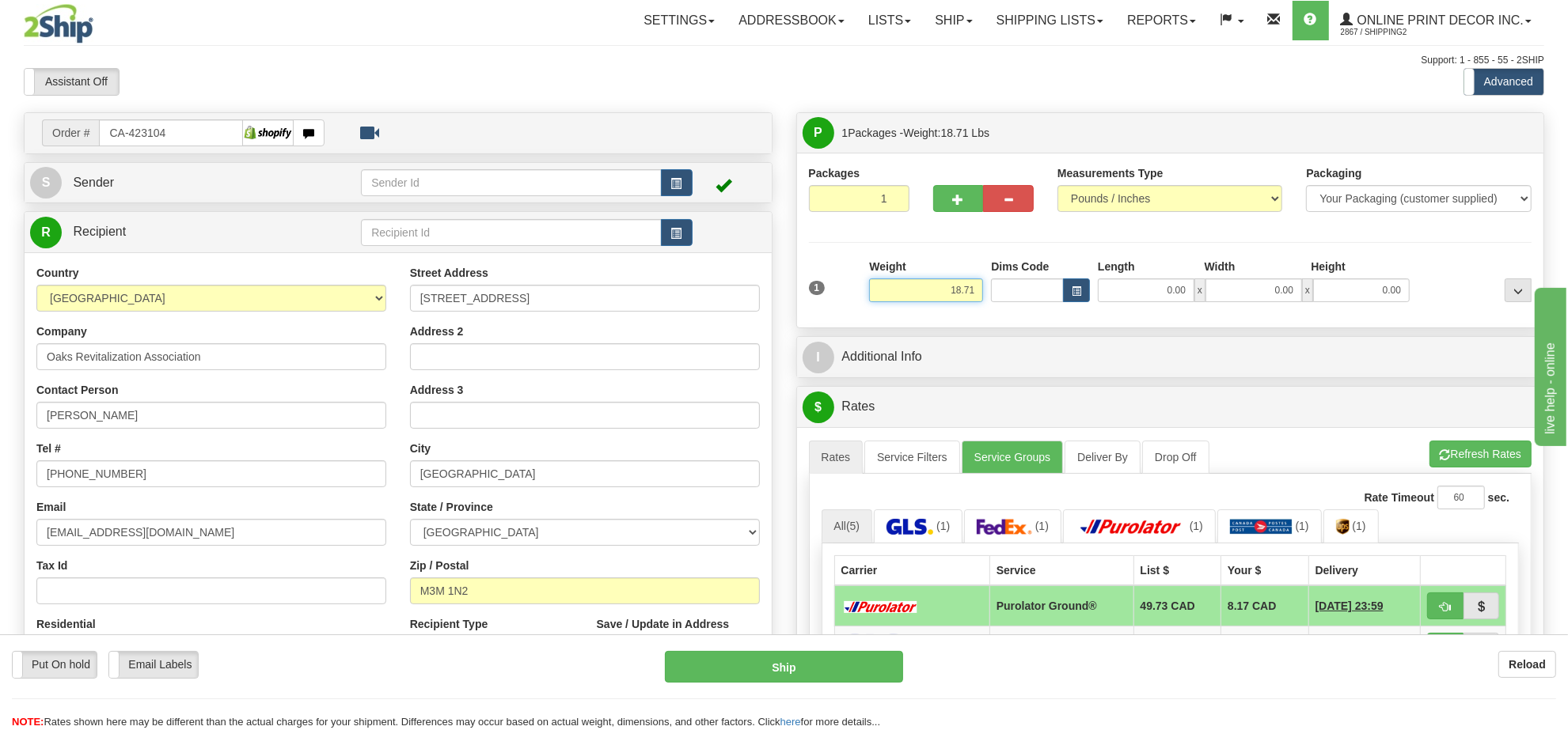
click at [950, 302] on input "18.71" at bounding box center [926, 290] width 114 height 24
click at [1078, 282] on button "button" at bounding box center [1076, 290] width 27 height 24
type input "18.00"
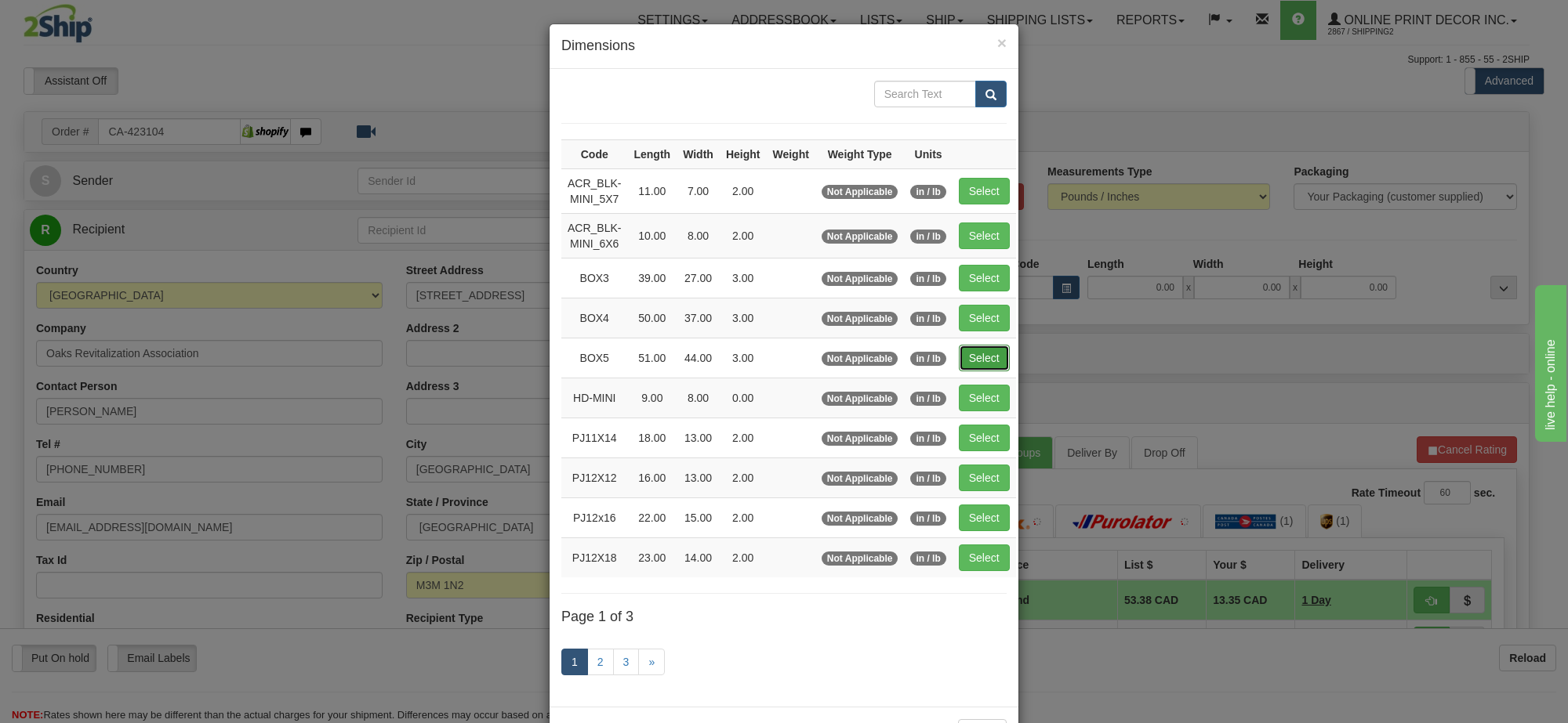
click at [983, 351] on button "Select" at bounding box center [984, 357] width 51 height 27
type input "BOX5"
type input "51.00"
type input "44.00"
type input "3.00"
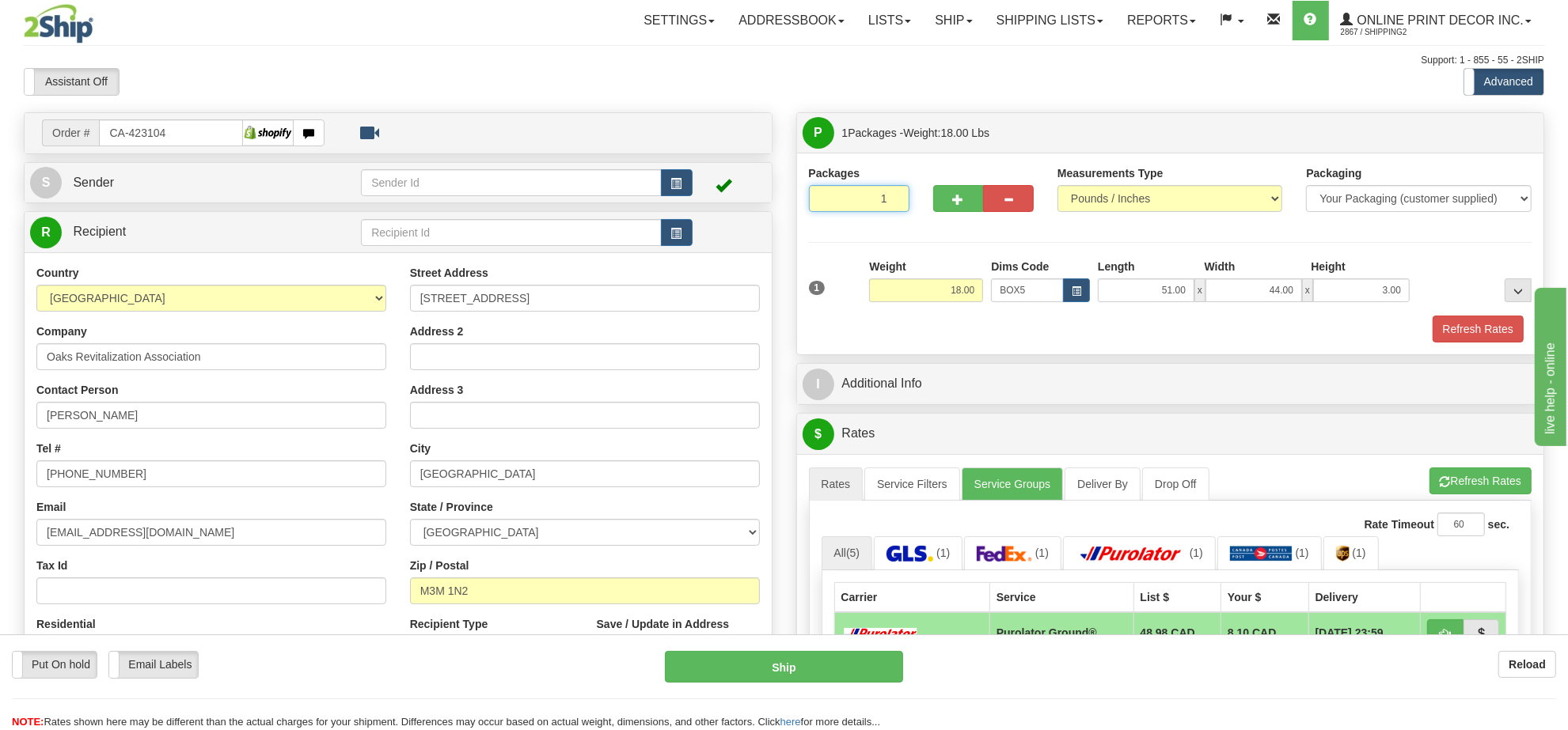
click at [862, 204] on input "1" at bounding box center [859, 198] width 101 height 27
type input "8"
radio input "true"
click at [922, 101] on div "Toggle navigation Settings Shipping Preferences Fields Preferences New" at bounding box center [784, 594] width 1568 height 1188
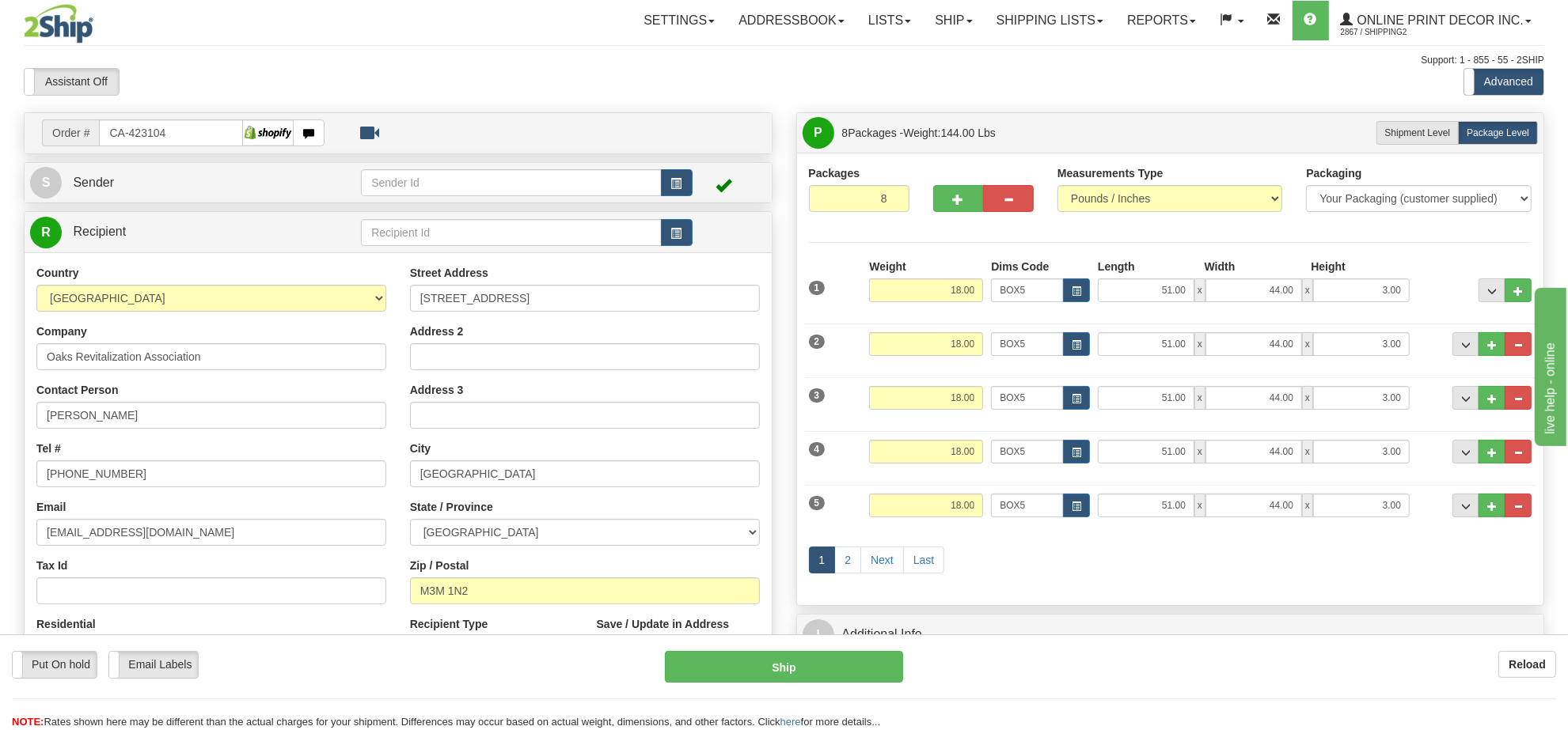
scroll to position [99, 0]
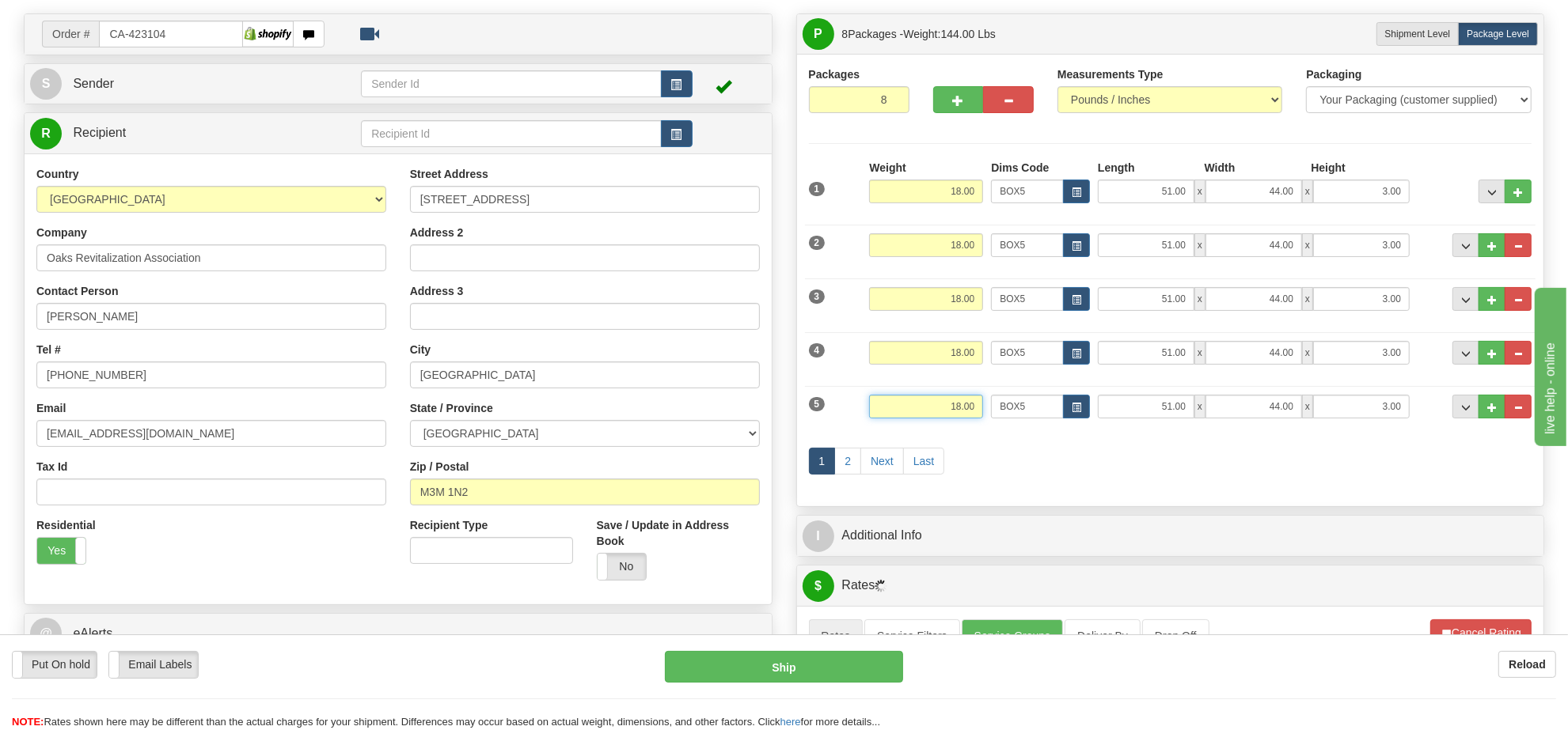
click at [948, 417] on input "18.00" at bounding box center [926, 406] width 114 height 24
click at [1081, 404] on button "button" at bounding box center [1076, 406] width 27 height 24
type input "8.00"
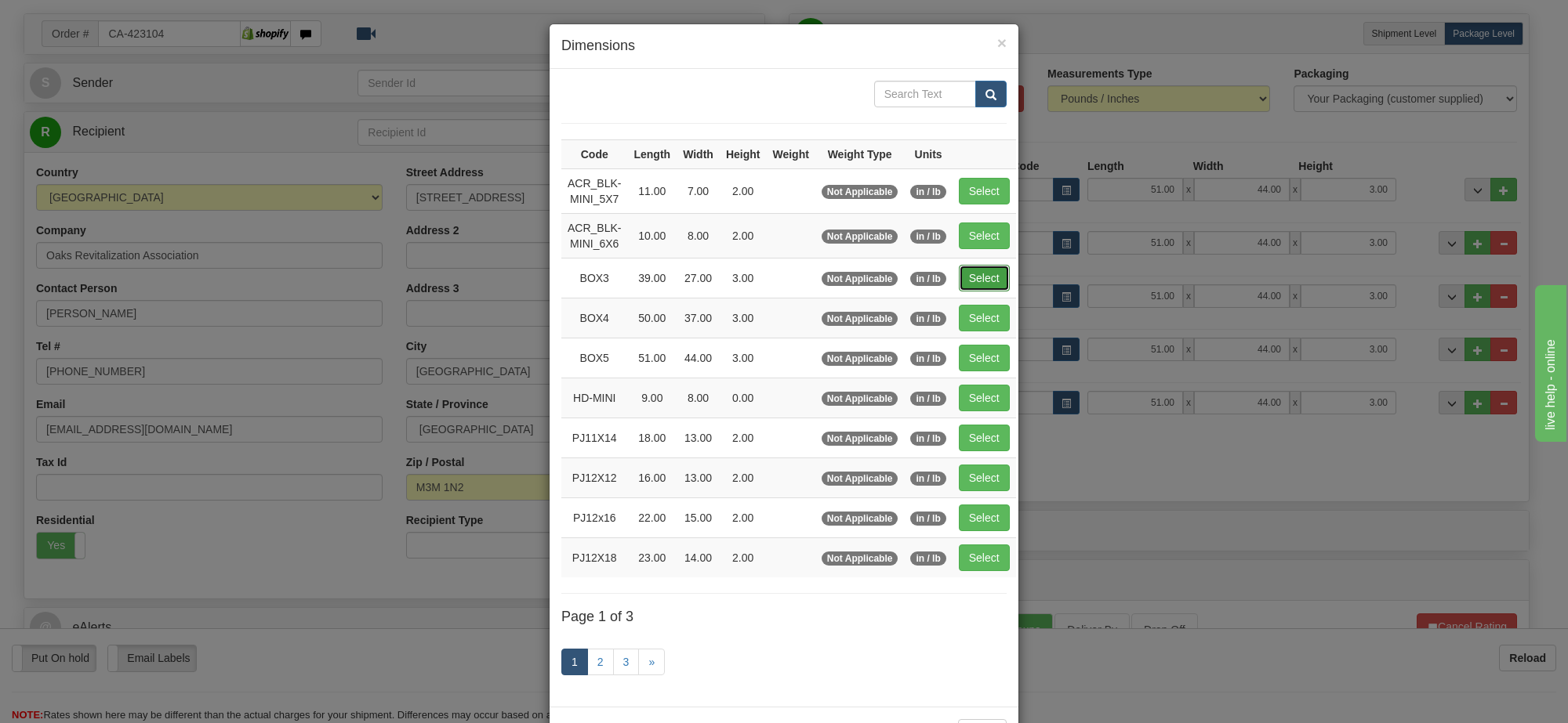
click at [975, 288] on button "Select" at bounding box center [984, 278] width 51 height 27
type input "BOX3"
type input "39.00"
type input "27.00"
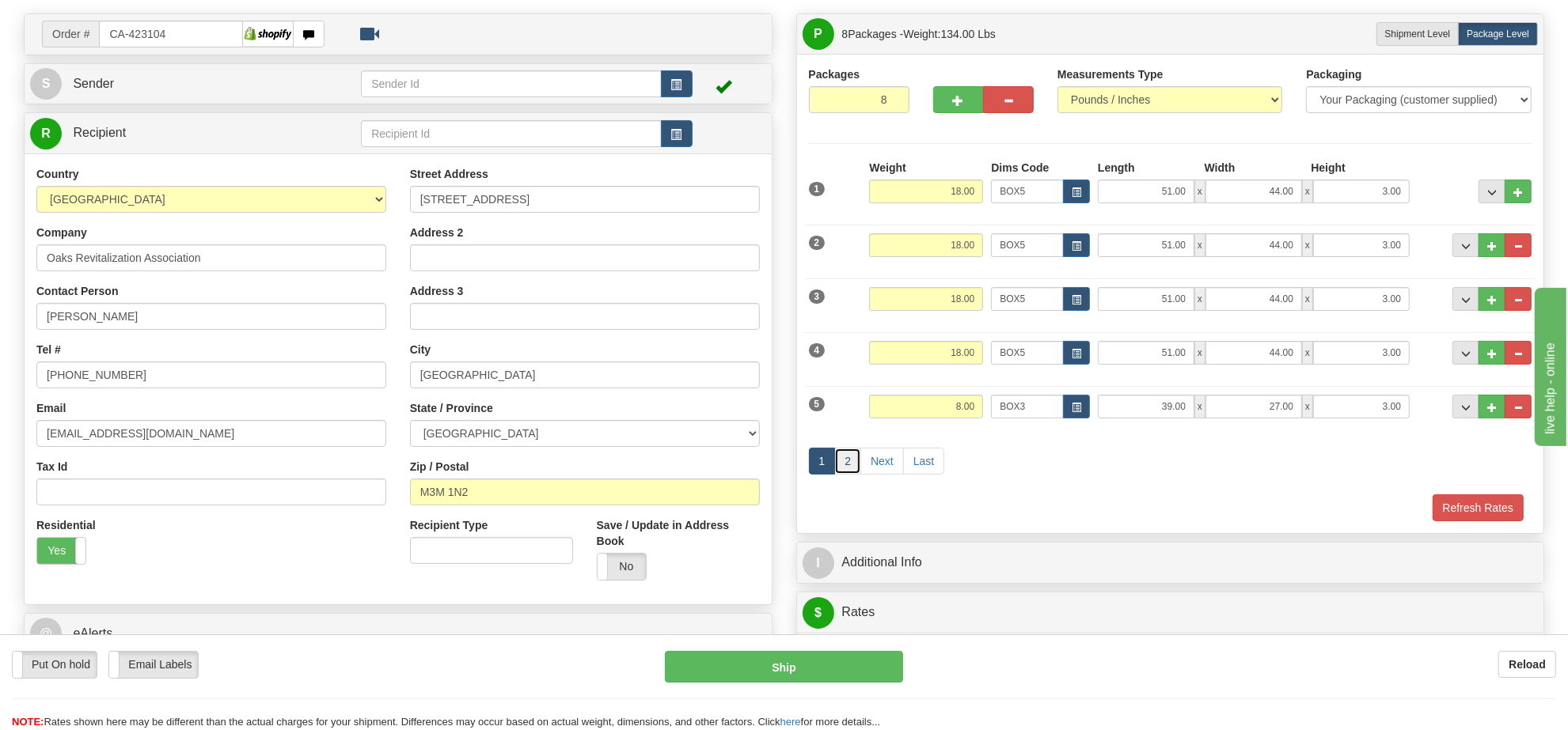
click at [849, 469] on link "2" at bounding box center [848, 461] width 27 height 27
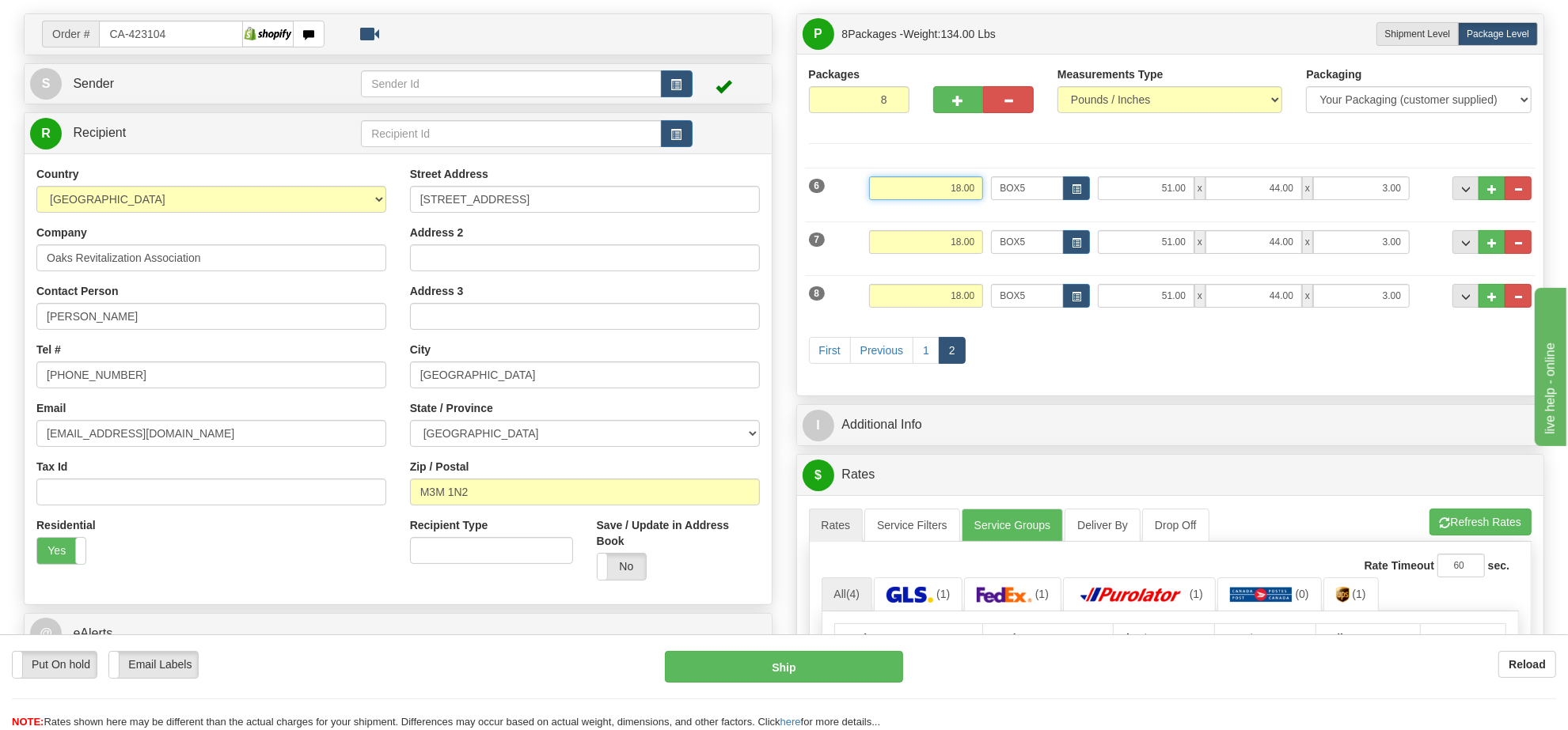
click at [956, 195] on input "18.00" at bounding box center [926, 188] width 114 height 24
type input "8.00"
click at [1066, 189] on button "button" at bounding box center [1076, 188] width 27 height 24
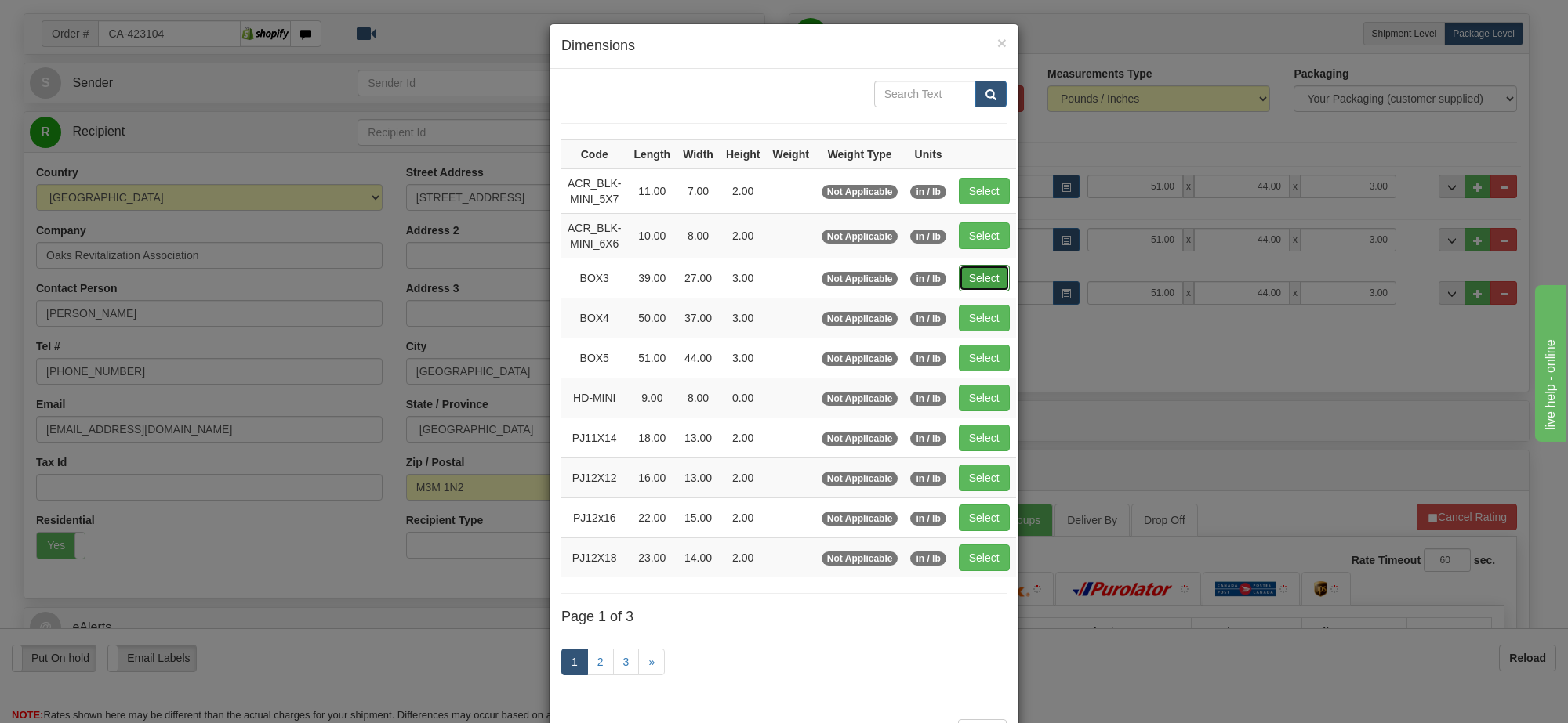
click at [974, 273] on button "Select" at bounding box center [984, 278] width 51 height 27
type input "BOX3"
type input "39.00"
type input "27.00"
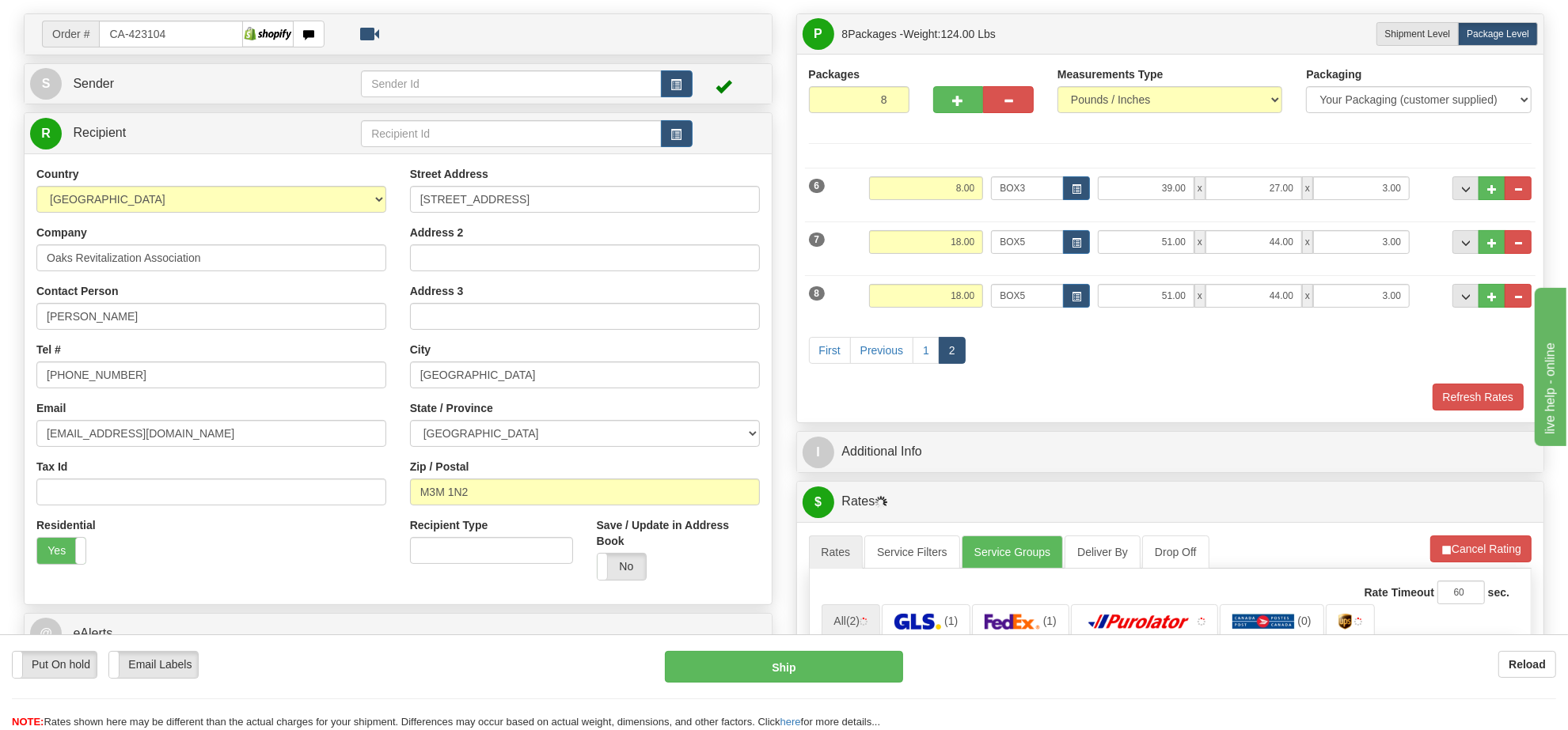
click at [940, 258] on div "Weight 18.00" at bounding box center [926, 248] width 122 height 35
click at [1086, 246] on button "button" at bounding box center [1076, 242] width 27 height 24
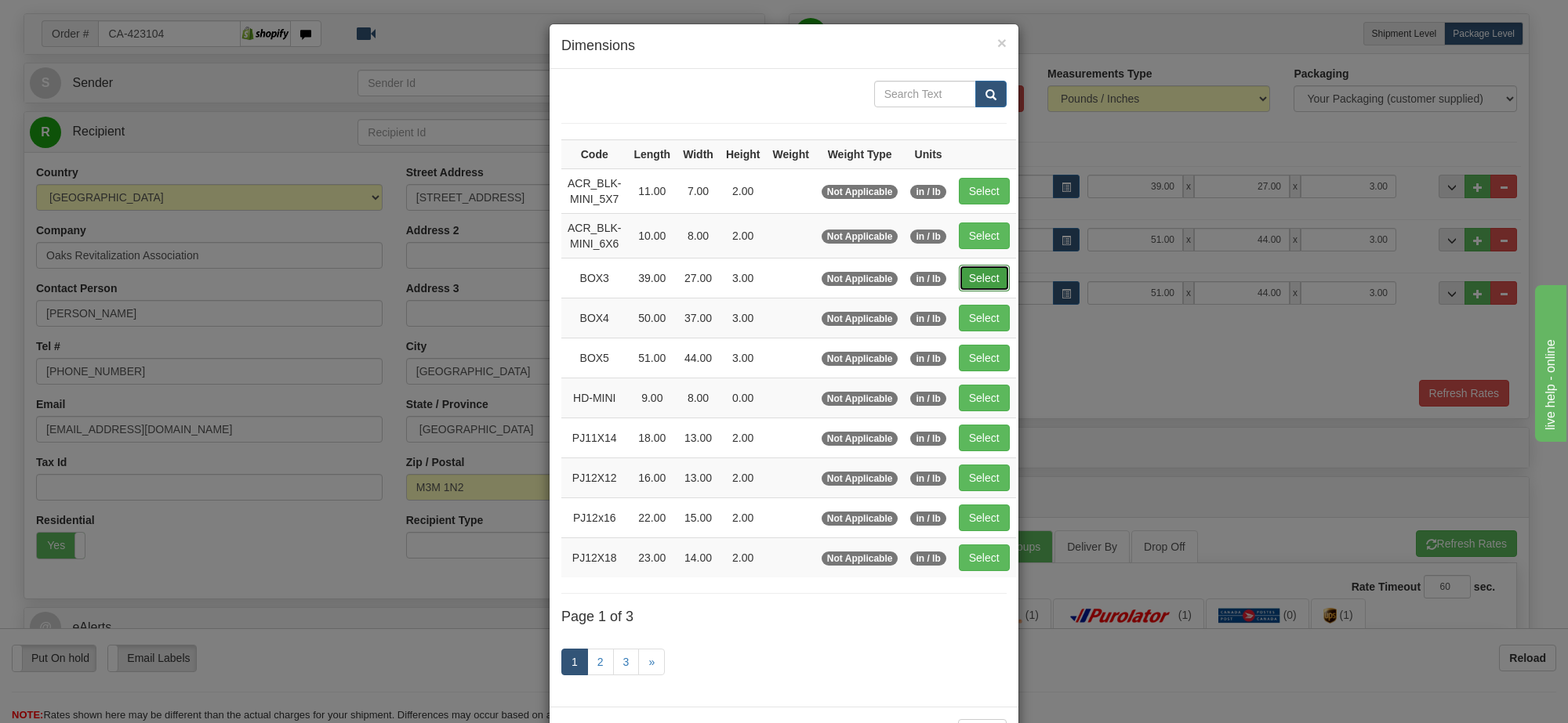
click at [974, 276] on button "Select" at bounding box center [984, 278] width 51 height 27
type input "BOX3"
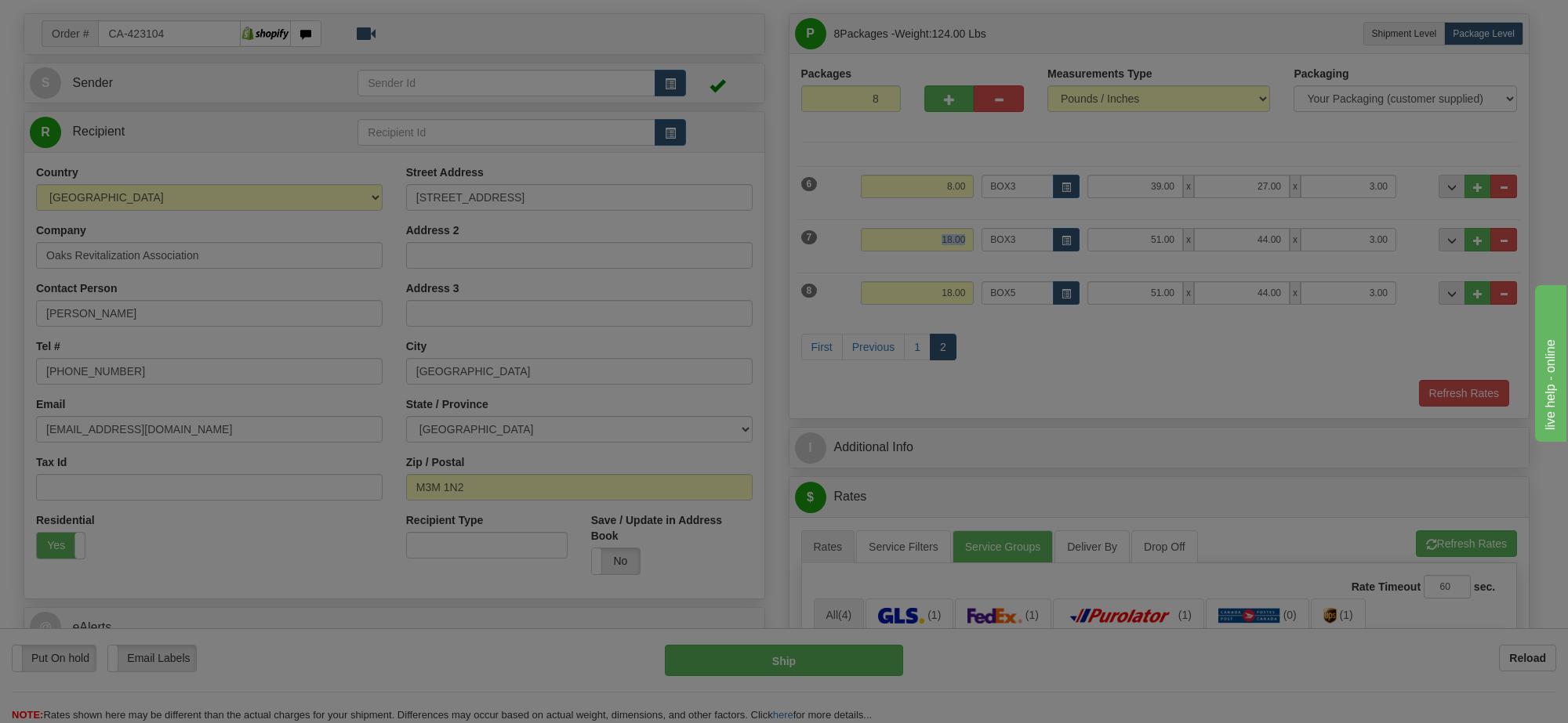
type input "39.00"
type input "27.00"
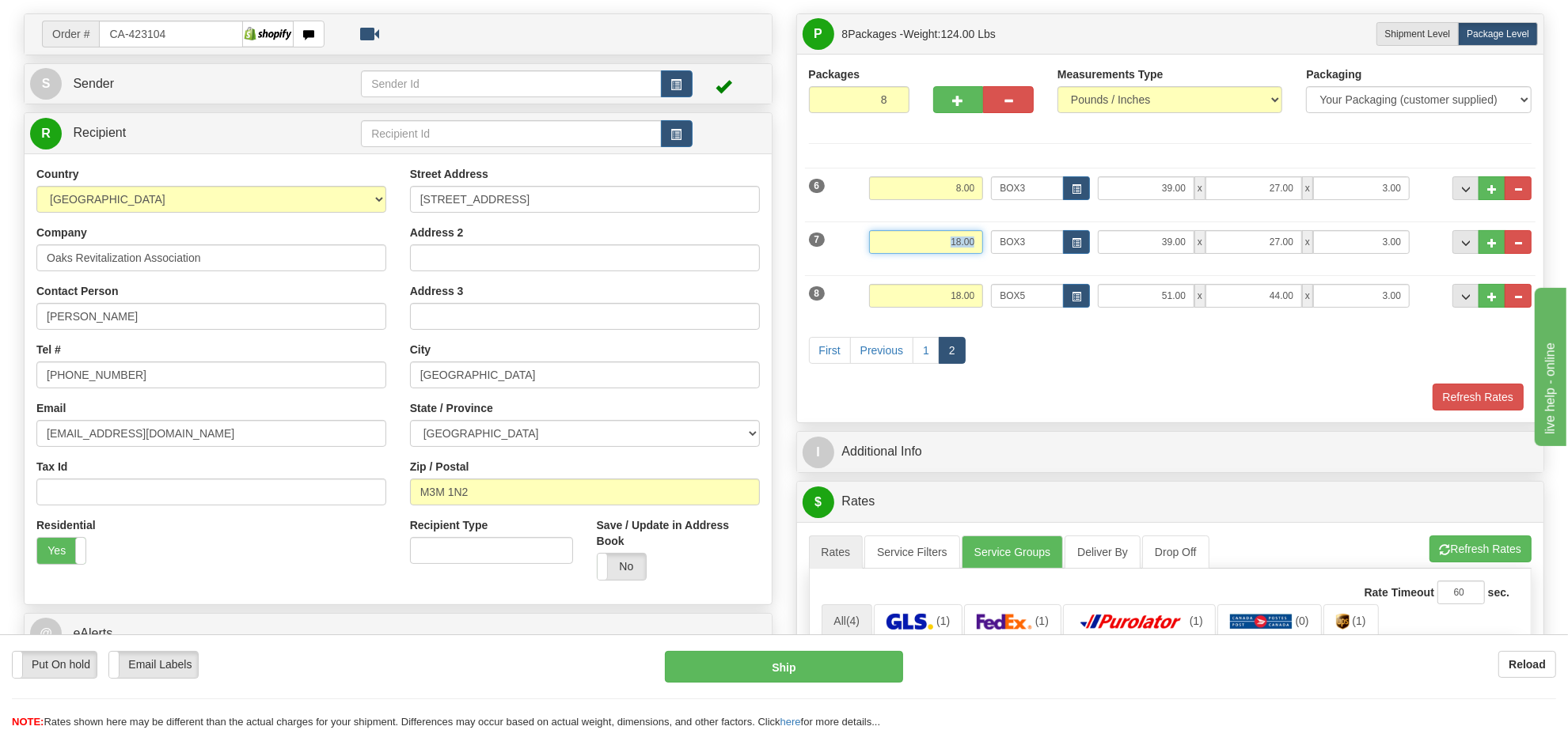
click at [967, 249] on input "18.00" at bounding box center [926, 242] width 114 height 24
type input "8.00"
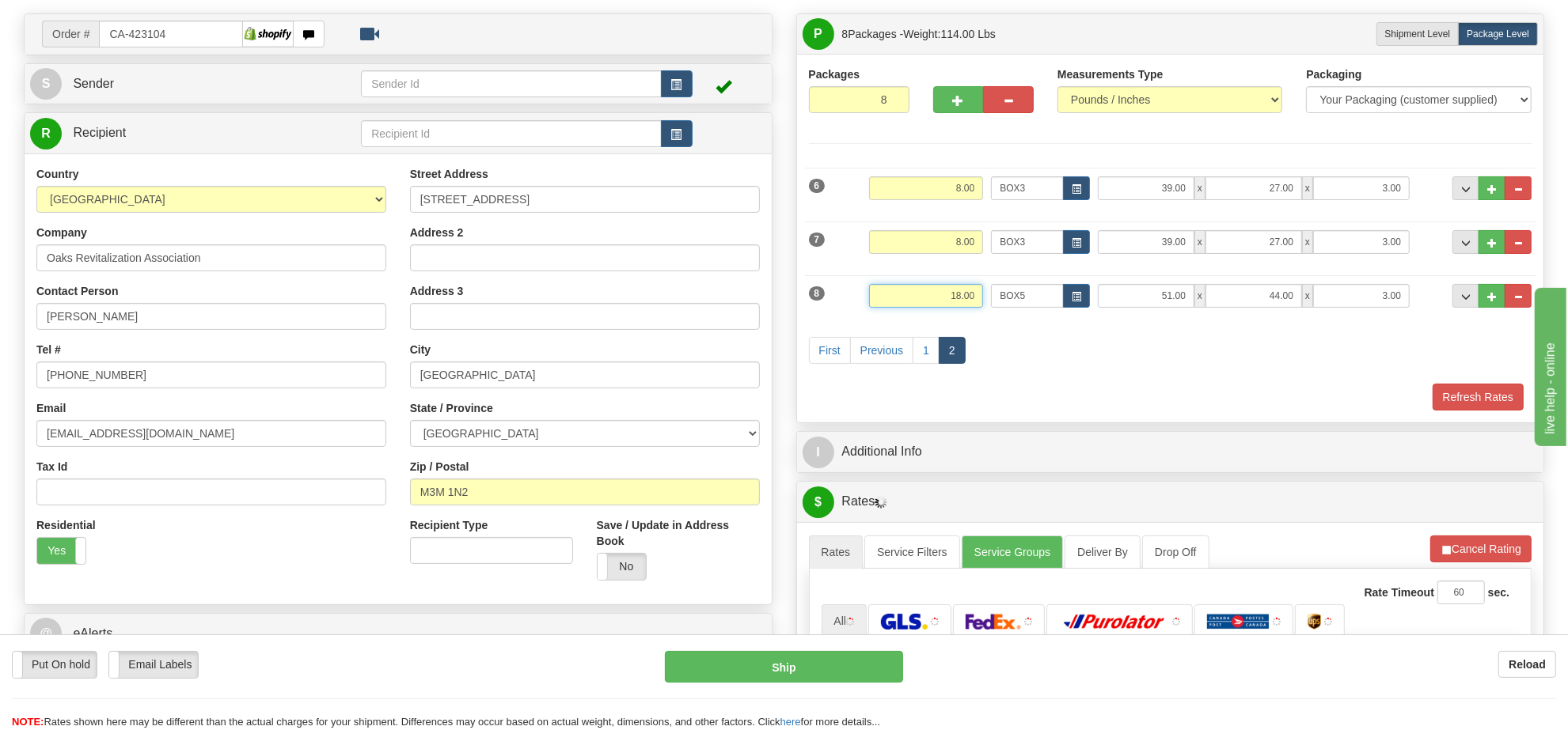
click at [964, 304] on input "18.00" at bounding box center [926, 295] width 114 height 24
type input "8.00"
click at [1086, 299] on button "button" at bounding box center [1076, 295] width 27 height 24
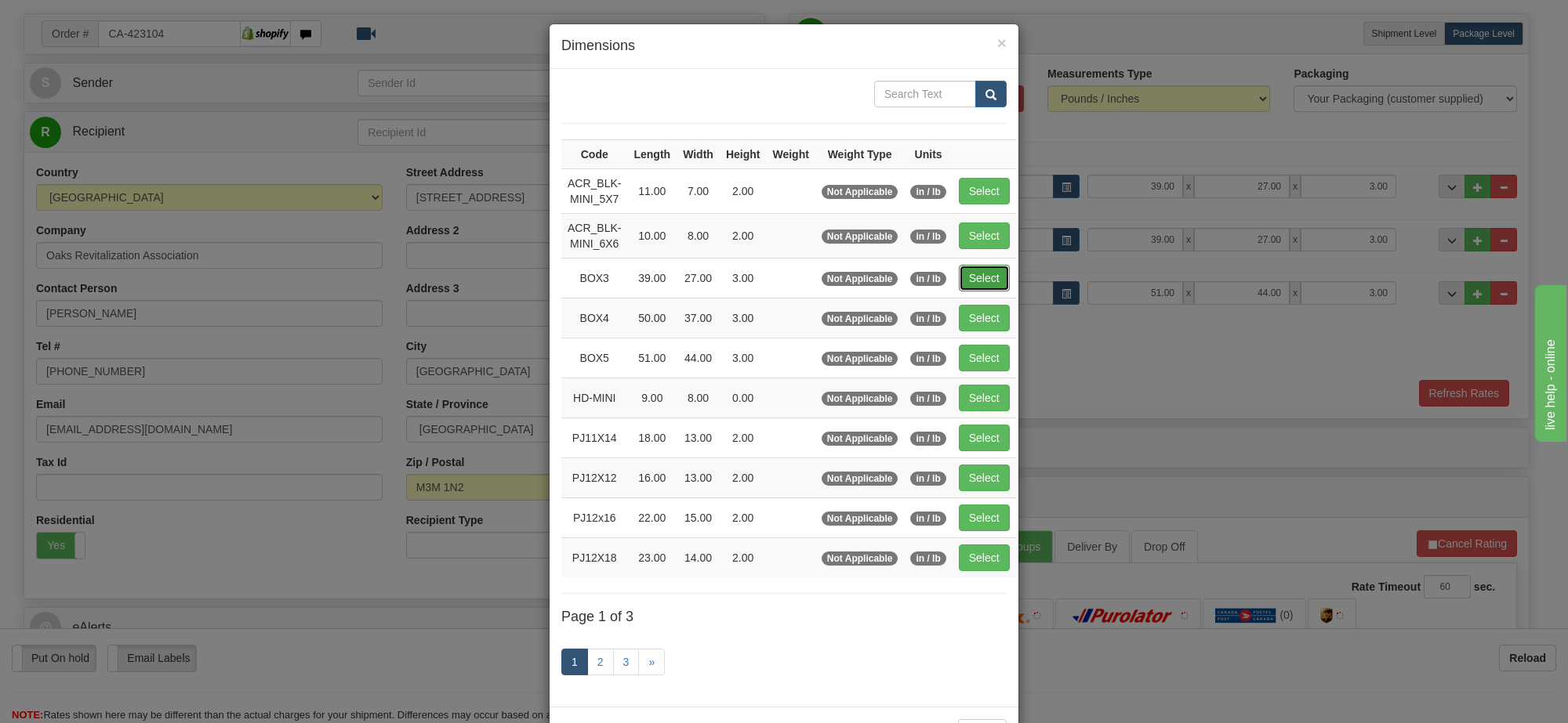
drag, startPoint x: 976, startPoint y: 282, endPoint x: 996, endPoint y: 277, distance: 20.6
click at [977, 282] on button "Select" at bounding box center [984, 278] width 51 height 27
type input "BOX3"
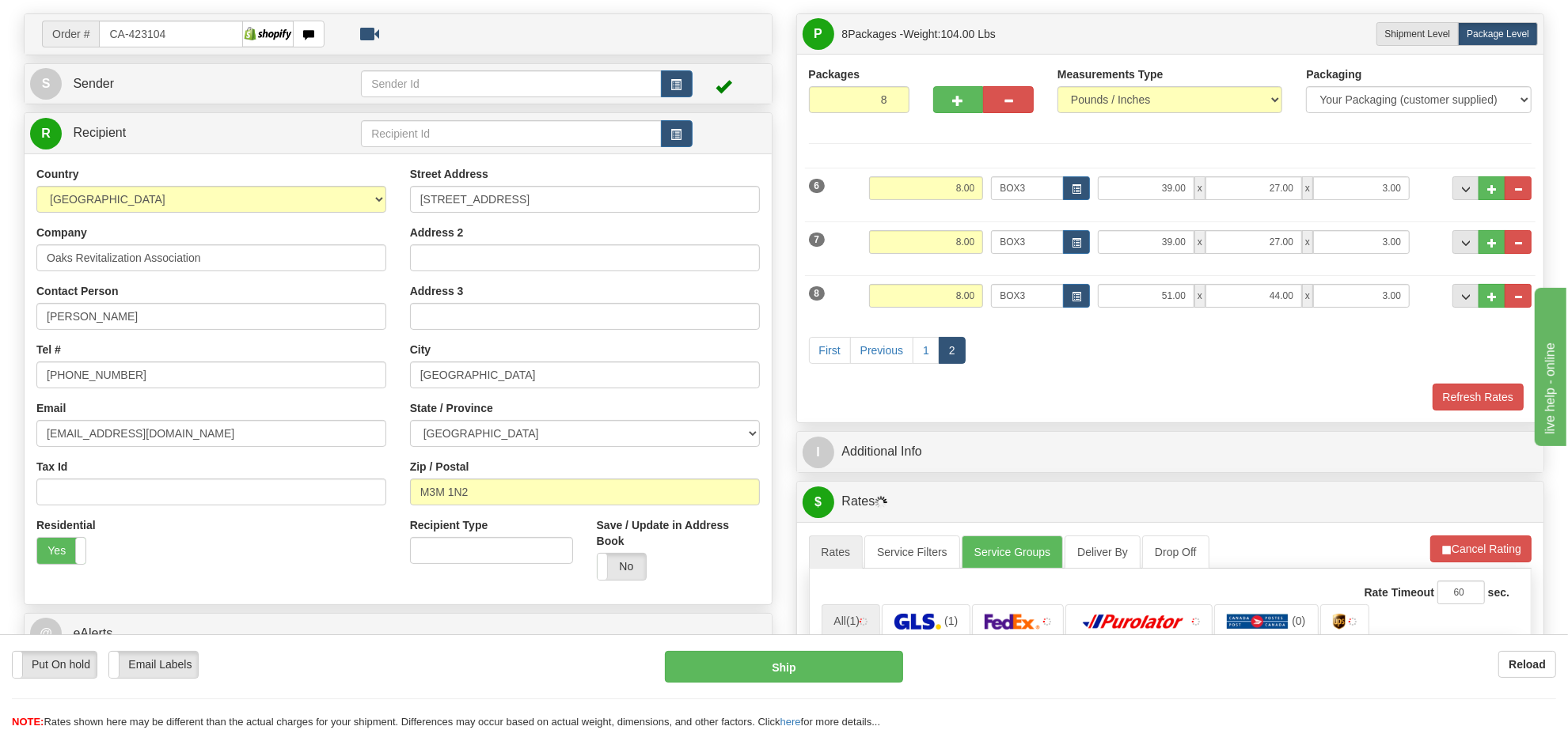
type input "39.00"
type input "27.00"
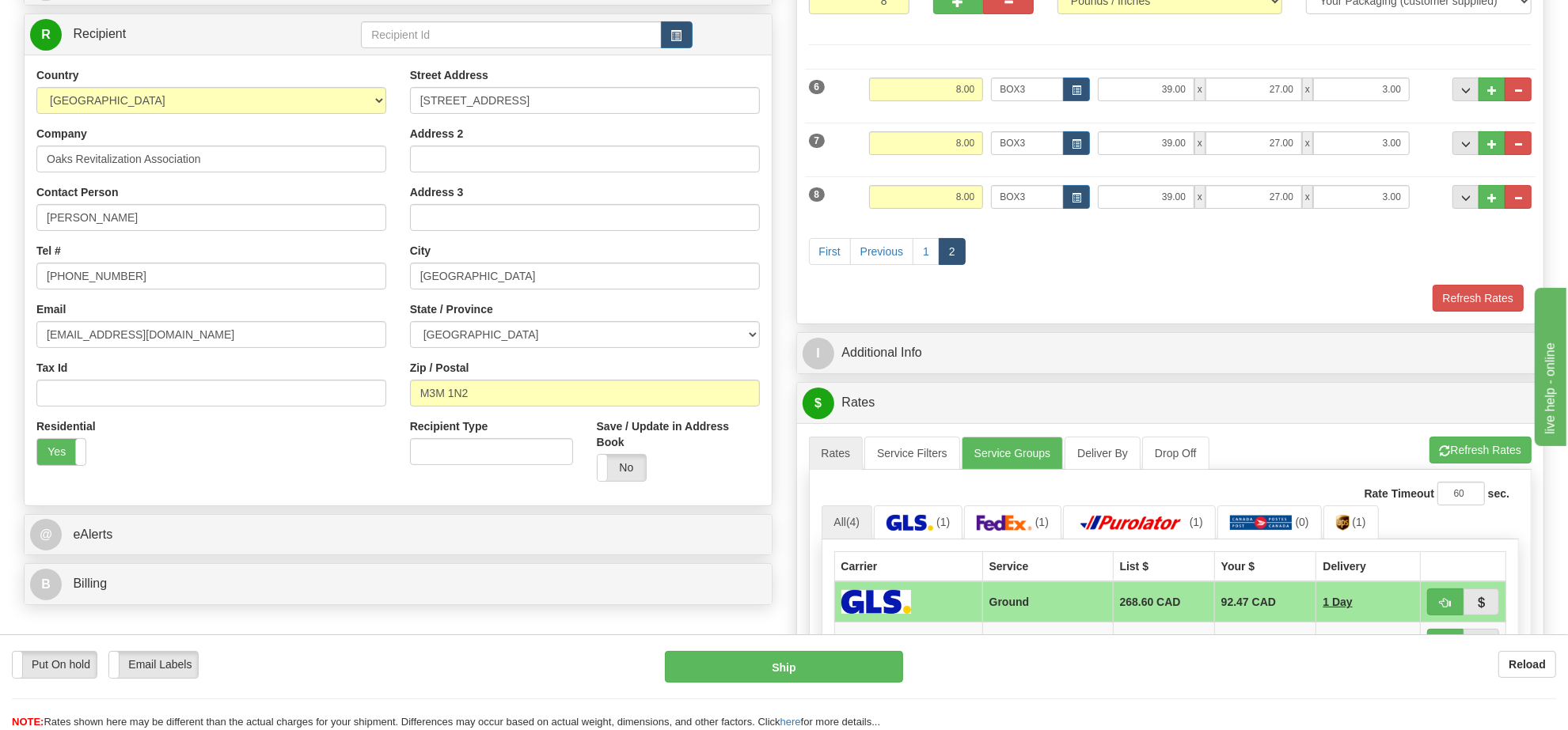
scroll to position [297, 0]
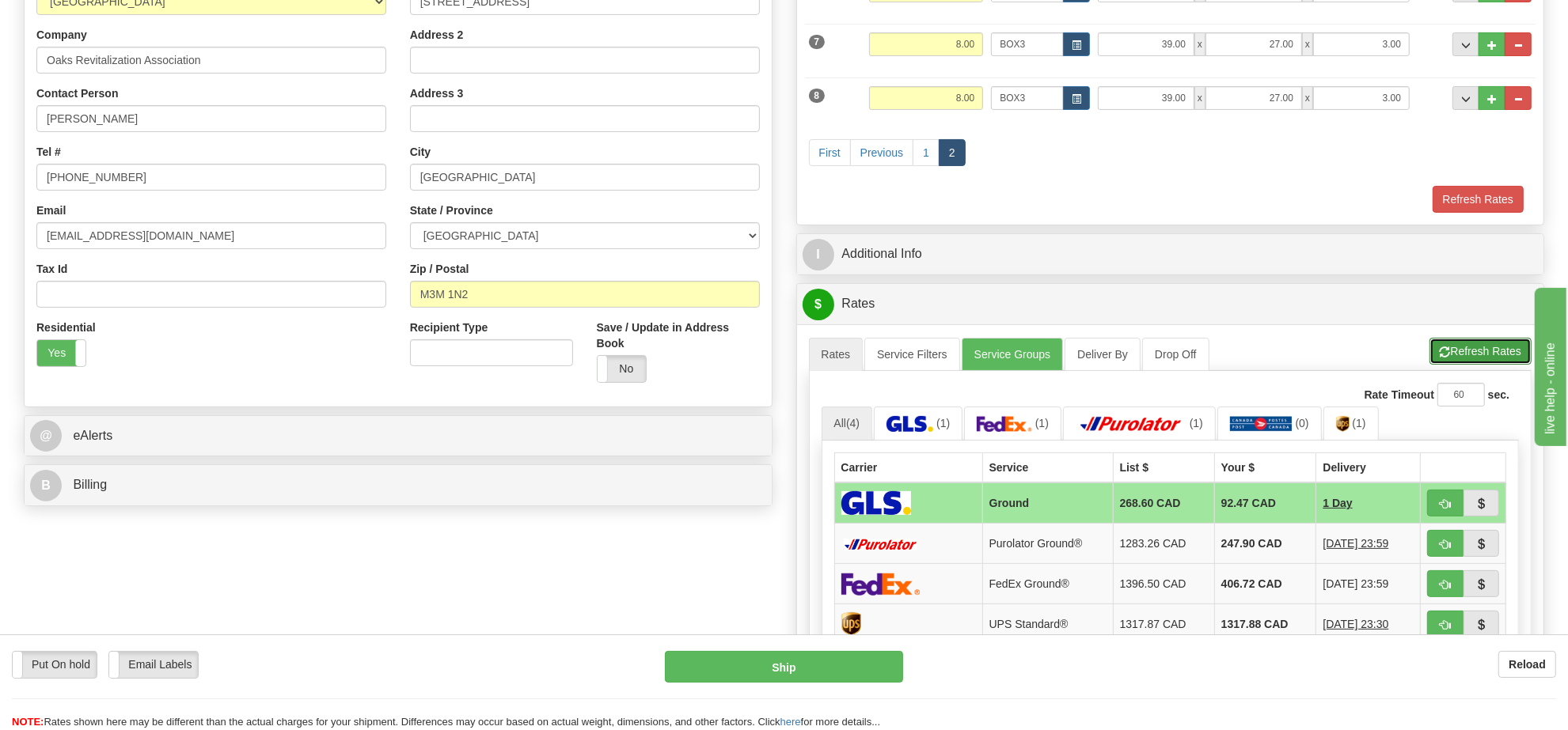
click at [1490, 354] on button "Refresh Rates" at bounding box center [1480, 351] width 102 height 27
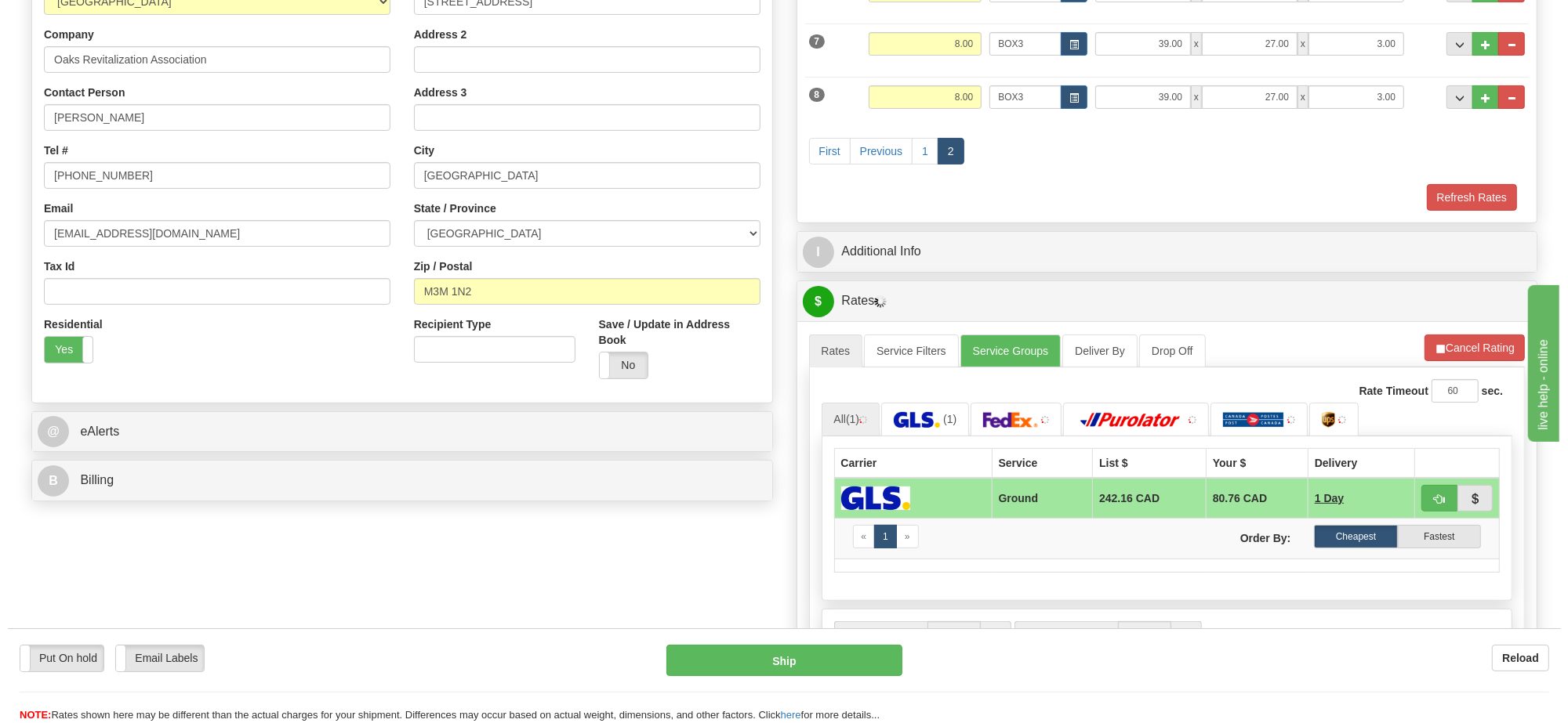
scroll to position [392, 0]
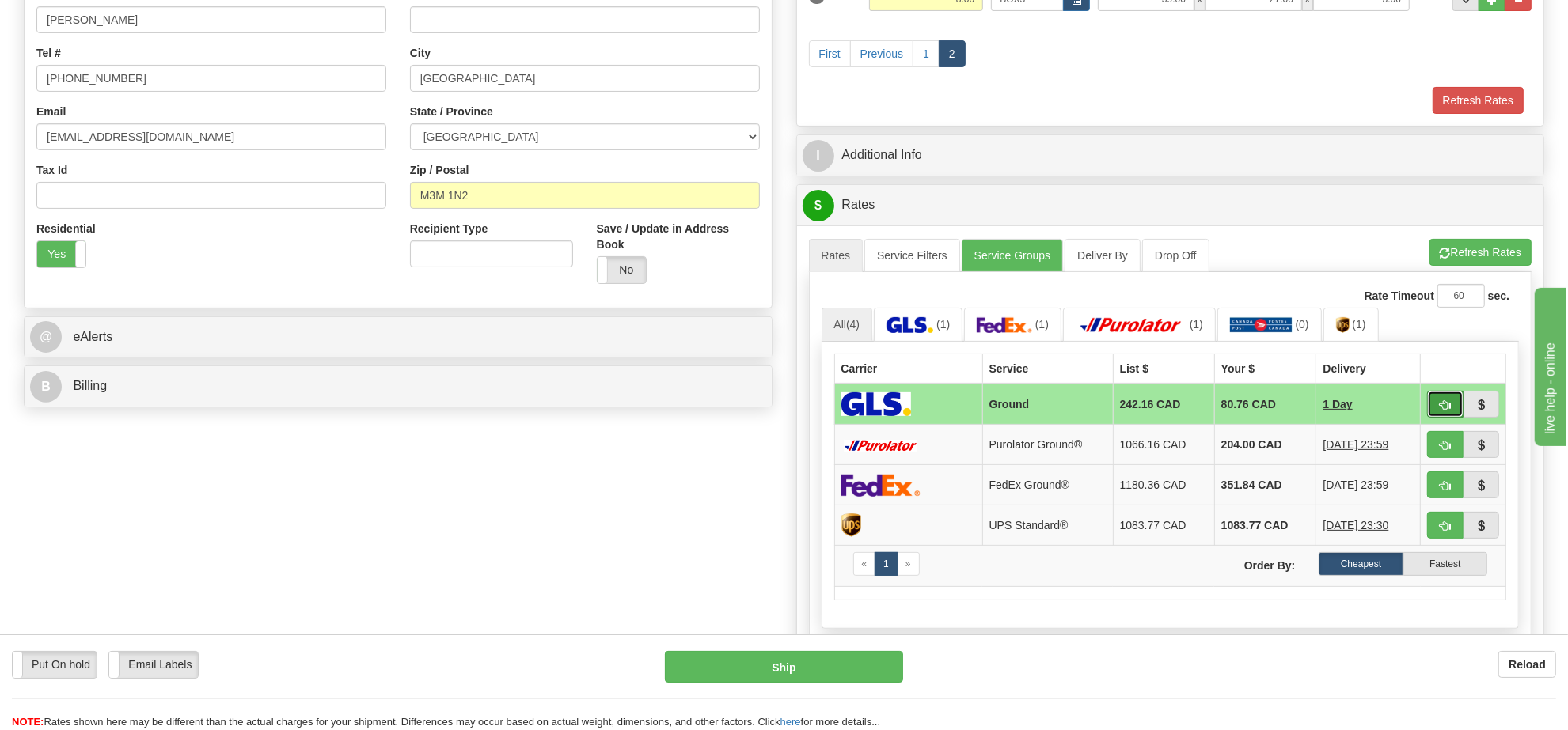
click at [1437, 413] on button "button" at bounding box center [1445, 404] width 36 height 27
type input "1"
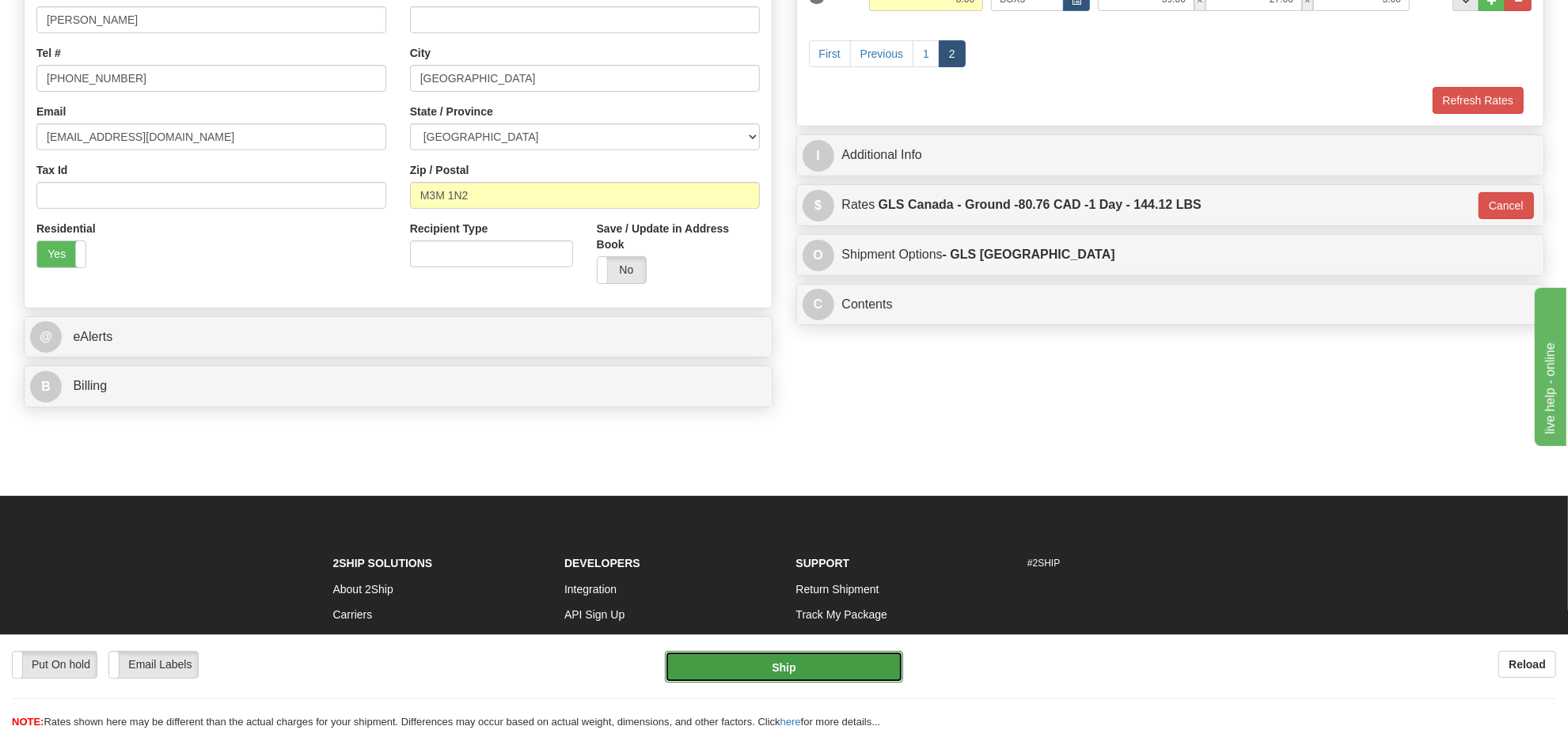
click at [855, 669] on button "Ship" at bounding box center [783, 667] width 237 height 32
